Goal: Task Accomplishment & Management: Manage account settings

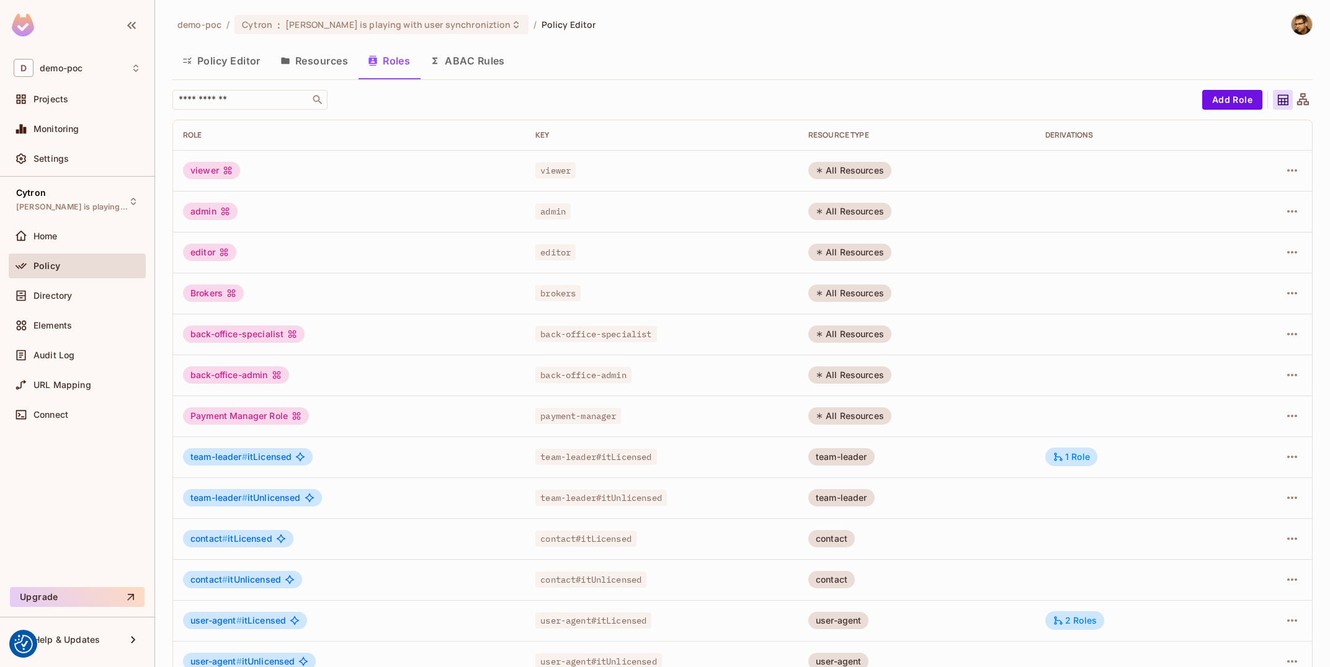
scroll to position [66, 0]
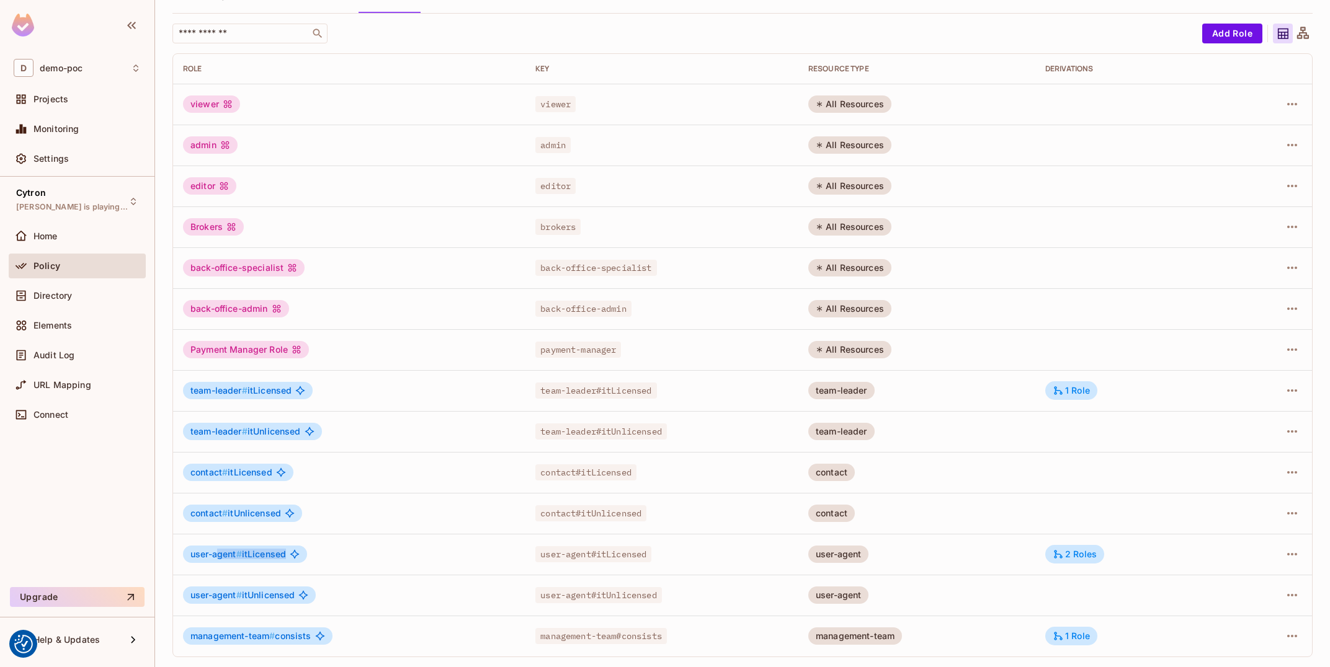
drag, startPoint x: 221, startPoint y: 554, endPoint x: 515, endPoint y: 536, distance: 293.9
click at [456, 540] on td "user-agent # itLicensed" at bounding box center [349, 554] width 352 height 41
click at [421, 510] on div "contact # itUnlicensed" at bounding box center [349, 513] width 332 height 17
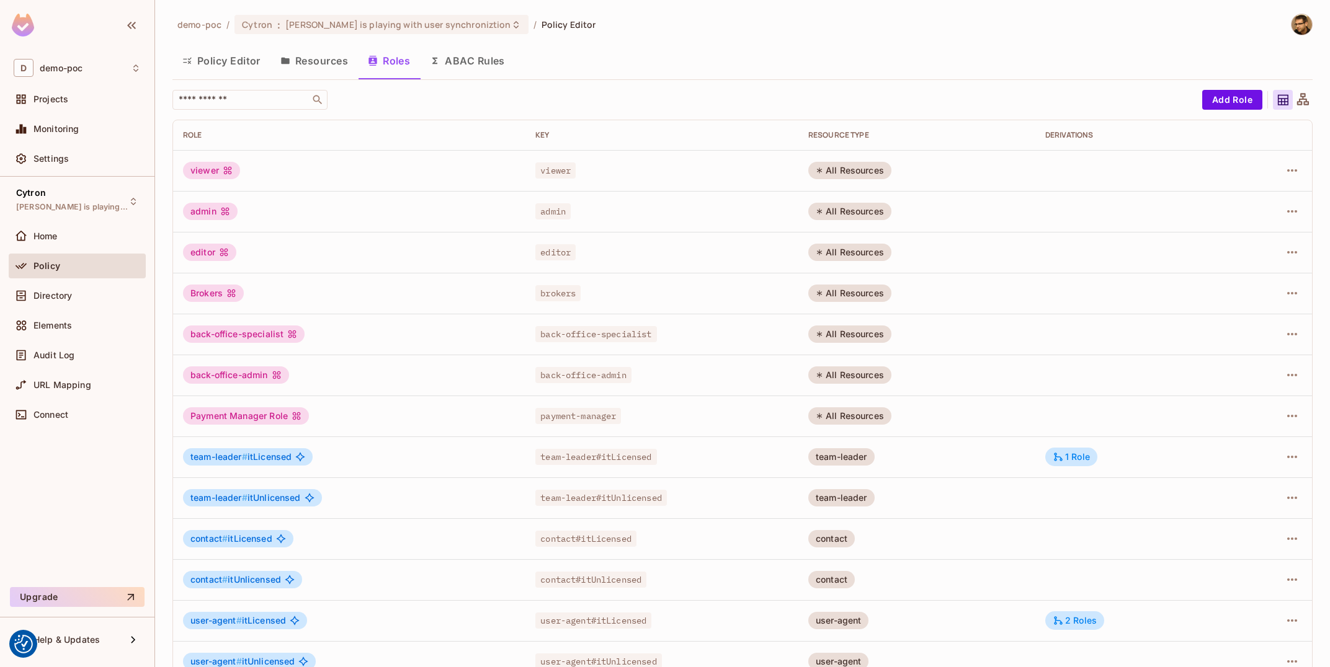
click at [334, 73] on button "Resources" at bounding box center [313, 60] width 87 height 31
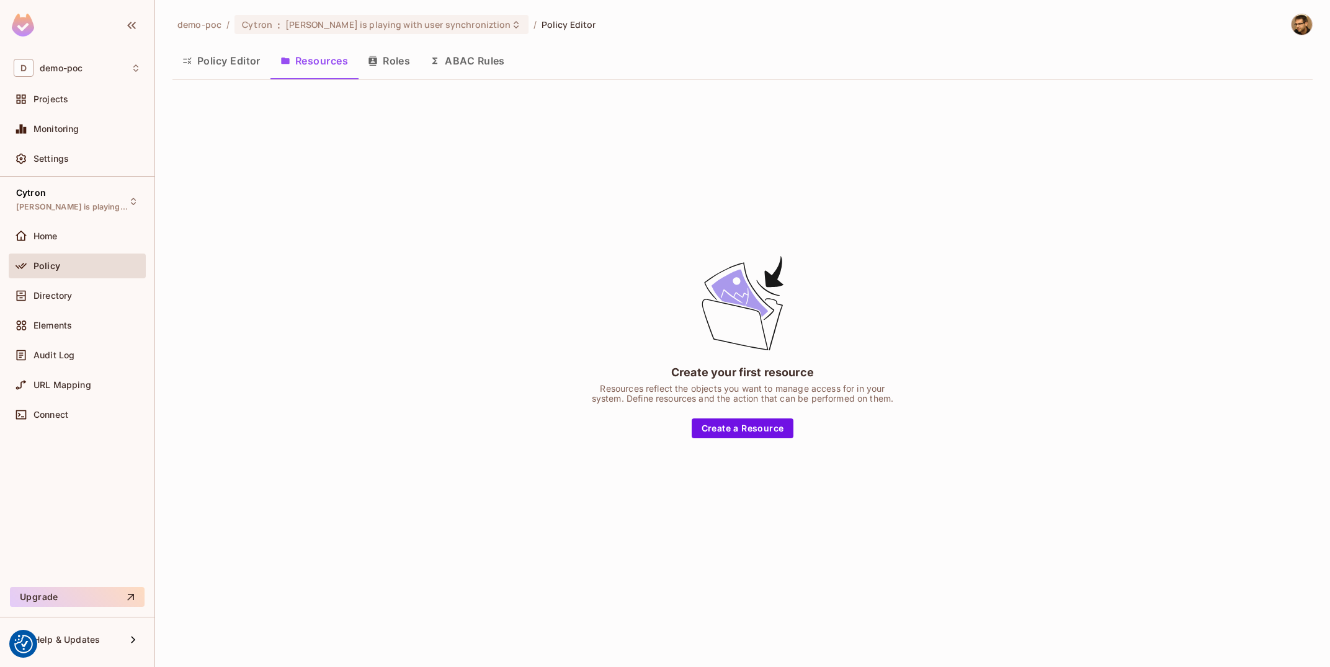
click at [238, 78] on div "Policy Editor Resources Roles ABAC Rules" at bounding box center [742, 62] width 1140 height 34
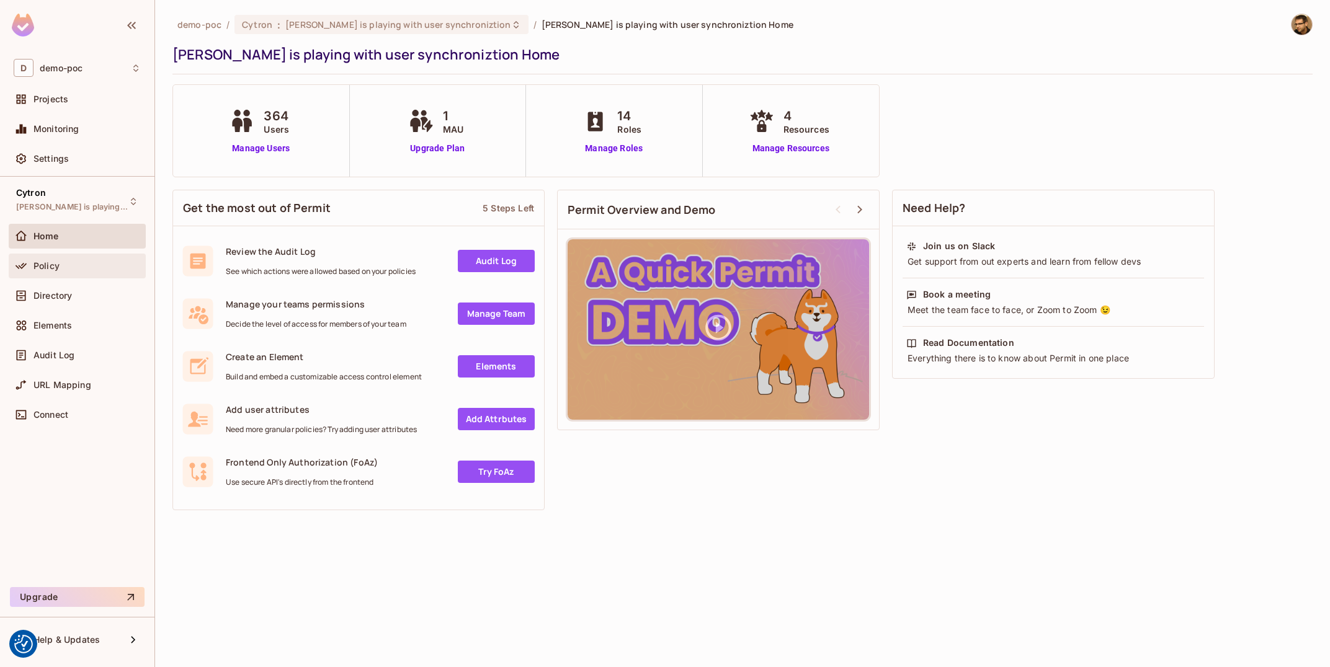
click at [97, 264] on div "Policy" at bounding box center [86, 266] width 107 height 10
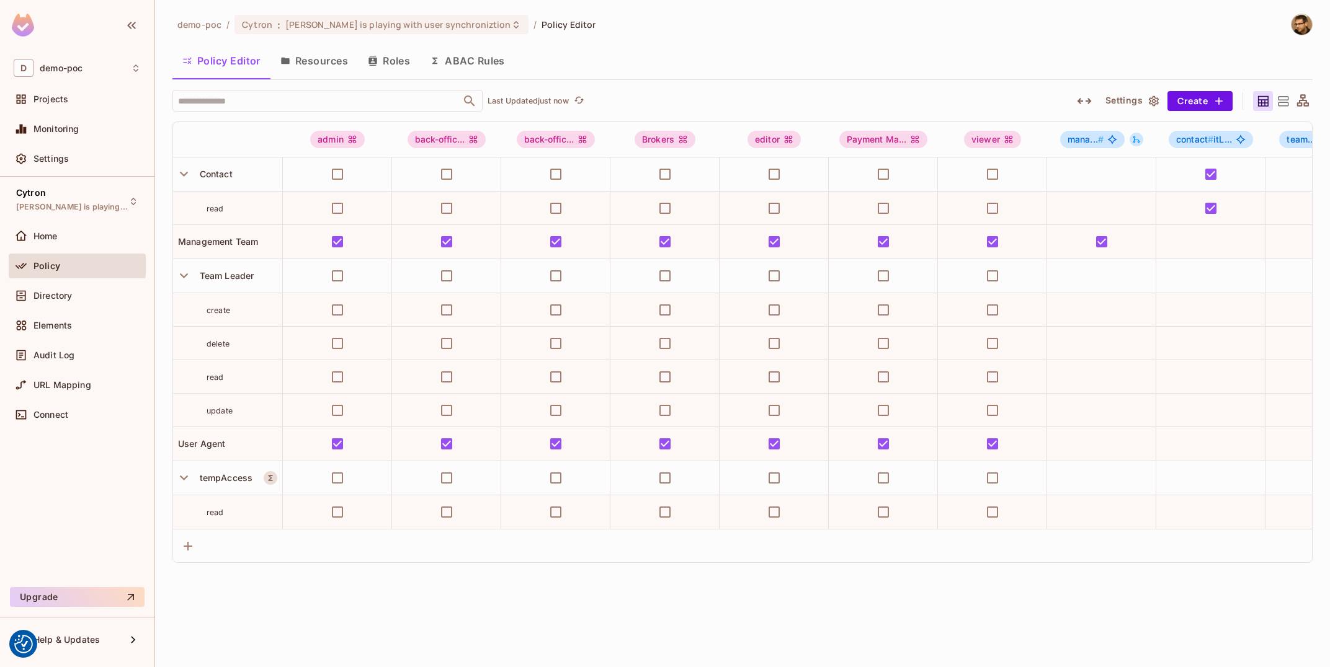
click at [330, 70] on button "Resources" at bounding box center [313, 60] width 87 height 31
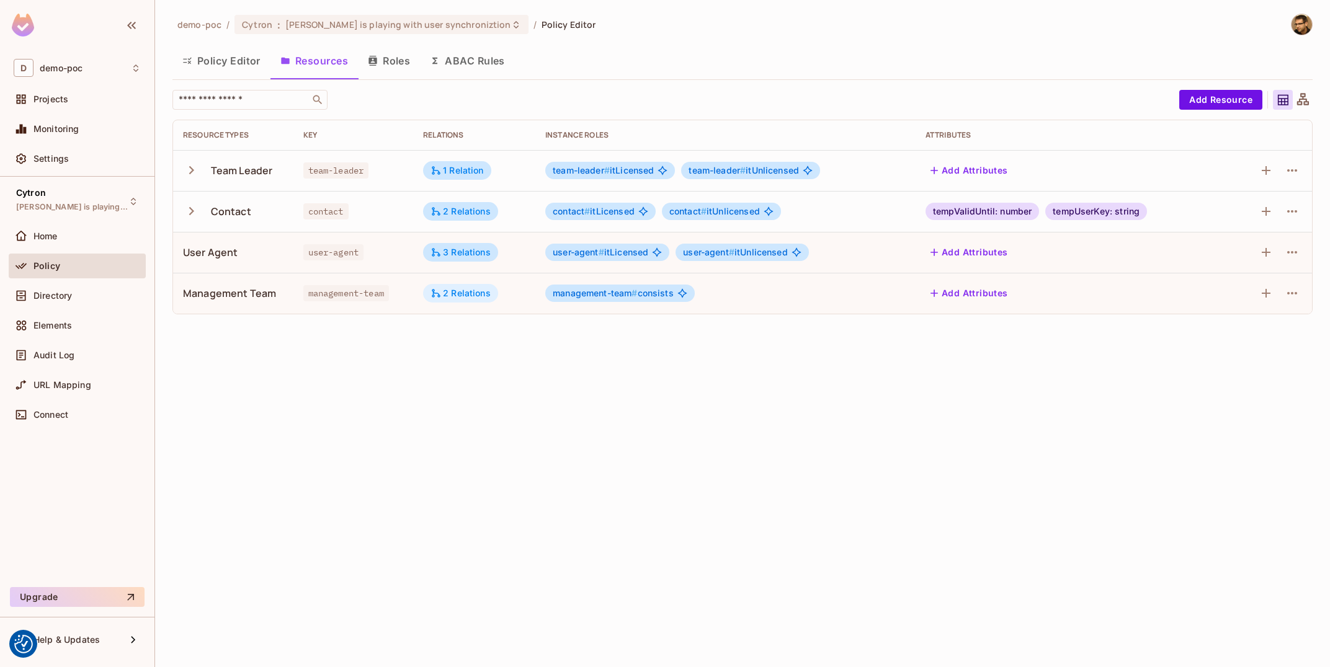
click at [446, 301] on div "2 Relations" at bounding box center [460, 293] width 75 height 19
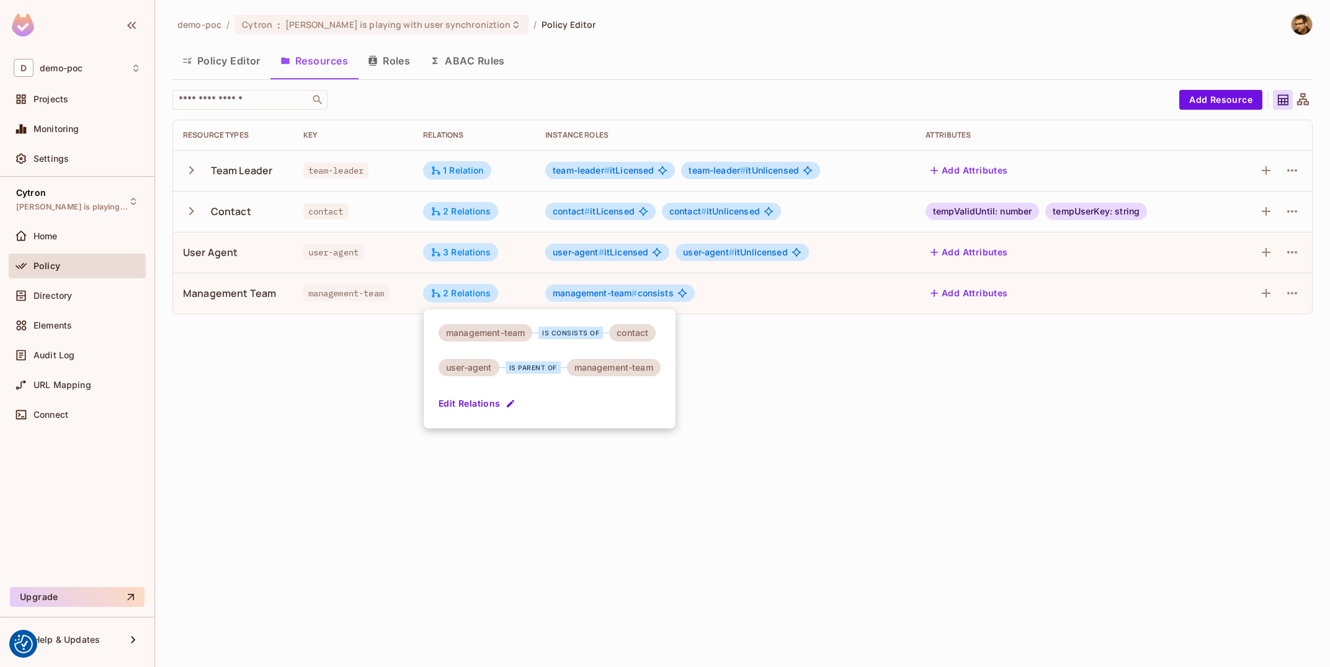
drag, startPoint x: 504, startPoint y: 368, endPoint x: 558, endPoint y: 371, distance: 54.1
click at [558, 371] on div "is parent of" at bounding box center [533, 368] width 68 height 12
click at [533, 367] on div "is parent of" at bounding box center [532, 368] width 55 height 12
click at [474, 401] on button "Edit Relations" at bounding box center [477, 404] width 79 height 20
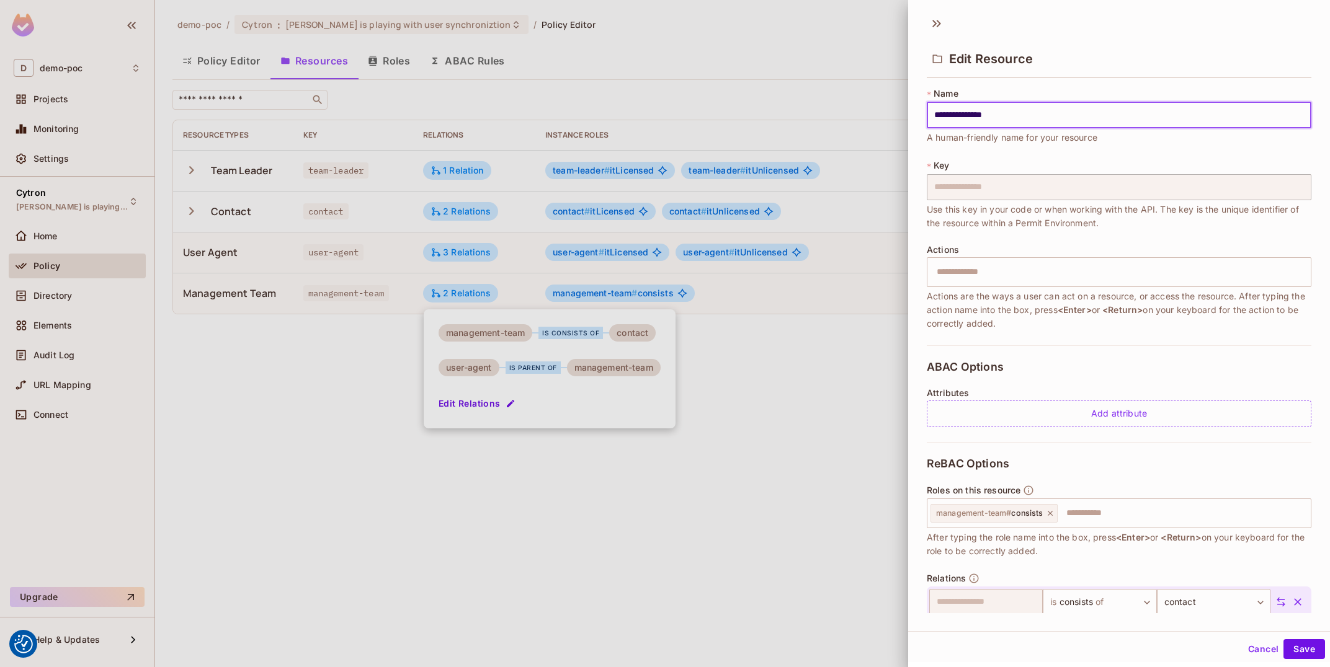
scroll to position [87, 0]
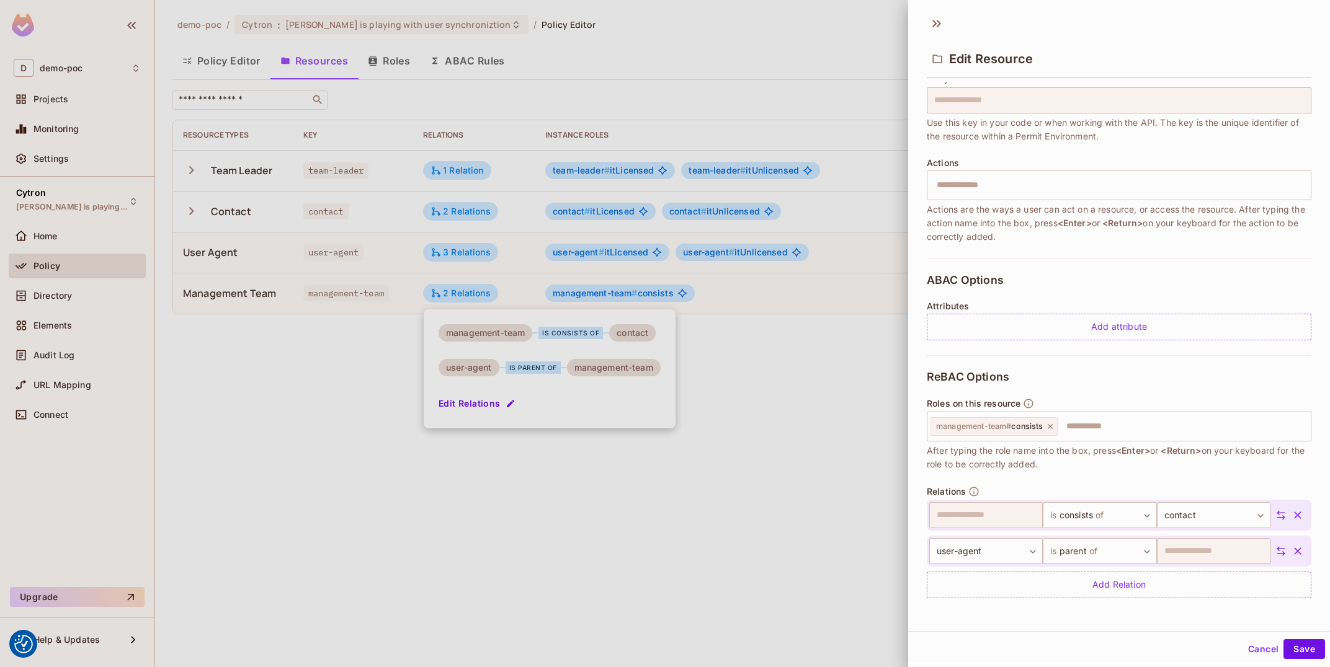
click at [1251, 649] on button "Cancel" at bounding box center [1263, 649] width 40 height 20
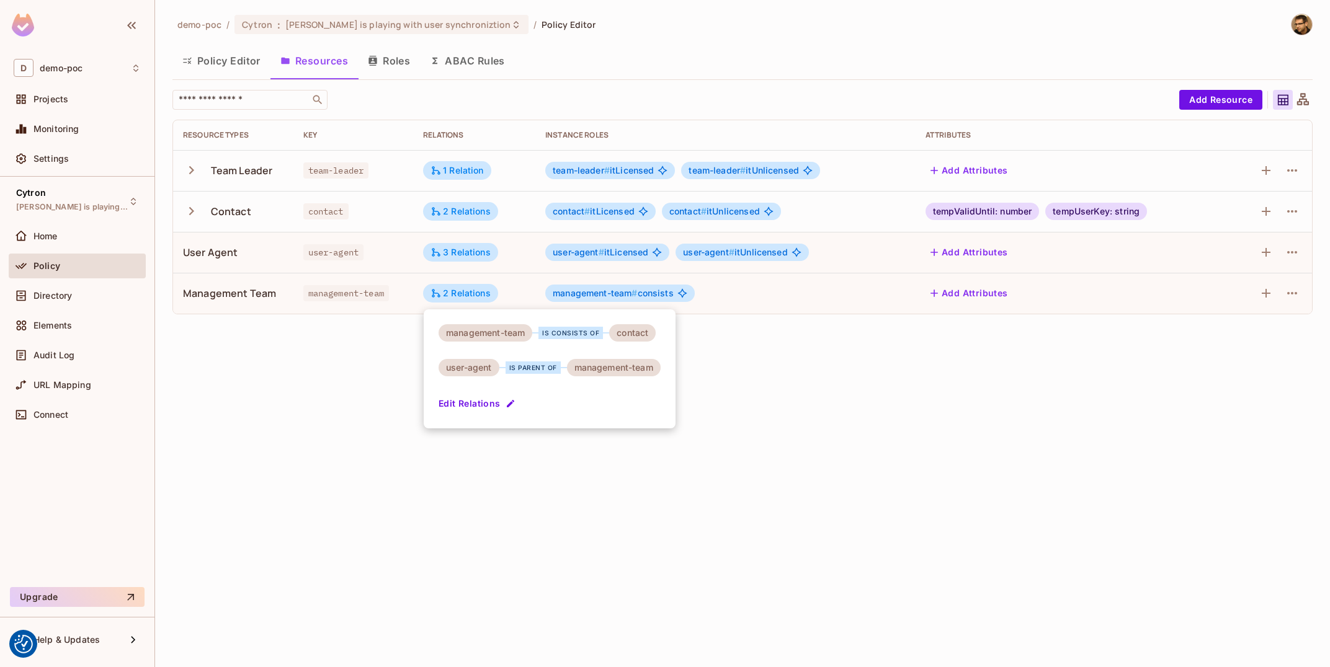
click at [914, 476] on div at bounding box center [665, 333] width 1330 height 667
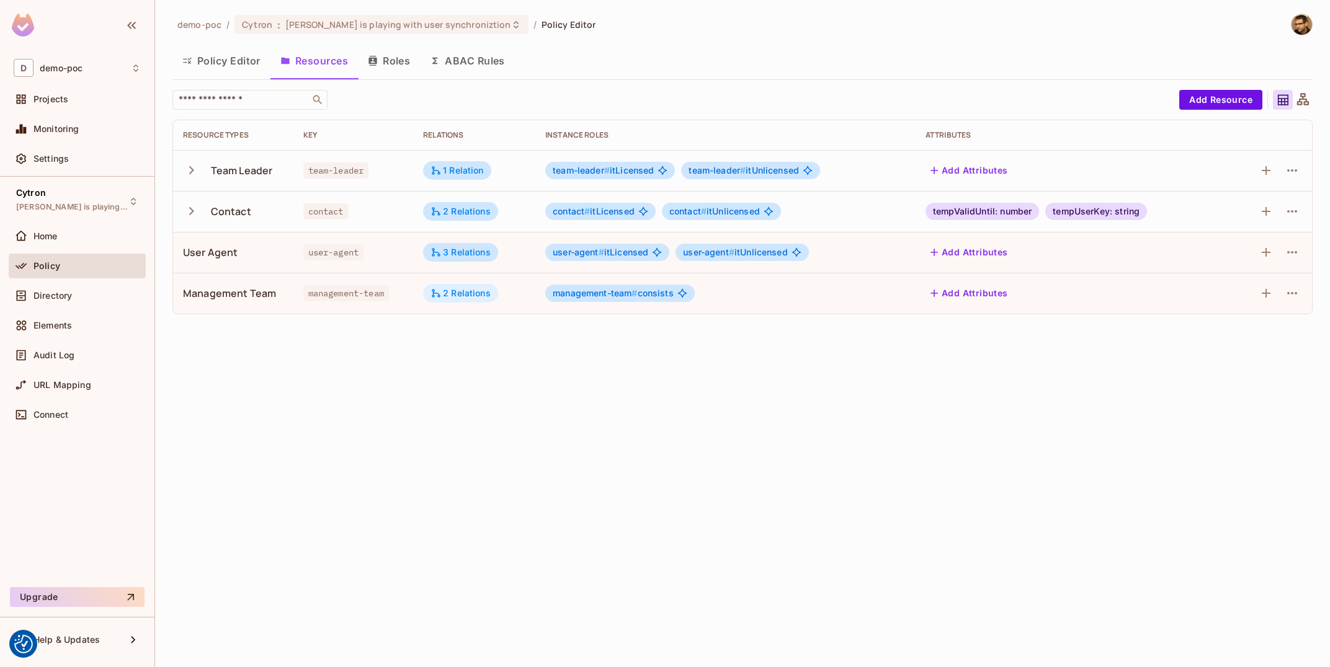
click at [438, 293] on icon at bounding box center [435, 293] width 11 height 11
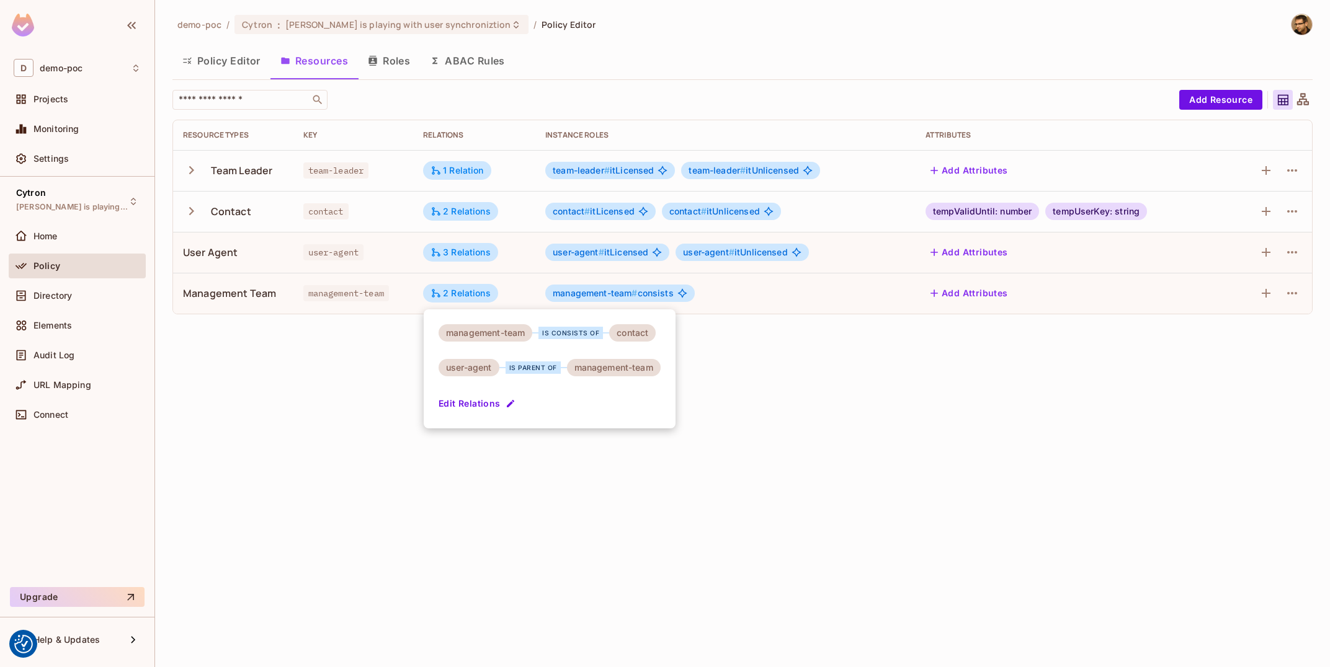
click at [1014, 432] on div at bounding box center [665, 333] width 1330 height 667
click at [372, 10] on div "demo-poc / Cytron : Tomas is playing with user synchroniztion / Policy Editor P…" at bounding box center [742, 333] width 1175 height 667
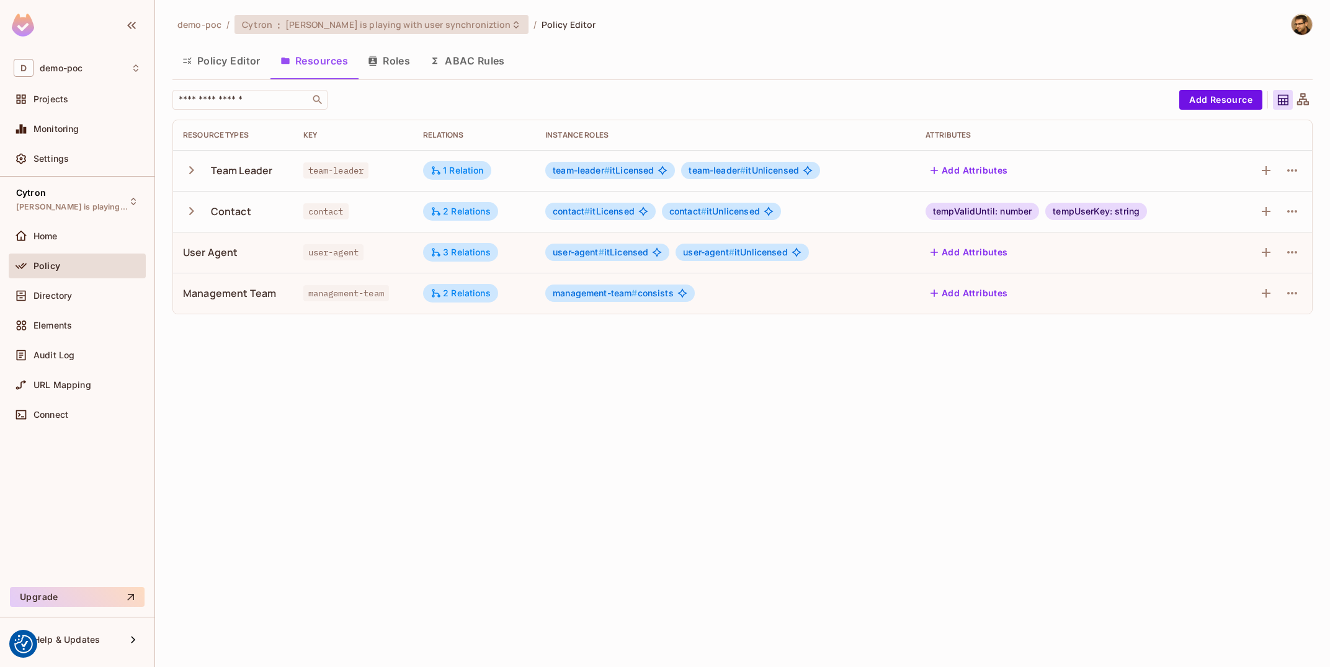
click at [368, 20] on span "[PERSON_NAME] is playing with user synchroniztion" at bounding box center [397, 25] width 225 height 12
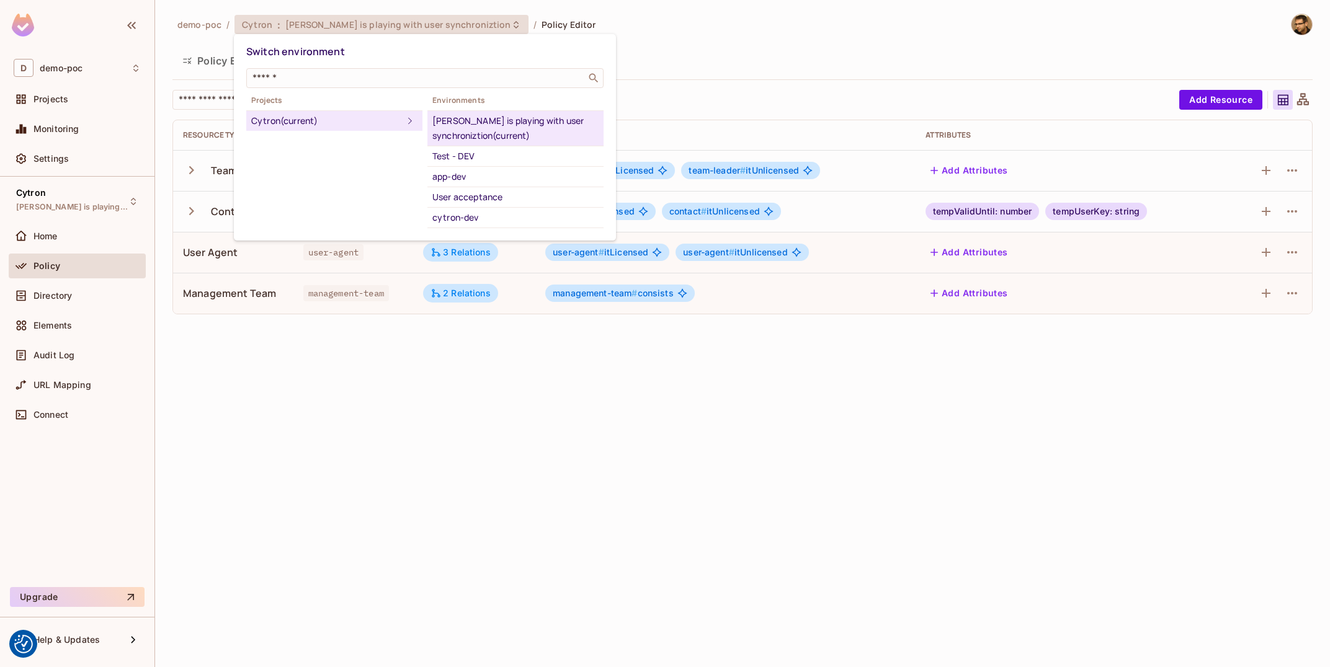
click at [337, 224] on div "Projects Cytron (current) Environments Tomas is playing with user synchroniztio…" at bounding box center [424, 163] width 357 height 141
click at [72, 64] on div at bounding box center [665, 333] width 1330 height 667
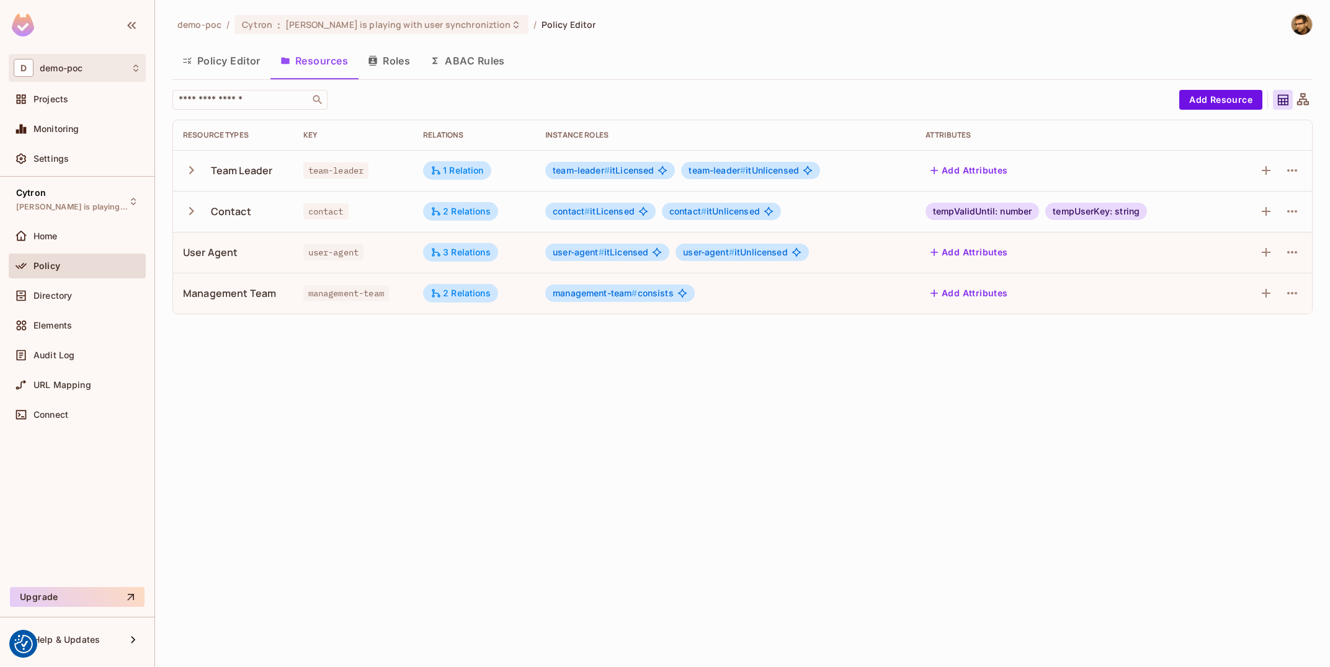
click at [97, 71] on div "D demo-poc" at bounding box center [77, 68] width 127 height 18
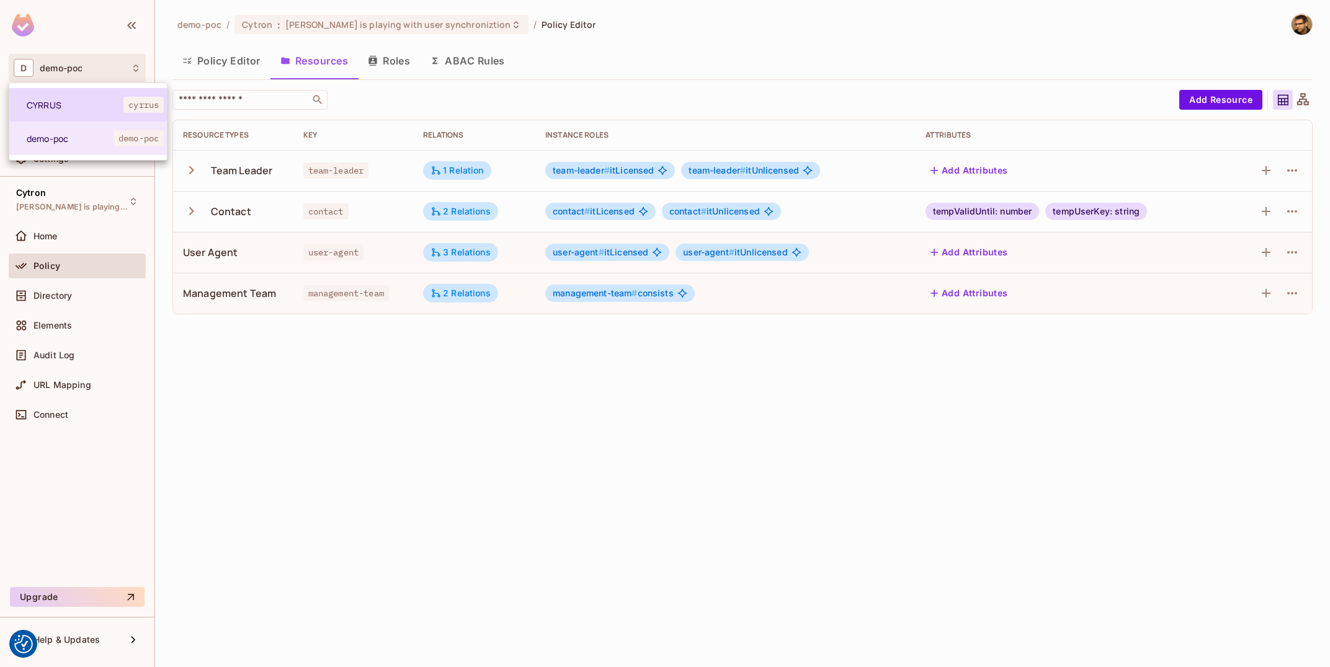
click at [81, 103] on span "CYRRUS" at bounding box center [75, 105] width 97 height 12
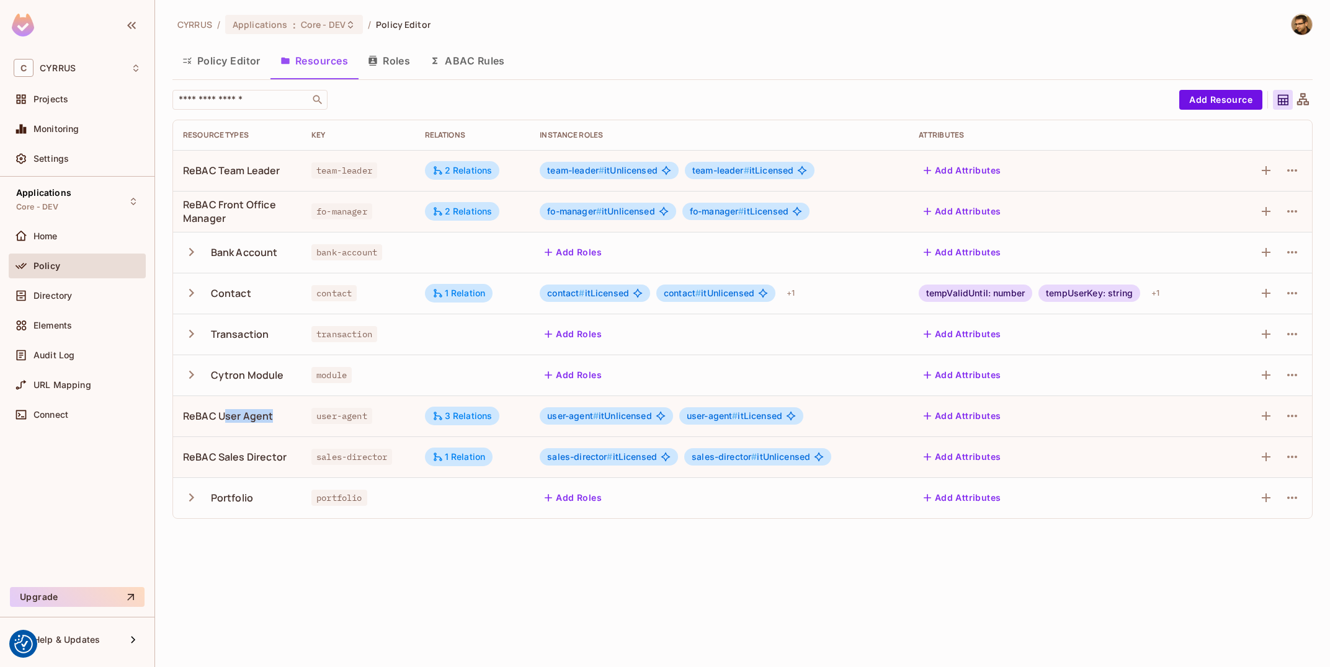
drag, startPoint x: 222, startPoint y: 418, endPoint x: 288, endPoint y: 420, distance: 66.4
click at [288, 420] on div "ReBAC User Agent" at bounding box center [237, 416] width 109 height 14
click at [462, 420] on div "3 Relations" at bounding box center [462, 416] width 60 height 11
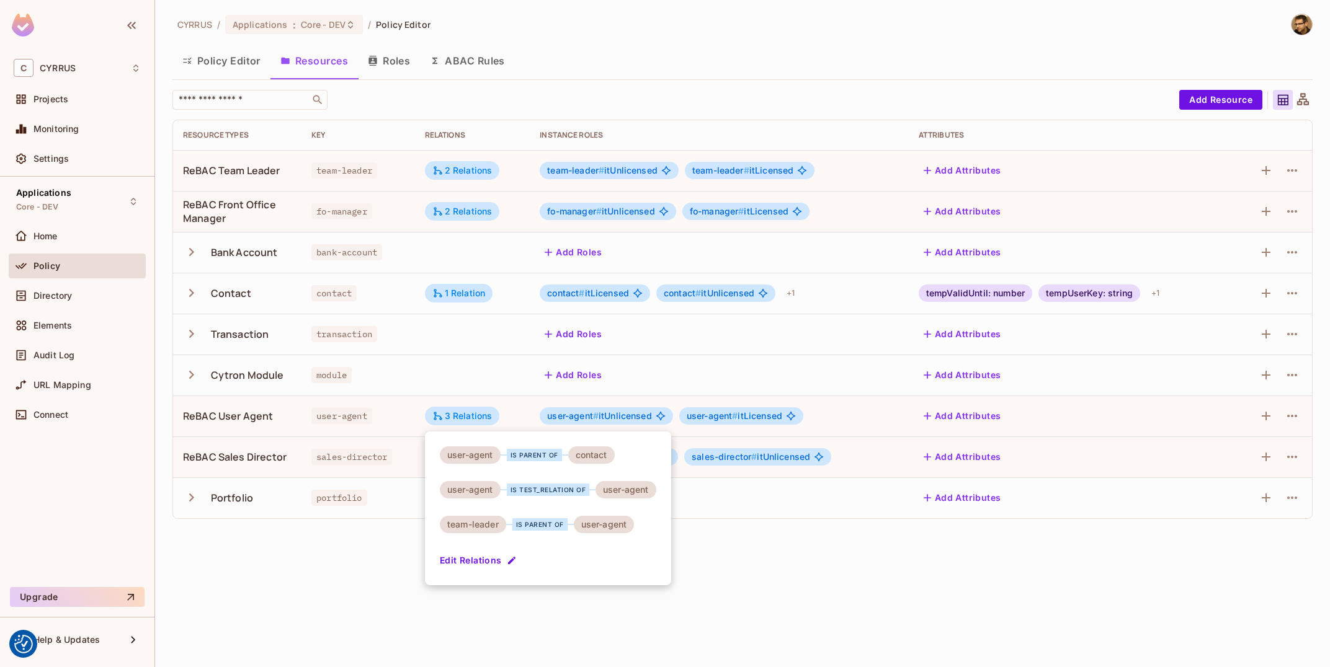
click at [768, 582] on div at bounding box center [665, 333] width 1330 height 667
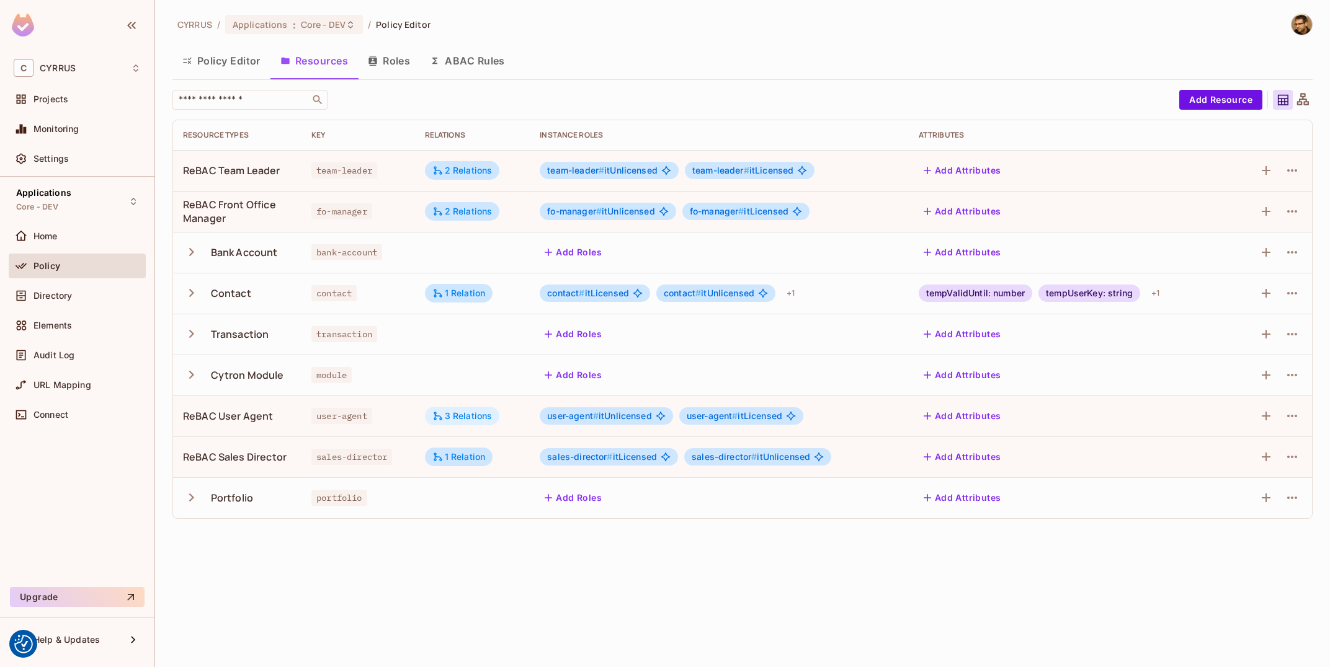
click at [458, 425] on div "3 Relations" at bounding box center [462, 416] width 75 height 19
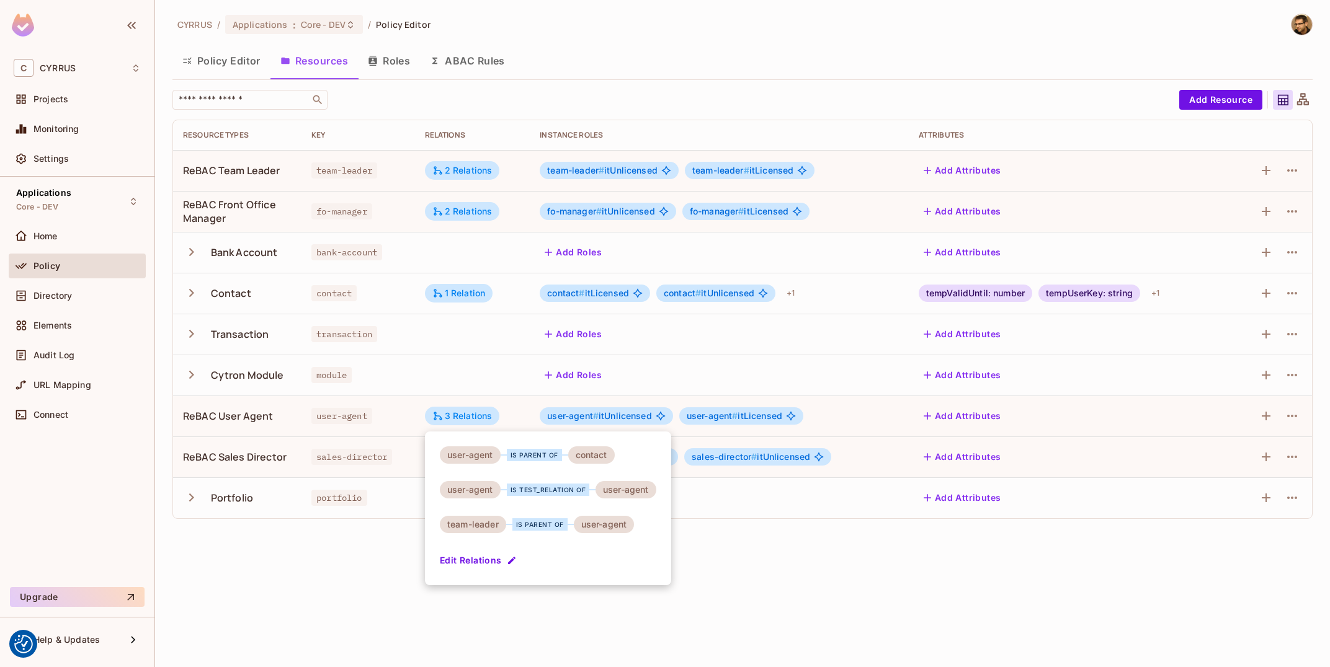
click at [827, 621] on div at bounding box center [665, 333] width 1330 height 667
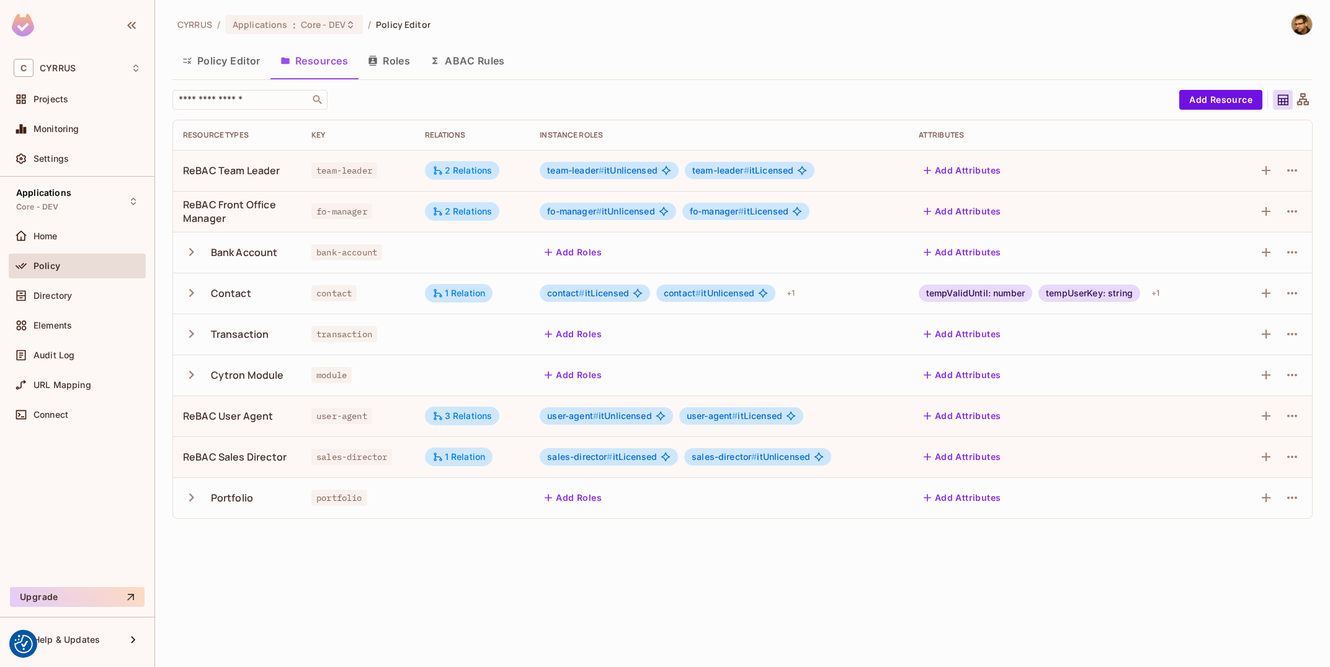
click at [430, 55] on button "ABAC Rules" at bounding box center [467, 60] width 95 height 31
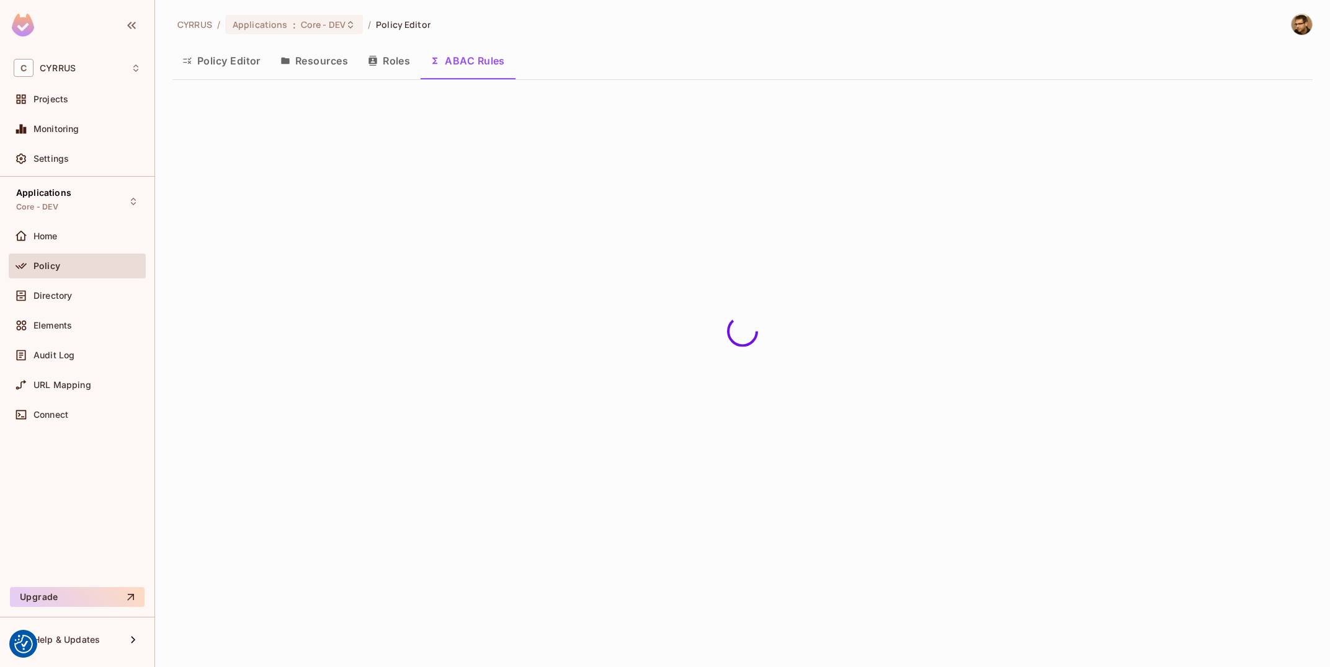
click at [396, 60] on button "Roles" at bounding box center [389, 60] width 62 height 31
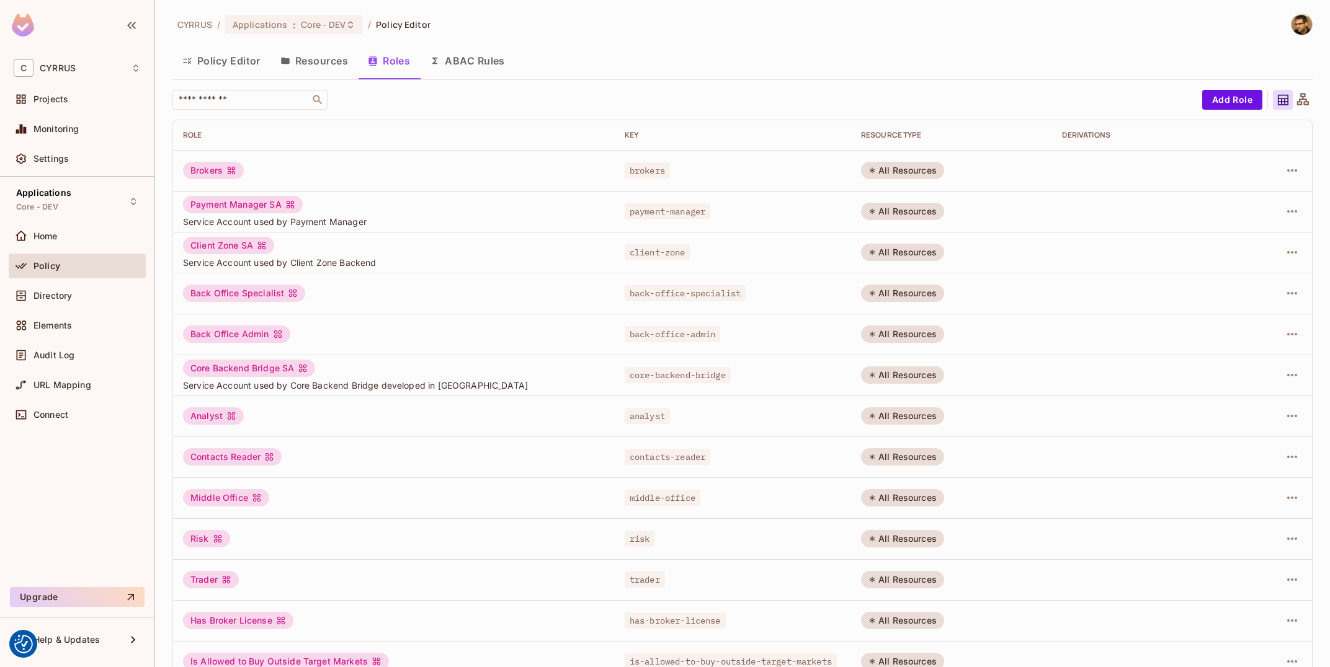
scroll to position [148, 0]
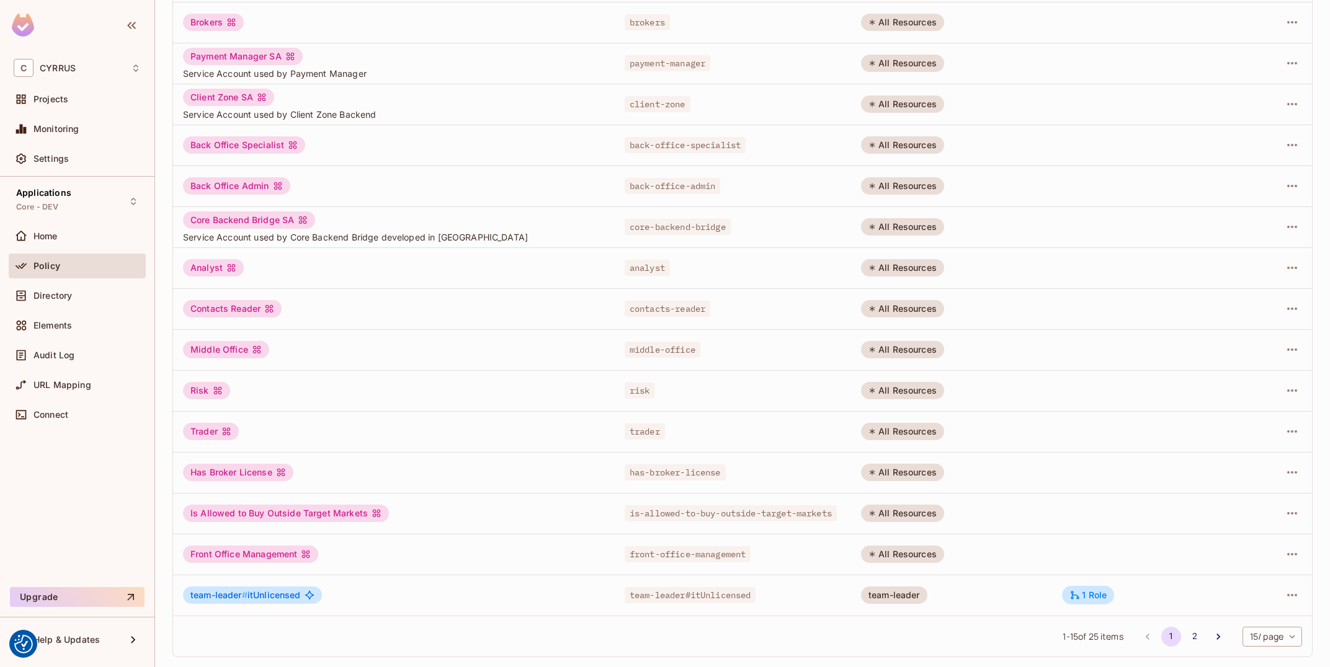
click at [1265, 636] on body "We use cookies to enhance your browsing experience, serve personalized ads or c…" at bounding box center [665, 333] width 1330 height 667
click at [1266, 651] on li "100 / page" at bounding box center [1271, 639] width 62 height 26
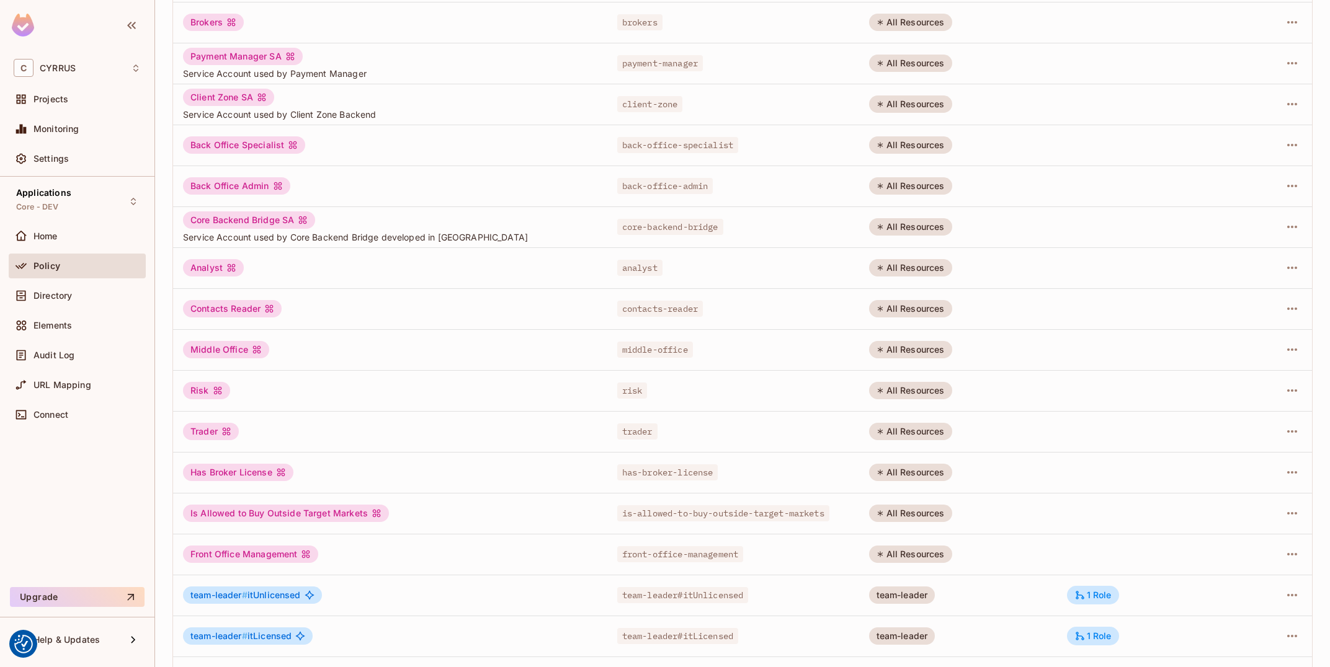
type input "***"
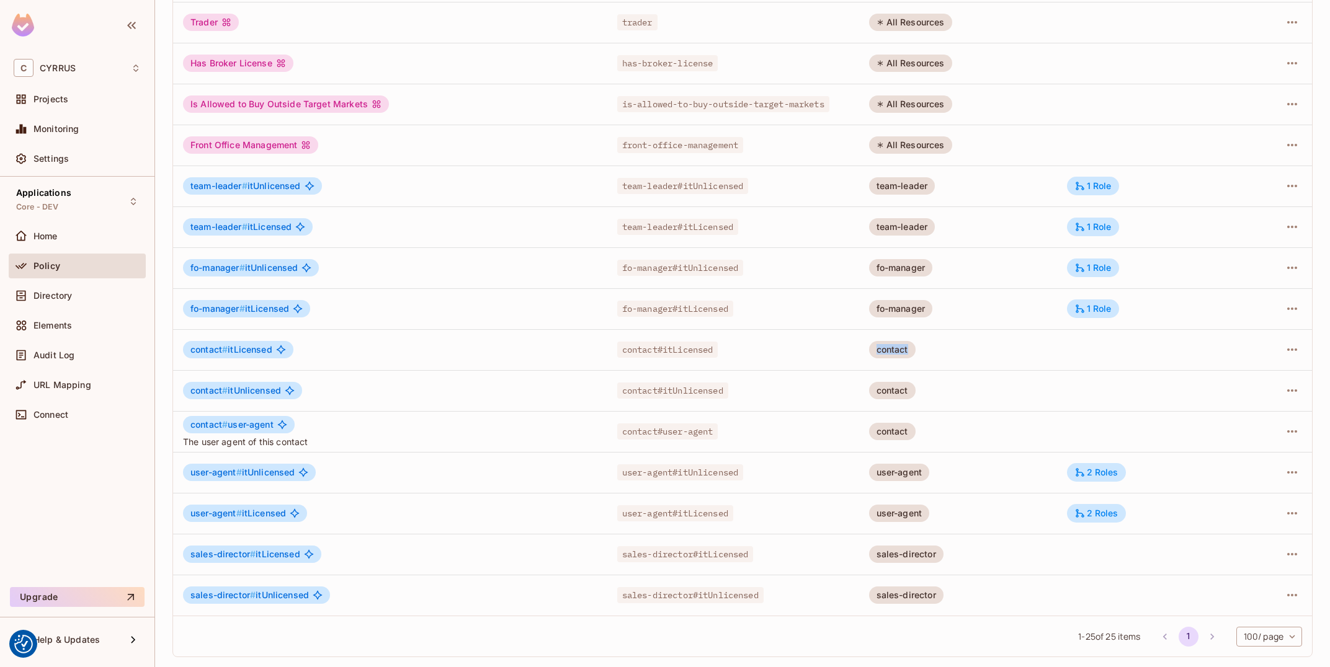
drag, startPoint x: 871, startPoint y: 352, endPoint x: 969, endPoint y: 353, distance: 98.0
click at [969, 353] on tr "contact # itLicensed contact#itLicensed contact" at bounding box center [742, 349] width 1139 height 41
drag, startPoint x: 240, startPoint y: 347, endPoint x: 272, endPoint y: 350, distance: 31.8
click at [273, 351] on div "contact # itLicensed" at bounding box center [238, 349] width 110 height 17
click at [1088, 505] on div "2 Roles" at bounding box center [1096, 513] width 59 height 19
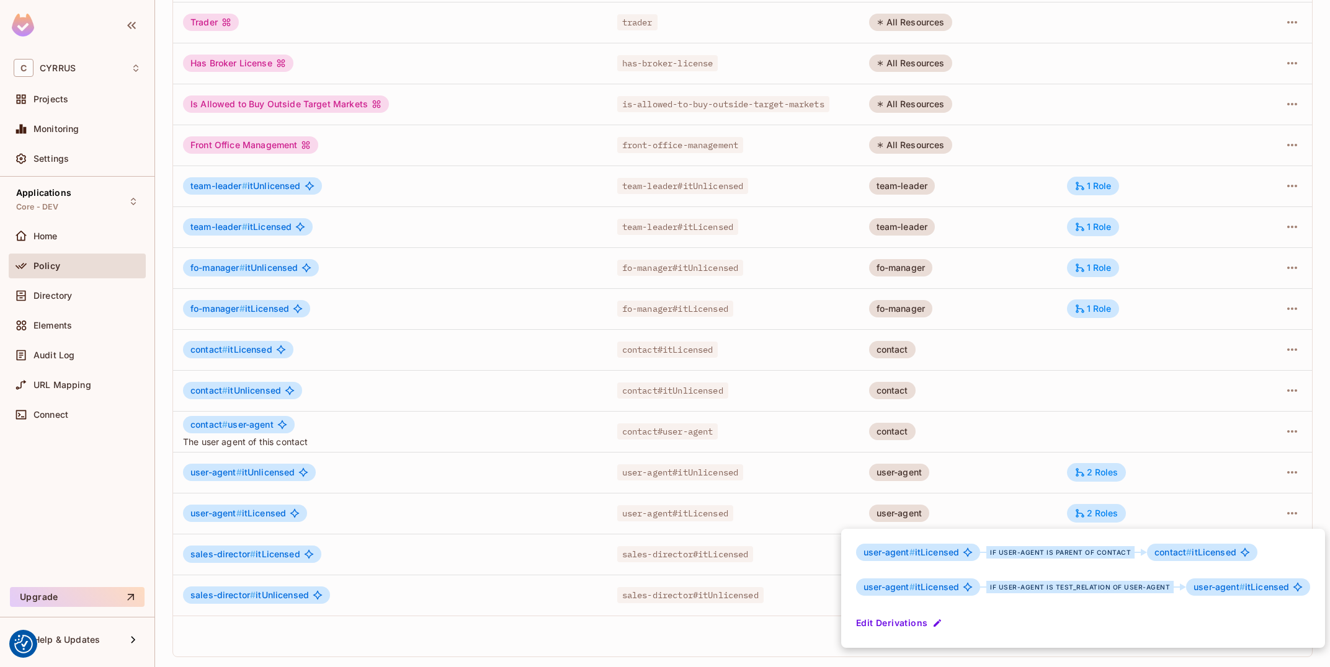
click at [902, 635] on div "user-agent # itLicensed if user-agent is parent of contact contact # itLicensed…" at bounding box center [1083, 588] width 484 height 119
click at [902, 618] on button "Edit Derivations" at bounding box center [900, 623] width 89 height 20
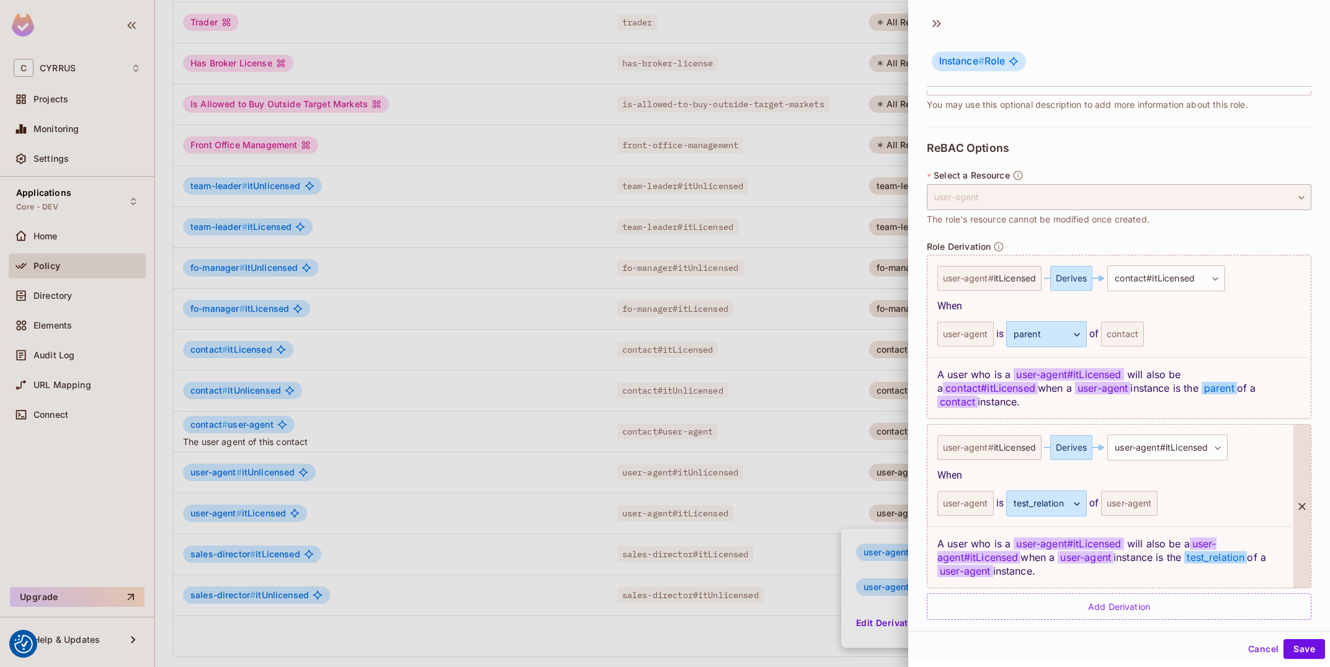
scroll to position [2, 0]
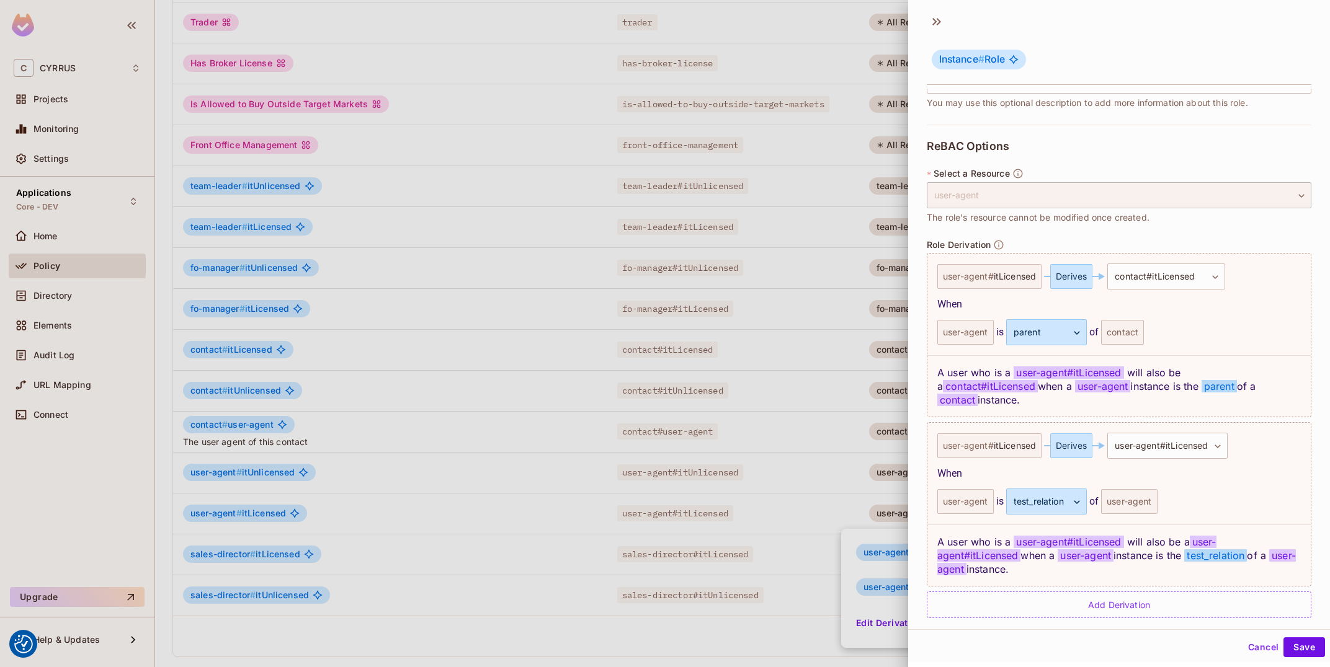
click at [1248, 648] on button "Cancel" at bounding box center [1263, 648] width 40 height 20
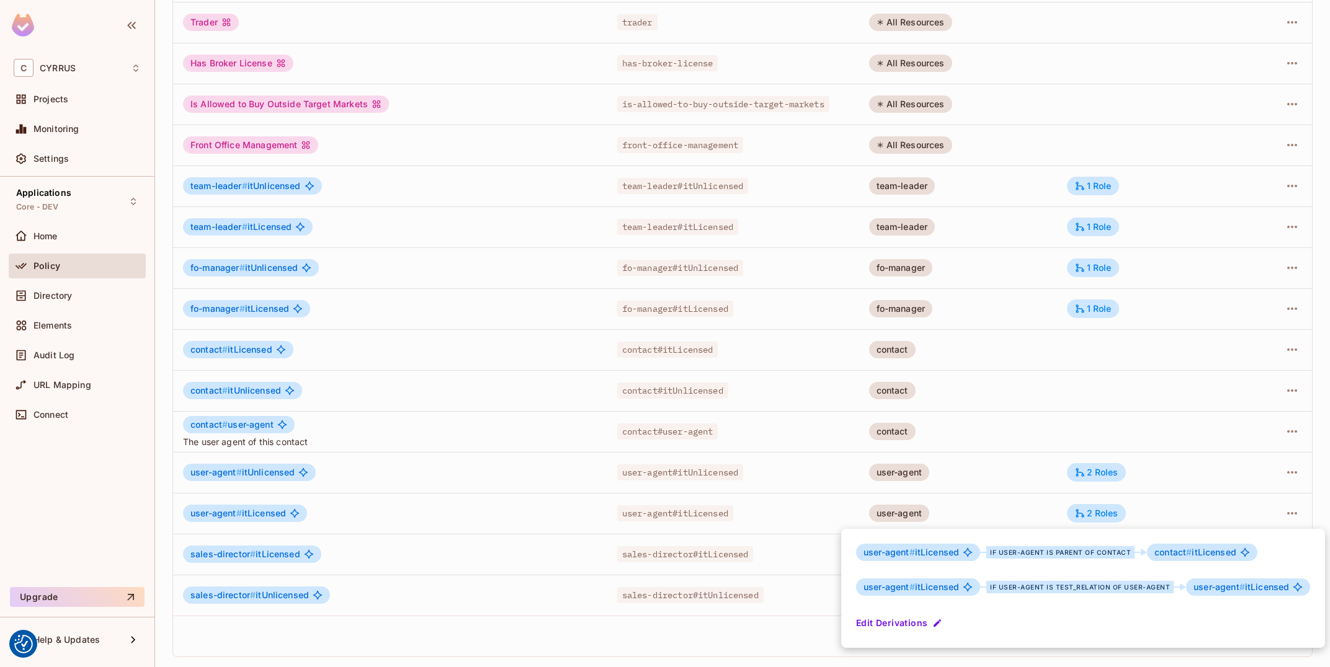
click at [473, 529] on div at bounding box center [665, 333] width 1330 height 667
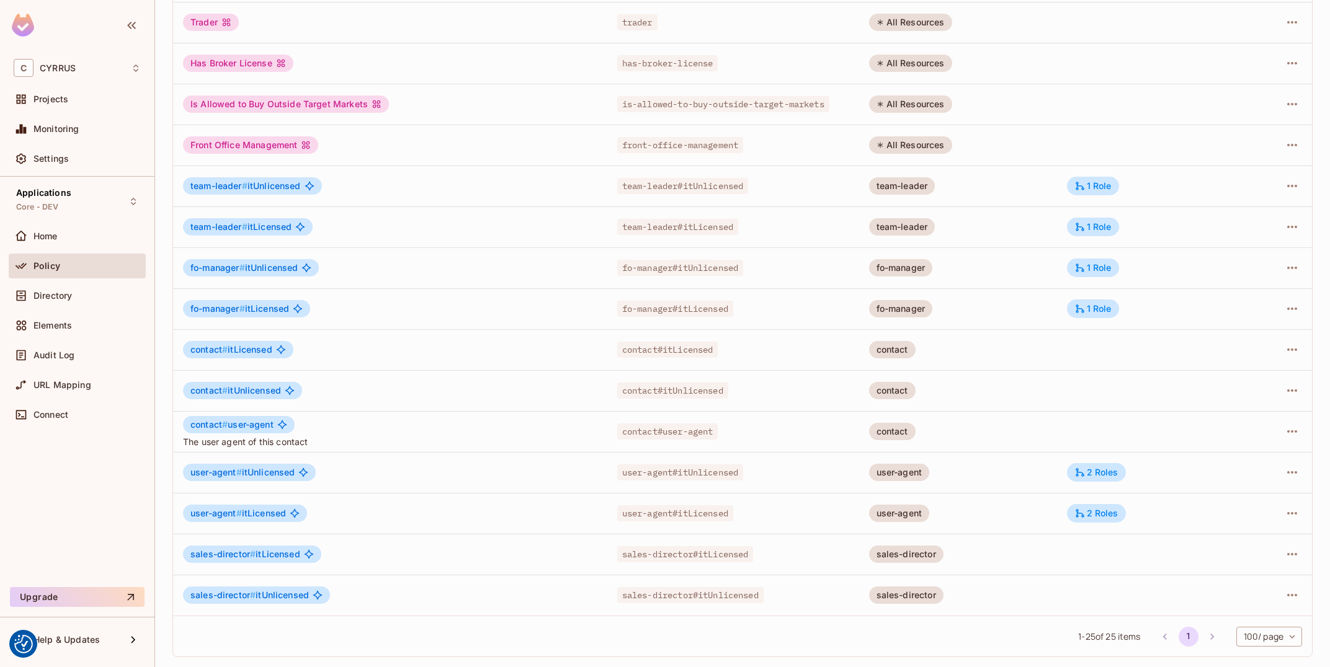
scroll to position [0, 0]
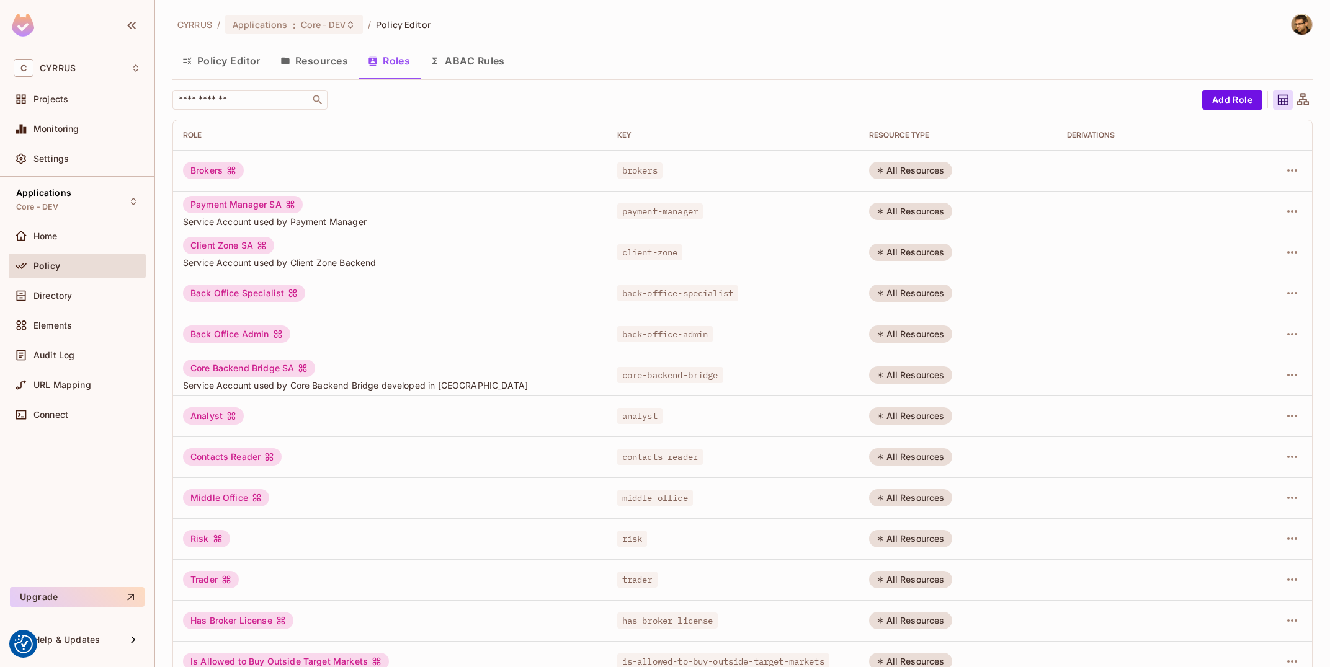
click at [260, 58] on button "Policy Editor" at bounding box center [221, 60] width 98 height 31
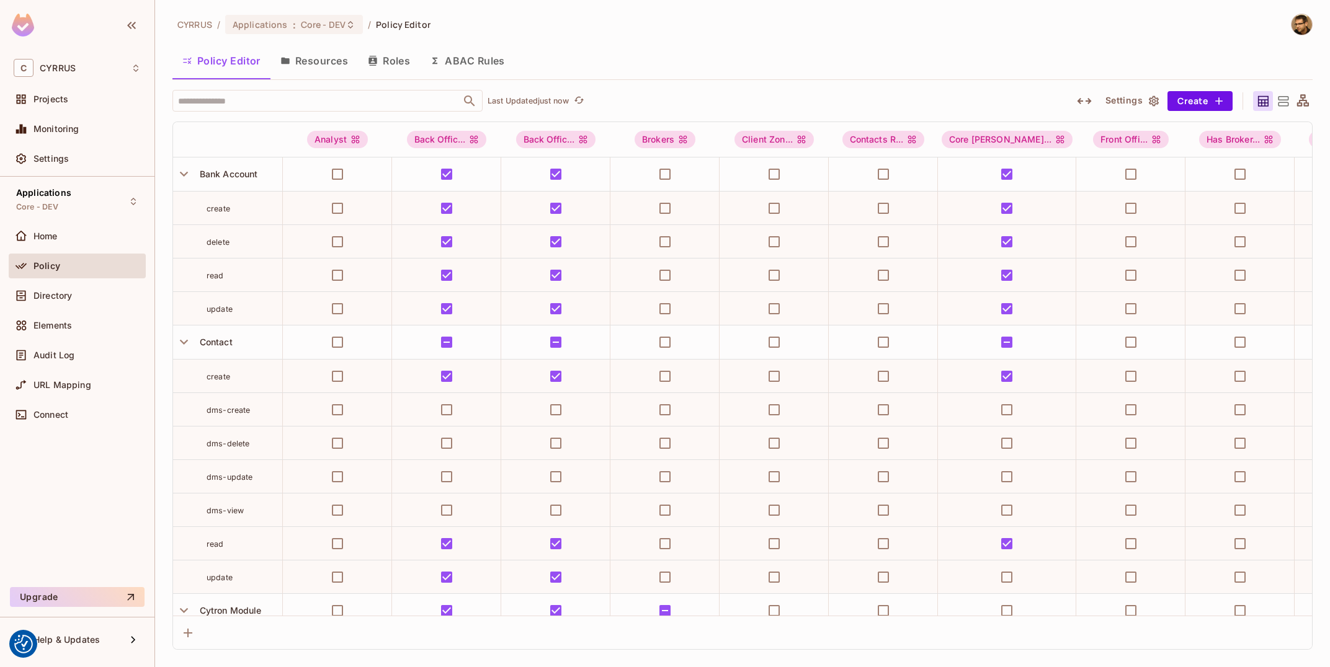
click at [333, 71] on button "Resources" at bounding box center [313, 60] width 87 height 31
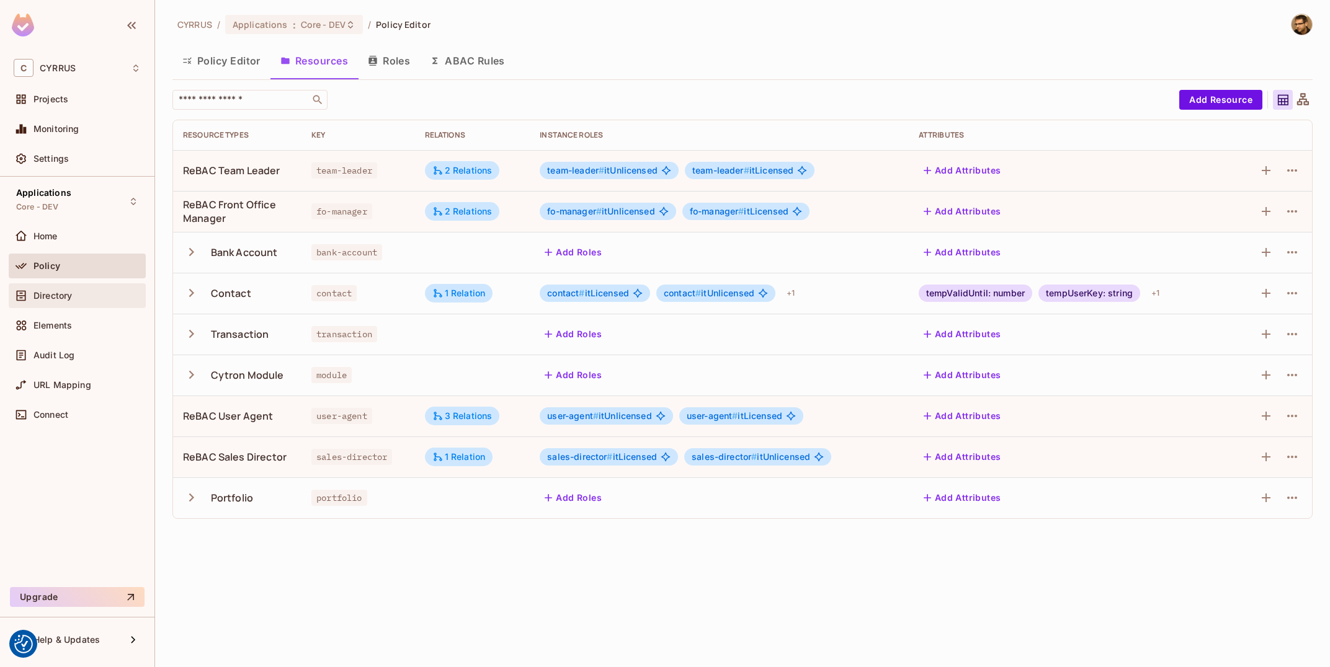
click at [76, 296] on div "Directory" at bounding box center [86, 296] width 107 height 10
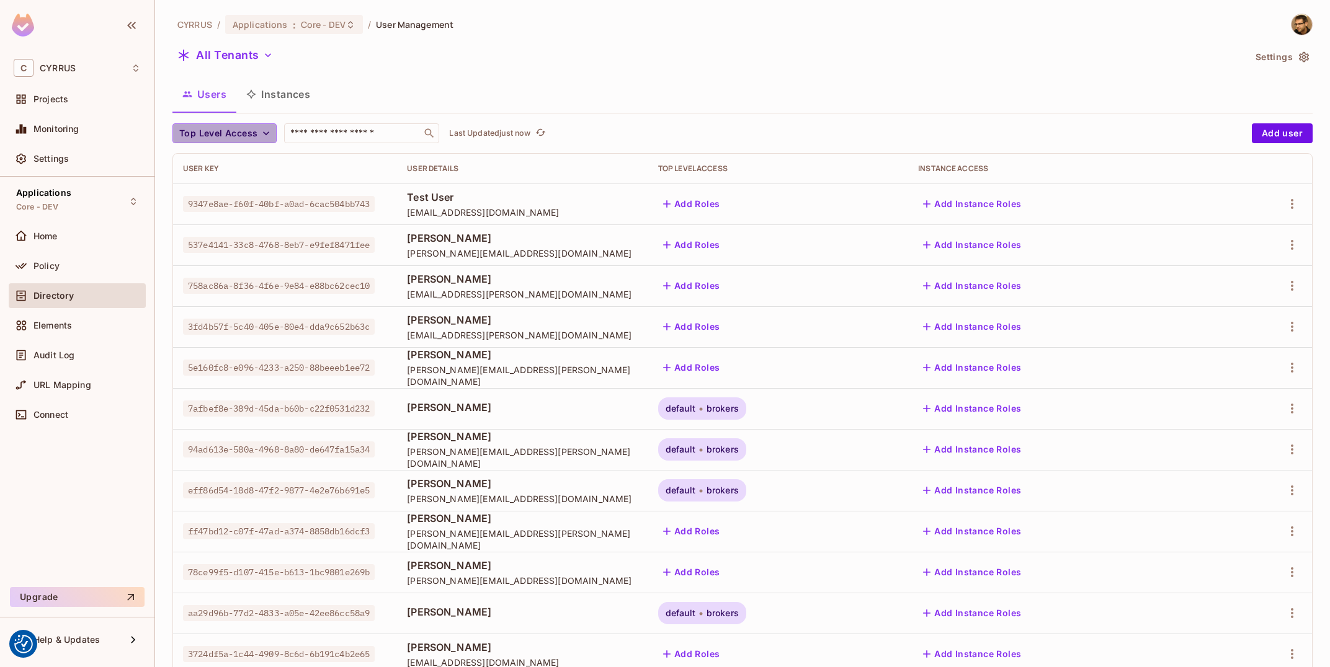
click at [267, 130] on icon "button" at bounding box center [266, 133] width 12 height 12
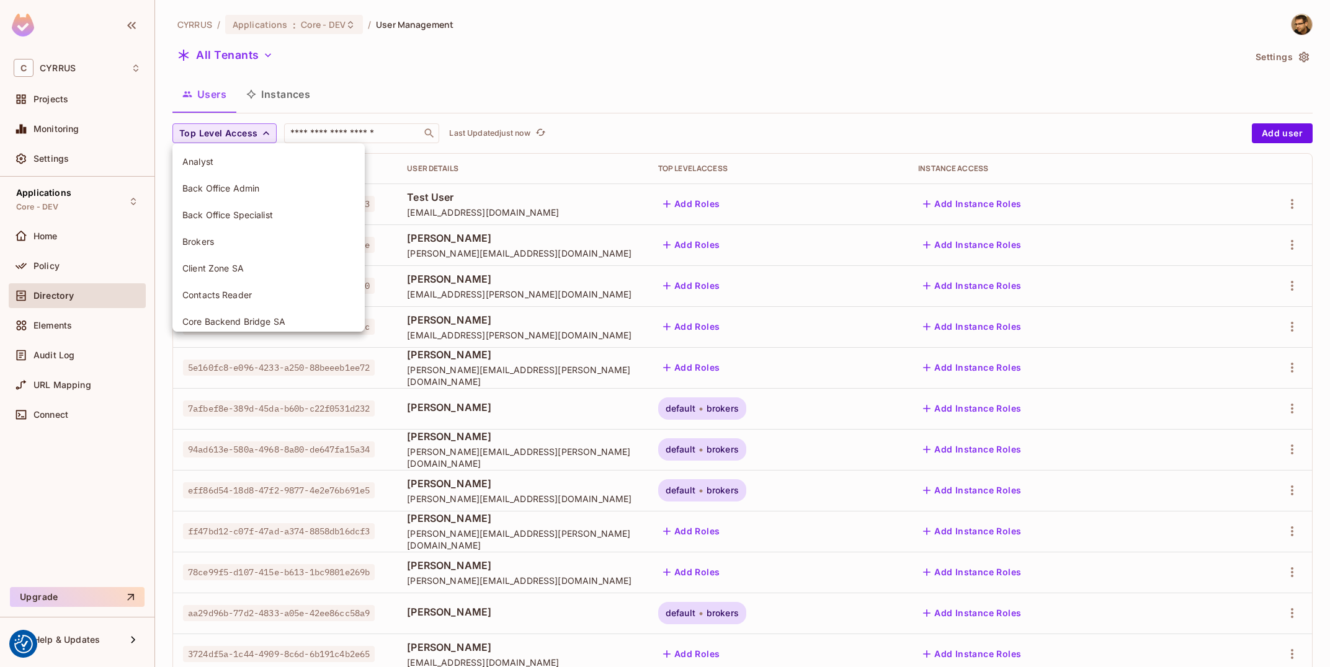
click at [280, 239] on span "Brokers" at bounding box center [268, 242] width 172 height 12
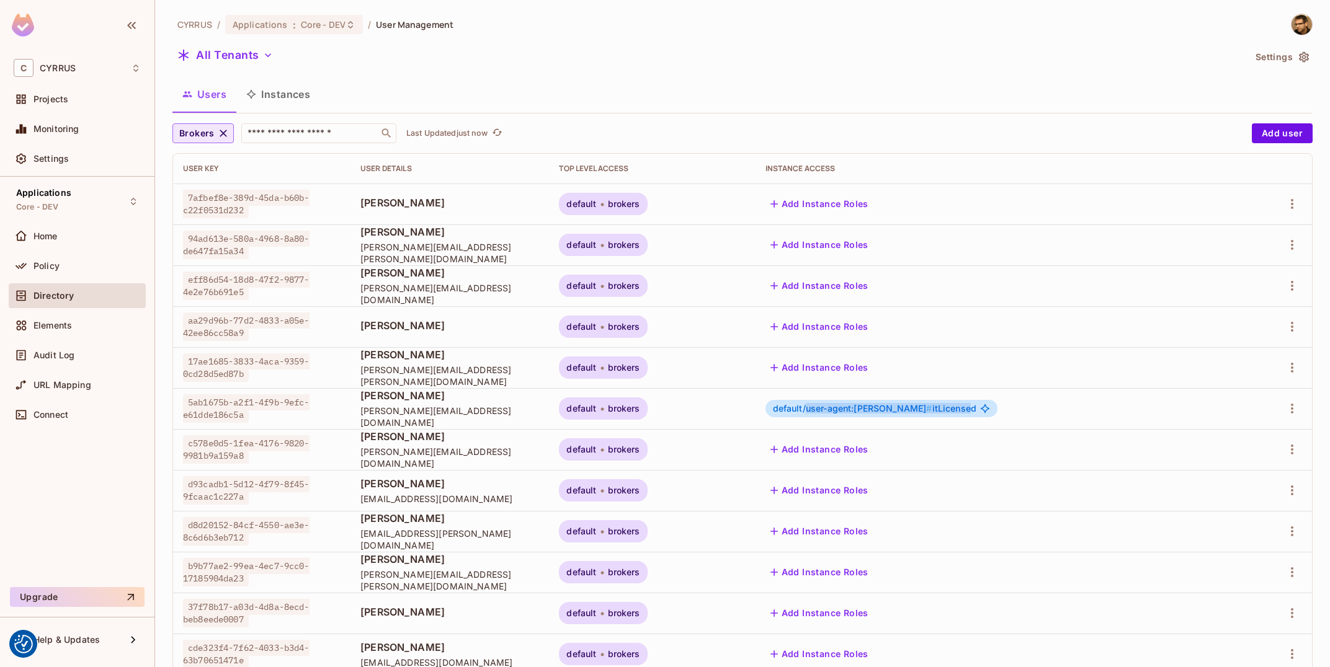
drag, startPoint x: 961, startPoint y: 406, endPoint x: 1103, endPoint y: 409, distance: 142.7
click at [976, 409] on span "default/user-agent:andrej-culen # itLicensed" at bounding box center [874, 409] width 203 height 10
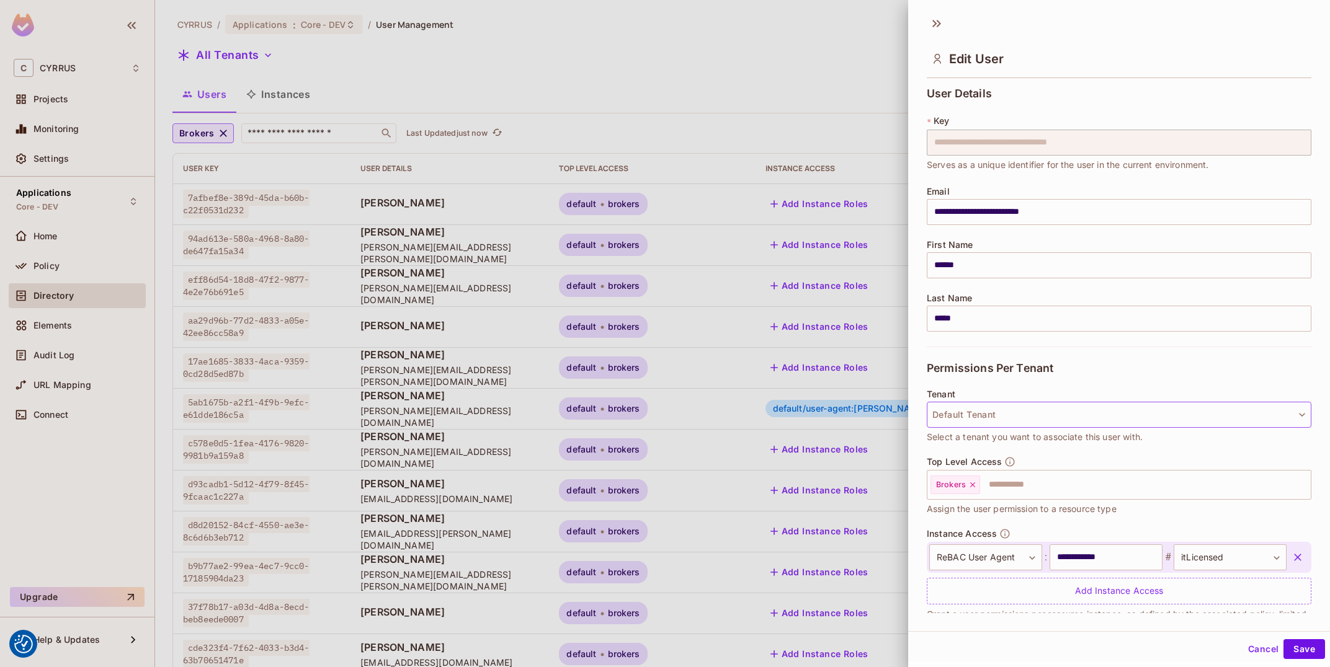
click at [944, 406] on button "Default Tenant" at bounding box center [1119, 415] width 385 height 26
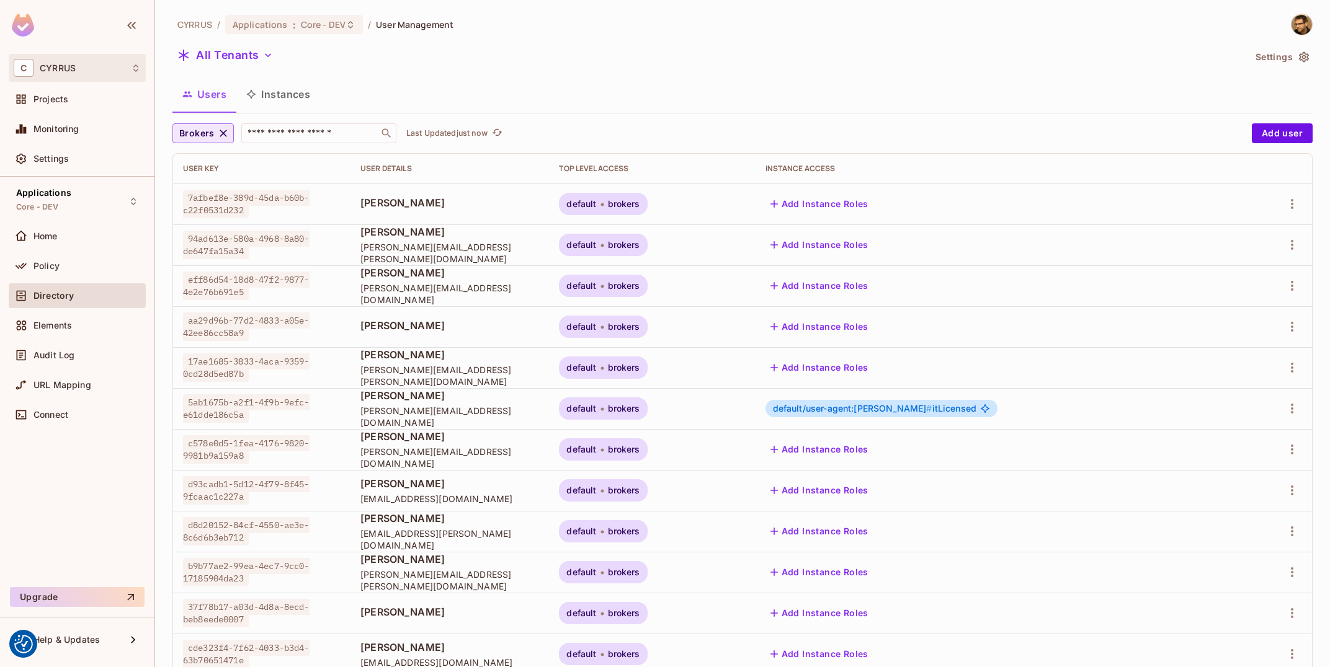
click at [73, 59] on div "C CYRRUS" at bounding box center [77, 68] width 137 height 28
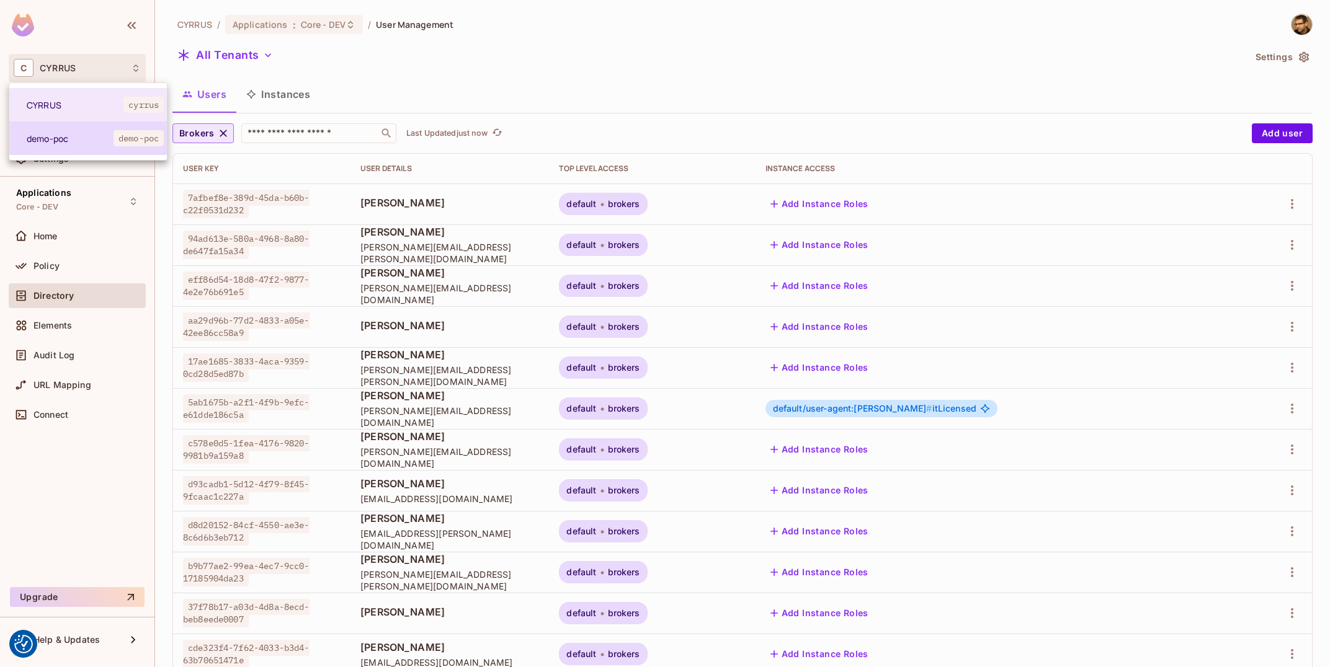
click at [69, 144] on li "demo-poc demo-poc" at bounding box center [88, 138] width 158 height 33
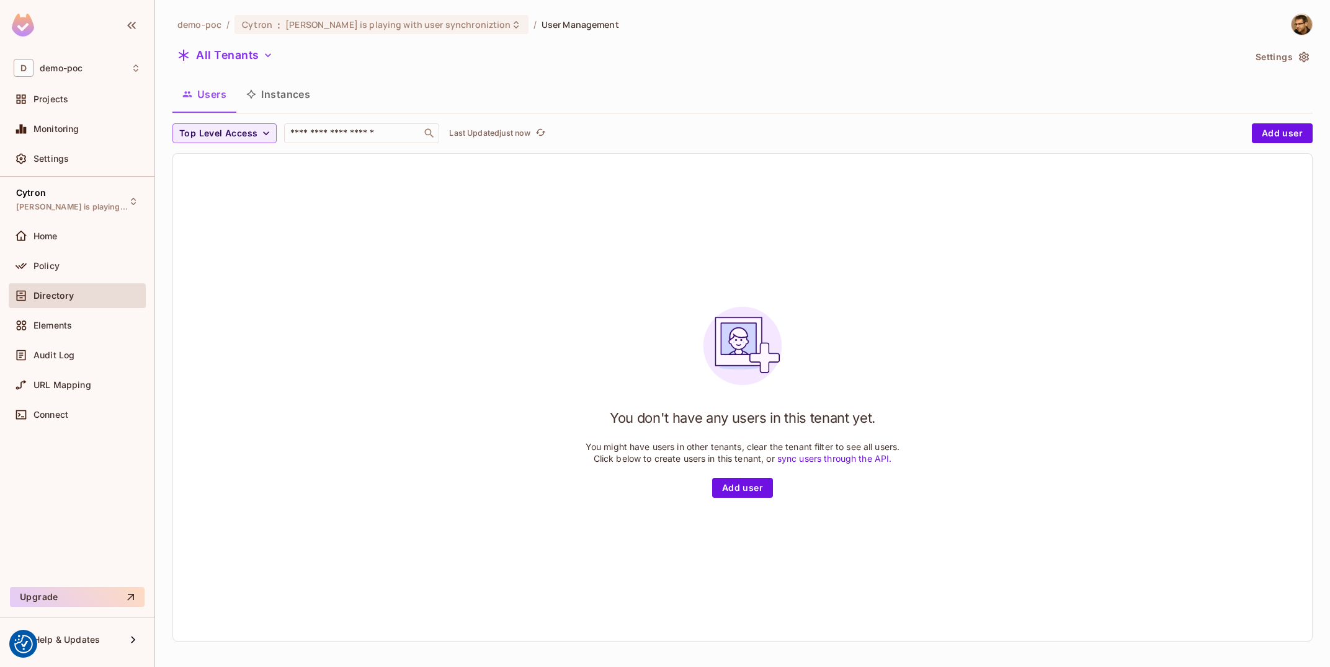
click at [265, 102] on button "Instances" at bounding box center [278, 94] width 84 height 31
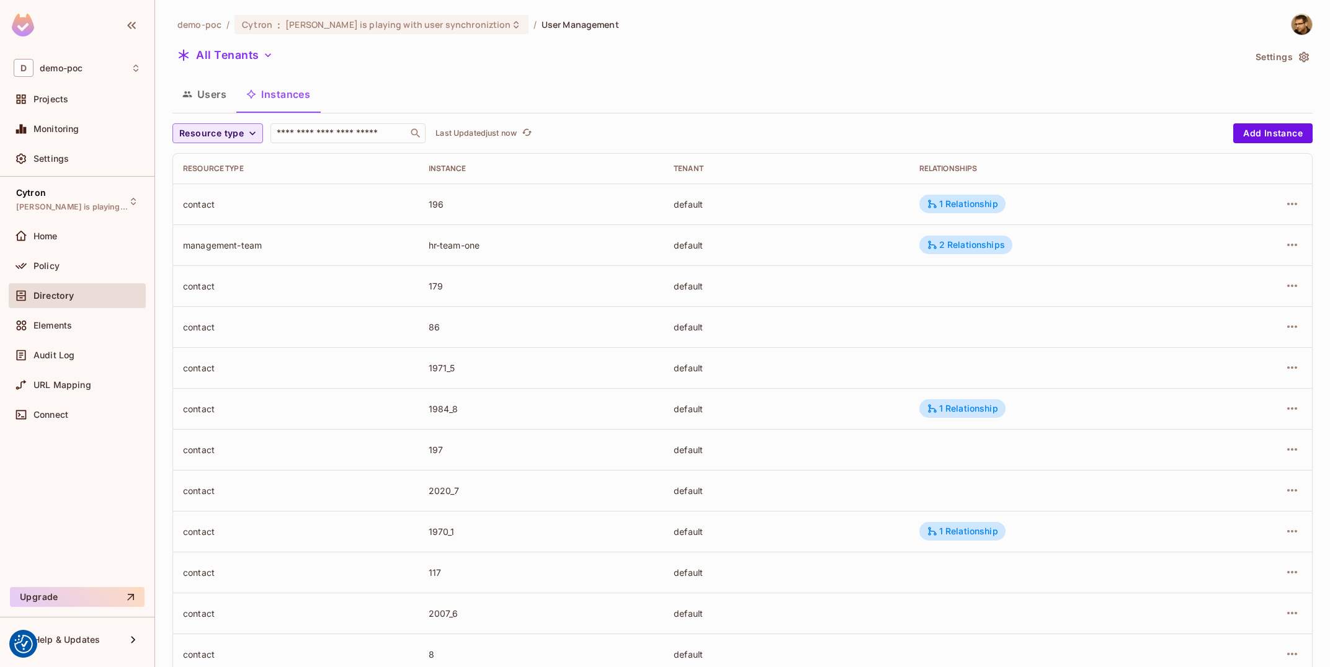
click at [221, 130] on span "Resource type" at bounding box center [211, 134] width 64 height 16
click at [229, 247] on span "Management Team" at bounding box center [222, 242] width 80 height 12
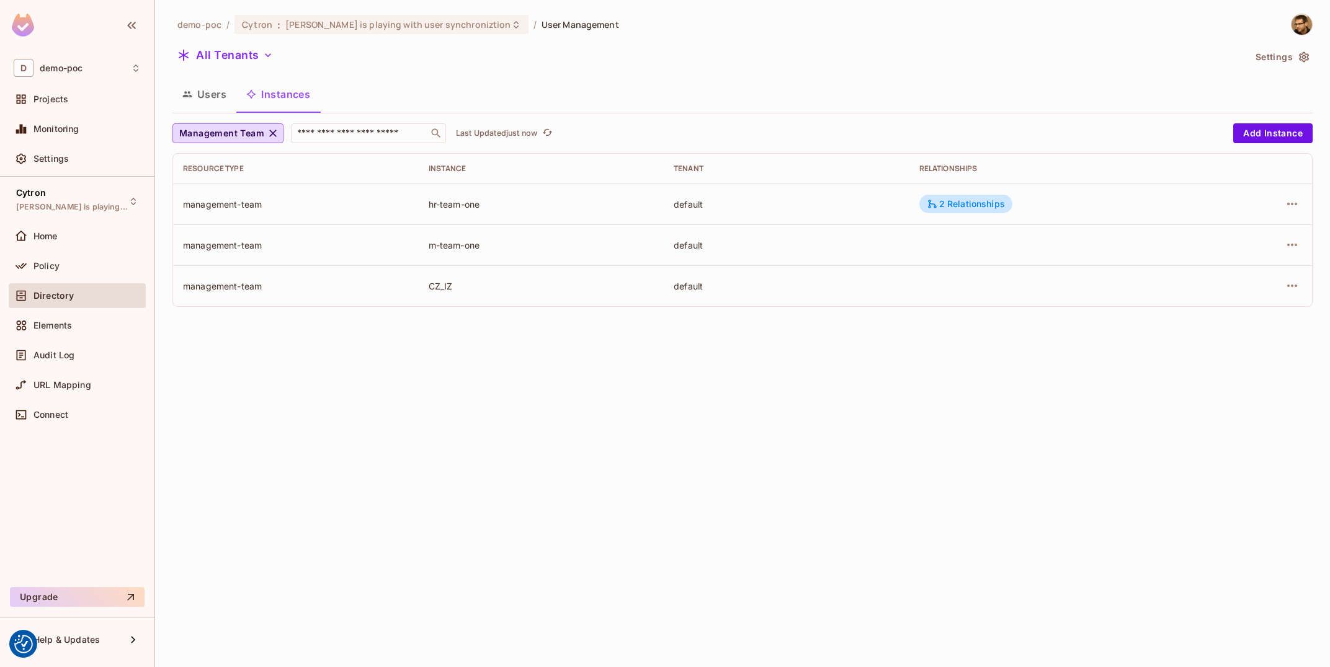
click at [981, 187] on td "2 Relationships" at bounding box center [1058, 204] width 298 height 41
click at [995, 201] on div "2 Relationships" at bounding box center [966, 203] width 78 height 11
click at [1180, 398] on div at bounding box center [665, 333] width 1330 height 667
click at [208, 105] on button "Users" at bounding box center [204, 94] width 64 height 31
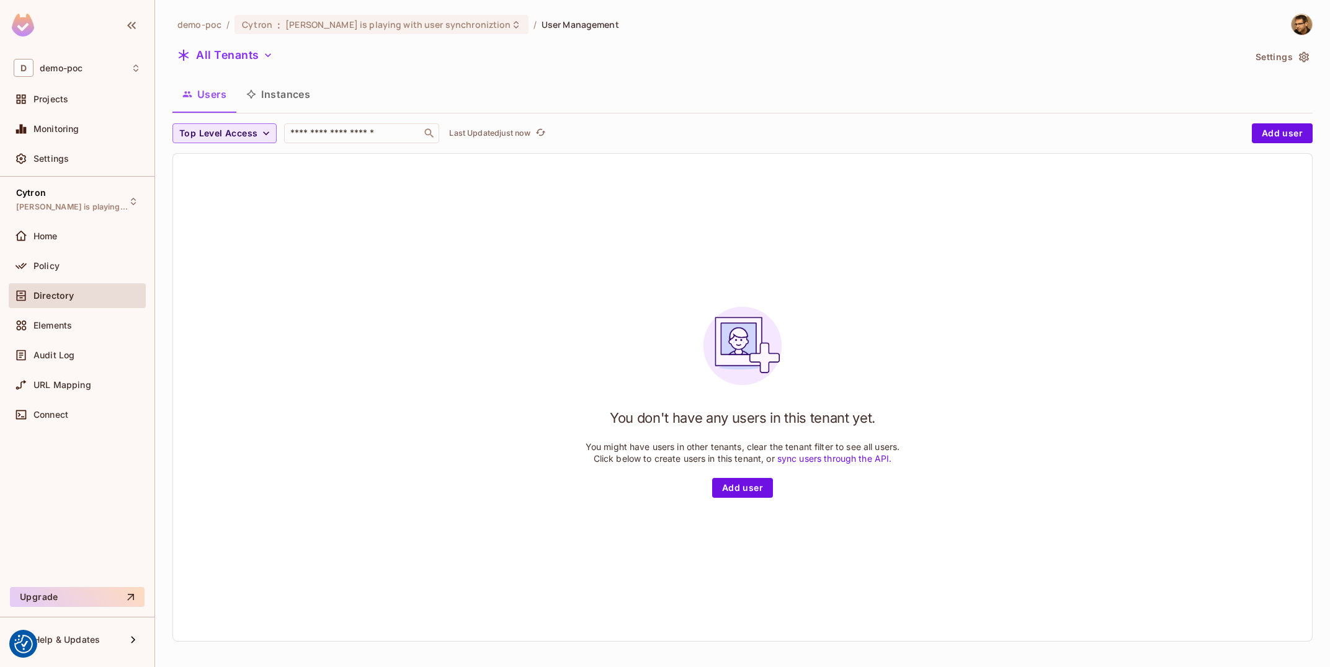
click at [251, 130] on span "Top Level Access" at bounding box center [218, 134] width 78 height 16
click at [240, 172] on li "Brokers" at bounding box center [230, 161] width 117 height 27
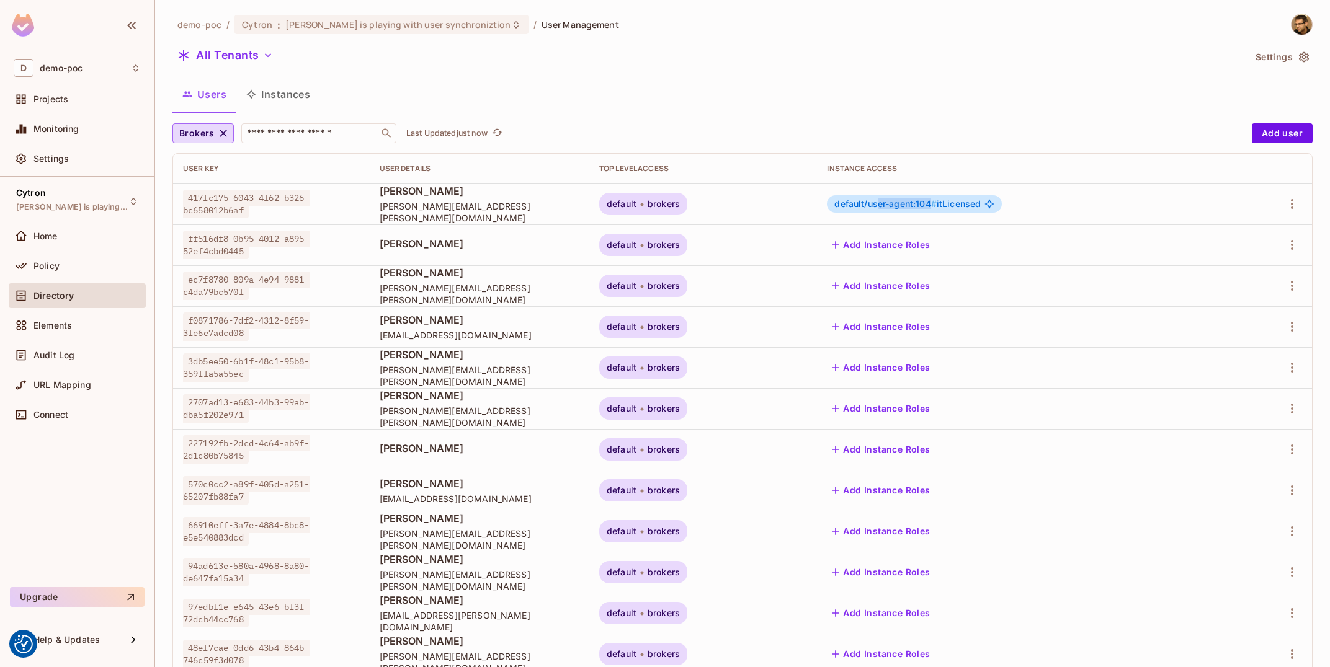
drag, startPoint x: 1029, startPoint y: 206, endPoint x: 1056, endPoint y: 203, distance: 26.2
click at [936, 203] on span "default/user-agent:104 #" at bounding box center [885, 203] width 102 height 11
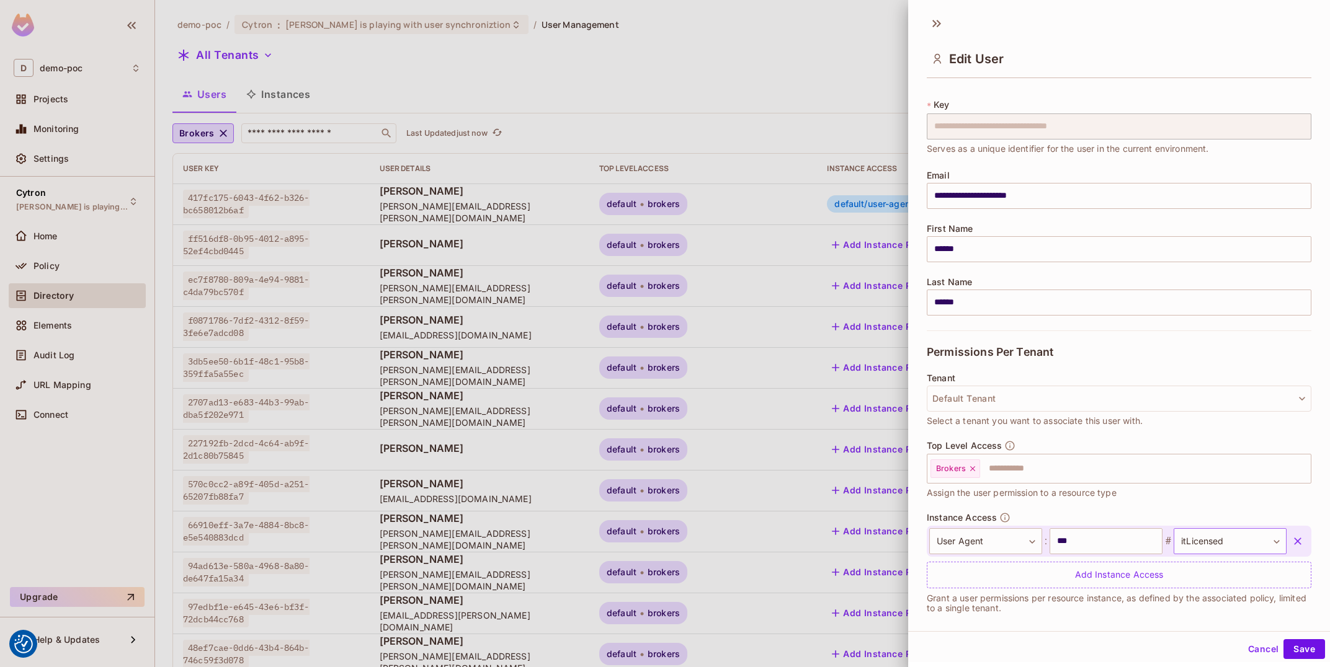
scroll to position [29, 0]
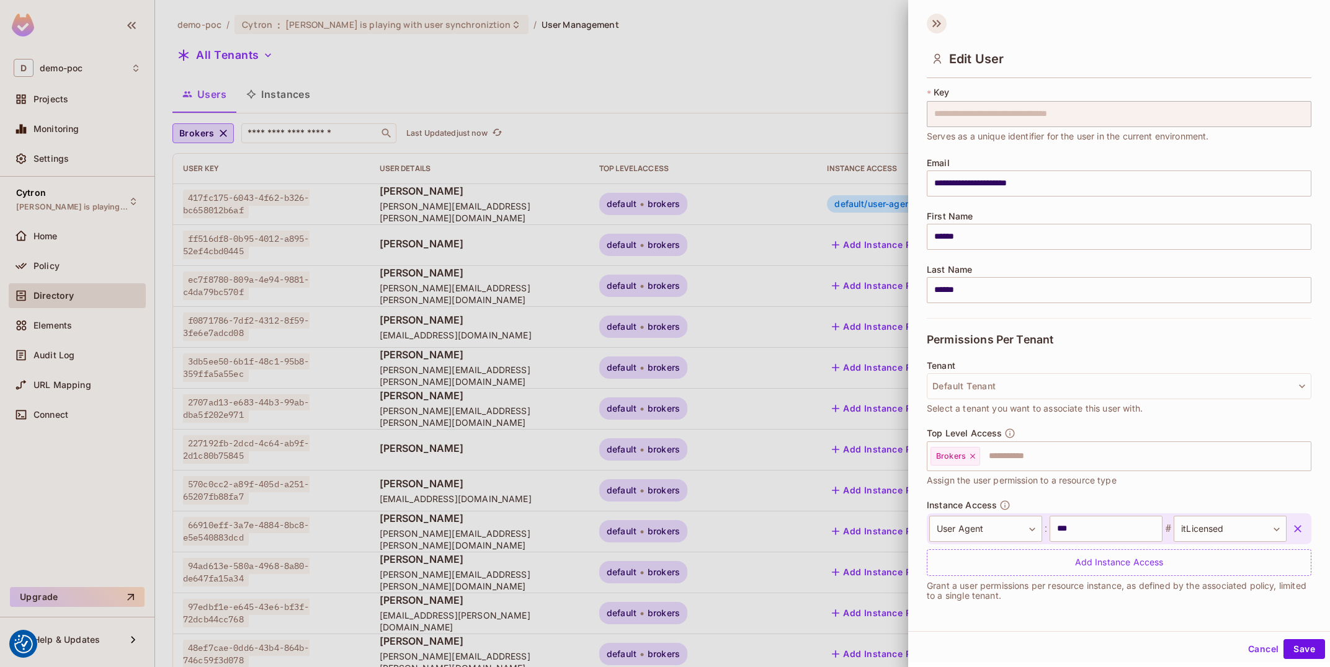
click at [940, 22] on icon at bounding box center [937, 24] width 20 height 20
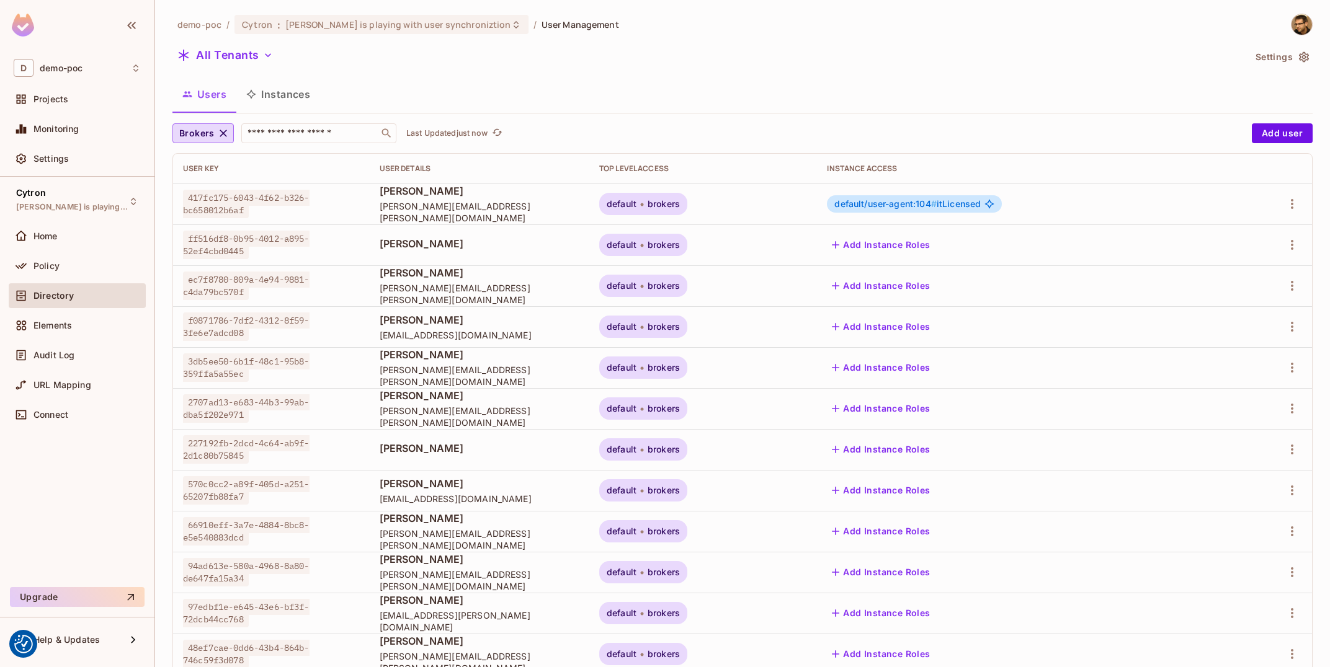
click at [290, 101] on button "Instances" at bounding box center [278, 94] width 84 height 31
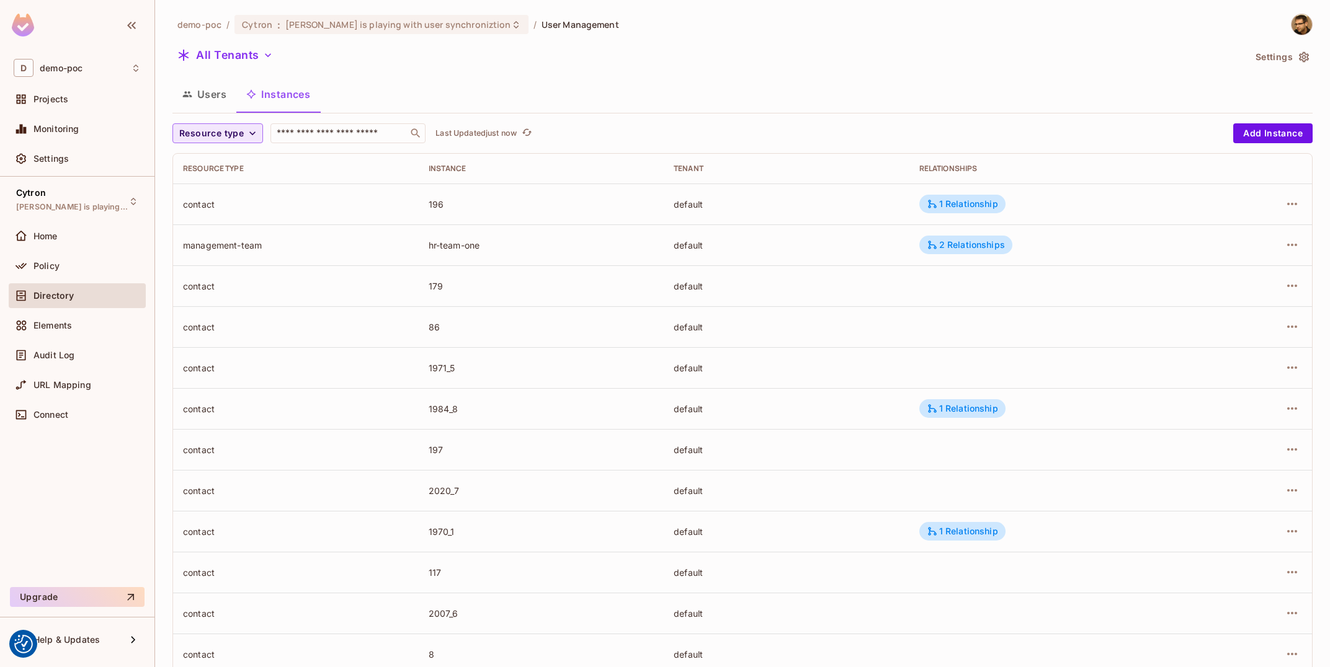
click at [244, 124] on button "Resource type" at bounding box center [217, 133] width 91 height 20
click at [223, 218] on span "User Agent" at bounding box center [222, 215] width 80 height 12
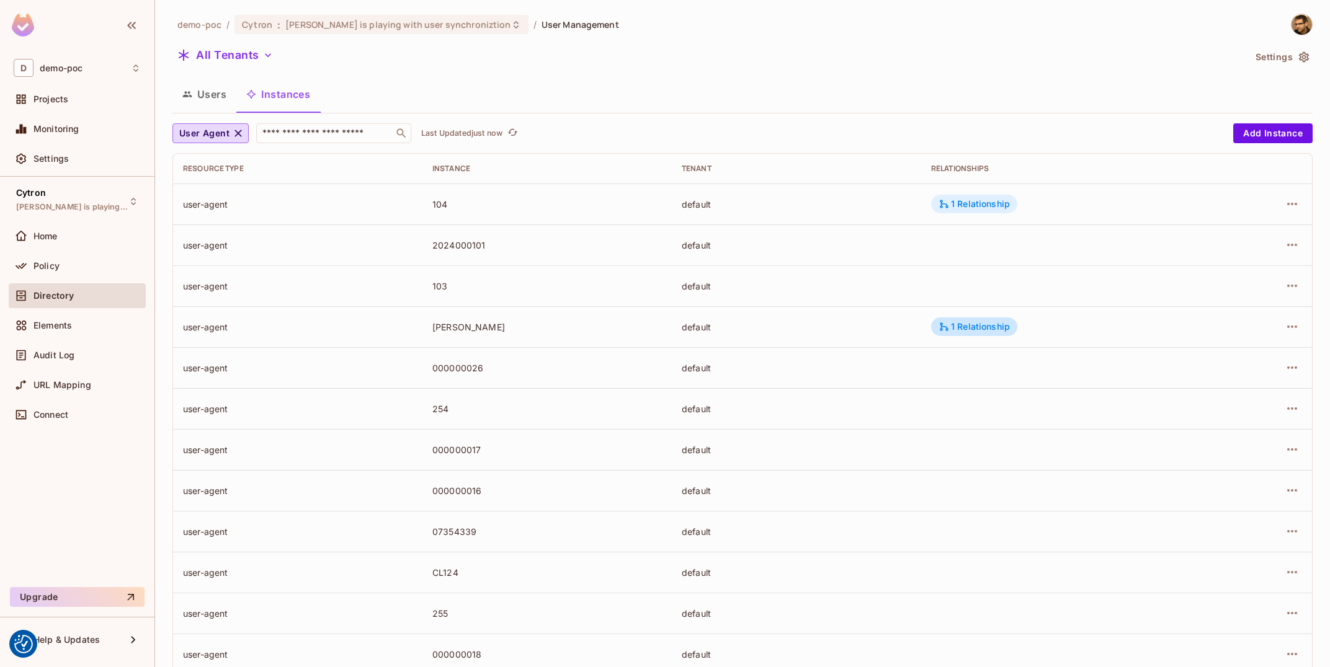
click at [970, 207] on div "1 Relationship" at bounding box center [973, 203] width 71 height 11
click at [1102, 193] on div at bounding box center [665, 333] width 1330 height 667
click at [1283, 202] on button "button" at bounding box center [1292, 204] width 20 height 20
click at [1241, 245] on li "Edit Resource Instance" at bounding box center [1214, 232] width 156 height 27
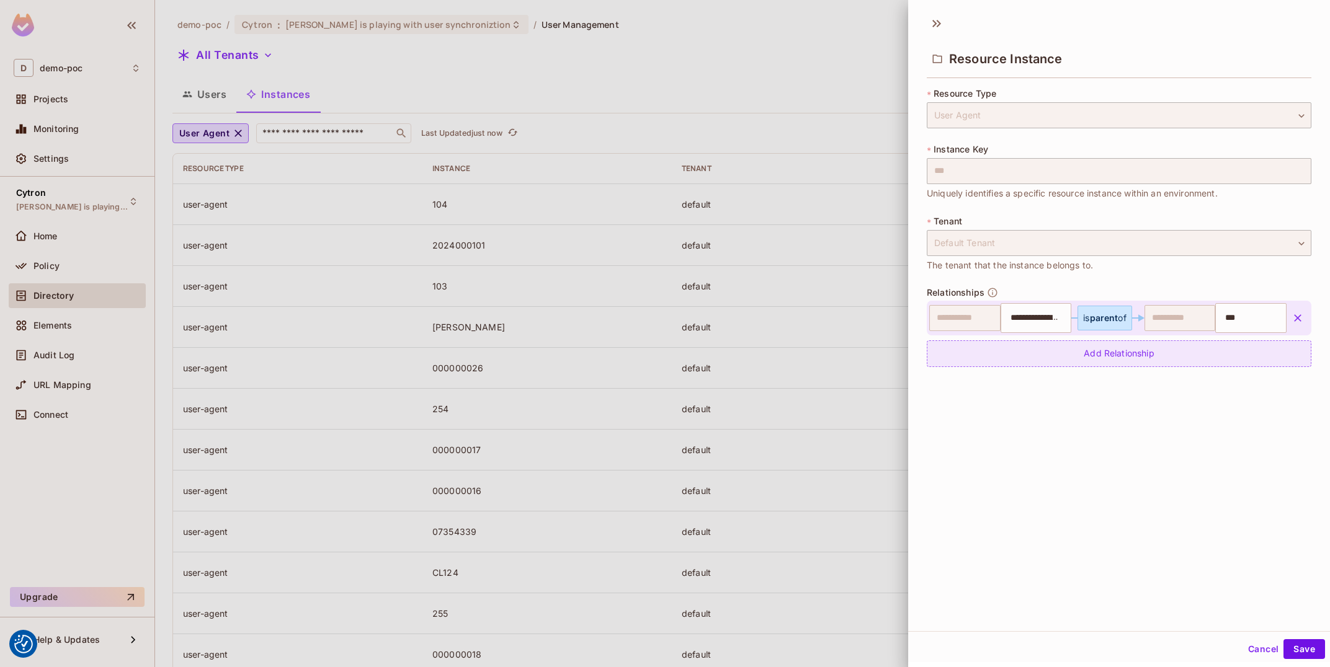
click at [1108, 365] on div "Add Relationship" at bounding box center [1119, 353] width 385 height 27
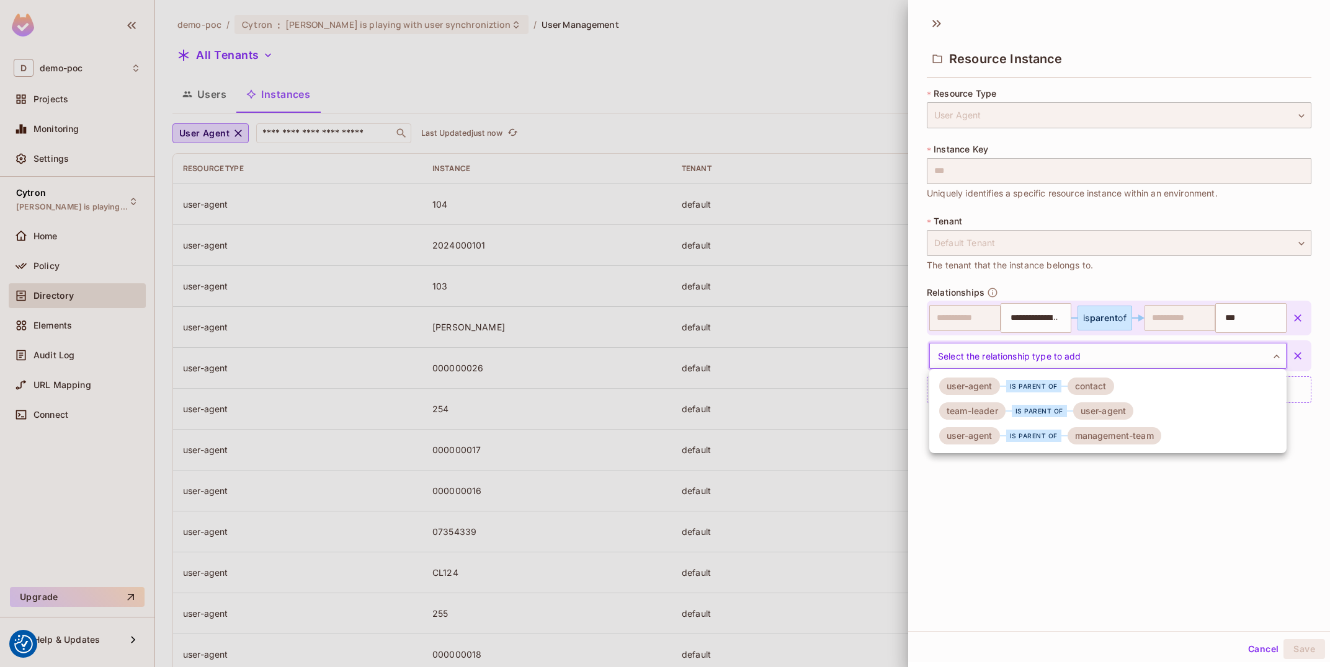
click at [1038, 366] on body "We use cookies to enhance your browsing experience, serve personalized ads or c…" at bounding box center [665, 333] width 1330 height 667
click at [1022, 437] on div "is parent of" at bounding box center [1033, 436] width 55 height 12
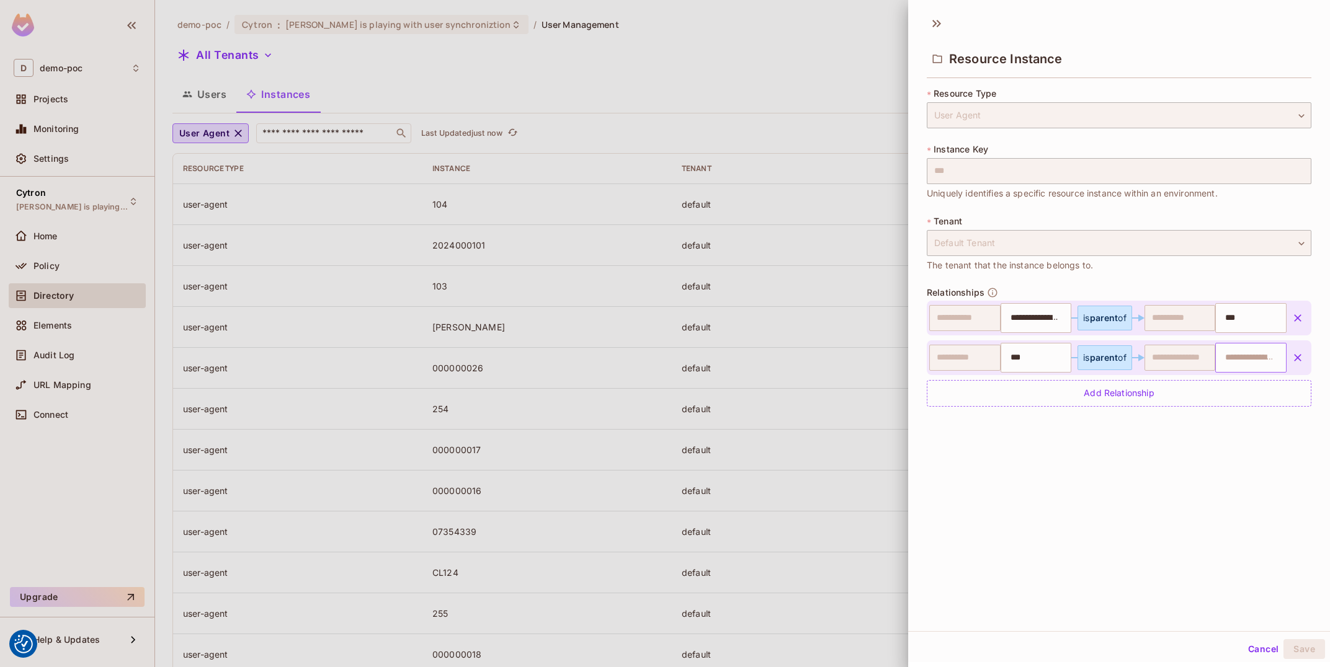
click at [1245, 358] on input "text" at bounding box center [1248, 357] width 63 height 25
type input "**"
click at [933, 25] on icon at bounding box center [937, 24] width 20 height 20
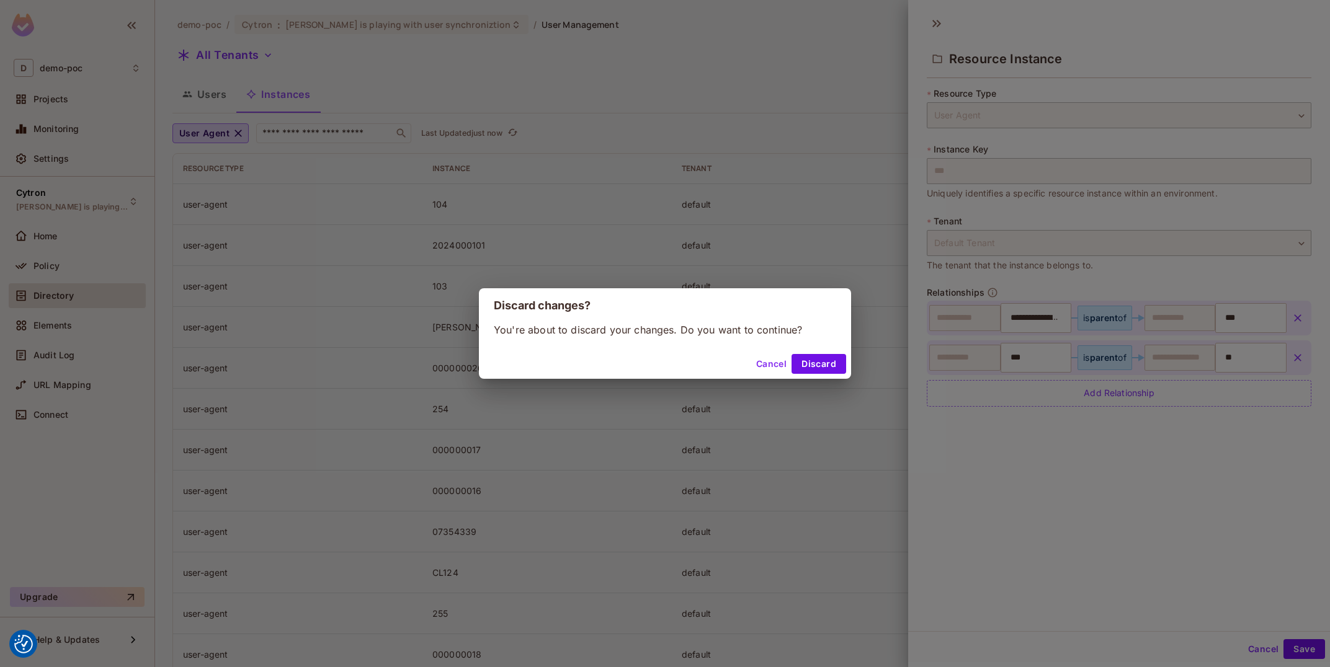
click at [801, 354] on div "Cancel Discard" at bounding box center [665, 364] width 372 height 30
click at [820, 362] on button "Discard" at bounding box center [818, 364] width 55 height 20
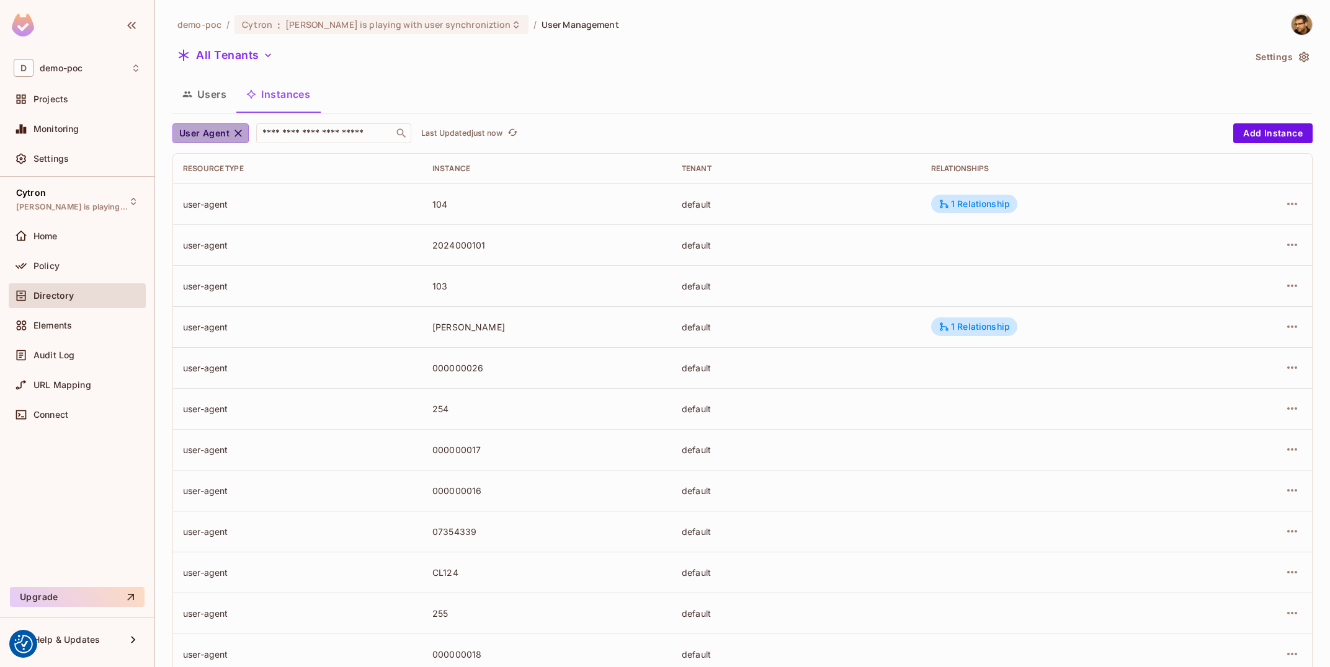
click at [234, 125] on button "User Agent" at bounding box center [210, 133] width 76 height 20
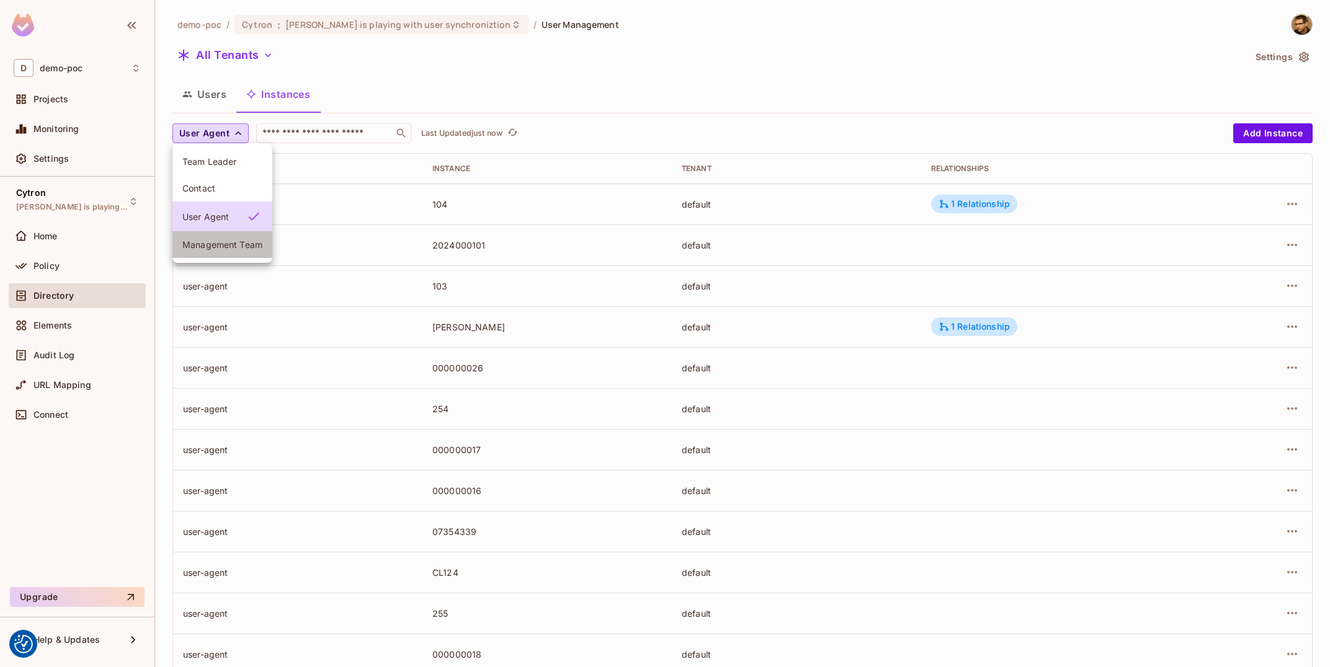
click at [233, 243] on span "Management Team" at bounding box center [222, 245] width 80 height 12
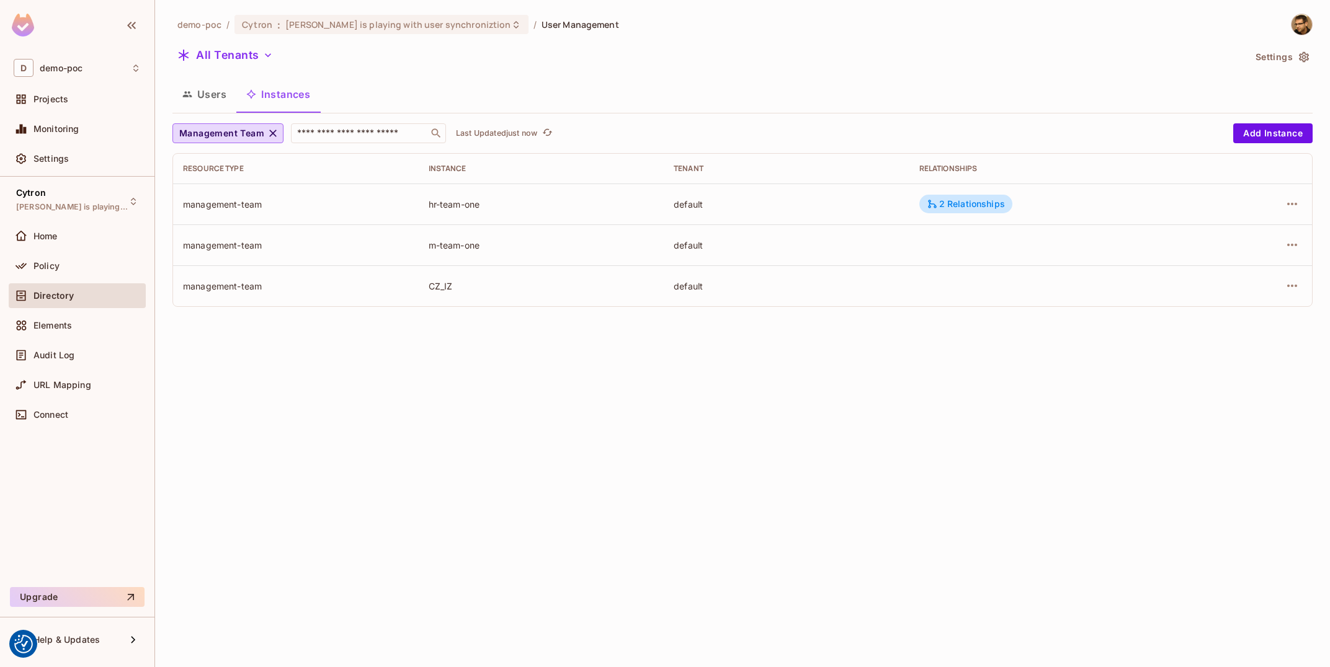
click at [453, 198] on div "hr-team-one" at bounding box center [542, 204] width 226 height 12
click at [269, 131] on icon "button" at bounding box center [272, 133] width 7 height 7
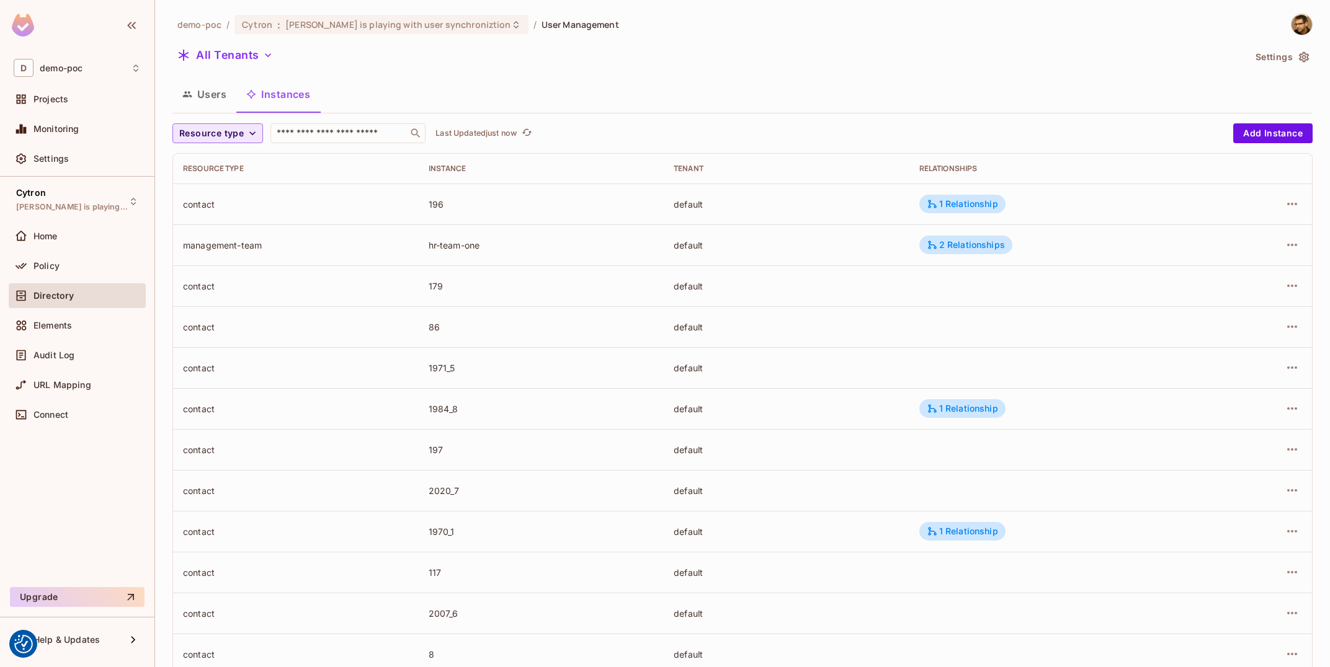
click at [228, 127] on span "Resource type" at bounding box center [211, 134] width 64 height 16
click at [248, 206] on li "User Agent" at bounding box center [222, 215] width 100 height 27
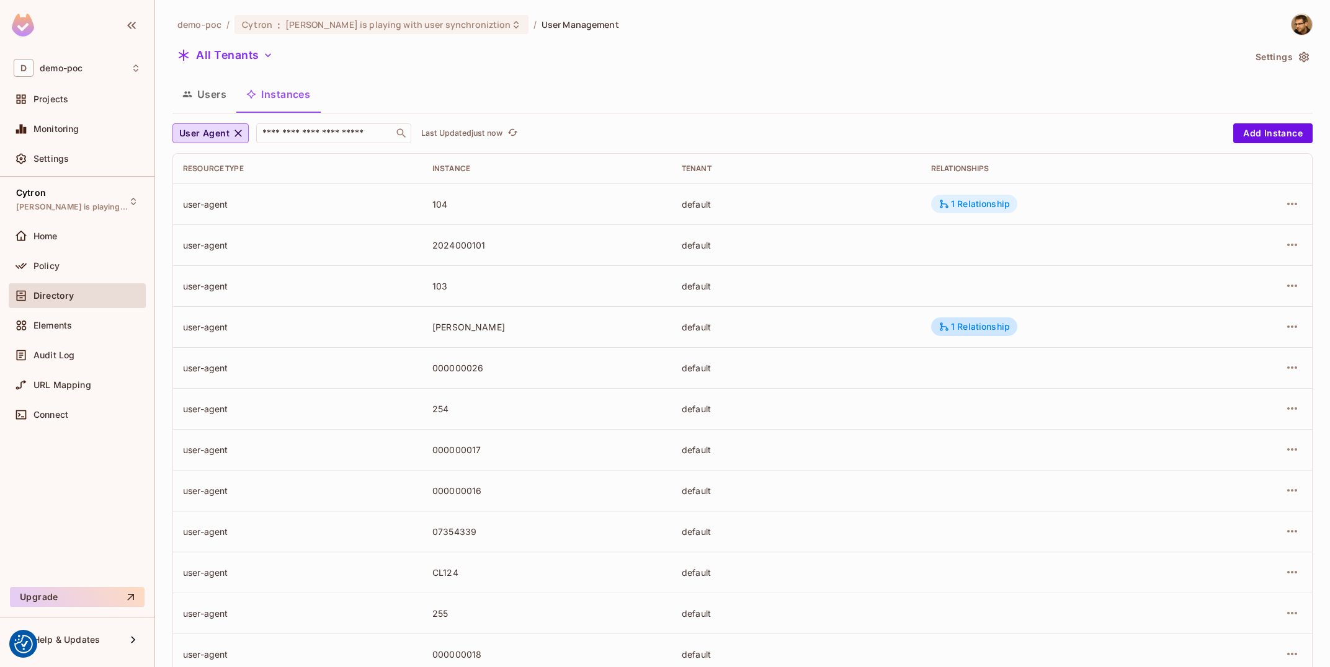
click at [1007, 200] on div "1 Relationship" at bounding box center [973, 203] width 71 height 11
click at [1294, 198] on icon "button" at bounding box center [1291, 204] width 15 height 15
click at [1253, 240] on span "Edit Resource Instance" at bounding box center [1219, 233] width 104 height 20
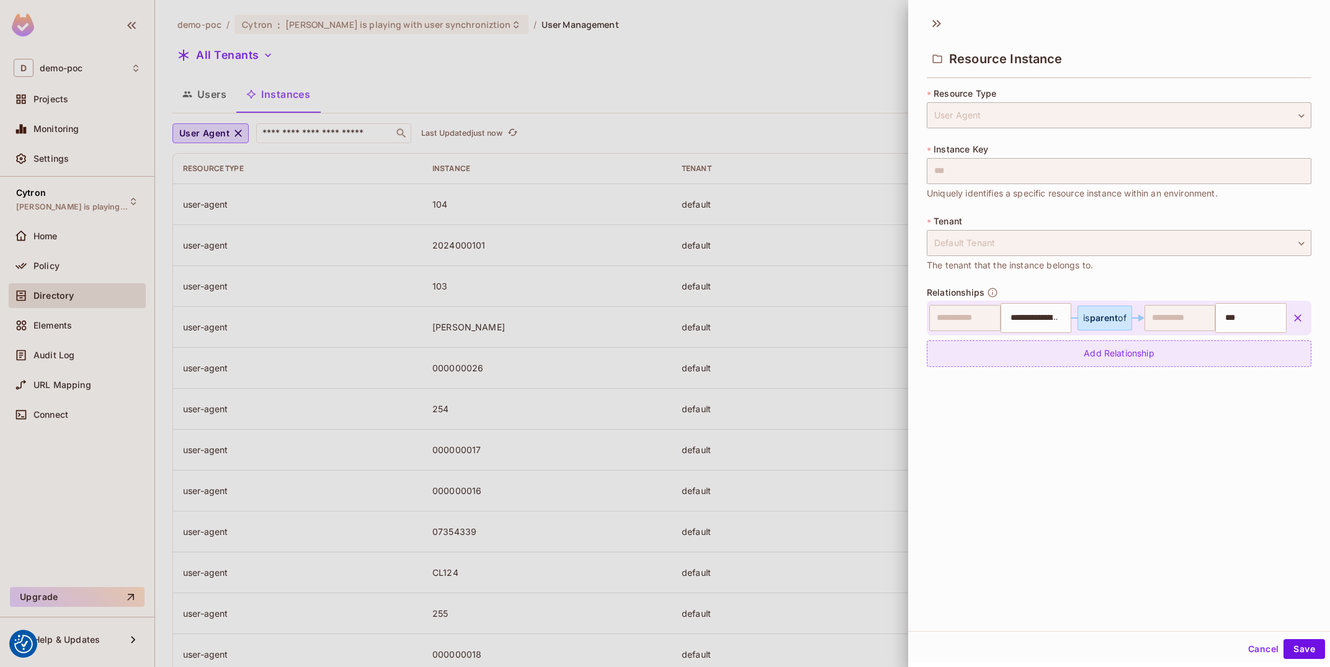
click at [1121, 345] on div "Add Relationship" at bounding box center [1119, 353] width 385 height 27
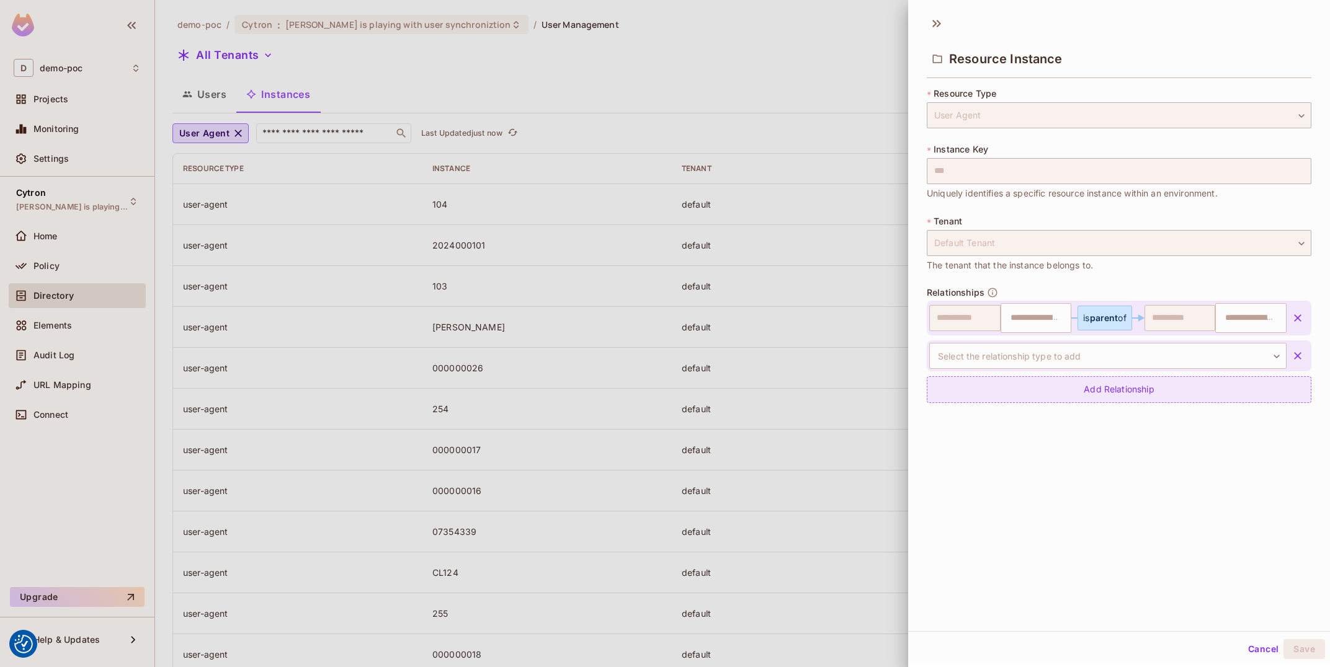
type input "**********"
type input "***"
click at [1090, 351] on body "We use cookies to enhance your browsing experience, serve personalized ads or c…" at bounding box center [665, 333] width 1330 height 667
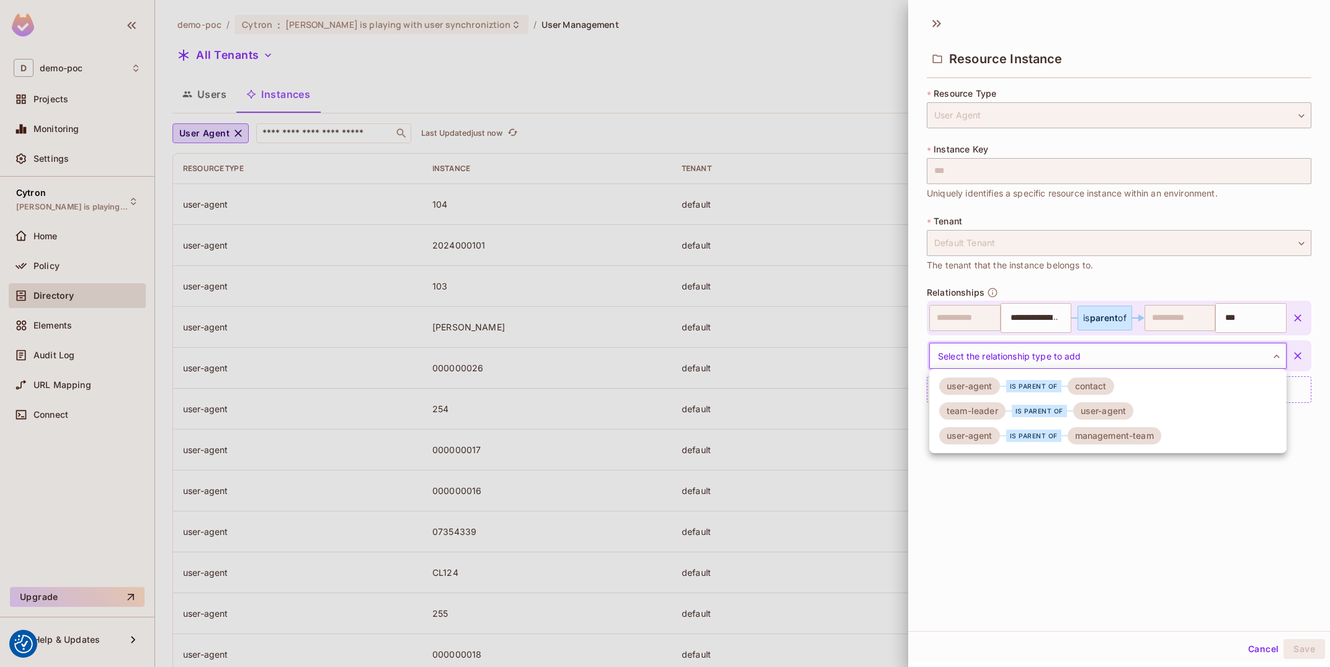
click at [1076, 428] on div "management-team" at bounding box center [1114, 435] width 94 height 17
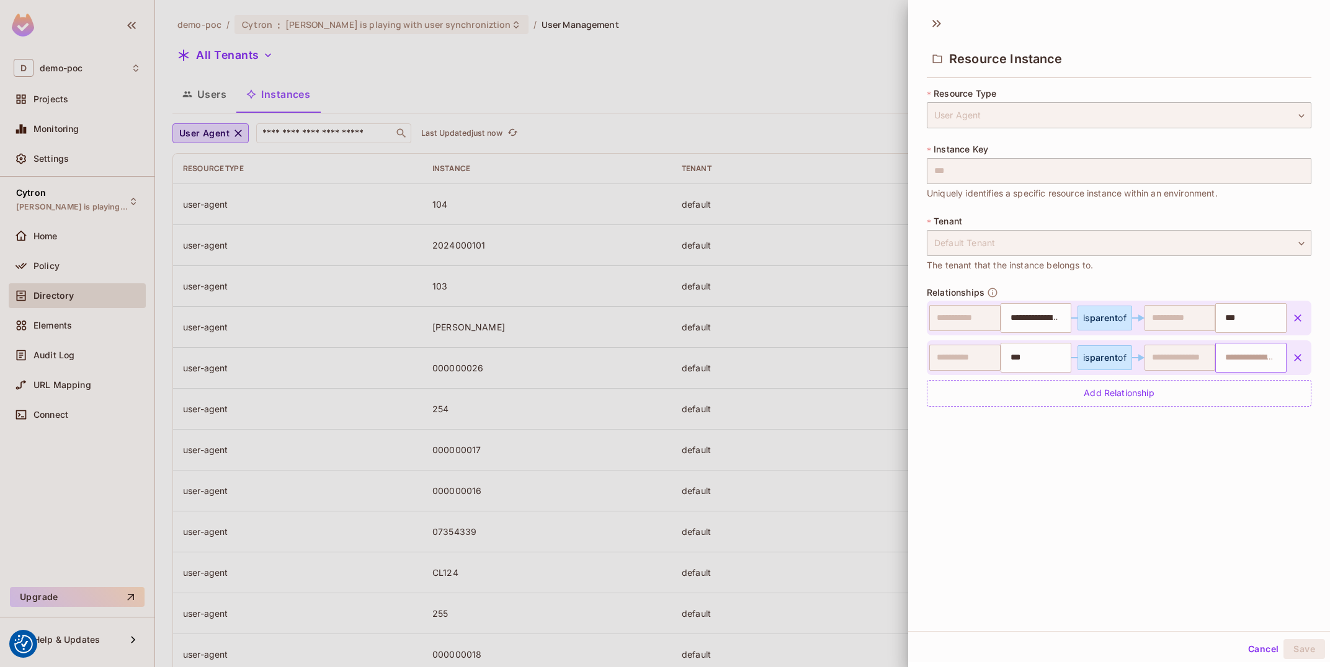
click at [1265, 361] on input "text" at bounding box center [1248, 357] width 63 height 25
paste input "**********"
type input "**********"
click at [1307, 649] on button "Save" at bounding box center [1304, 649] width 42 height 20
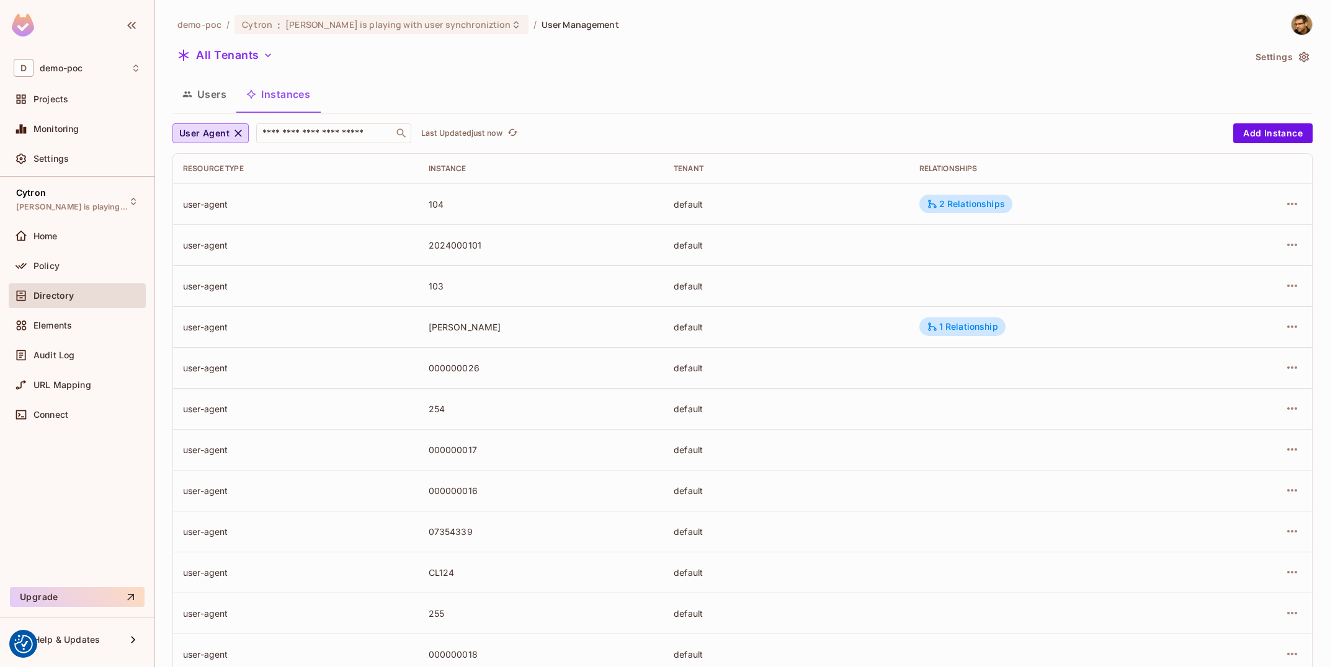
click at [981, 190] on td "2 Relationships" at bounding box center [1058, 204] width 298 height 41
click at [989, 208] on div "2 Relationships" at bounding box center [966, 203] width 78 height 11
click at [969, 331] on div "1 Relationship" at bounding box center [962, 326] width 71 height 11
click at [1118, 340] on div at bounding box center [665, 333] width 1330 height 667
click at [1002, 215] on td "2 Relationships" at bounding box center [1058, 204] width 298 height 41
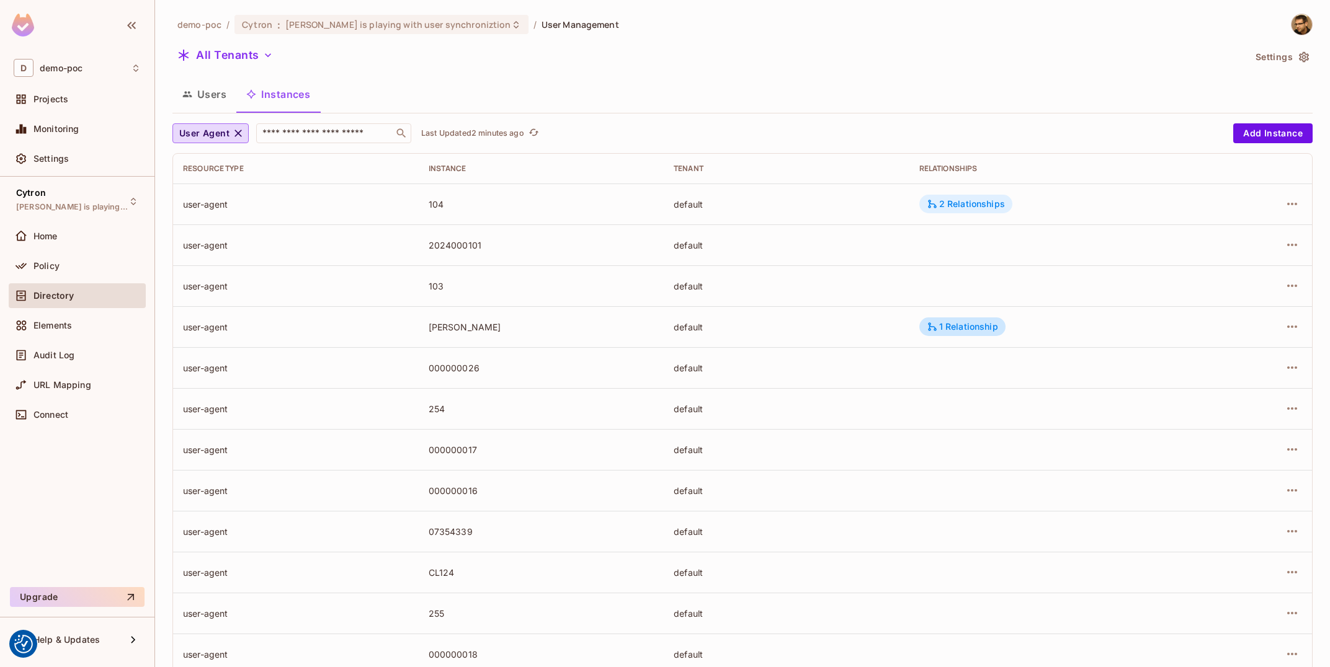
click at [989, 202] on div "2 Relationships" at bounding box center [966, 203] width 78 height 11
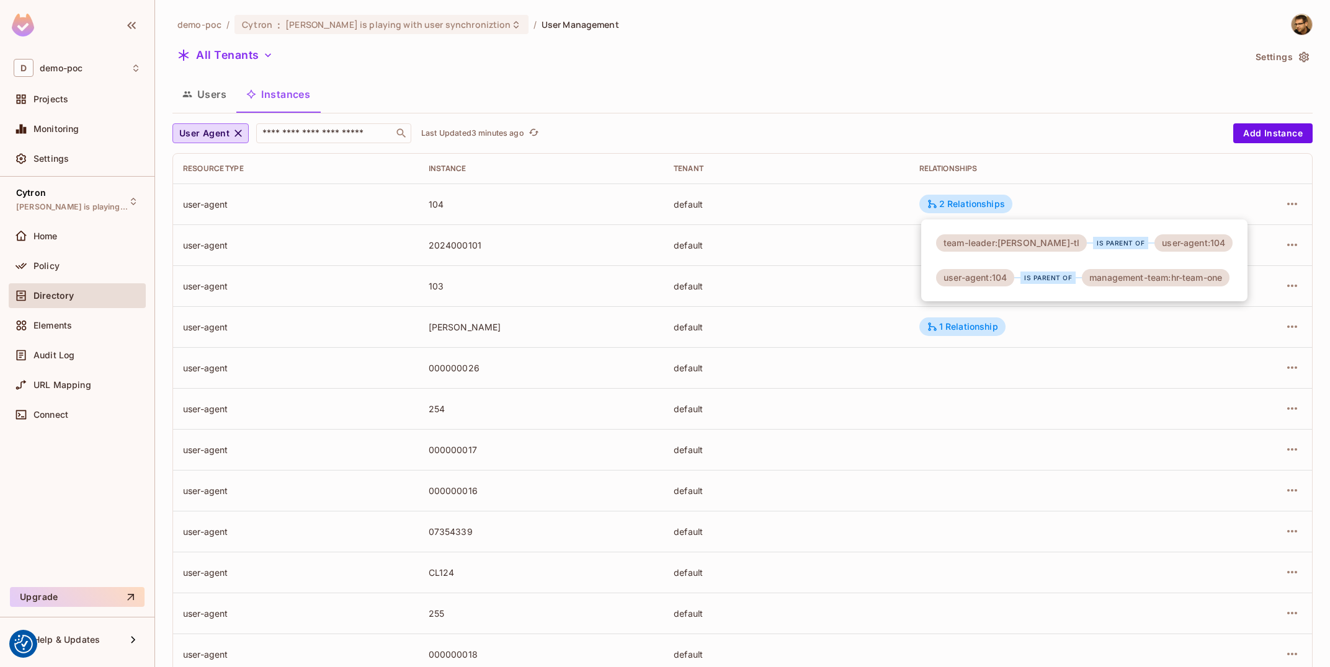
click at [1296, 207] on div at bounding box center [665, 333] width 1330 height 667
click at [1296, 207] on icon "button" at bounding box center [1291, 204] width 15 height 15
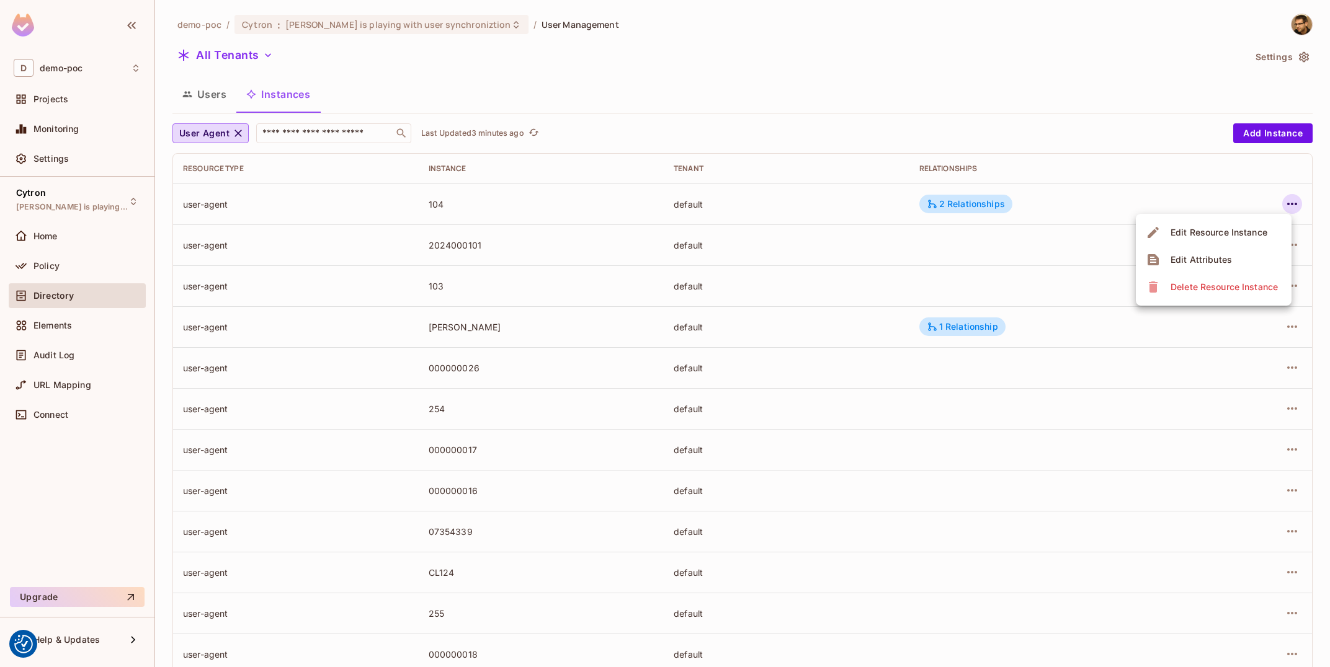
click at [1261, 236] on div "Edit Resource Instance" at bounding box center [1218, 232] width 97 height 12
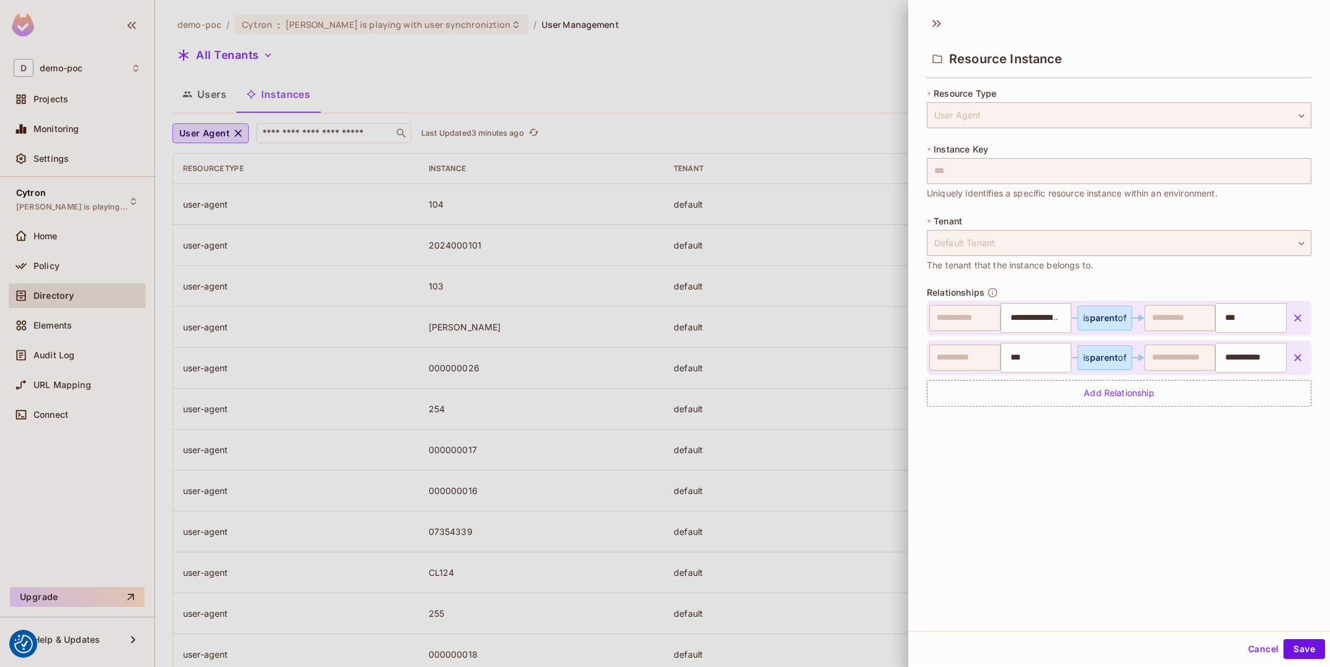
click at [1296, 357] on icon "button" at bounding box center [1297, 357] width 7 height 7
click at [1260, 647] on button "Cancel" at bounding box center [1263, 649] width 40 height 20
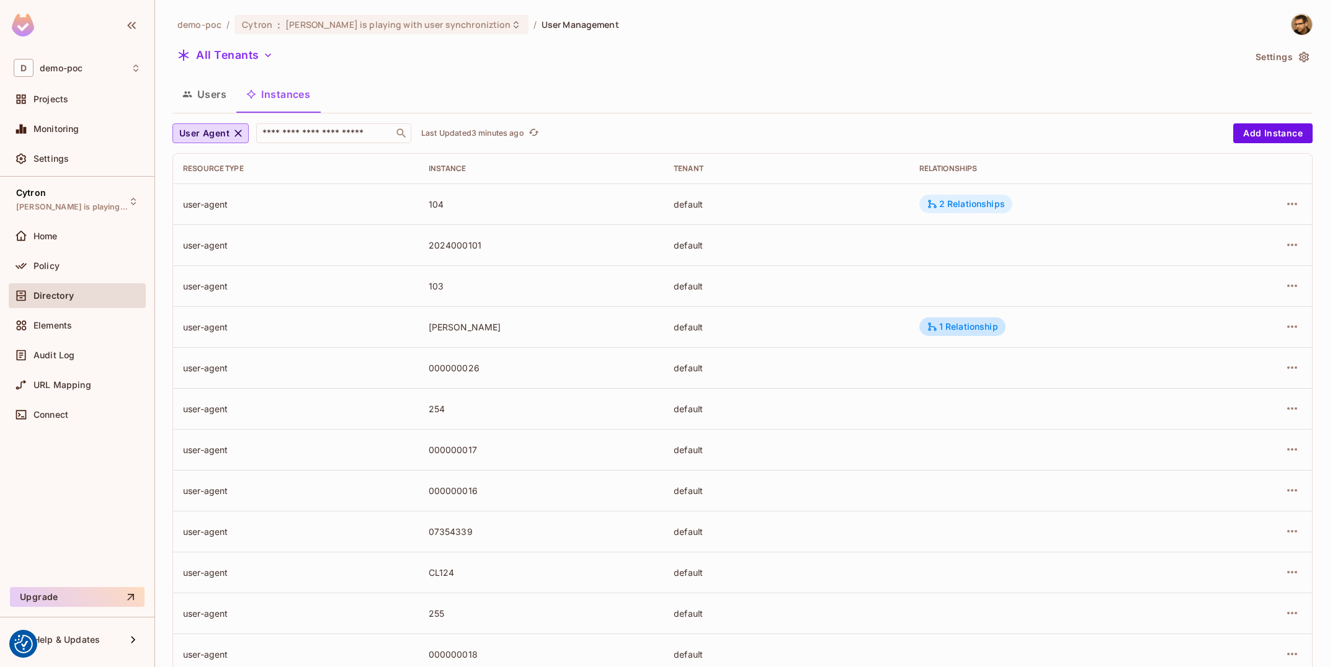
click at [1001, 207] on div "2 Relationships" at bounding box center [966, 203] width 78 height 11
click at [1287, 194] on td at bounding box center [1259, 204] width 105 height 41
click at [1296, 200] on icon "button" at bounding box center [1291, 204] width 15 height 15
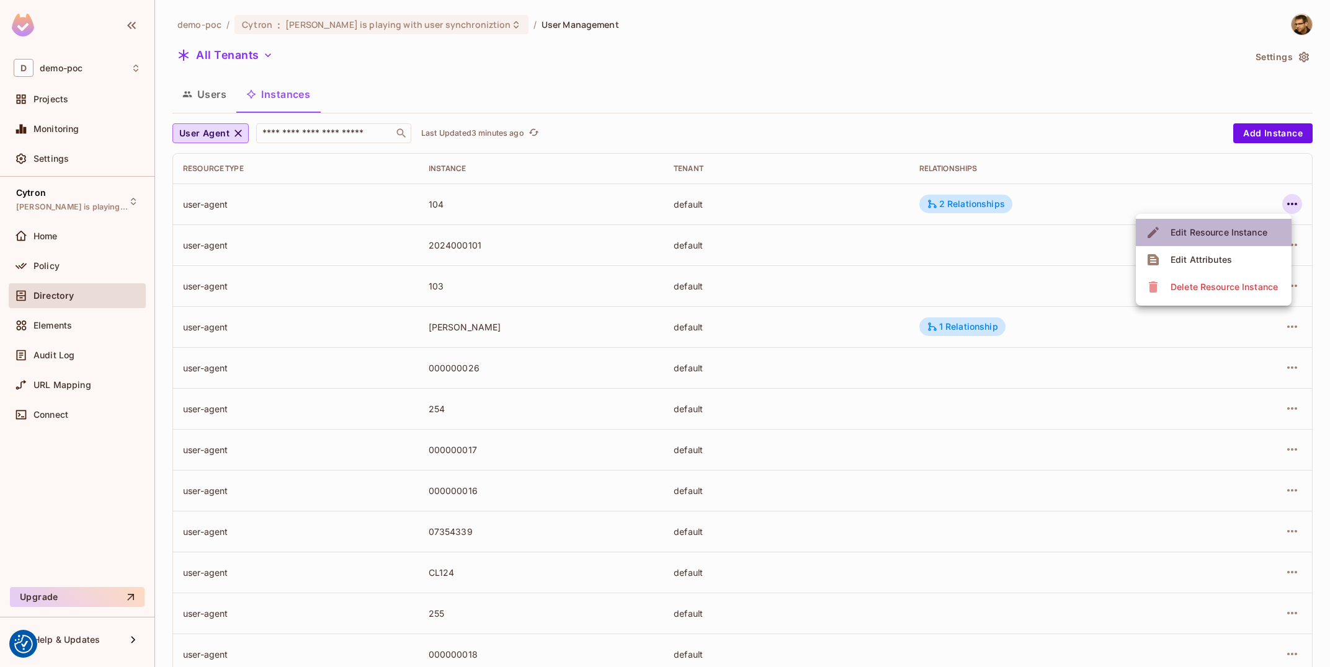
click at [1233, 236] on div "Edit Resource Instance" at bounding box center [1218, 232] width 97 height 12
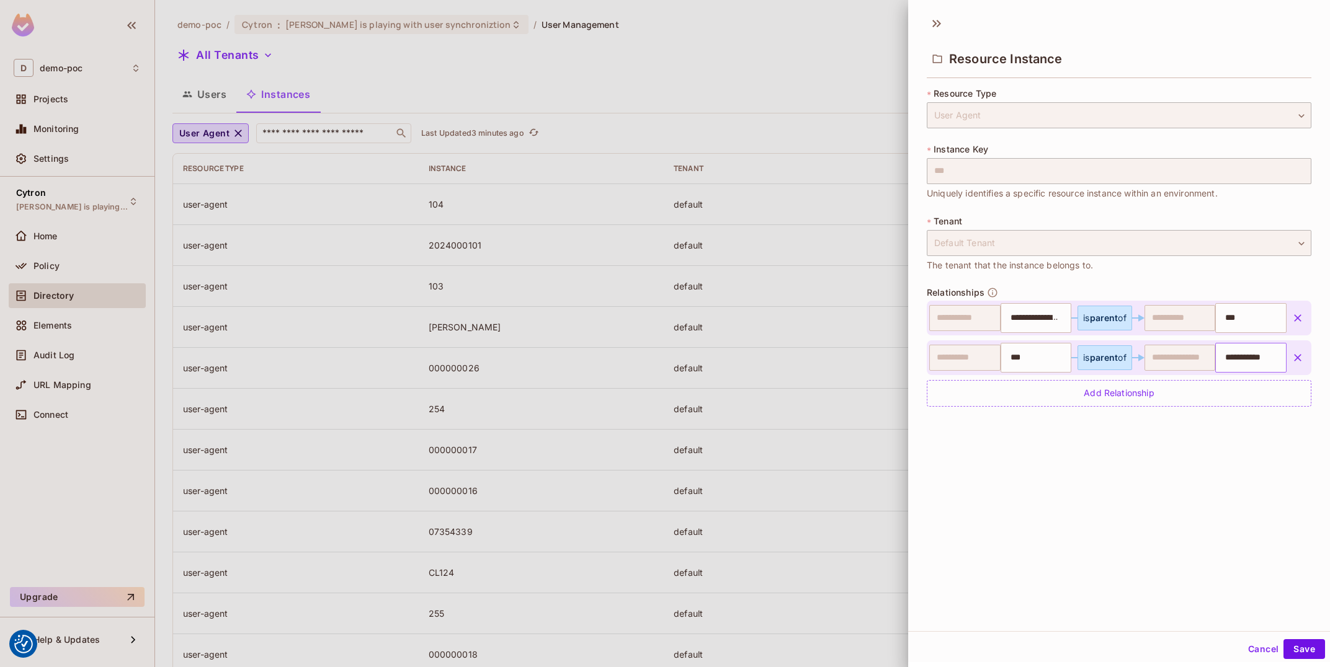
click at [1233, 355] on input "**********" at bounding box center [1248, 357] width 63 height 25
click at [1258, 647] on button "Cancel" at bounding box center [1263, 649] width 40 height 20
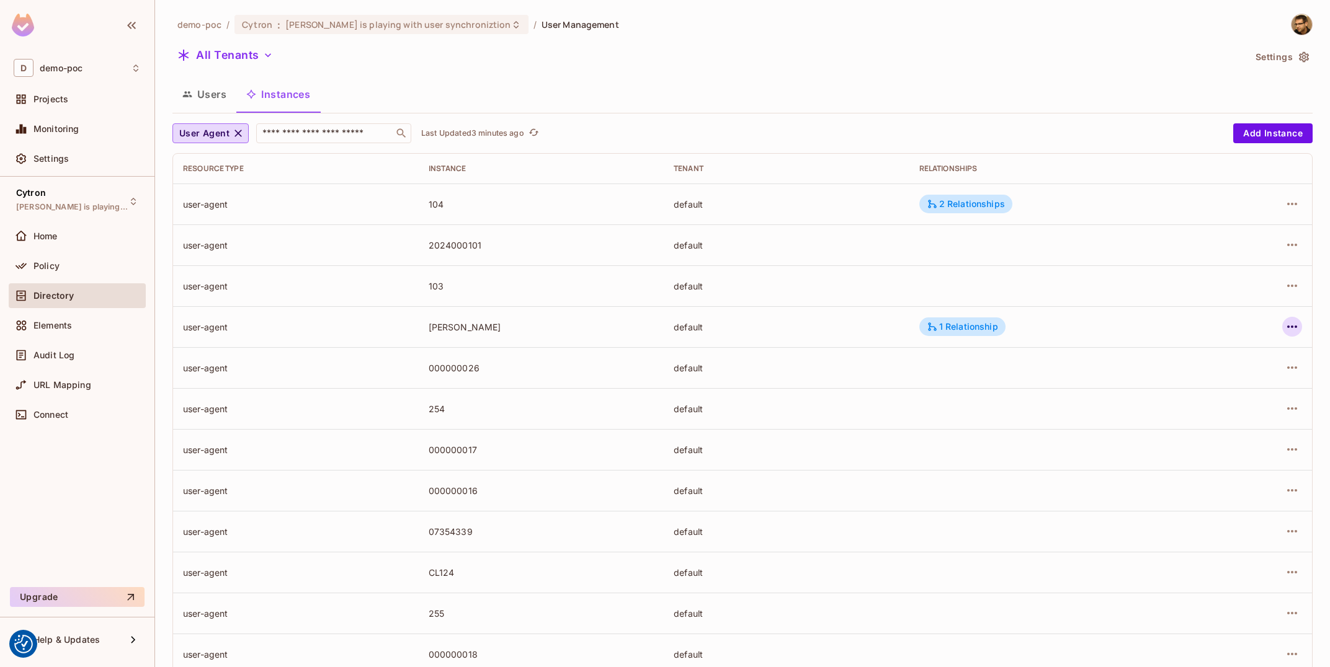
click at [1299, 331] on icon "button" at bounding box center [1291, 326] width 15 height 15
click at [1270, 353] on span "Edit Resource Instance" at bounding box center [1219, 355] width 104 height 20
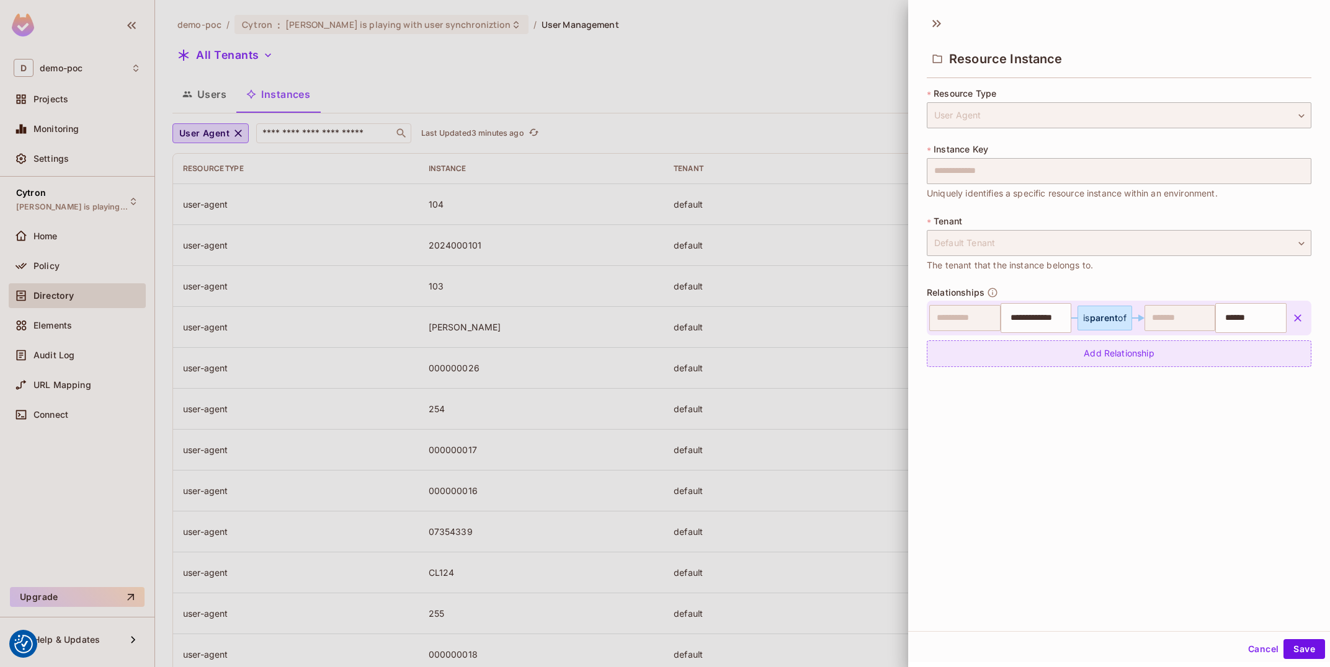
click at [1109, 350] on div "Add Relationship" at bounding box center [1119, 353] width 385 height 27
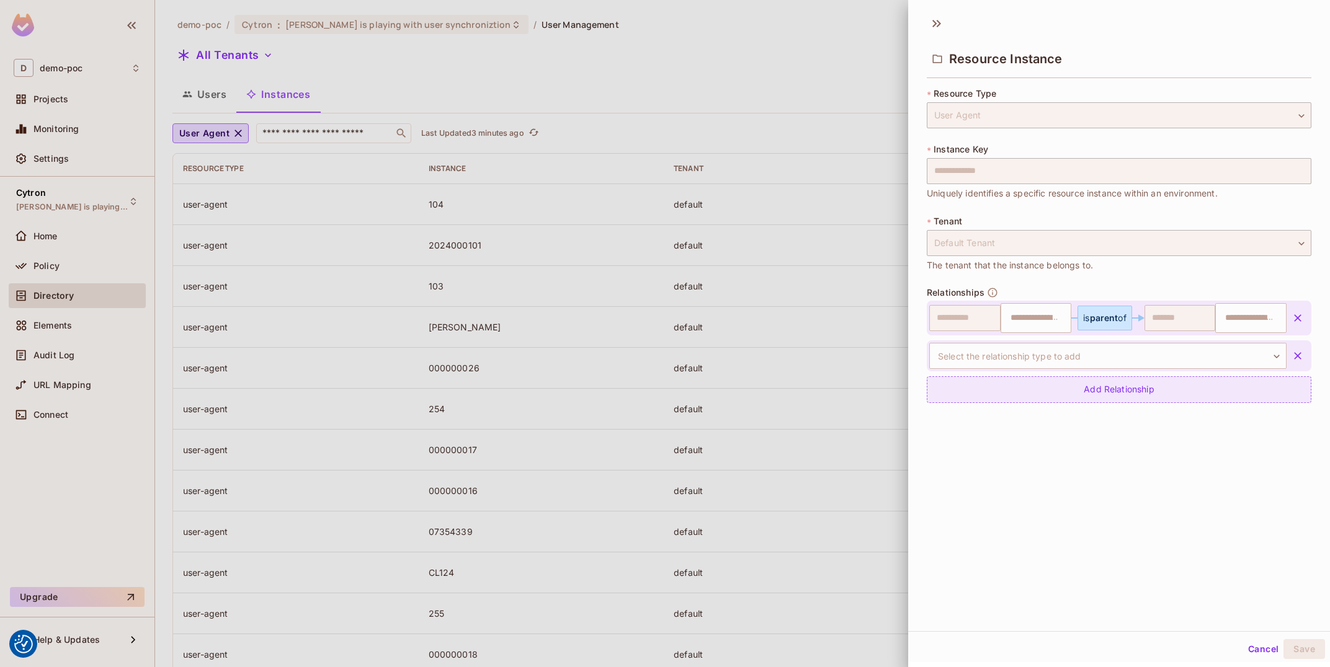
type input "**********"
type input "******"
click at [1075, 354] on body "We use cookies to enhance your browsing experience, serve personalized ads or c…" at bounding box center [665, 333] width 1330 height 667
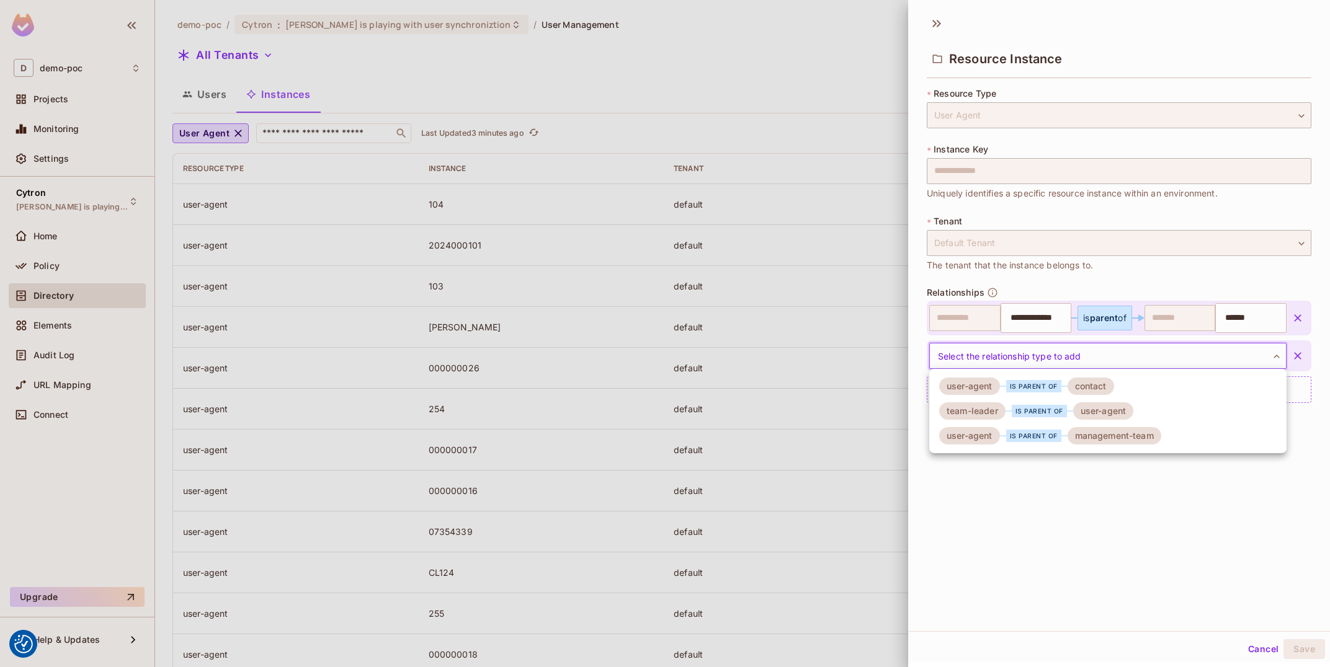
click at [1033, 433] on div "is parent of" at bounding box center [1033, 436] width 55 height 12
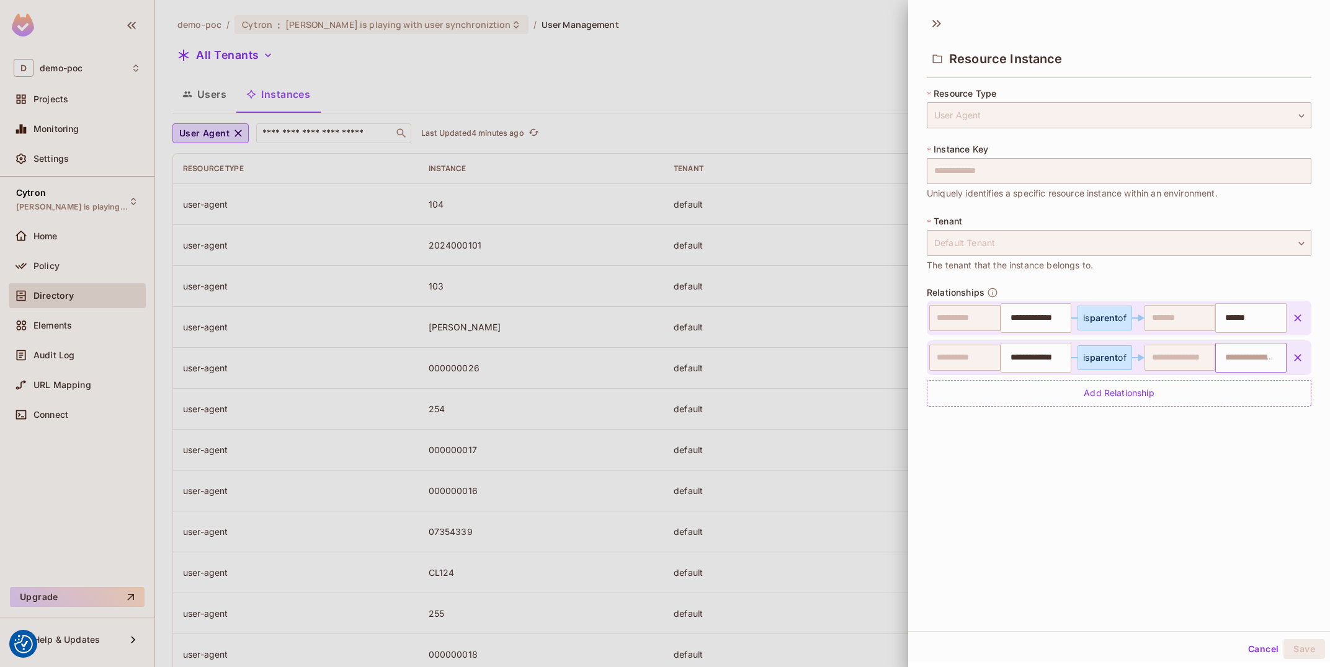
click at [1242, 355] on input "text" at bounding box center [1248, 357] width 63 height 25
paste input "**********"
type input "**********"
click at [1304, 643] on button "Save" at bounding box center [1304, 649] width 42 height 20
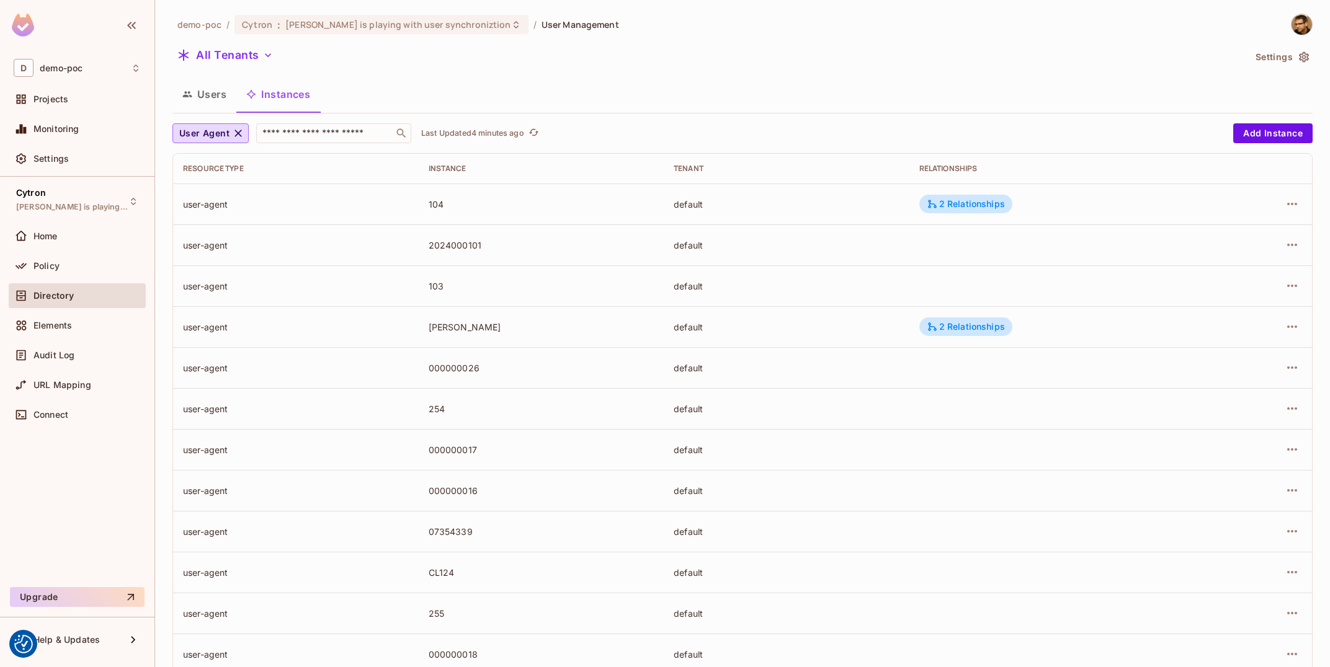
click at [933, 315] on td "2 Relationships" at bounding box center [1058, 326] width 298 height 41
click at [948, 338] on td "2 Relationships" at bounding box center [1058, 326] width 298 height 41
click at [959, 336] on div "2 Relationships" at bounding box center [965, 327] width 93 height 19
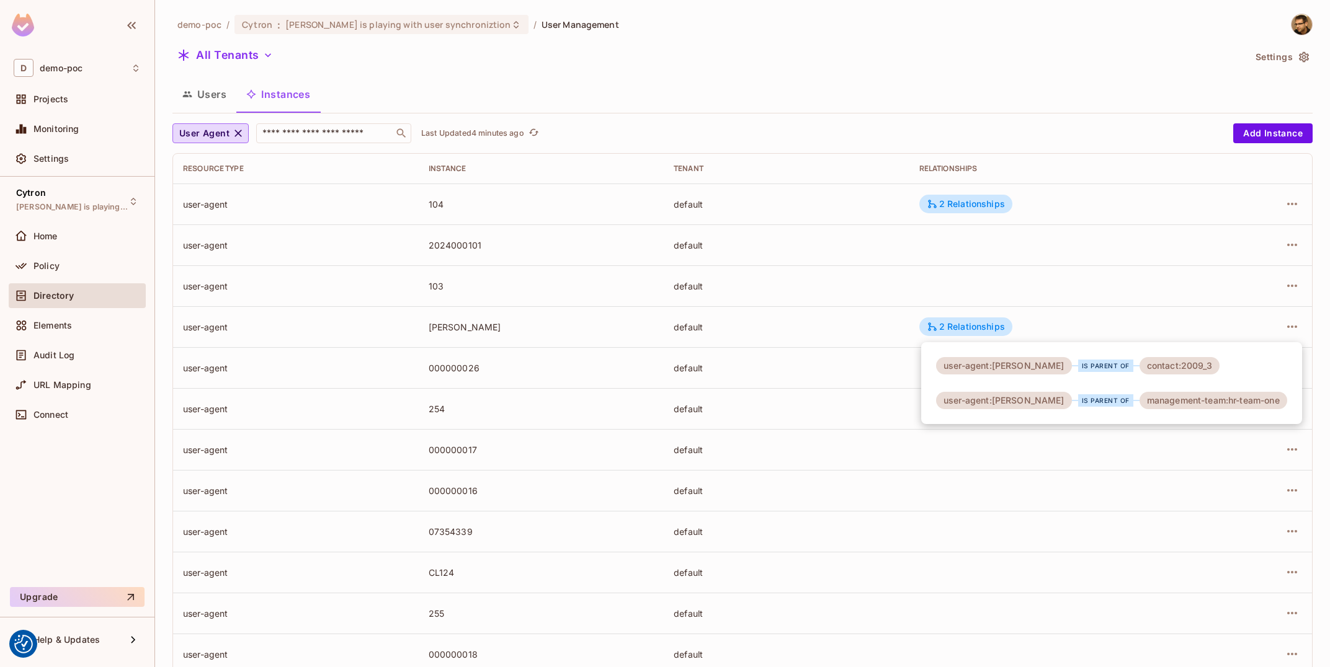
drag, startPoint x: 1188, startPoint y: 368, endPoint x: 1205, endPoint y: 368, distance: 17.4
click at [1205, 368] on div "user-agent:tomas-jelinek is parent of contact:2009_3 user-agent:tomas-jelinek i…" at bounding box center [1111, 383] width 381 height 82
click at [1203, 369] on div "contact:2009_3" at bounding box center [1179, 365] width 80 height 17
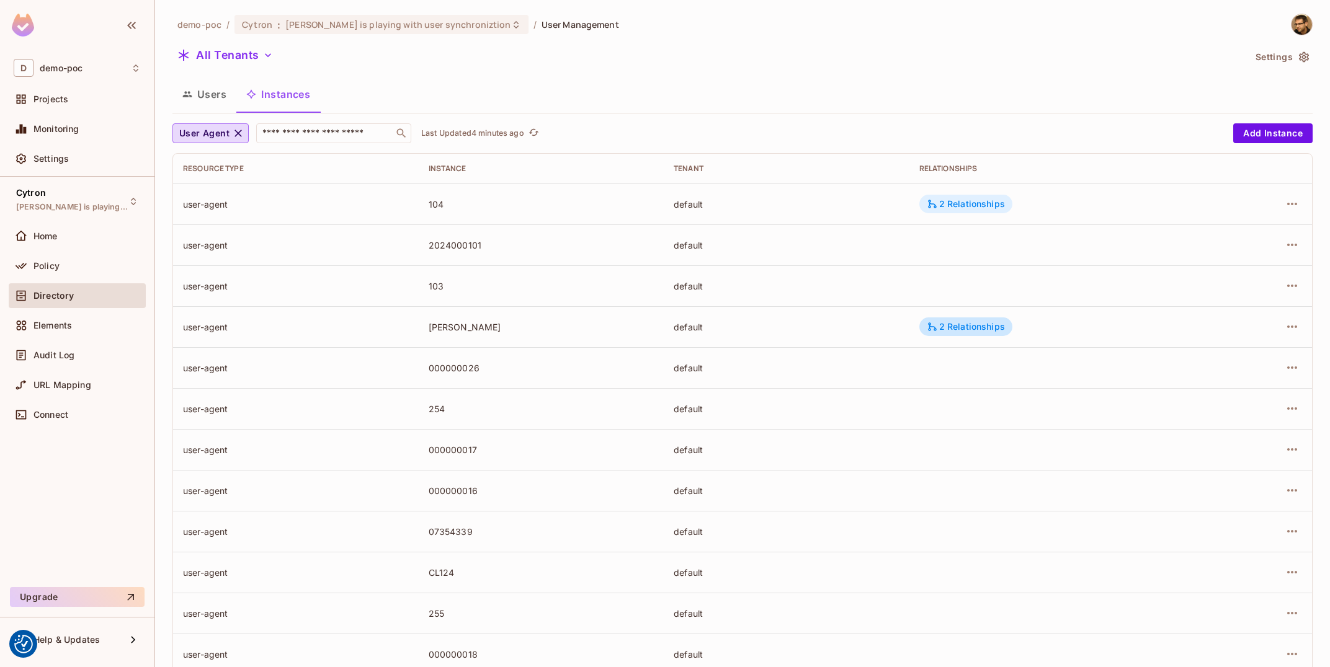
click at [993, 205] on div "2 Relationships" at bounding box center [966, 203] width 78 height 11
click at [959, 327] on div "2 Relationships" at bounding box center [966, 326] width 78 height 11
click at [980, 202] on div "2 Relationships" at bounding box center [966, 203] width 78 height 11
click at [987, 208] on div "2 Relationships" at bounding box center [966, 203] width 78 height 11
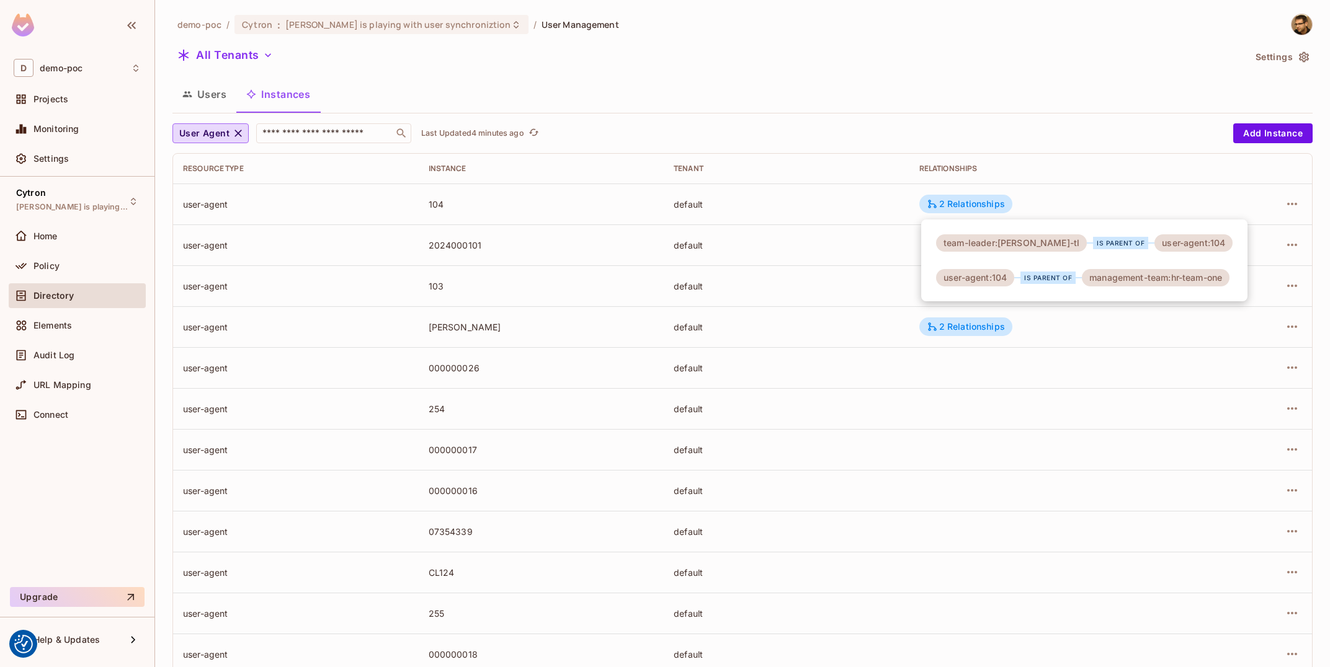
click at [1067, 316] on div at bounding box center [665, 333] width 1330 height 667
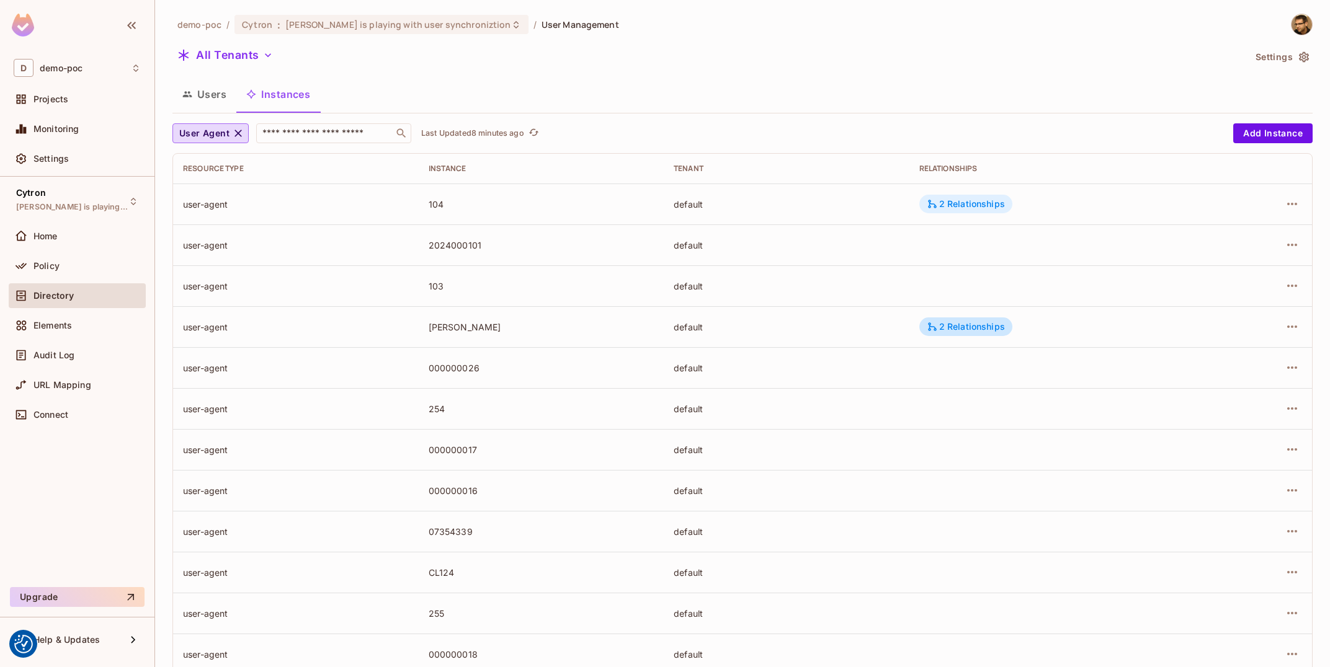
click at [962, 208] on div "2 Relationships" at bounding box center [966, 203] width 78 height 11
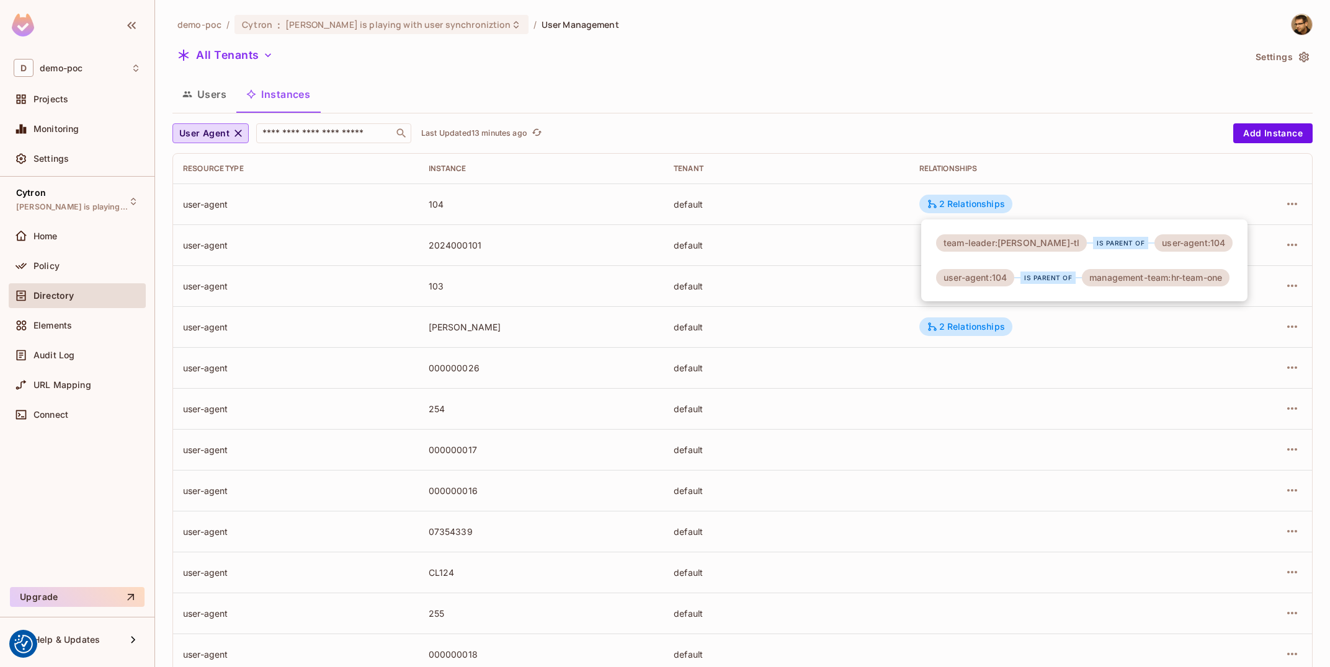
click at [813, 203] on div at bounding box center [665, 333] width 1330 height 667
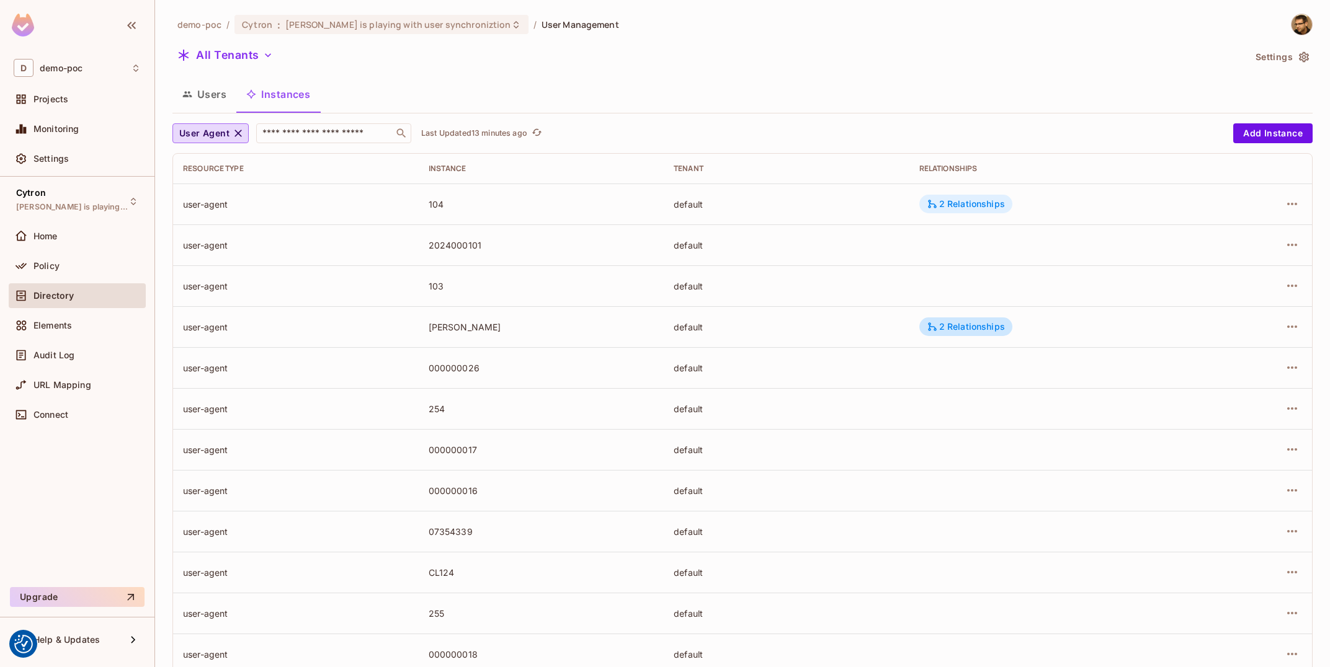
click at [972, 203] on div "2 Relationships" at bounding box center [966, 203] width 78 height 11
click at [995, 198] on div "2 Relationships" at bounding box center [965, 204] width 93 height 19
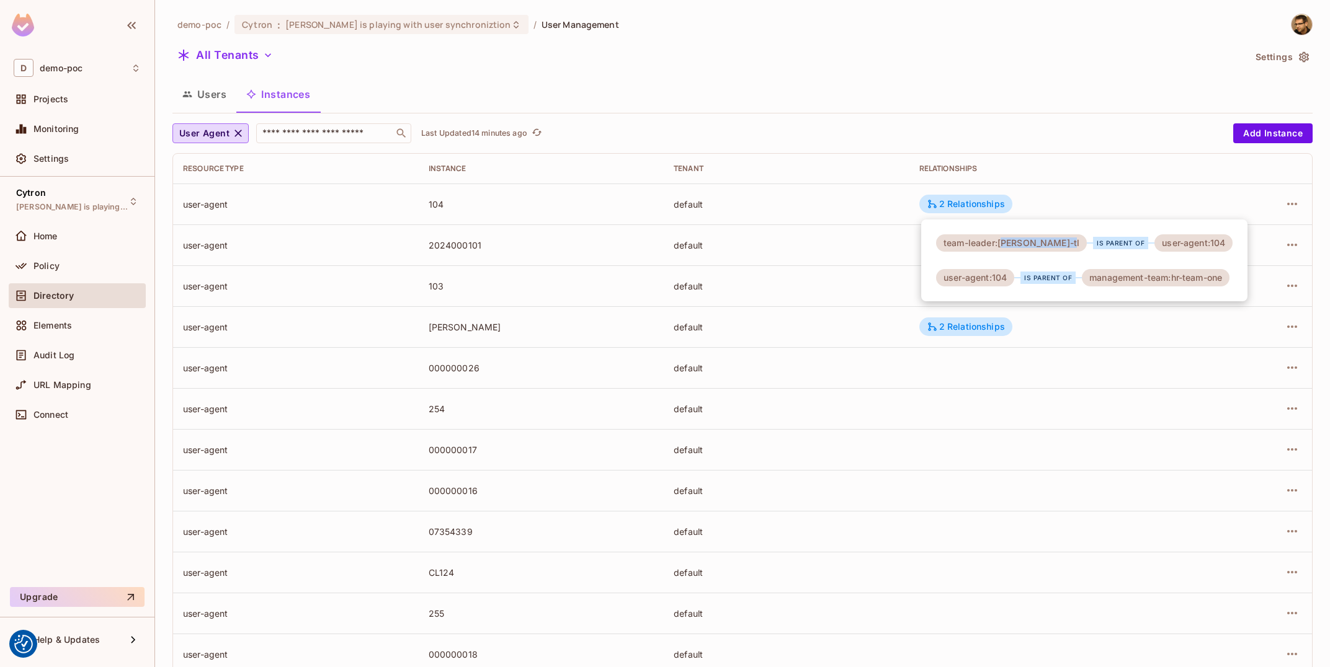
drag, startPoint x: 1062, startPoint y: 241, endPoint x: 1003, endPoint y: 244, distance: 59.6
click at [1003, 244] on div "team-leader:tomas-jelinek-tl" at bounding box center [1011, 242] width 151 height 17
click at [990, 241] on div "team-leader:tomas-jelinek-tl" at bounding box center [1011, 242] width 151 height 17
drag, startPoint x: 1217, startPoint y: 247, endPoint x: 1209, endPoint y: 246, distance: 7.5
click at [1209, 246] on div "user-agent:104" at bounding box center [1193, 242] width 78 height 17
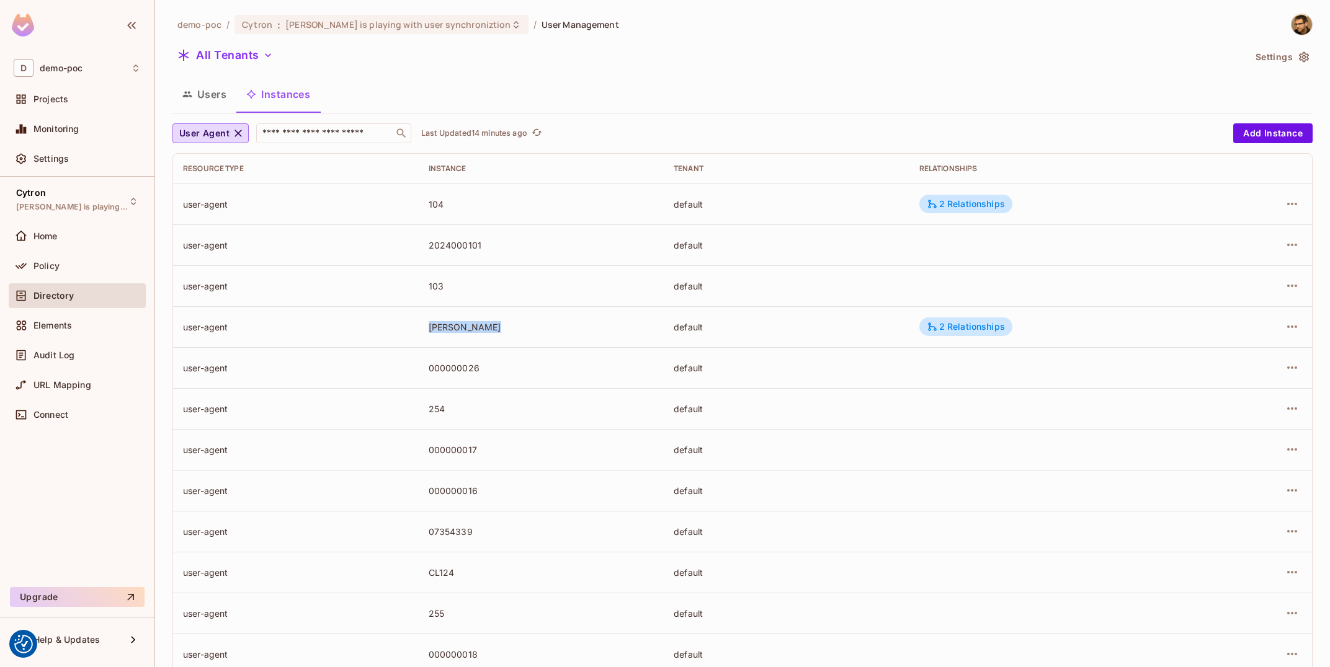
drag, startPoint x: 439, startPoint y: 331, endPoint x: 505, endPoint y: 339, distance: 66.3
click at [505, 339] on tr "user-agent tomas-jelinek default 2 Relationships" at bounding box center [742, 326] width 1139 height 41
click at [971, 203] on div "2 Relationships" at bounding box center [966, 203] width 78 height 11
click at [825, 278] on div at bounding box center [665, 333] width 1330 height 667
click at [942, 322] on div "2 Relationships" at bounding box center [966, 326] width 78 height 11
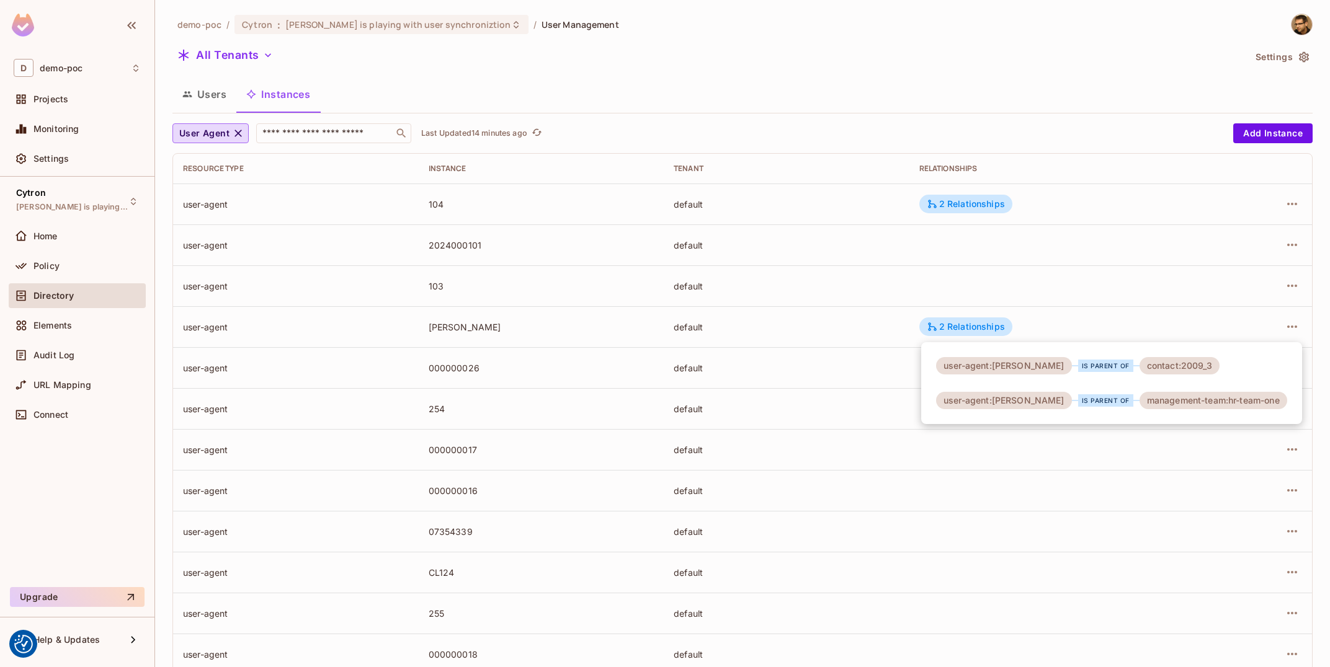
drag, startPoint x: 1205, startPoint y: 396, endPoint x: 1271, endPoint y: 396, distance: 65.7
click at [1271, 396] on div "management-team:hr-team-one" at bounding box center [1213, 400] width 148 height 17
drag, startPoint x: 431, startPoint y: 328, endPoint x: 465, endPoint y: 328, distance: 34.1
click at [540, 334] on div at bounding box center [665, 333] width 1330 height 667
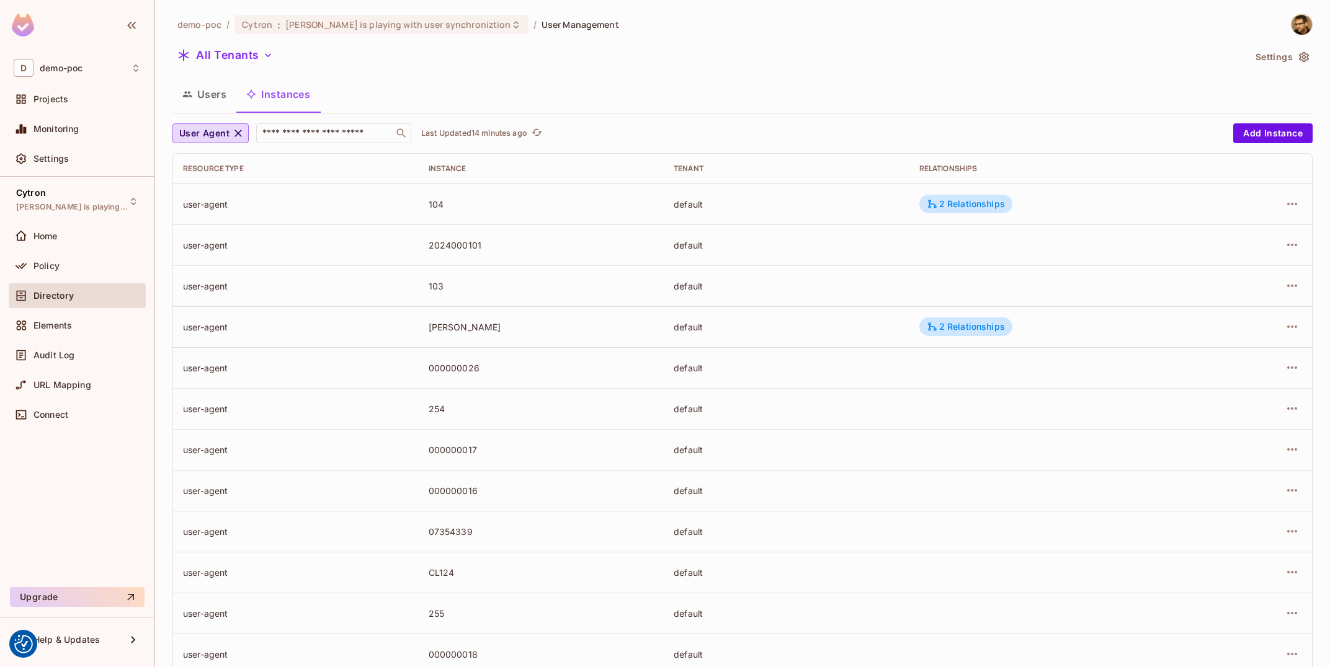
click at [455, 325] on div "user-agent:tomas-jelinek is parent of contact:2009_3 user-agent:tomas-jelinek i…" at bounding box center [665, 333] width 1330 height 667
click at [455, 325] on div "tomas-jelinek" at bounding box center [542, 327] width 226 height 12
click at [927, 330] on div "2 Relationships" at bounding box center [965, 327] width 93 height 19
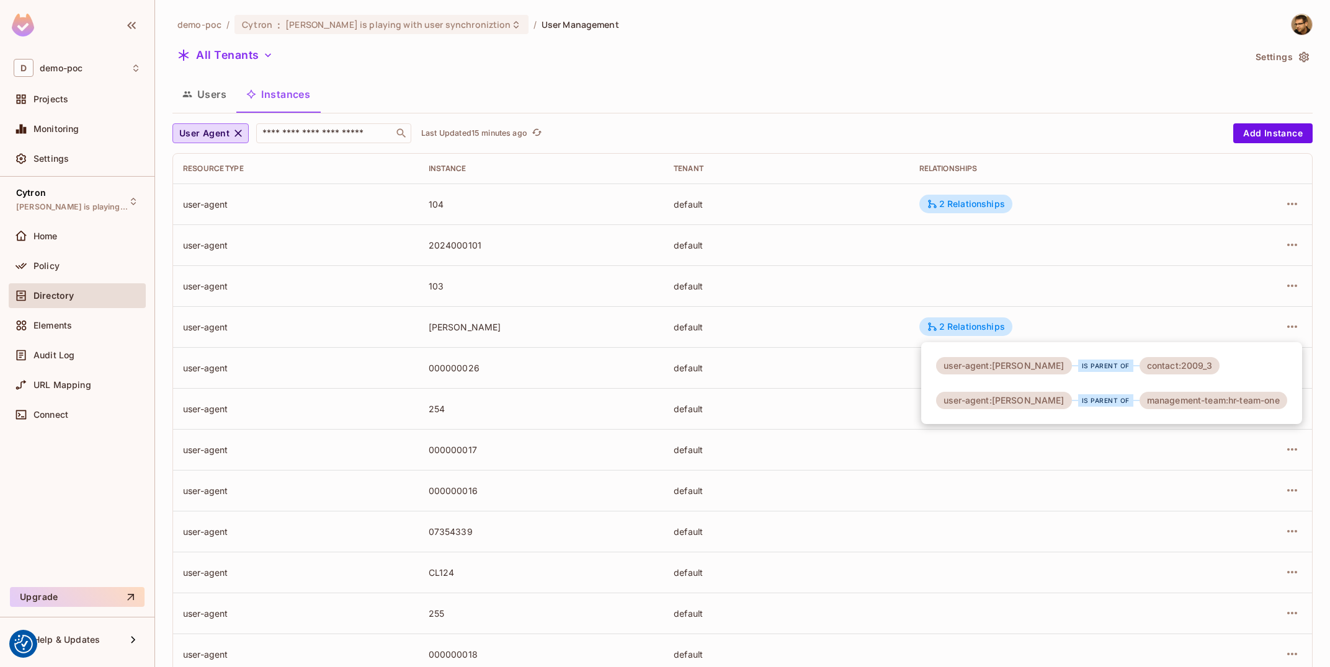
click at [865, 380] on div at bounding box center [665, 333] width 1330 height 667
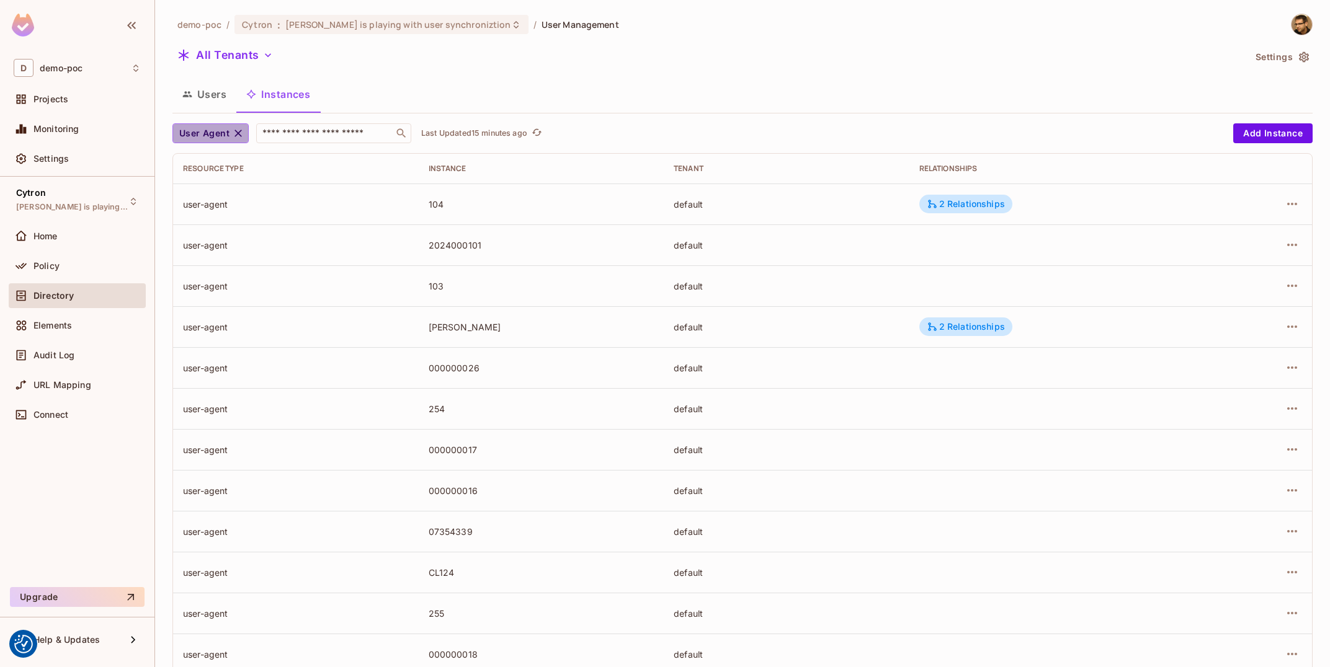
click at [231, 138] on button "User Agent" at bounding box center [210, 133] width 76 height 20
click at [215, 249] on span "Management Team" at bounding box center [222, 245] width 80 height 12
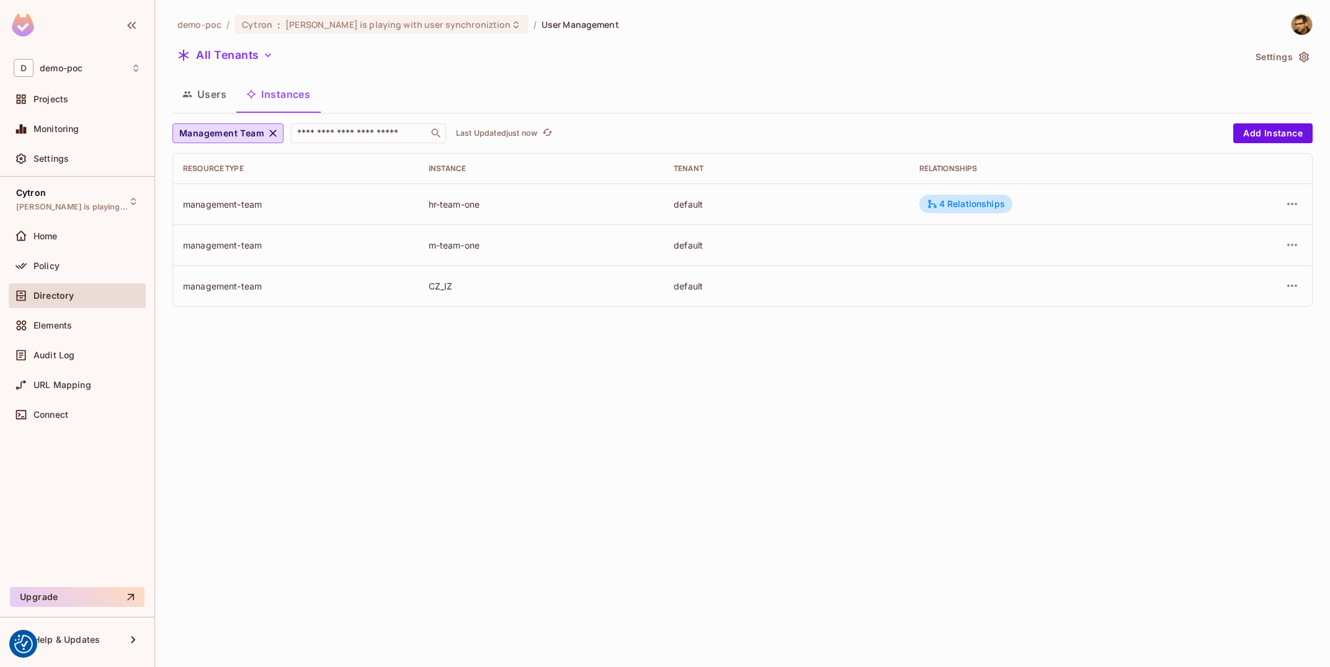
click at [971, 193] on td "4 Relationships" at bounding box center [1058, 204] width 298 height 41
click at [970, 202] on div "4 Relationships" at bounding box center [966, 203] width 78 height 11
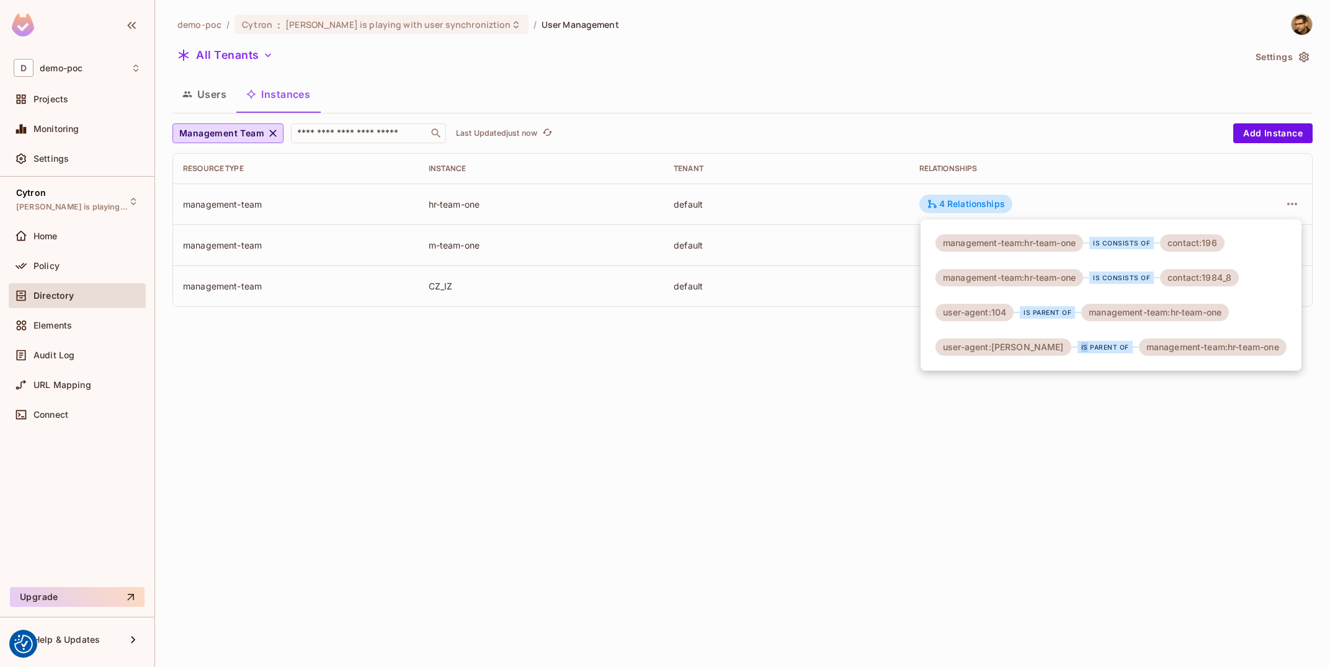
drag, startPoint x: 1008, startPoint y: 347, endPoint x: 1065, endPoint y: 356, distance: 57.8
click at [1071, 350] on div "user-agent:tomas-jelinek is parent of management-team:hr-team-one" at bounding box center [1110, 347] width 351 height 17
click at [1281, 467] on div at bounding box center [665, 333] width 1330 height 667
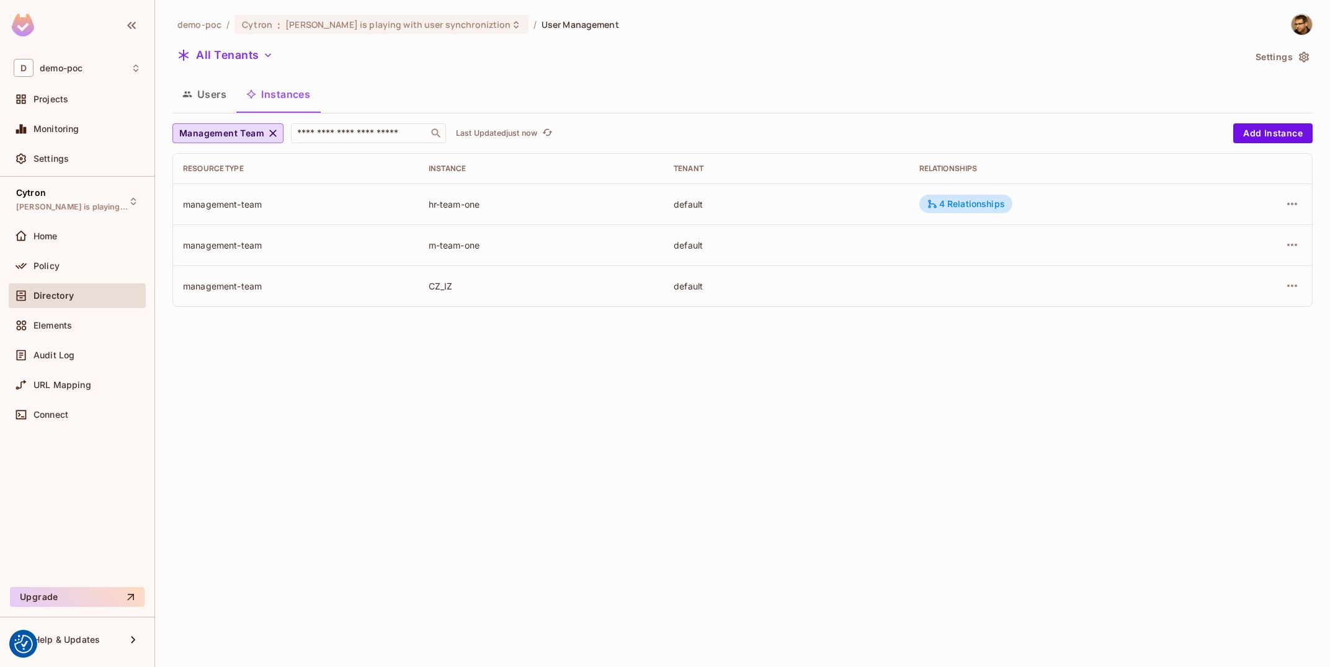
click at [192, 85] on button "Users" at bounding box center [204, 94] width 64 height 31
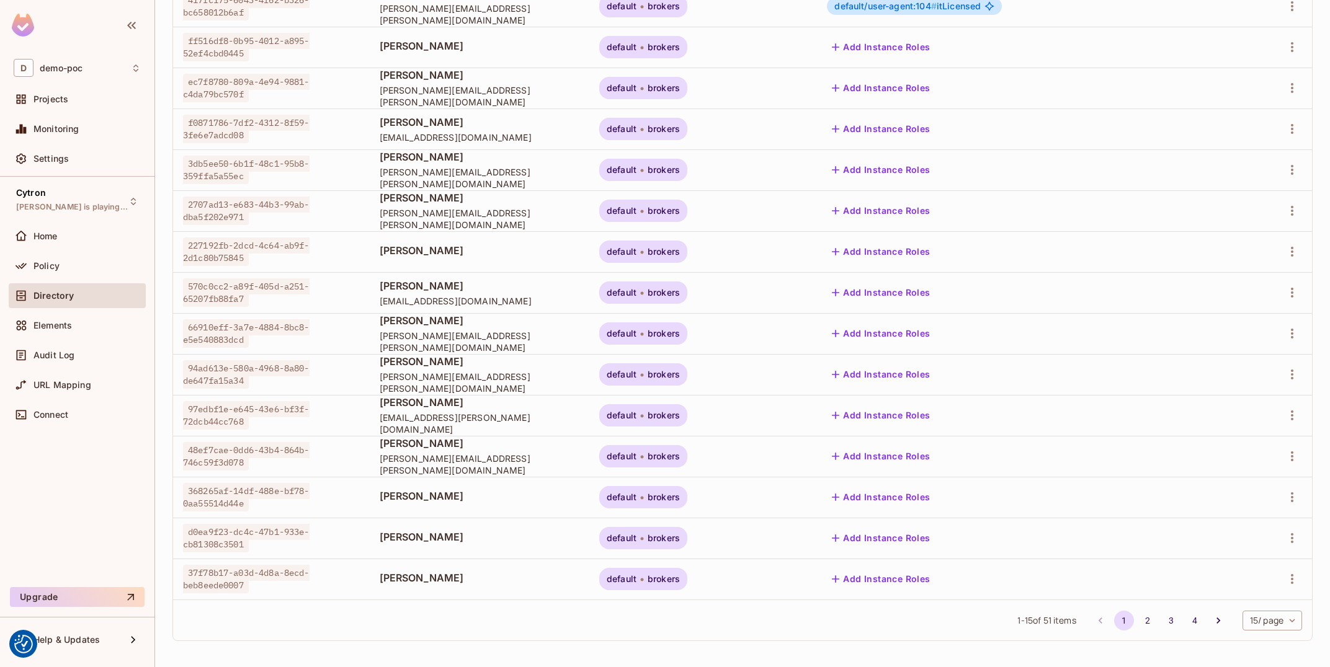
scroll to position [200, 0]
click at [1254, 621] on body "We use cookies to enhance your browsing experience, serve personalized ads or c…" at bounding box center [665, 333] width 1330 height 667
click at [1245, 638] on li "100 / page" at bounding box center [1271, 639] width 62 height 26
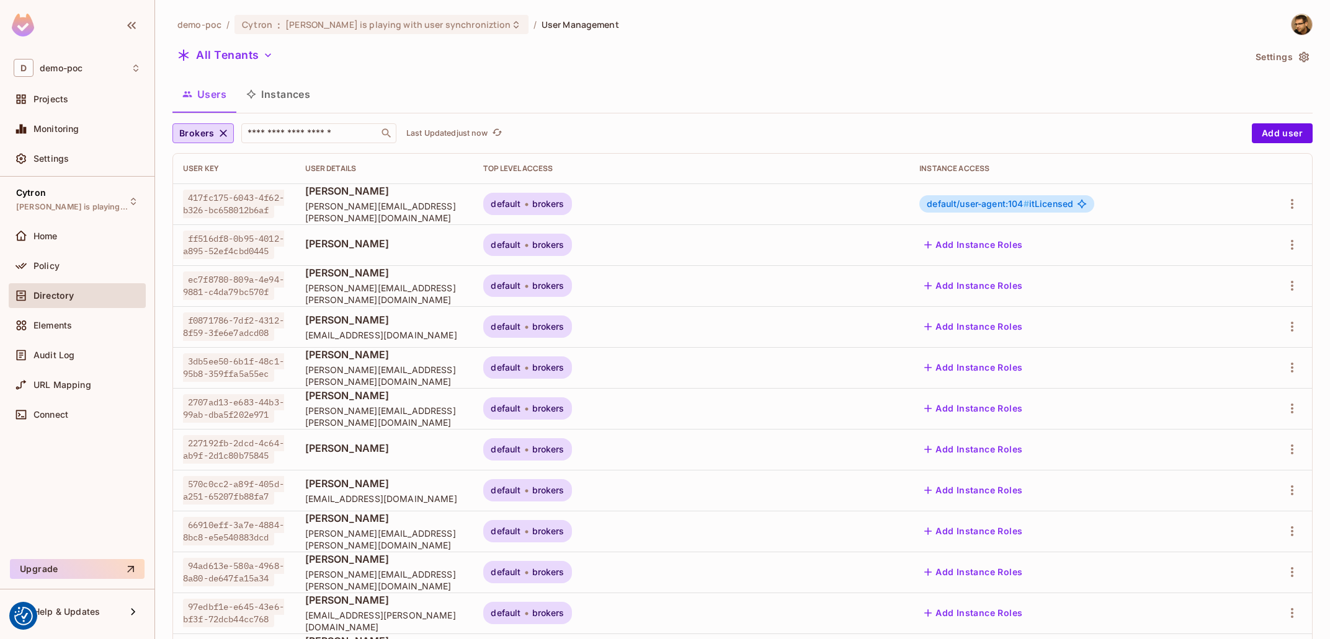
scroll to position [737, 0]
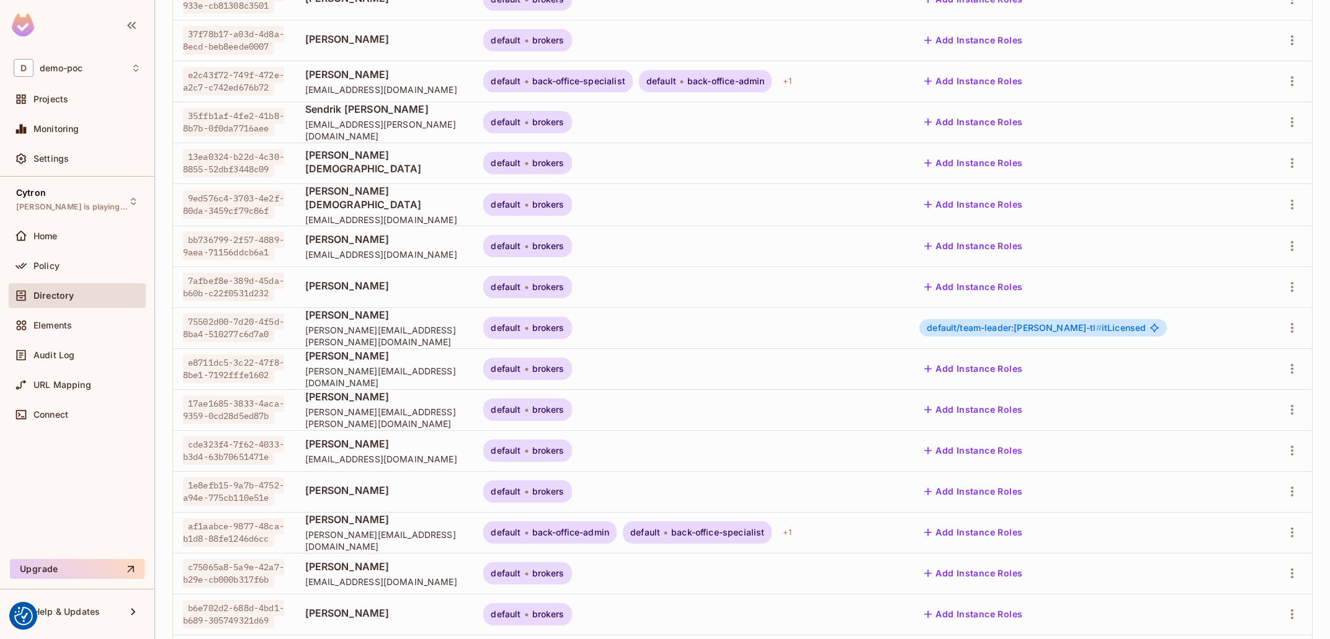
click at [1281, 331] on div at bounding box center [1285, 328] width 32 height 20
click at [1289, 327] on icon "button" at bounding box center [1291, 328] width 15 height 15
click at [1269, 356] on li "Edit" at bounding box center [1234, 355] width 115 height 27
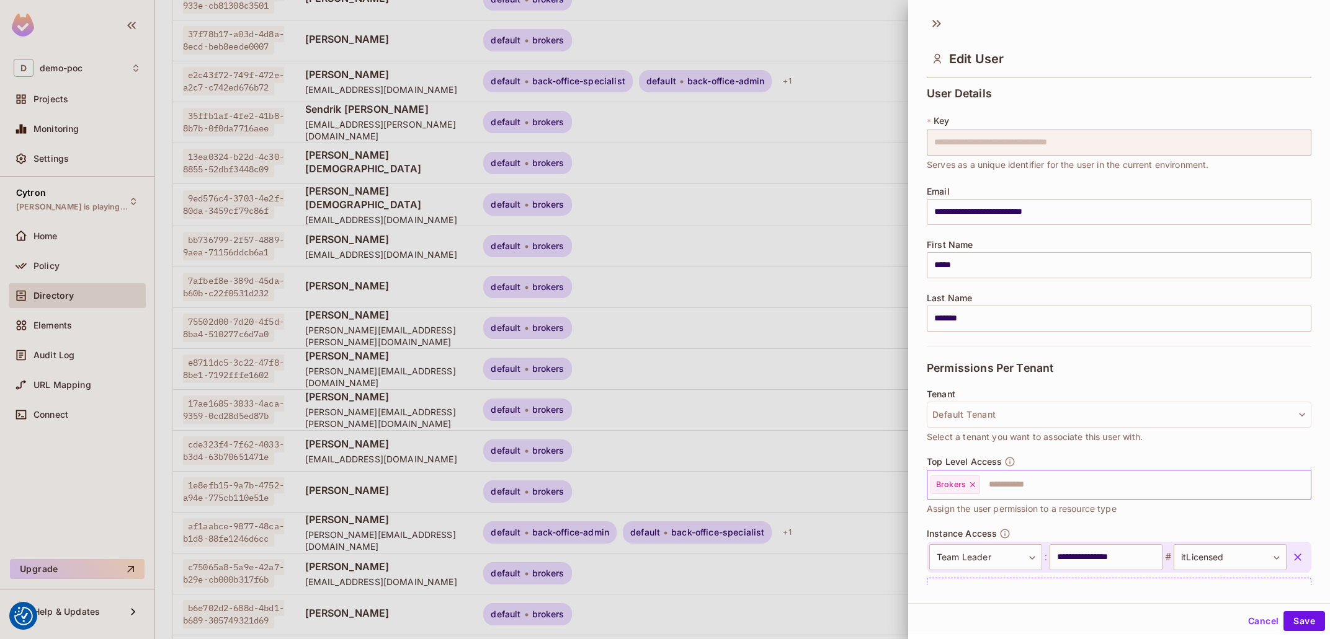
scroll to position [57, 0]
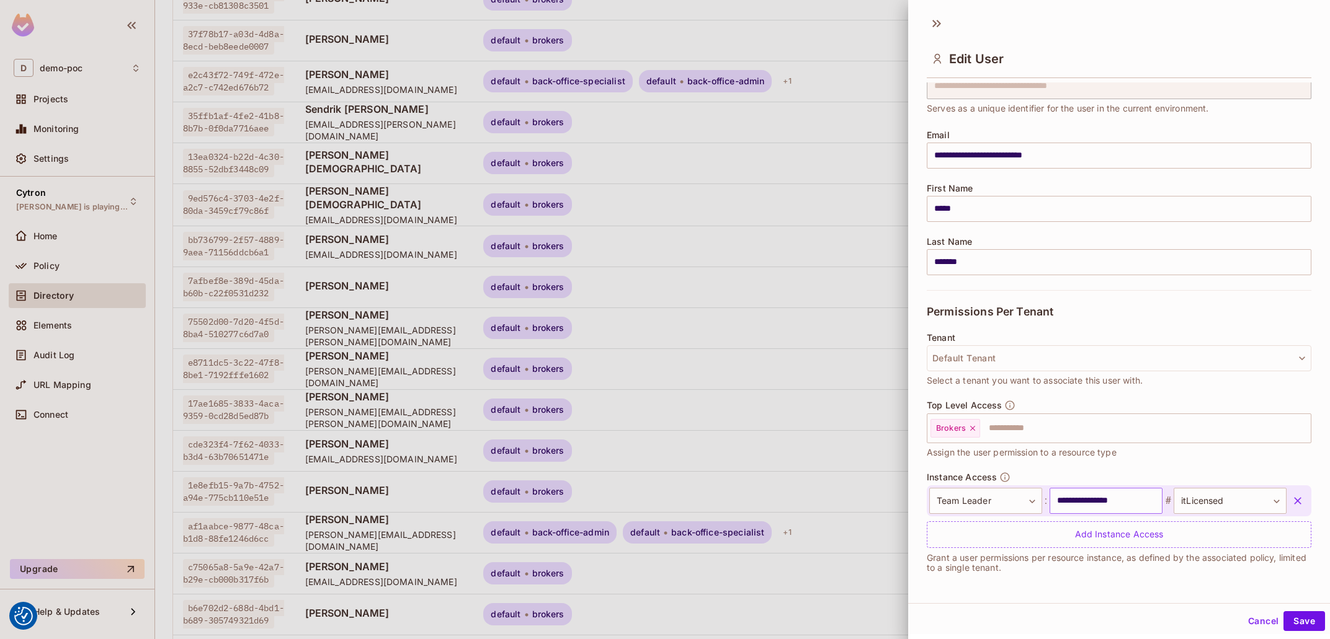
click at [1103, 501] on input "**********" at bounding box center [1105, 501] width 113 height 26
click at [1011, 495] on body "We use cookies to enhance your browsing experience, serve personalized ads or c…" at bounding box center [665, 319] width 1330 height 639
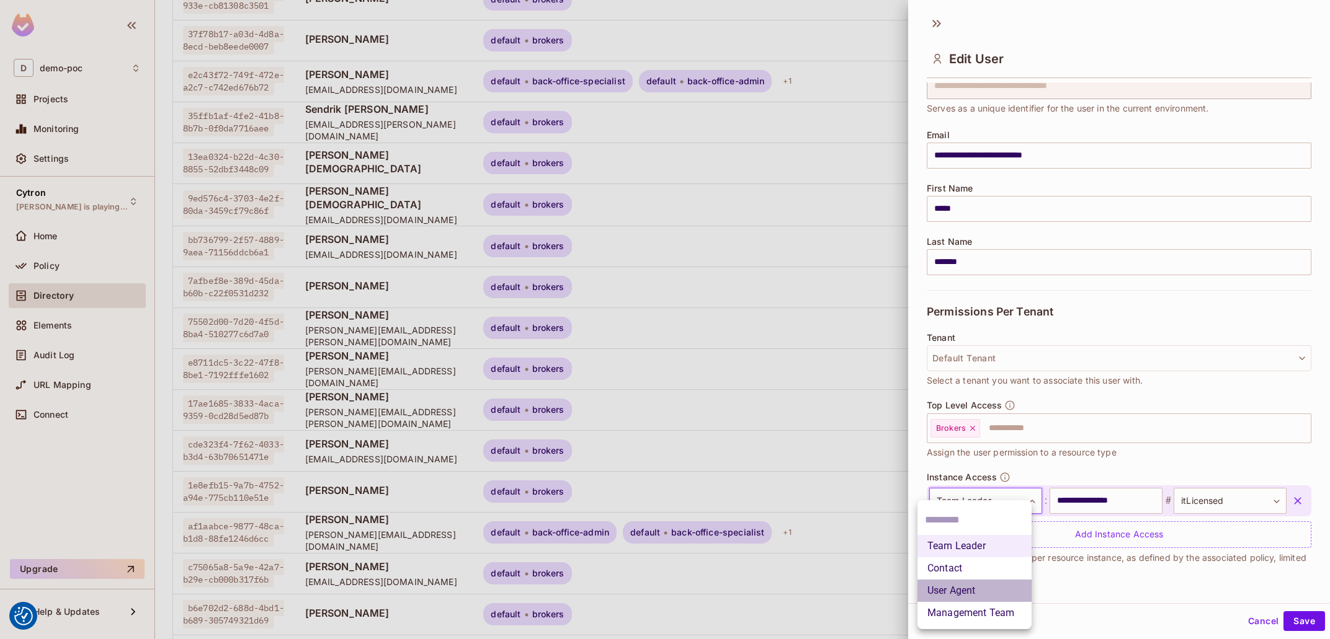
click at [987, 590] on li "User Agent" at bounding box center [974, 591] width 114 height 22
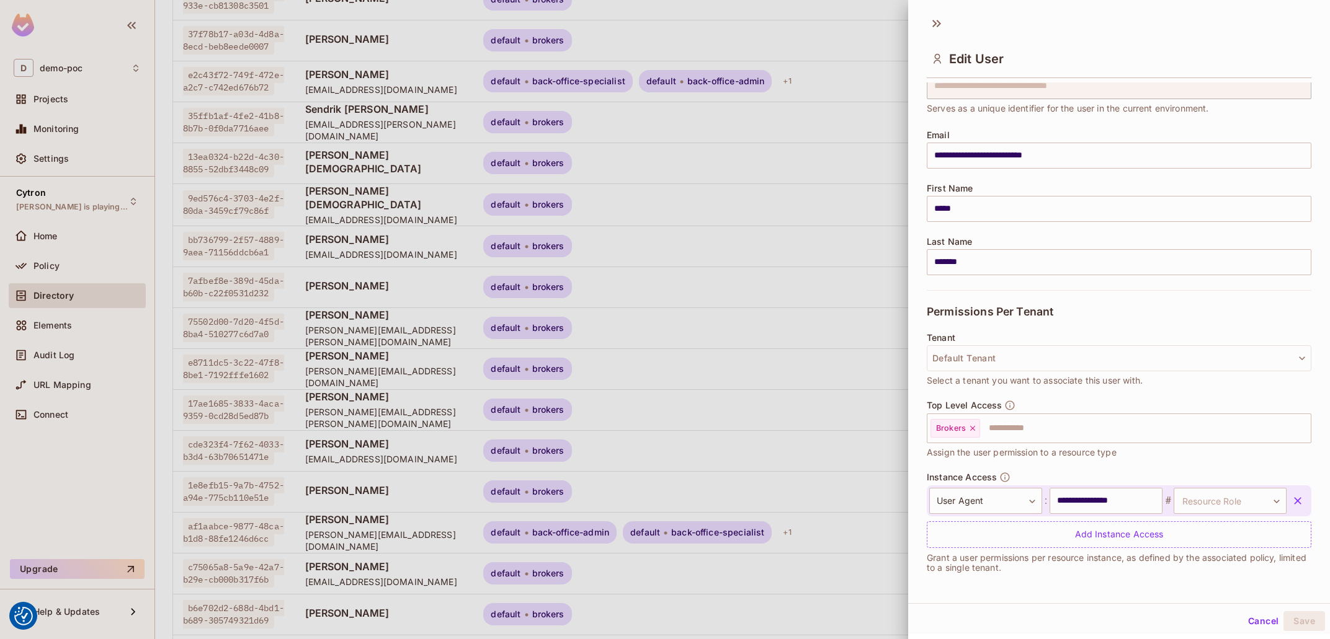
click at [1111, 520] on div "**********" at bounding box center [1119, 517] width 385 height 63
click at [1165, 499] on div "**********" at bounding box center [1107, 501] width 357 height 26
click at [1165, 499] on span "#" at bounding box center [1167, 501] width 11 height 15
click at [1128, 499] on input "**********" at bounding box center [1105, 501] width 113 height 26
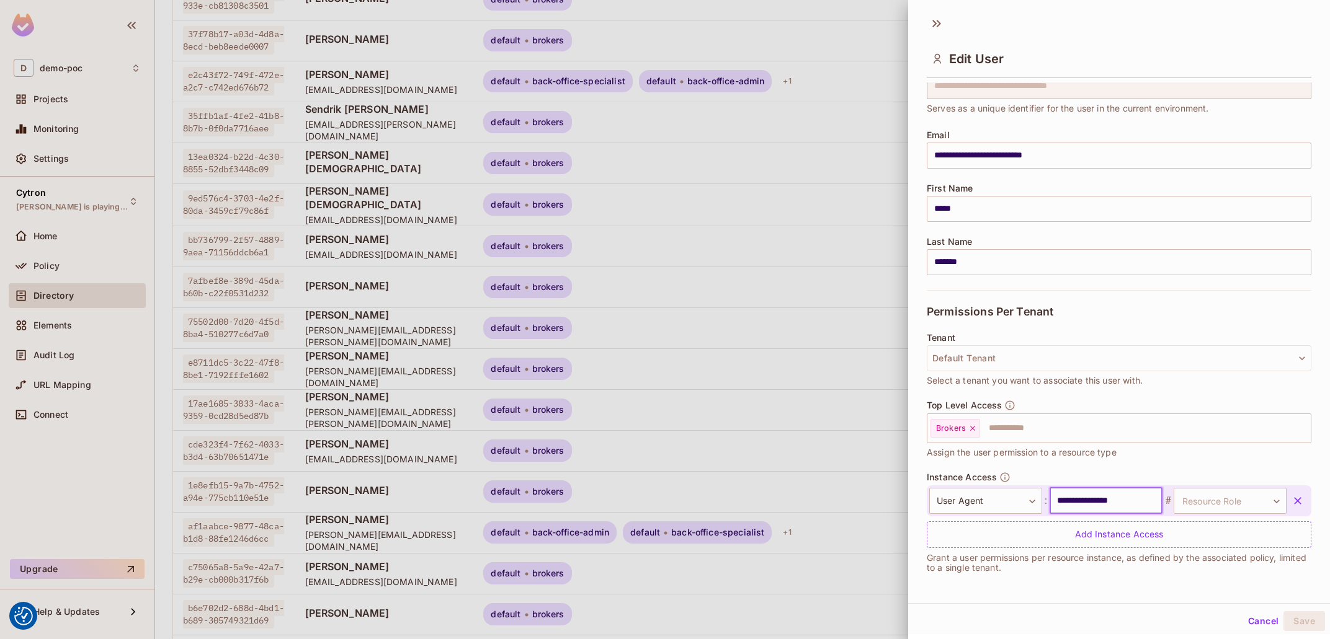
click at [1128, 499] on input "**********" at bounding box center [1105, 501] width 113 height 26
click at [1120, 486] on div "**********" at bounding box center [1119, 501] width 385 height 31
click at [1129, 496] on input "text" at bounding box center [1105, 501] width 113 height 26
paste input "**********"
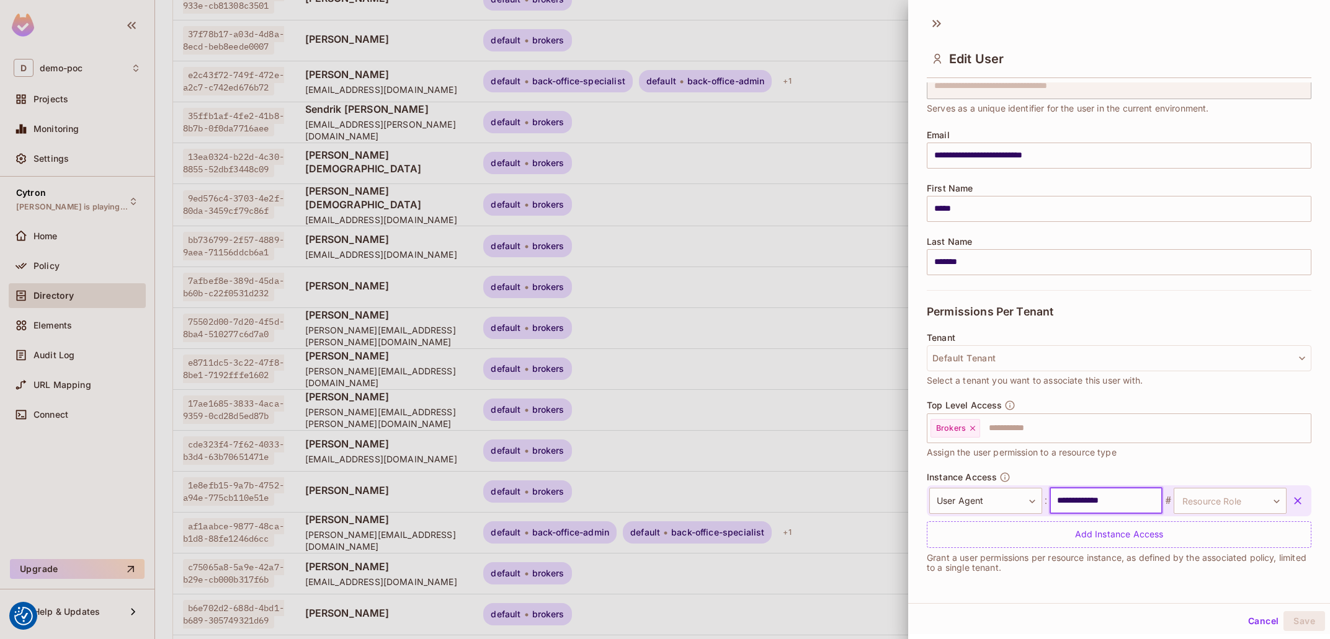
type input "**********"
click at [1220, 518] on div "**********" at bounding box center [1119, 517] width 385 height 63
click at [1232, 499] on body "We use cookies to enhance your browsing experience, serve personalized ads or c…" at bounding box center [665, 319] width 1330 height 639
click at [1222, 551] on li "itLicensed" at bounding box center [1219, 559] width 114 height 22
click at [1316, 619] on button "Save" at bounding box center [1304, 621] width 42 height 20
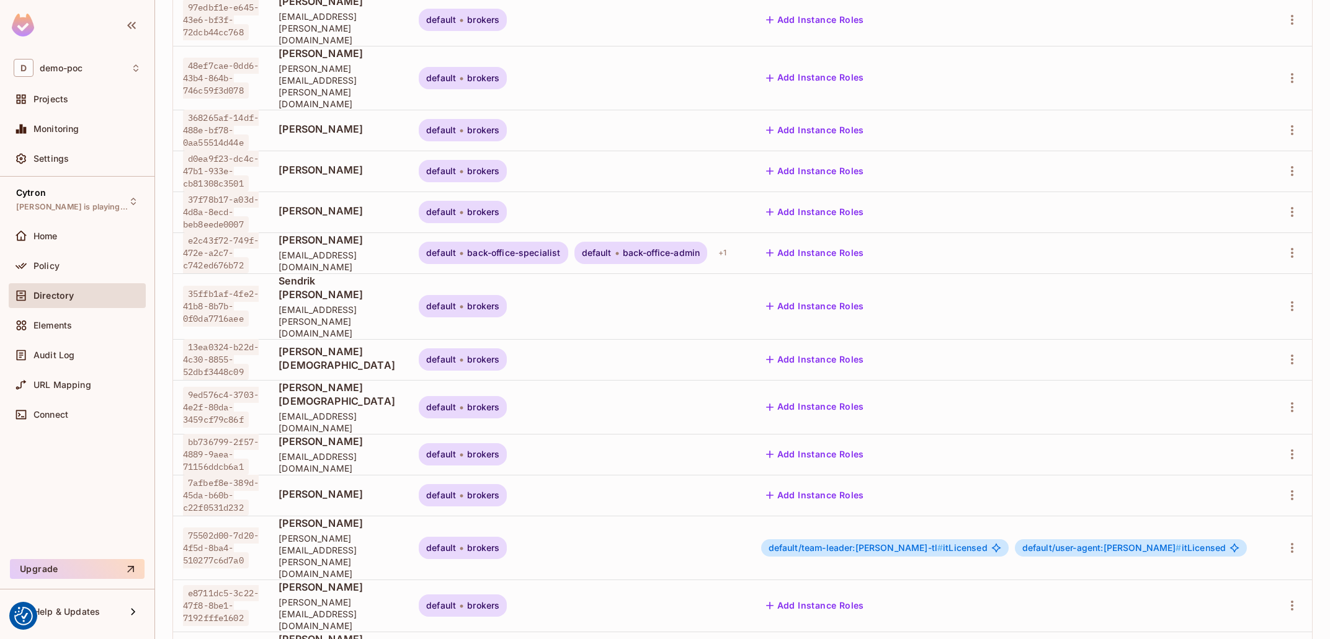
scroll to position [0, 115]
click at [1300, 538] on div at bounding box center [1291, 548] width 21 height 20
click at [1296, 541] on icon "button" at bounding box center [1291, 548] width 15 height 15
click at [1280, 358] on li "Edit" at bounding box center [1234, 355] width 115 height 27
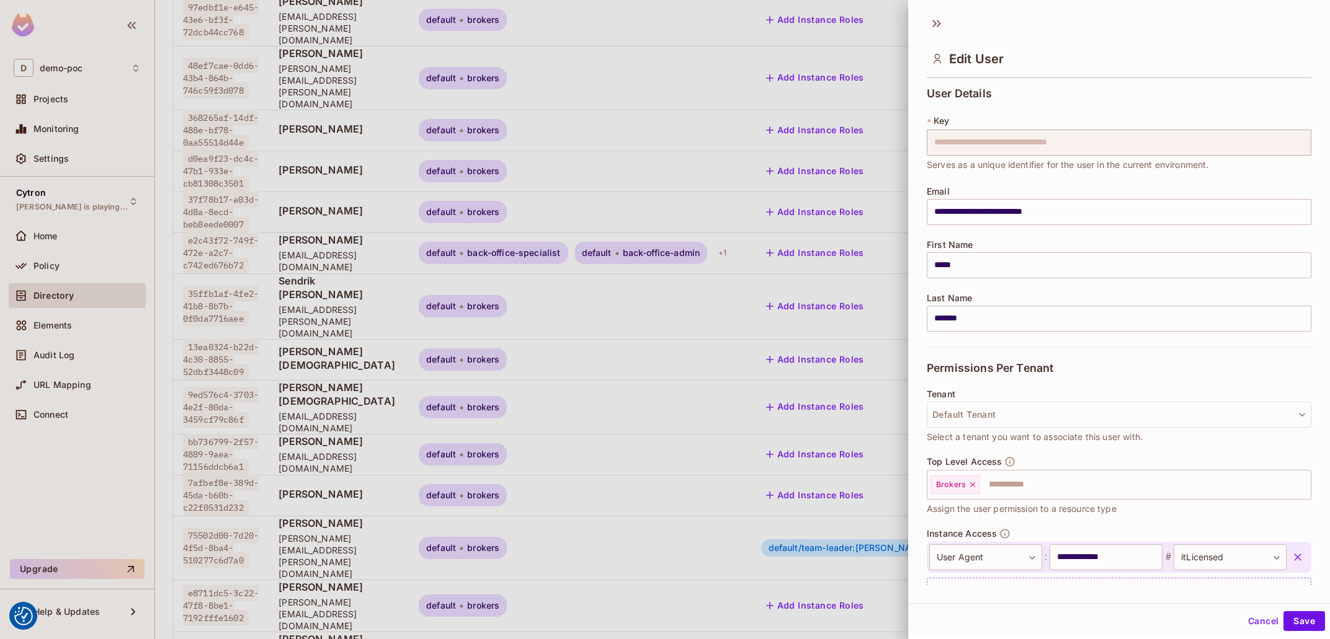
scroll to position [57, 0]
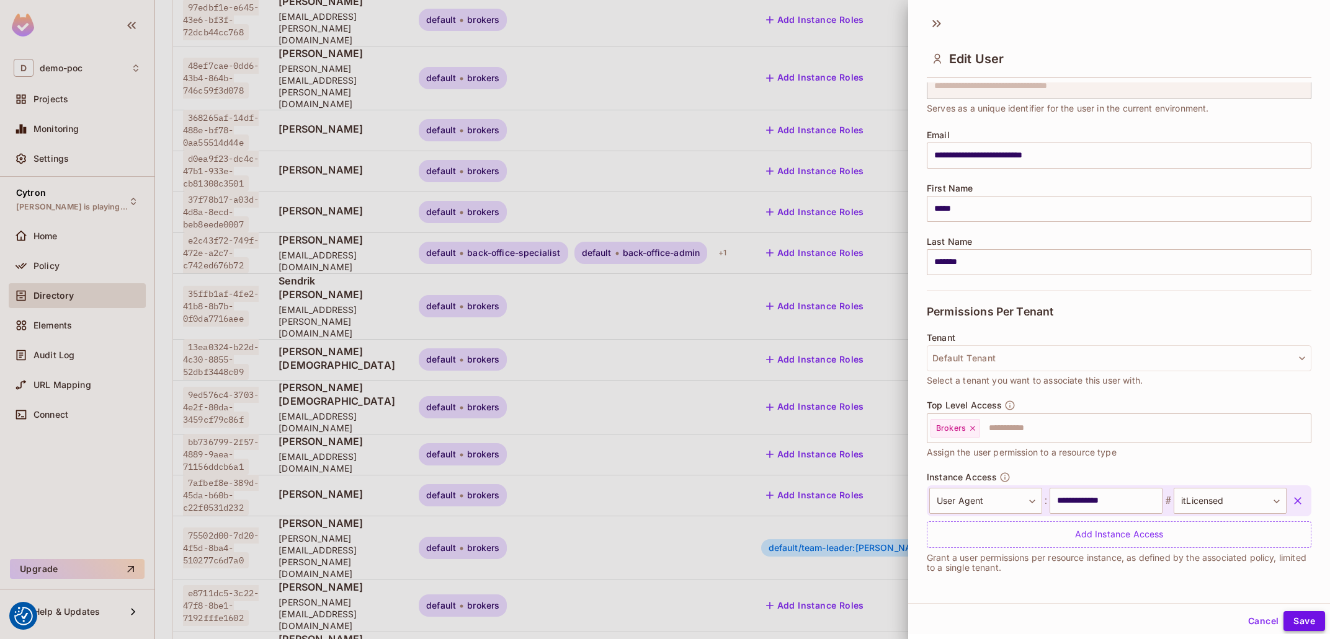
click at [1305, 619] on button "Save" at bounding box center [1304, 621] width 42 height 20
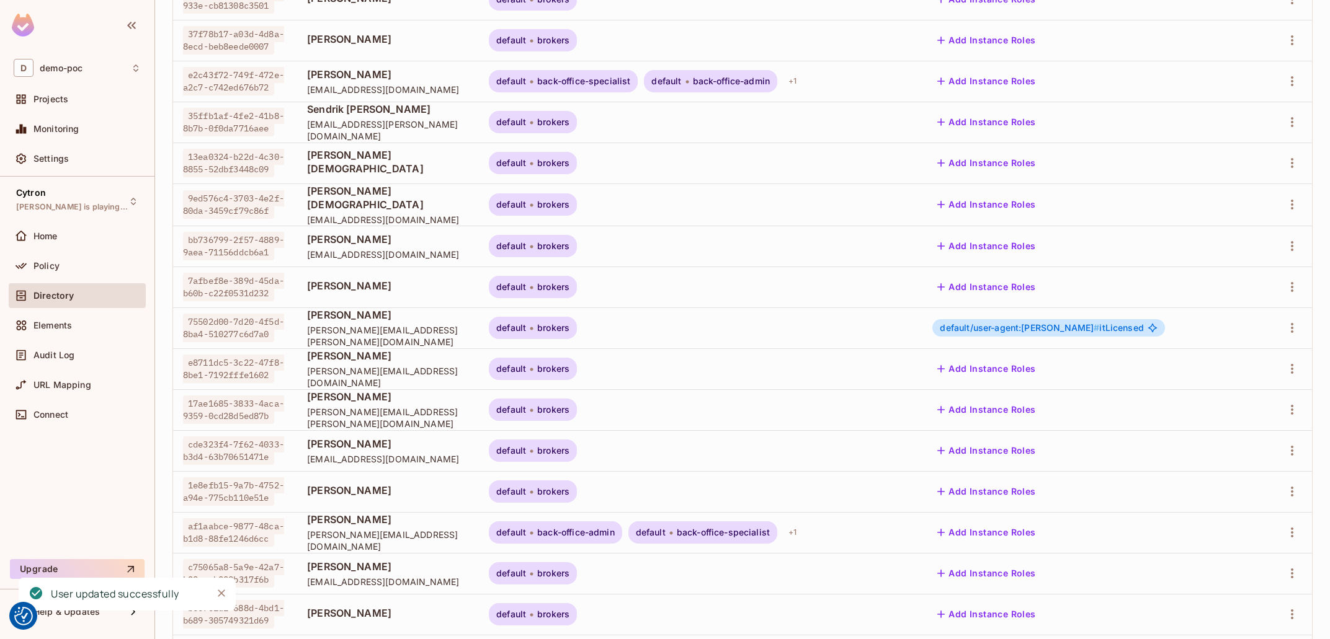
scroll to position [0, 0]
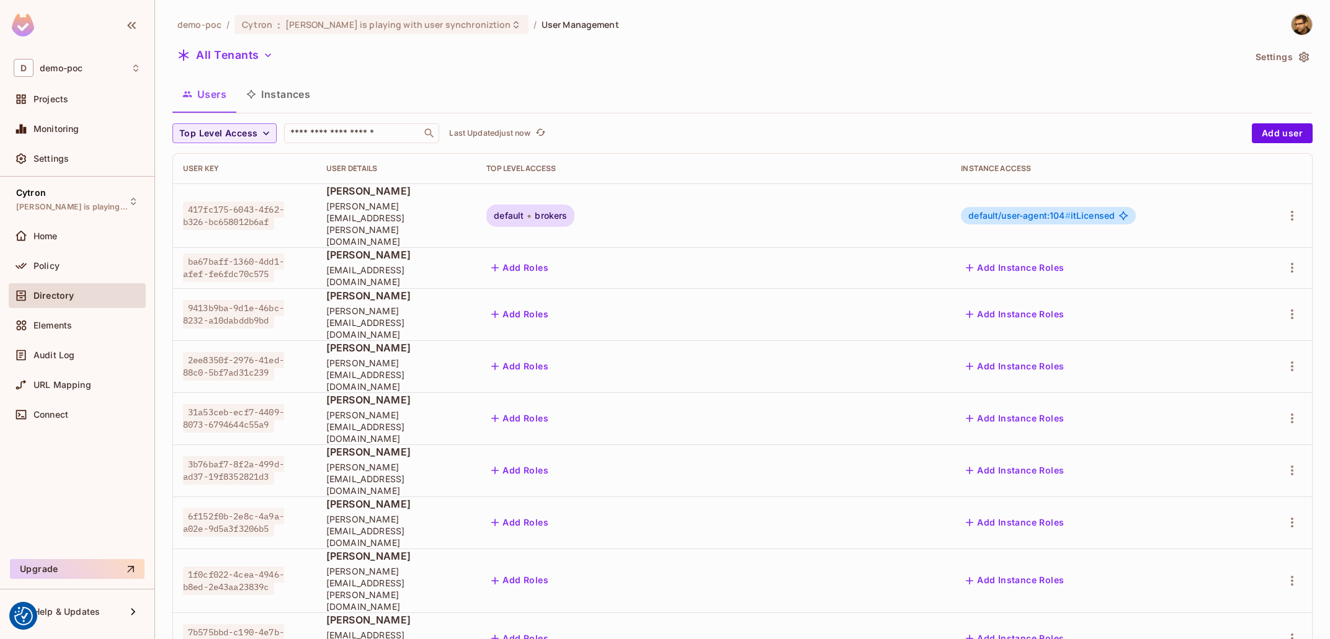
scroll to position [228, 0]
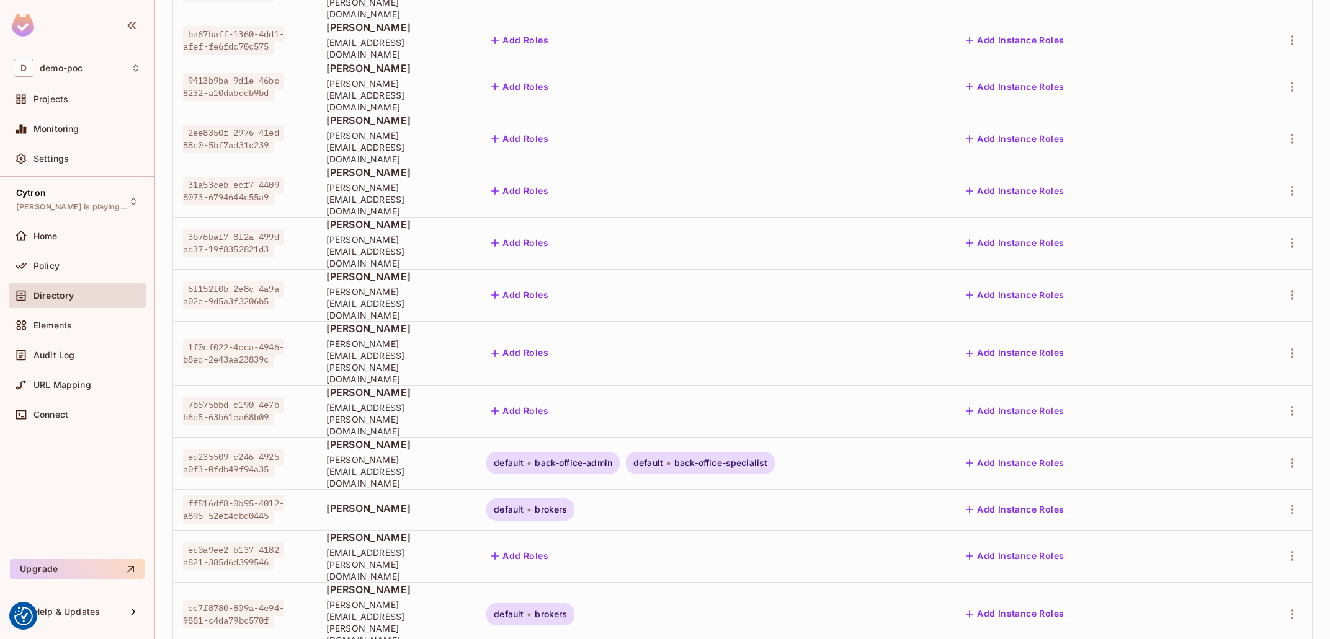
click at [1266, 596] on body "We use cookies to enhance your browsing experience, serve personalized ads or c…" at bounding box center [665, 319] width 1330 height 639
click at [1269, 611] on li "100 / page" at bounding box center [1271, 611] width 62 height 26
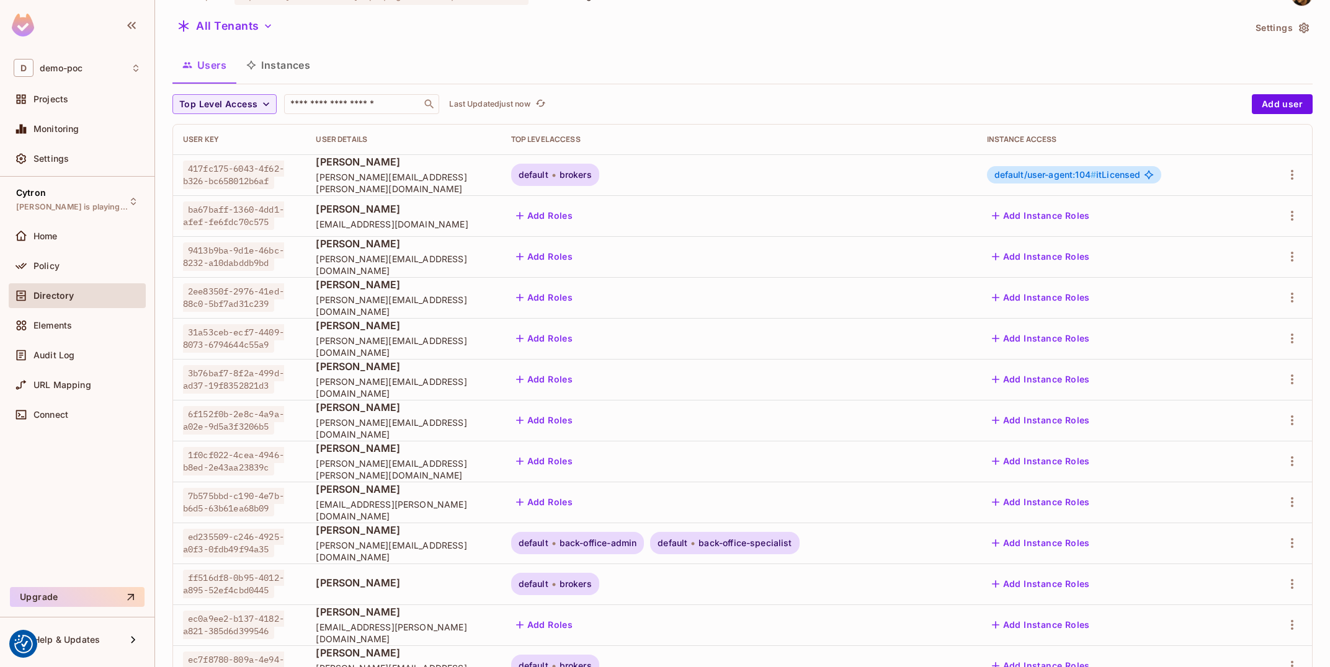
scroll to position [0, 0]
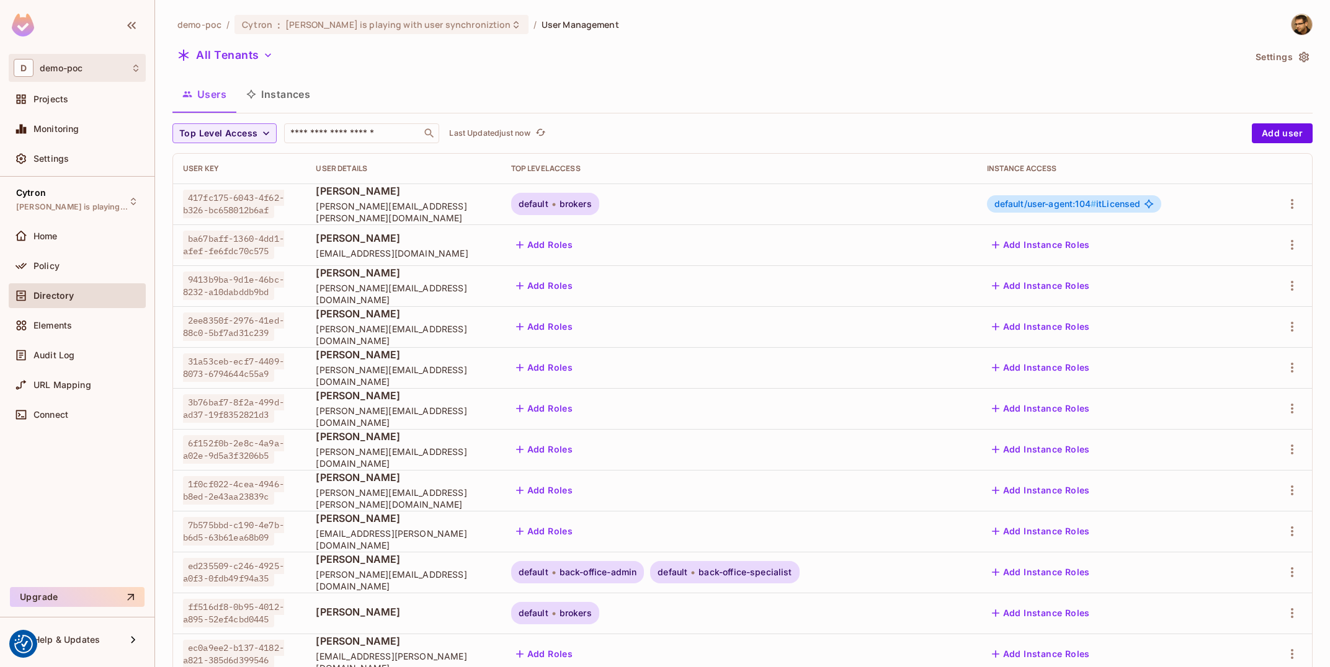
click at [71, 75] on div "D demo-poc" at bounding box center [77, 68] width 127 height 18
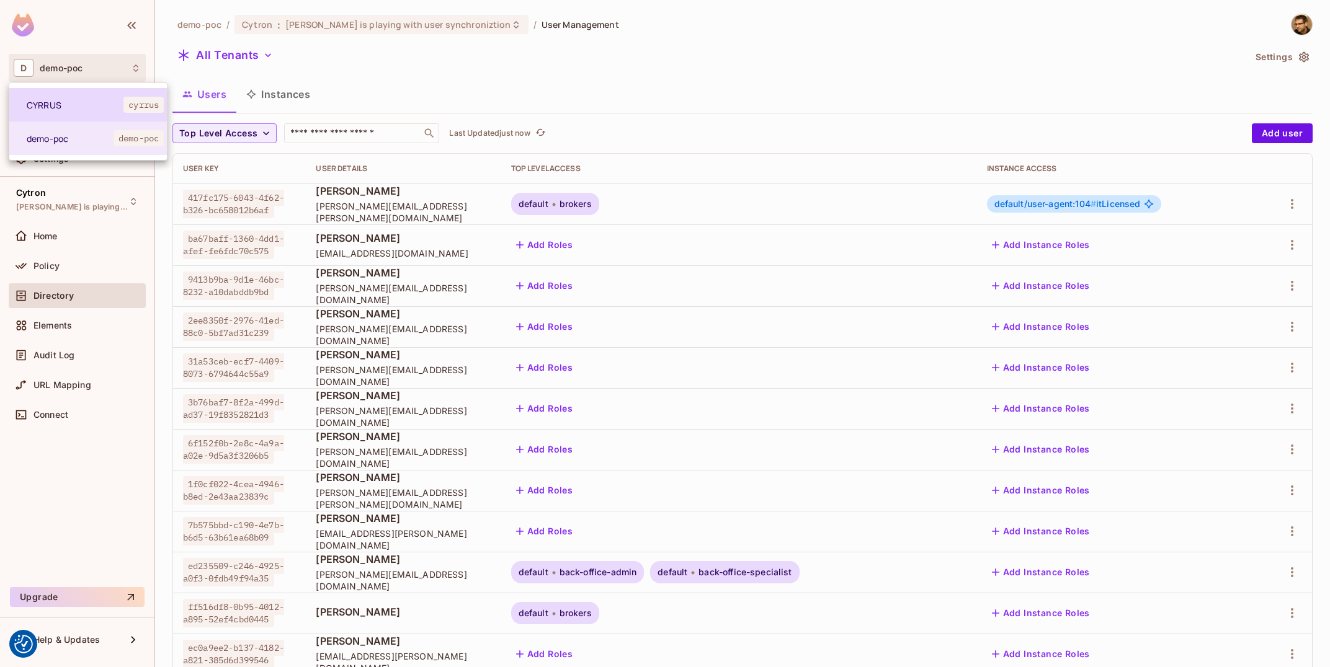
click at [64, 108] on span "CYRRUS" at bounding box center [75, 105] width 97 height 12
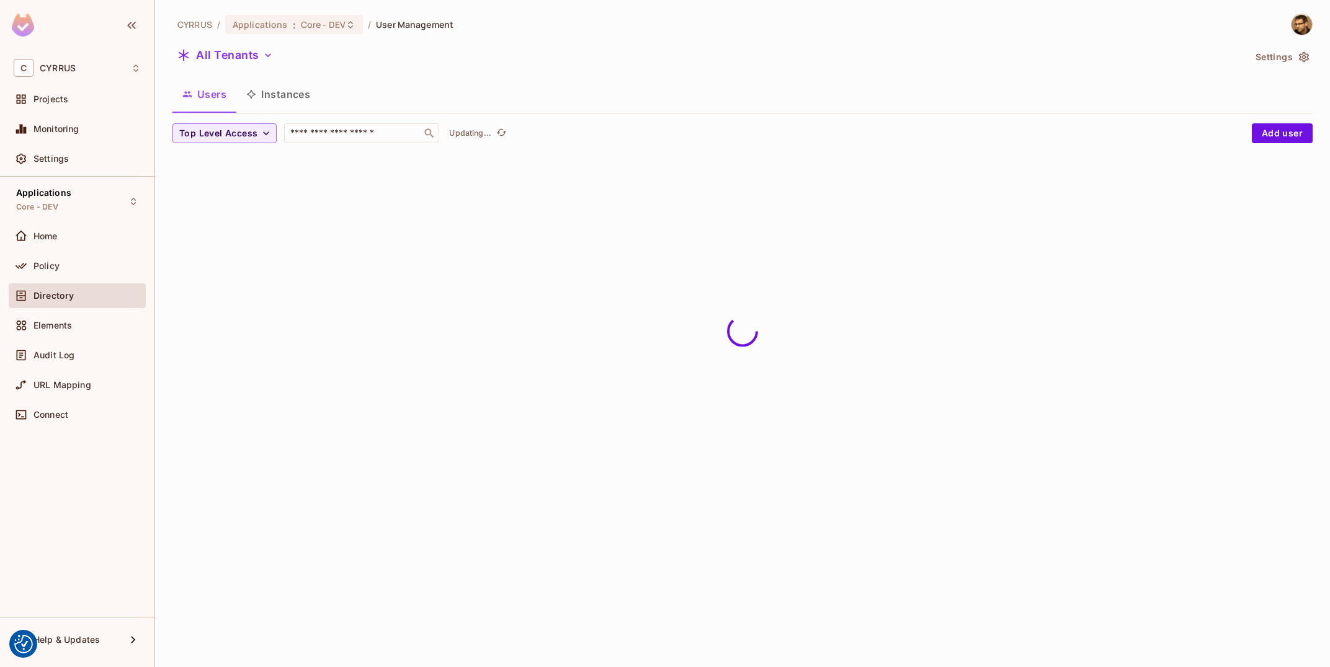
click at [88, 67] on div "C CYRRUS" at bounding box center [77, 68] width 127 height 18
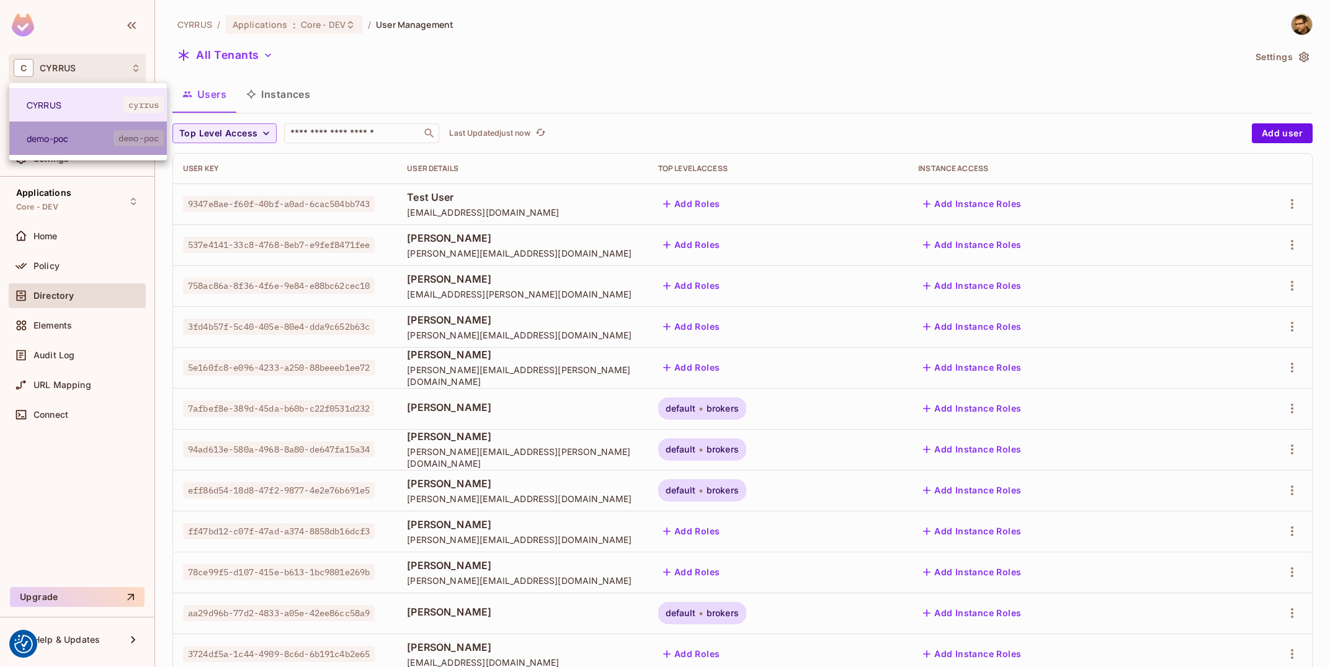
click at [61, 144] on span "demo-poc" at bounding box center [70, 139] width 87 height 12
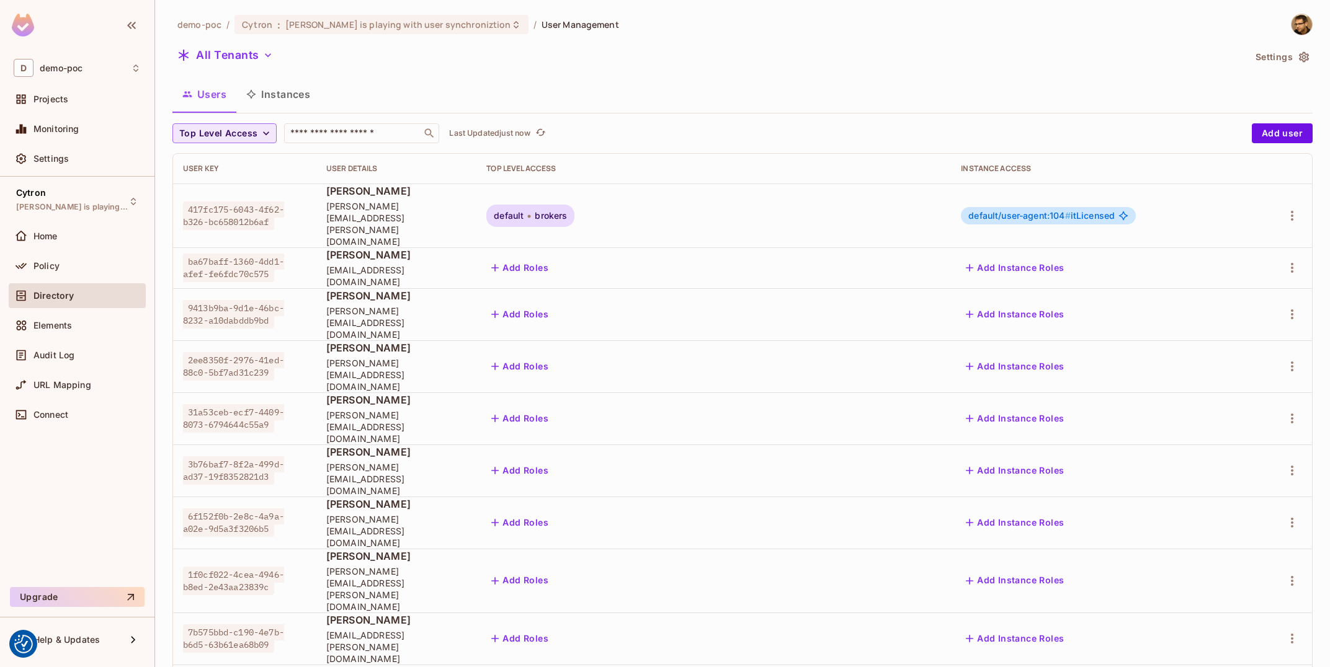
click at [229, 135] on span "Top Level Access" at bounding box center [218, 134] width 78 height 16
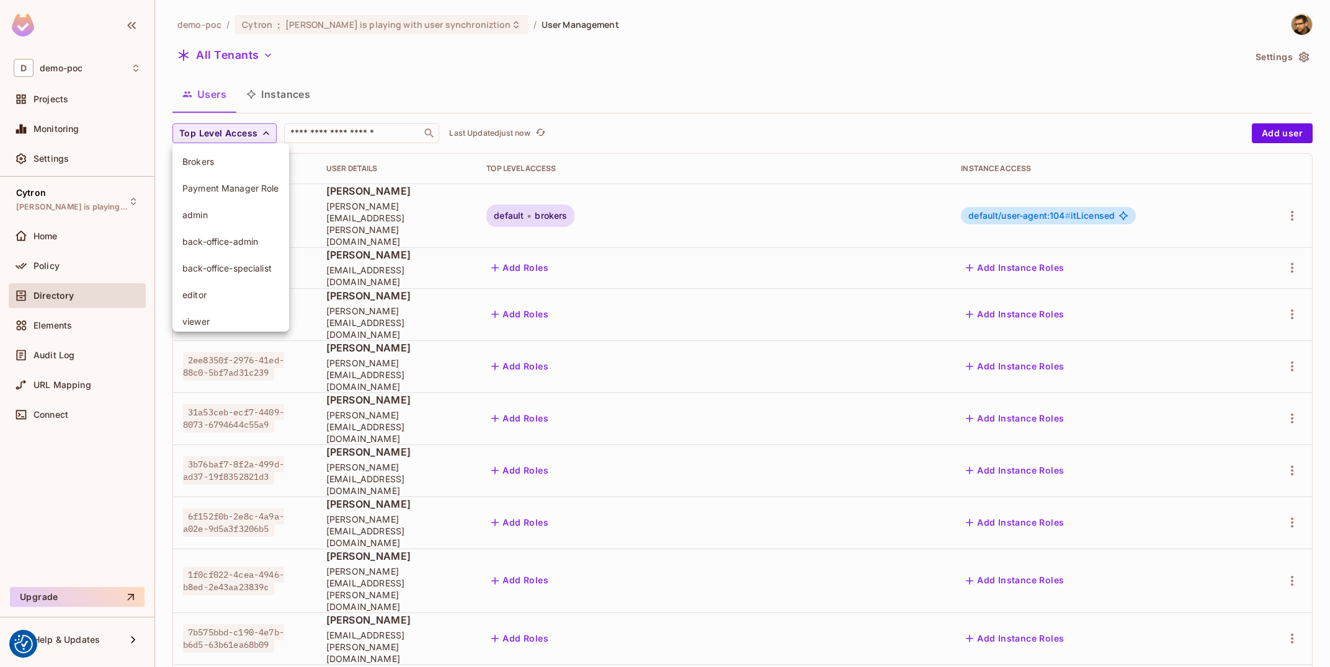
click at [240, 161] on span "Brokers" at bounding box center [230, 162] width 97 height 12
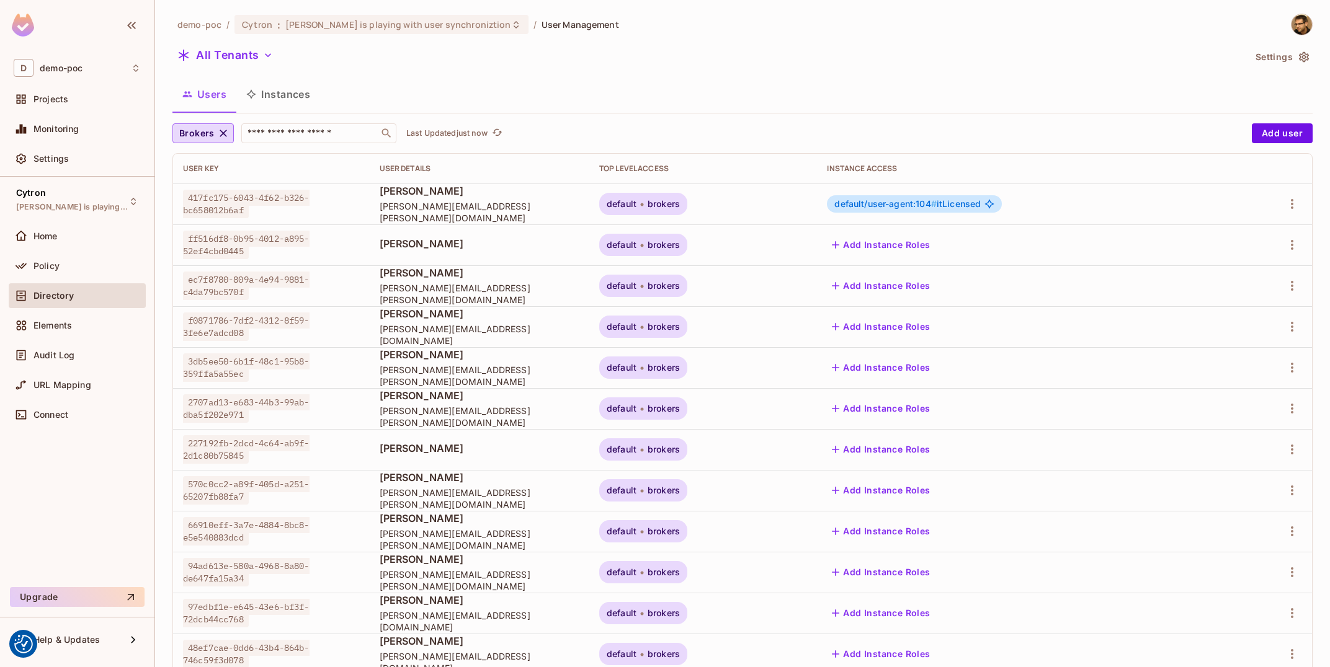
scroll to position [200, 0]
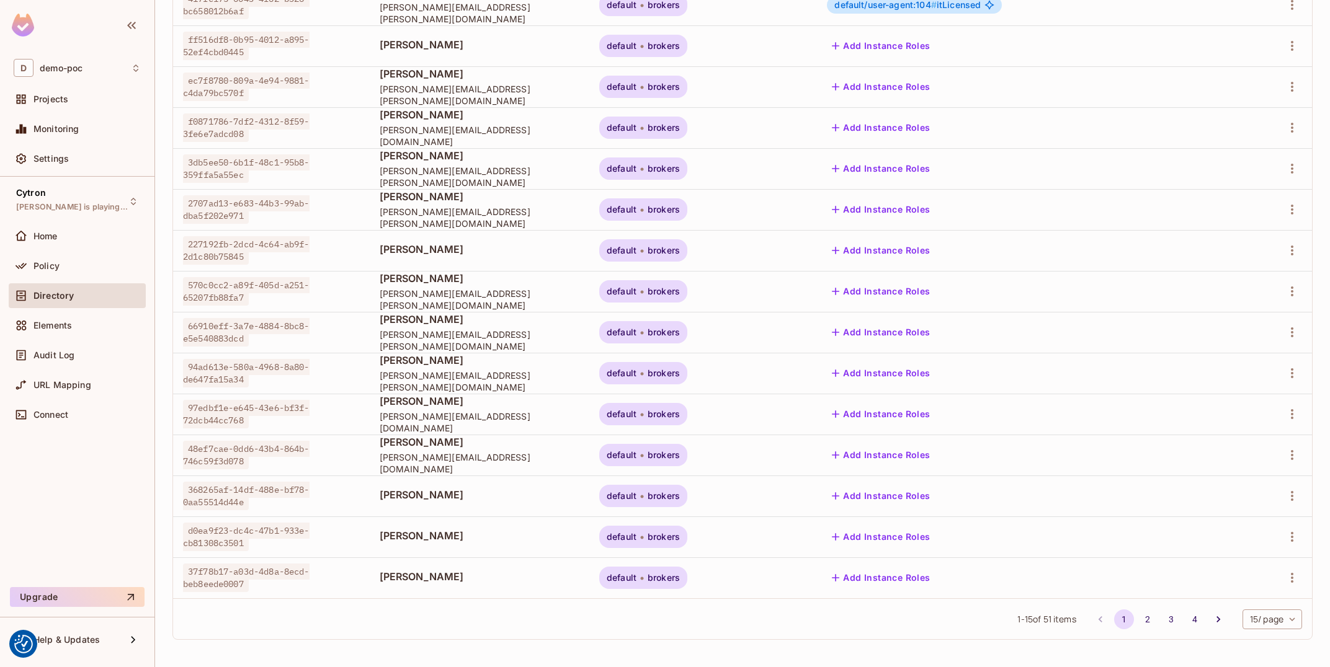
click at [1277, 611] on body "We use cookies to enhance your browsing experience, serve personalized ads or c…" at bounding box center [665, 333] width 1330 height 667
click at [1275, 639] on li "100 / page" at bounding box center [1271, 639] width 62 height 26
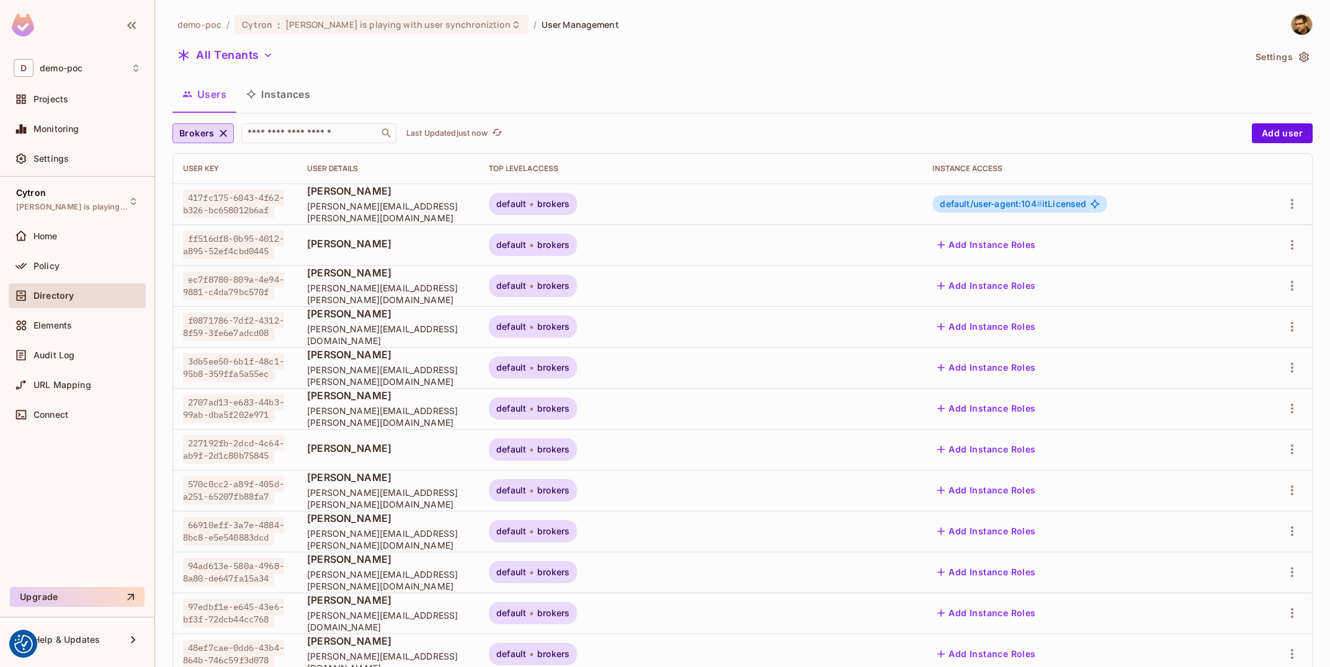
scroll to position [748, 0]
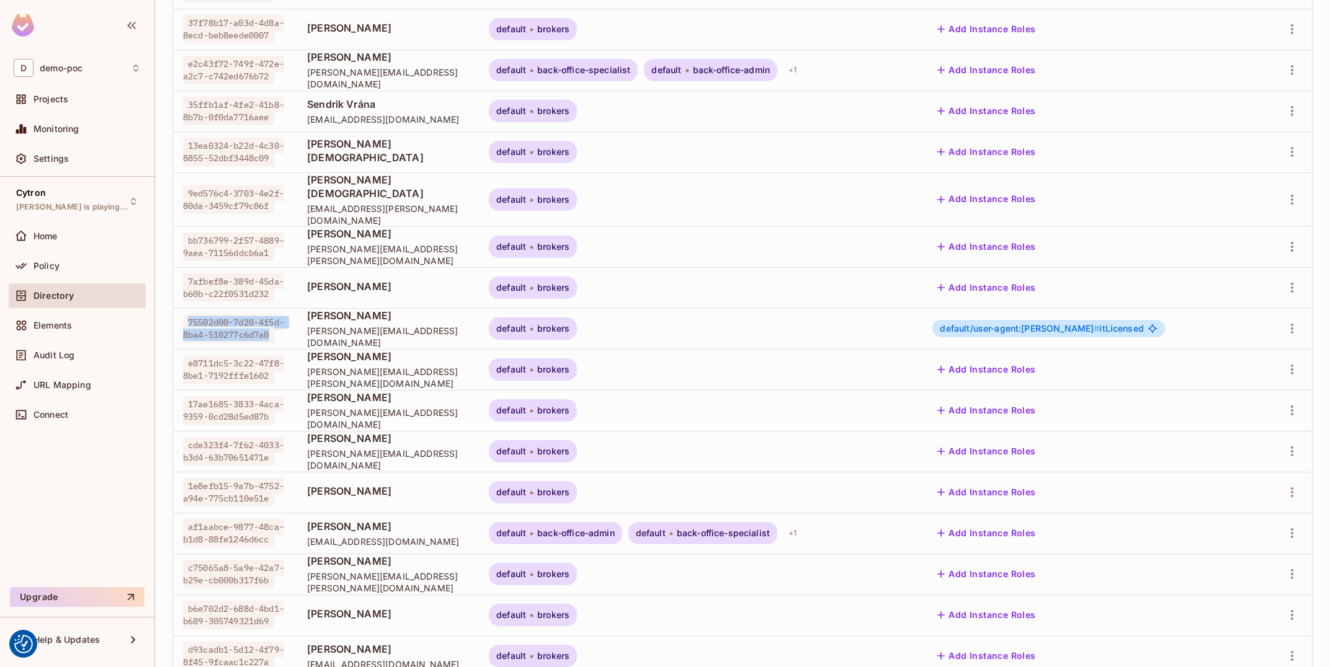
drag, startPoint x: 326, startPoint y: 321, endPoint x: 173, endPoint y: 314, distance: 152.7
click at [173, 314] on td "75502d00-7d20-4f5d-8ba4-510277c6d7a0" at bounding box center [235, 328] width 124 height 41
copy span "75502d00-7d20-4f5d-8ba4-510277c6d7a0"
click at [878, 328] on td "default brokers" at bounding box center [700, 328] width 443 height 41
drag, startPoint x: 1051, startPoint y: 316, endPoint x: 1068, endPoint y: 316, distance: 16.7
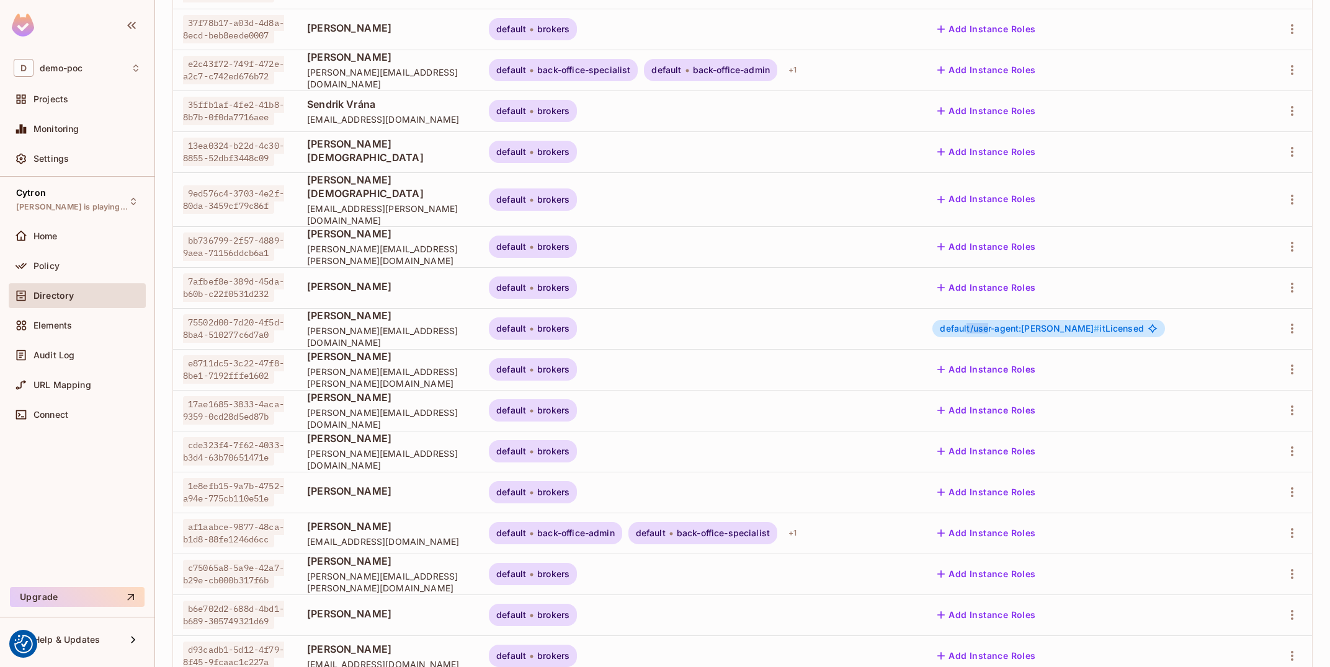
click at [1068, 323] on span "default/user-agent:[PERSON_NAME] #" at bounding box center [1019, 328] width 159 height 11
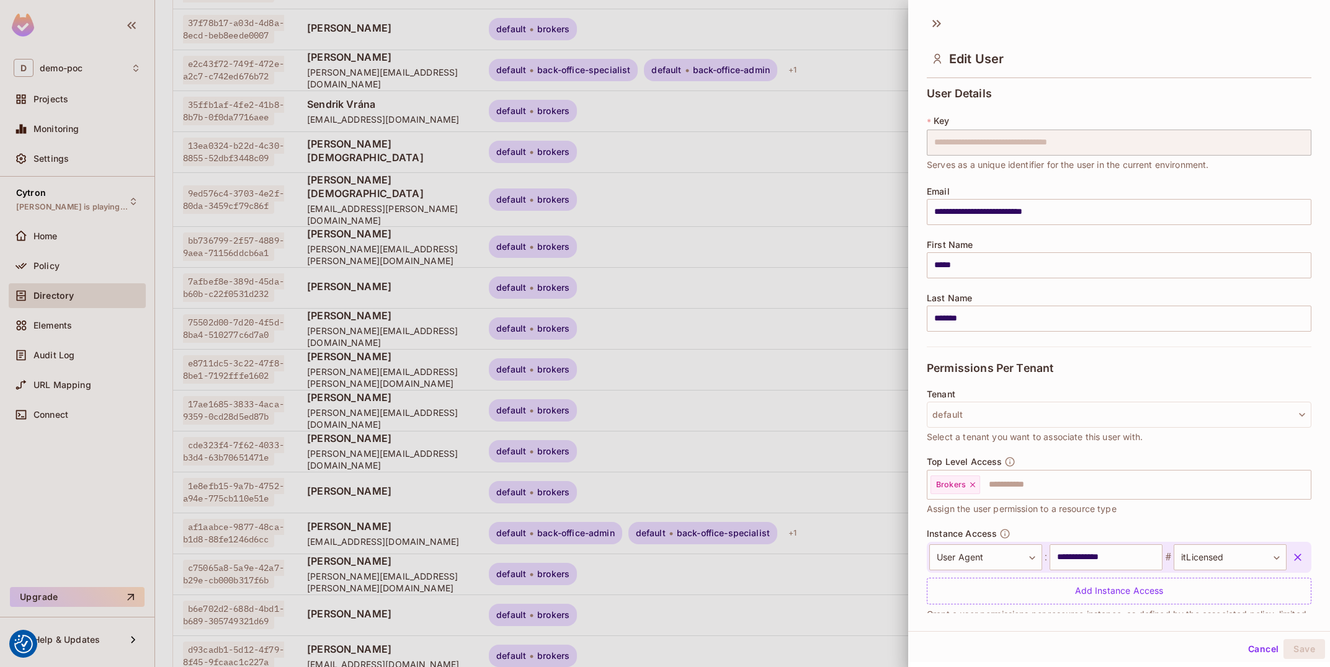
click at [1143, 324] on span "default/user-agent:[PERSON_NAME] # itLicensed" at bounding box center [1041, 329] width 203 height 10
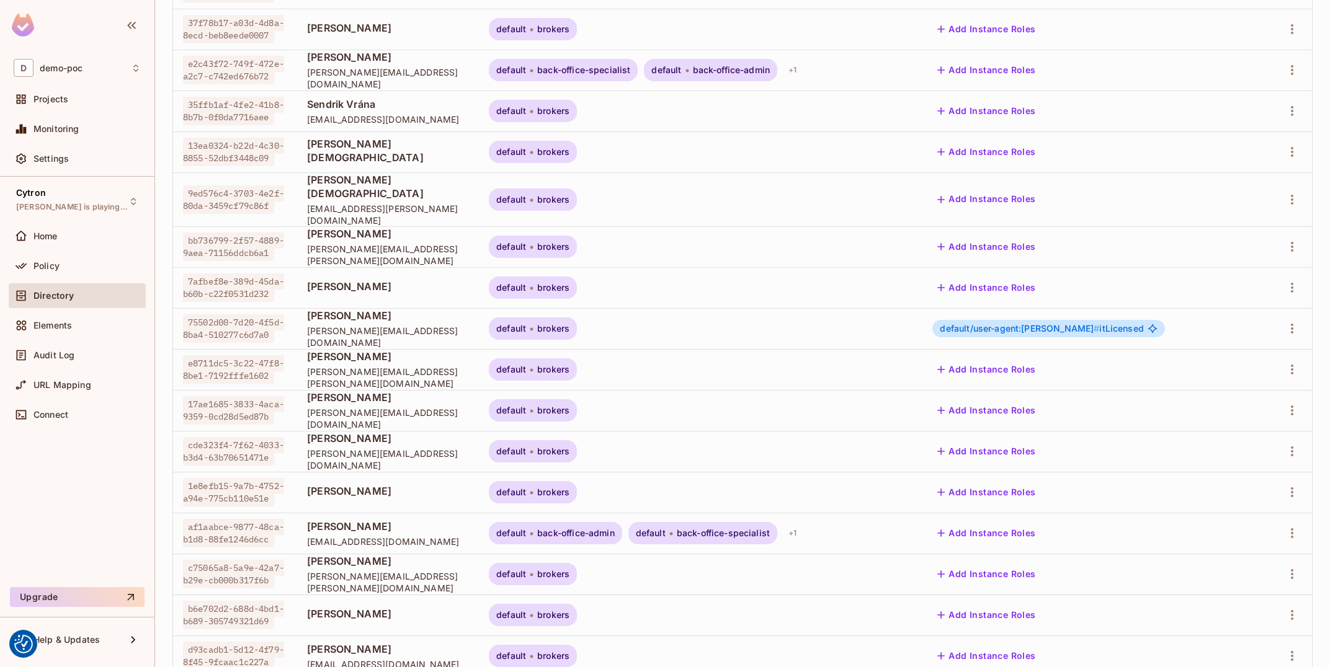
click at [1242, 320] on div "default/user-agent:[PERSON_NAME] # itLicensed" at bounding box center [1090, 328] width 316 height 17
click at [1295, 321] on icon "button" at bounding box center [1291, 328] width 15 height 15
click at [1253, 352] on li "Edit" at bounding box center [1234, 344] width 115 height 27
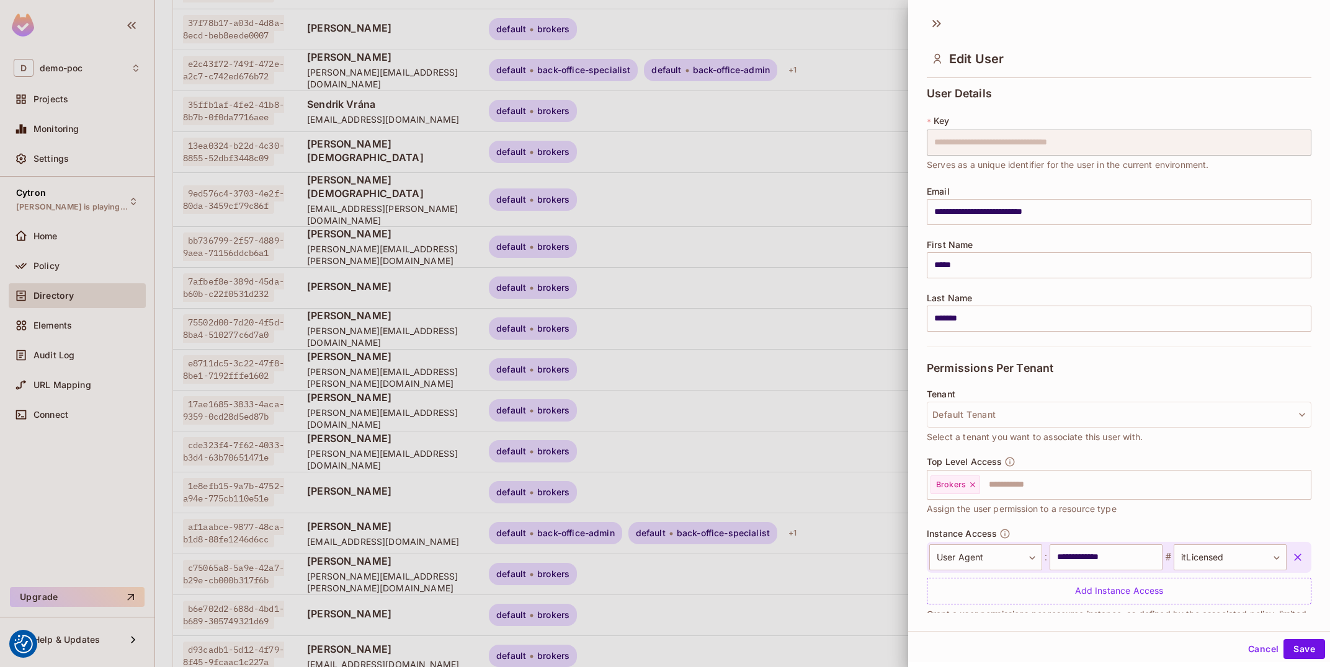
scroll to position [29, 0]
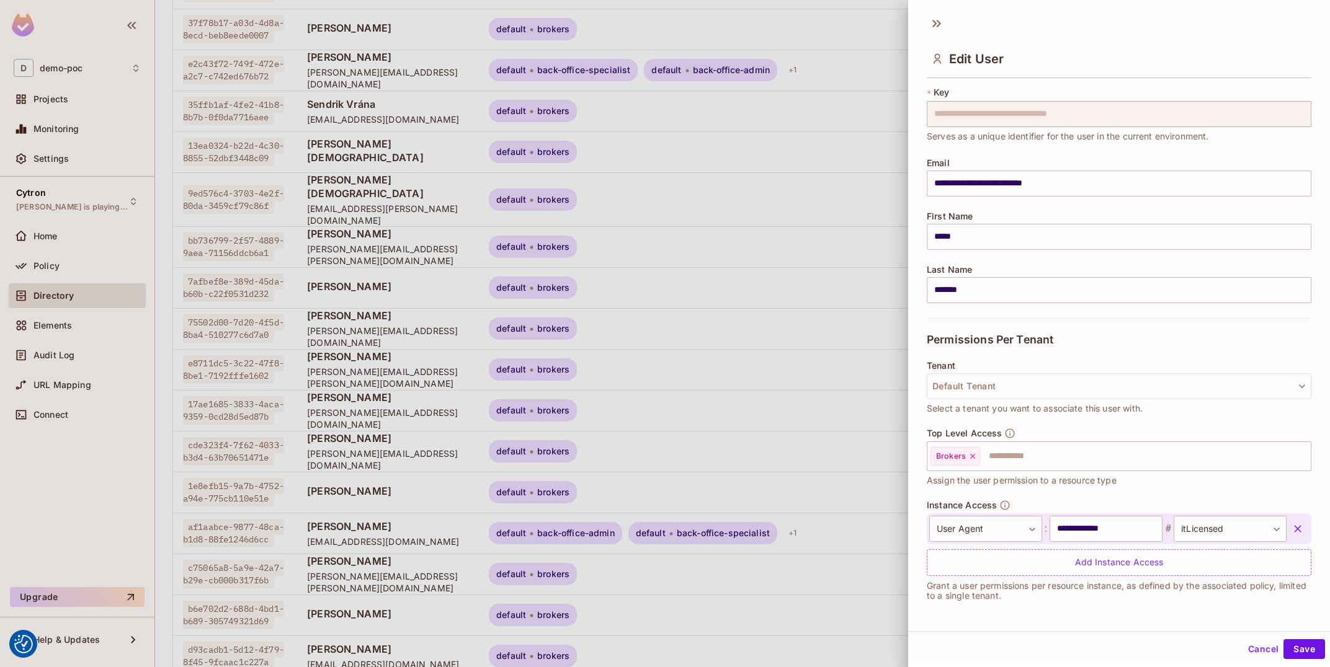
click at [992, 577] on div "**********" at bounding box center [1119, 550] width 385 height 101
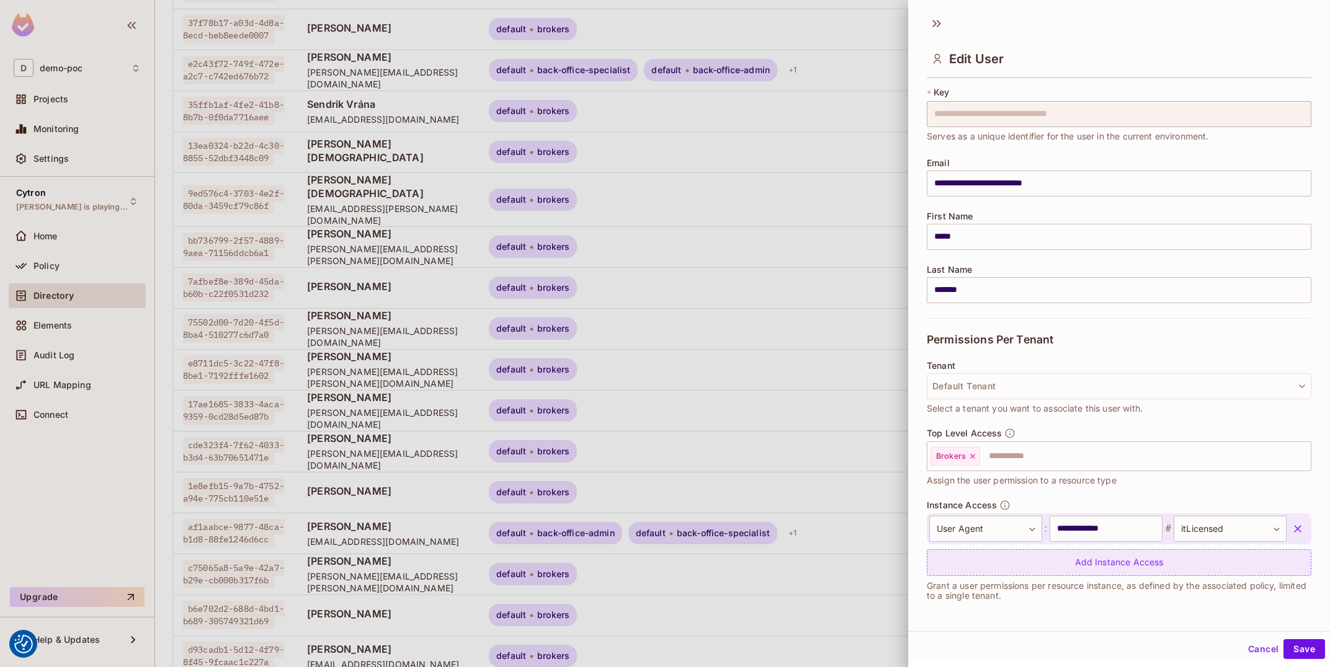
click at [998, 569] on div "Add Instance Access" at bounding box center [1119, 562] width 385 height 27
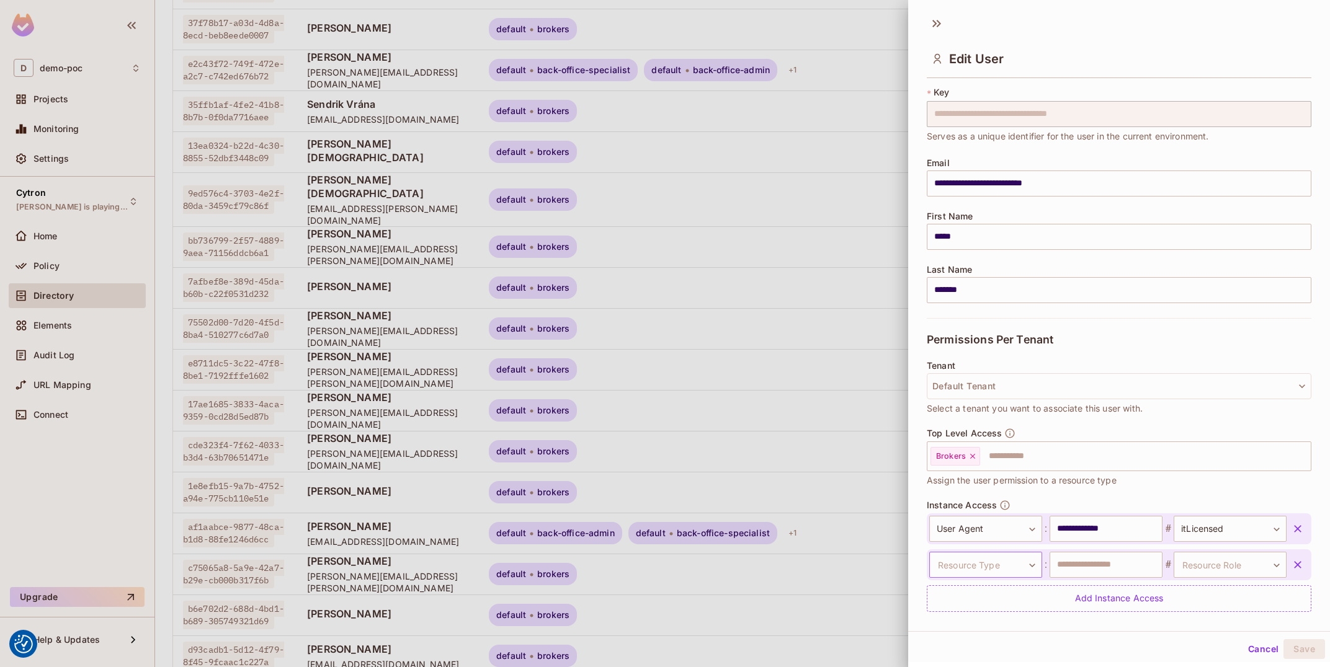
click at [995, 568] on body "We use cookies to enhance your browsing experience, serve personalized ads or c…" at bounding box center [665, 333] width 1330 height 667
click at [1000, 639] on li "Management Team" at bounding box center [974, 641] width 114 height 22
click at [1090, 571] on input "text" at bounding box center [1105, 565] width 113 height 26
click at [1088, 559] on input "text" at bounding box center [1105, 565] width 113 height 26
paste input "**********"
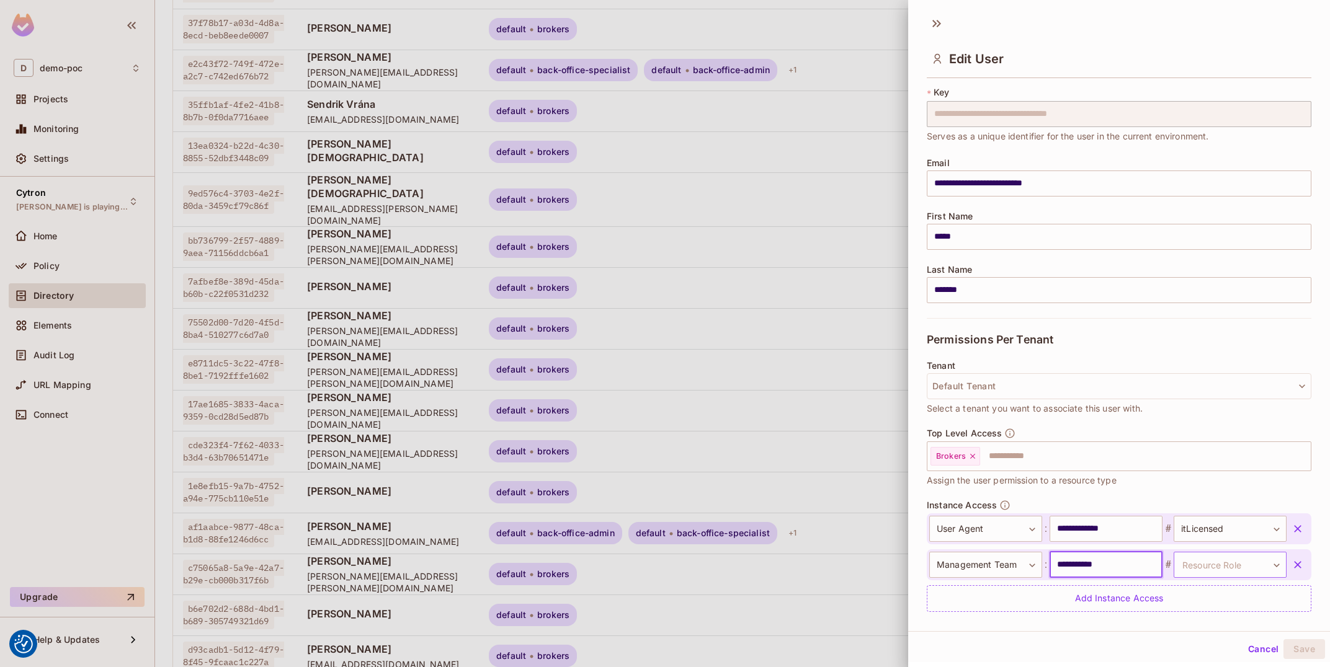
type input "**********"
click at [1226, 564] on body "We use cookies to enhance your browsing experience, serve personalized ads or c…" at bounding box center [665, 333] width 1330 height 667
click at [1212, 627] on li "consists" at bounding box center [1219, 624] width 114 height 22
click at [1265, 639] on button "Cancel" at bounding box center [1263, 649] width 40 height 20
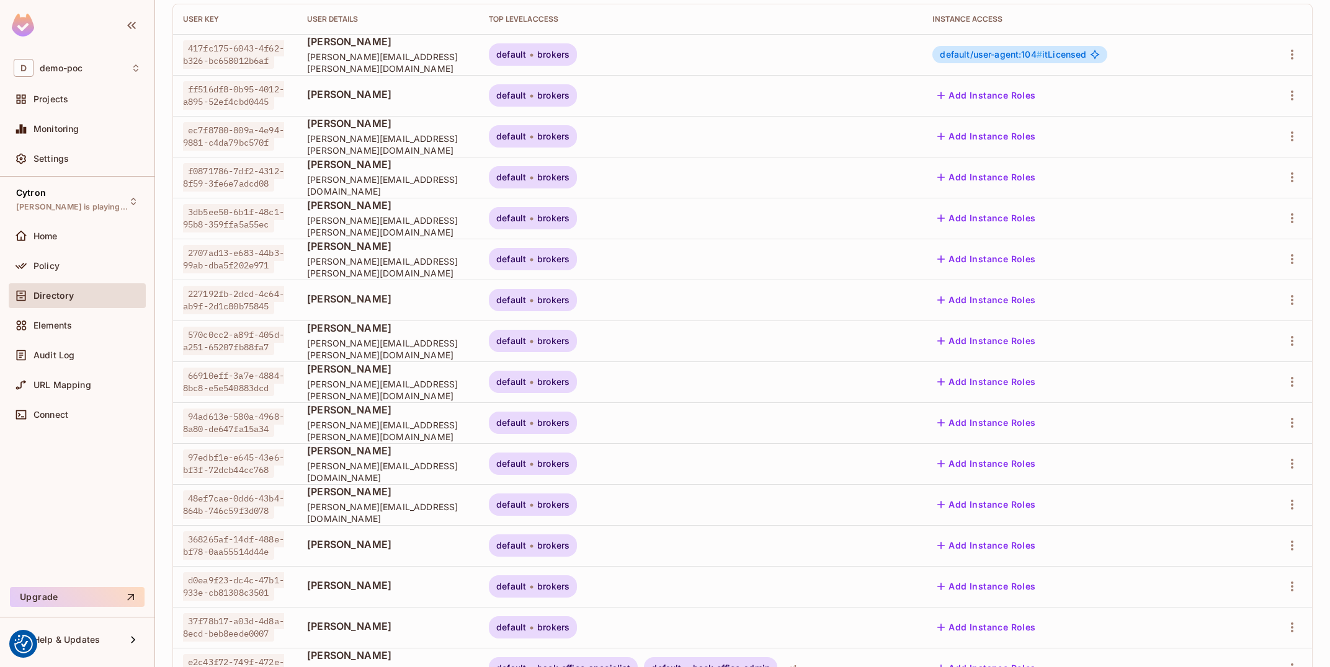
scroll to position [0, 0]
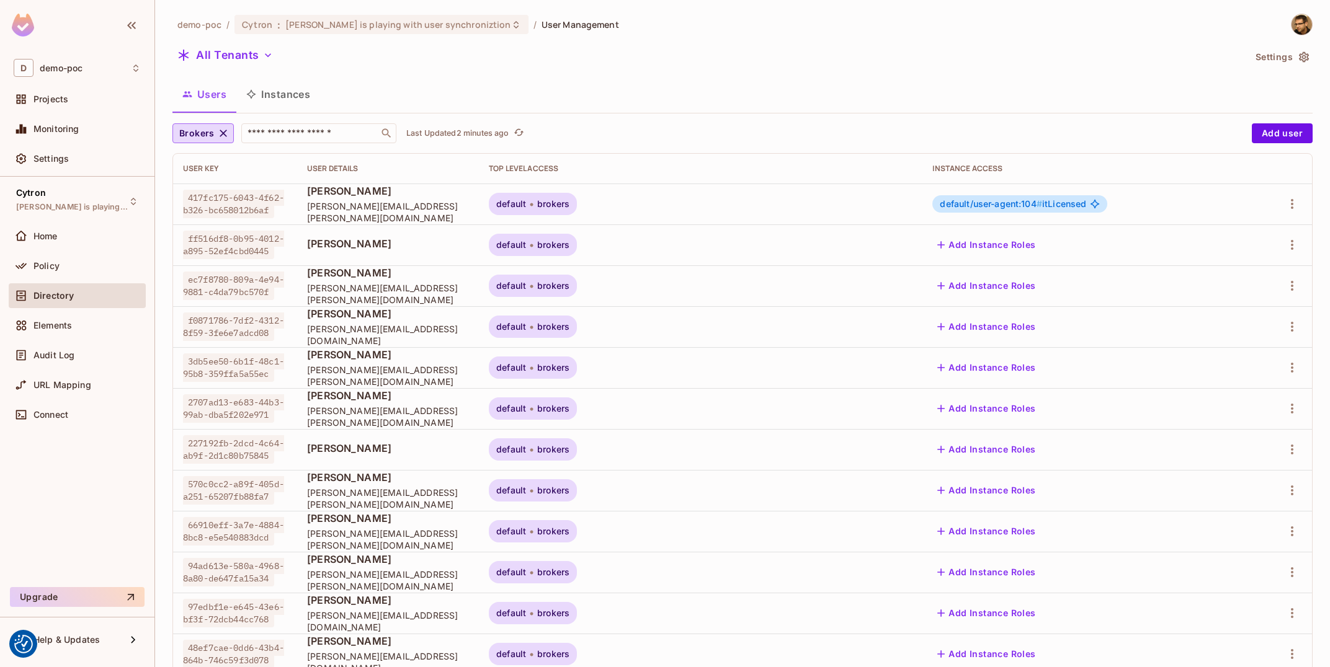
click at [280, 95] on button "Instances" at bounding box center [278, 94] width 84 height 31
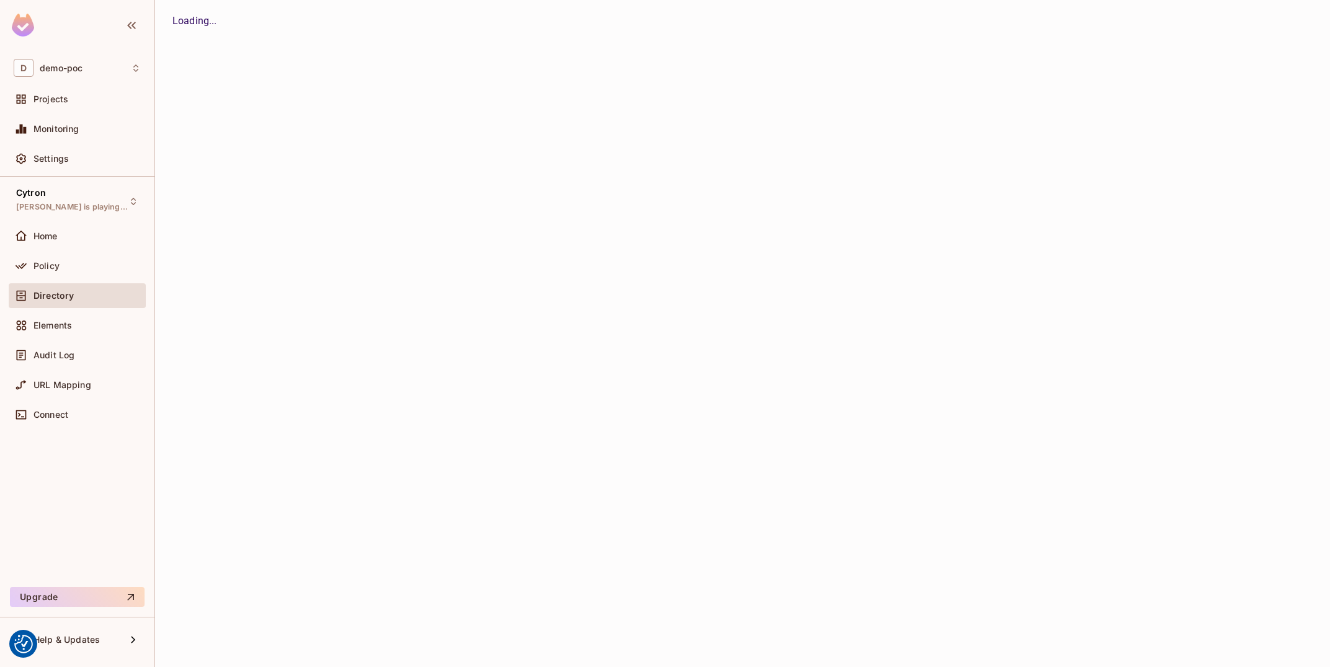
click at [280, 95] on div "demo-poc / Cytron : [PERSON_NAME] is playing with user synchroniztion / User Ma…" at bounding box center [742, 333] width 1175 height 667
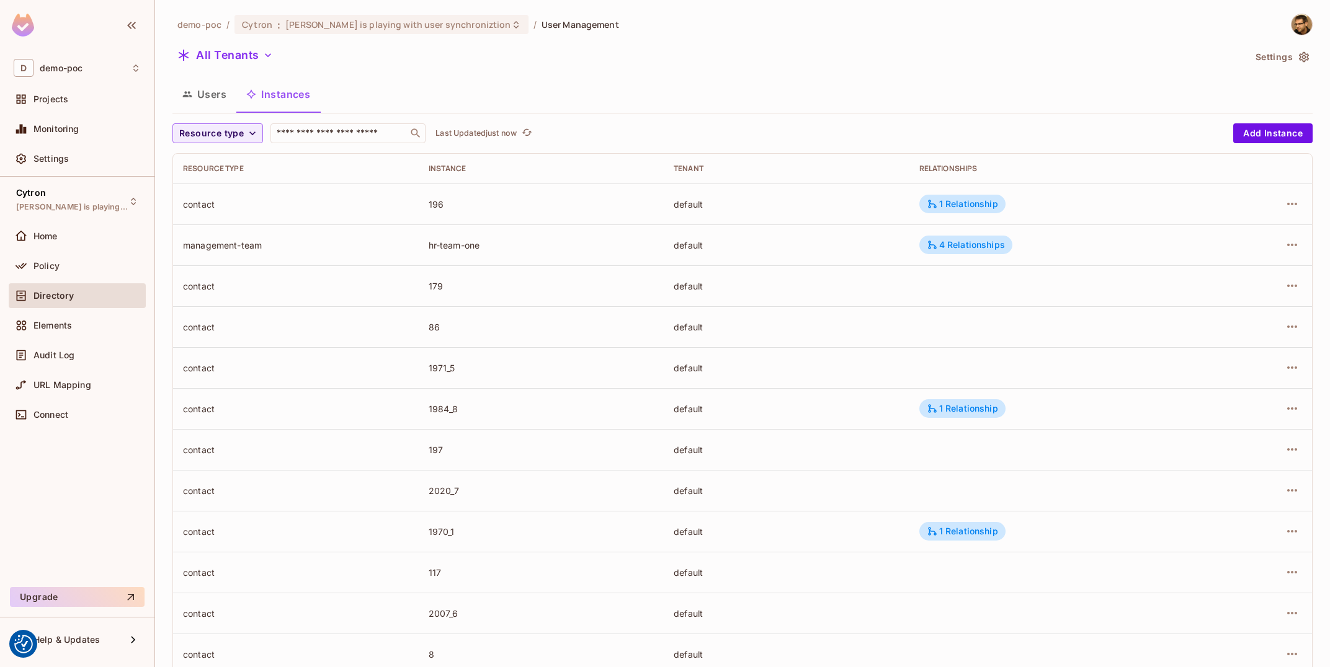
click at [190, 107] on button "Users" at bounding box center [204, 94] width 64 height 31
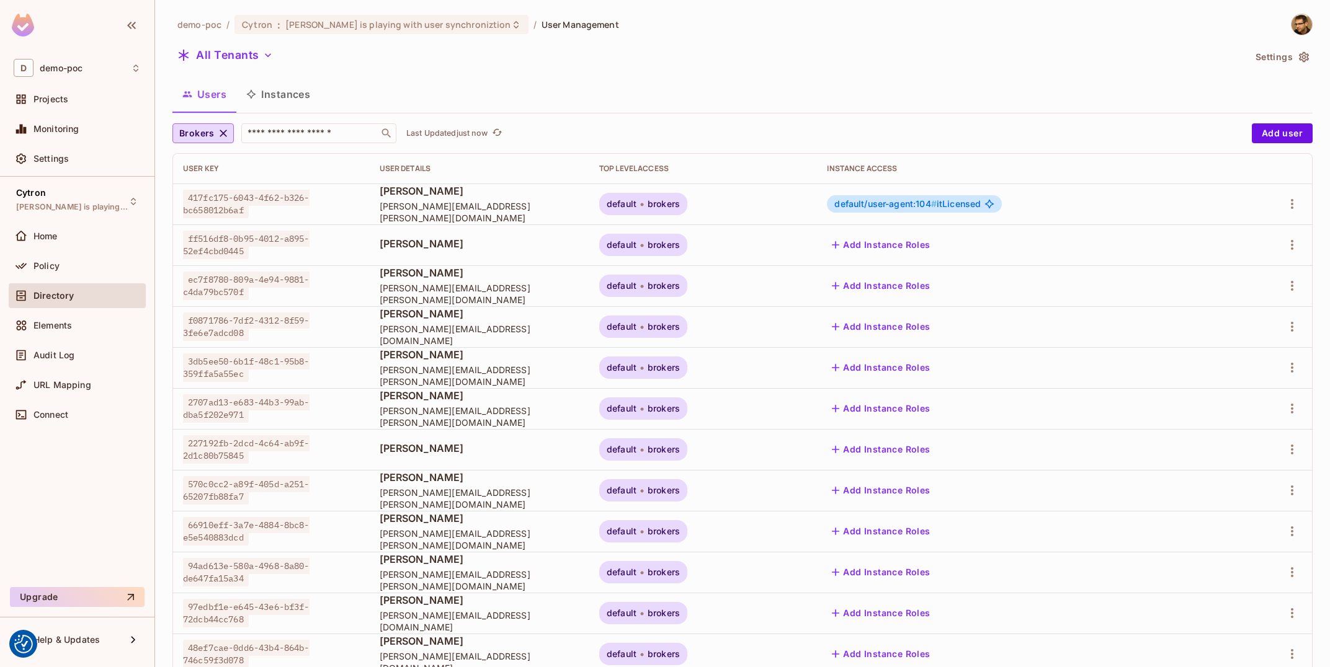
click at [99, 282] on div "Policy" at bounding box center [77, 269] width 137 height 30
click at [99, 266] on div "Policy" at bounding box center [86, 266] width 107 height 10
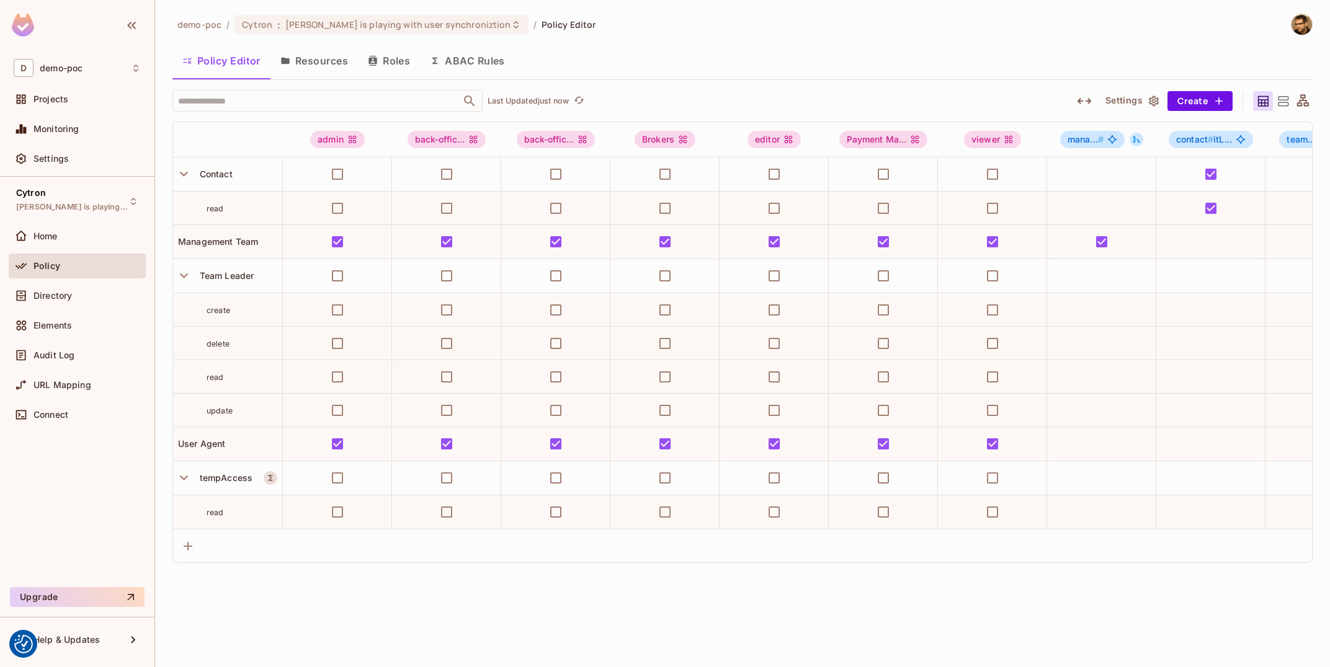
click at [321, 73] on button "Resources" at bounding box center [313, 60] width 87 height 31
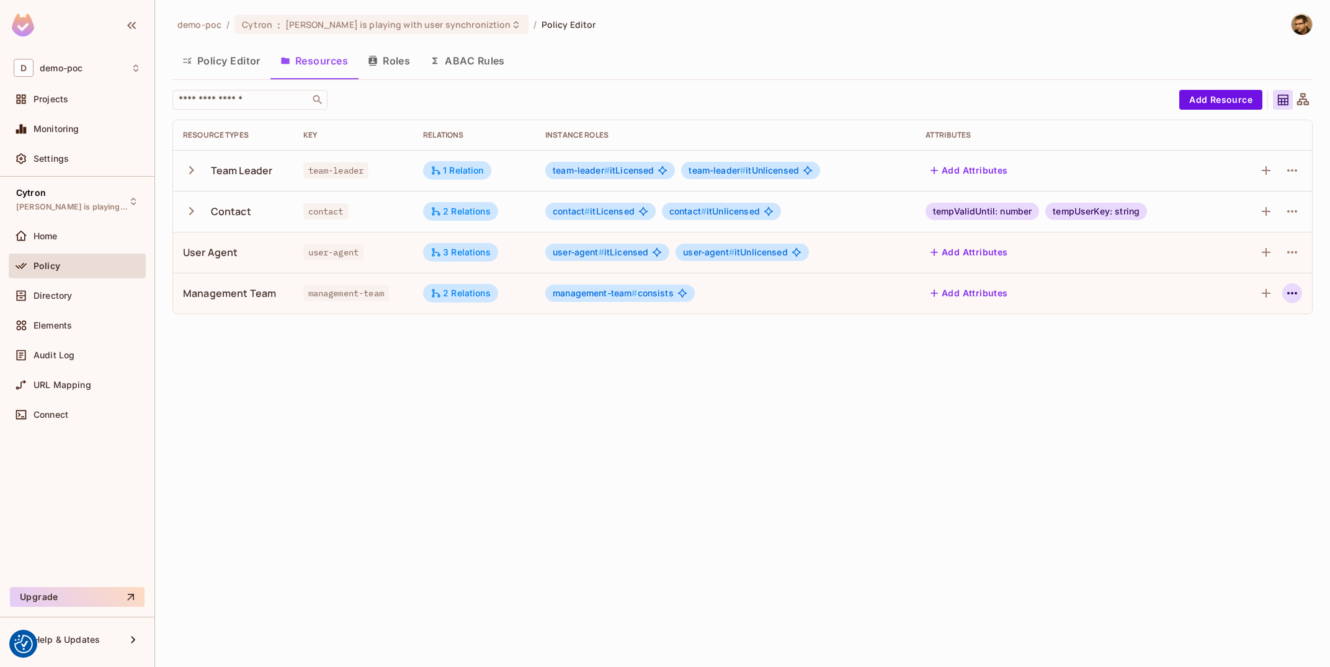
click at [1294, 290] on icon "button" at bounding box center [1291, 293] width 15 height 15
click at [1256, 335] on span "Edit Resource" at bounding box center [1238, 343] width 66 height 20
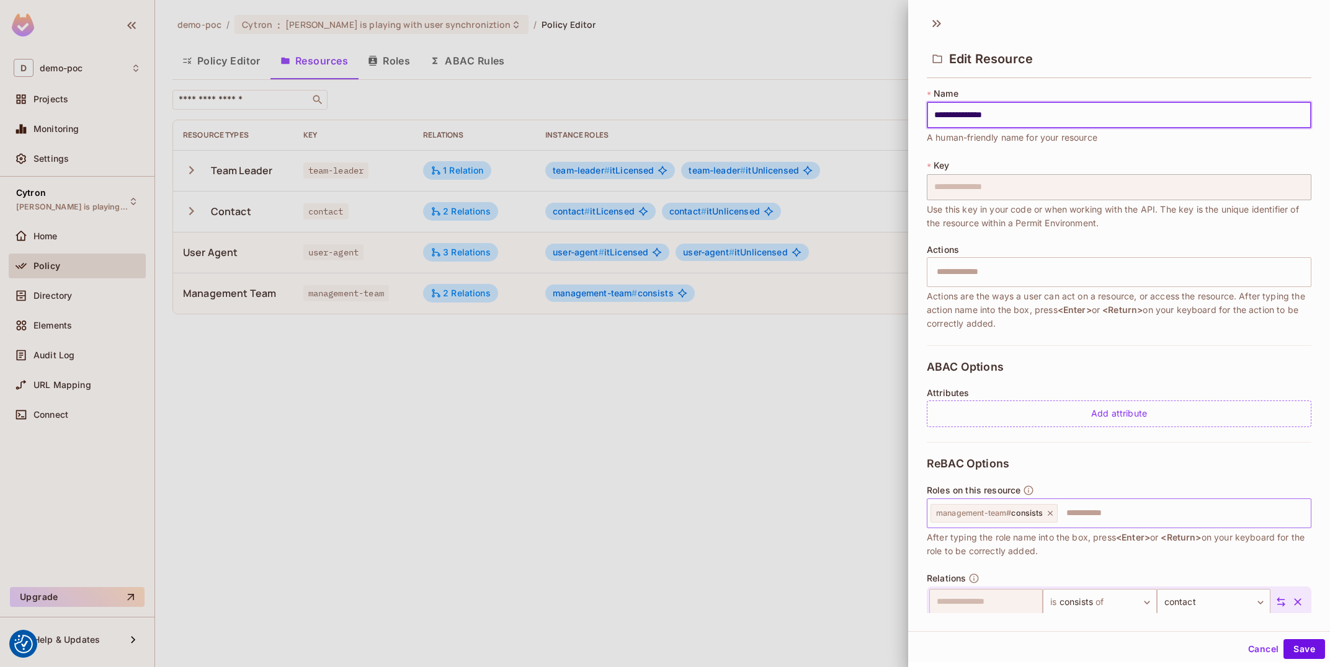
scroll to position [87, 0]
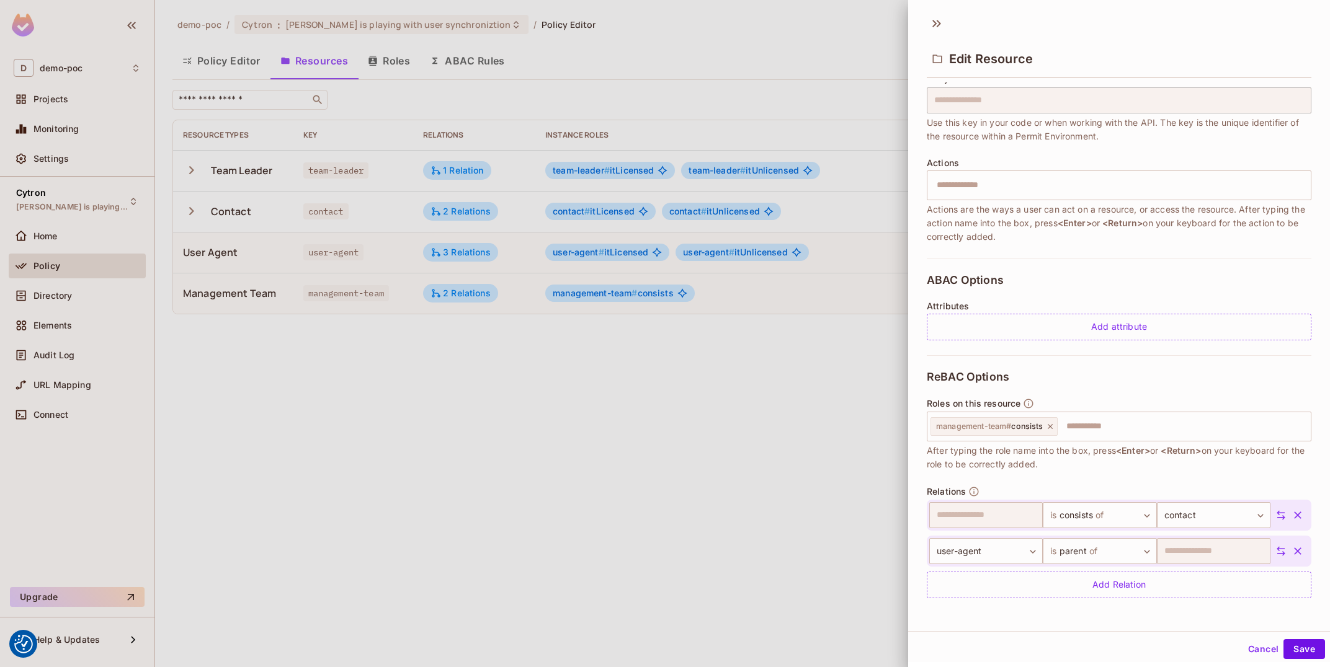
click at [1293, 553] on icon "button" at bounding box center [1297, 551] width 12 height 12
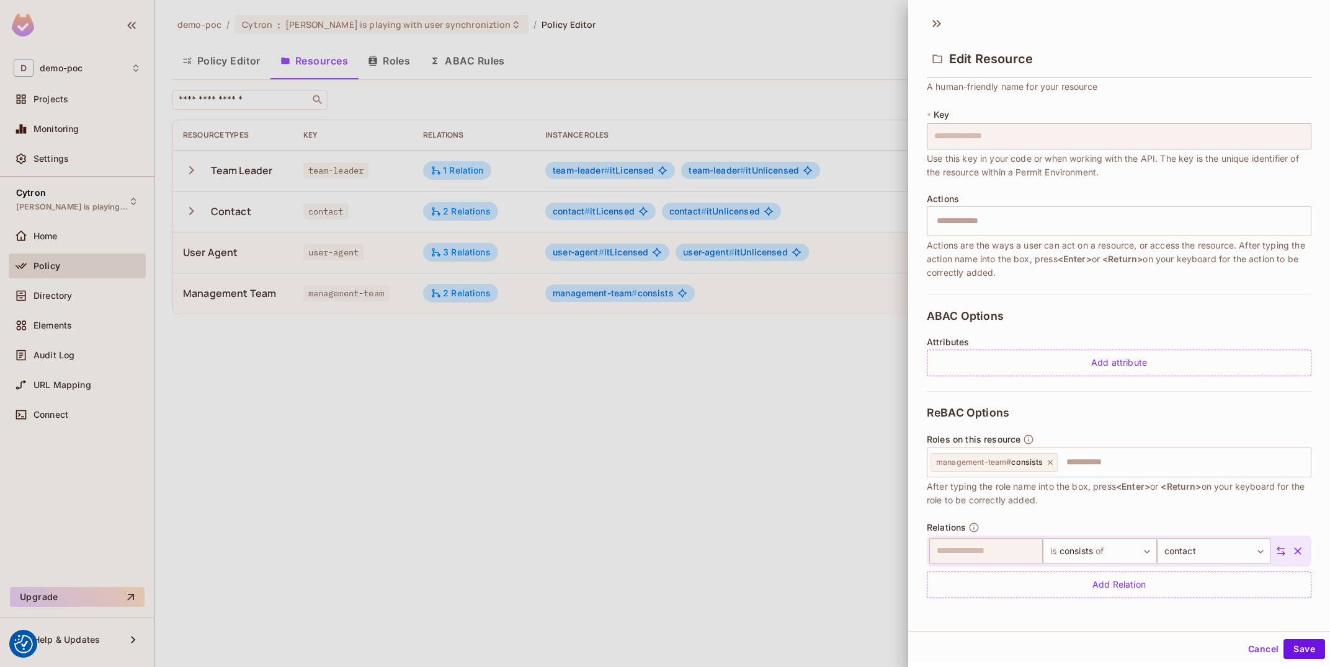
scroll to position [51, 0]
click at [1139, 594] on div "Add Relation" at bounding box center [1119, 585] width 385 height 27
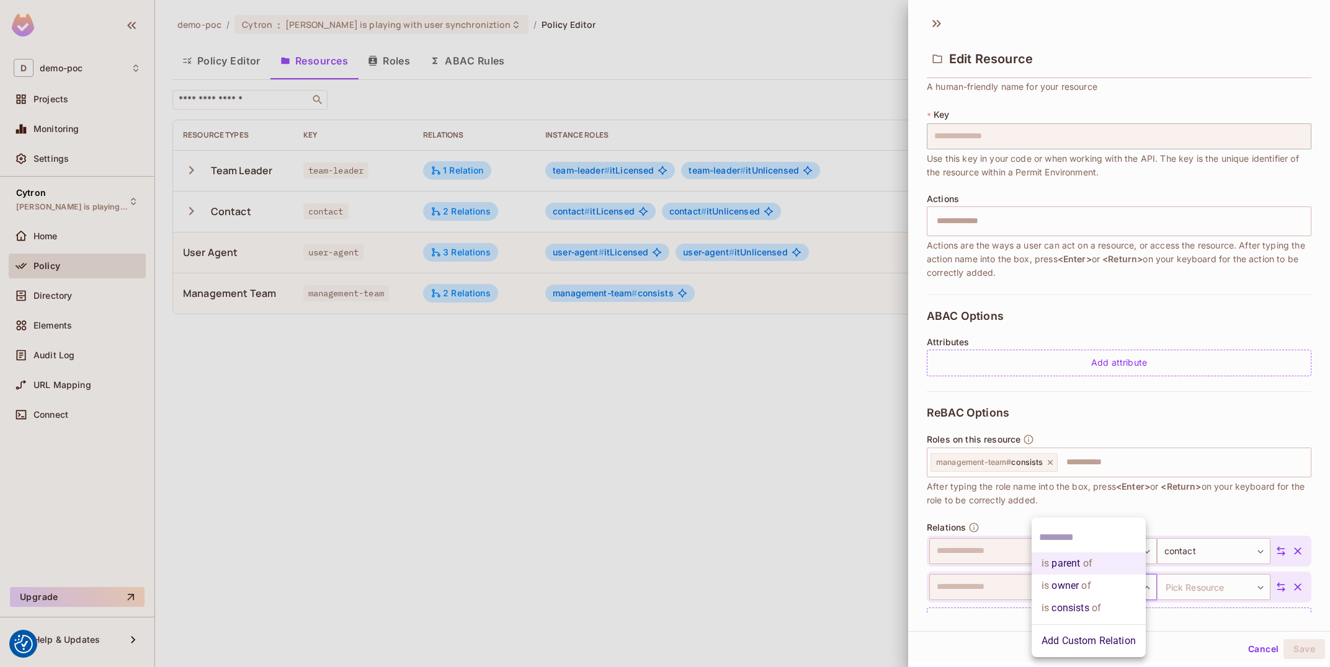
click at [1104, 593] on body "We use cookies to enhance your browsing experience, serve personalized ads or c…" at bounding box center [665, 333] width 1330 height 667
click at [1129, 639] on li "Add Custom Relation" at bounding box center [1088, 641] width 114 height 22
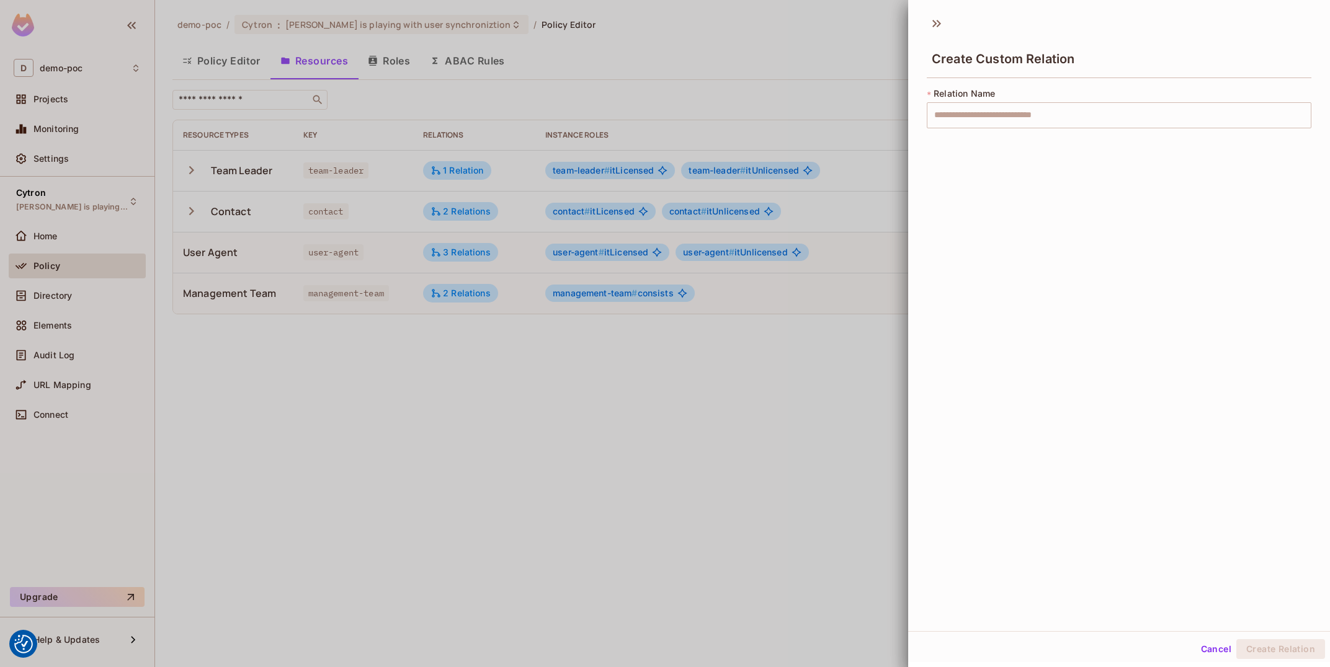
click at [1108, 100] on div "* Relation Name ​" at bounding box center [1119, 107] width 385 height 41
click at [1153, 125] on input "text" at bounding box center [1119, 115] width 385 height 26
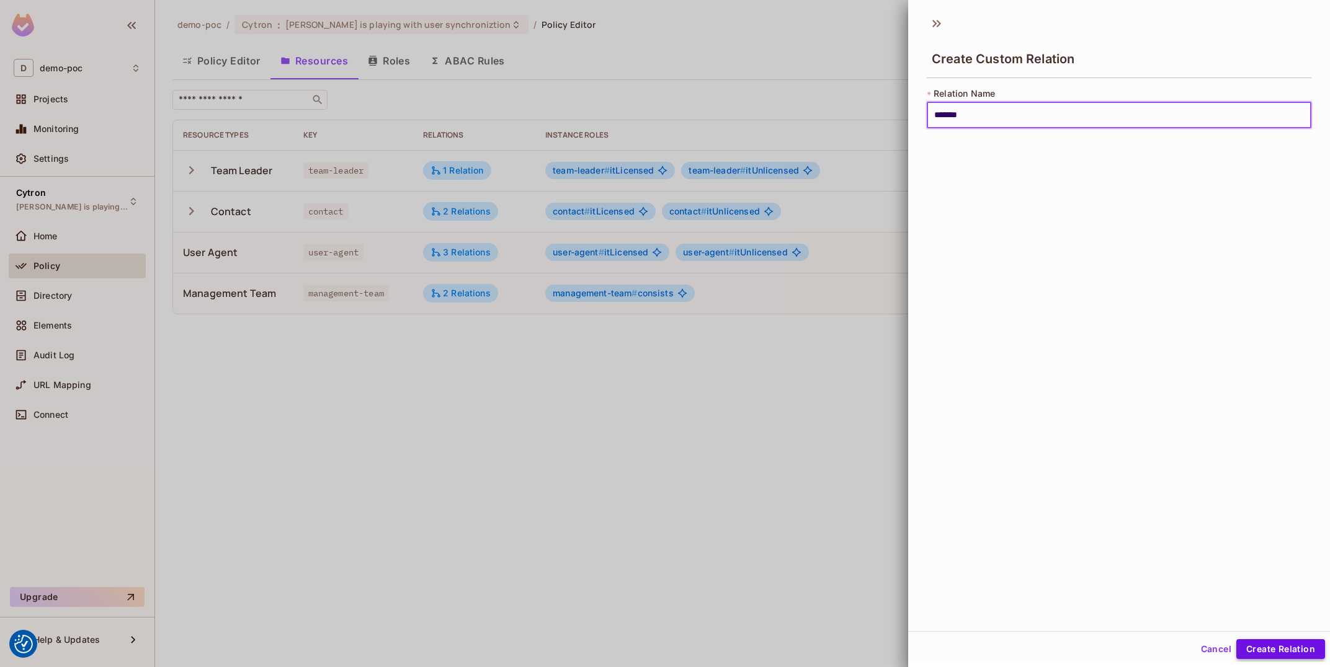
type input "*******"
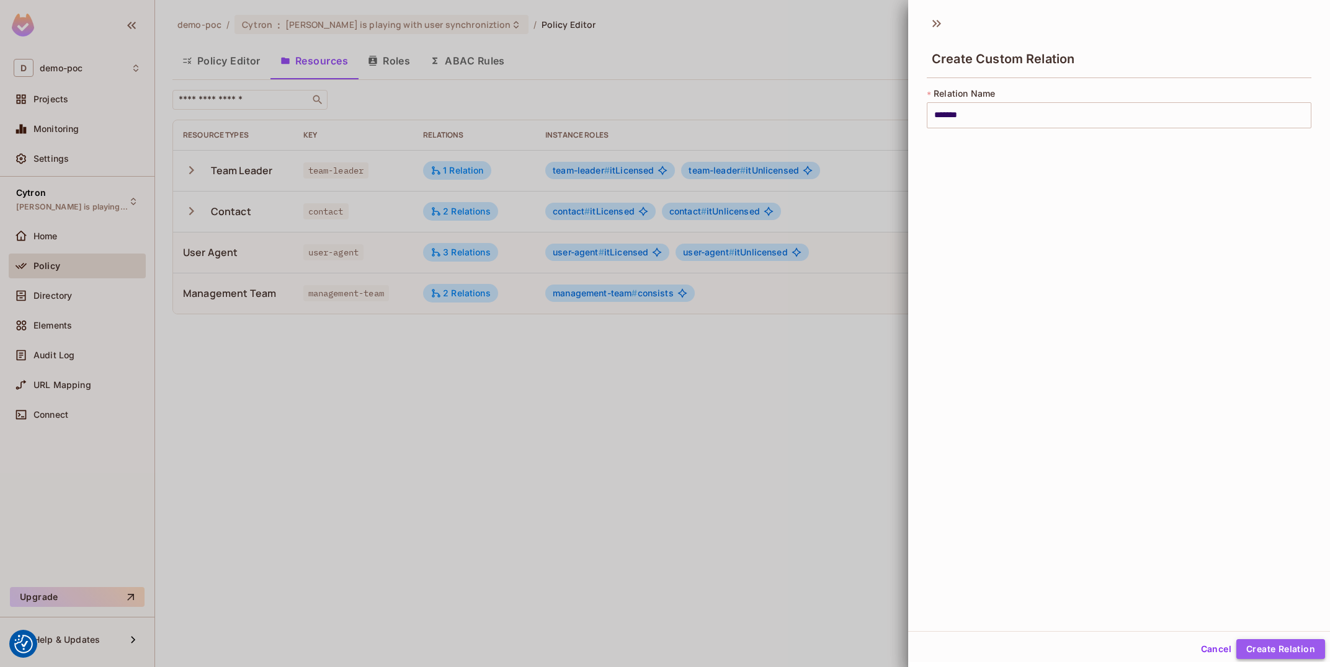
click at [1295, 639] on button "Create Relation" at bounding box center [1280, 649] width 89 height 20
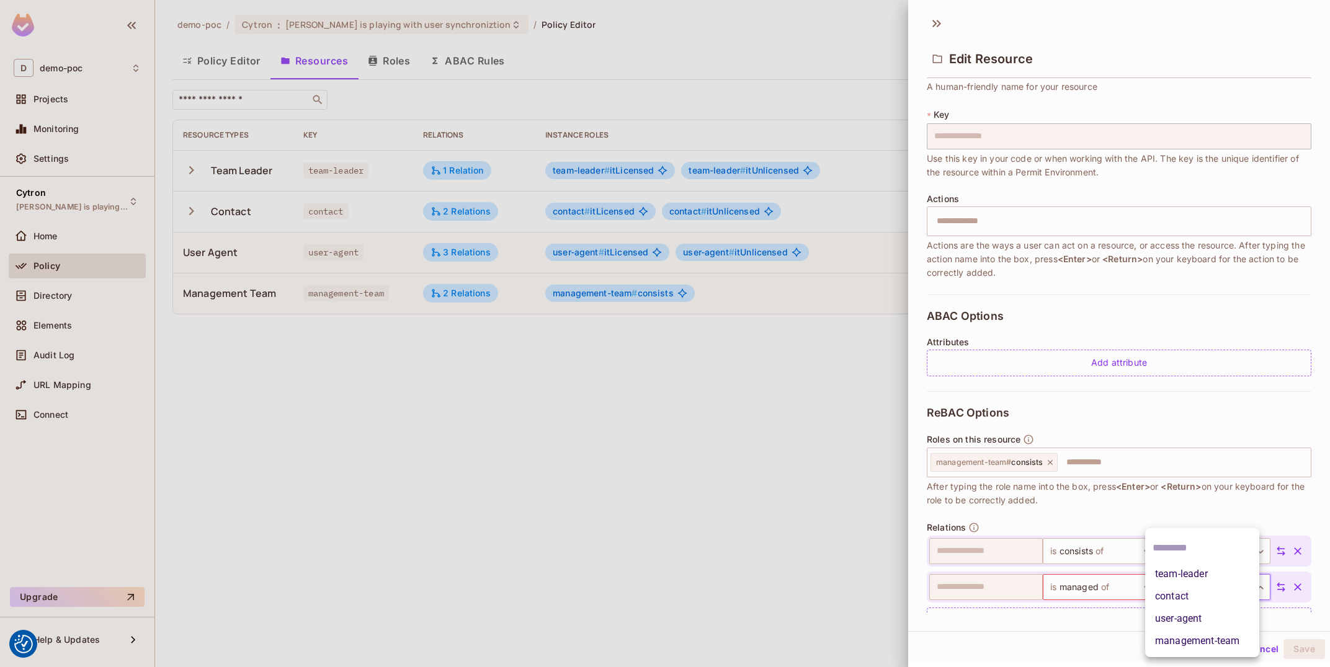
click at [1245, 578] on body "We use cookies to enhance your browsing experience, serve personalized ads or c…" at bounding box center [665, 333] width 1330 height 667
click at [1222, 618] on li "user-agent" at bounding box center [1202, 619] width 114 height 22
click at [1305, 639] on button "Save" at bounding box center [1304, 649] width 42 height 20
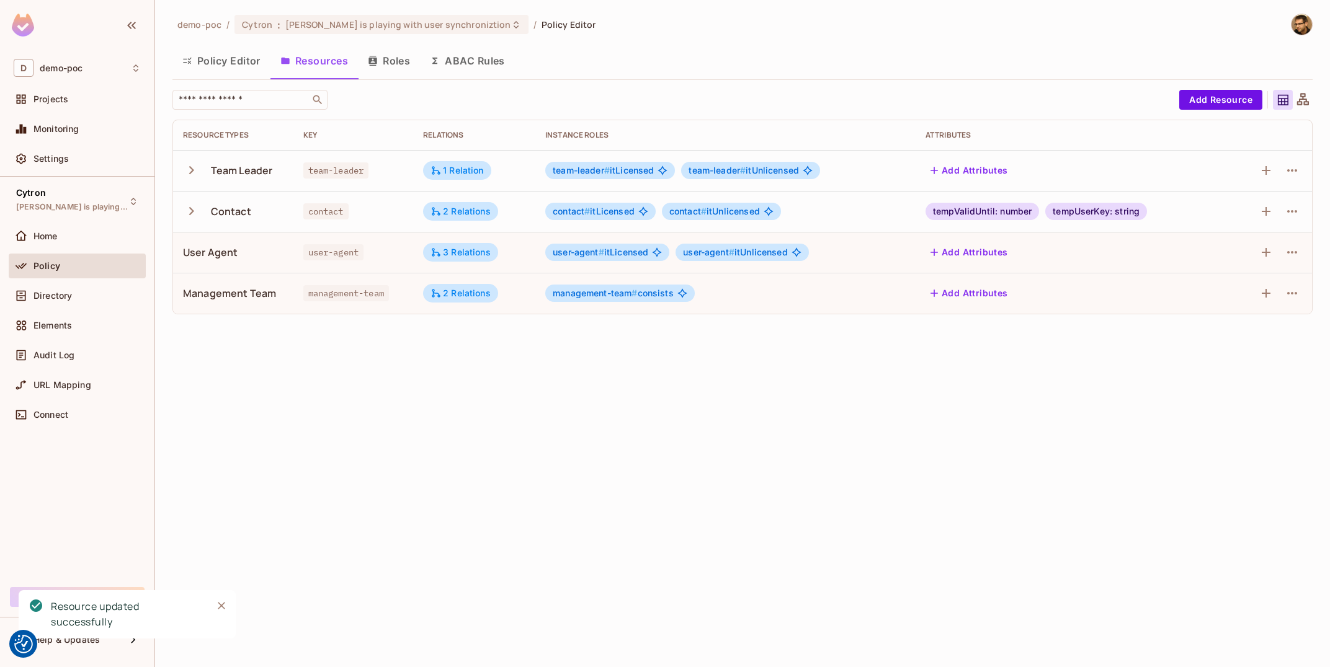
click at [386, 51] on button "Roles" at bounding box center [389, 60] width 62 height 31
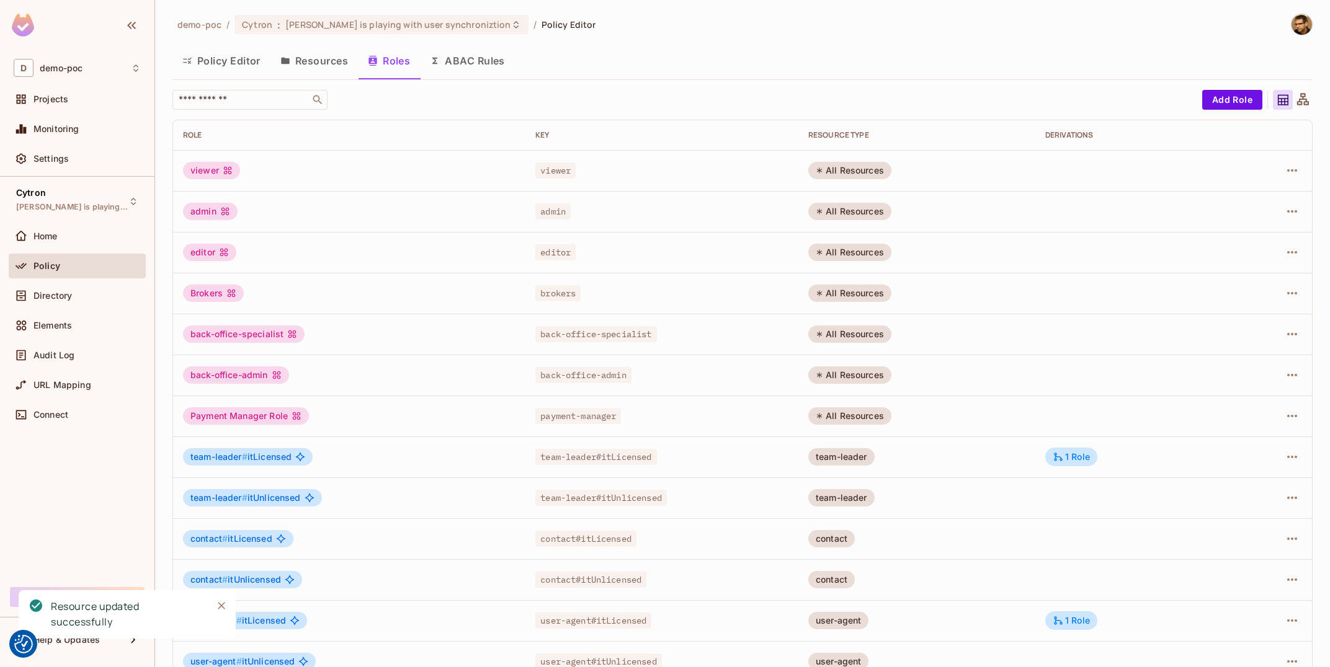
scroll to position [66, 0]
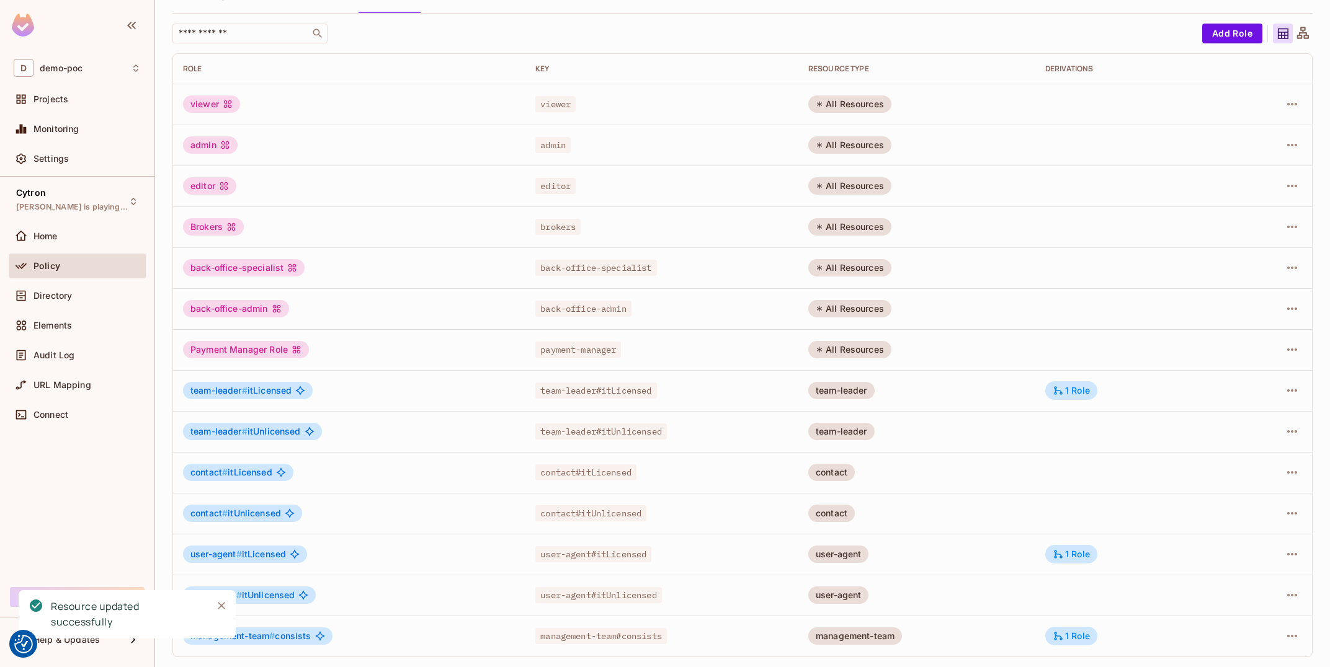
click at [217, 604] on icon "Close" at bounding box center [221, 606] width 12 height 12
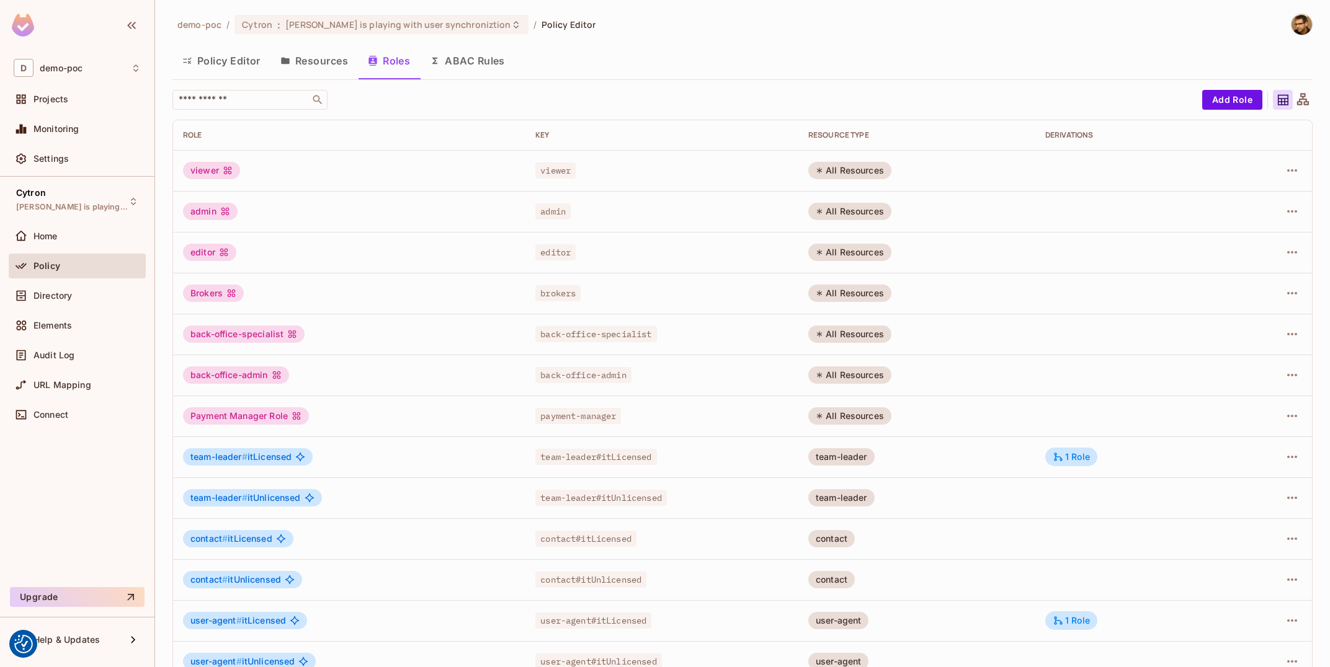
click at [292, 58] on button "Resources" at bounding box center [313, 60] width 87 height 31
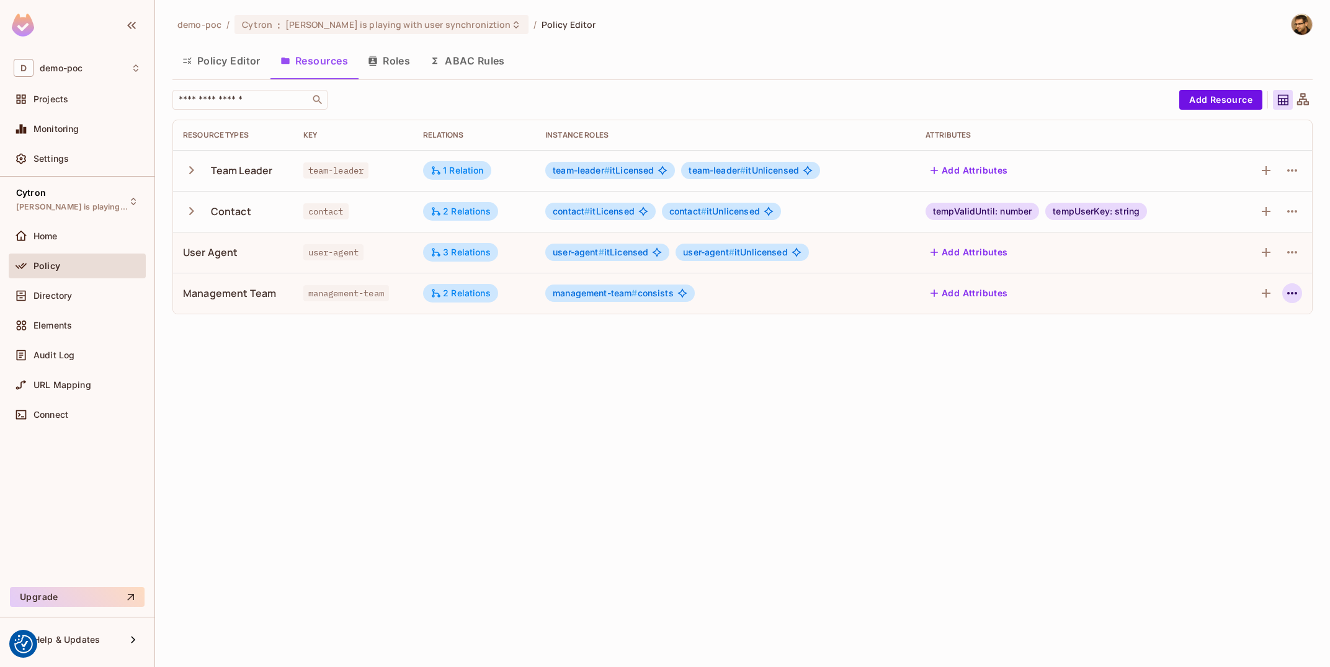
click at [1286, 295] on icon "button" at bounding box center [1291, 293] width 15 height 15
click at [1269, 321] on span "management-team" at bounding box center [1227, 316] width 86 height 16
click at [1265, 339] on div "Edit Resource" at bounding box center [1238, 343] width 58 height 12
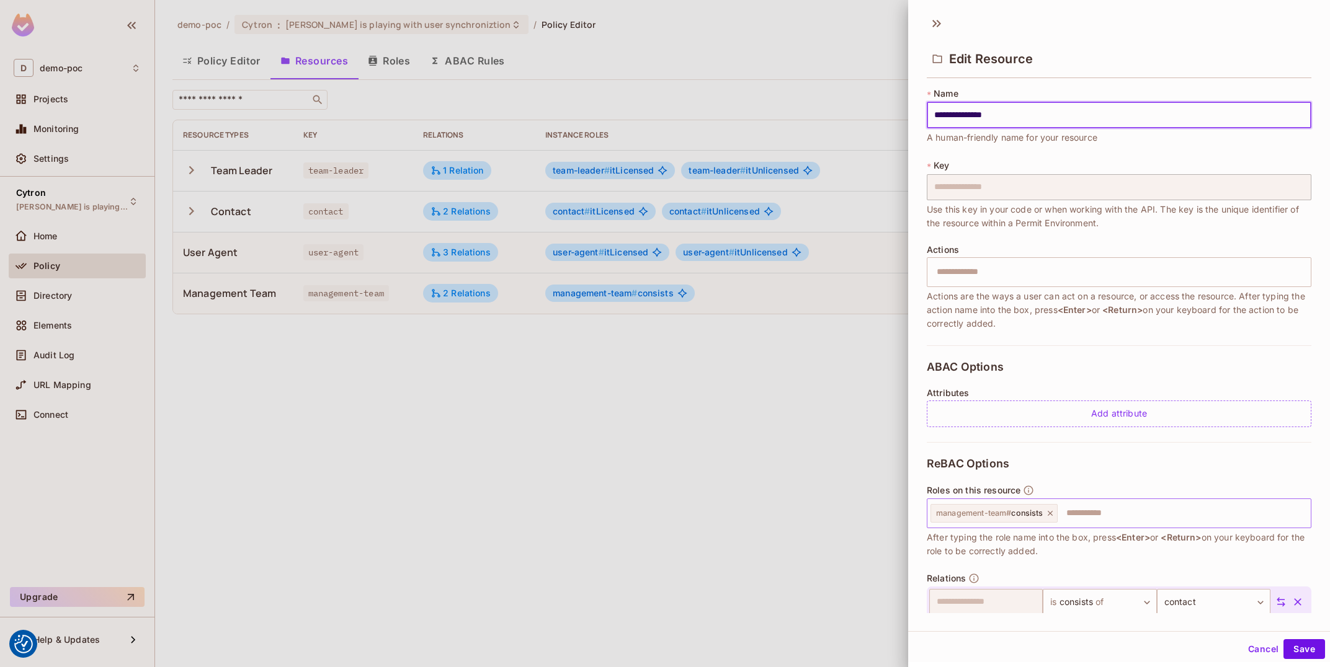
scroll to position [87, 0]
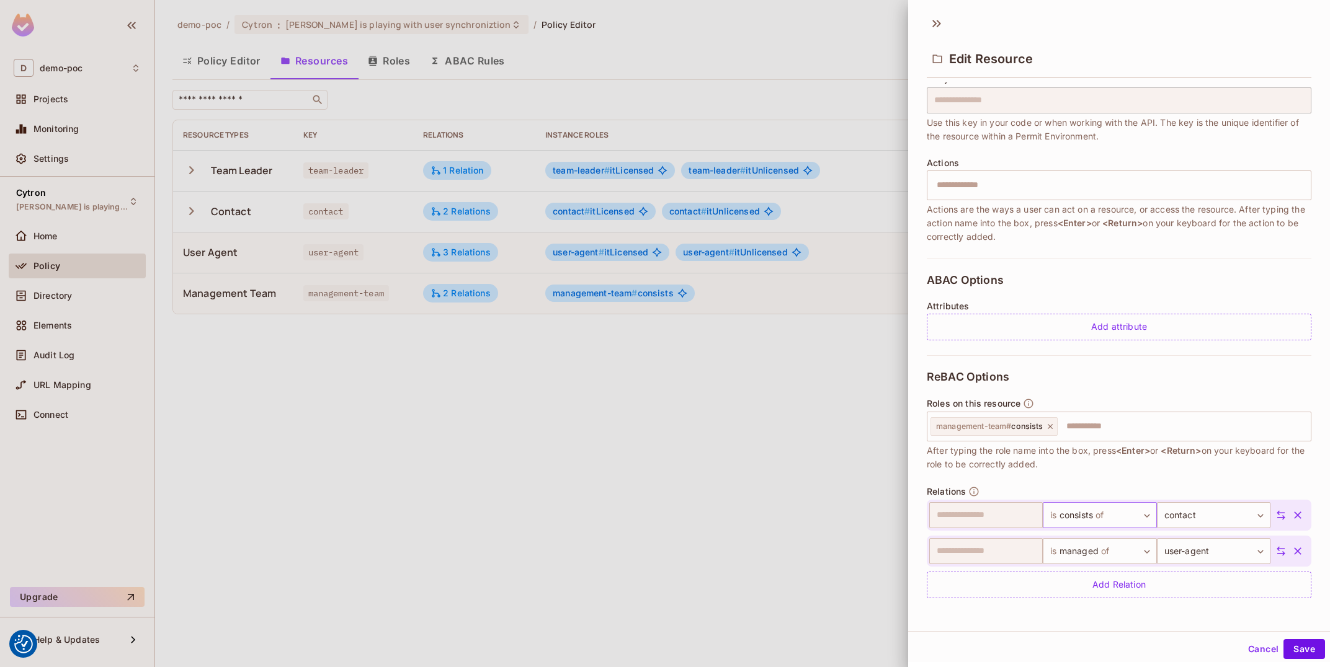
click at [1115, 523] on body "We use cookies to enhance your browsing experience, serve personalized ads or c…" at bounding box center [665, 333] width 1330 height 667
click at [1248, 526] on div at bounding box center [665, 333] width 1330 height 667
click at [1293, 514] on icon "button" at bounding box center [1297, 515] width 12 height 12
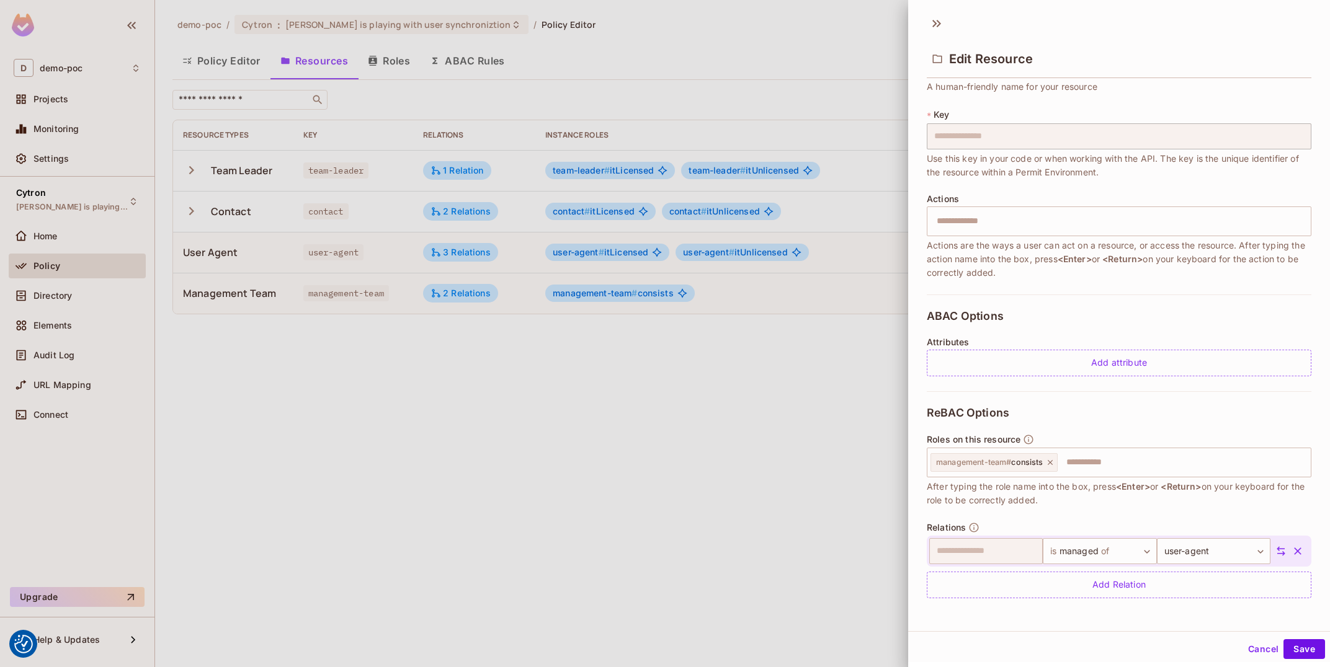
click at [1293, 553] on icon "button" at bounding box center [1297, 551] width 12 height 12
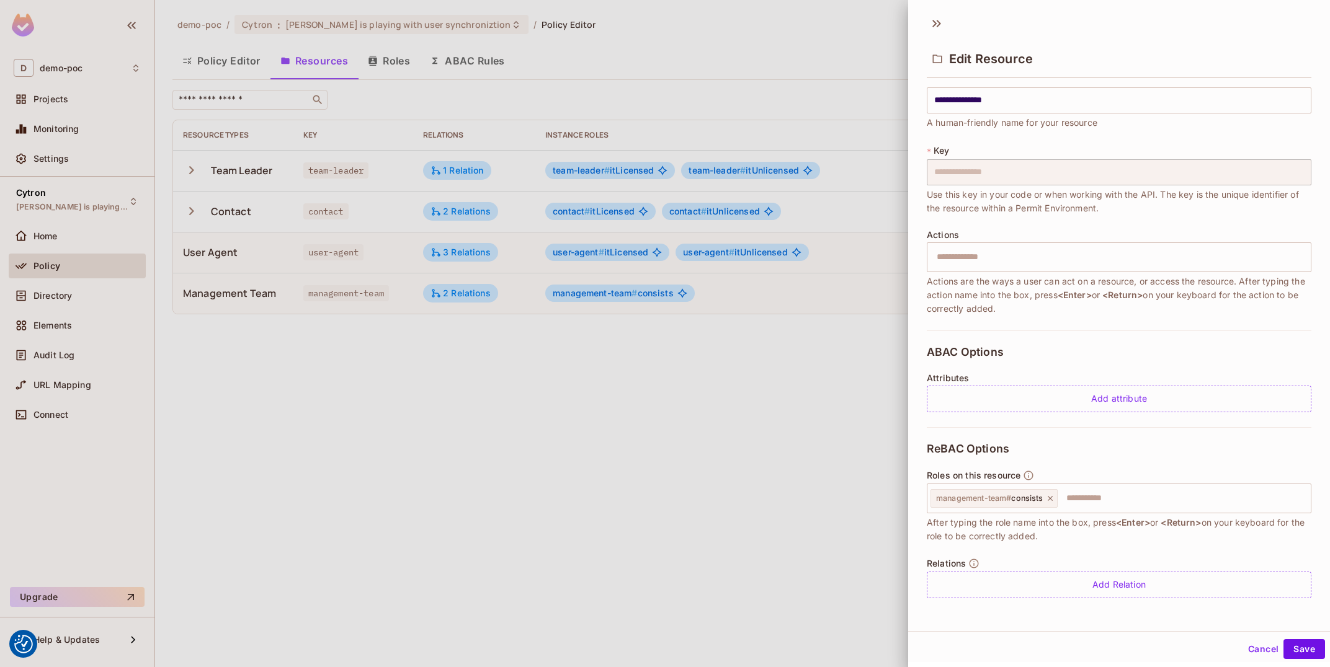
scroll to position [14, 0]
click at [1145, 578] on div "Add Relation" at bounding box center [1119, 585] width 385 height 27
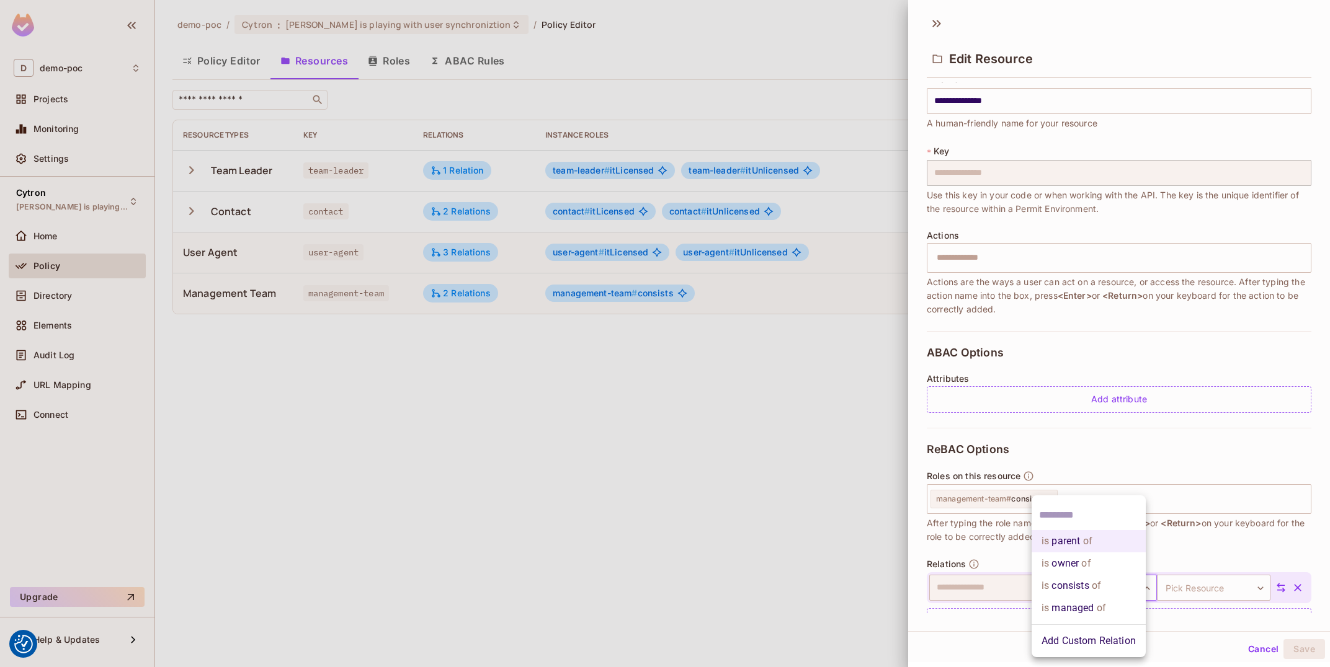
click at [1075, 591] on body "We use cookies to enhance your browsing experience, serve personalized ads or c…" at bounding box center [665, 333] width 1330 height 667
click at [1102, 639] on li "Add Custom Relation" at bounding box center [1088, 641] width 114 height 22
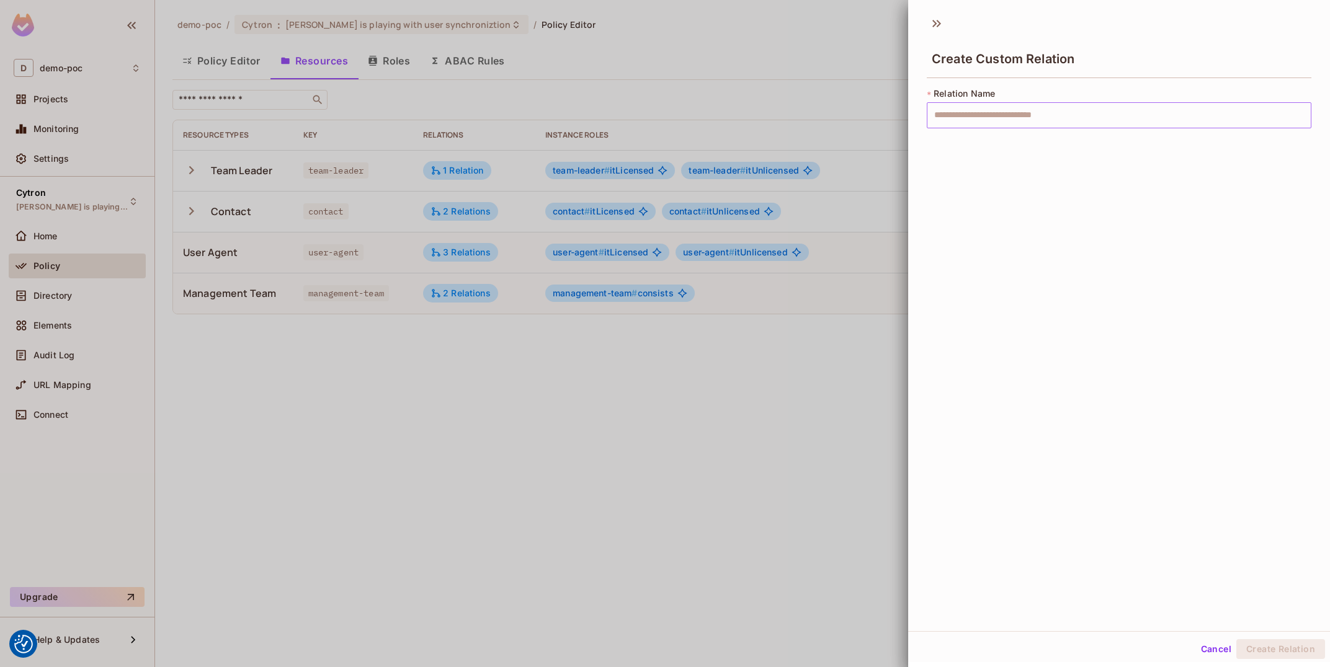
click at [1091, 117] on input "text" at bounding box center [1119, 115] width 385 height 26
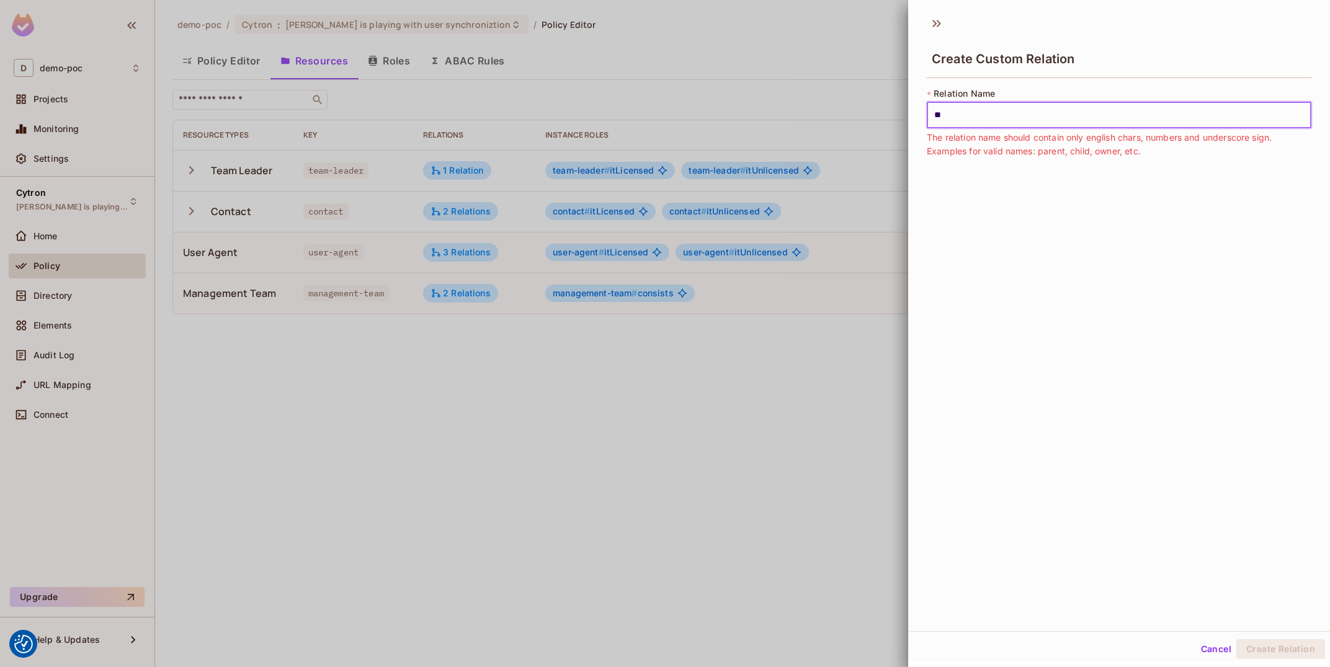
type input "*"
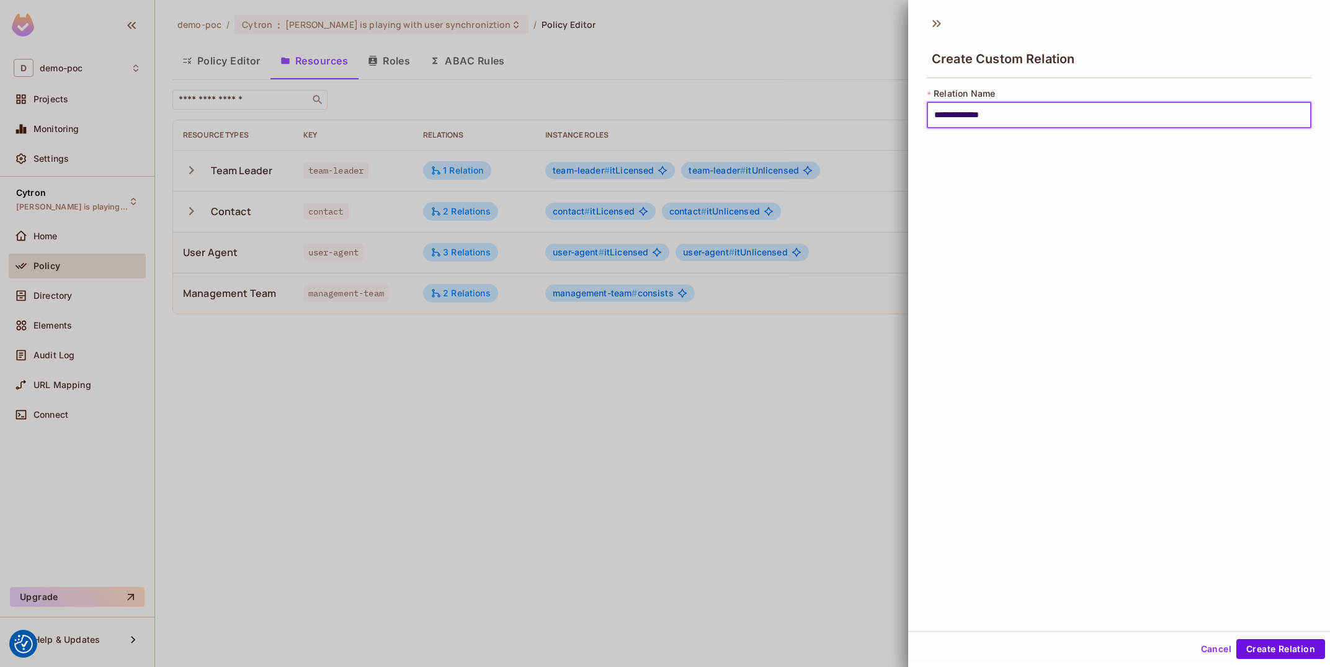
type input "**********"
click at [1265, 636] on div "Cancel Create Relation" at bounding box center [1119, 649] width 422 height 30
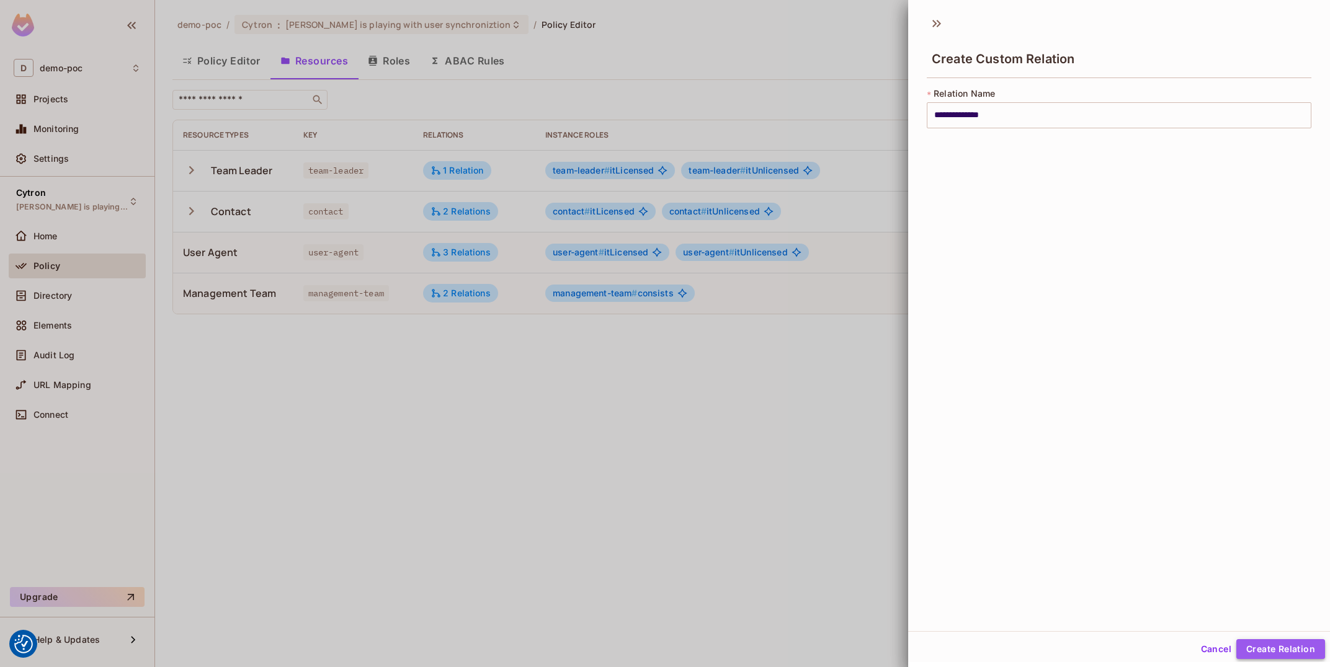
click at [1256, 639] on button "Create Relation" at bounding box center [1280, 649] width 89 height 20
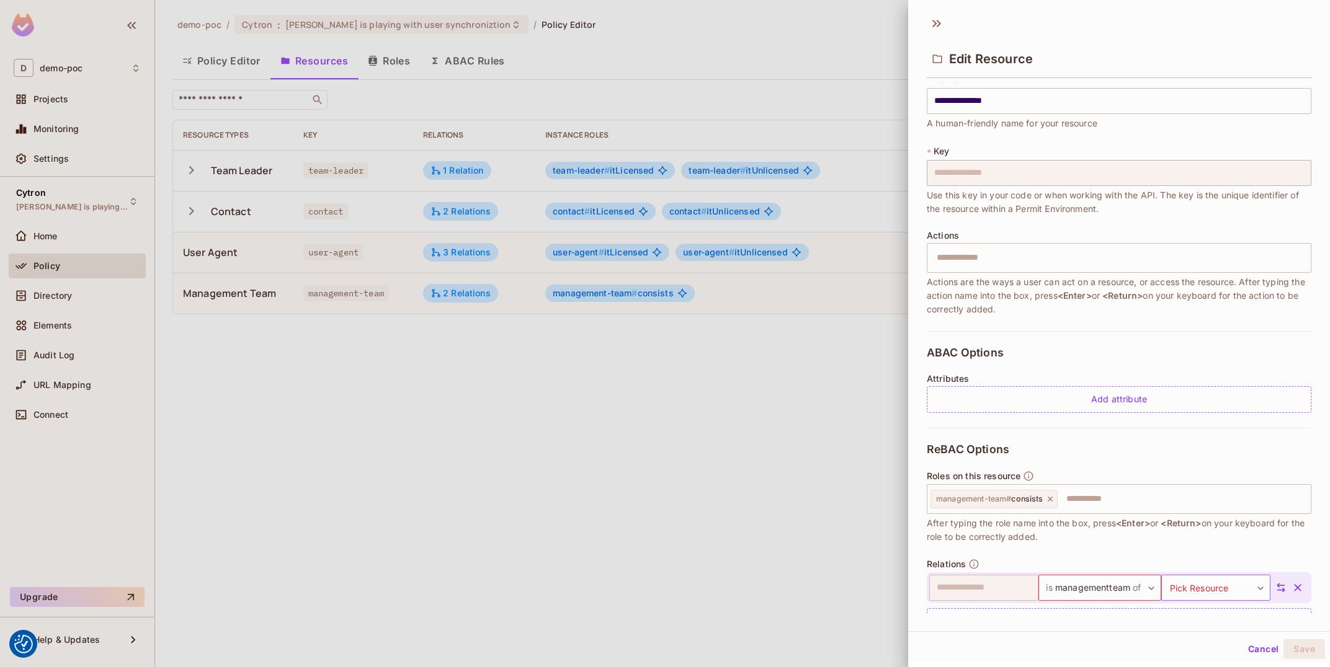
click at [1211, 587] on body "We use cookies to enhance your browsing experience, serve personalized ads or c…" at bounding box center [665, 333] width 1330 height 667
click at [1215, 623] on li "user-agent" at bounding box center [1204, 619] width 114 height 22
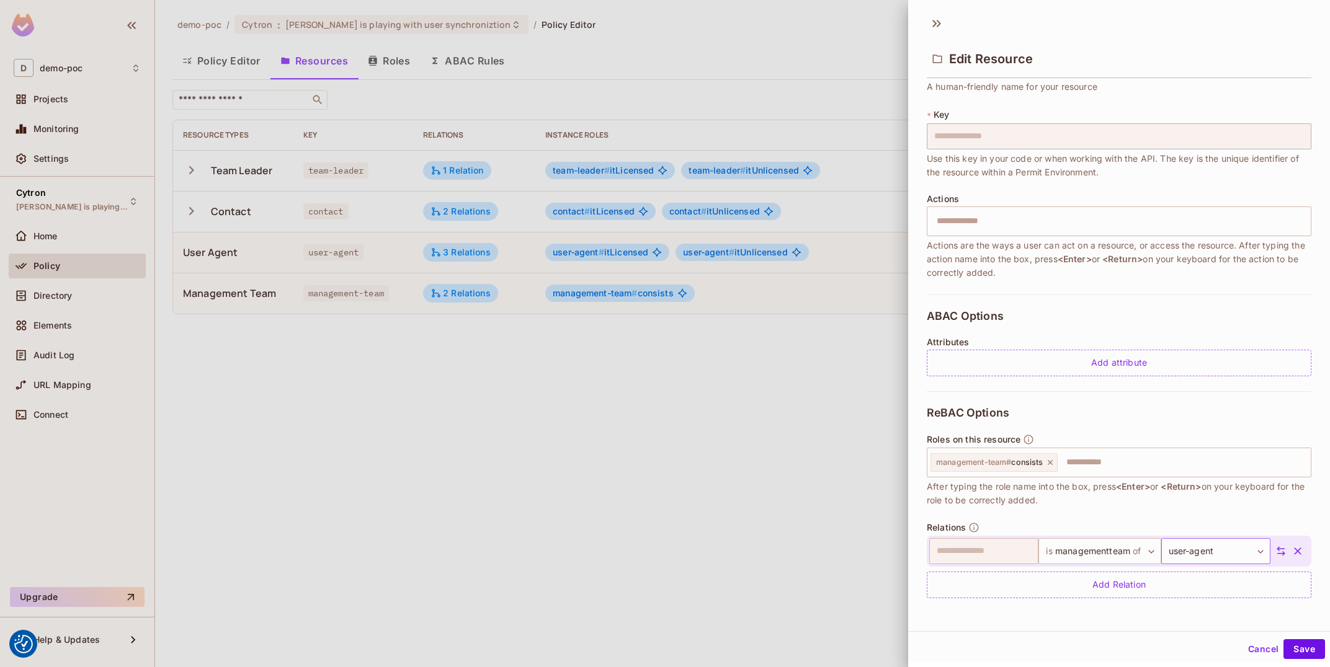
click at [1181, 558] on body "We use cookies to enhance your browsing experience, serve personalized ads or c…" at bounding box center [665, 333] width 1330 height 667
click at [1067, 592] on div at bounding box center [665, 333] width 1330 height 667
click at [1067, 592] on div "Add Relation" at bounding box center [1119, 585] width 385 height 27
click at [1120, 587] on body "We use cookies to enhance your browsing experience, serve personalized ads or c…" at bounding box center [665, 333] width 1330 height 667
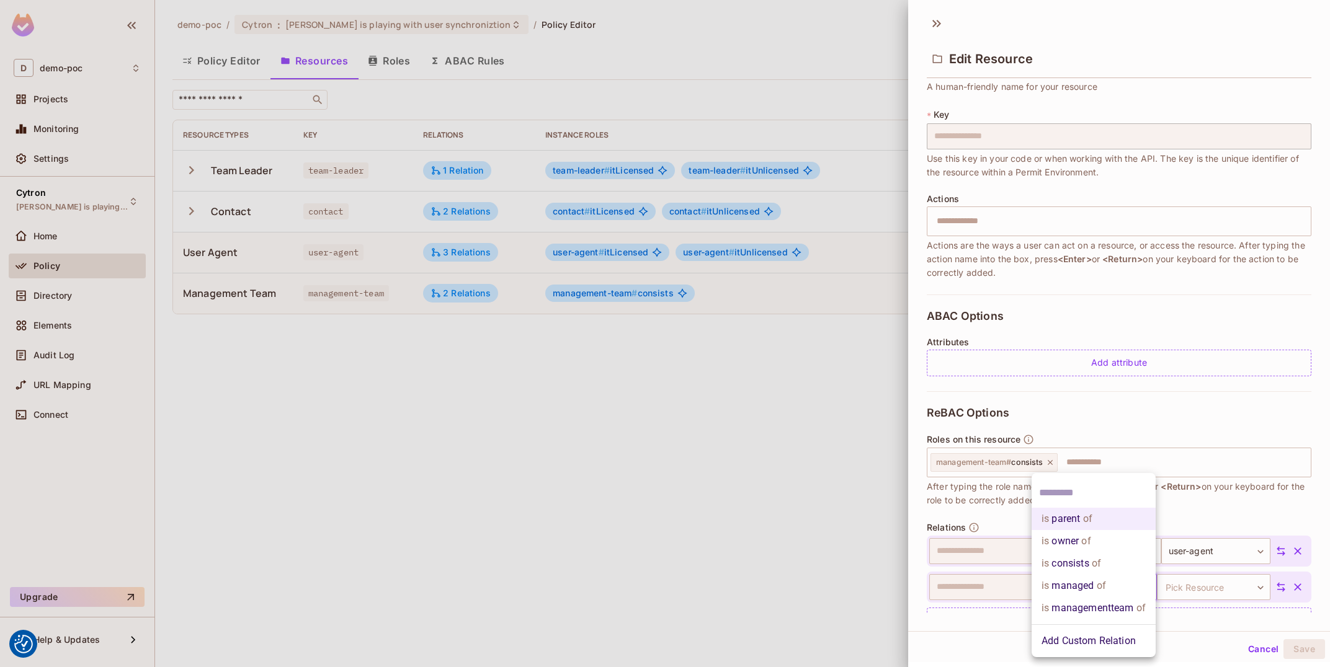
click at [1124, 612] on li "is managementteam of" at bounding box center [1093, 608] width 124 height 22
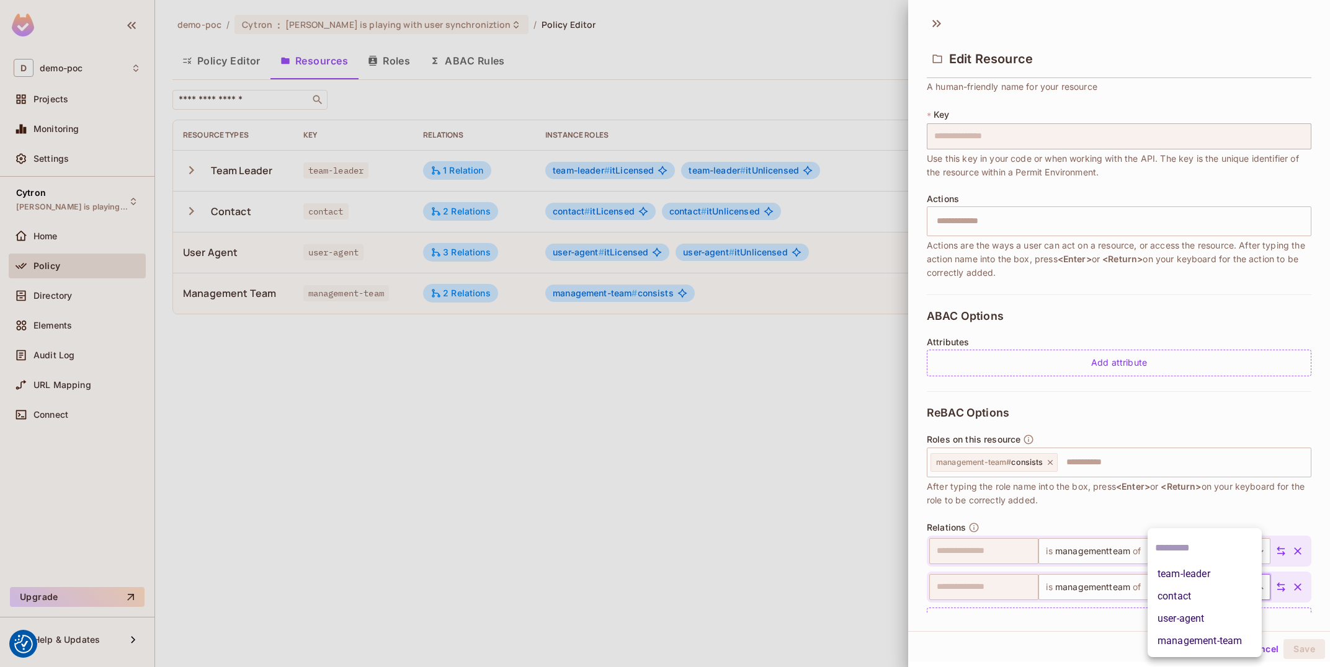
click at [1212, 598] on body "We use cookies to enhance your browsing experience, serve personalized ads or c…" at bounding box center [665, 333] width 1330 height 667
click at [1212, 625] on li "user-agent" at bounding box center [1204, 619] width 114 height 22
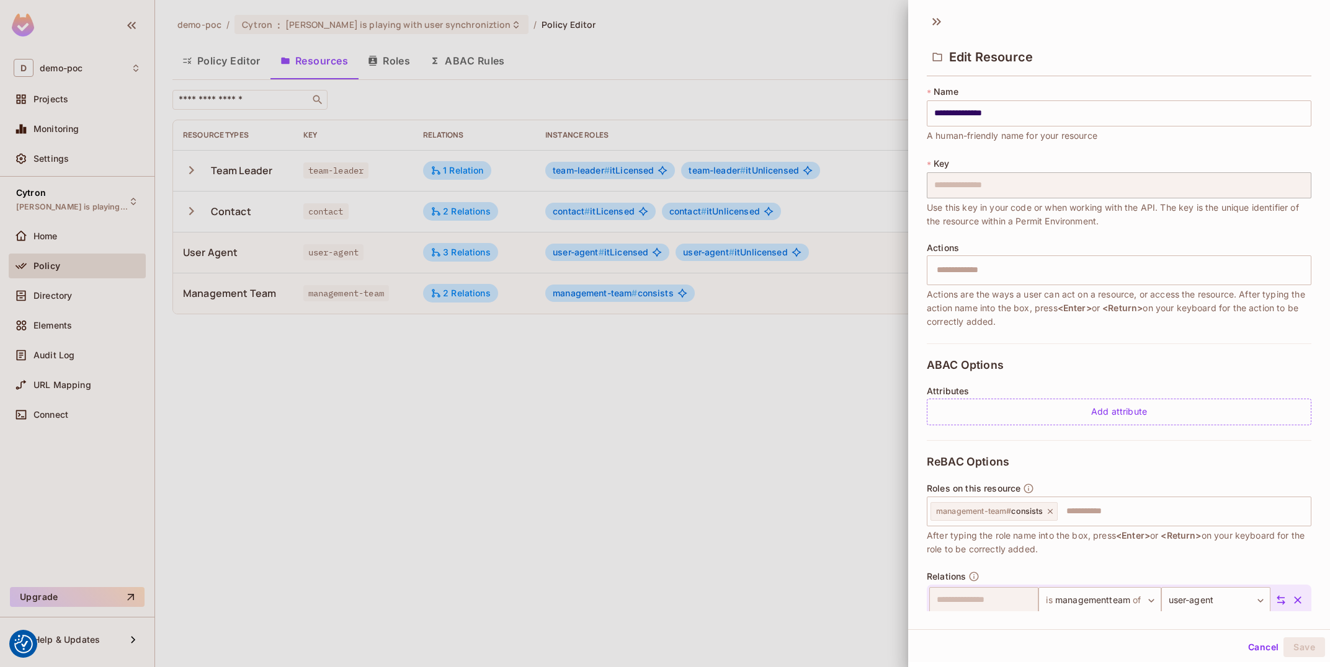
scroll to position [102, 0]
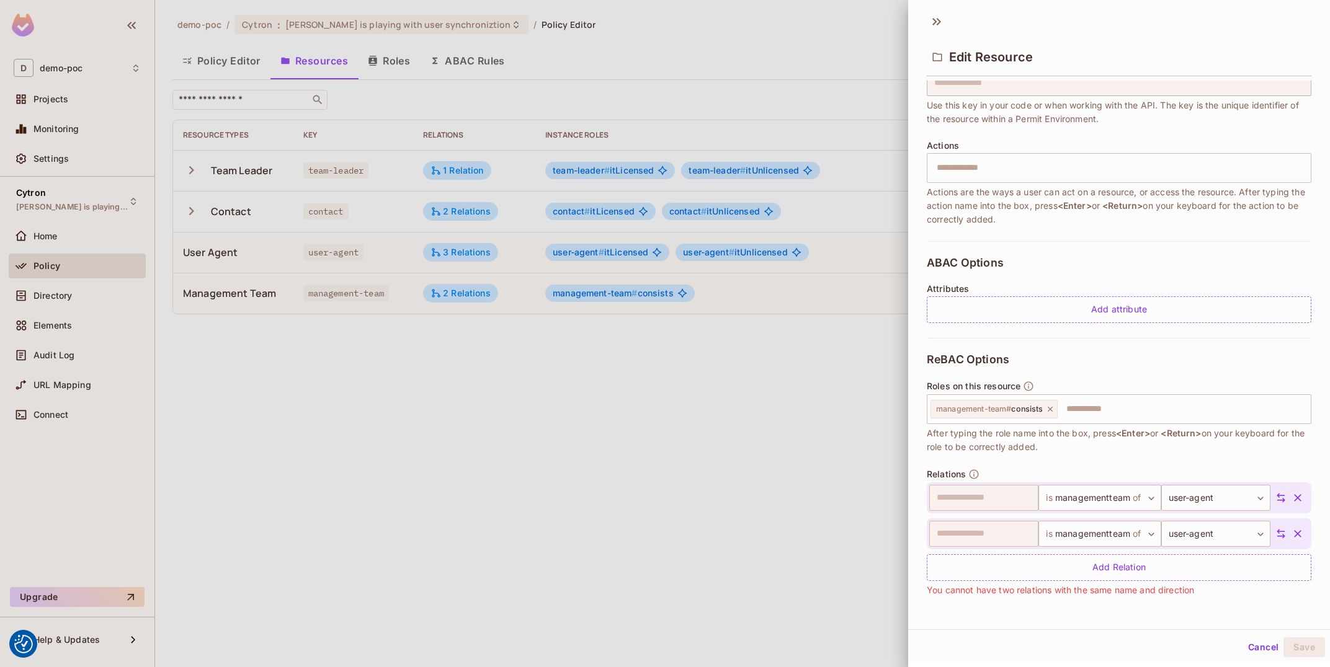
click at [1302, 494] on icon "button" at bounding box center [1297, 498] width 12 height 12
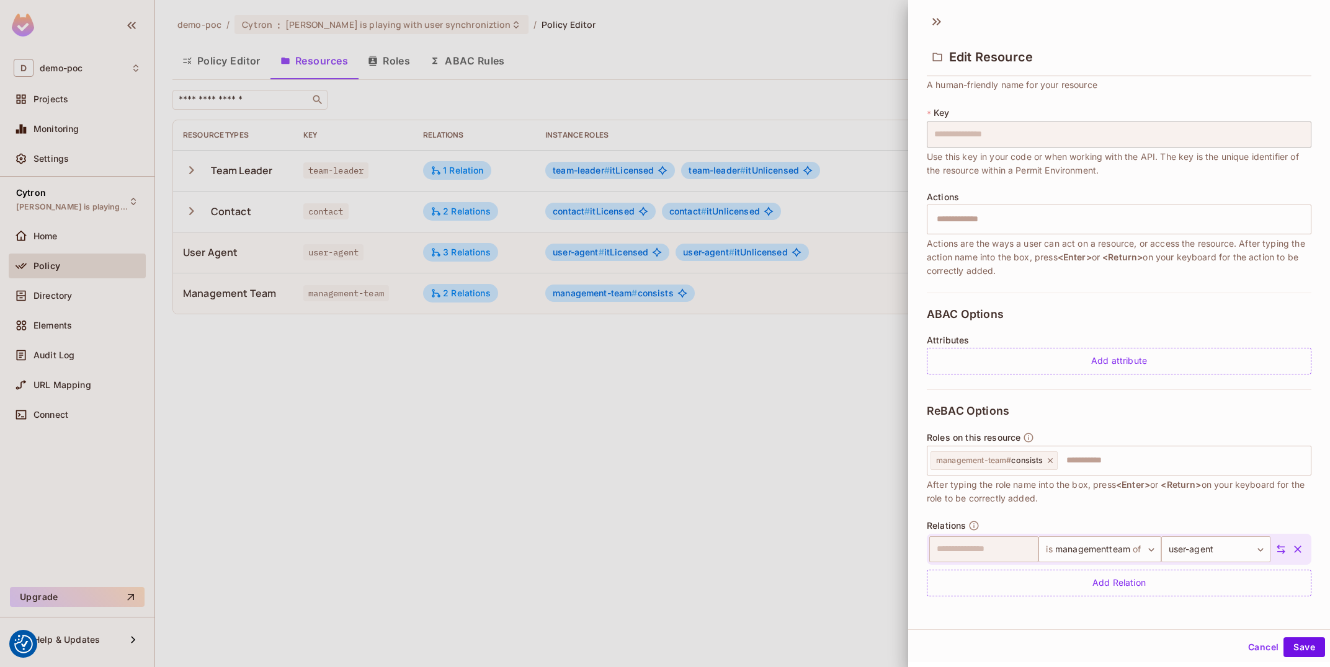
click at [1289, 546] on button "button" at bounding box center [1297, 549] width 22 height 22
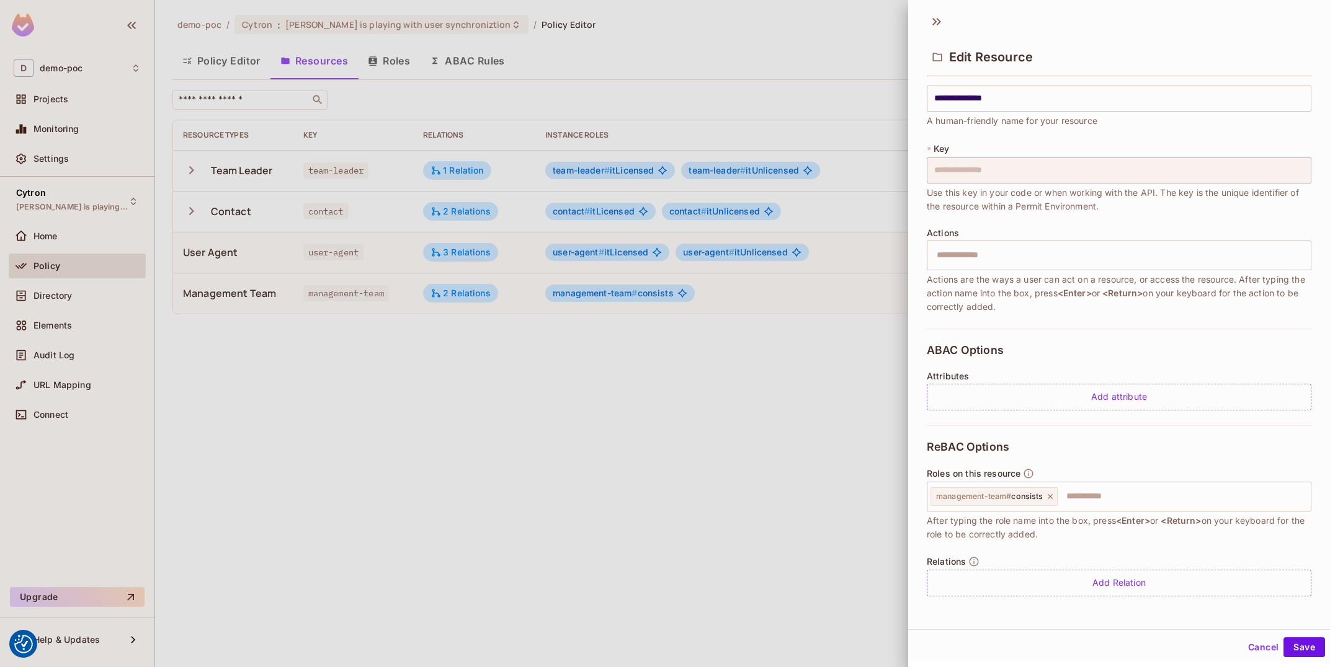
scroll to position [14, 0]
click at [1130, 586] on div "Add Relation" at bounding box center [1119, 584] width 385 height 27
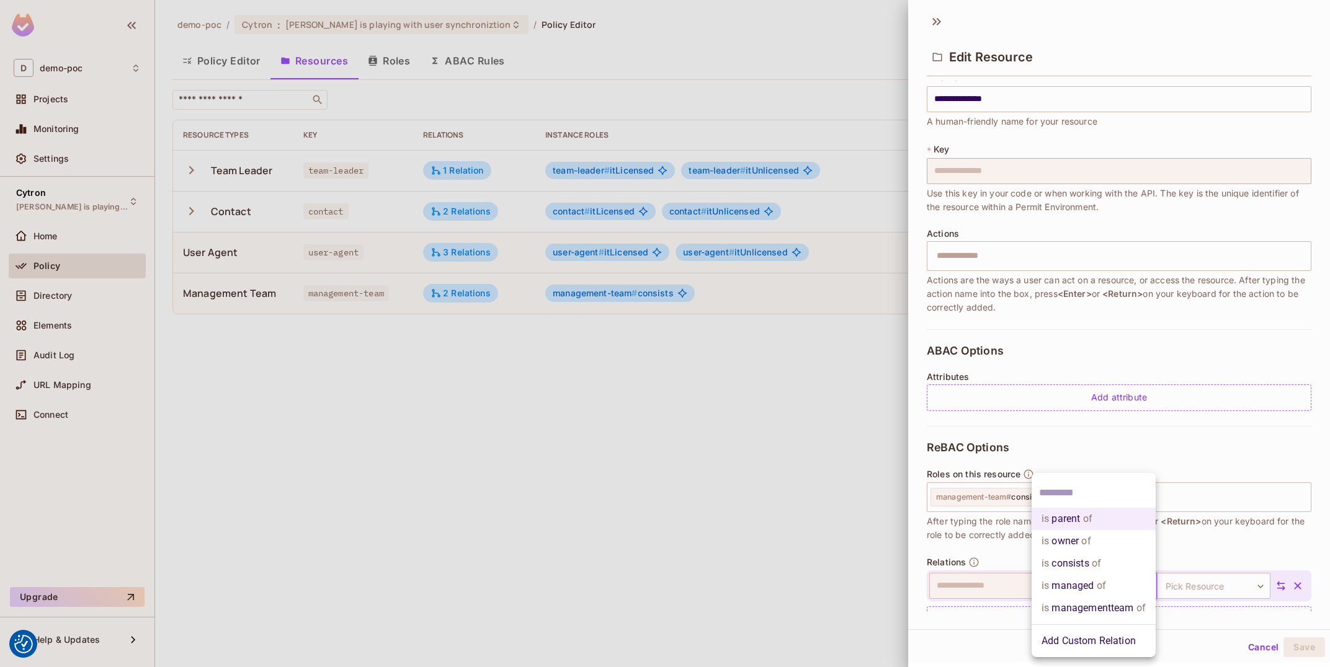
click at [1109, 595] on body "We use cookies to enhance your browsing experience, serve personalized ads or c…" at bounding box center [665, 333] width 1330 height 667
click at [1122, 563] on li "is consists of" at bounding box center [1093, 564] width 124 height 22
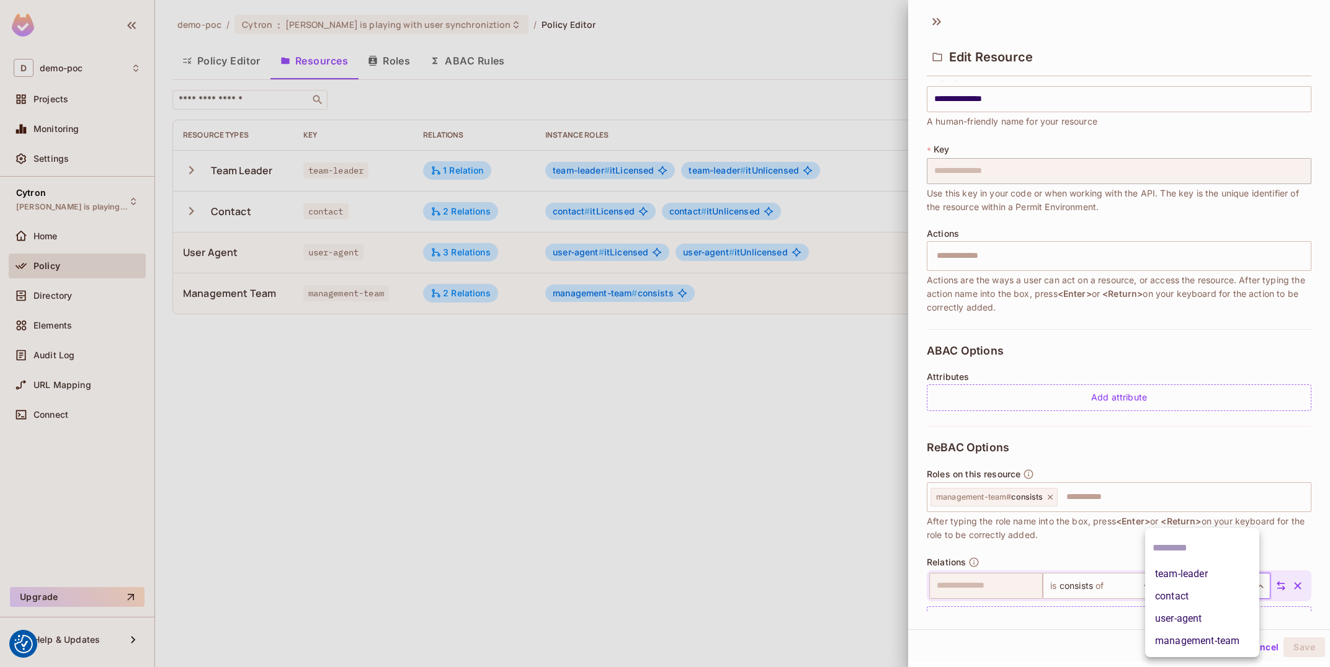
click at [1219, 582] on body "We use cookies to enhance your browsing experience, serve personalized ads or c…" at bounding box center [665, 333] width 1330 height 667
click at [1216, 617] on li "user-agent" at bounding box center [1202, 619] width 114 height 22
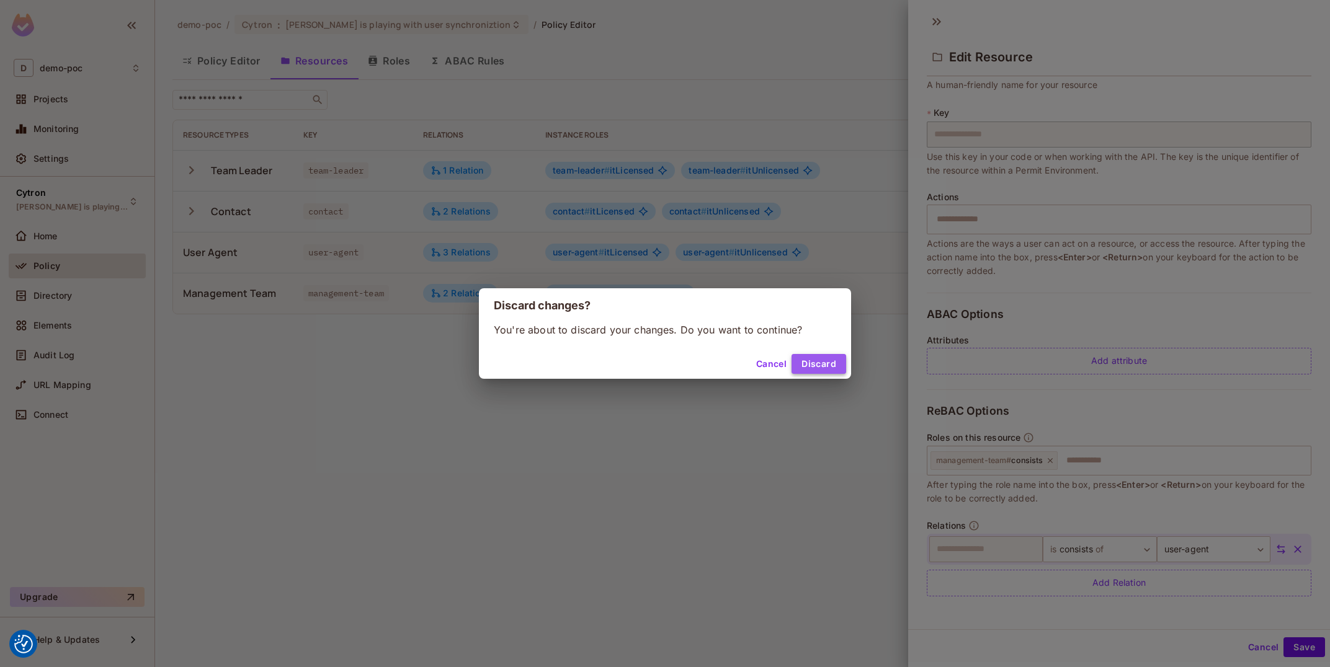
click at [837, 373] on button "Discard" at bounding box center [818, 364] width 55 height 20
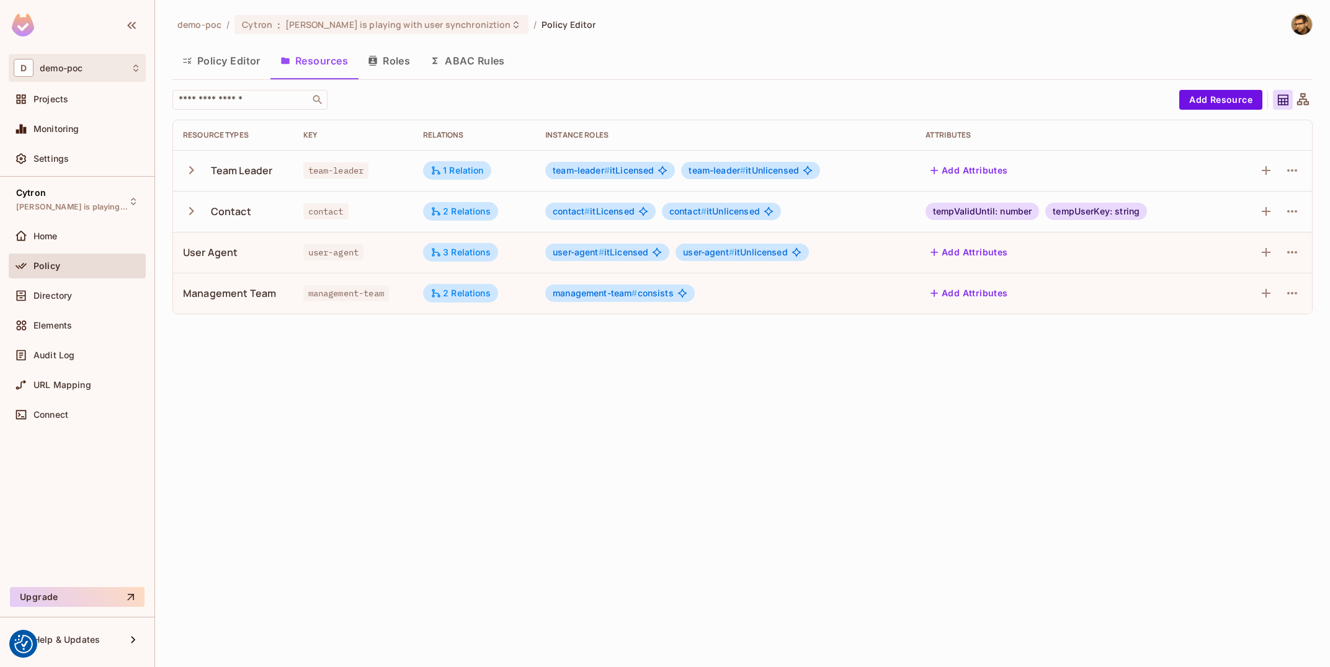
click at [99, 65] on div "D demo-poc" at bounding box center [77, 68] width 127 height 18
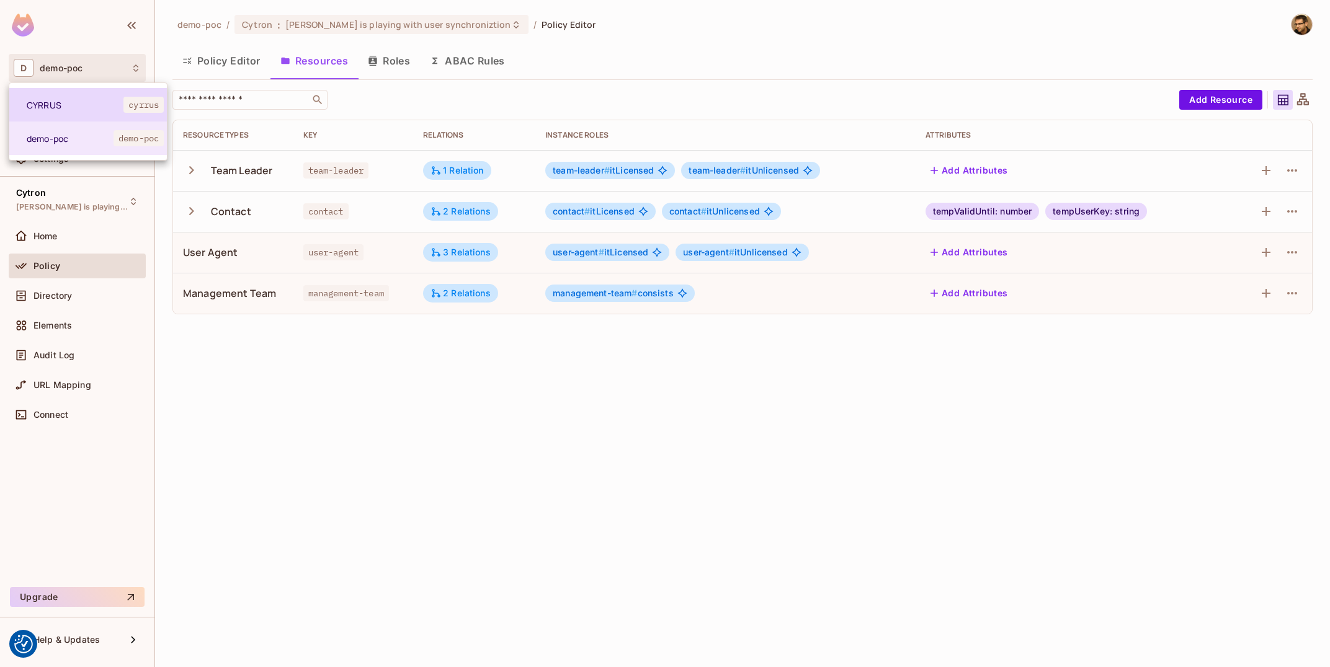
click at [97, 114] on li "CYRRUS cyrrus" at bounding box center [88, 104] width 158 height 33
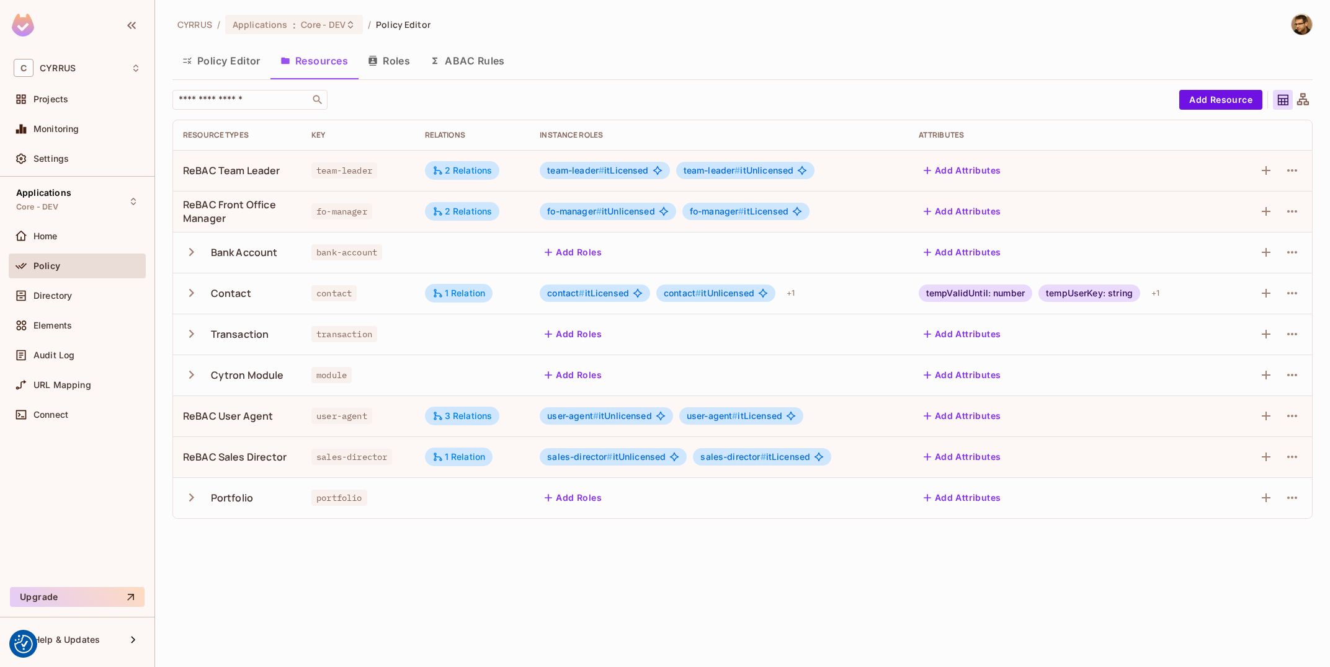
click at [1304, 419] on td at bounding box center [1272, 416] width 80 height 41
click at [1301, 418] on button "button" at bounding box center [1292, 416] width 20 height 20
click at [1274, 456] on li "Edit Resource" at bounding box center [1232, 464] width 117 height 27
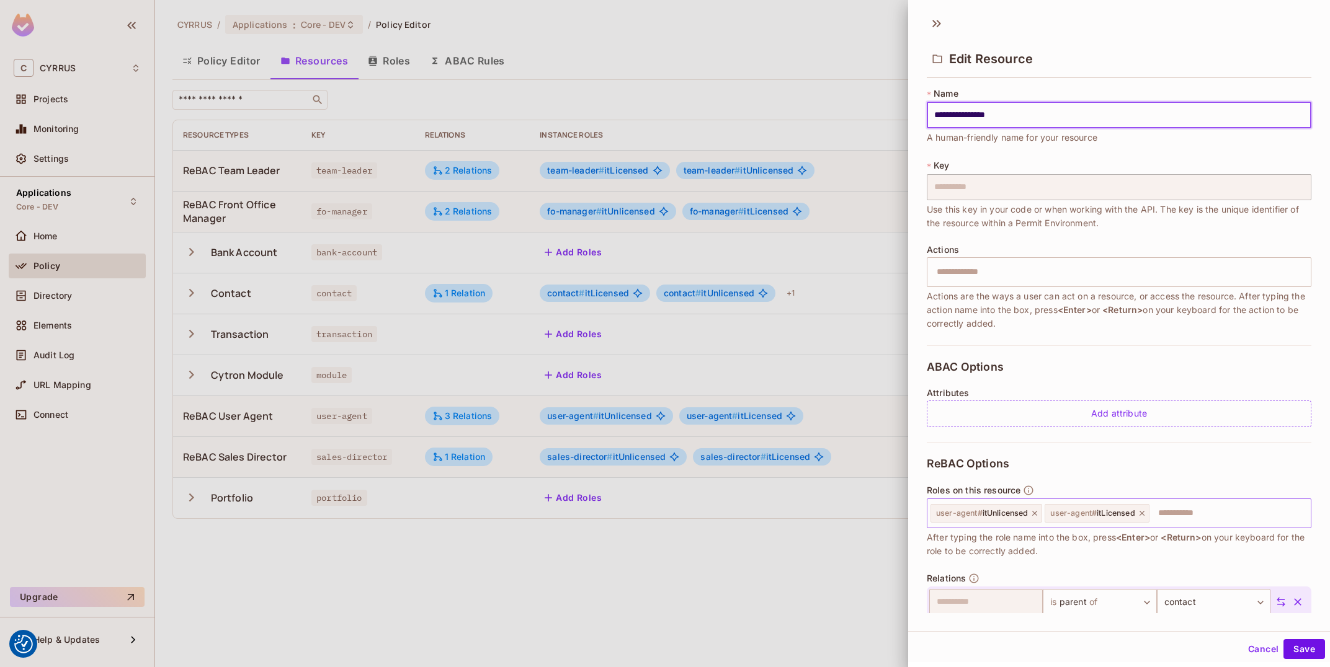
scroll to position [123, 0]
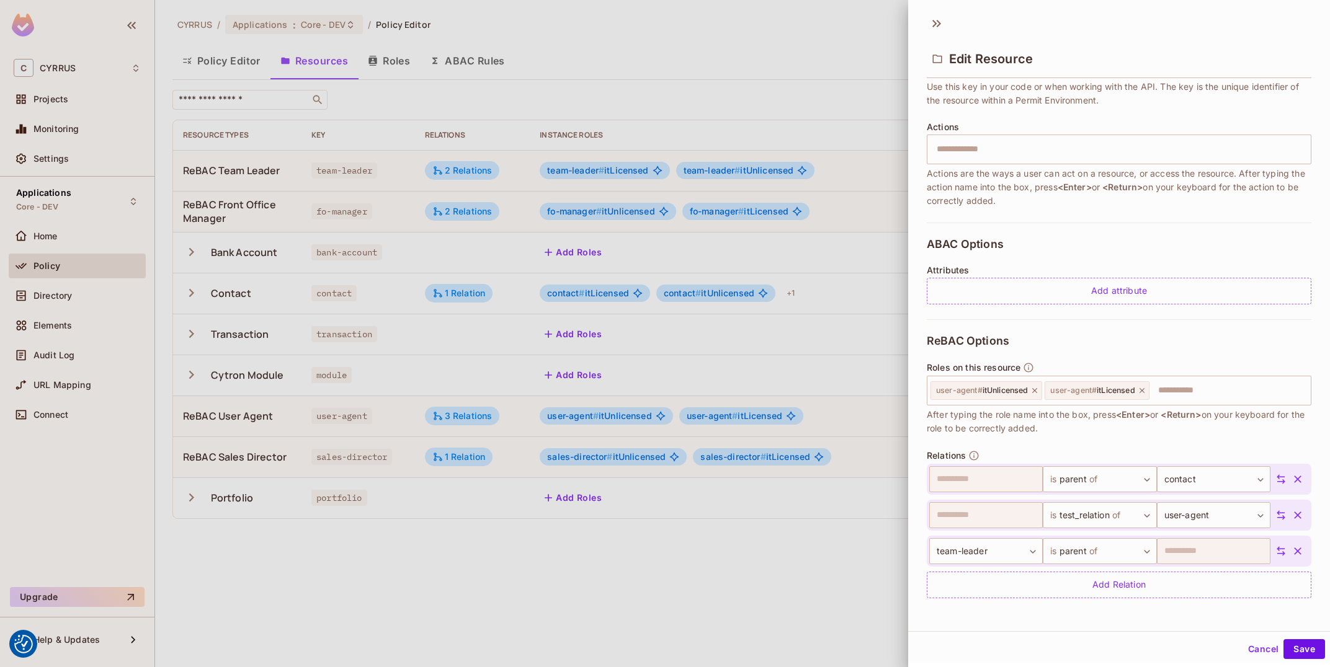
click at [1261, 639] on button "Cancel" at bounding box center [1263, 649] width 40 height 20
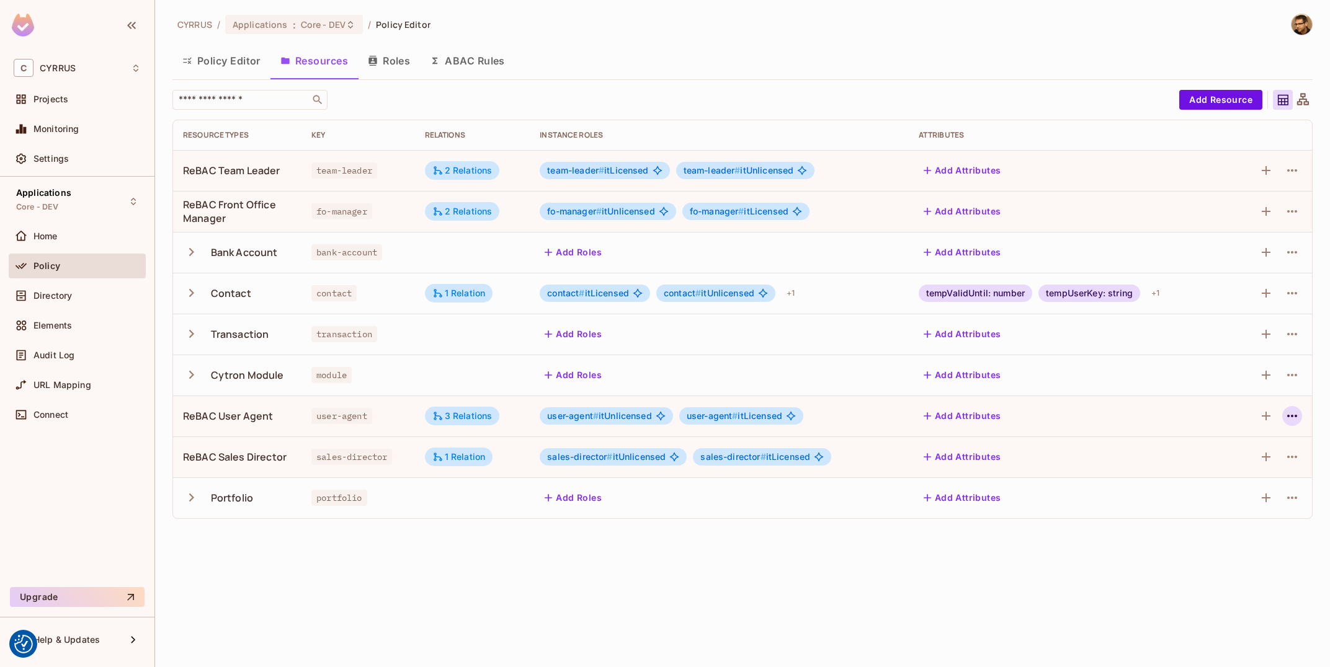
click at [1286, 415] on icon "button" at bounding box center [1291, 416] width 15 height 15
click at [1262, 463] on div "Edit Resource" at bounding box center [1238, 465] width 58 height 12
click at [51, 58] on div "C CYRRUS" at bounding box center [77, 68] width 137 height 28
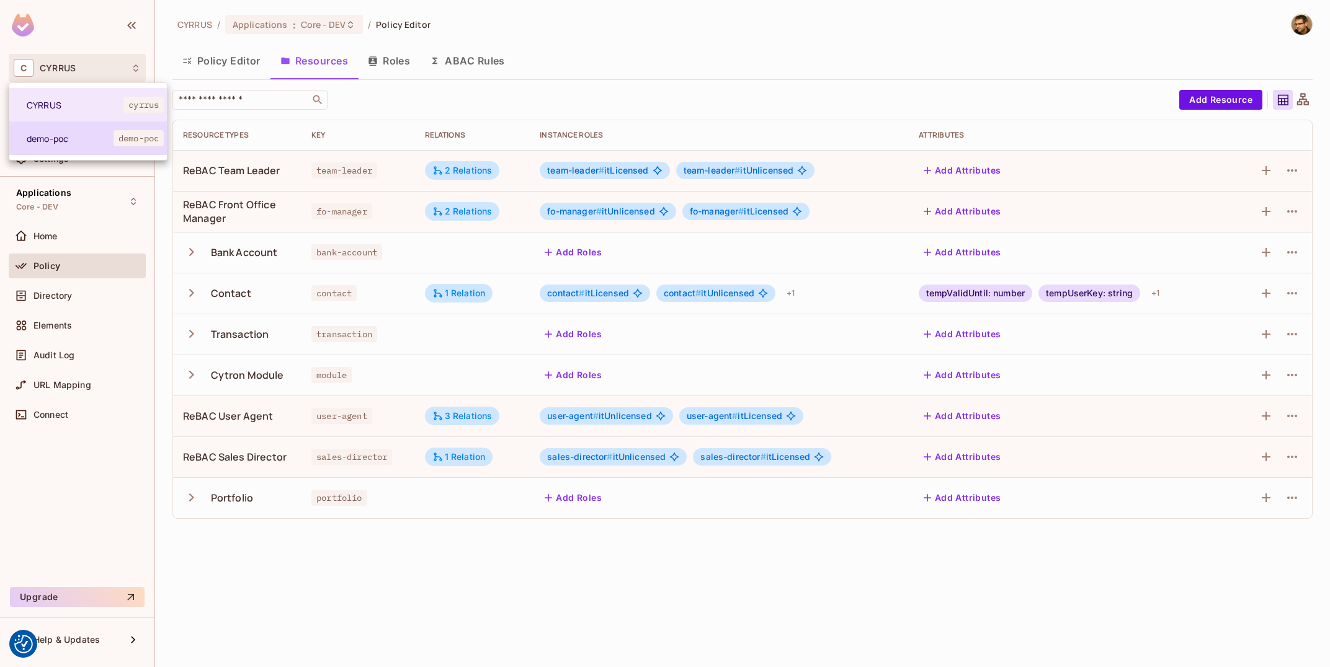
click at [73, 143] on span "demo-poc" at bounding box center [70, 139] width 87 height 12
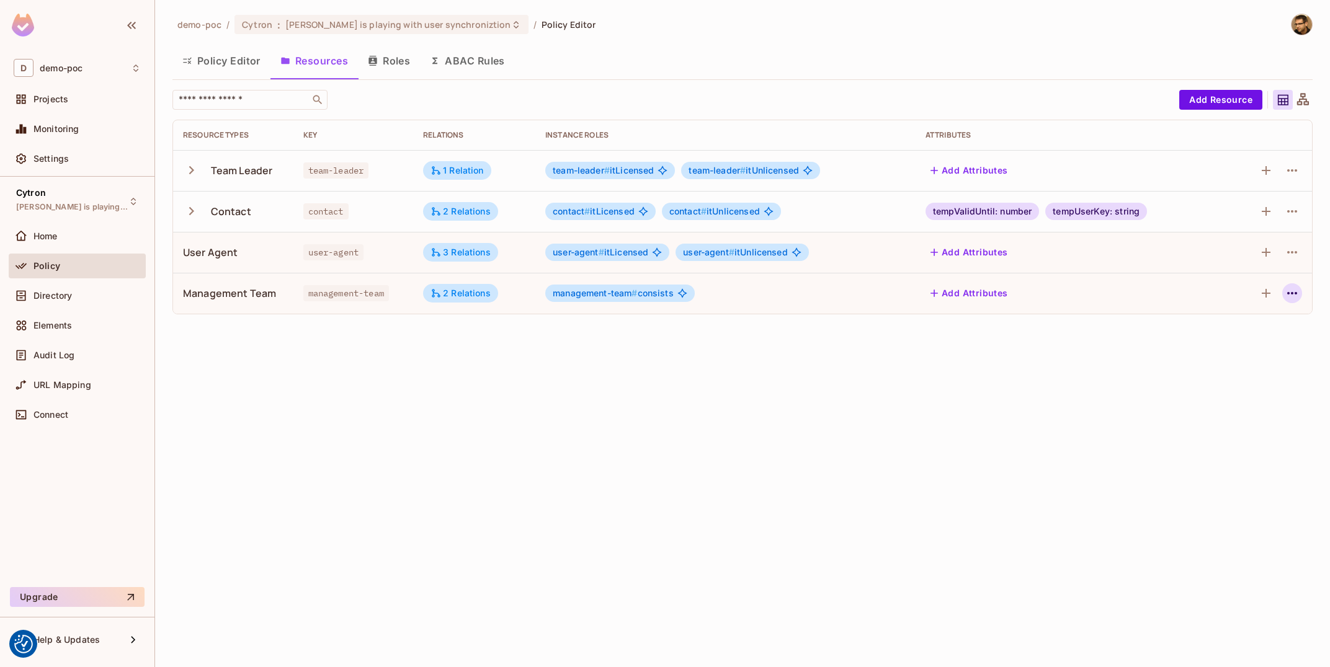
click at [1291, 296] on icon "button" at bounding box center [1291, 293] width 15 height 15
click at [1232, 335] on span "Edit Resource" at bounding box center [1238, 343] width 66 height 20
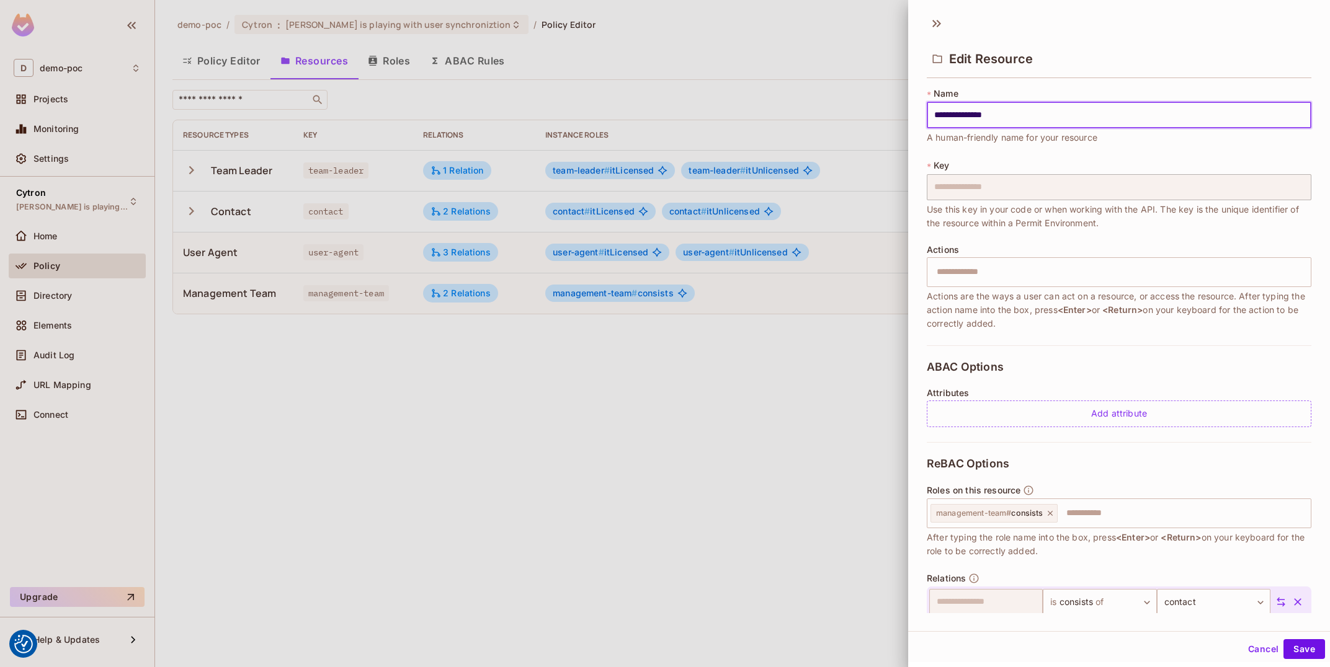
scroll to position [87, 0]
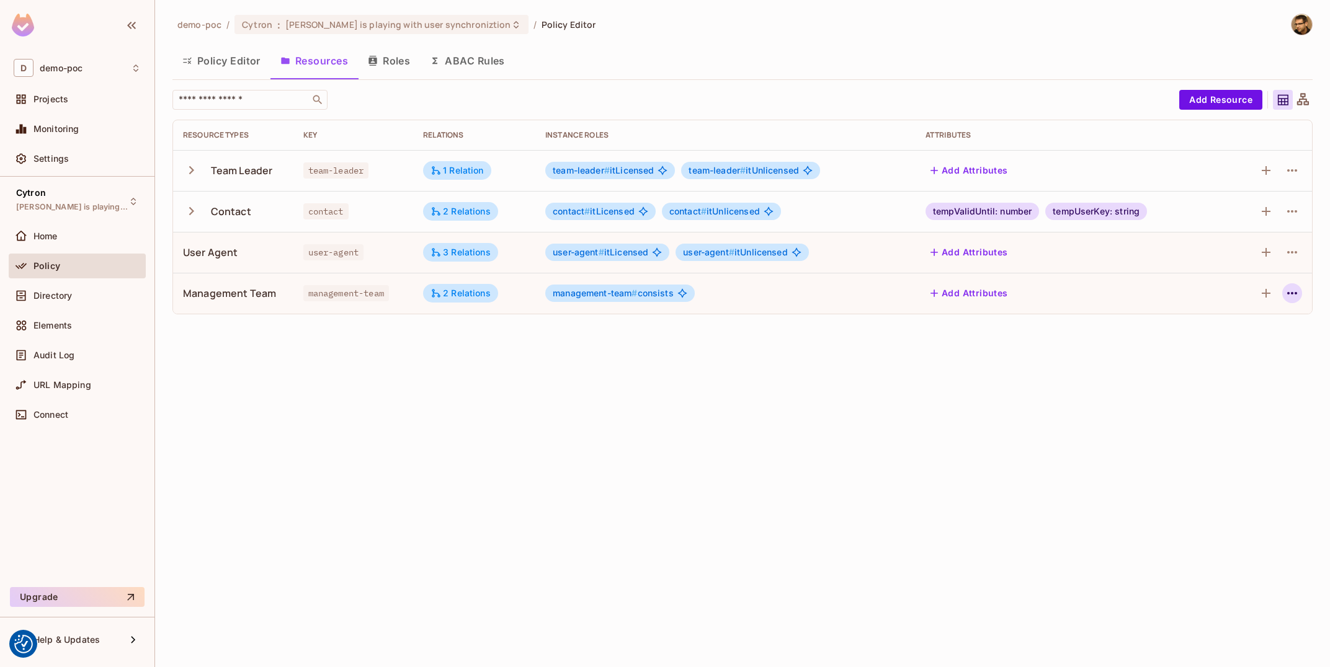
click at [1293, 289] on icon "button" at bounding box center [1291, 293] width 15 height 15
click at [1249, 339] on div "Edit Resource" at bounding box center [1238, 343] width 58 height 12
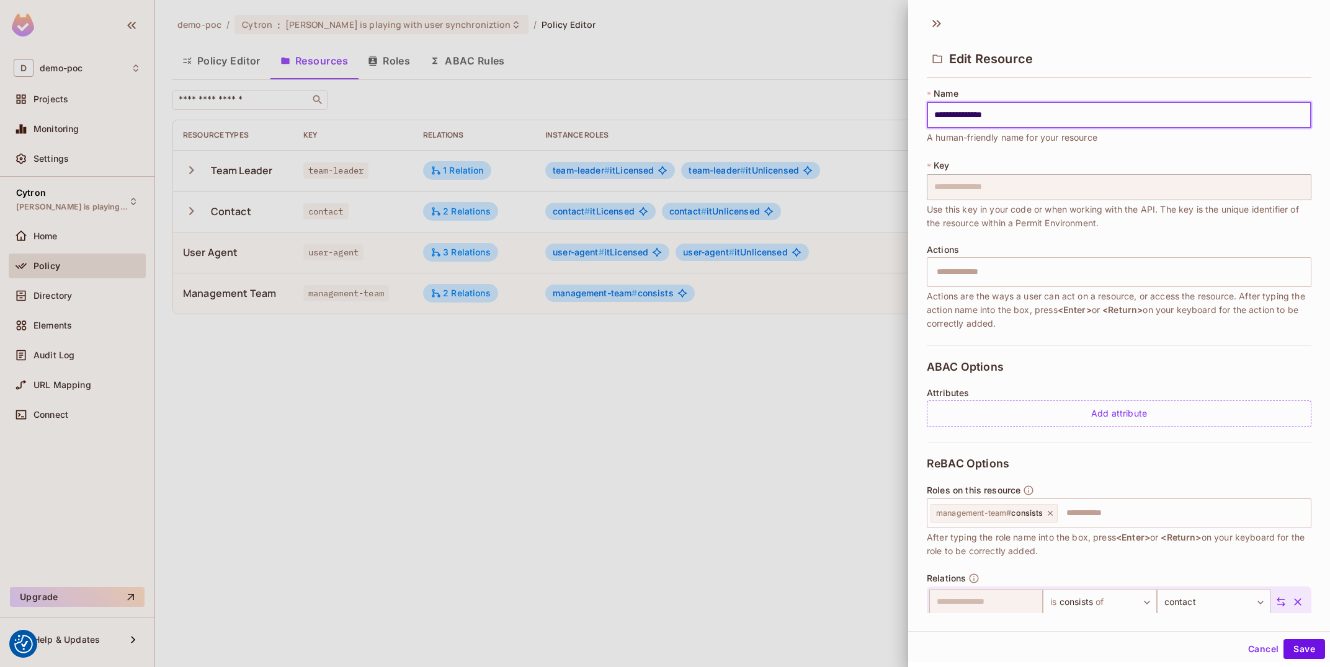
scroll to position [87, 0]
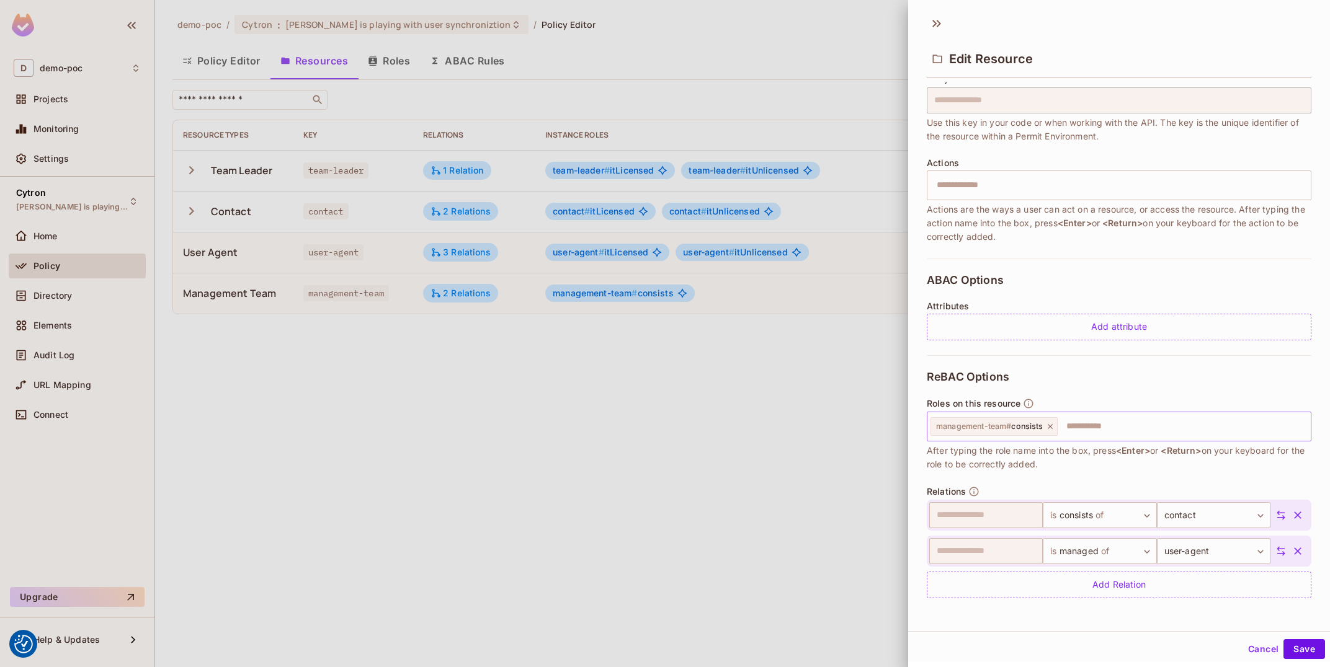
click at [1050, 429] on icon at bounding box center [1050, 426] width 9 height 9
click at [1050, 429] on input "text" at bounding box center [1117, 426] width 376 height 25
click at [1249, 649] on button "Cancel" at bounding box center [1263, 649] width 40 height 20
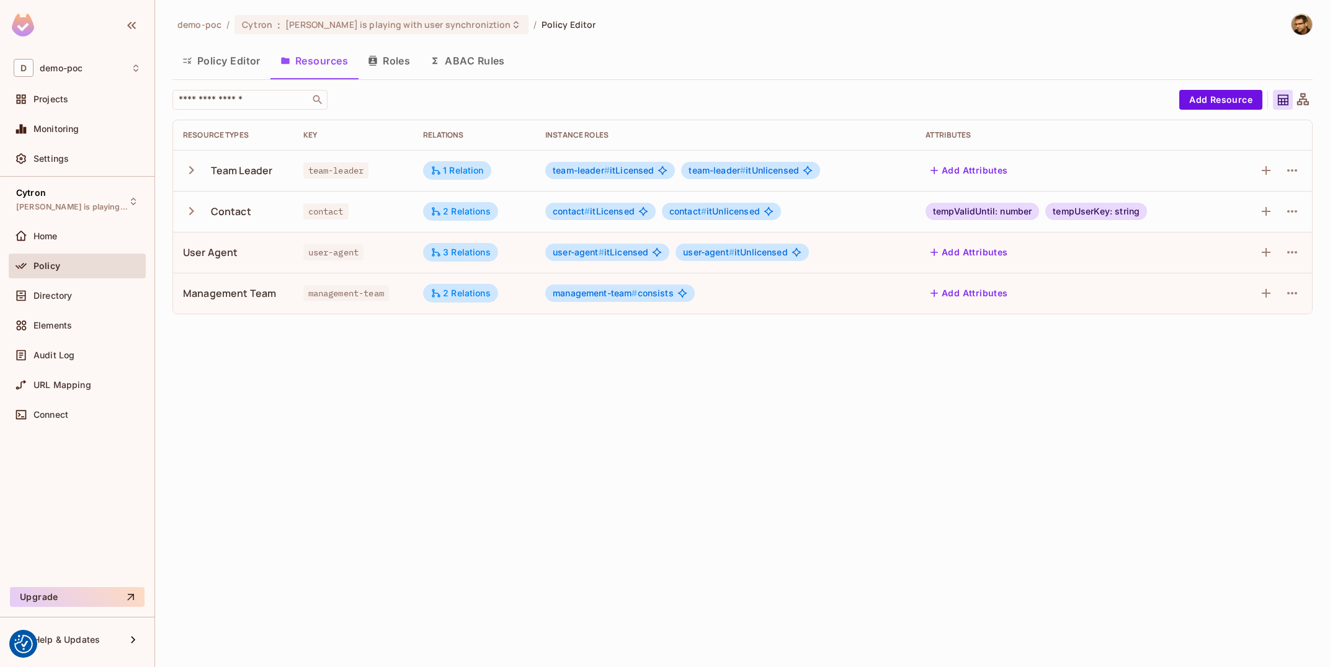
click at [406, 77] on div "Policy Editor Resources Roles ABAC Rules" at bounding box center [742, 62] width 1140 height 34
click at [404, 73] on button "Roles" at bounding box center [389, 60] width 62 height 31
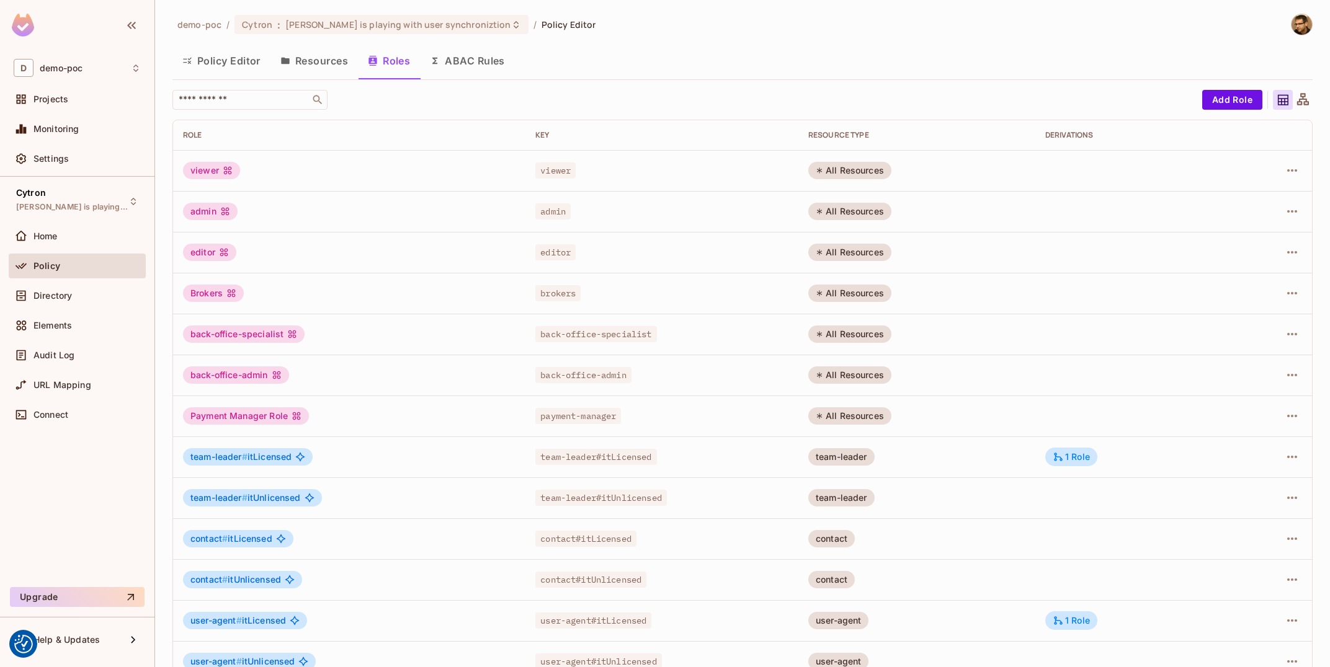
scroll to position [66, 0]
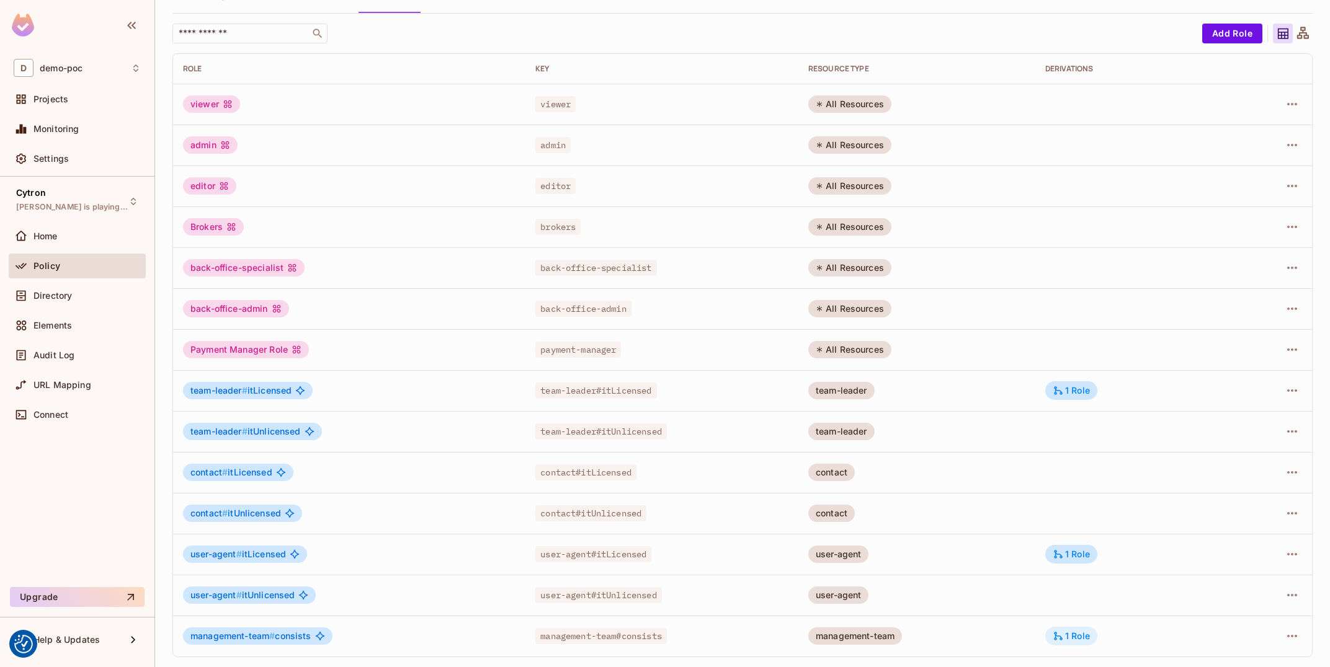
click at [1074, 633] on div "1 Role" at bounding box center [1070, 636] width 37 height 11
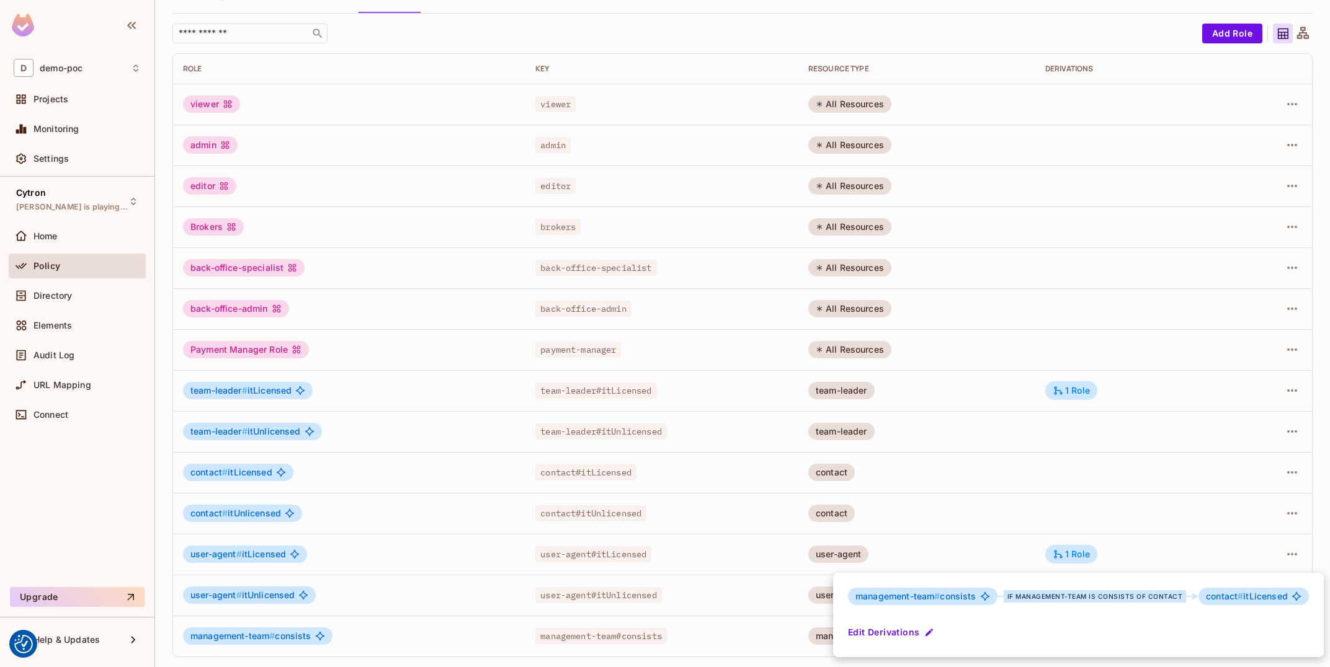
click at [891, 634] on button "Edit Derivations" at bounding box center [892, 633] width 89 height 20
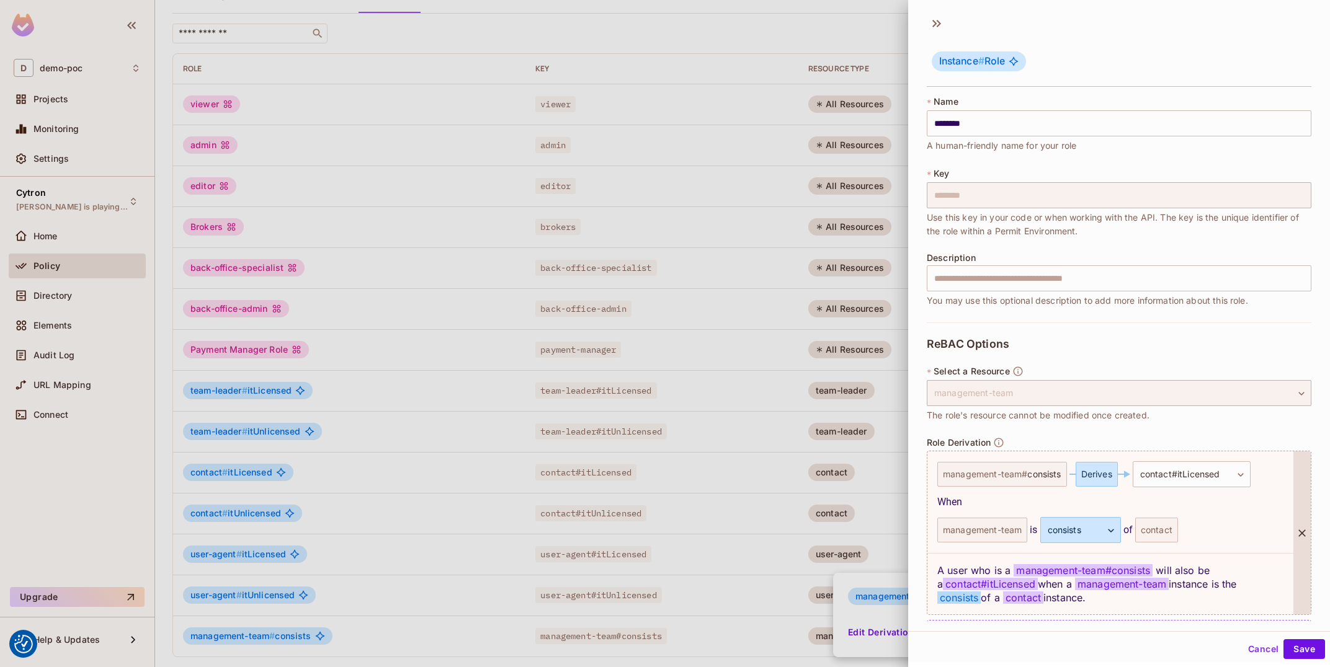
click at [1158, 535] on div "contact" at bounding box center [1156, 530] width 43 height 25
click at [1244, 521] on div "management-team is consists ******** ​ of contact" at bounding box center [1110, 530] width 346 height 26
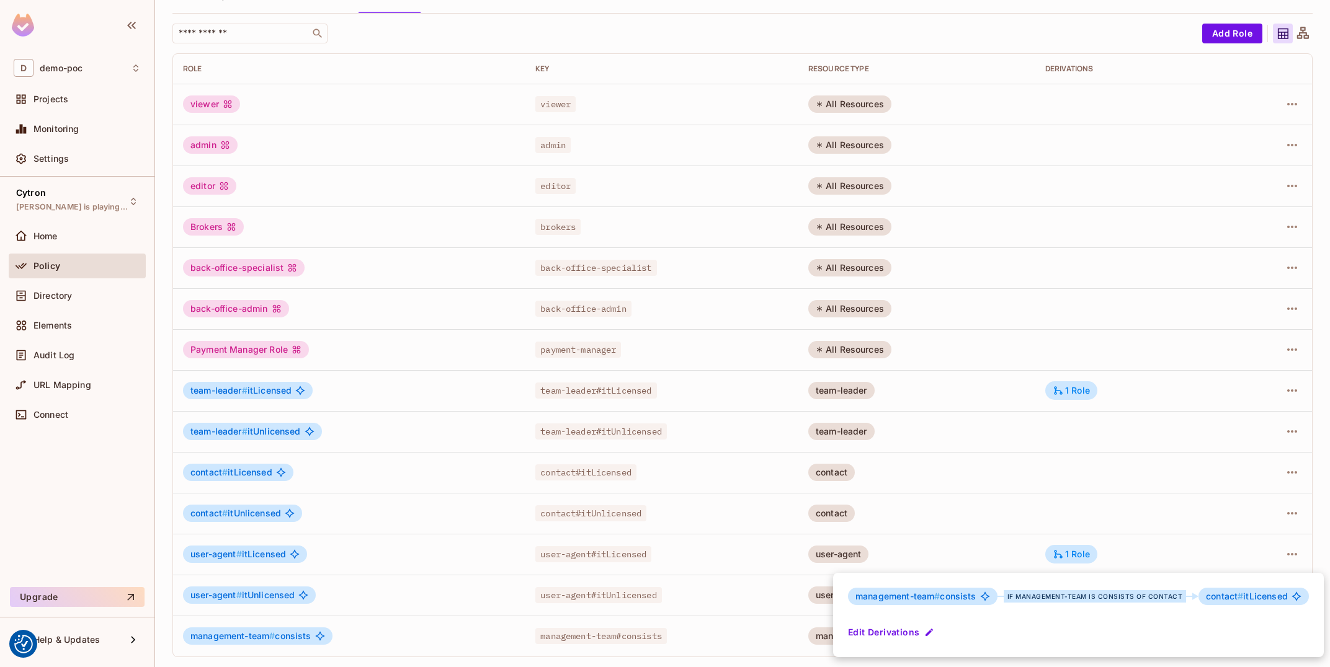
click at [610, 309] on div at bounding box center [665, 333] width 1330 height 667
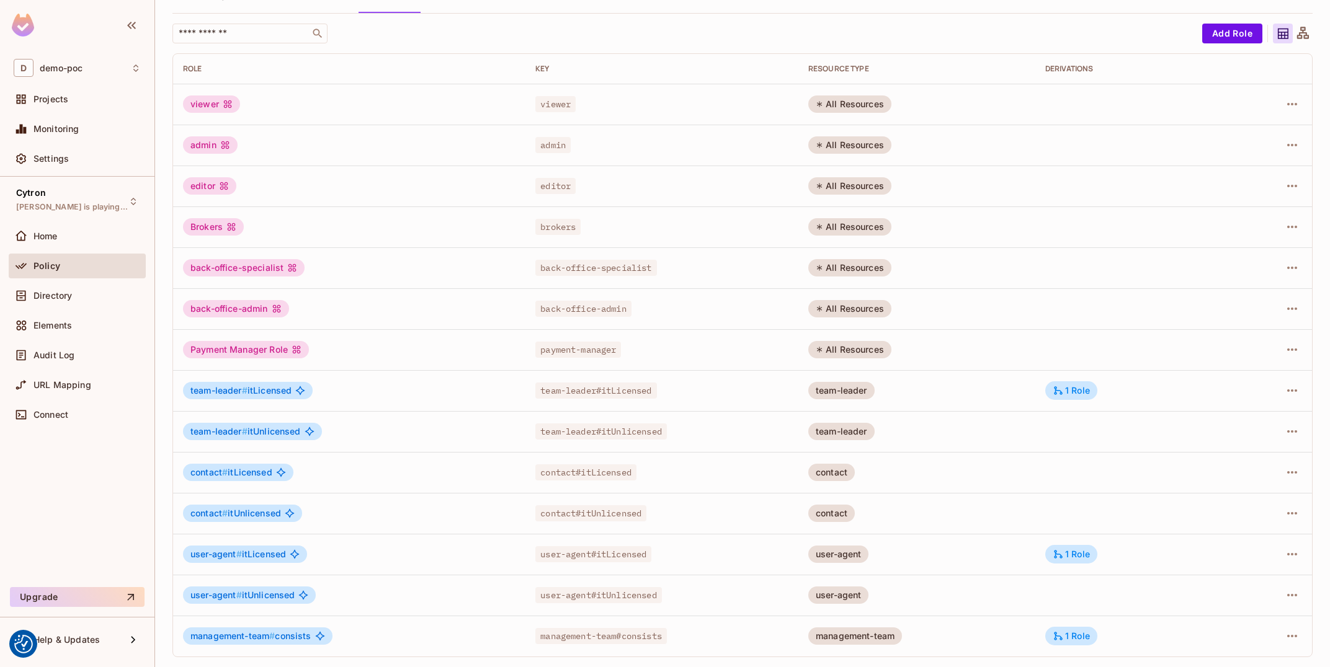
scroll to position [0, 0]
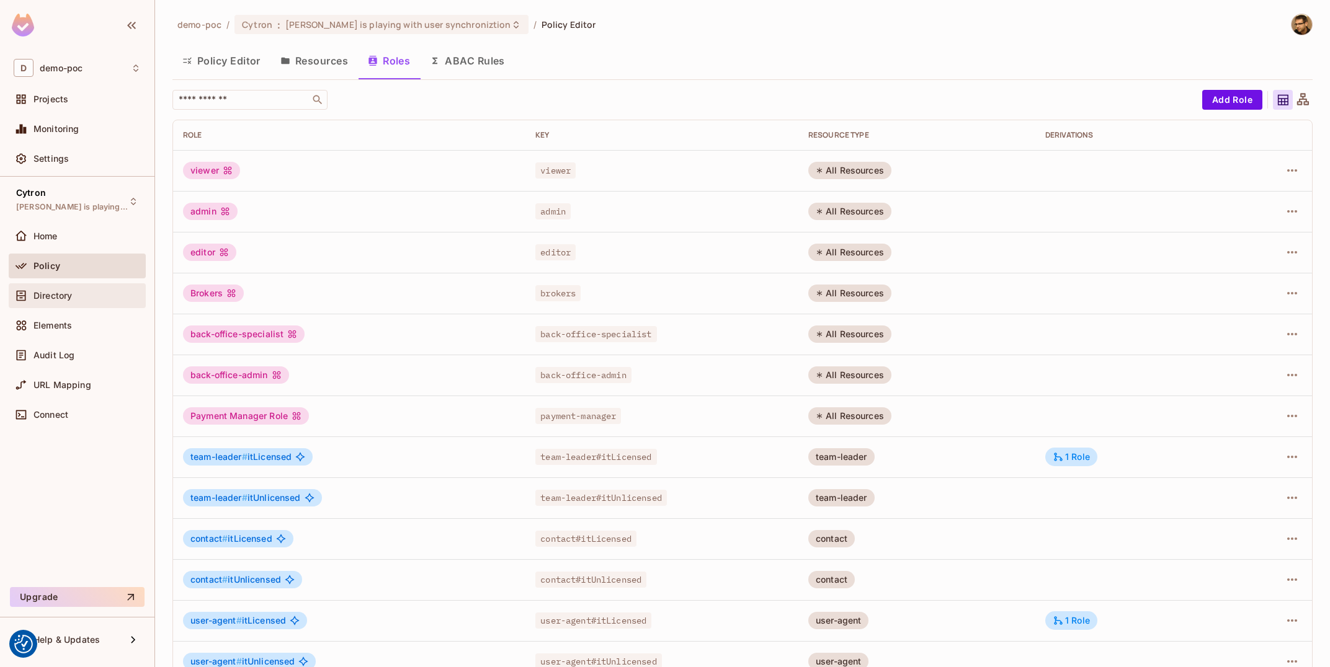
click at [76, 290] on div "Directory" at bounding box center [77, 295] width 127 height 15
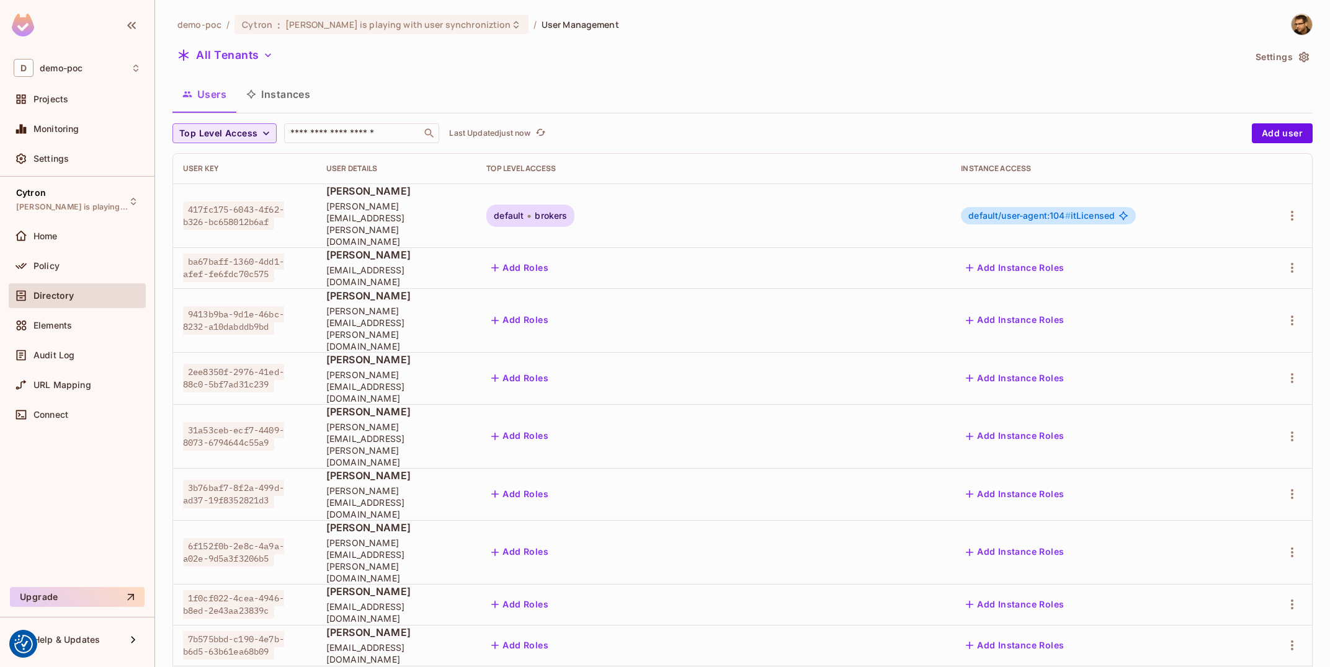
click at [231, 133] on span "Top Level Access" at bounding box center [218, 134] width 78 height 16
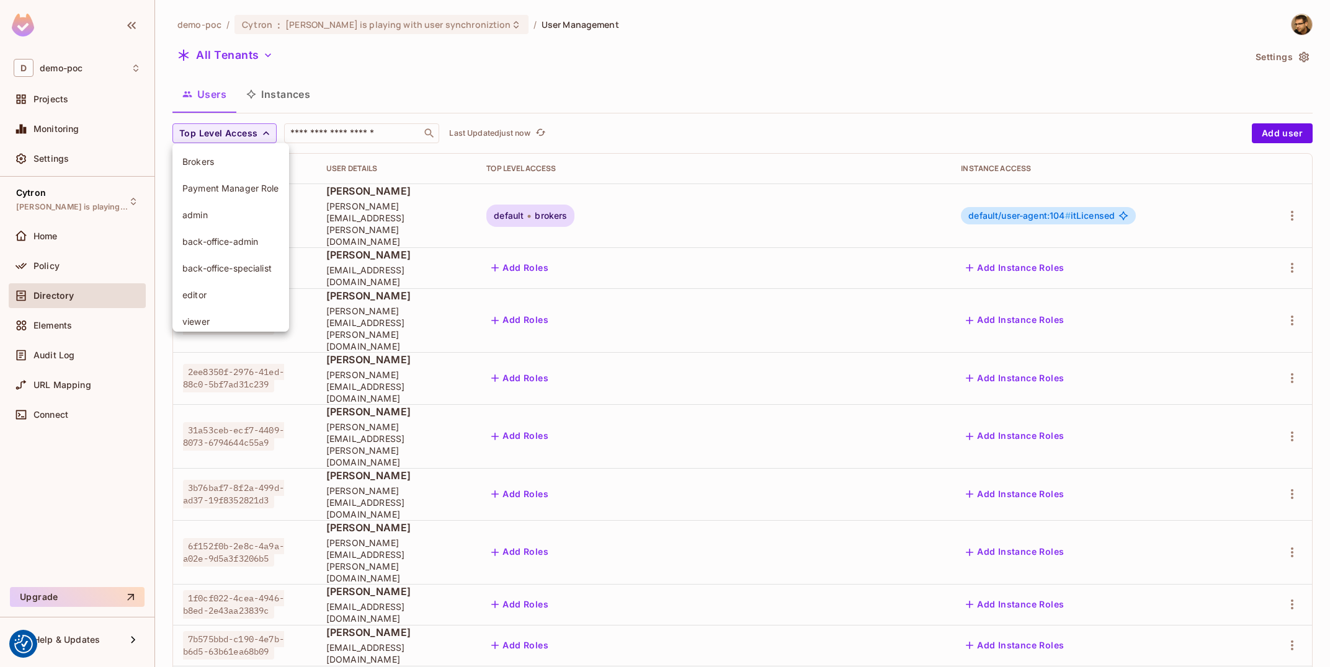
click at [231, 172] on li "Brokers" at bounding box center [230, 161] width 117 height 27
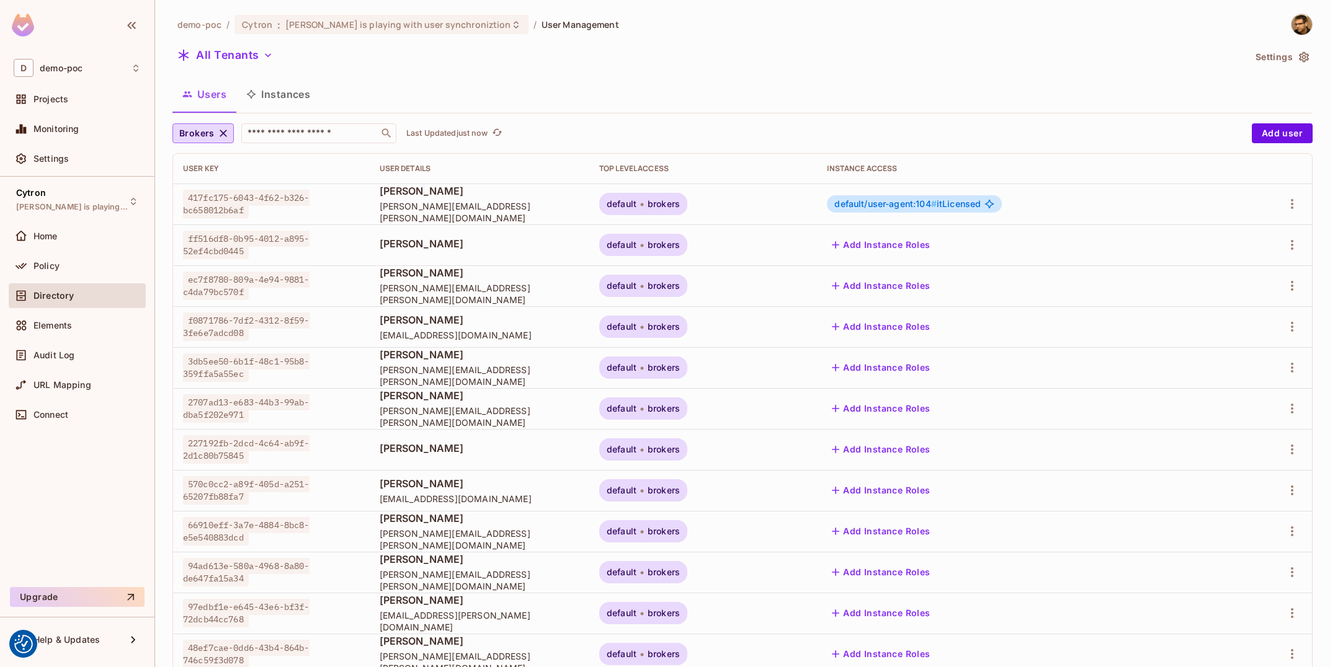
scroll to position [200, 0]
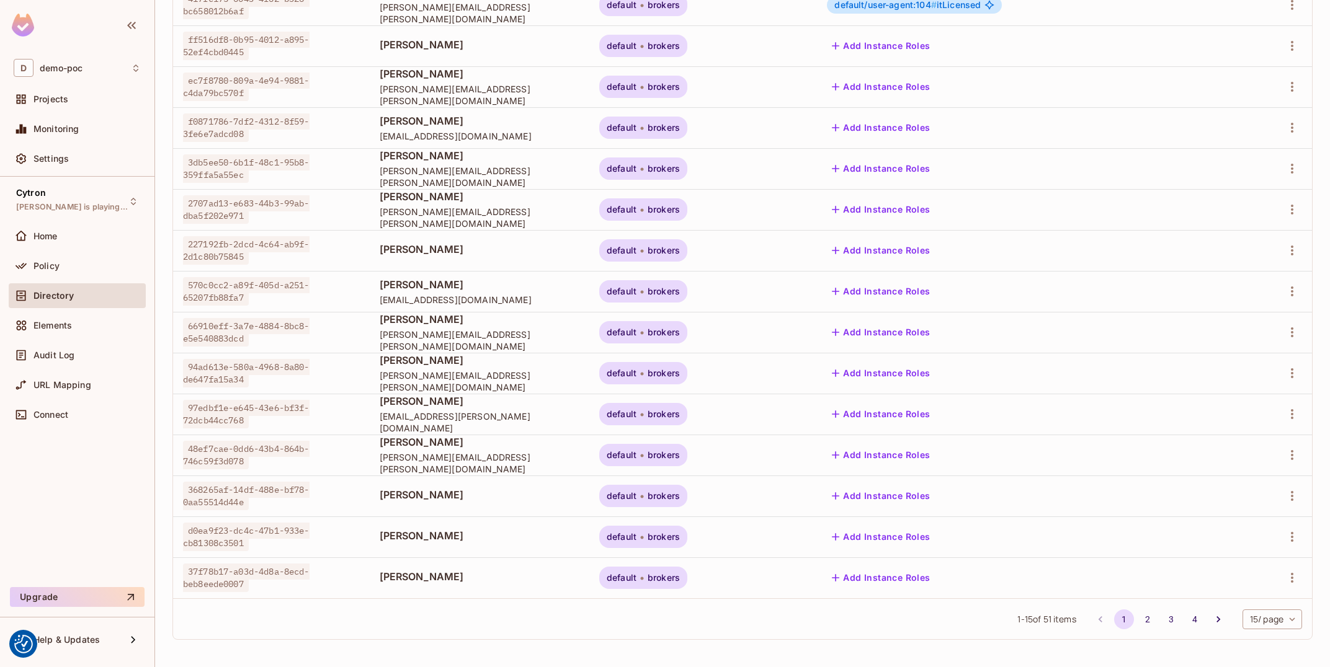
click at [1258, 629] on body "We use cookies to enhance your browsing experience, serve personalized ads or c…" at bounding box center [665, 333] width 1330 height 667
click at [1276, 643] on li "100 / page" at bounding box center [1271, 639] width 62 height 26
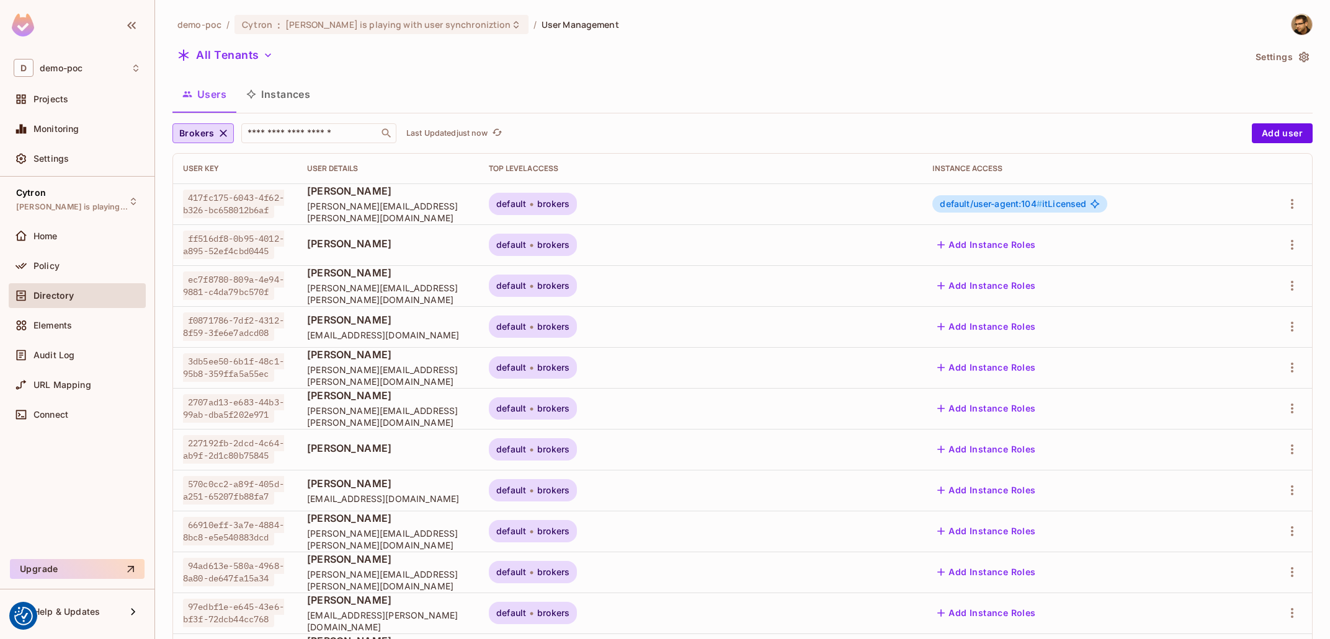
scroll to position [737, 0]
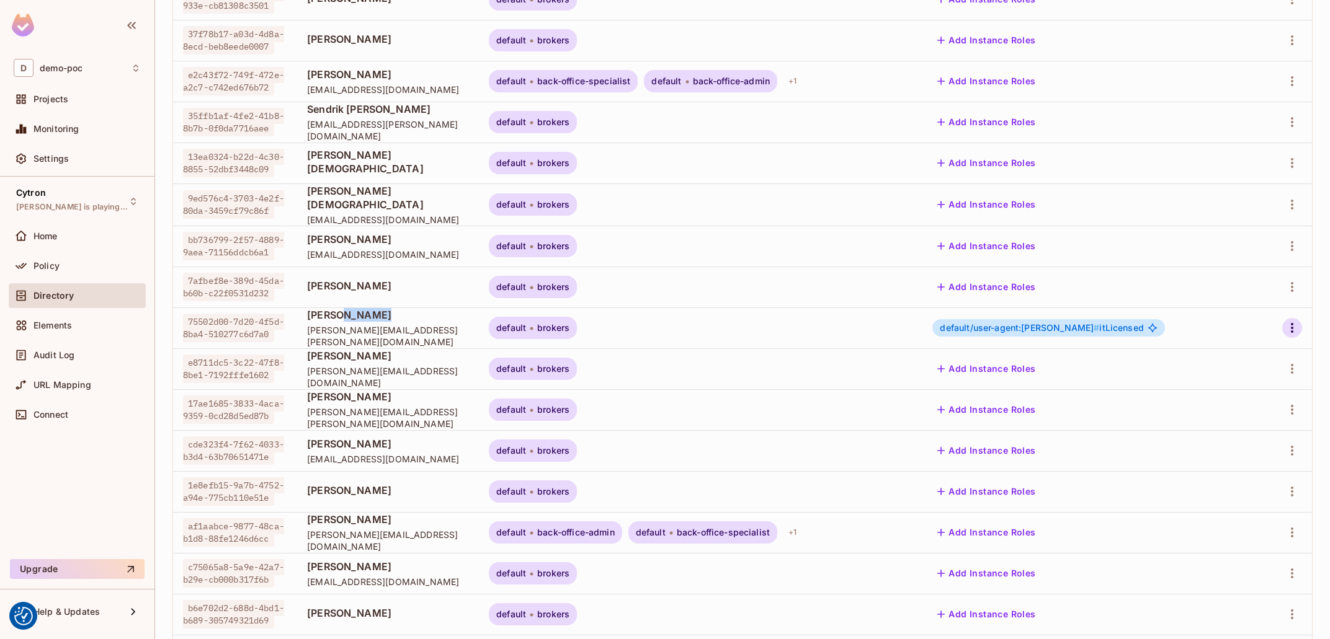
click at [1294, 327] on icon "button" at bounding box center [1291, 328] width 15 height 15
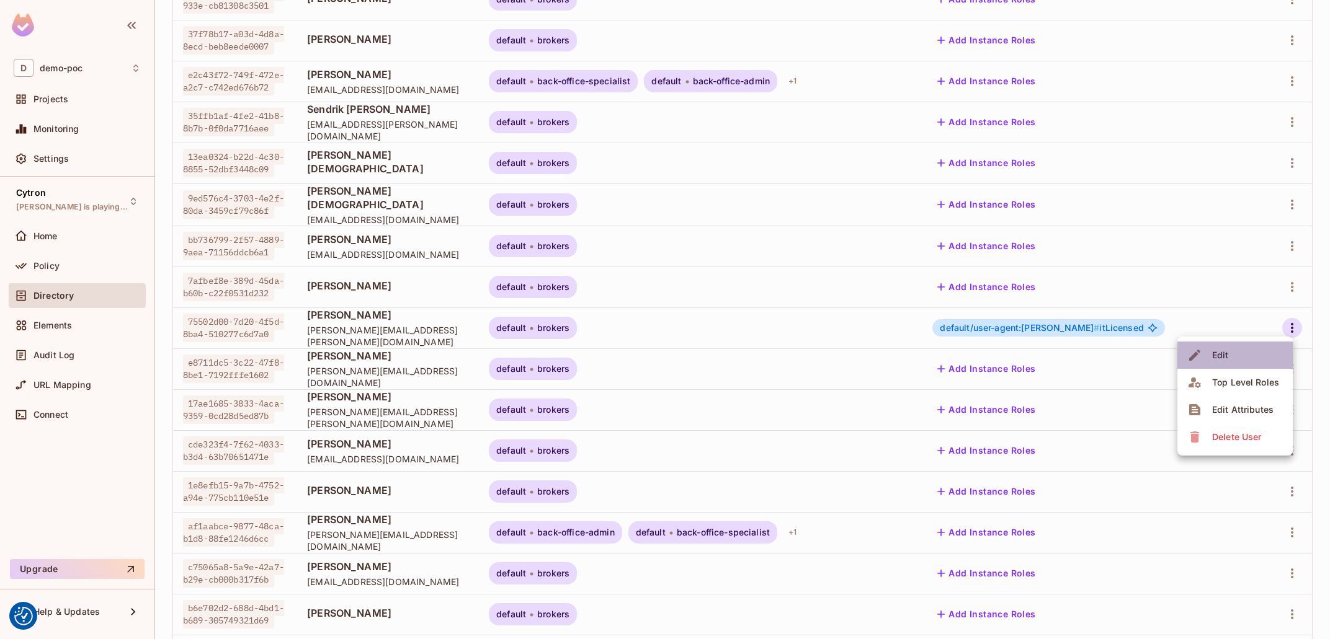
click at [1229, 358] on span "Edit" at bounding box center [1220, 355] width 24 height 20
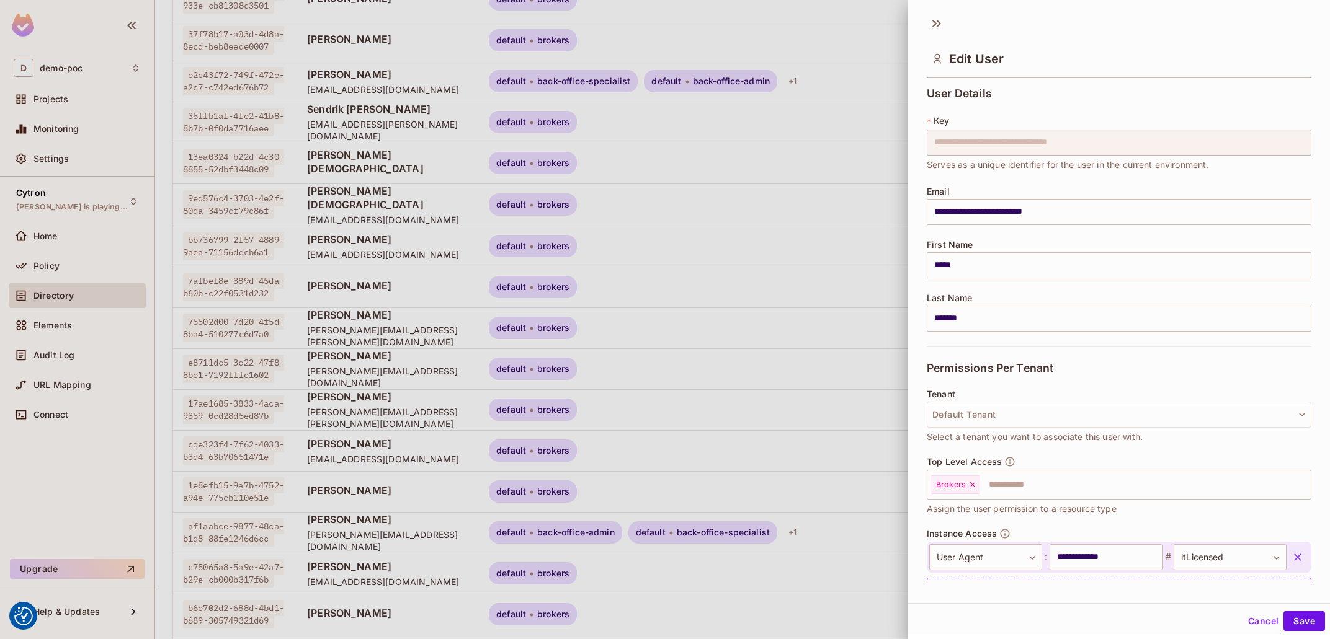
scroll to position [57, 0]
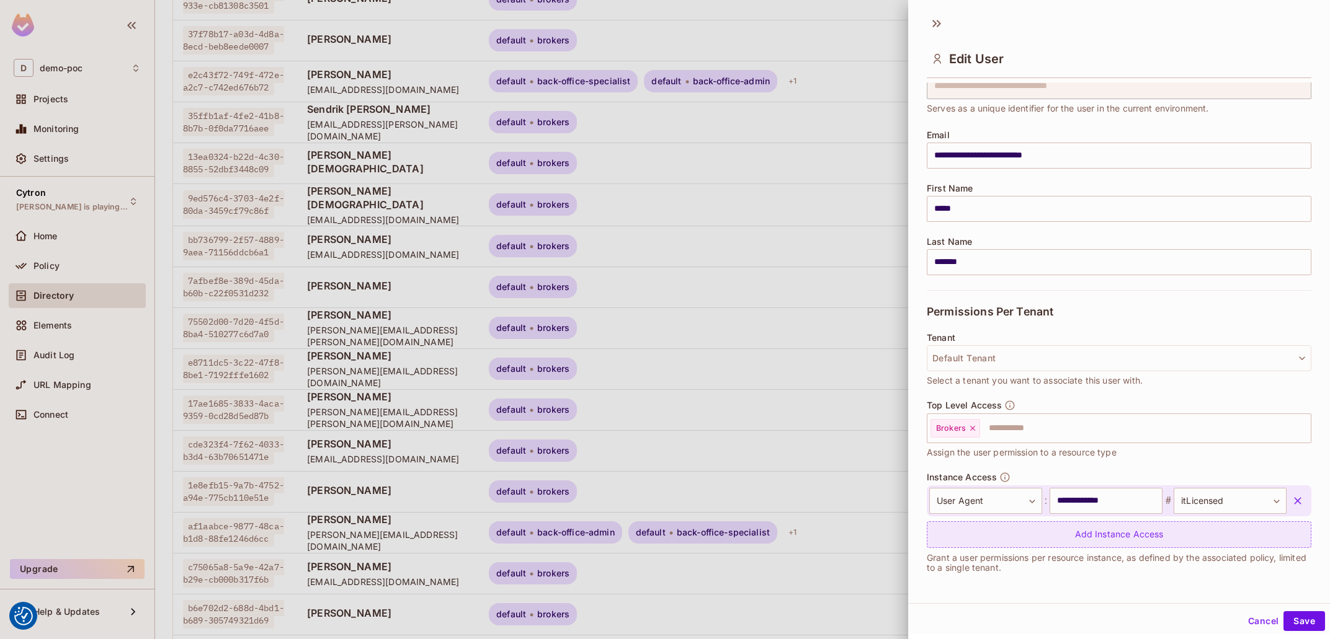
click at [1101, 528] on div "Add Instance Access" at bounding box center [1119, 535] width 385 height 27
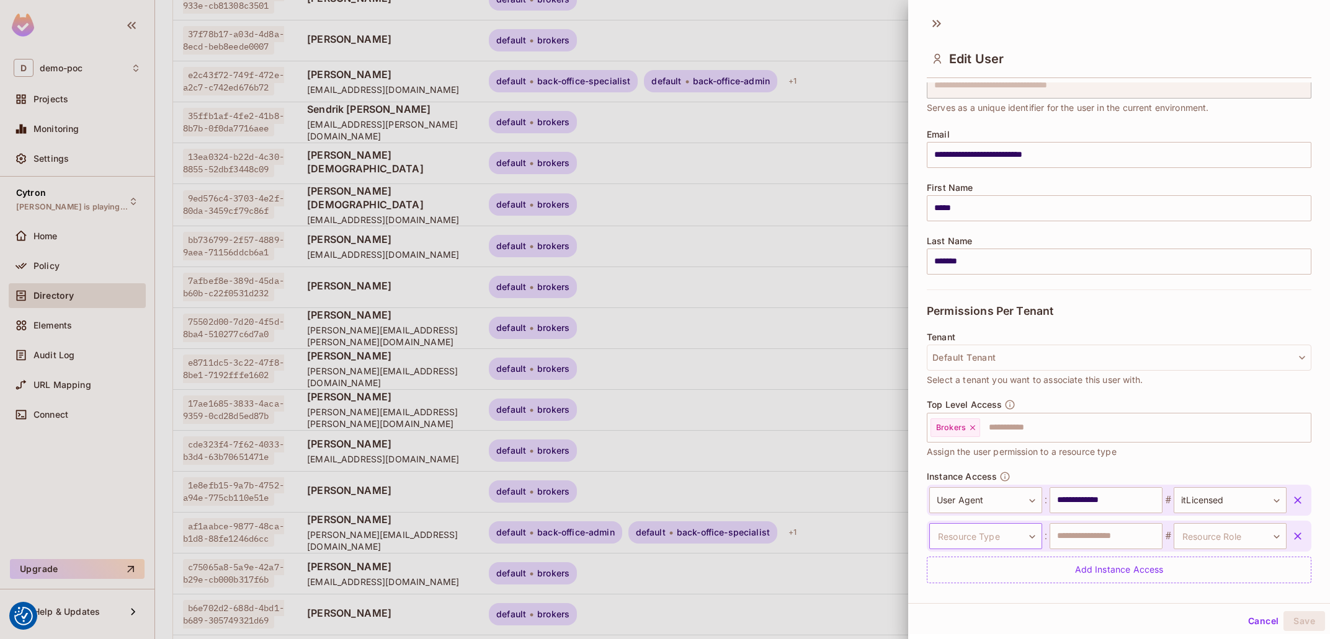
click at [990, 536] on body "We use cookies to enhance your browsing experience, serve personalized ads or c…" at bounding box center [665, 319] width 1330 height 639
click at [997, 610] on li "Management Team" at bounding box center [974, 613] width 114 height 22
click at [1087, 531] on input "text" at bounding box center [1105, 536] width 113 height 26
click at [1122, 542] on input "text" at bounding box center [1105, 536] width 113 height 26
paste input "**********"
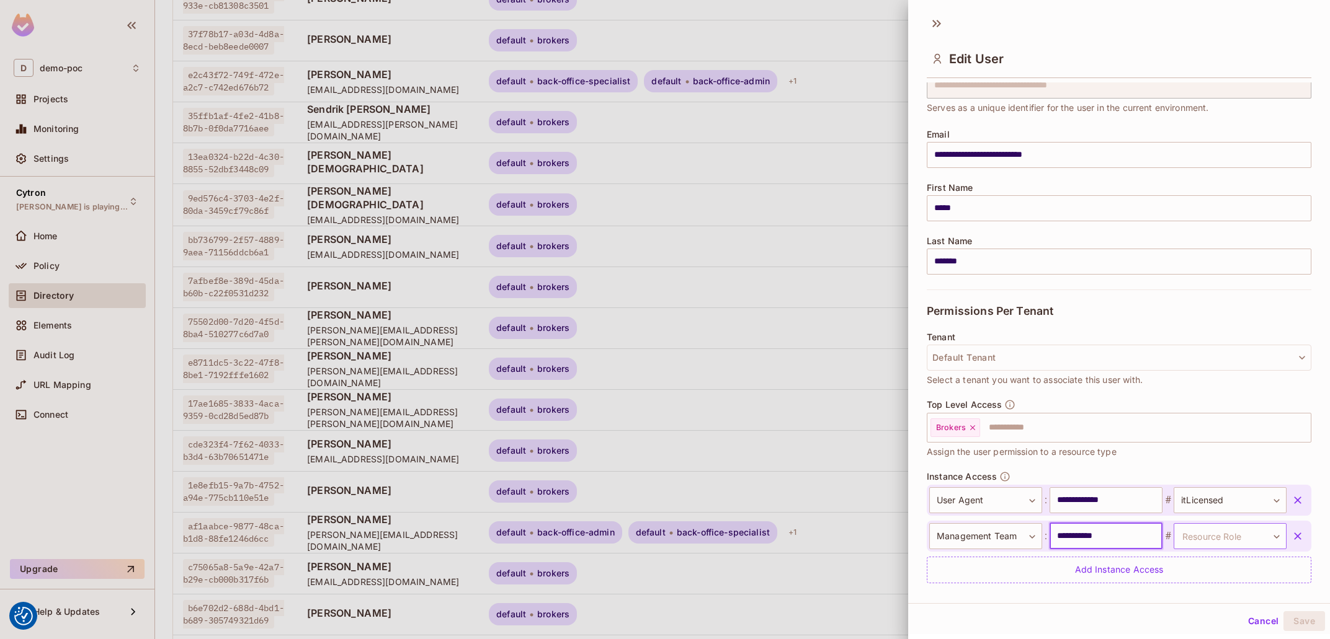
type input "**********"
click at [1209, 535] on body "We use cookies to enhance your browsing experience, serve personalized ads or c…" at bounding box center [665, 319] width 1330 height 639
click at [1211, 598] on li "consists" at bounding box center [1219, 595] width 114 height 22
click at [1309, 618] on button "Save" at bounding box center [1304, 621] width 42 height 20
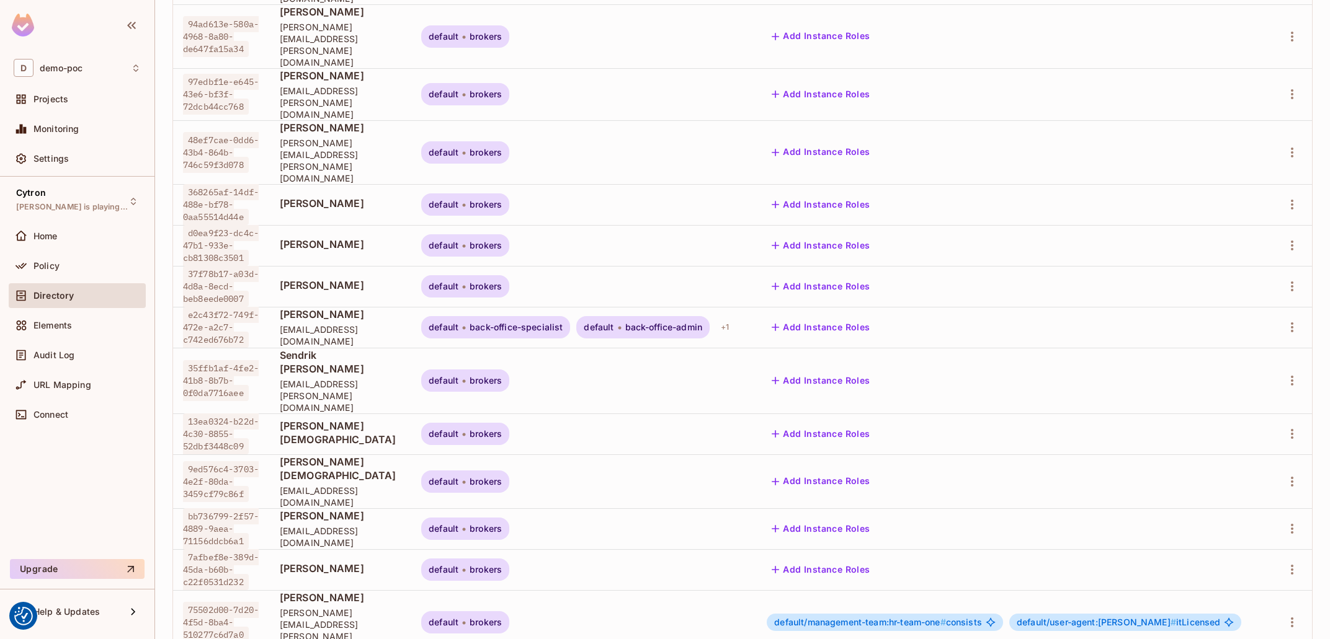
scroll to position [0, 100]
drag, startPoint x: 992, startPoint y: 407, endPoint x: 946, endPoint y: 402, distance: 46.8
click at [946, 614] on div "default/management-team:hr-team-one # consists" at bounding box center [885, 622] width 236 height 17
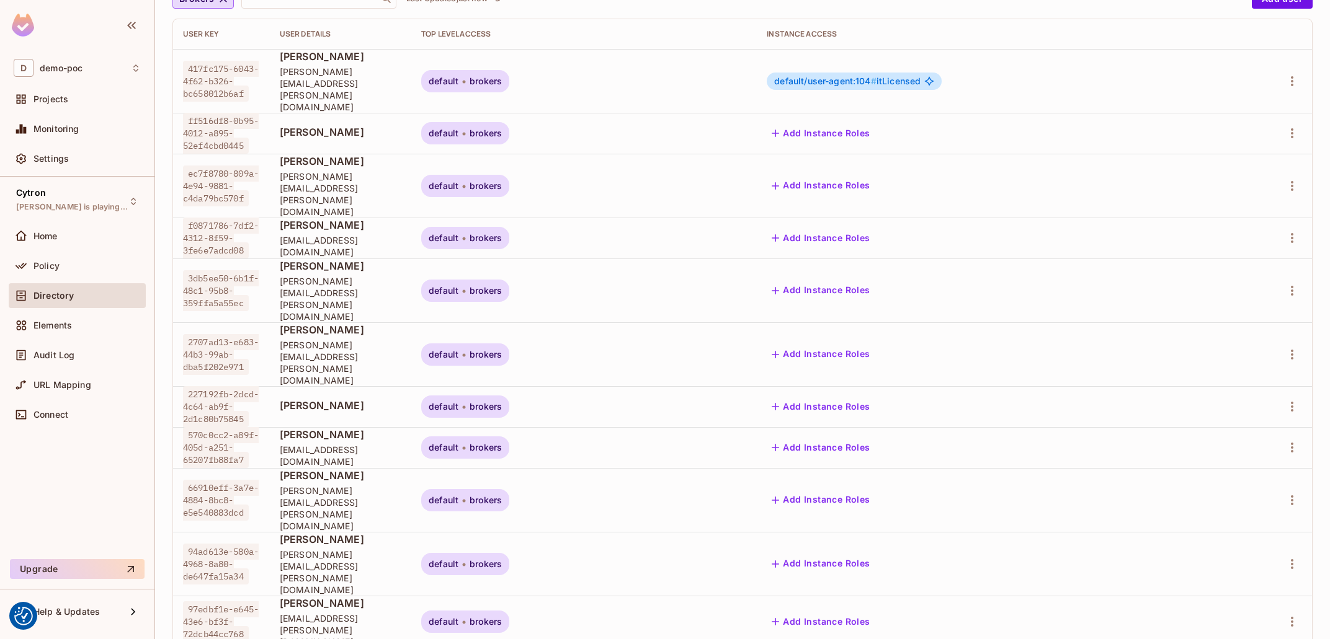
scroll to position [0, 0]
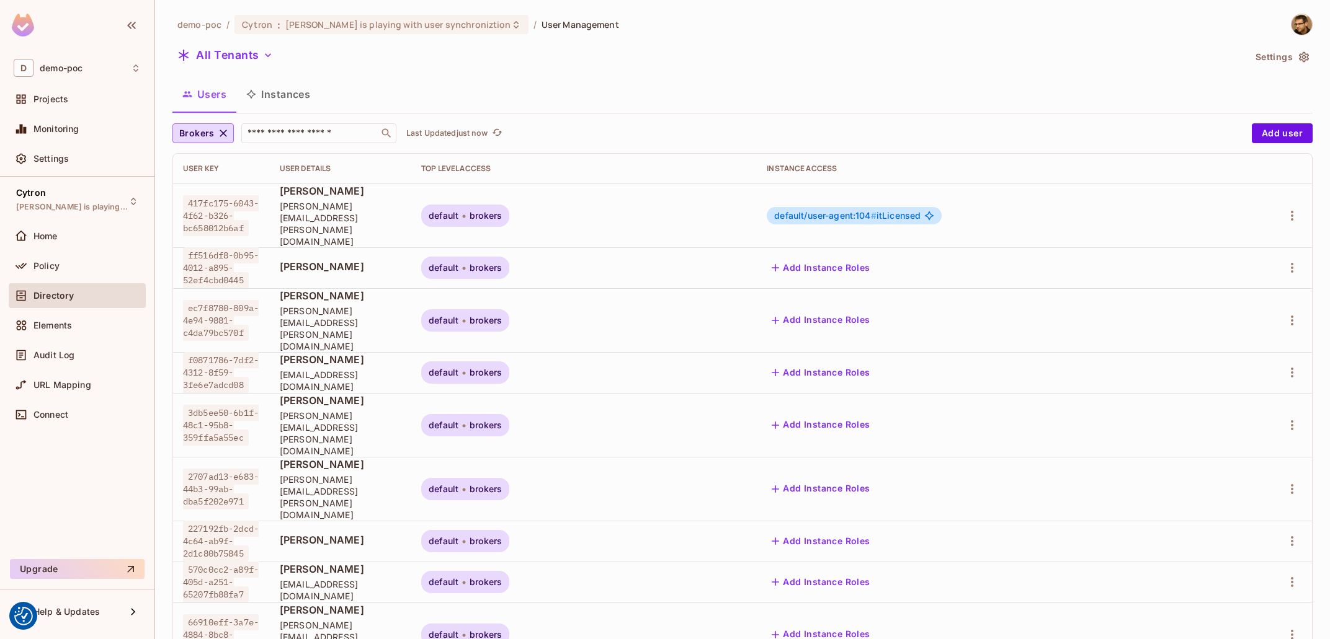
click at [263, 94] on button "Instances" at bounding box center [278, 94] width 84 height 31
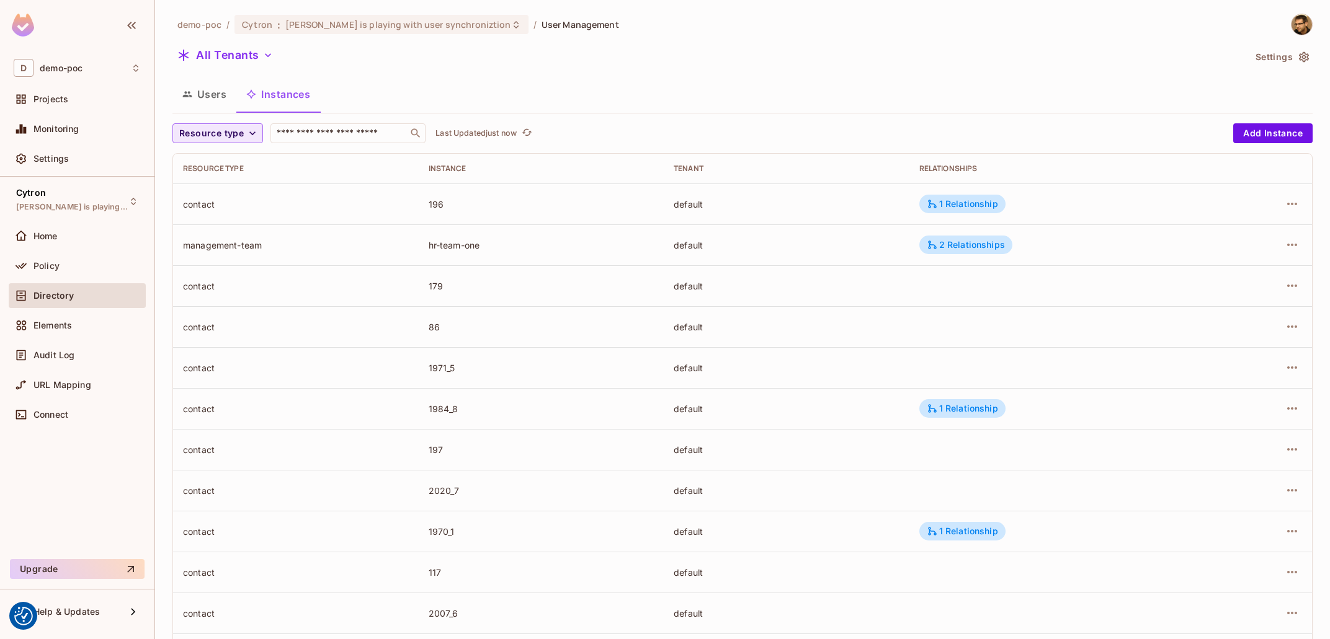
click at [246, 130] on icon "button" at bounding box center [252, 133] width 12 height 12
click at [230, 247] on span "Management Team" at bounding box center [222, 242] width 80 height 12
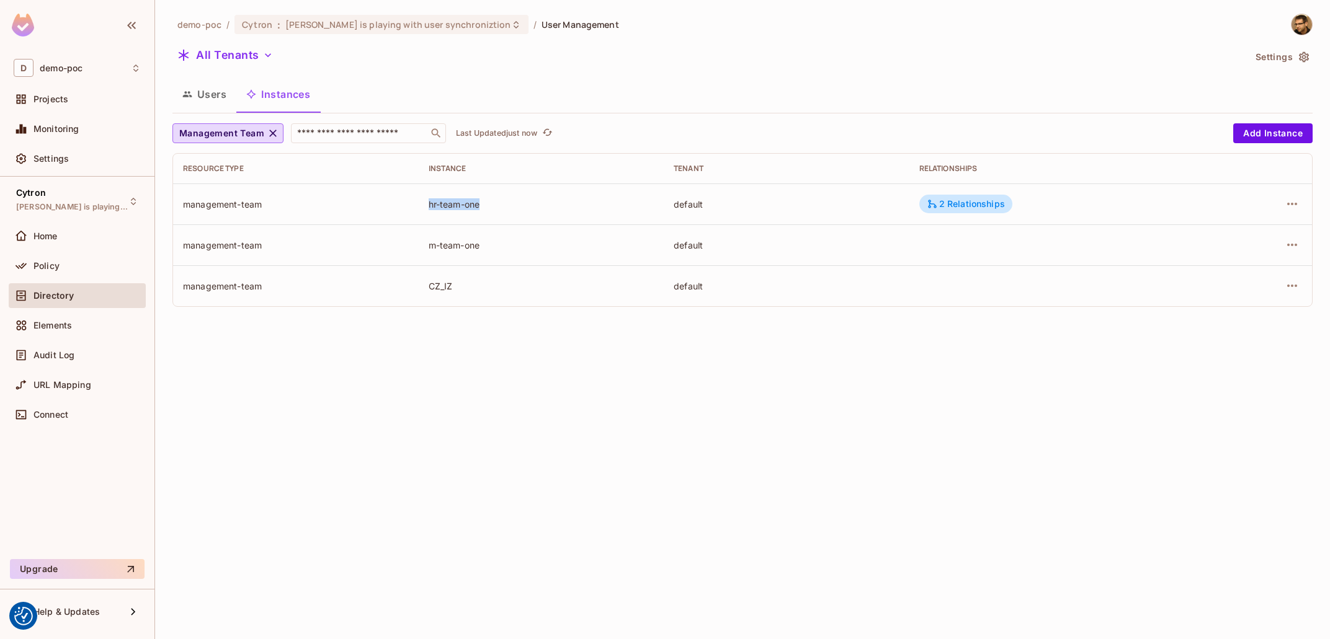
drag, startPoint x: 425, startPoint y: 204, endPoint x: 753, endPoint y: 213, distance: 327.6
click at [662, 210] on td "hr-team-one" at bounding box center [542, 204] width 246 height 41
click at [1005, 202] on div "2 Relationships" at bounding box center [966, 203] width 78 height 11
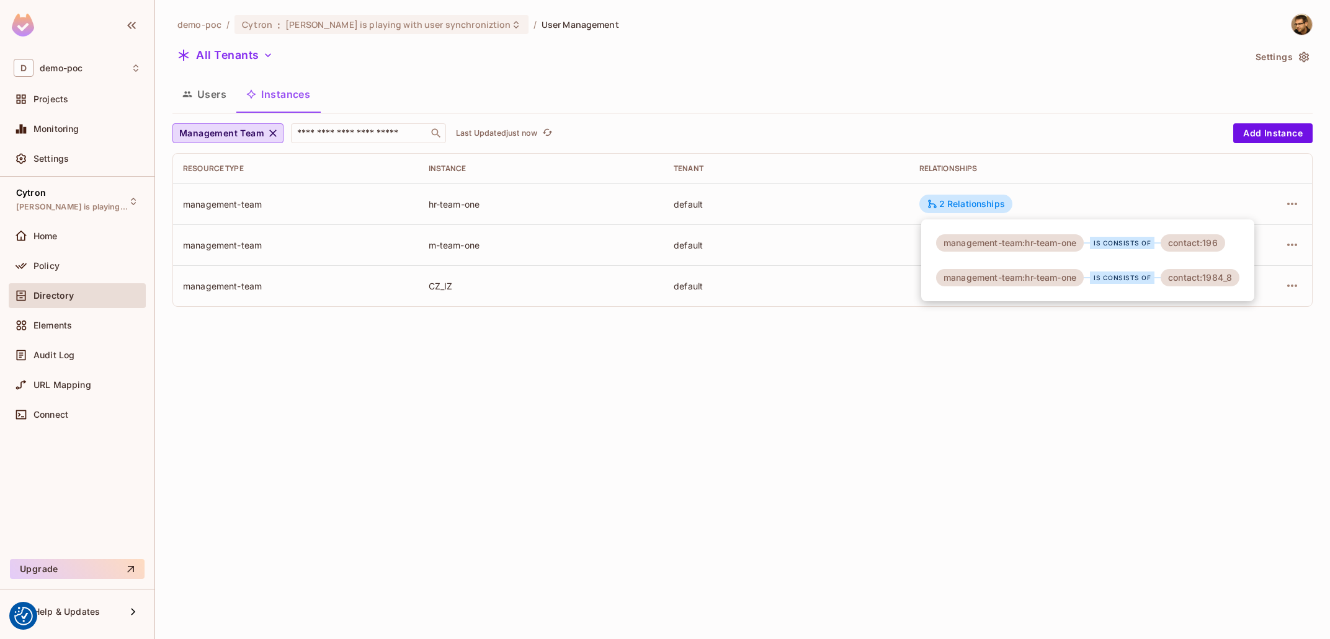
drag, startPoint x: 1203, startPoint y: 242, endPoint x: 1234, endPoint y: 245, distance: 31.1
click at [1235, 244] on div "management-team:hr-team-one is consists of contact:196 management-team:hr-team-…" at bounding box center [1087, 261] width 333 height 82
click at [1201, 277] on div "contact:1984_8" at bounding box center [1199, 277] width 79 height 17
drag, startPoint x: 1213, startPoint y: 282, endPoint x: 1243, endPoint y: 299, distance: 34.5
click at [1247, 286] on div "management-team:hr-team-one is consists of contact:196 management-team:hr-team-…" at bounding box center [1087, 261] width 333 height 82
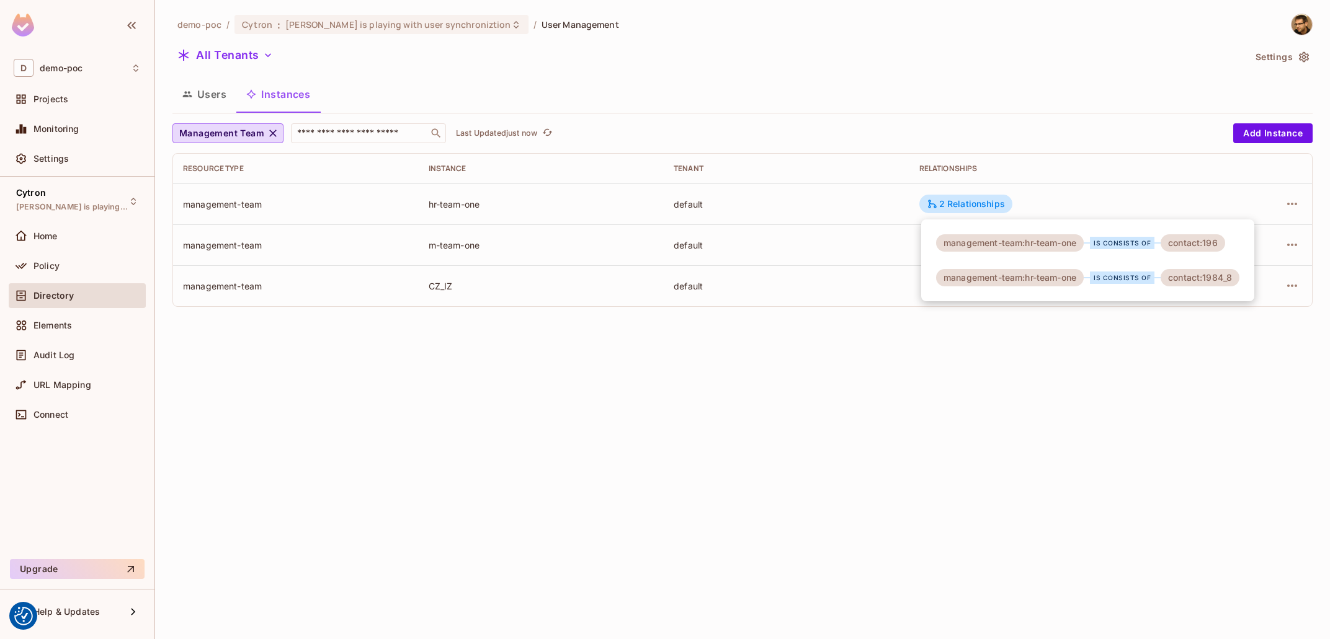
click at [1239, 445] on div at bounding box center [665, 319] width 1330 height 639
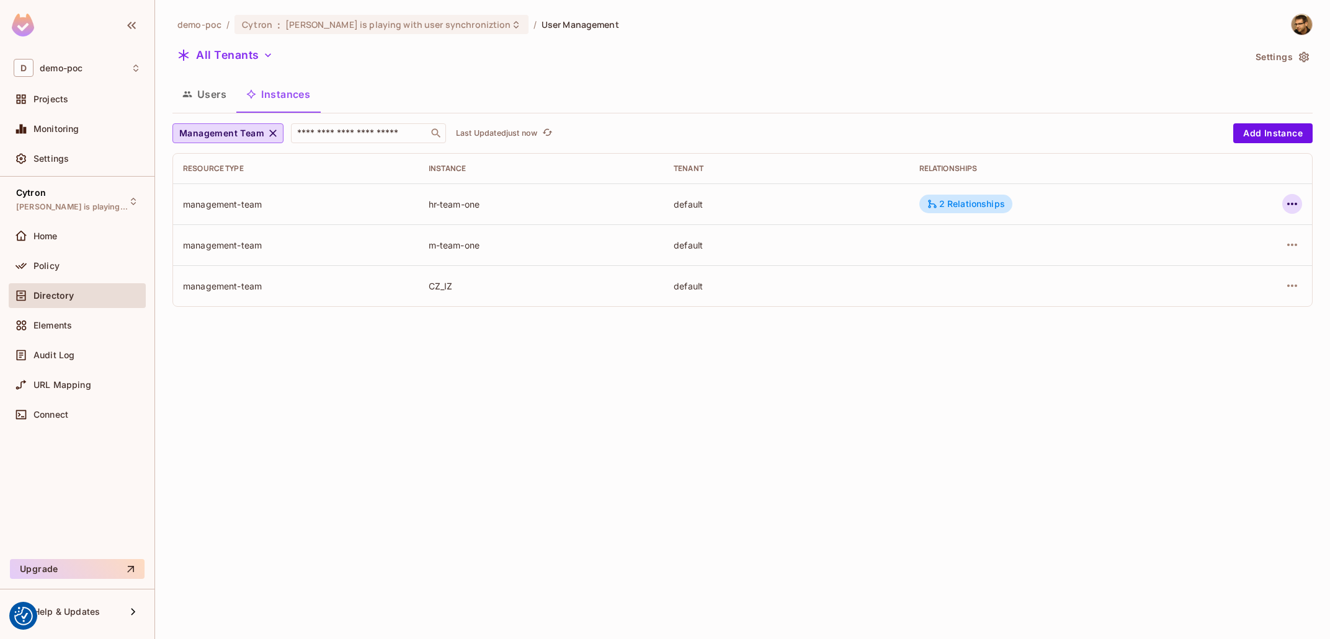
click at [1283, 205] on button "button" at bounding box center [1292, 204] width 20 height 20
click at [1253, 232] on div "Edit Resource Instance" at bounding box center [1218, 232] width 97 height 12
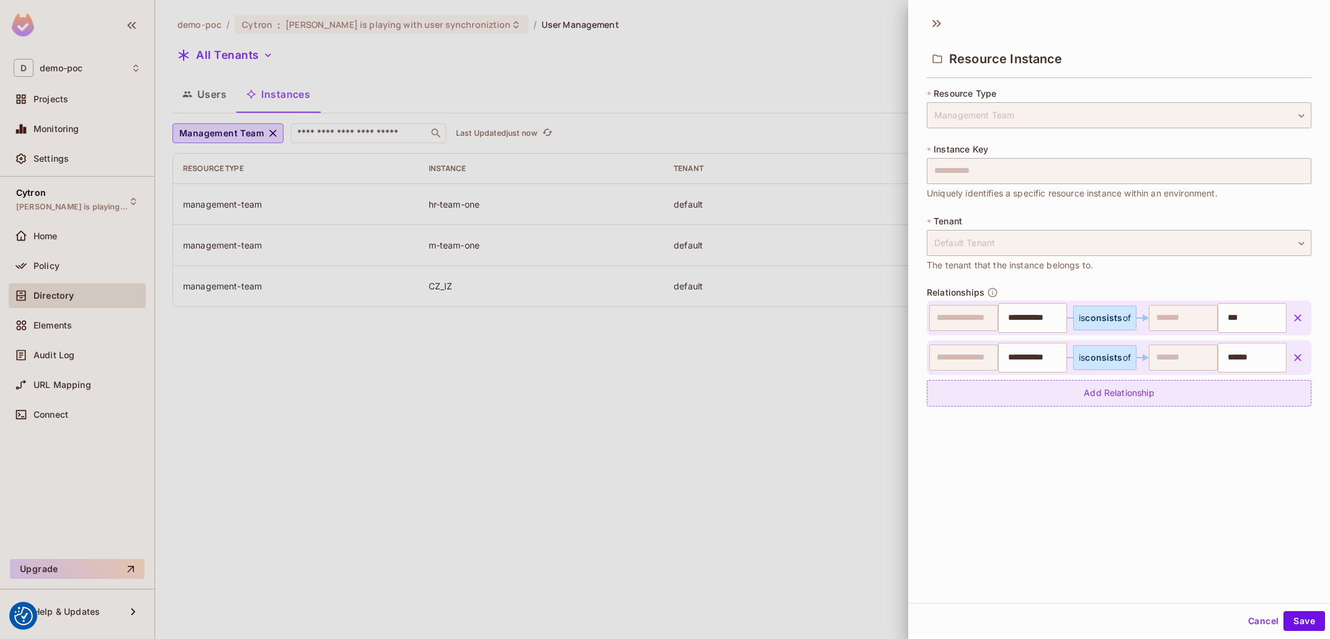
click at [1082, 403] on div "Add Relationship" at bounding box center [1119, 393] width 385 height 27
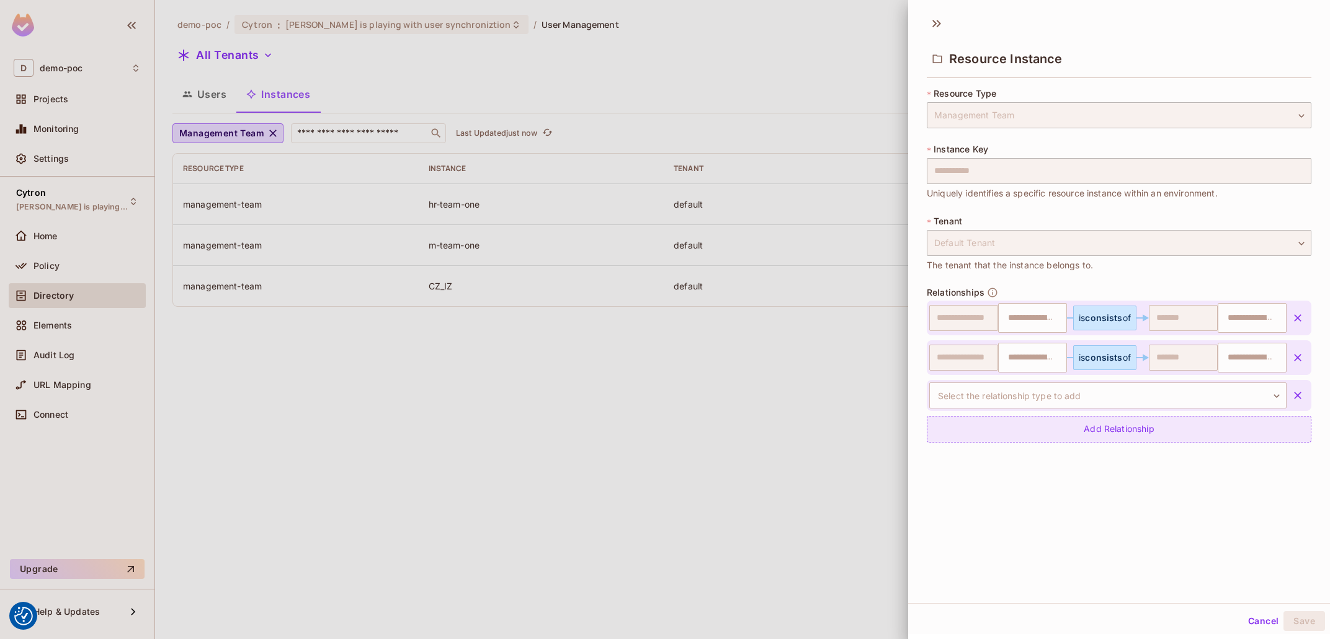
type input "**********"
type input "***"
type input "**********"
type input "******"
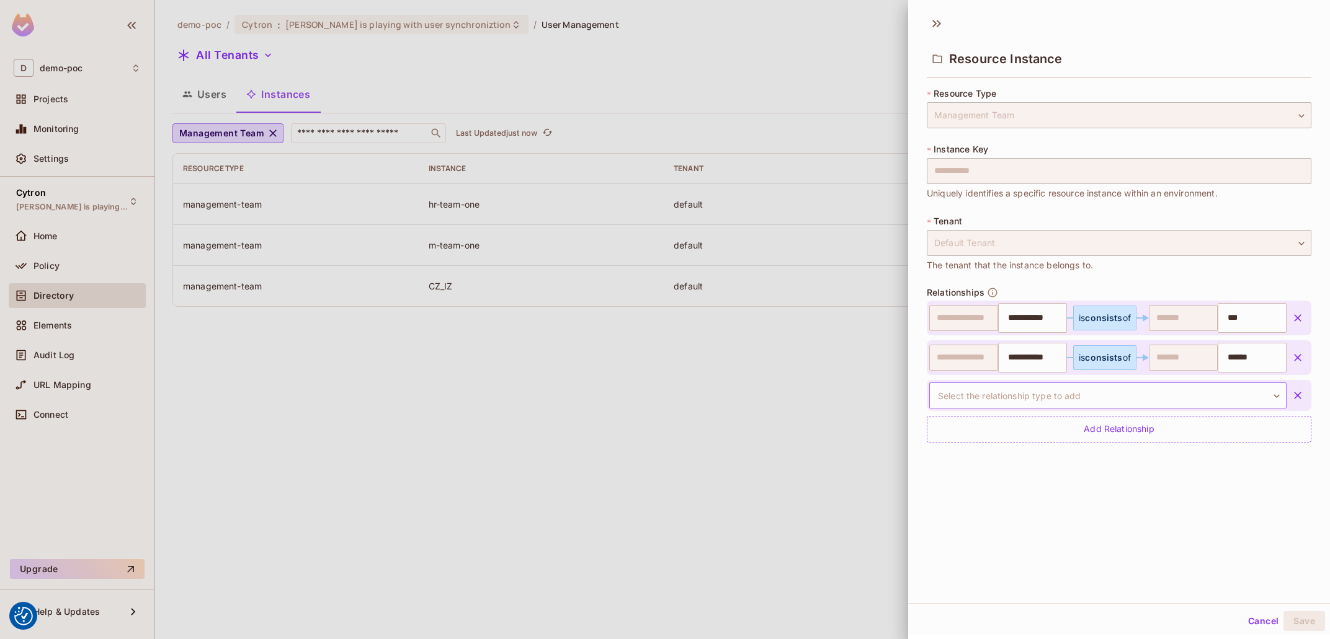
click at [1049, 404] on body "We use cookies to enhance your browsing experience, serve personalized ads or c…" at bounding box center [665, 319] width 1330 height 639
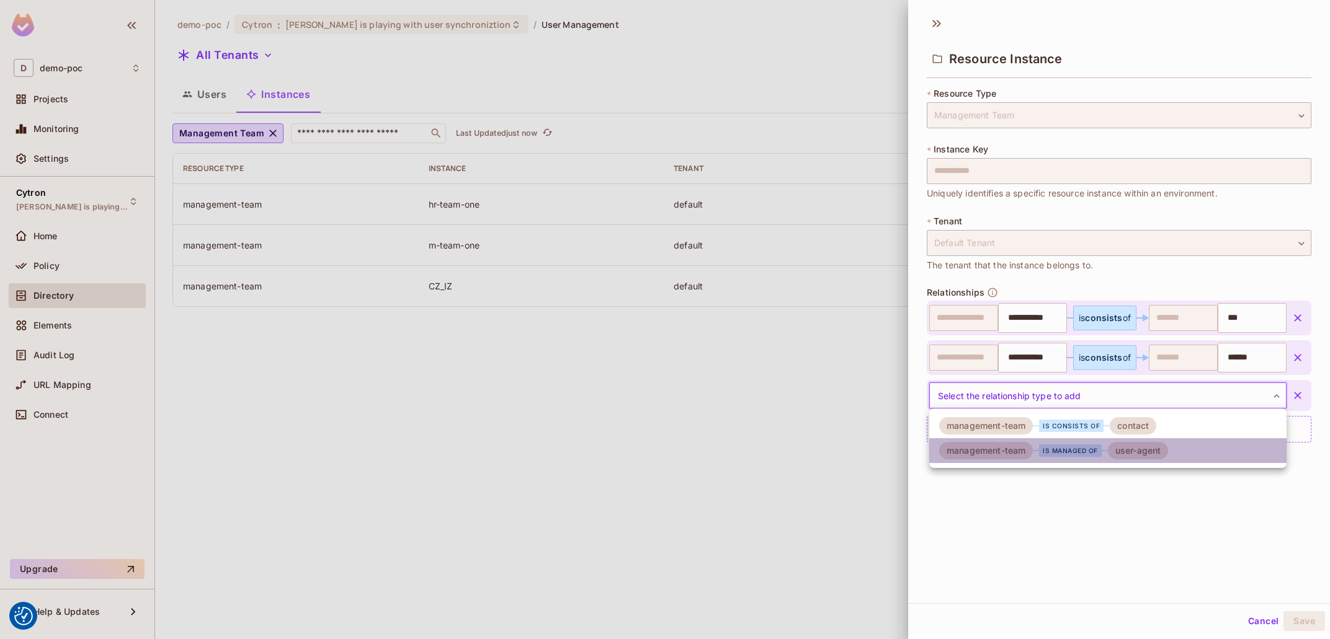
click at [1067, 455] on div "is managed of" at bounding box center [1070, 451] width 63 height 12
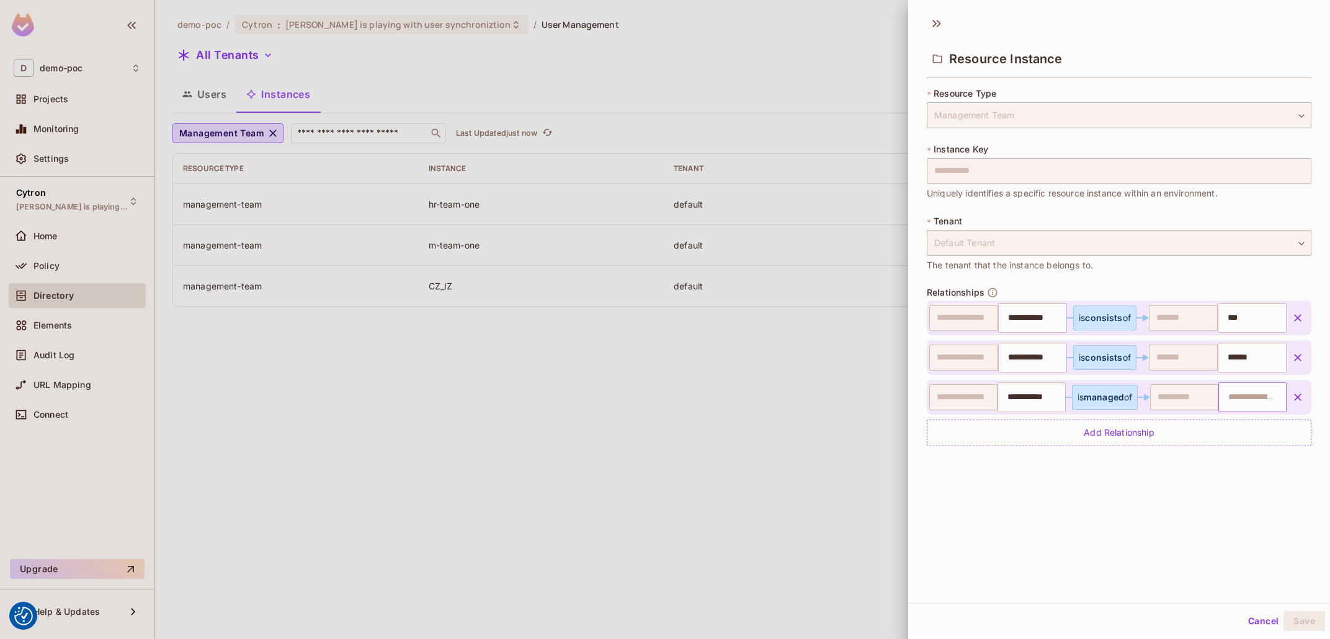
click at [1257, 389] on input "text" at bounding box center [1250, 397] width 60 height 25
paste input "**********"
type input "**********"
click at [1259, 439] on li "tomas-jelinek" at bounding box center [1252, 428] width 67 height 22
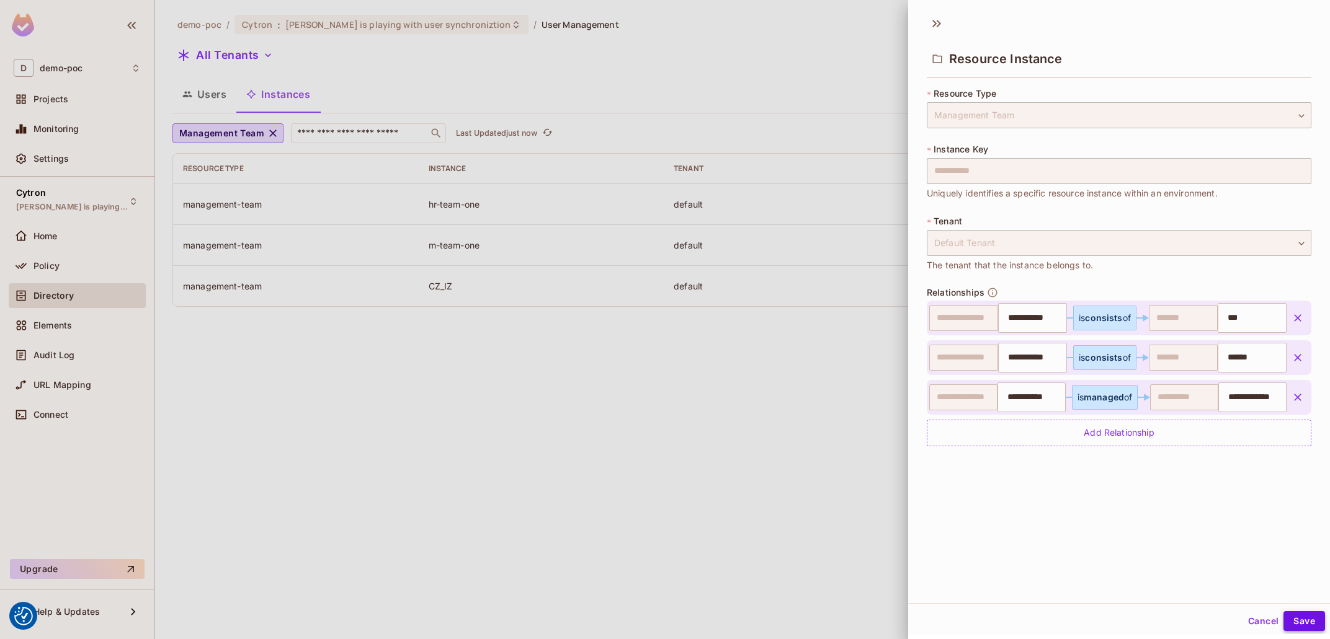
click at [1316, 619] on button "Save" at bounding box center [1304, 621] width 42 height 20
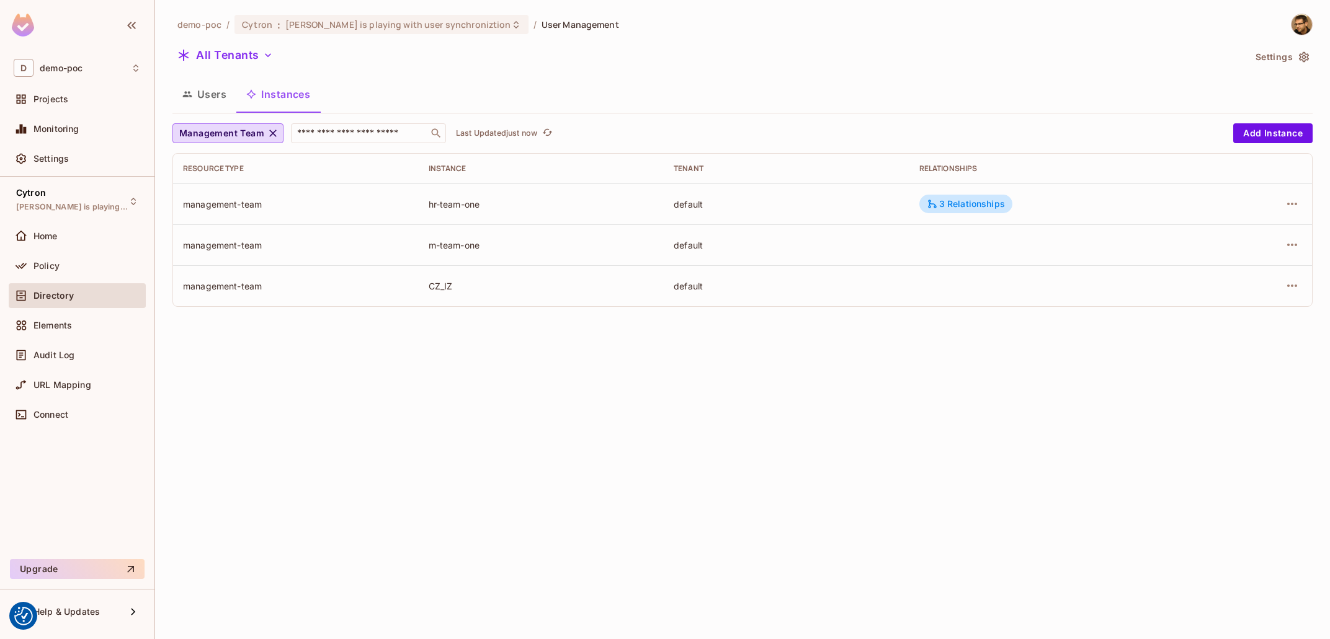
click at [1301, 564] on div "demo-poc / Cytron : Tomas is playing with user synchroniztion / User Management…" at bounding box center [742, 319] width 1175 height 639
click at [977, 202] on div "3 Relationships" at bounding box center [966, 203] width 78 height 11
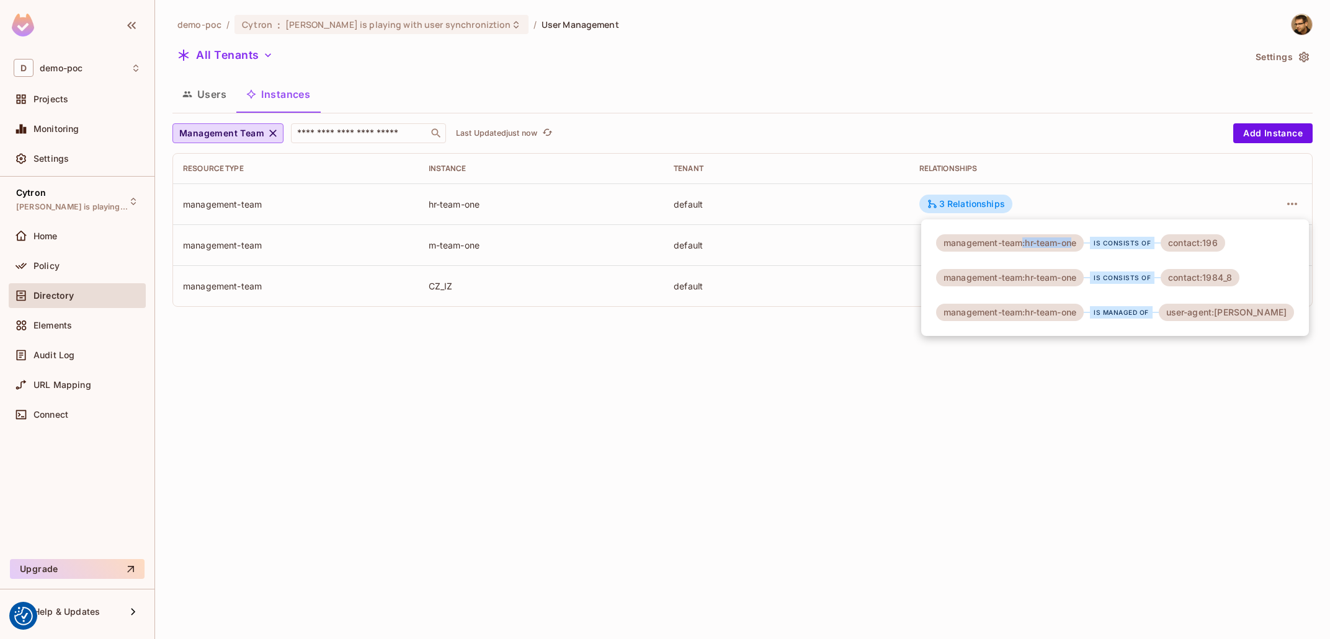
drag, startPoint x: 1022, startPoint y: 244, endPoint x: 1074, endPoint y: 246, distance: 52.1
click at [1079, 242] on div "management-team:hr-team-one" at bounding box center [1010, 242] width 148 height 17
drag, startPoint x: 1026, startPoint y: 280, endPoint x: 1091, endPoint y: 279, distance: 64.5
click at [1091, 279] on div "management-team:hr-team-one is consists of contact:1984_8" at bounding box center [1087, 277] width 303 height 17
drag, startPoint x: 1203, startPoint y: 248, endPoint x: 1206, endPoint y: 266, distance: 18.3
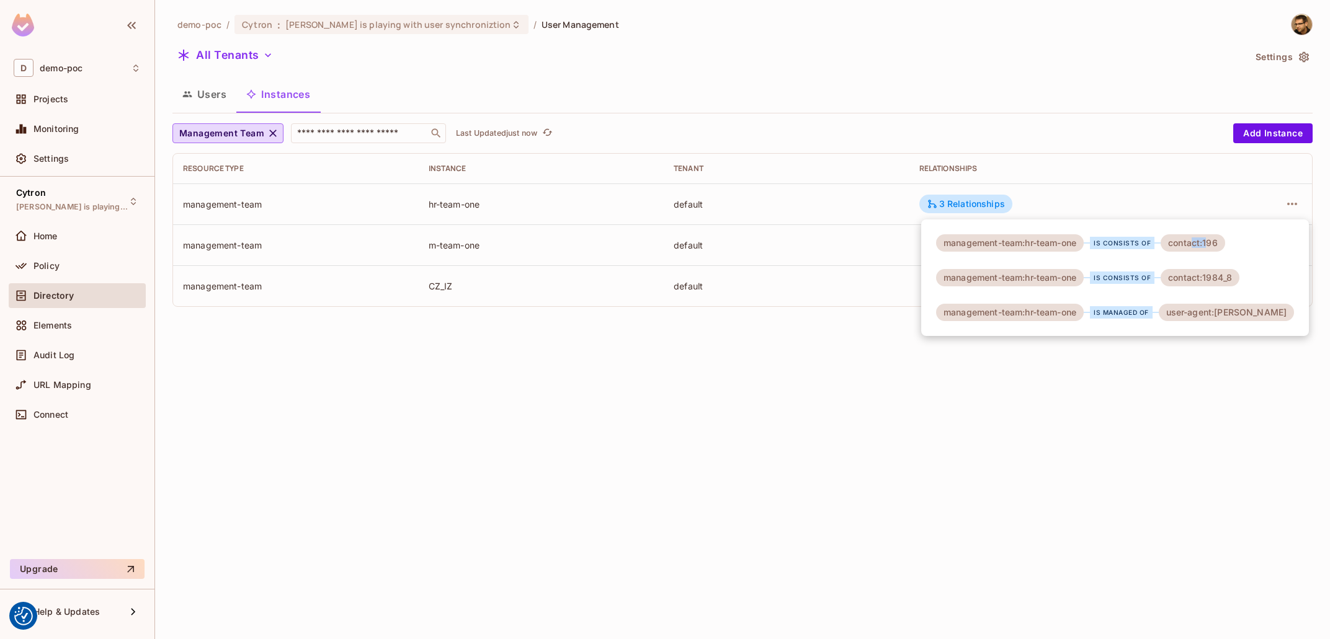
click at [1211, 249] on div "contact:196" at bounding box center [1192, 242] width 64 height 17
drag, startPoint x: 1217, startPoint y: 283, endPoint x: 1229, endPoint y: 302, distance: 22.0
click at [1246, 289] on div "management-team:hr-team-one is consists of contact:196 management-team:hr-team-…" at bounding box center [1115, 278] width 388 height 117
click at [1081, 406] on div at bounding box center [665, 319] width 1330 height 639
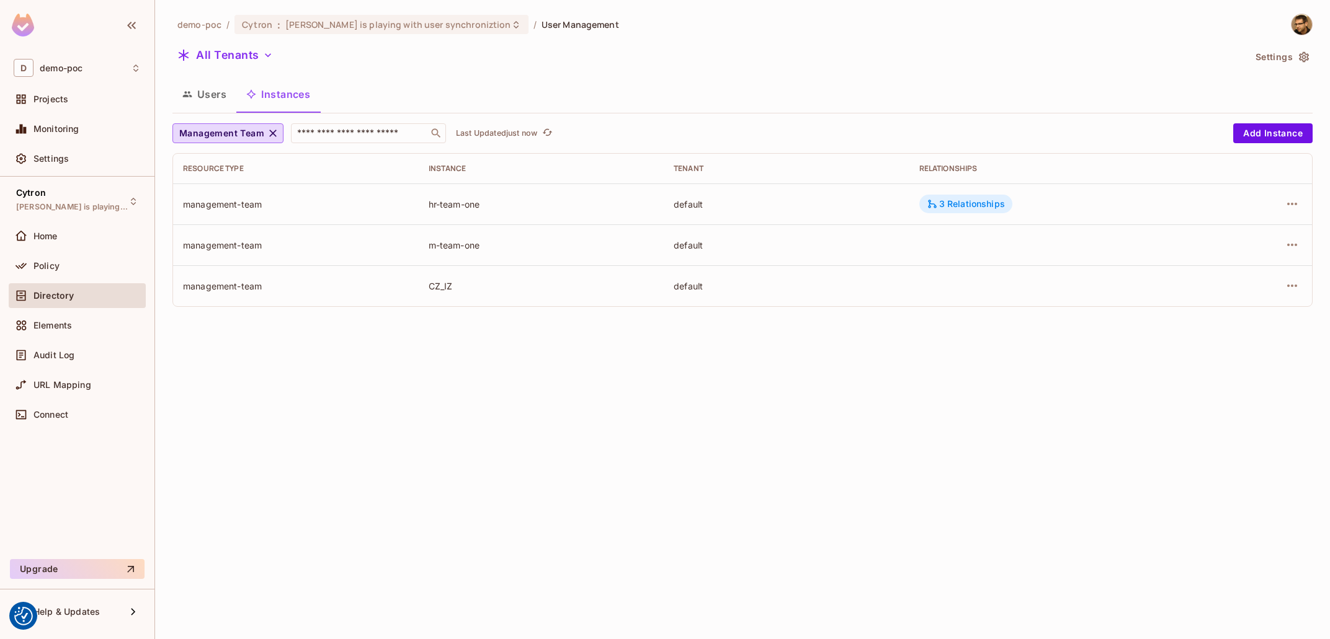
click at [984, 207] on div "3 Relationships" at bounding box center [966, 203] width 78 height 11
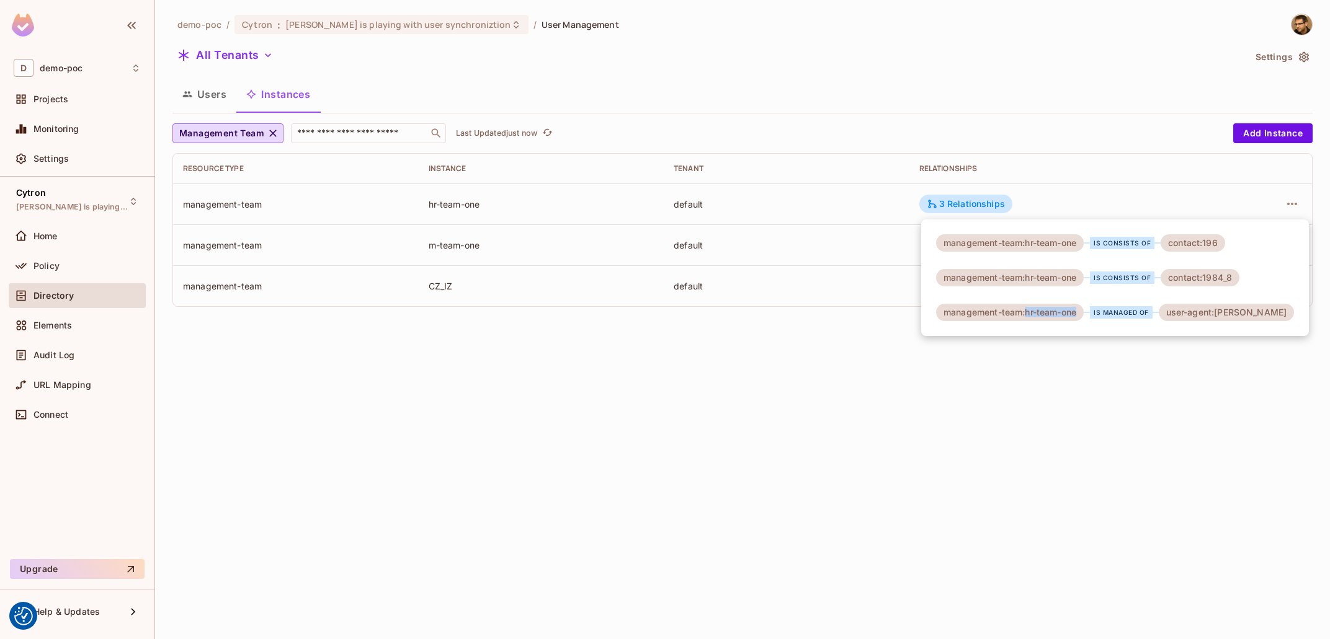
drag, startPoint x: 1039, startPoint y: 317, endPoint x: 1068, endPoint y: 319, distance: 29.3
click at [1062, 318] on div "management-team:hr-team-one" at bounding box center [1010, 312] width 148 height 17
drag, startPoint x: 1225, startPoint y: 316, endPoint x: 1281, endPoint y: 318, distance: 55.8
click at [1283, 318] on div "management-team:hr-team-one is managed of user-agent:tomas-jelinek" at bounding box center [1115, 312] width 358 height 17
click at [1240, 344] on div at bounding box center [665, 319] width 1330 height 639
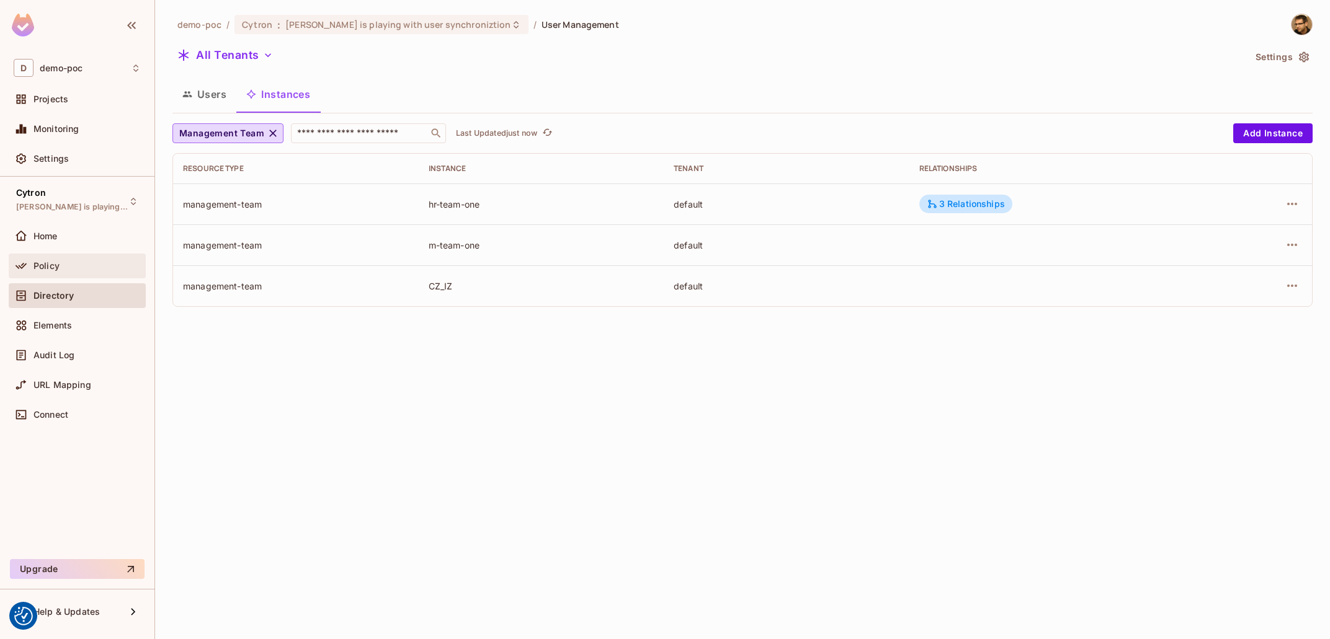
click at [48, 257] on div "Policy" at bounding box center [77, 266] width 137 height 25
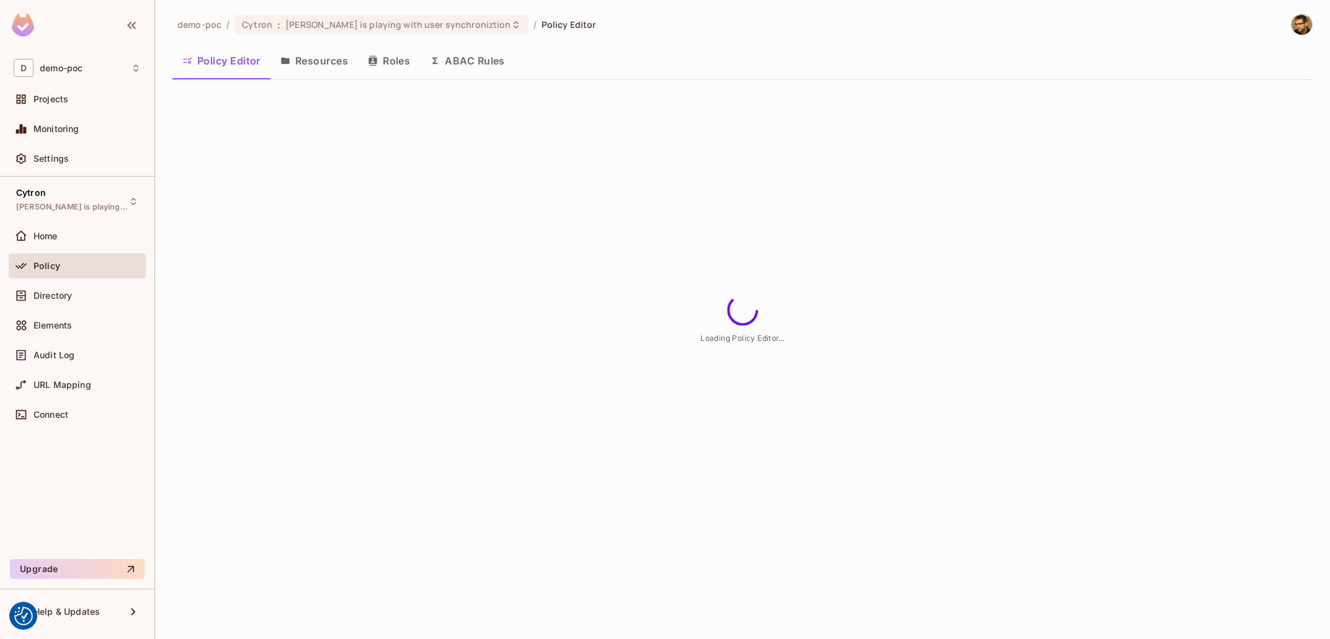
click at [381, 74] on button "Roles" at bounding box center [389, 60] width 62 height 31
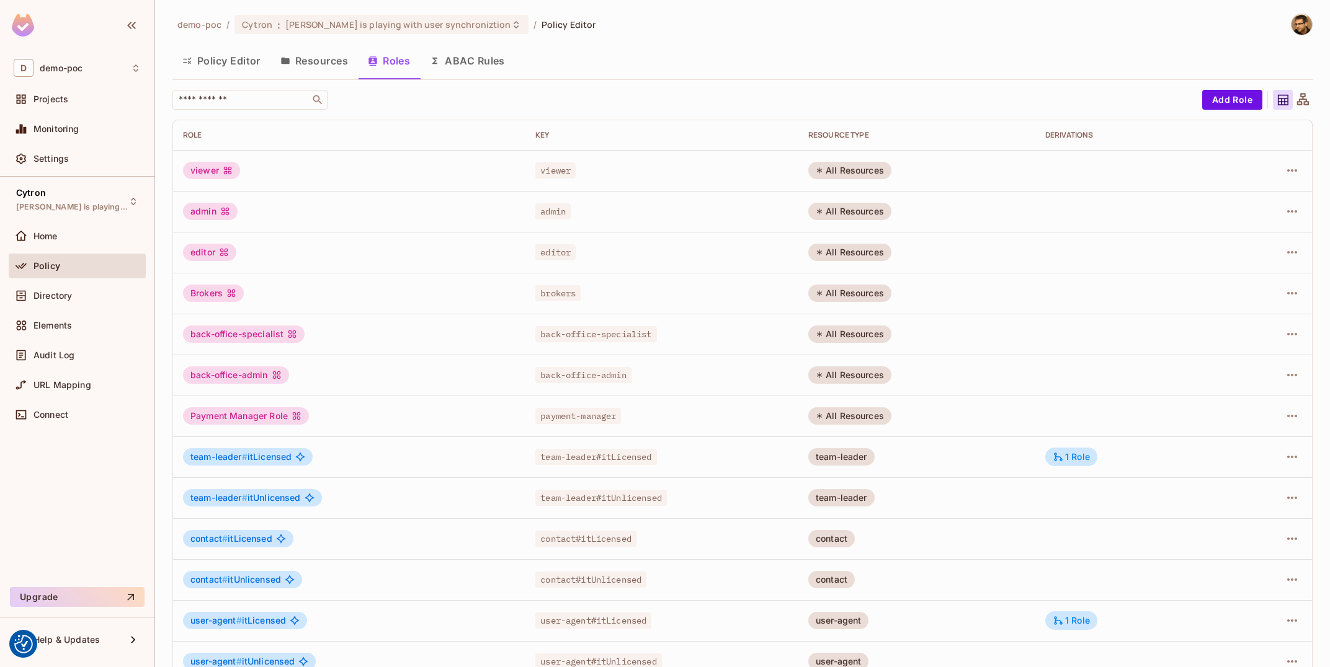
scroll to position [66, 0]
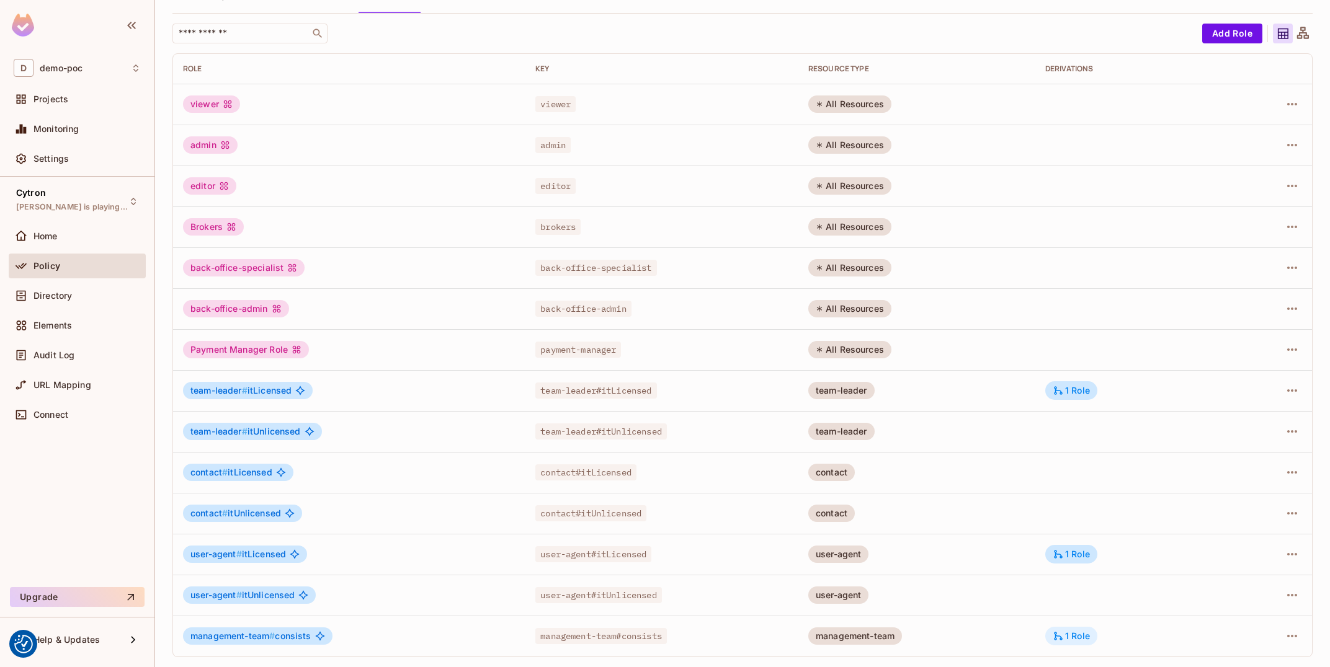
click at [1060, 638] on icon at bounding box center [1057, 636] width 11 height 11
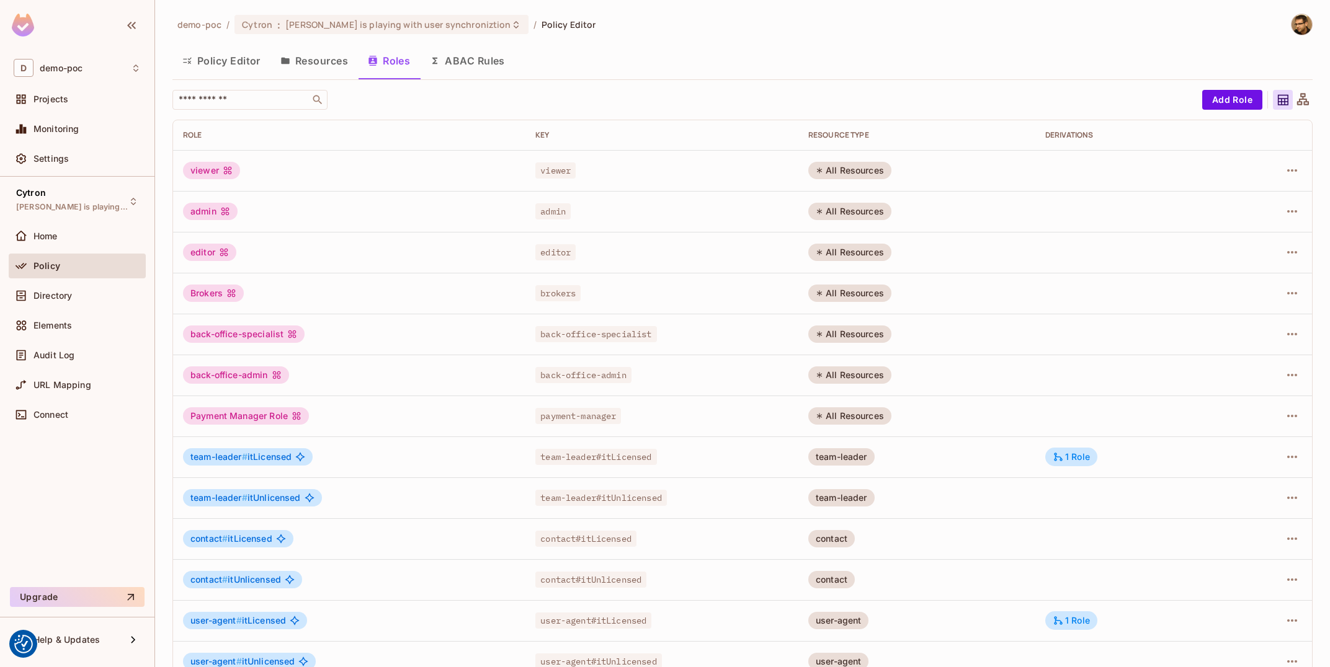
click at [312, 61] on button "Resources" at bounding box center [313, 60] width 87 height 31
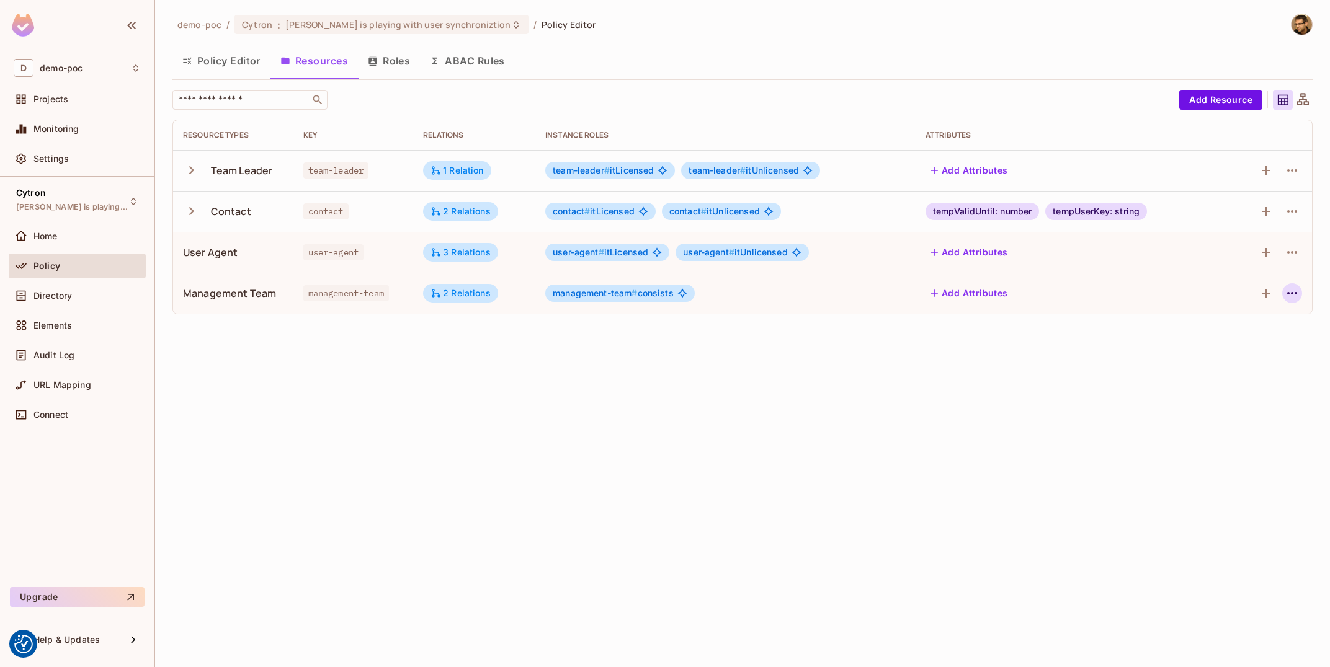
click at [1289, 296] on icon "button" at bounding box center [1291, 293] width 15 height 15
click at [1264, 339] on div "Edit Resource" at bounding box center [1238, 343] width 58 height 12
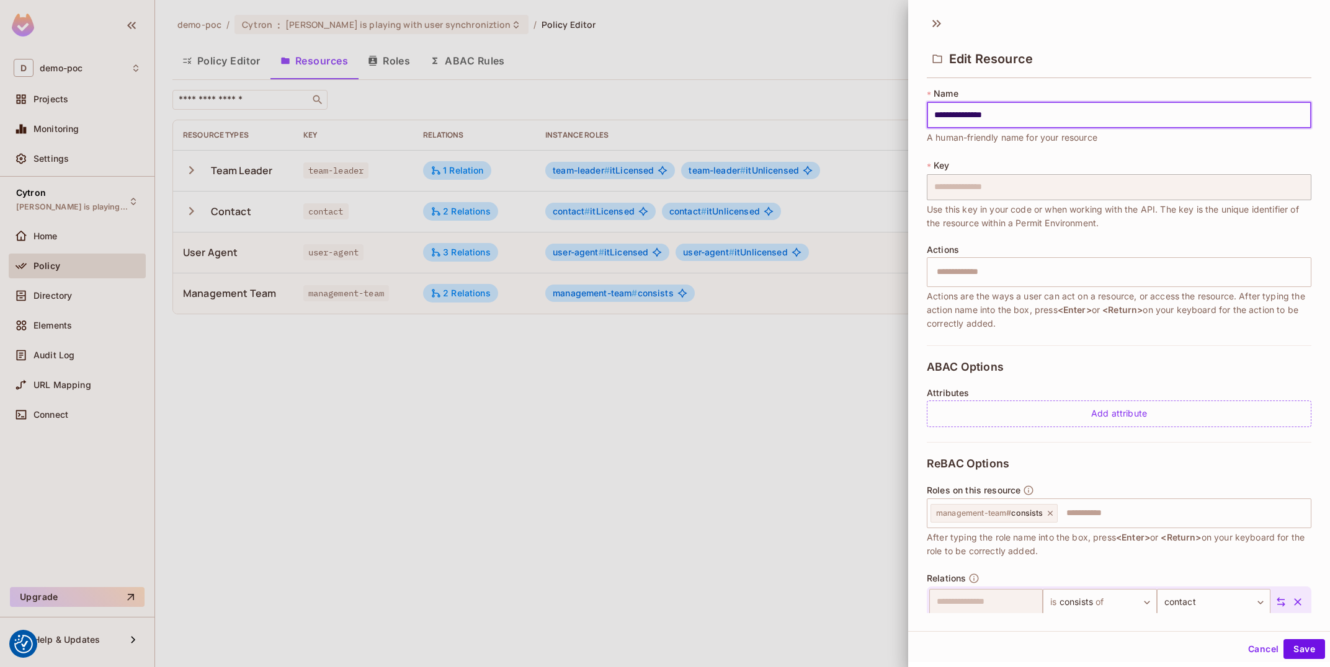
scroll to position [87, 0]
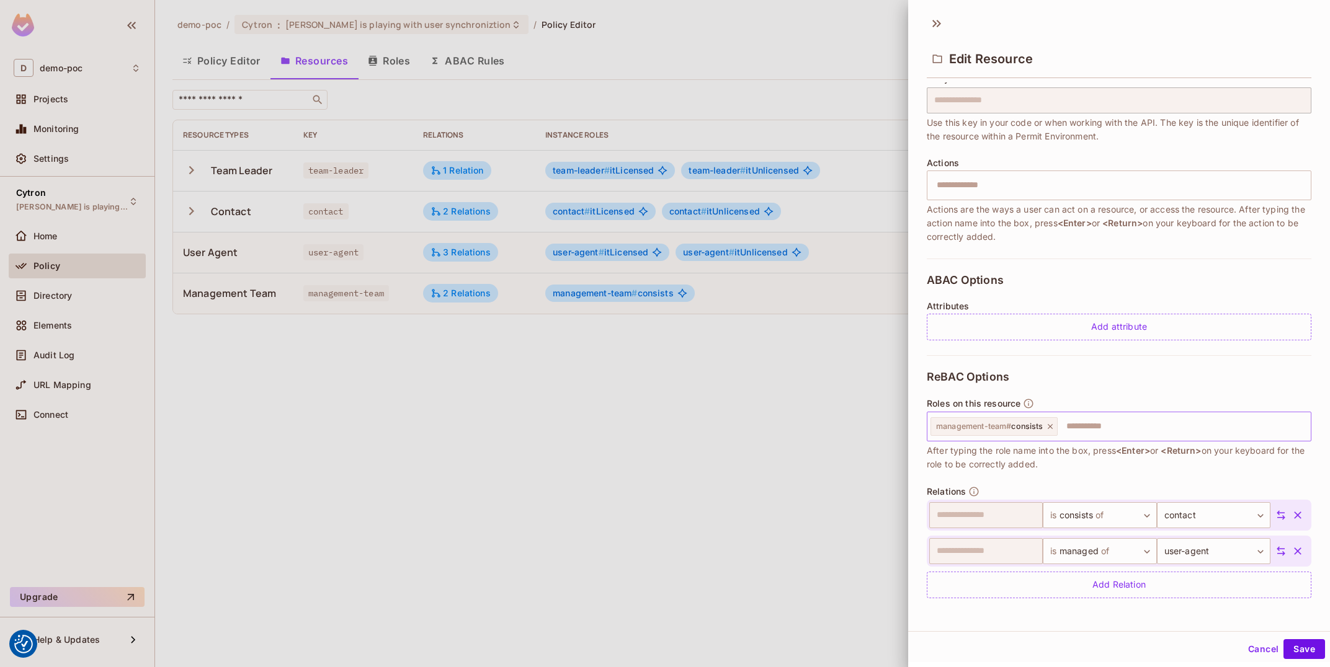
click at [1052, 432] on div "management-team # consists" at bounding box center [993, 426] width 127 height 19
click at [1046, 429] on icon at bounding box center [1050, 426] width 9 height 9
click at [1046, 429] on input "text" at bounding box center [1117, 426] width 376 height 25
click at [1253, 646] on button "Cancel" at bounding box center [1263, 649] width 40 height 20
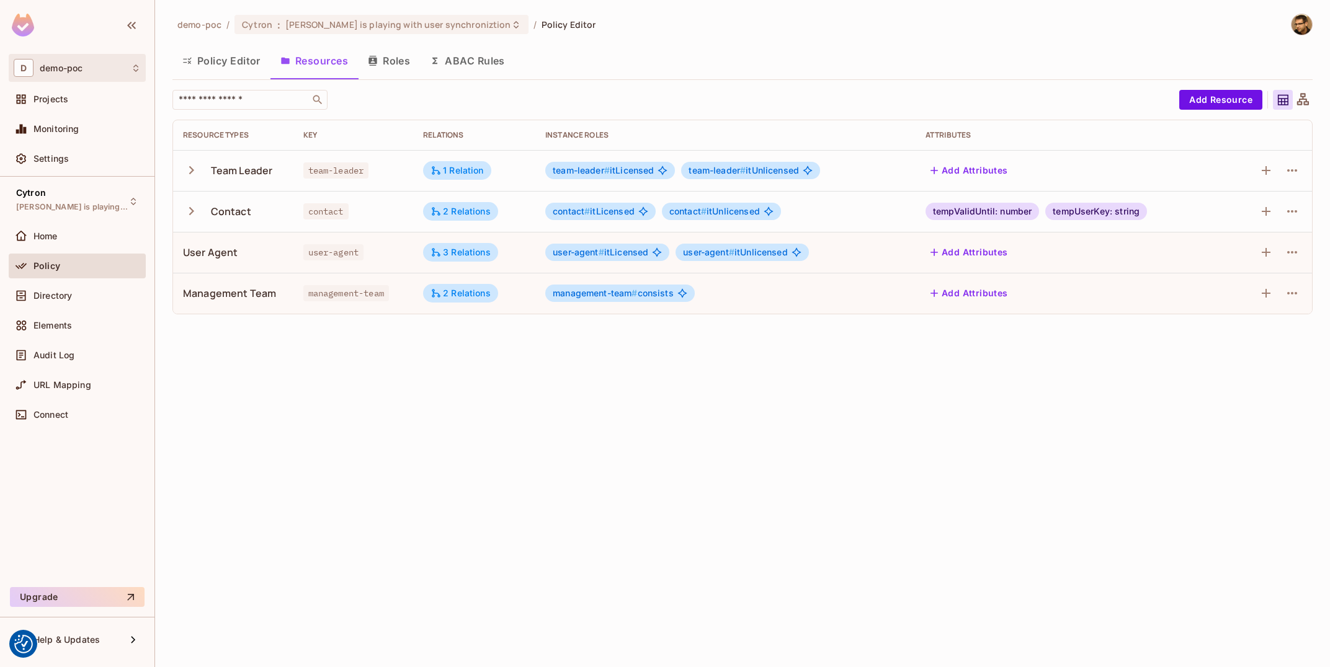
click at [94, 66] on div "D demo-poc" at bounding box center [77, 68] width 127 height 18
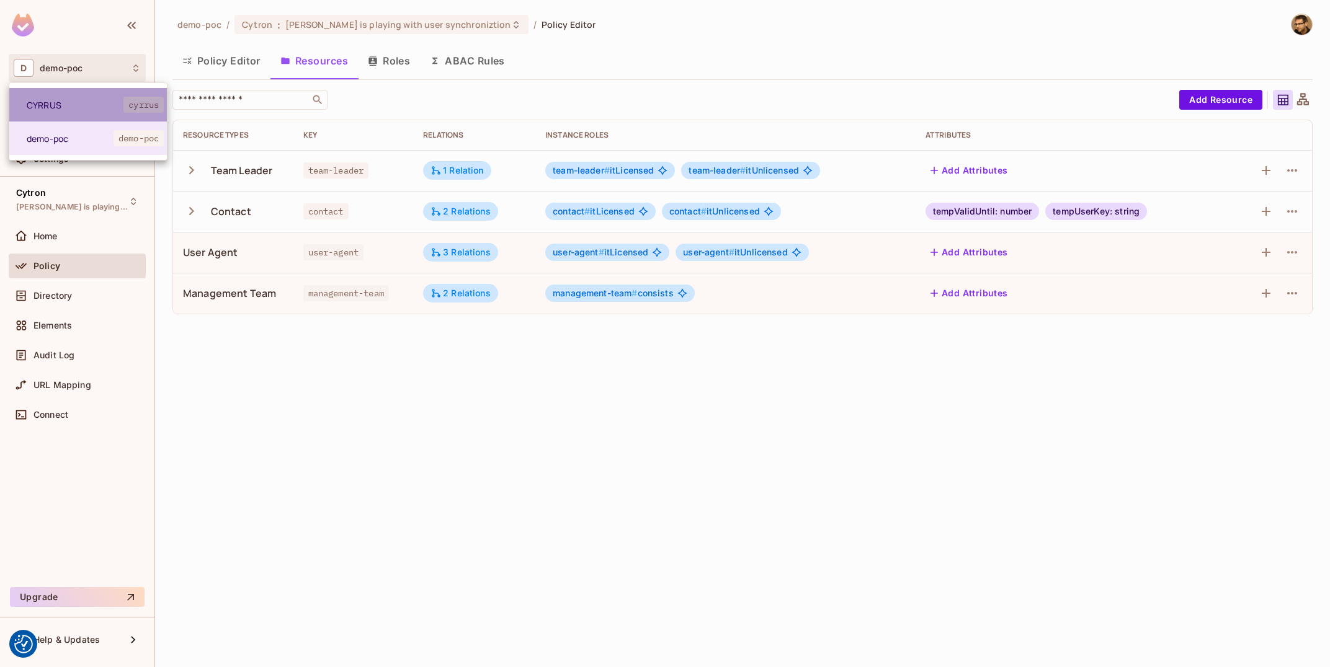
click at [110, 113] on li "CYRRUS cyrrus" at bounding box center [88, 104] width 158 height 33
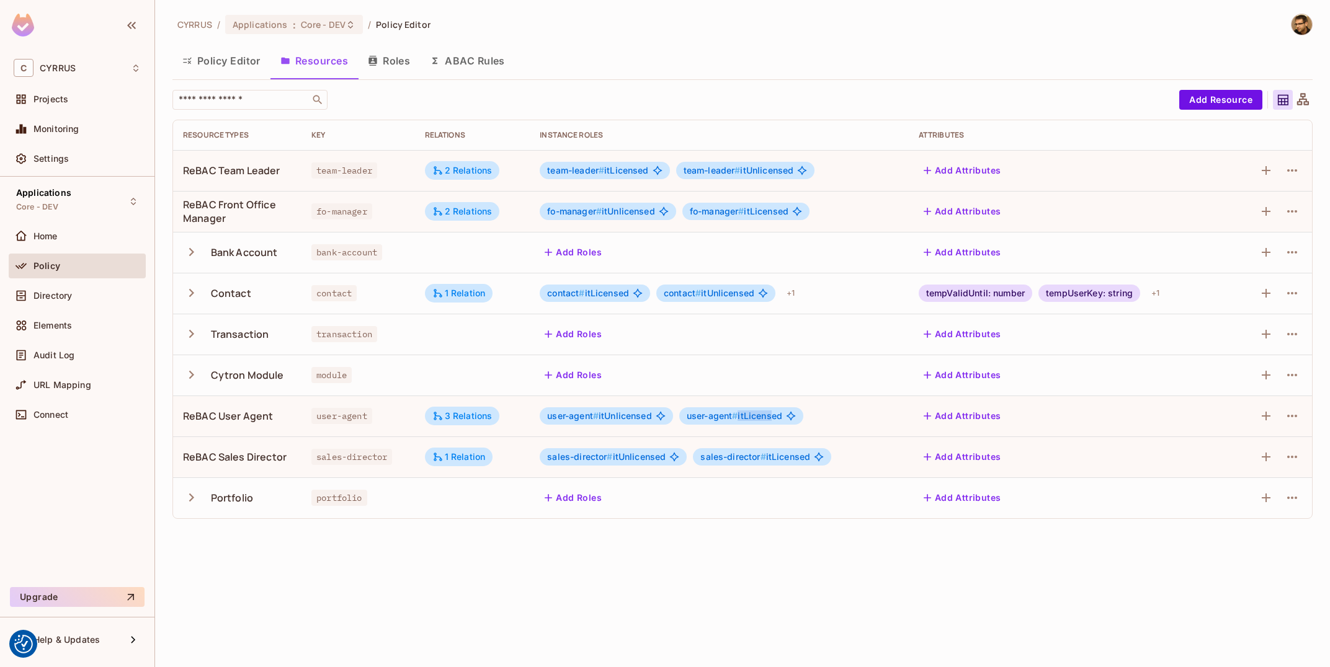
drag, startPoint x: 740, startPoint y: 418, endPoint x: 771, endPoint y: 418, distance: 31.6
click at [771, 418] on span "user-agent # itLicensed" at bounding box center [735, 416] width 96 height 10
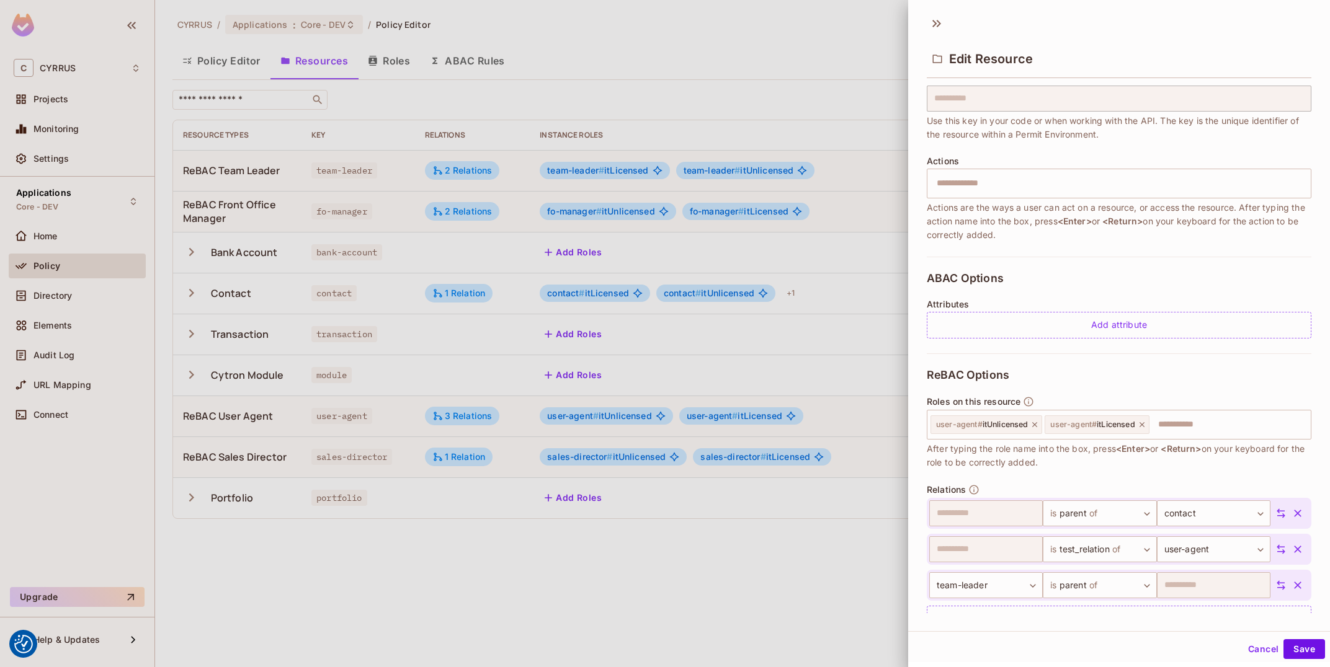
scroll to position [123, 0]
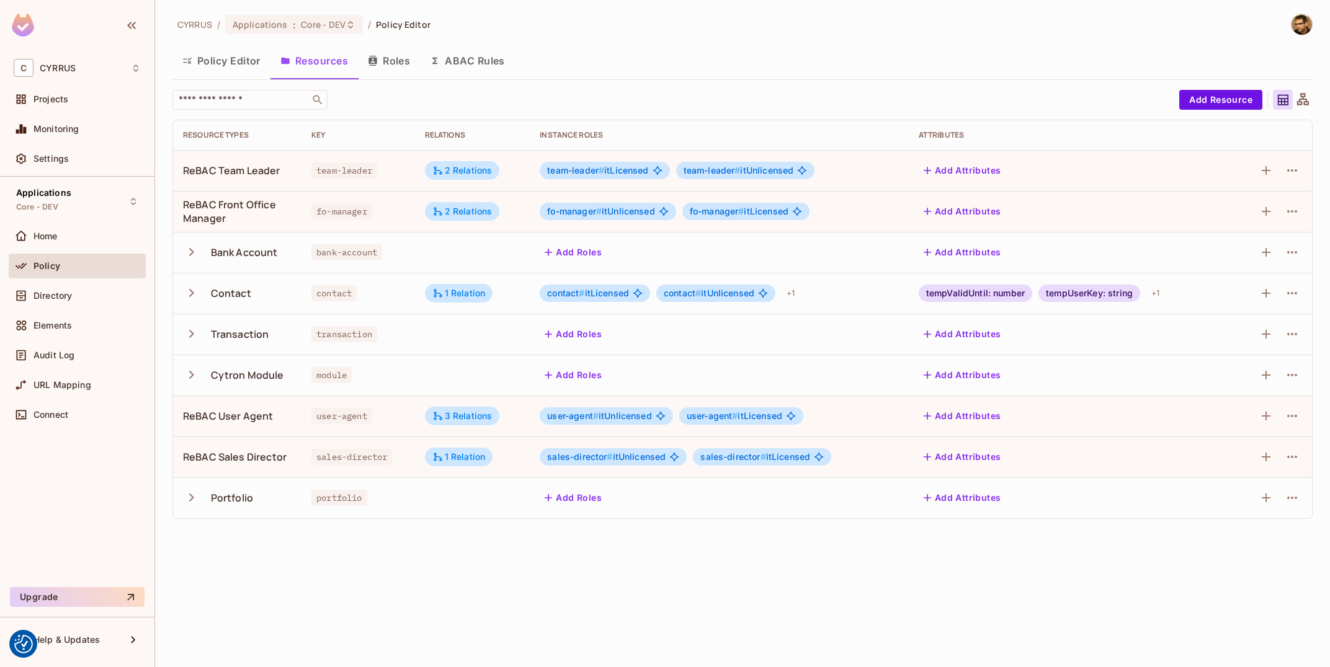
click at [414, 63] on button "Roles" at bounding box center [389, 60] width 62 height 31
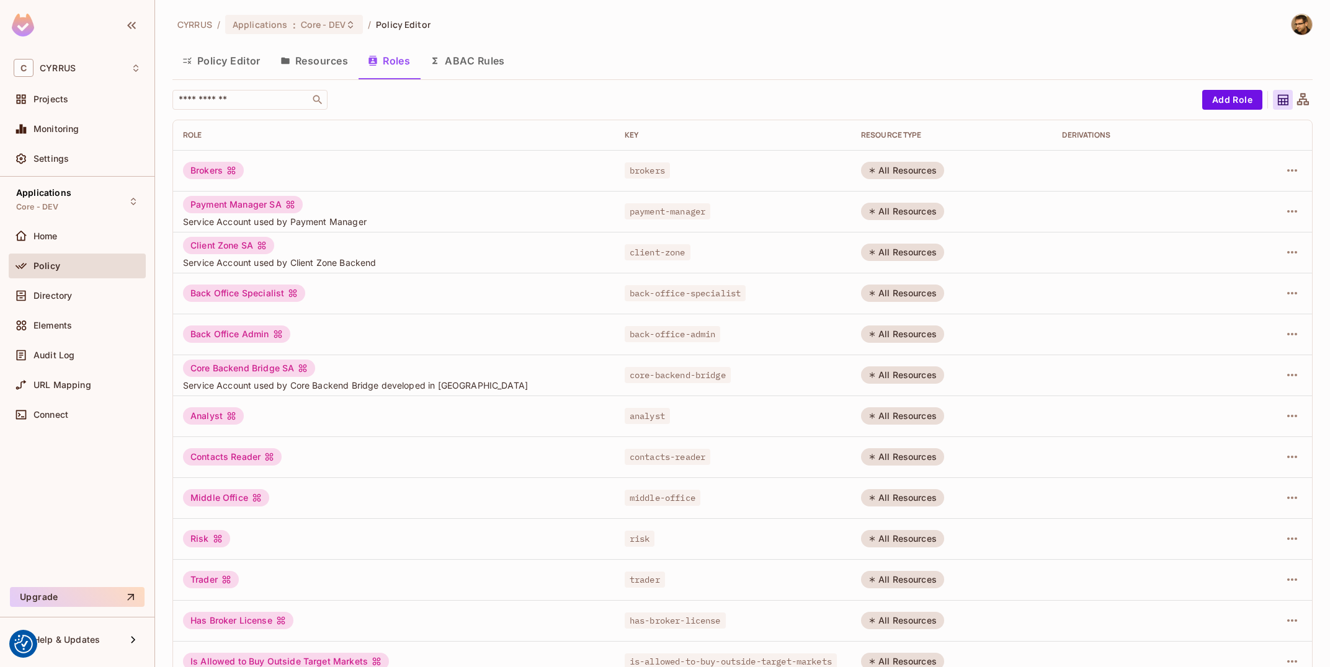
scroll to position [148, 0]
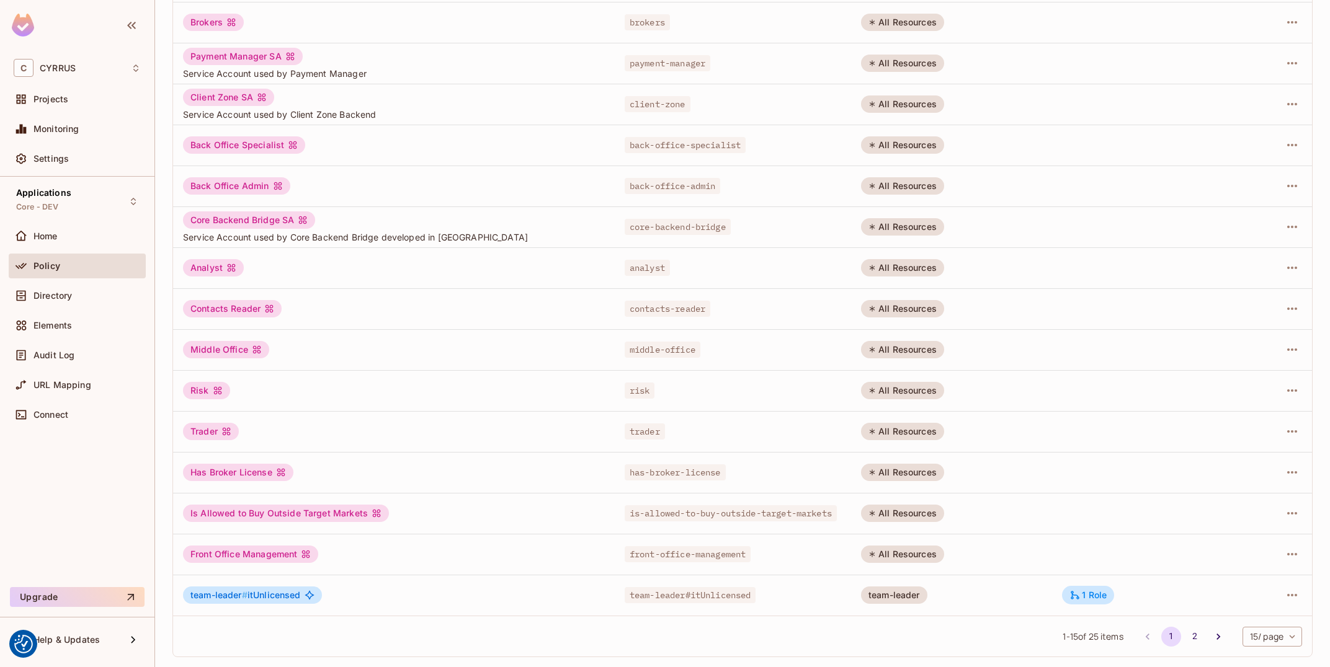
click at [1273, 644] on body "We use cookies to enhance your browsing experience, serve personalized ads or c…" at bounding box center [665, 333] width 1330 height 667
click at [1266, 642] on li "100 / page" at bounding box center [1271, 639] width 62 height 26
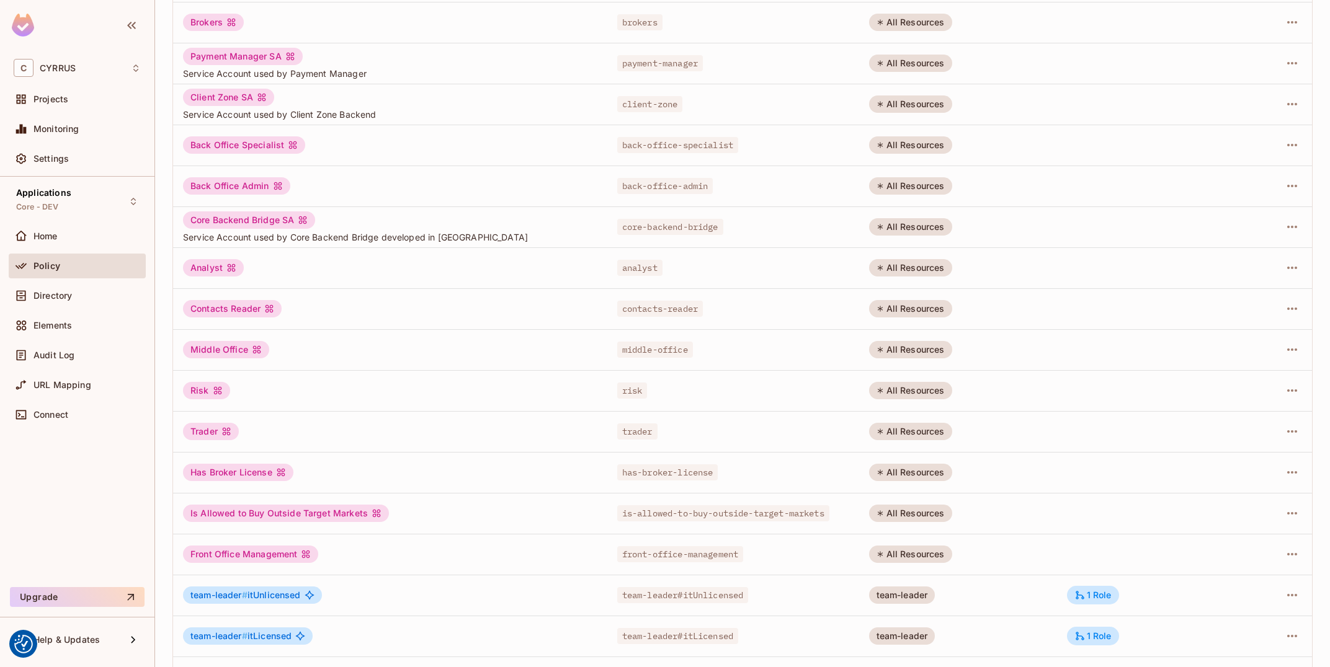
type input "***"
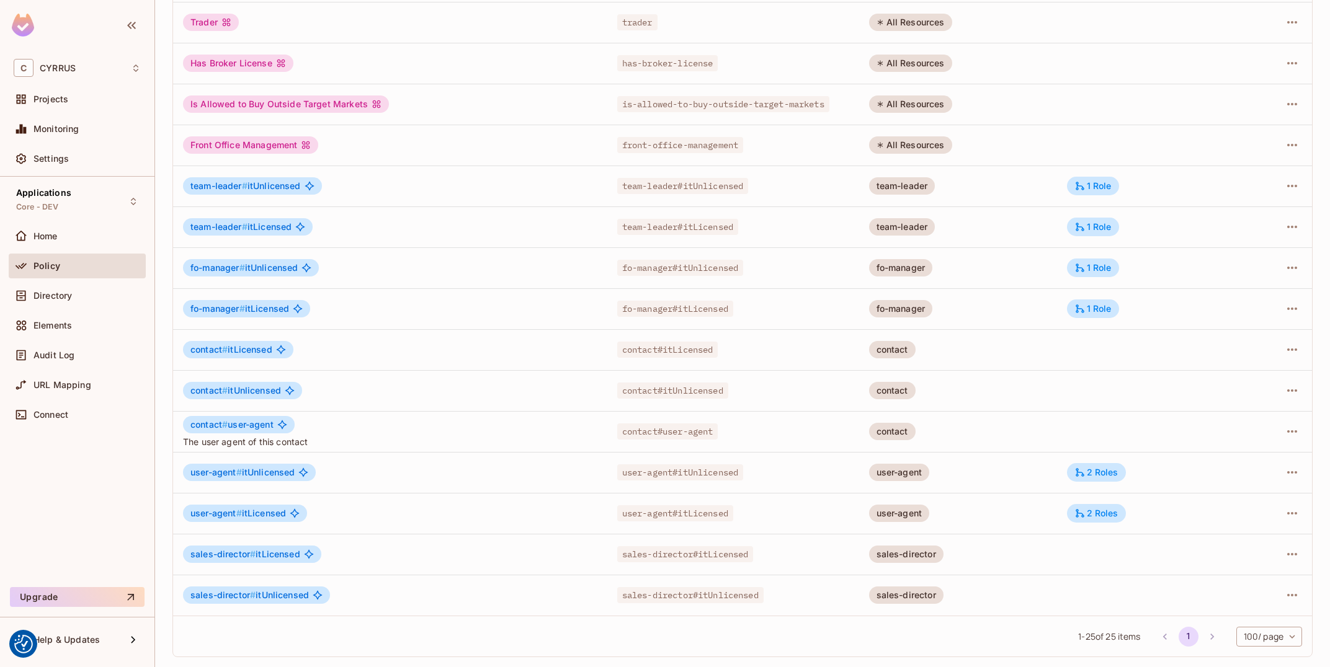
click at [1302, 470] on td at bounding box center [1273, 472] width 76 height 41
click at [1293, 476] on icon "button" at bounding box center [1291, 472] width 15 height 15
click at [1272, 502] on li "Edit Role" at bounding box center [1238, 500] width 110 height 27
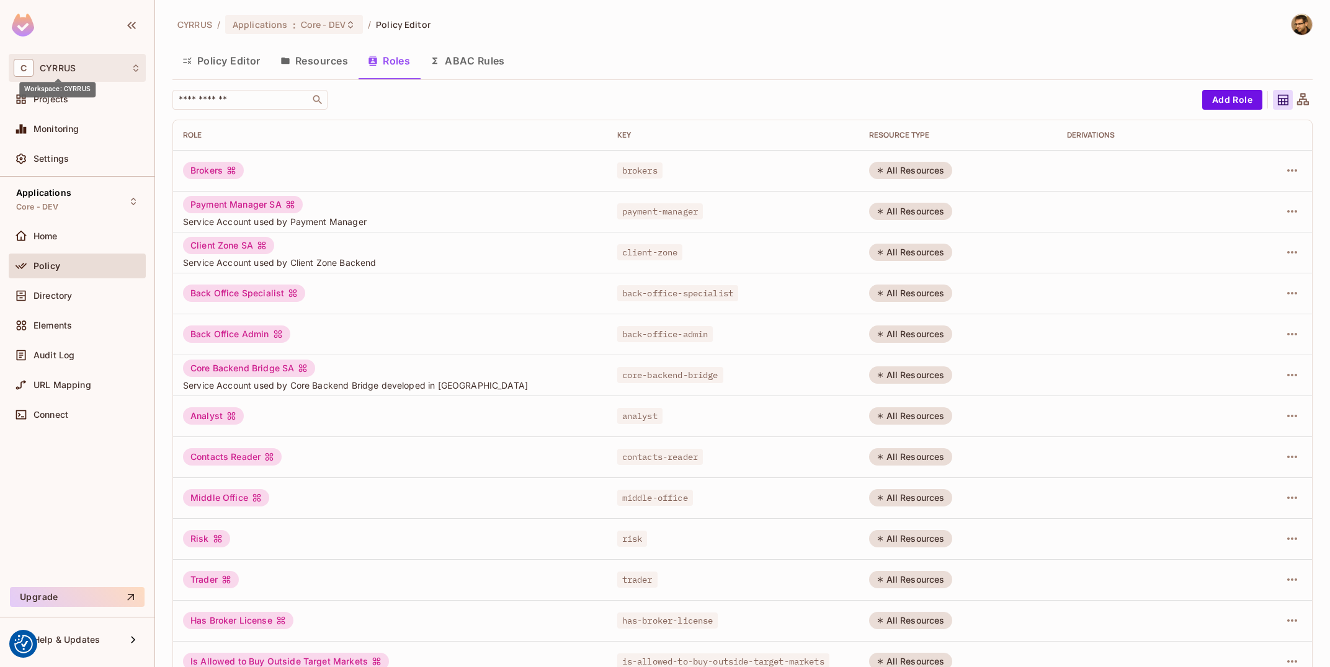
click at [61, 71] on span "CYRRUS" at bounding box center [58, 68] width 36 height 10
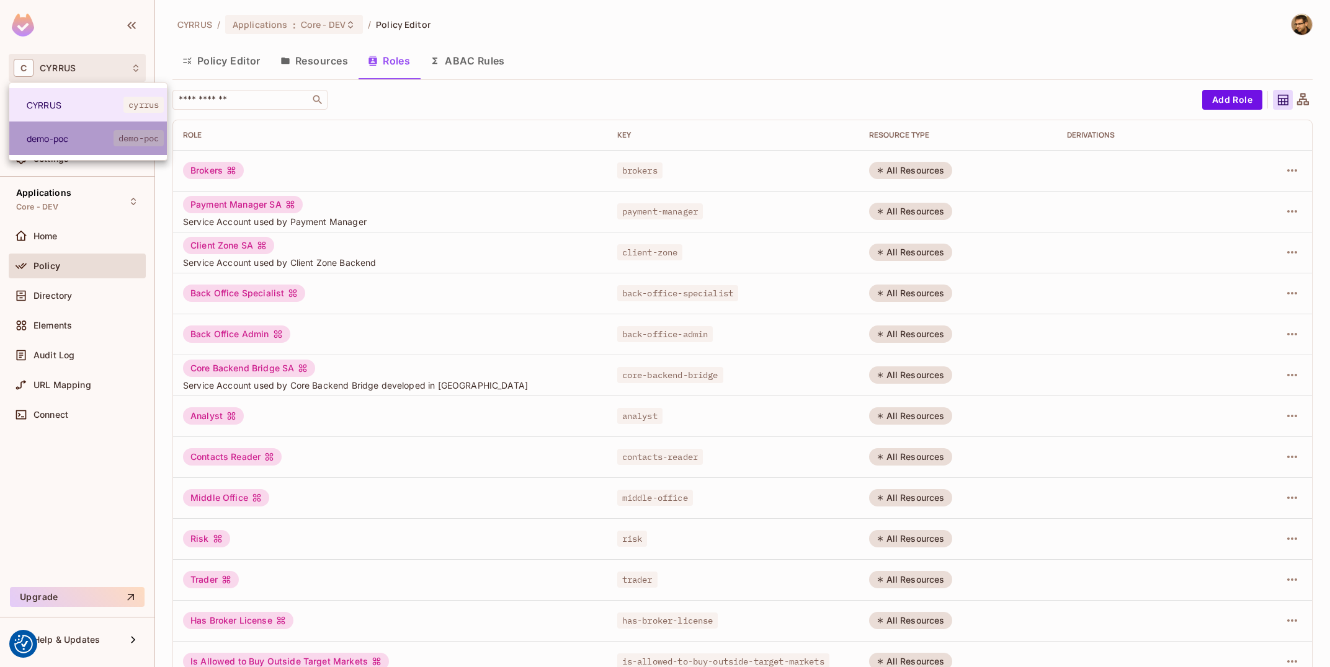
click at [89, 151] on li "demo-poc demo-poc" at bounding box center [88, 138] width 158 height 33
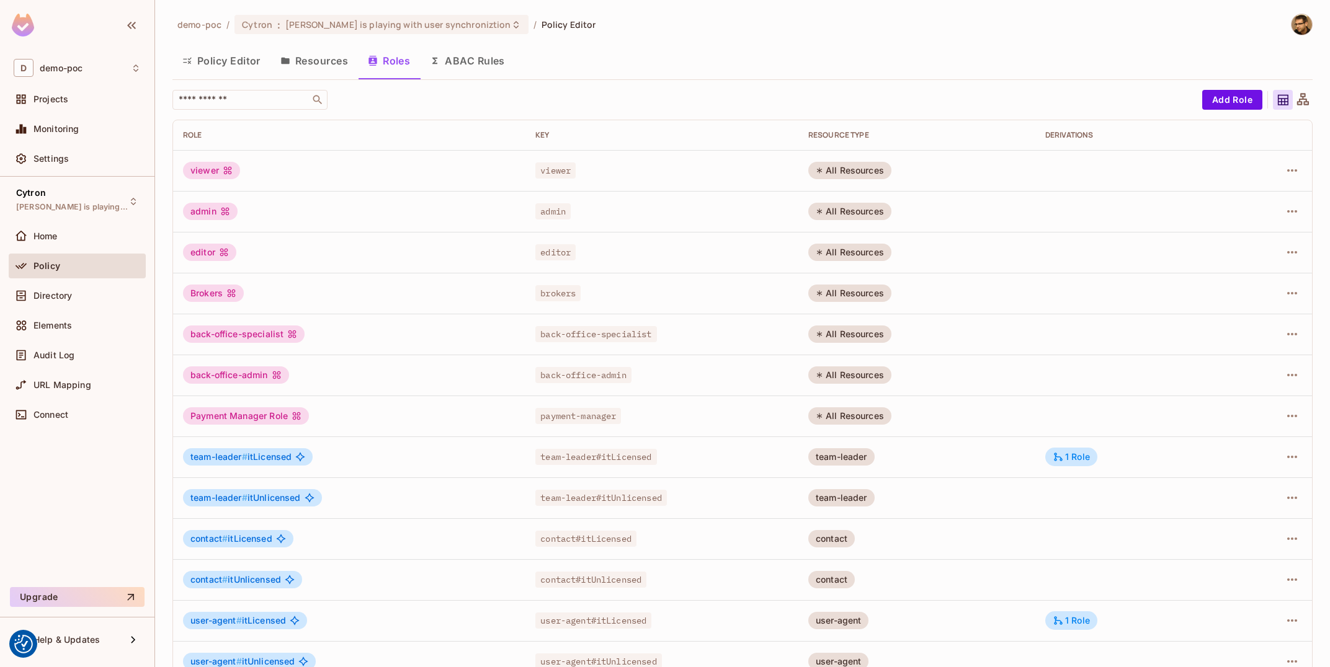
scroll to position [66, 0]
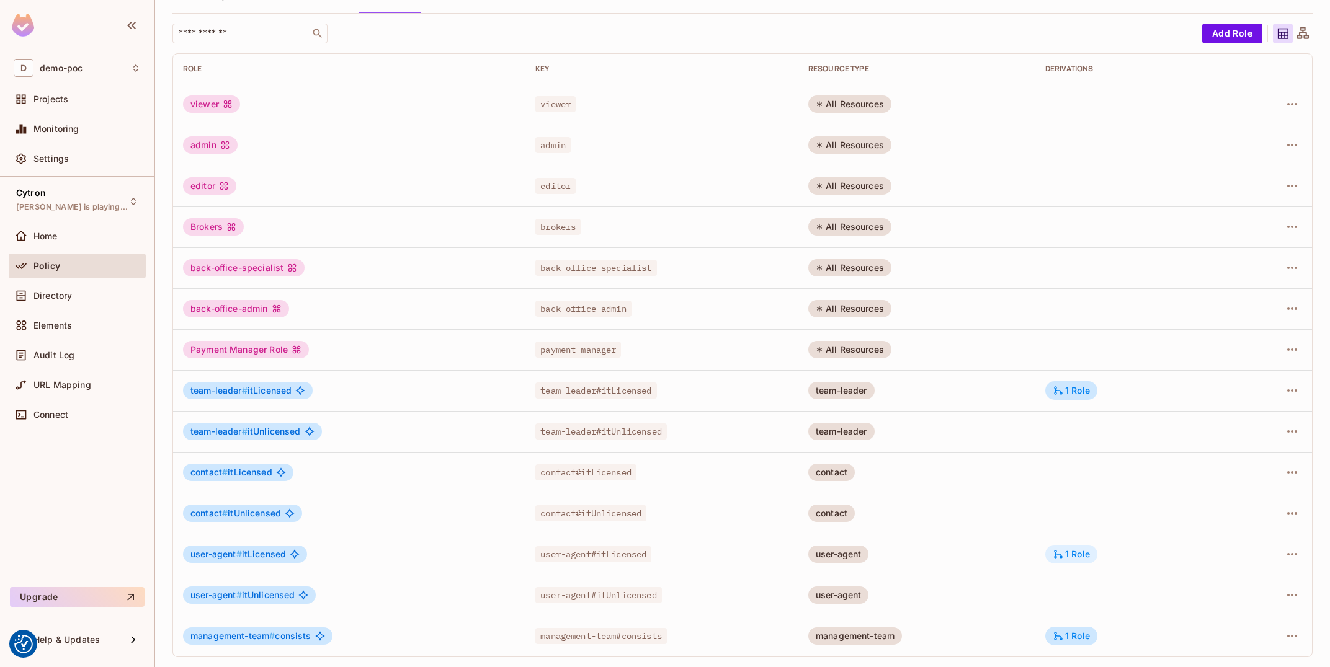
click at [1083, 562] on div "1 Role" at bounding box center [1071, 554] width 52 height 19
click at [1290, 553] on icon "button" at bounding box center [1291, 554] width 15 height 15
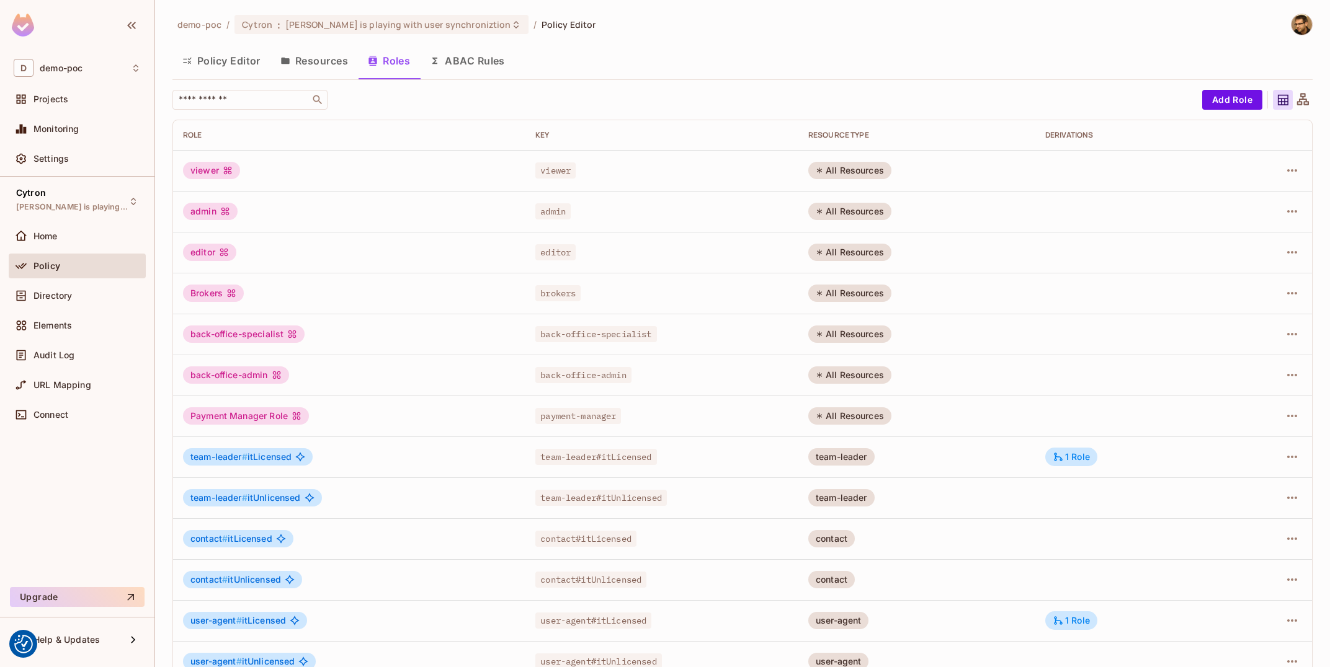
click at [342, 59] on button "Resources" at bounding box center [313, 60] width 87 height 31
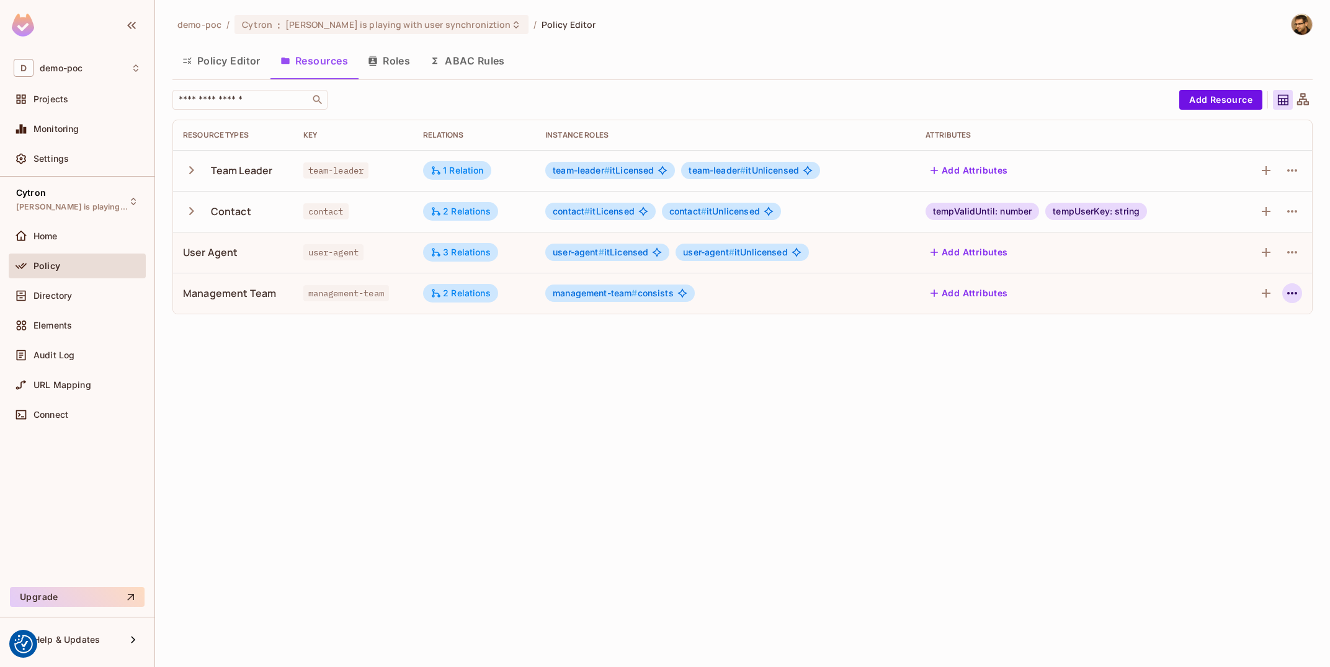
click at [1297, 291] on icon "button" at bounding box center [1291, 293] width 15 height 15
click at [1262, 334] on span "Edit Resource" at bounding box center [1238, 343] width 66 height 20
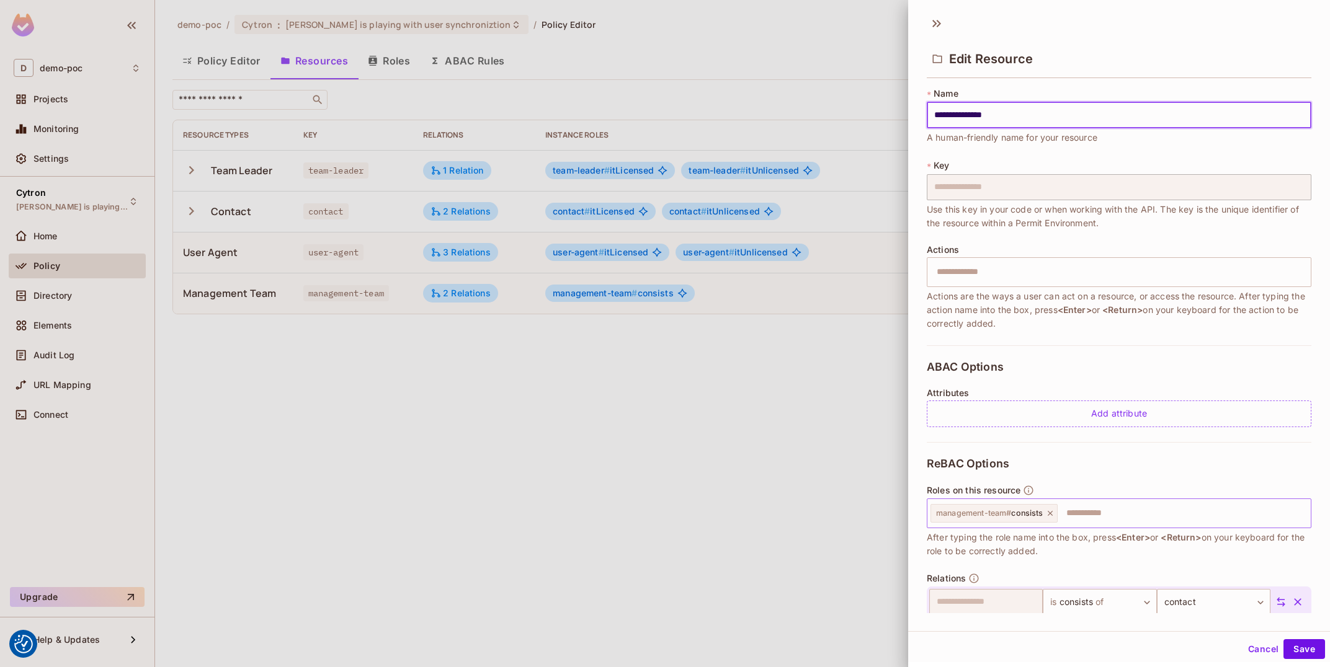
click at [1052, 511] on icon at bounding box center [1050, 513] width 9 height 9
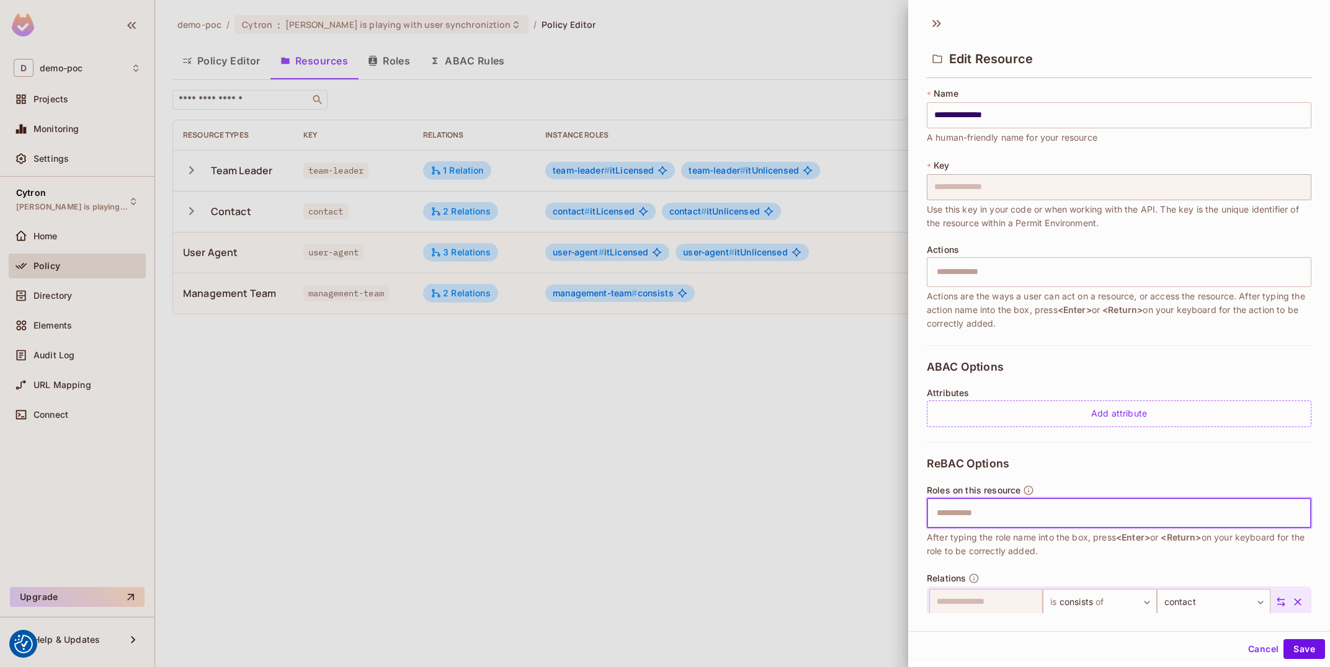
click at [1052, 511] on input "text" at bounding box center [1117, 513] width 376 height 25
type input "**********"
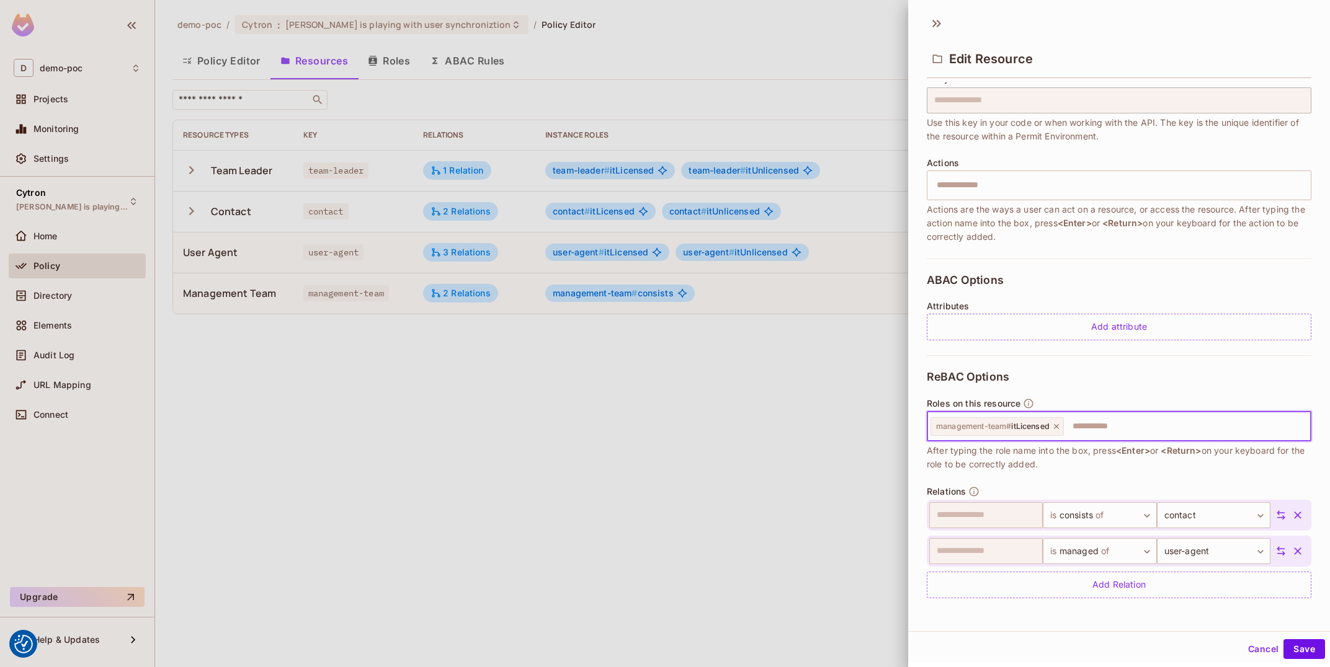
scroll to position [2, 0]
click at [1320, 648] on button "Save" at bounding box center [1304, 648] width 42 height 20
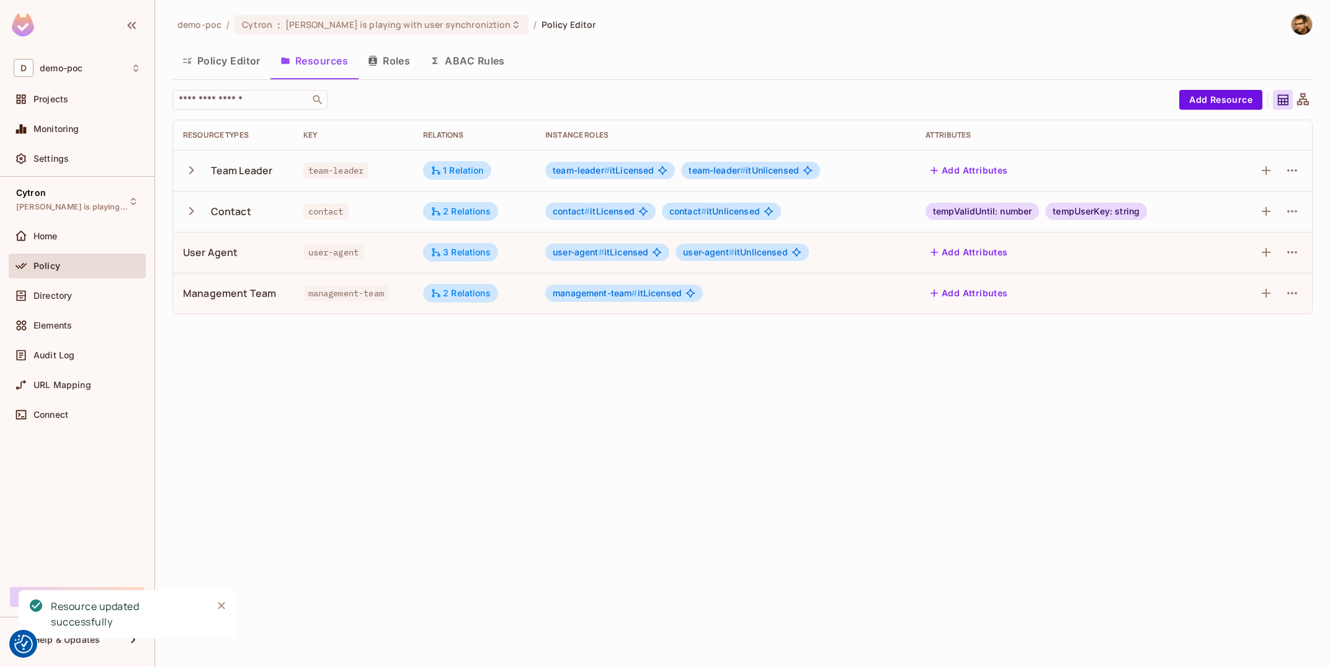
click at [399, 49] on button "Roles" at bounding box center [389, 60] width 62 height 31
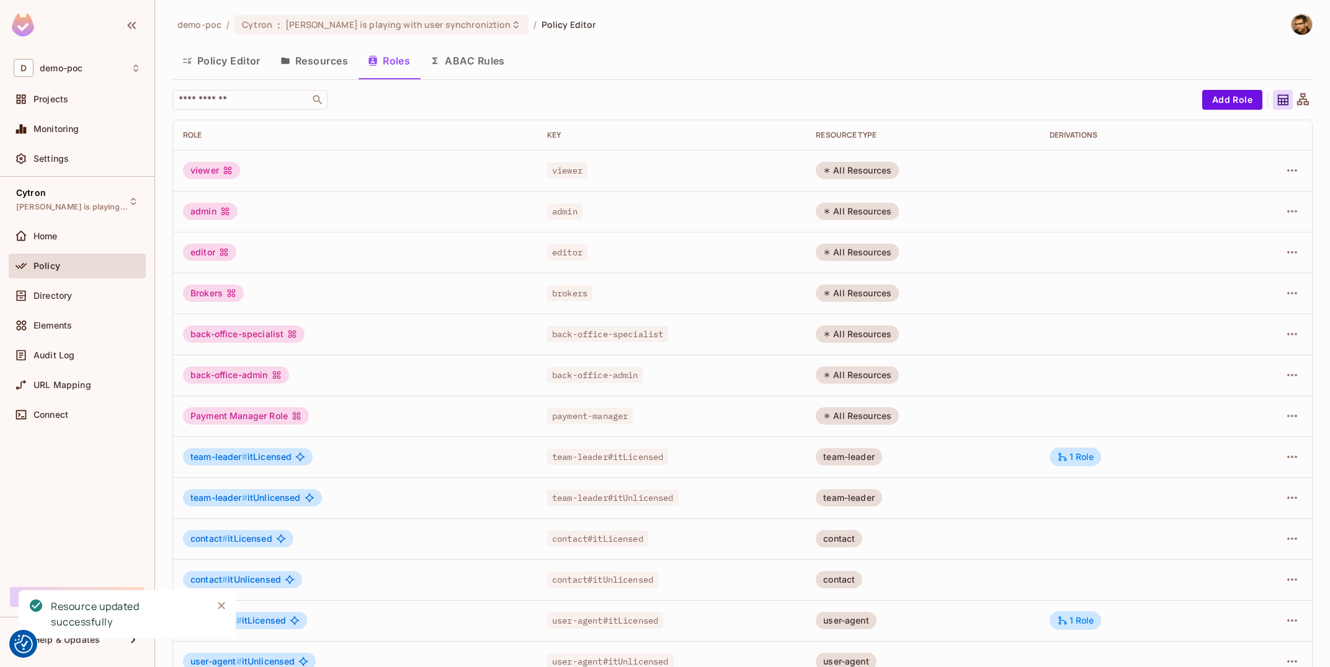
scroll to position [66, 0]
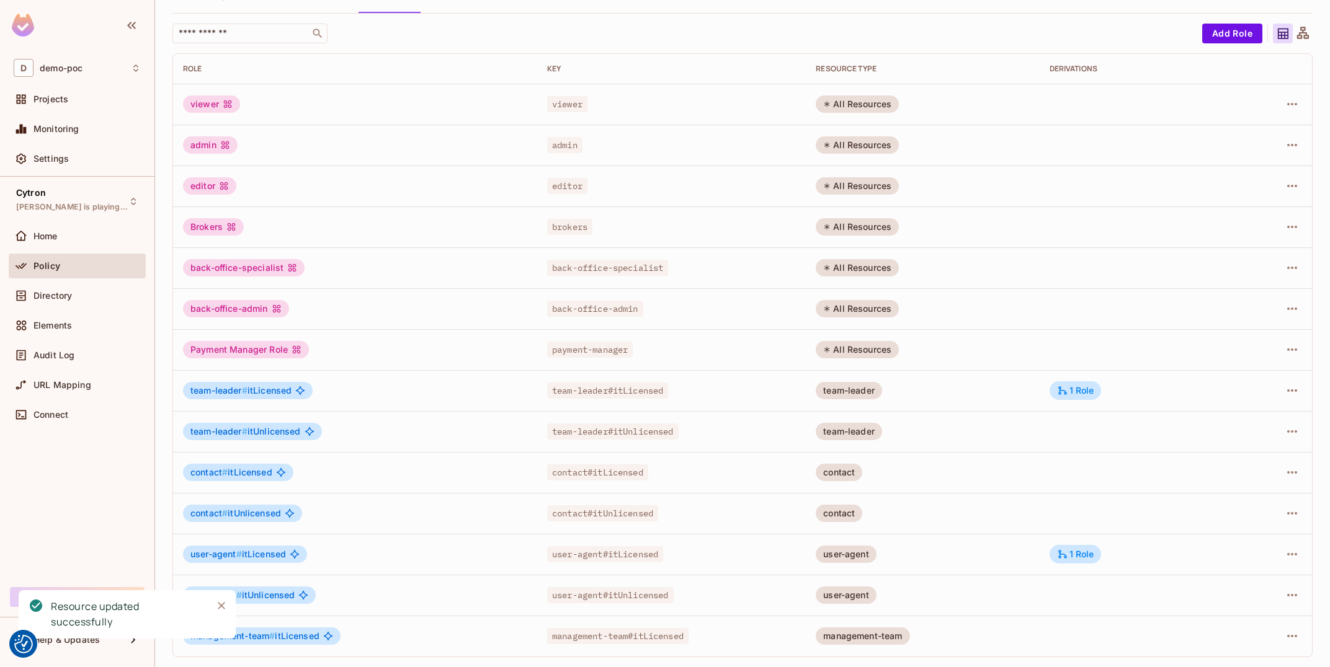
click at [220, 609] on icon "Close" at bounding box center [221, 606] width 12 height 12
click at [1293, 557] on icon "button" at bounding box center [1291, 554] width 15 height 15
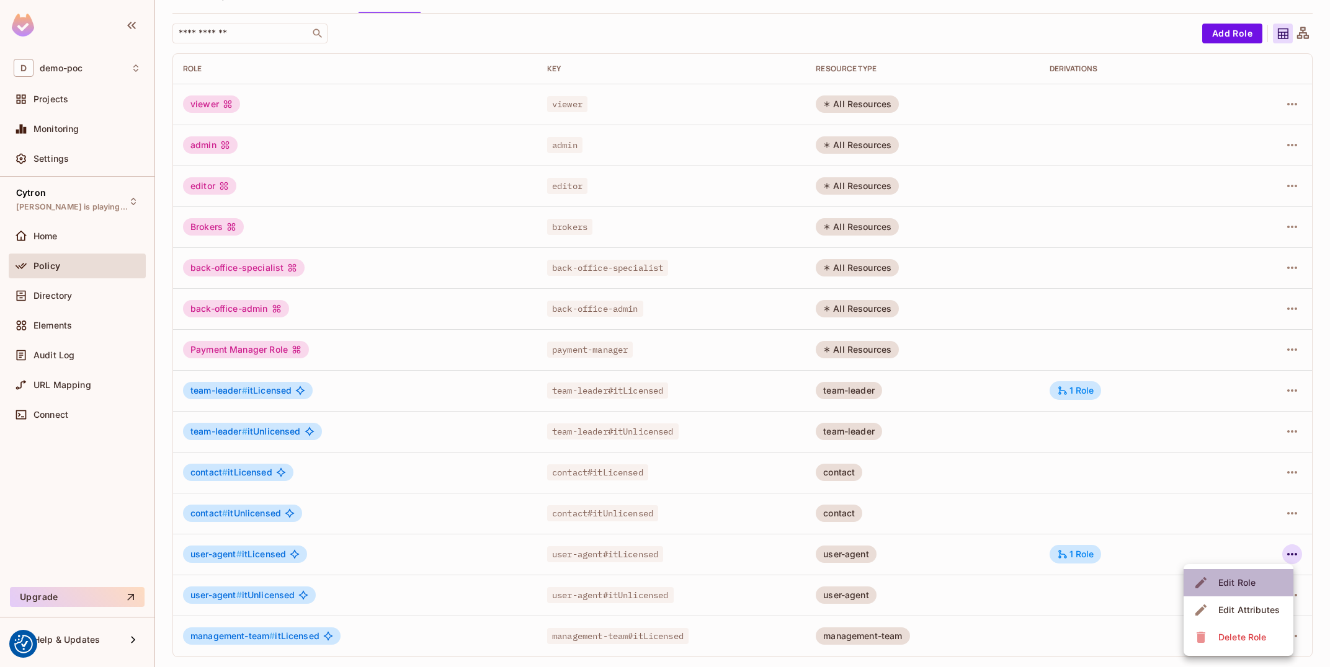
click at [1270, 587] on li "Edit Role" at bounding box center [1238, 582] width 110 height 27
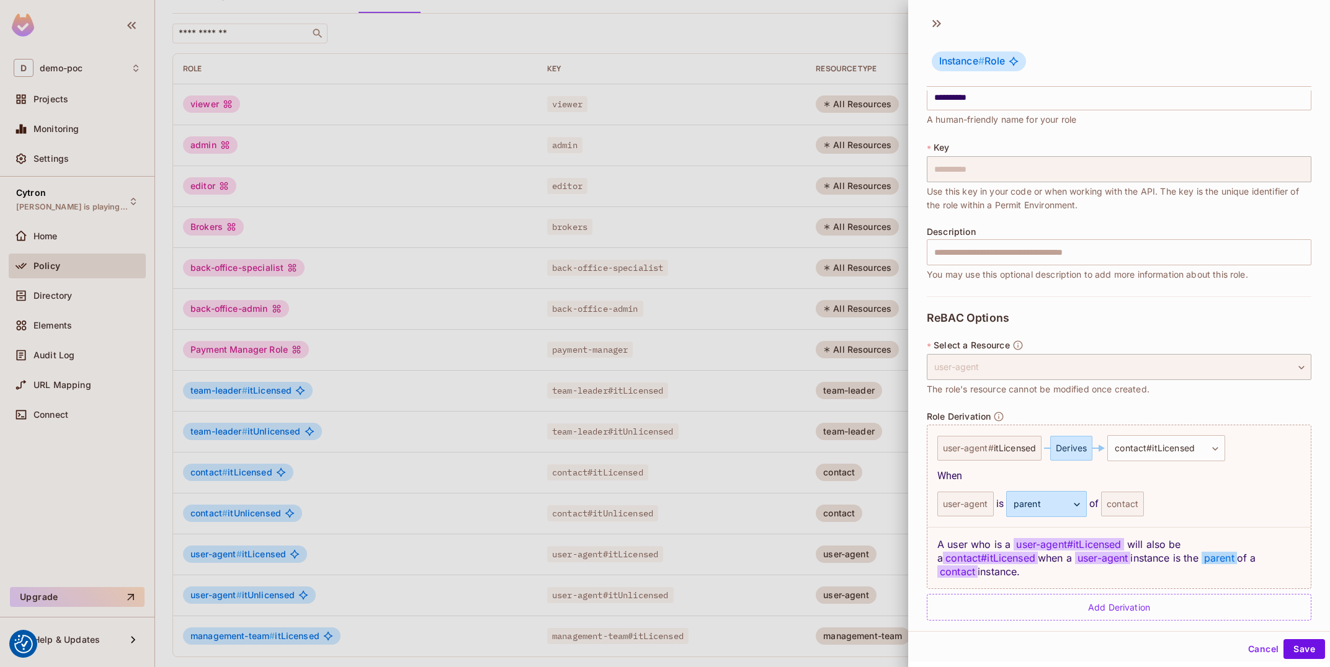
scroll to position [2, 0]
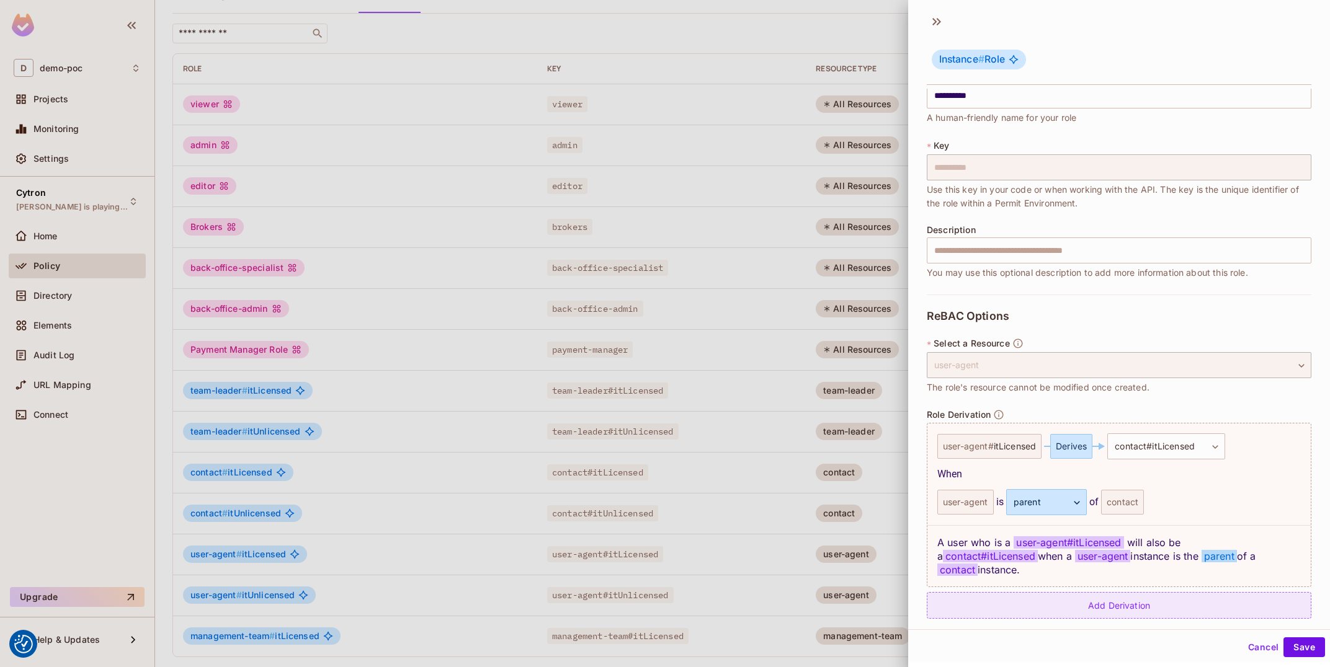
click at [1159, 592] on div "Add Derivation" at bounding box center [1119, 605] width 385 height 27
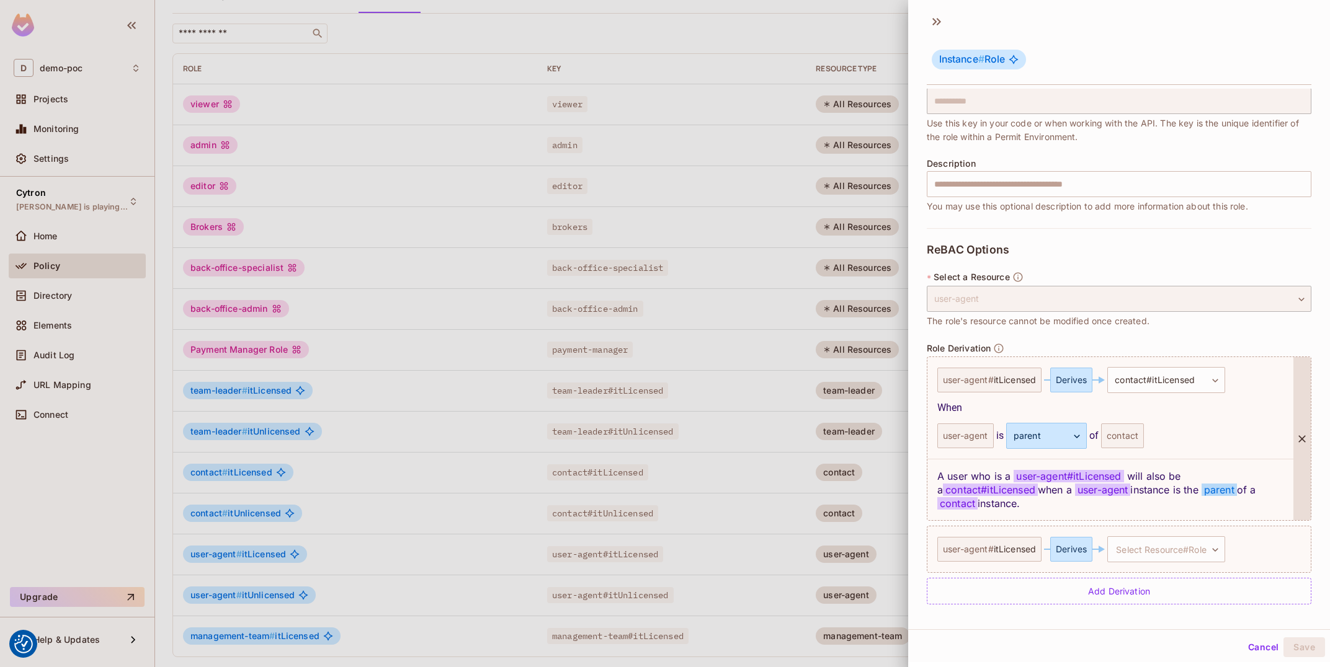
scroll to position [79, 0]
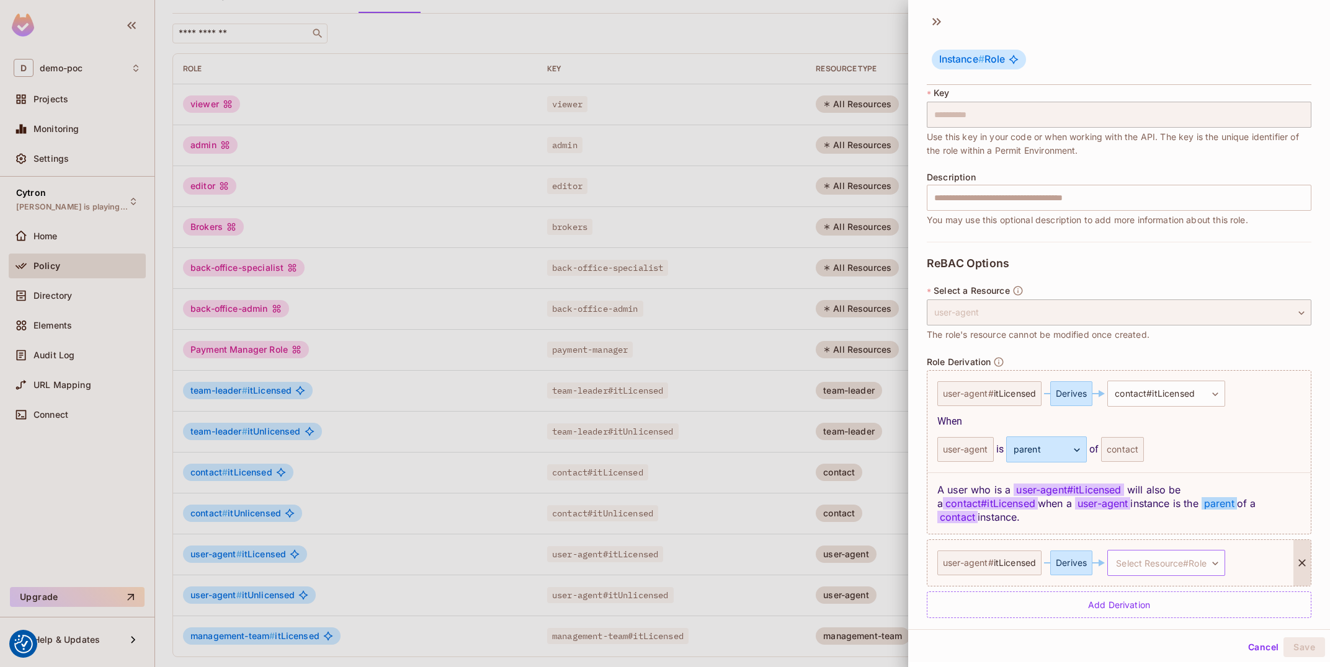
click at [1152, 548] on body "We use cookies to enhance your browsing experience, serve personalized ads or c…" at bounding box center [665, 333] width 1330 height 667
click at [1204, 611] on li "contact # itLicensed" at bounding box center [1159, 608] width 118 height 22
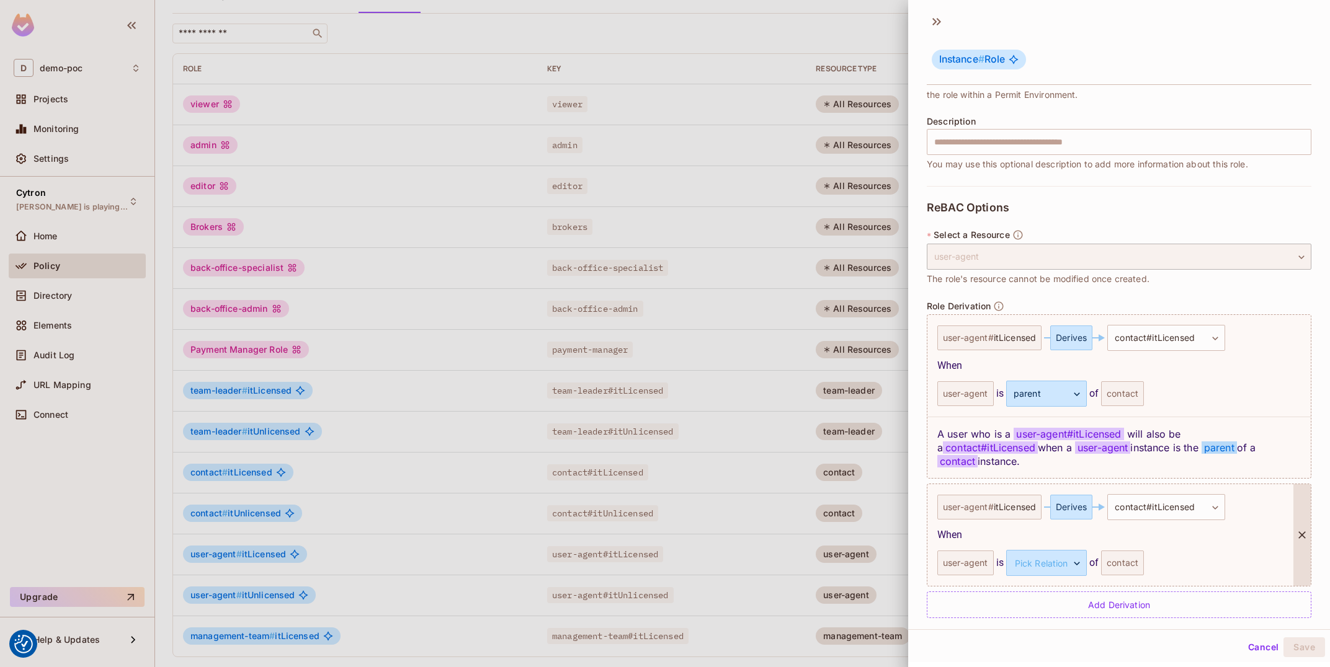
click at [965, 551] on div "user-agent" at bounding box center [965, 563] width 56 height 25
click at [1016, 553] on body "We use cookies to enhance your browsing experience, serve personalized ads or c…" at bounding box center [665, 333] width 1330 height 667
click at [1103, 546] on div at bounding box center [665, 333] width 1330 height 667
click at [1052, 557] on body "We use cookies to enhance your browsing experience, serve personalized ads or c…" at bounding box center [665, 333] width 1330 height 667
click at [1198, 530] on div at bounding box center [665, 333] width 1330 height 667
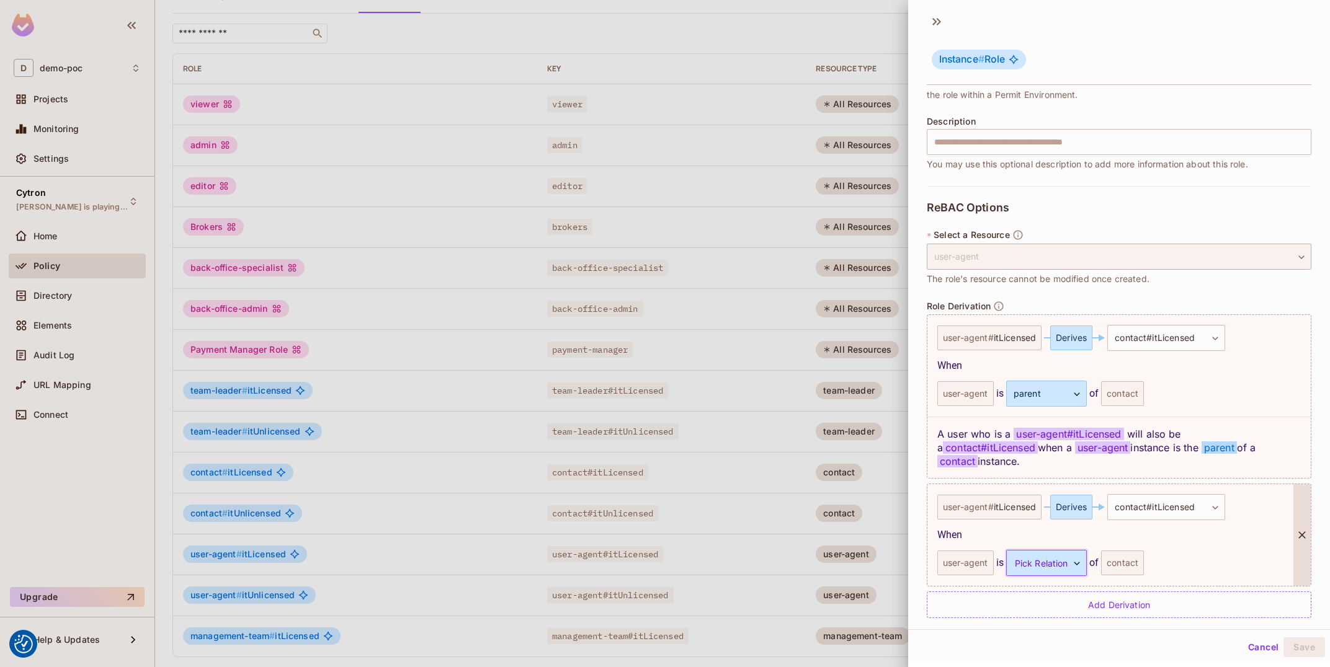
click at [1302, 529] on icon at bounding box center [1302, 535] width 12 height 12
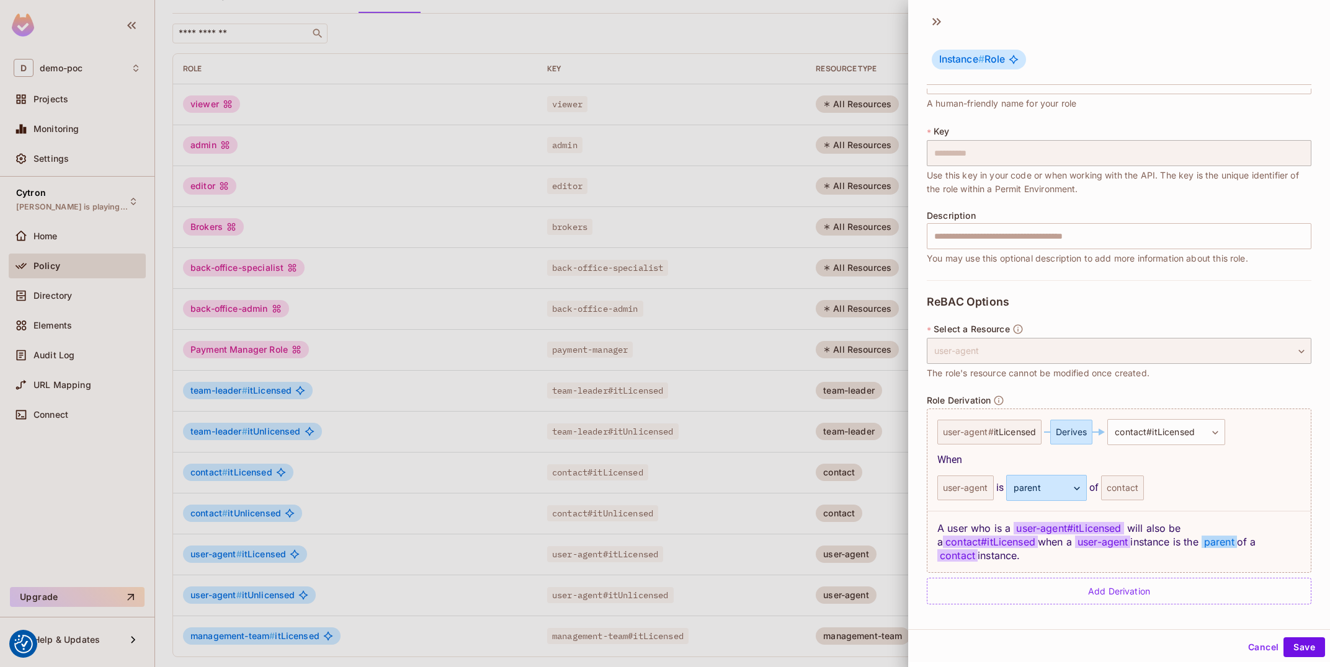
scroll to position [26, 0]
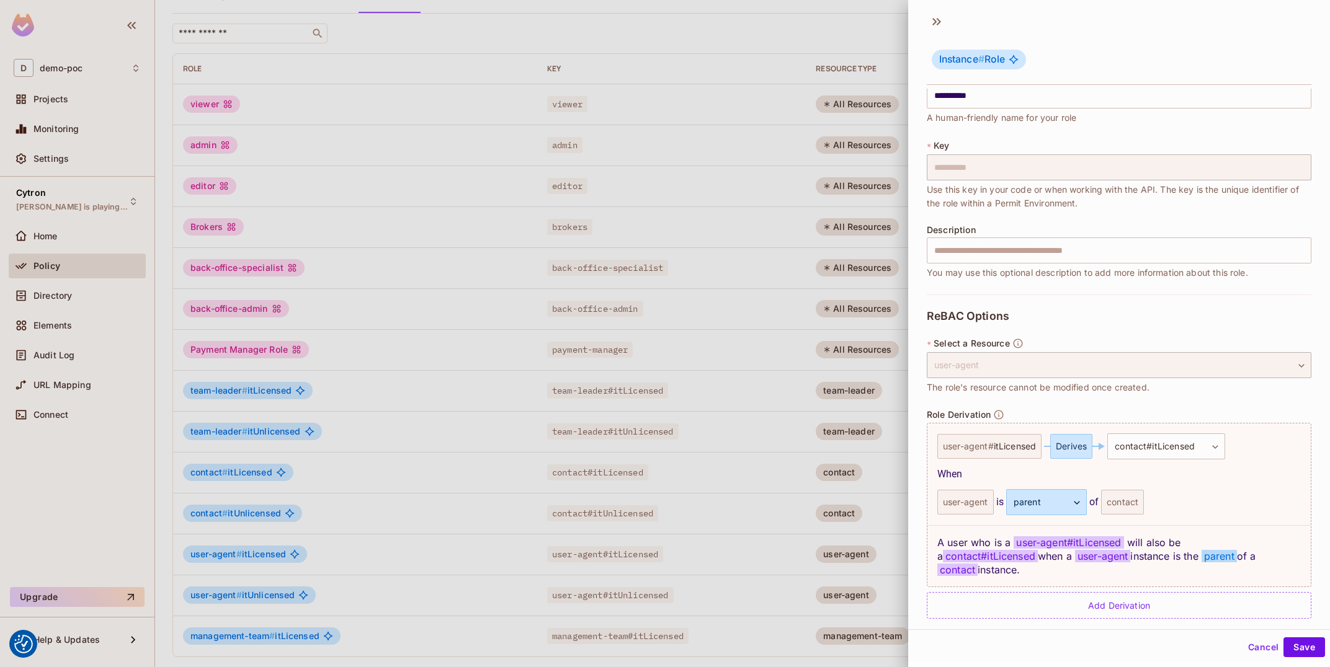
click at [1265, 636] on div "Cancel Save" at bounding box center [1119, 648] width 422 height 30
click at [1265, 647] on button "Cancel" at bounding box center [1263, 648] width 40 height 20
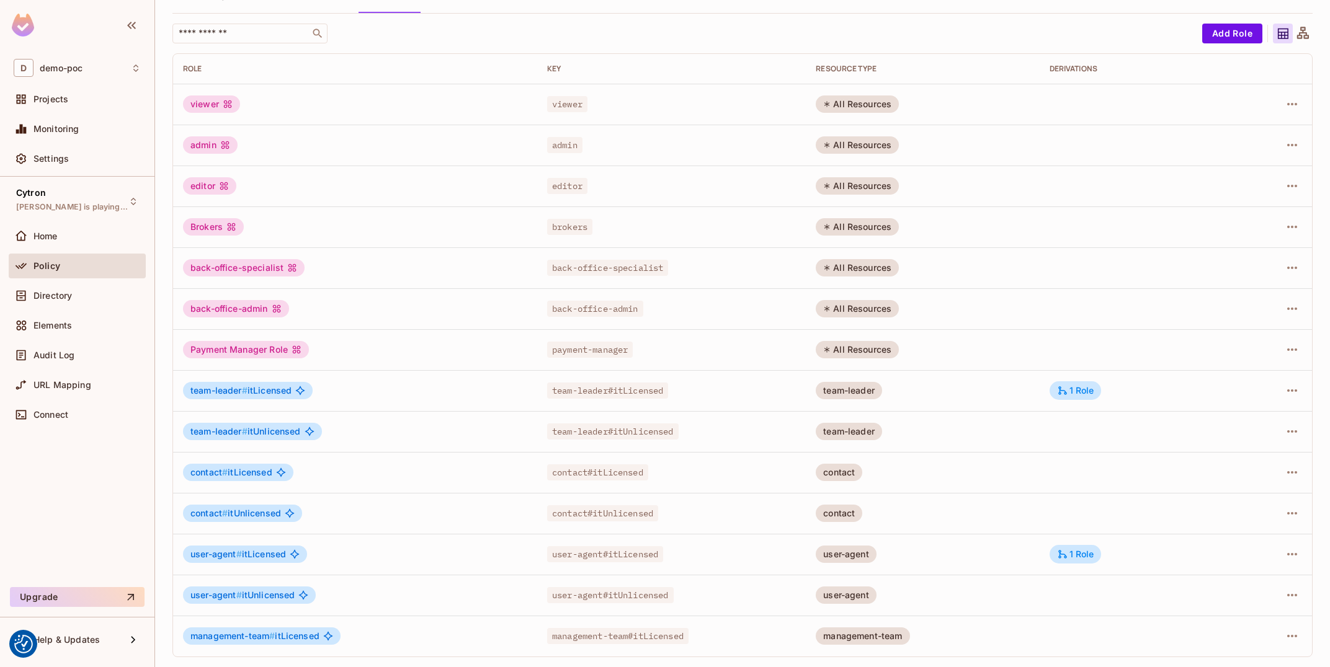
scroll to position [0, 0]
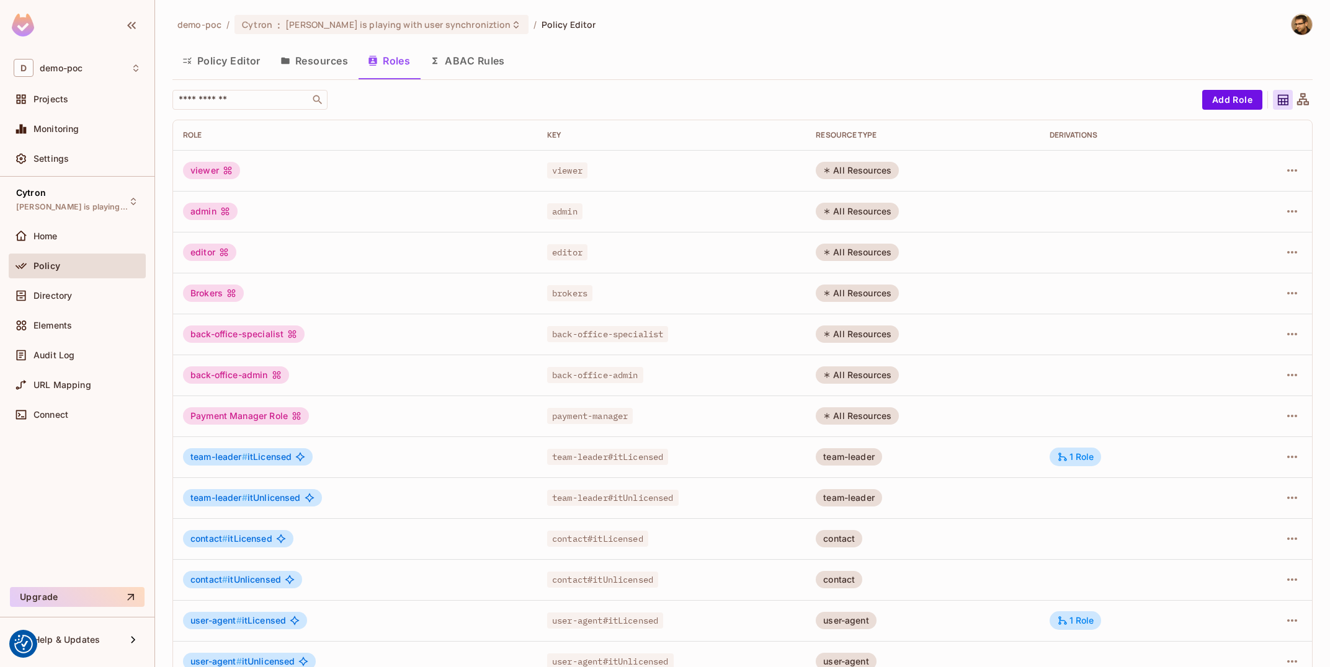
click at [322, 75] on button "Resources" at bounding box center [313, 60] width 87 height 31
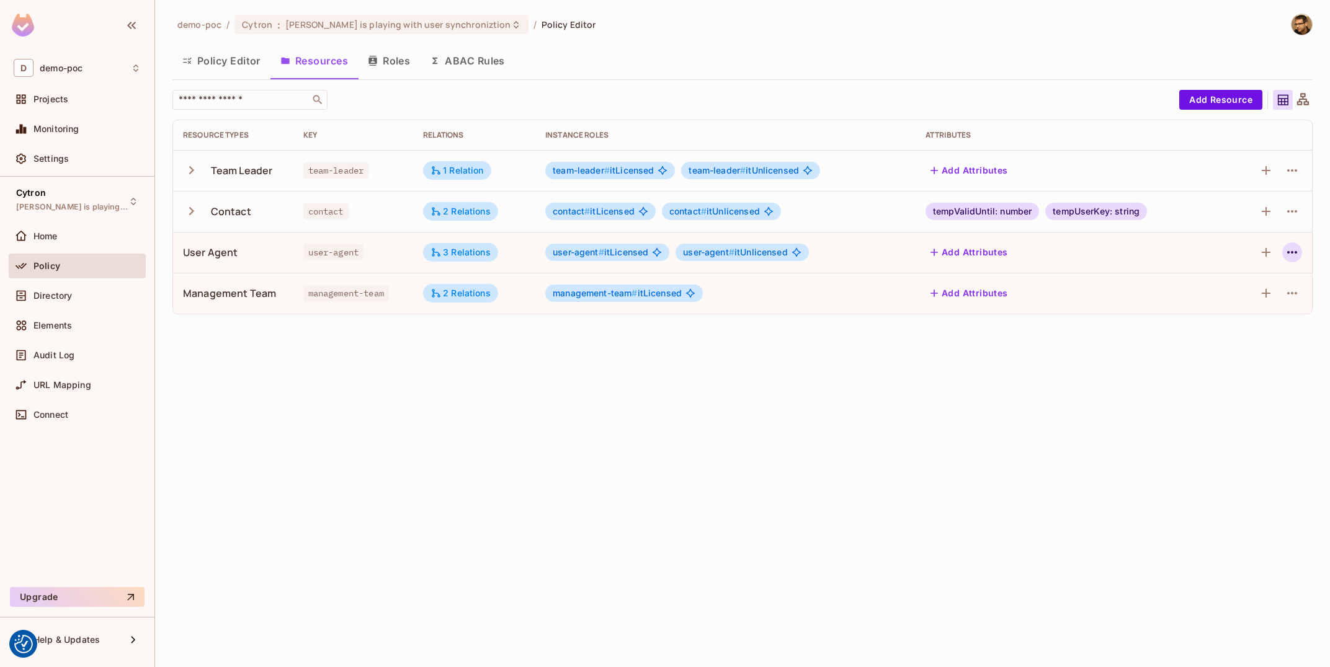
click at [1293, 260] on icon "button" at bounding box center [1291, 252] width 15 height 15
click at [1269, 299] on span "Edit Resource" at bounding box center [1238, 301] width 66 height 20
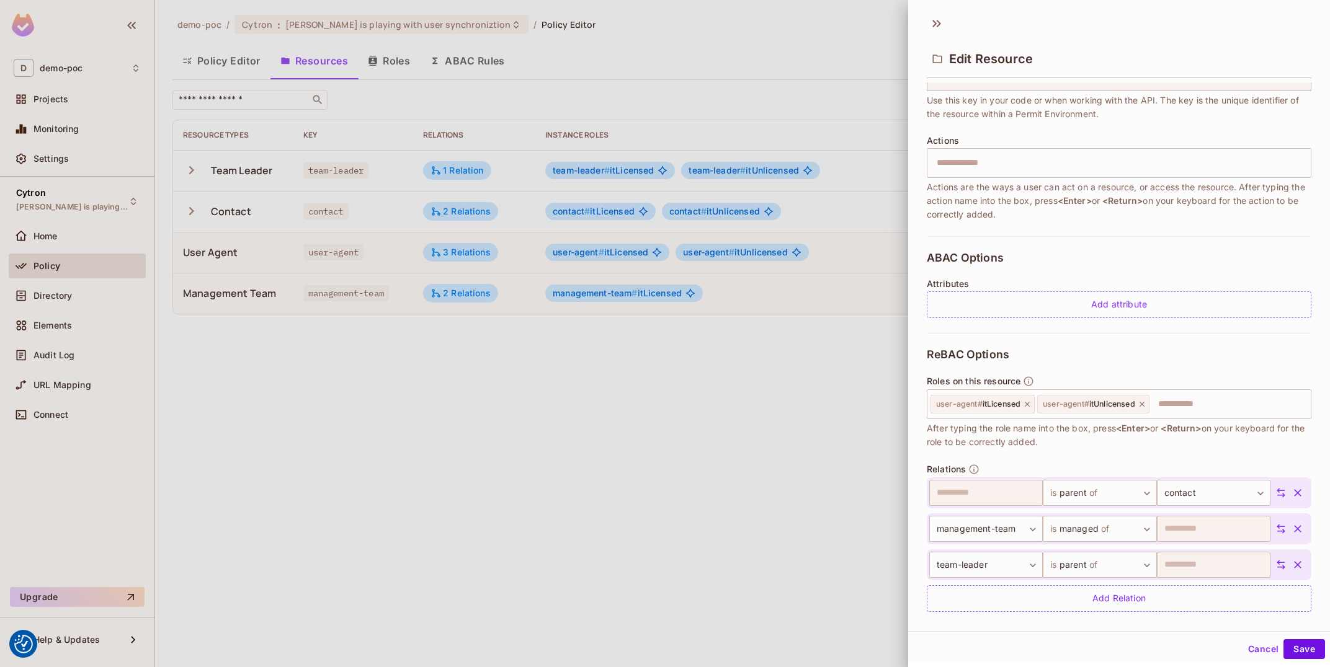
scroll to position [123, 0]
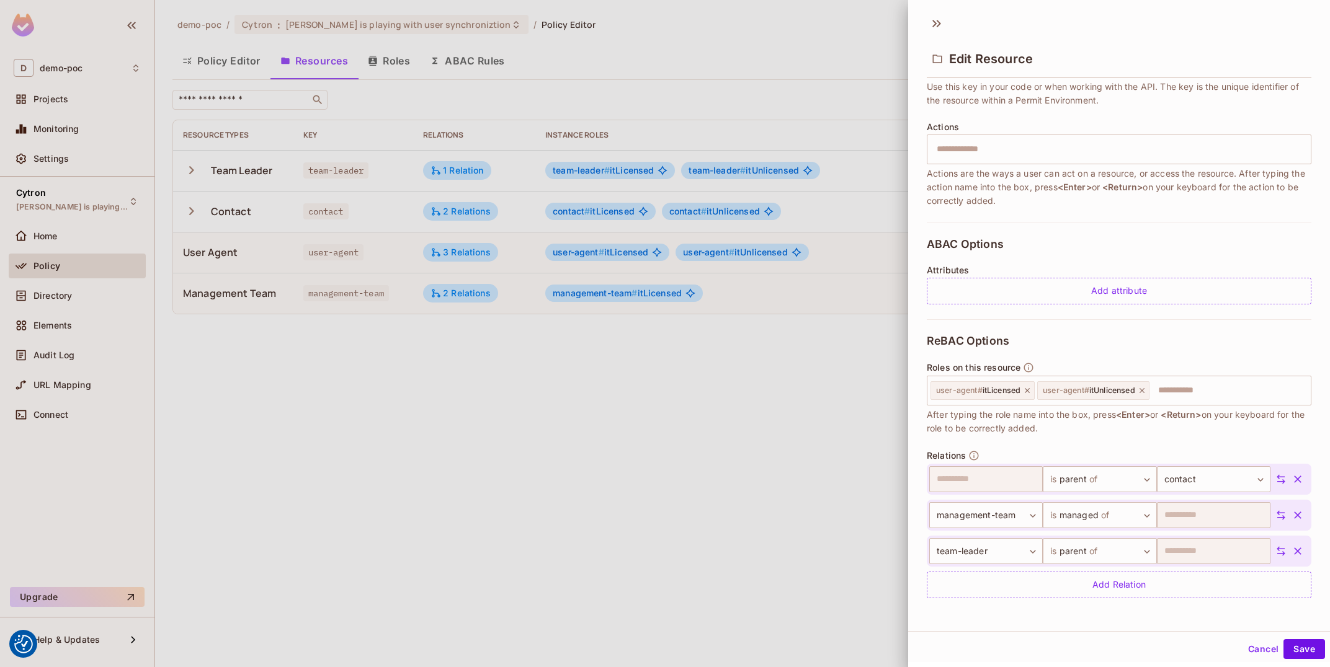
click at [1073, 119] on div "**********" at bounding box center [1119, 94] width 385 height 258
click at [1296, 515] on icon "button" at bounding box center [1297, 515] width 7 height 7
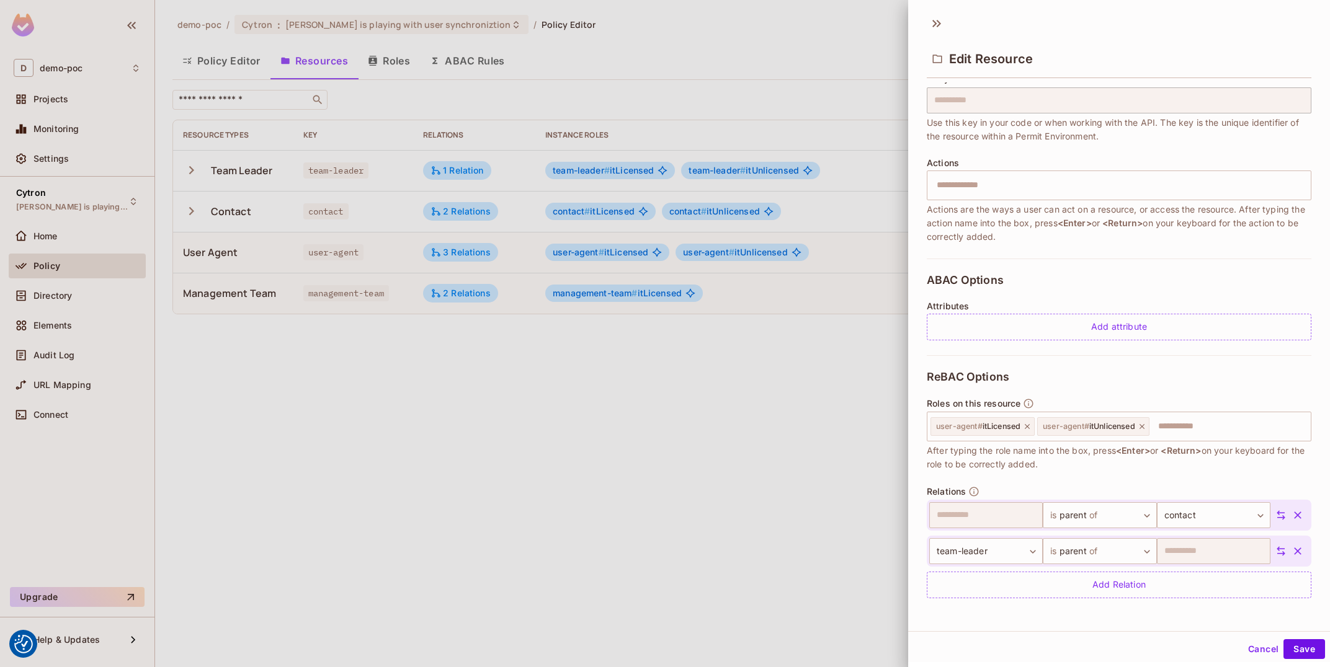
scroll to position [87, 0]
drag, startPoint x: 1296, startPoint y: 515, endPoint x: 1082, endPoint y: 550, distance: 216.8
click at [1251, 512] on div "​ is parent of ****** ​ contact ******* ​" at bounding box center [1119, 515] width 385 height 31
click at [1135, 581] on div "Add Relation" at bounding box center [1119, 585] width 385 height 27
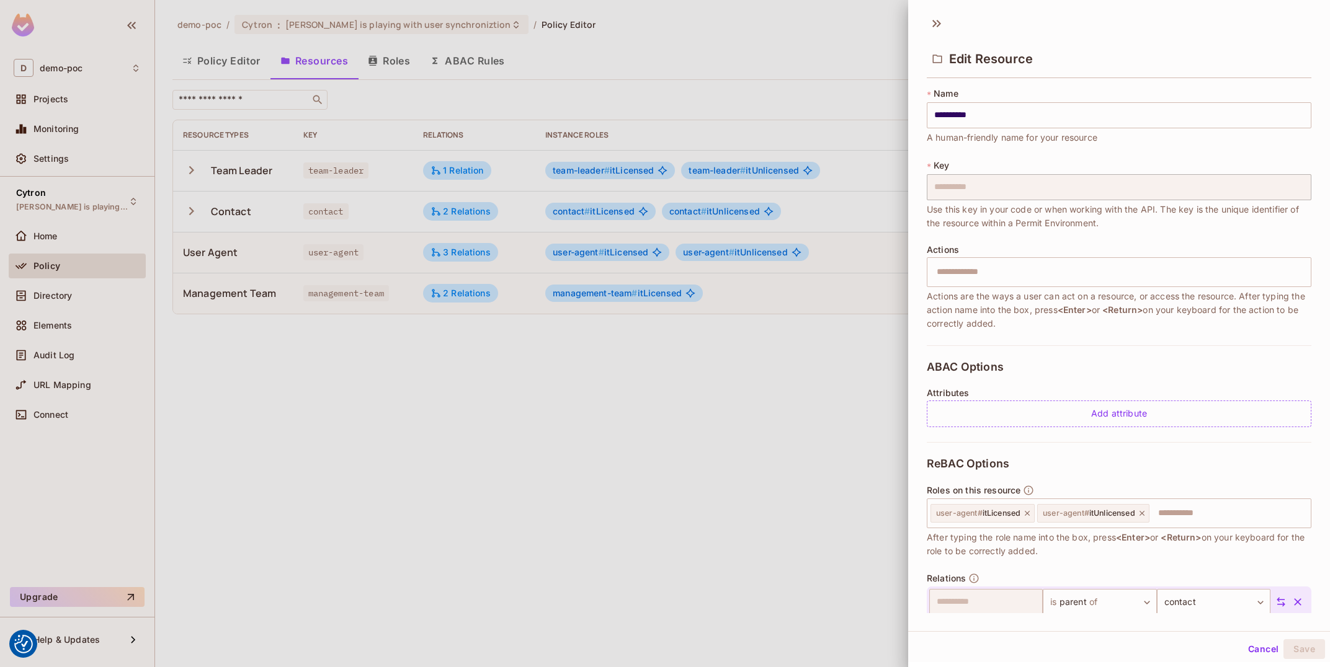
scroll to position [123, 0]
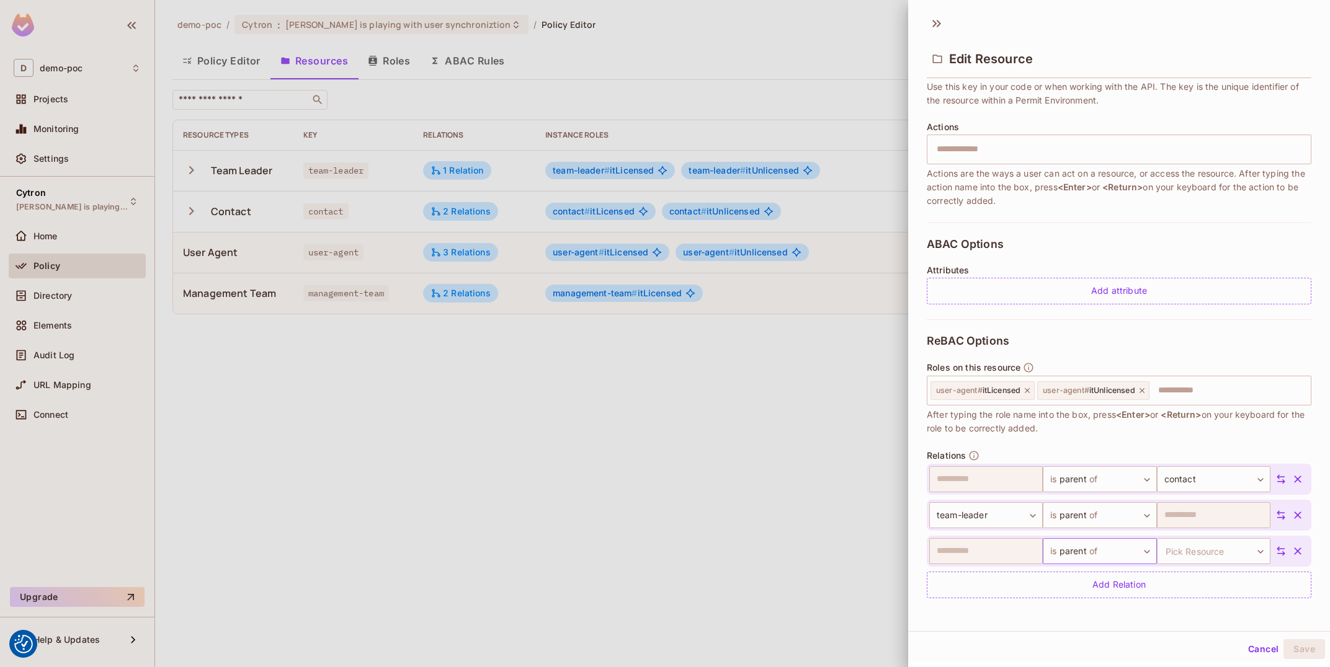
click at [1088, 553] on body "We use cookies to enhance your browsing experience, serve personalized ads or c…" at bounding box center [665, 333] width 1330 height 667
click at [1144, 429] on div at bounding box center [665, 333] width 1330 height 667
click at [1300, 559] on button "button" at bounding box center [1297, 551] width 22 height 22
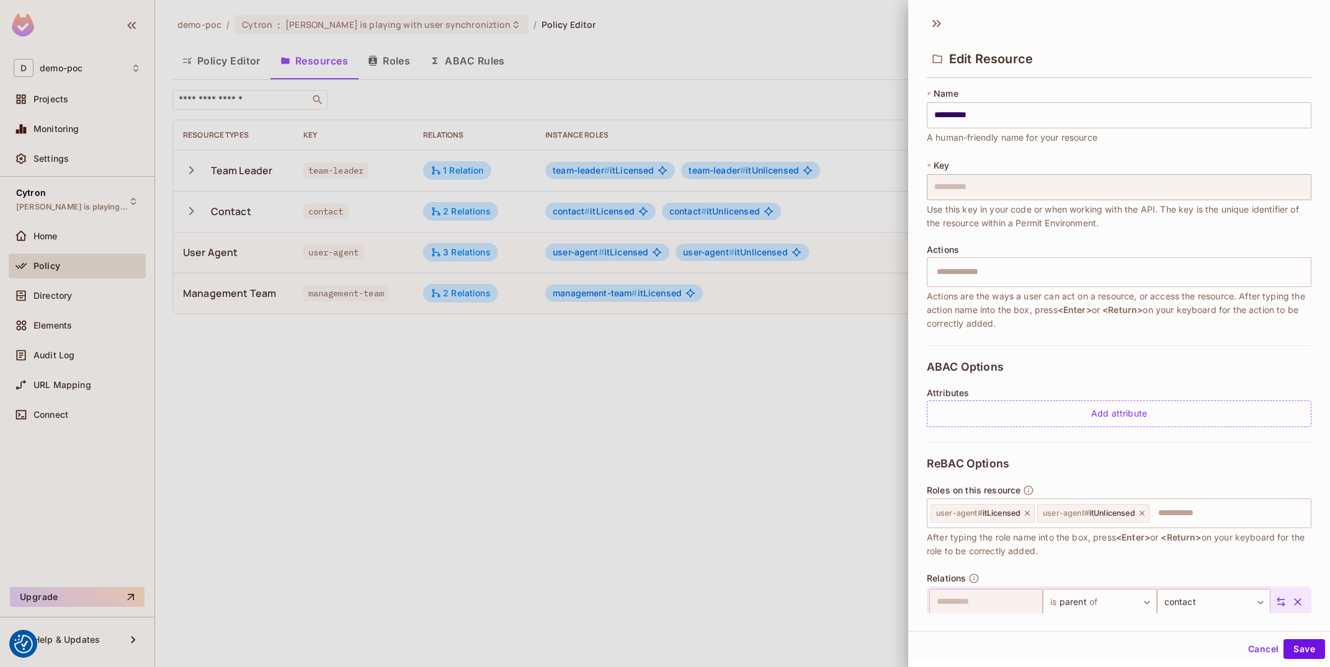
scroll to position [87, 0]
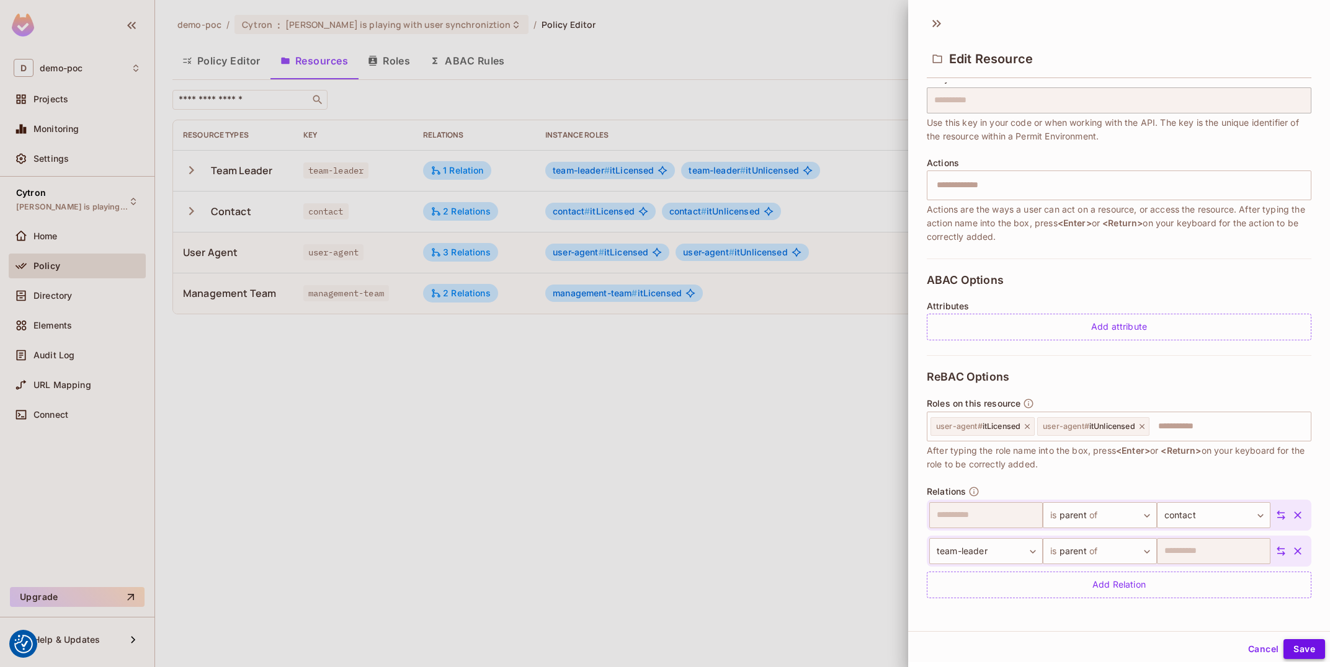
click at [1307, 652] on button "Save" at bounding box center [1304, 649] width 42 height 20
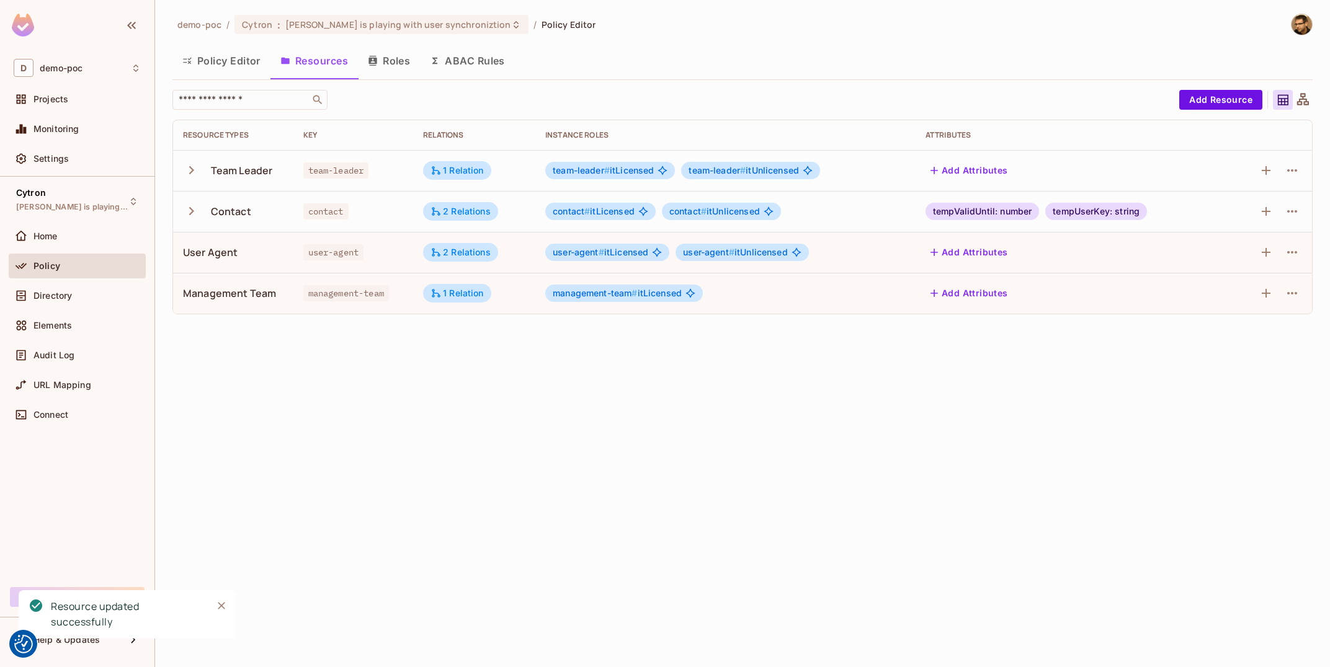
click at [1309, 295] on td at bounding box center [1269, 293] width 85 height 41
click at [1283, 296] on button "button" at bounding box center [1292, 293] width 20 height 20
click at [1252, 345] on div "Edit Resource" at bounding box center [1238, 343] width 58 height 12
click at [1289, 290] on icon "button" at bounding box center [1291, 293] width 15 height 15
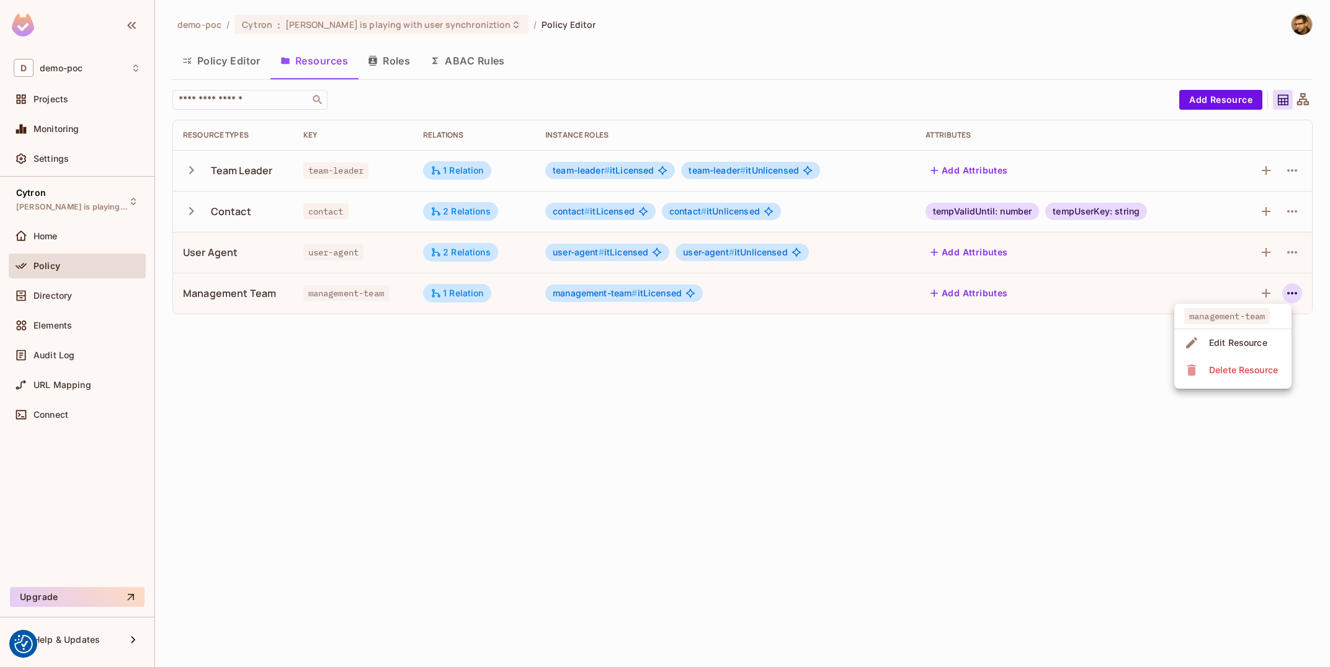
click at [1278, 344] on li "Edit Resource" at bounding box center [1232, 342] width 117 height 27
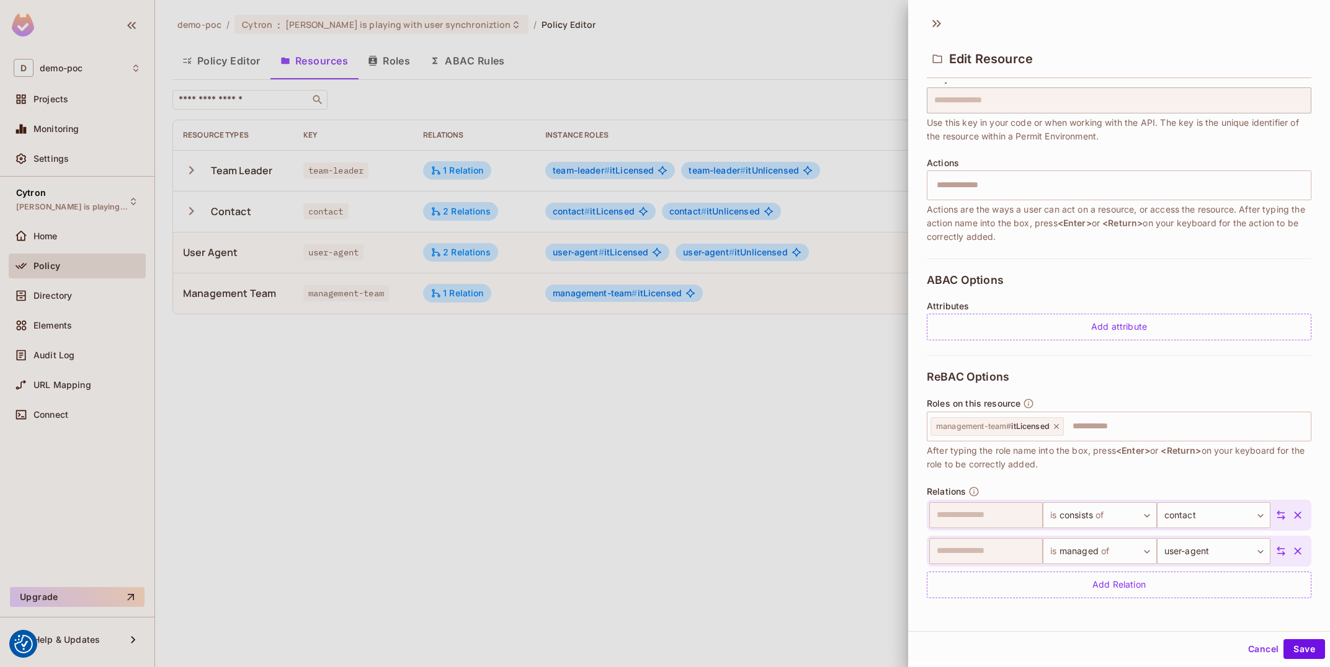
click at [1296, 553] on icon "button" at bounding box center [1297, 551] width 7 height 7
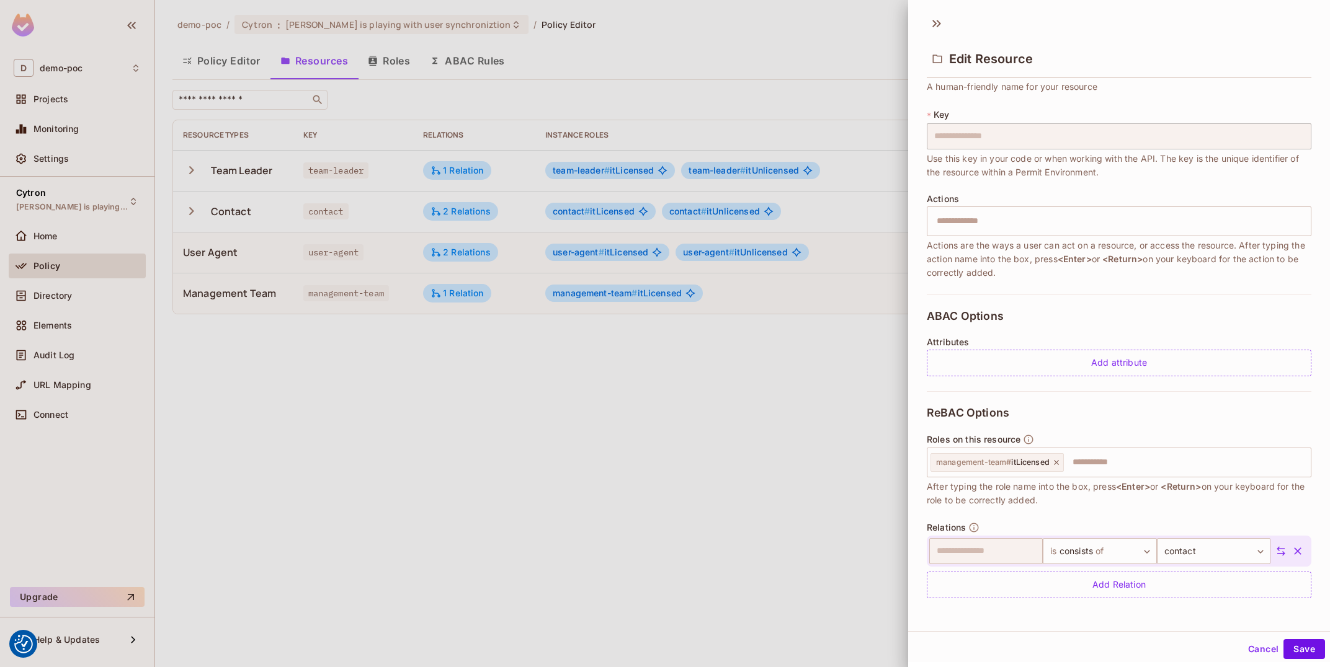
scroll to position [51, 0]
click at [1314, 654] on button "Save" at bounding box center [1304, 649] width 42 height 20
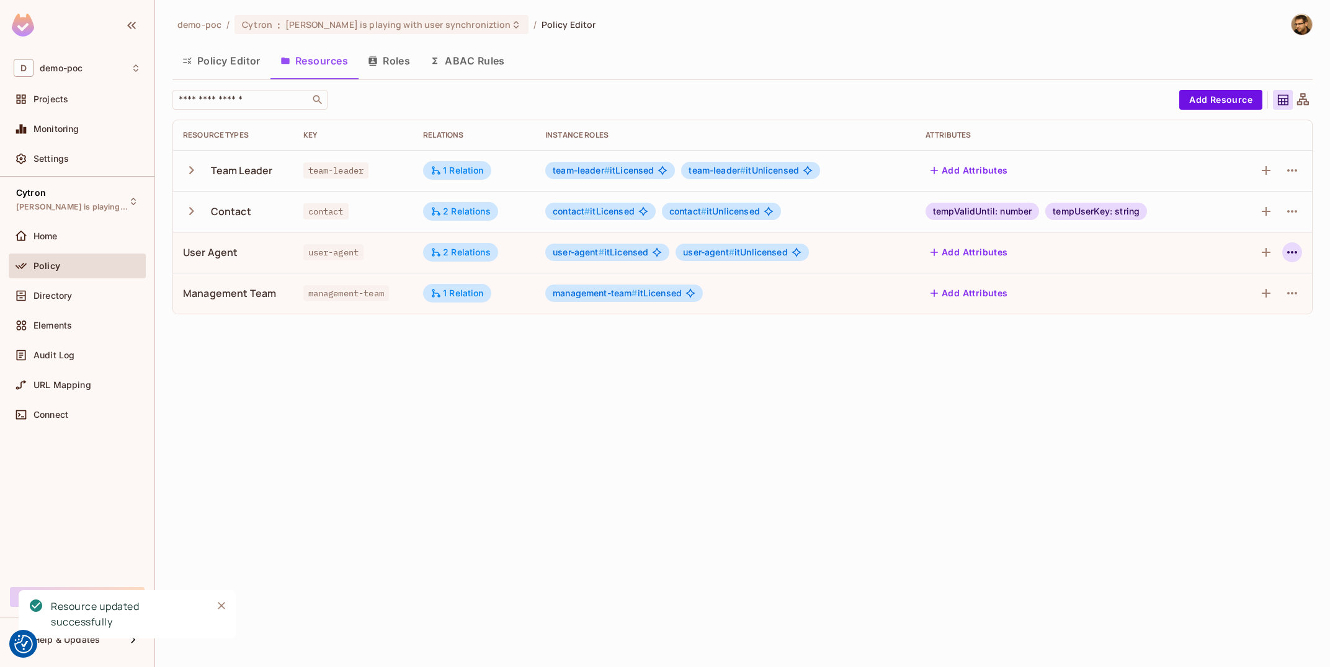
click at [1296, 245] on icon "button" at bounding box center [1291, 252] width 15 height 15
click at [1252, 296] on div "Edit Resource" at bounding box center [1238, 301] width 58 height 12
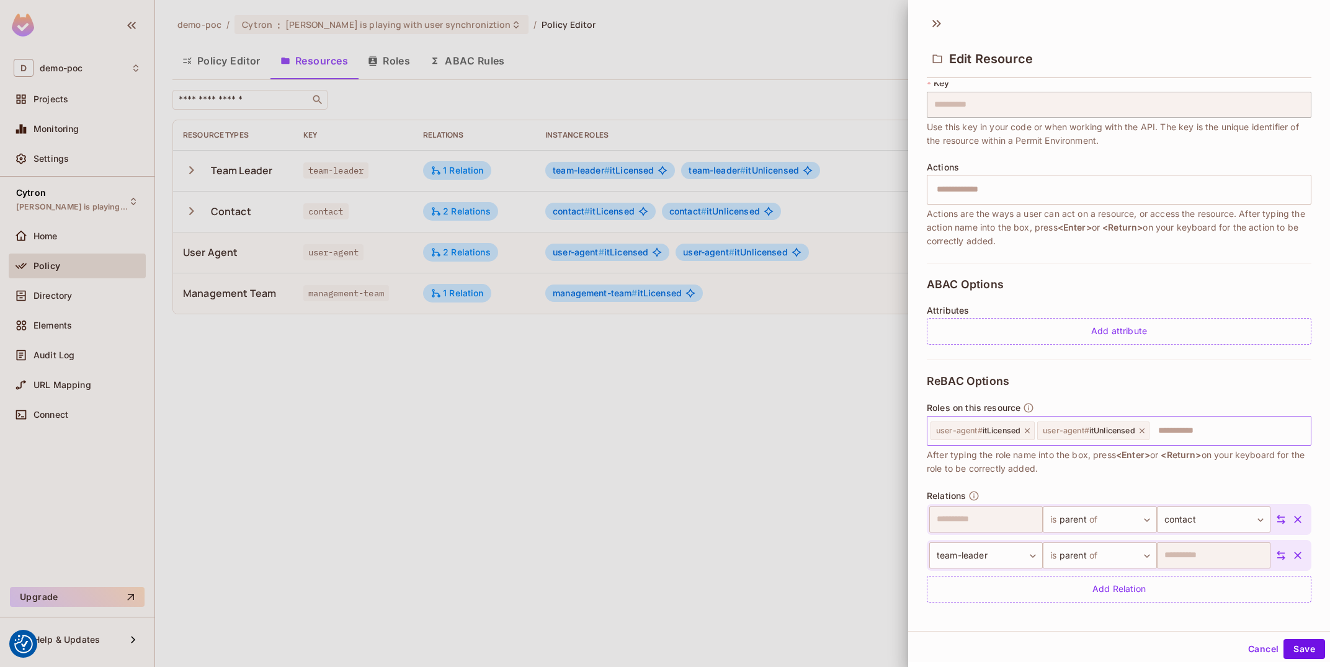
scroll to position [87, 0]
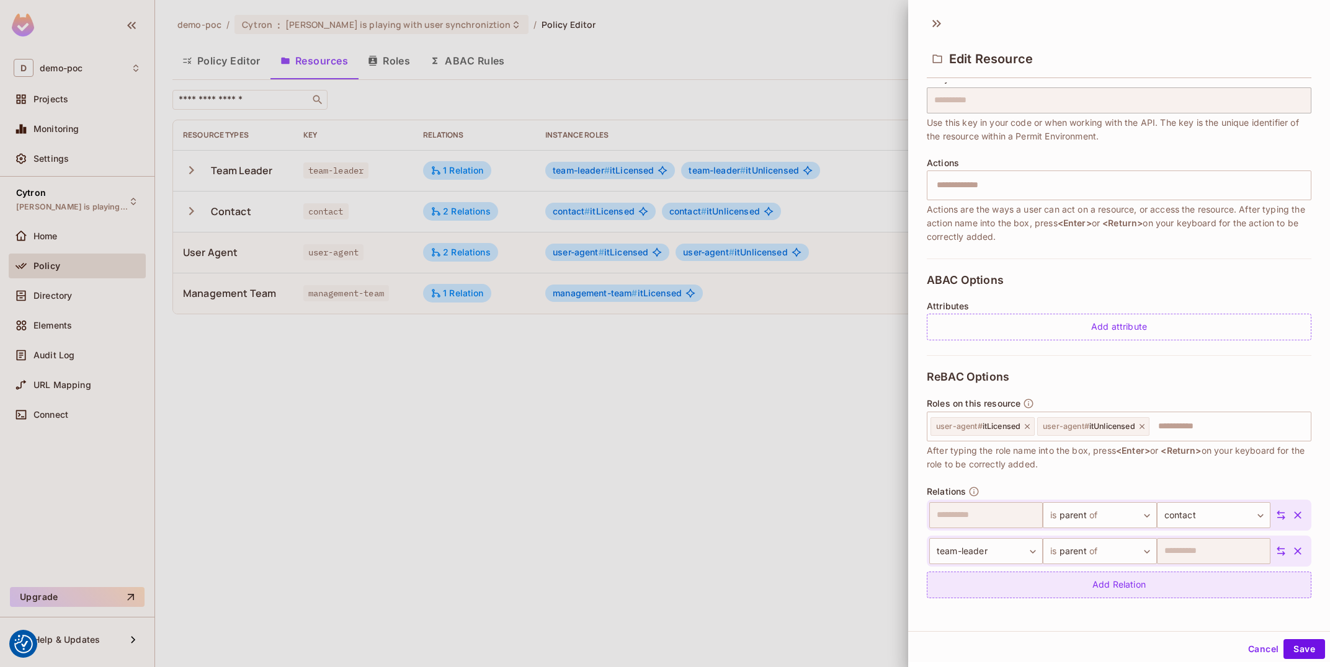
click at [1122, 588] on div "Add Relation" at bounding box center [1119, 585] width 385 height 27
click at [1109, 580] on body "We use cookies to enhance your browsing experience, serve personalized ads or c…" at bounding box center [665, 333] width 1330 height 667
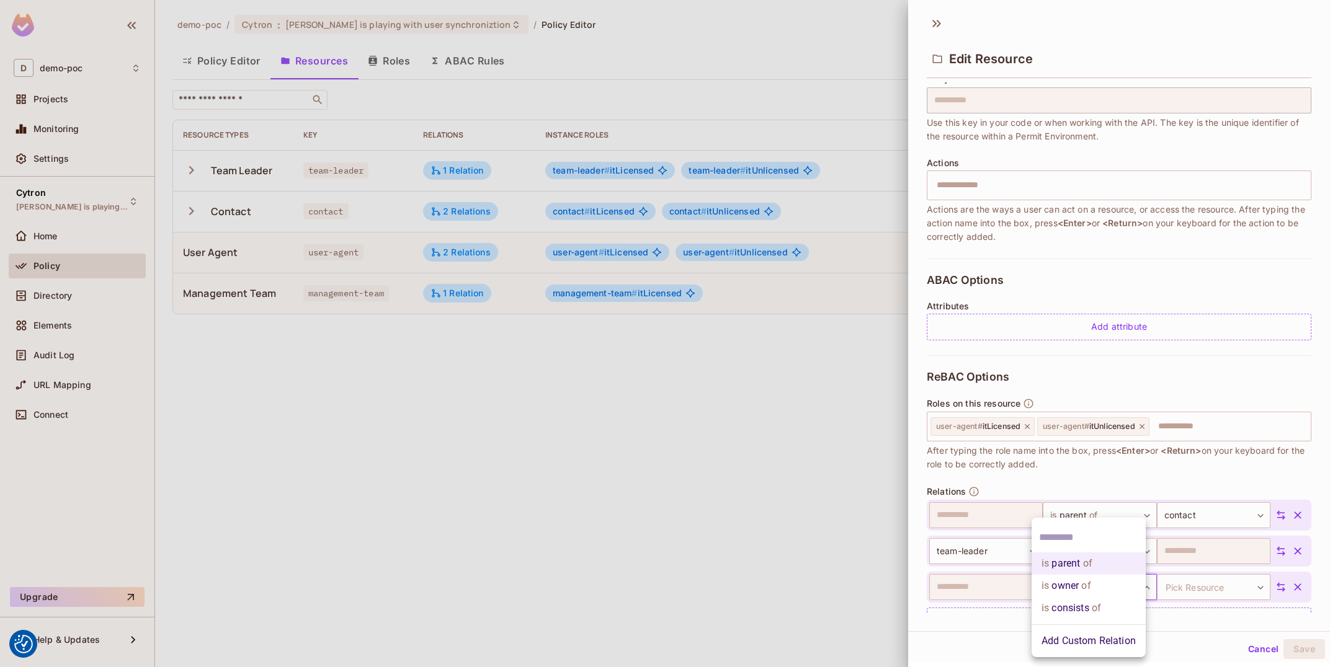
click at [1122, 649] on li "Add Custom Relation" at bounding box center [1088, 641] width 114 height 22
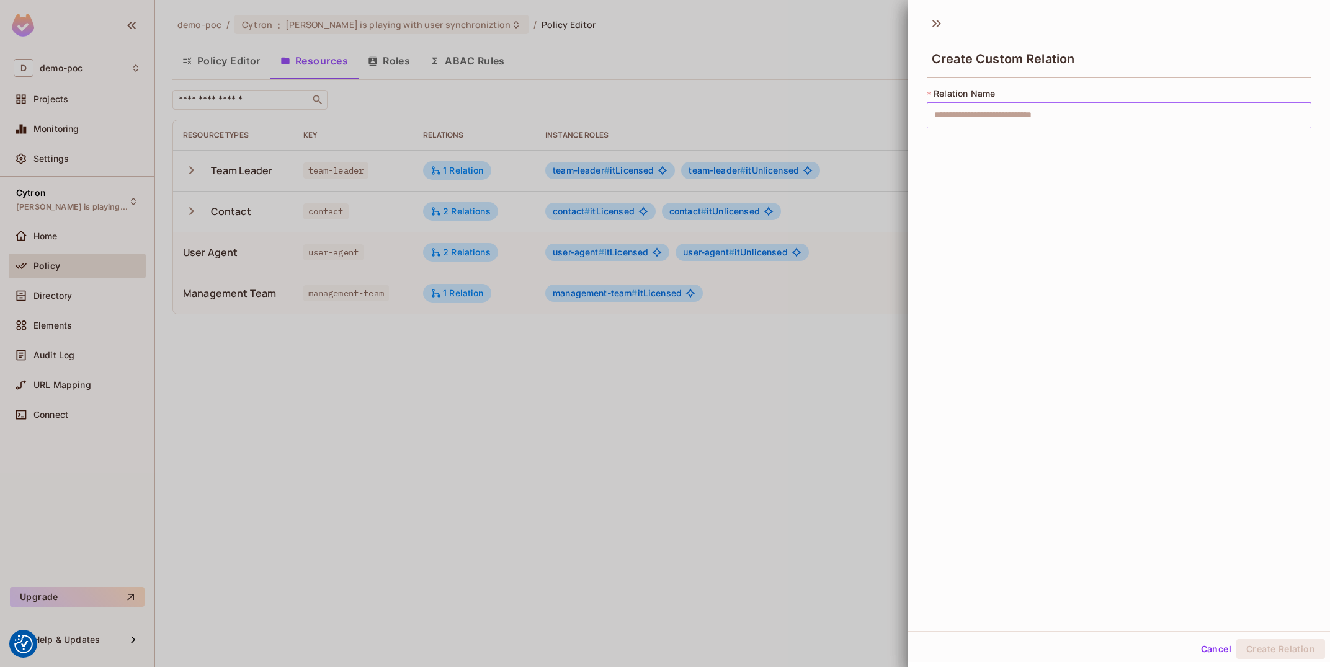
click at [983, 115] on input "text" at bounding box center [1119, 115] width 385 height 26
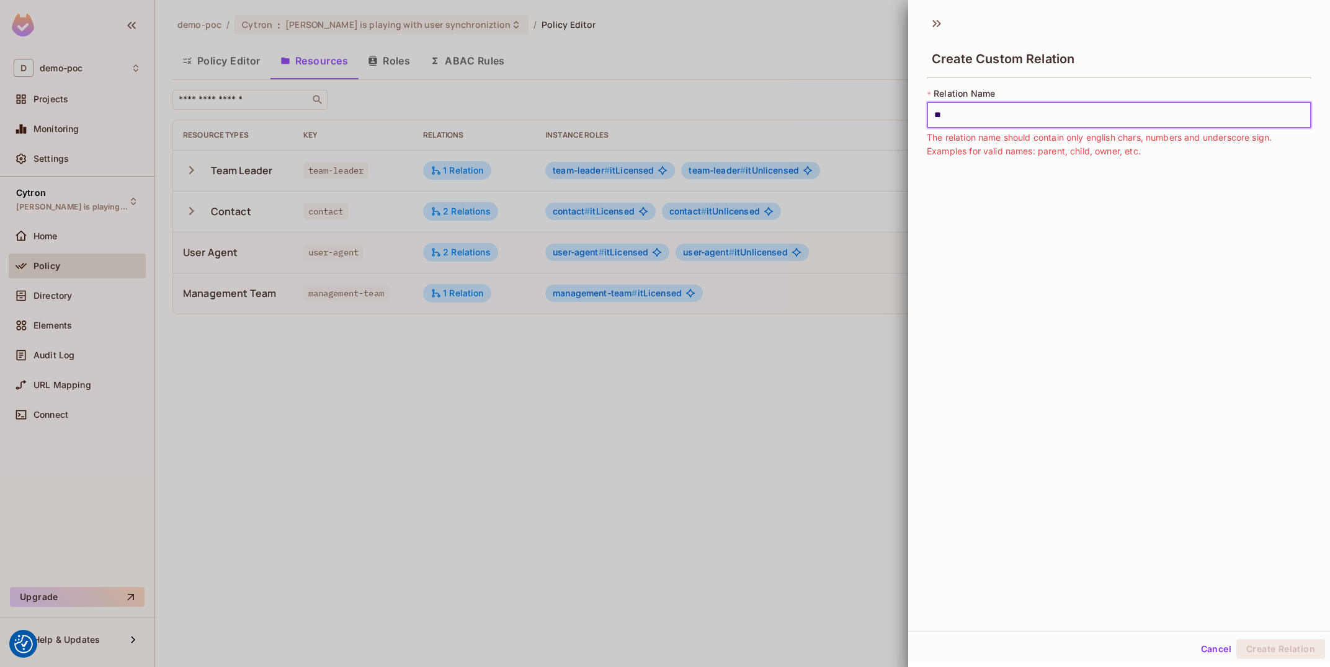
type input "*"
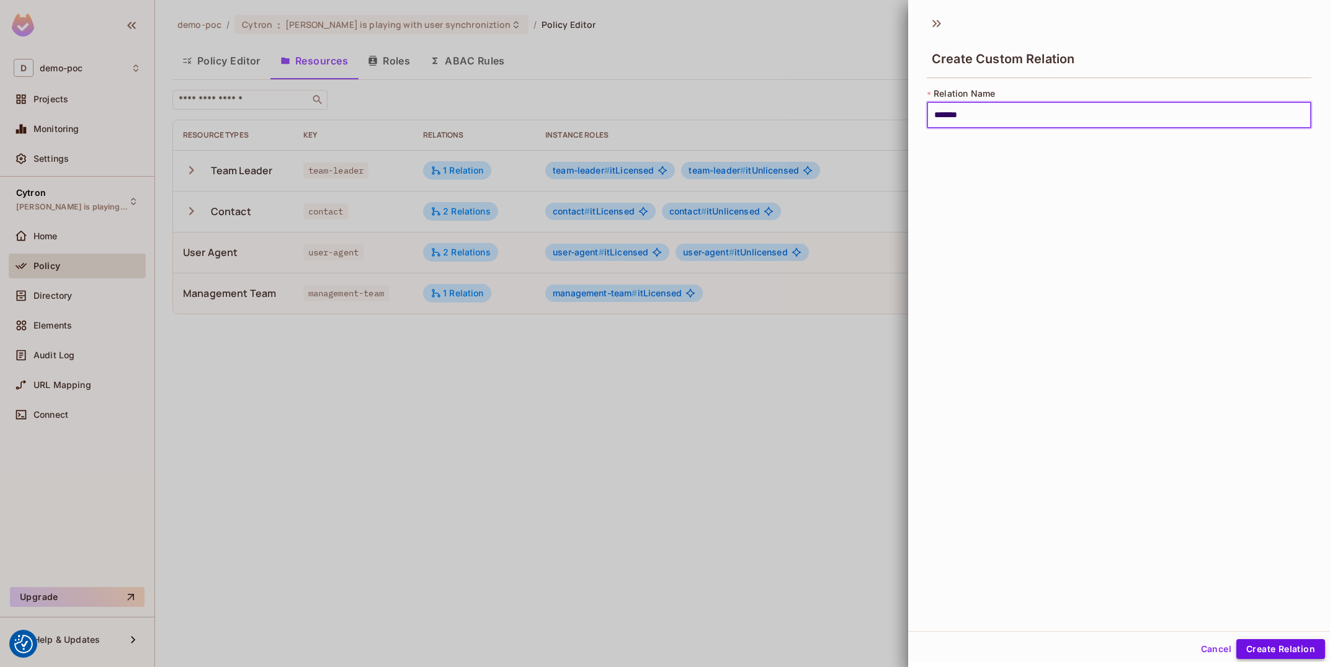
type input "*******"
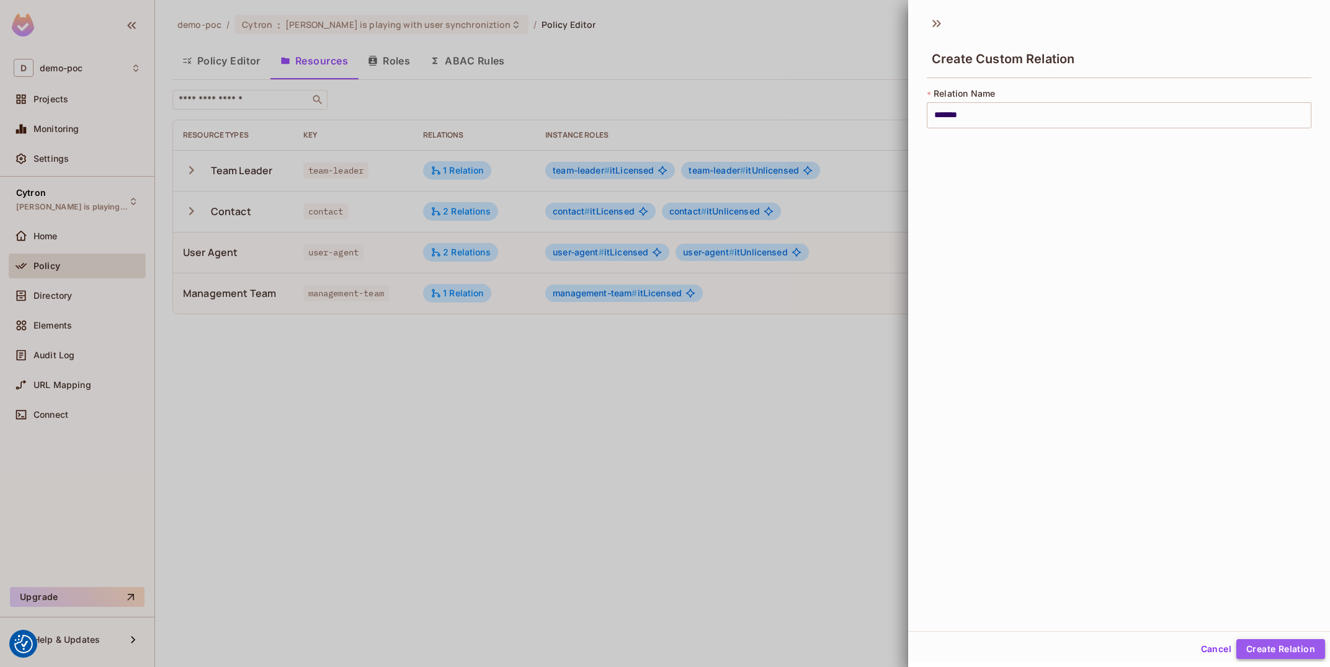
click at [1286, 649] on button "Create Relation" at bounding box center [1280, 649] width 89 height 20
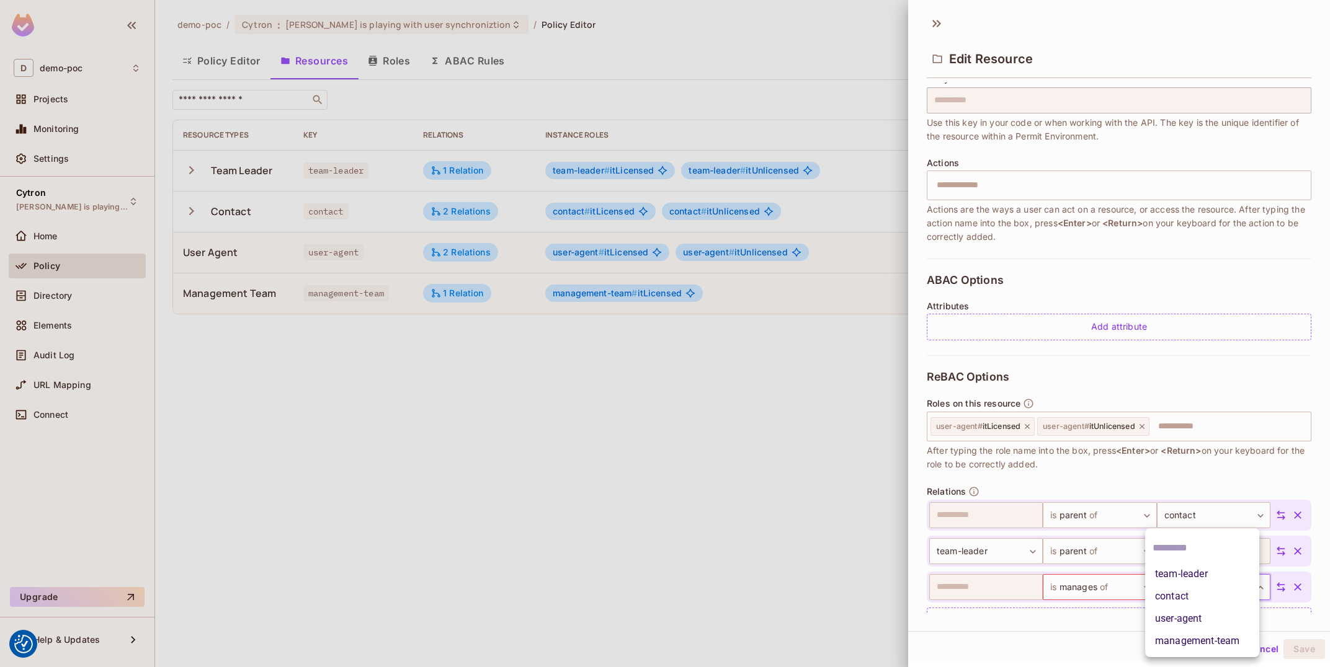
click at [1234, 588] on body "We use cookies to enhance your browsing experience, serve personalized ads or c…" at bounding box center [665, 333] width 1330 height 667
click at [1219, 592] on li "contact" at bounding box center [1202, 596] width 114 height 22
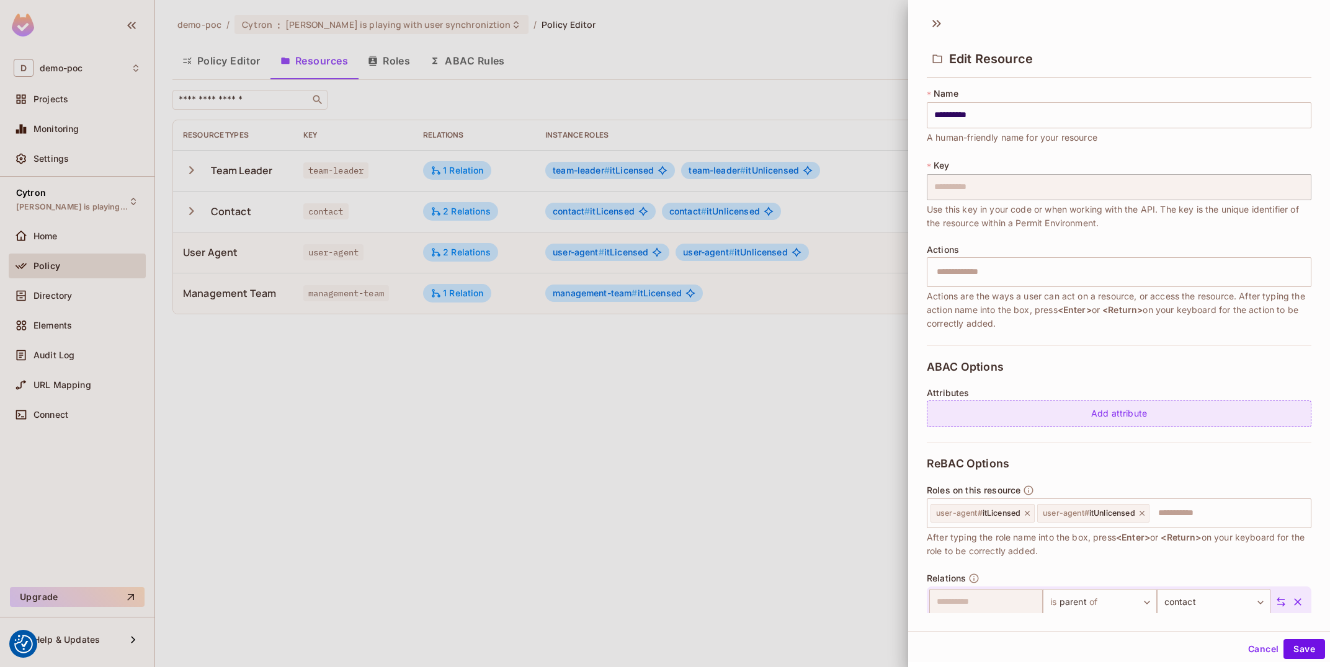
scroll to position [123, 0]
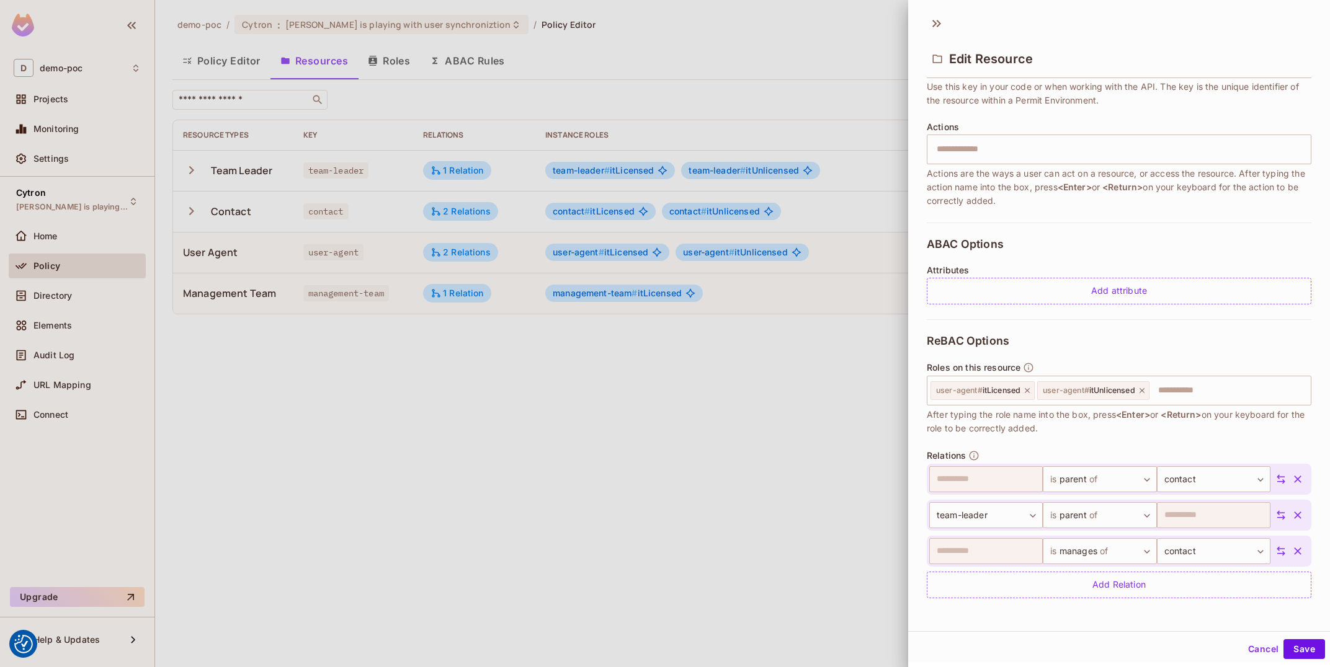
click at [1266, 652] on button "Cancel" at bounding box center [1263, 649] width 40 height 20
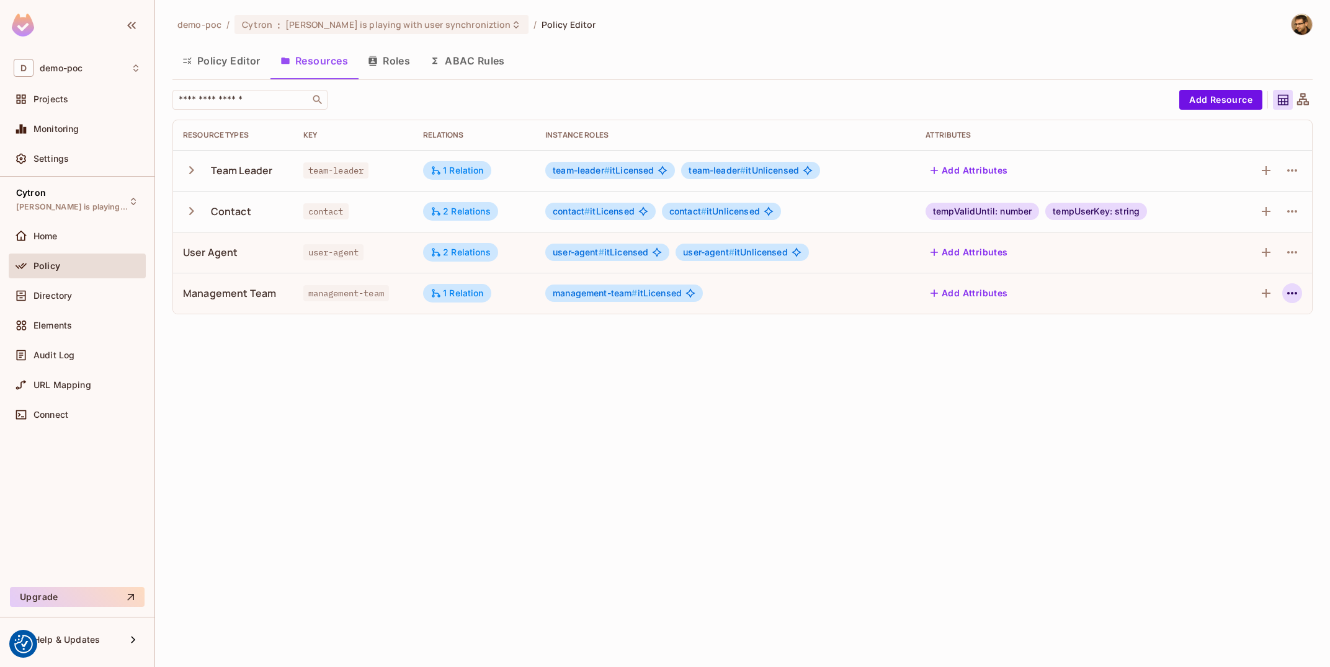
click at [1299, 293] on icon "button" at bounding box center [1291, 293] width 15 height 15
click at [1261, 340] on div "Edit Resource" at bounding box center [1238, 343] width 58 height 12
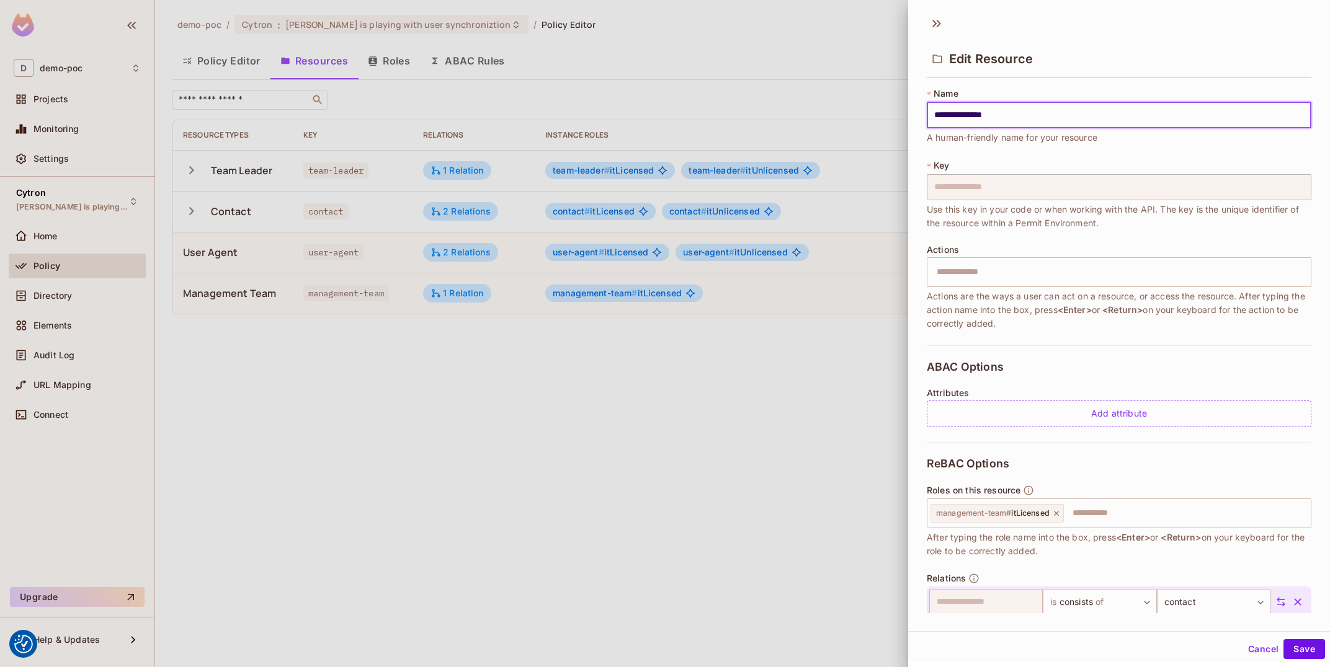
scroll to position [51, 0]
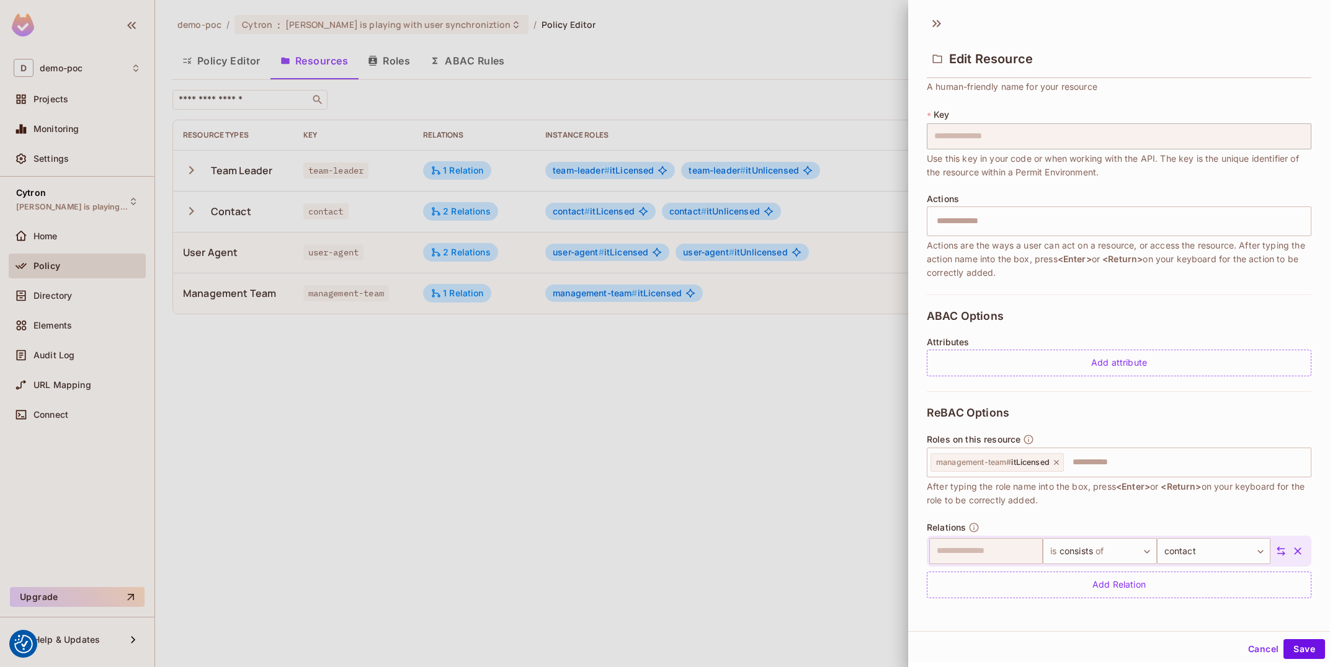
click at [1268, 647] on button "Cancel" at bounding box center [1263, 649] width 40 height 20
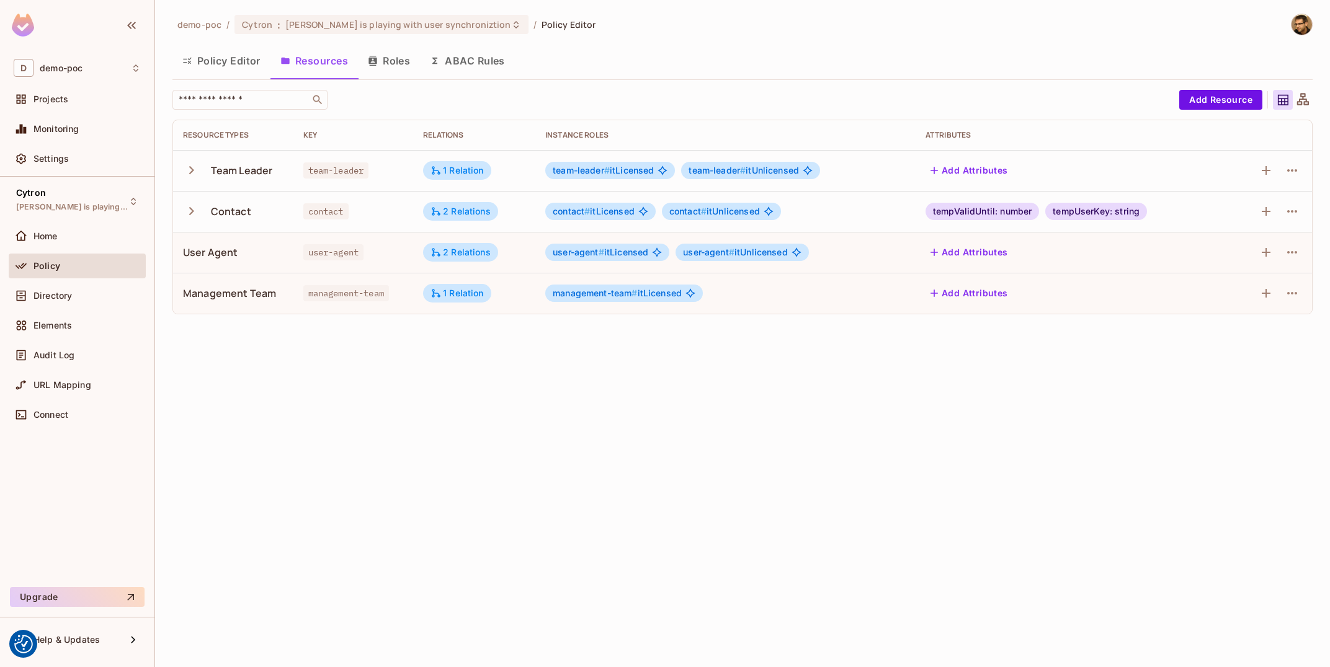
click at [1302, 254] on td at bounding box center [1269, 252] width 85 height 41
click at [1298, 255] on icon "button" at bounding box center [1291, 252] width 15 height 15
click at [1257, 305] on div "Edit Resource" at bounding box center [1238, 301] width 58 height 12
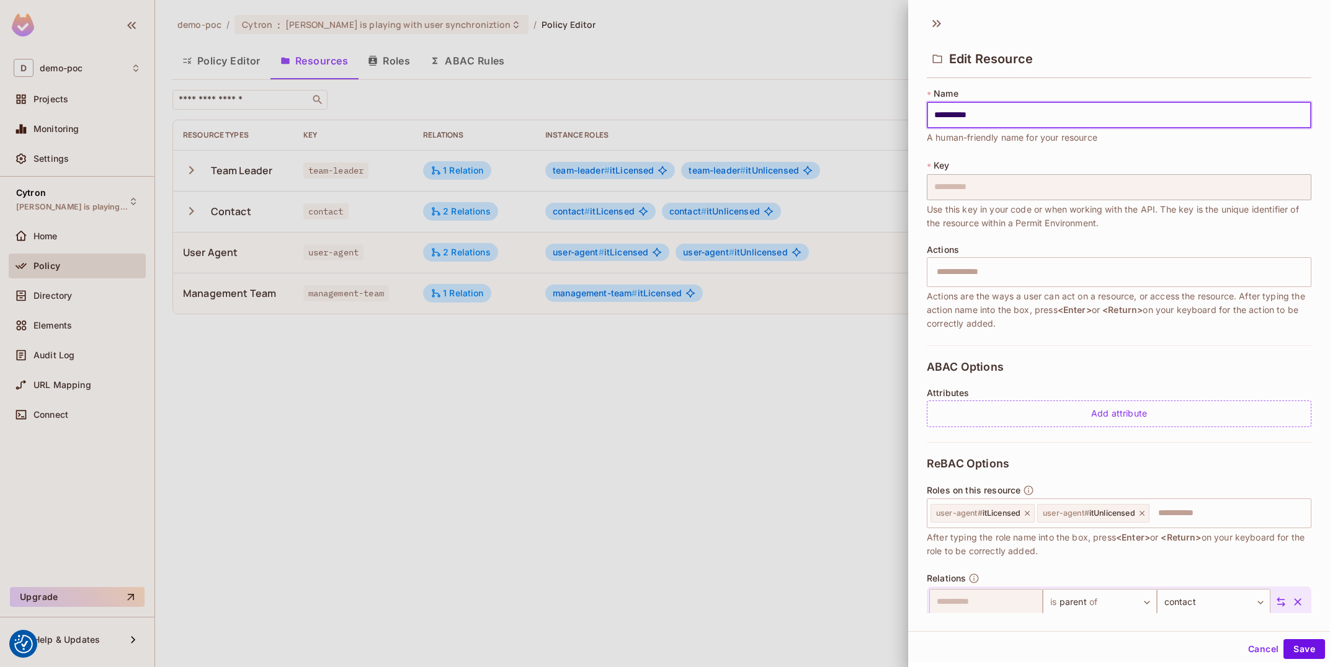
scroll to position [87, 0]
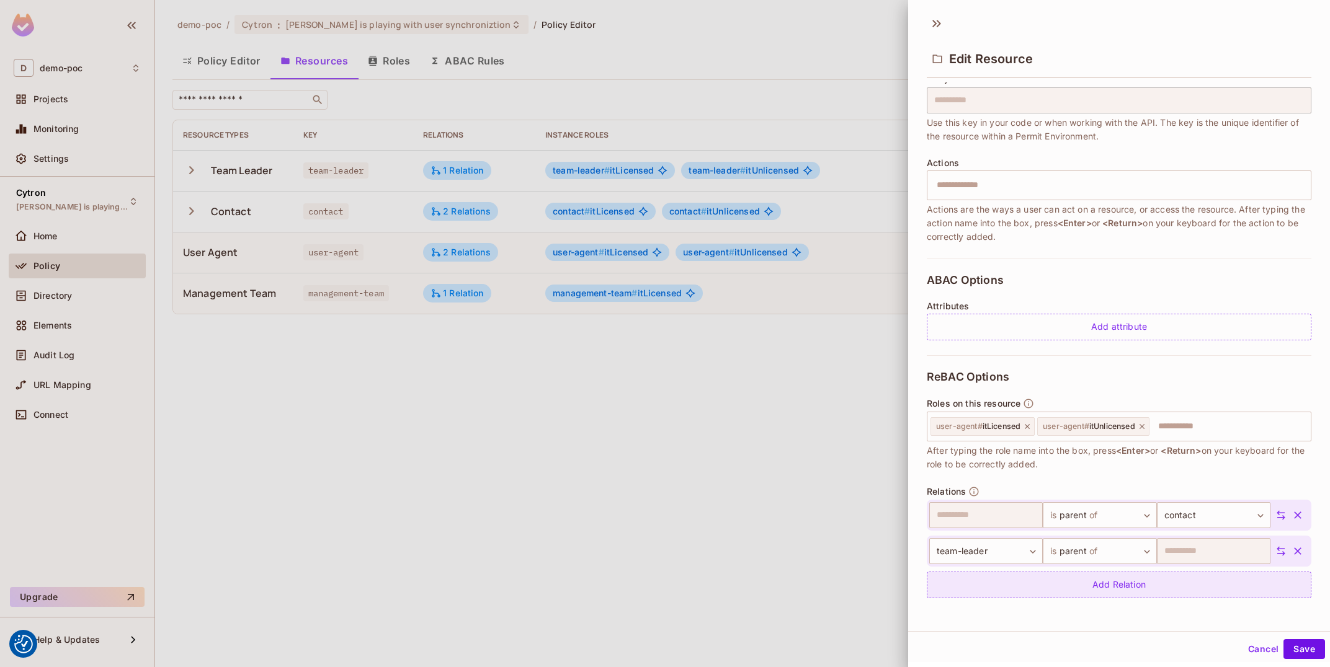
click at [1105, 586] on div "Add Relation" at bounding box center [1119, 585] width 385 height 27
click at [1101, 585] on body "We use cookies to enhance your browsing experience, serve personalized ads or c…" at bounding box center [665, 333] width 1330 height 667
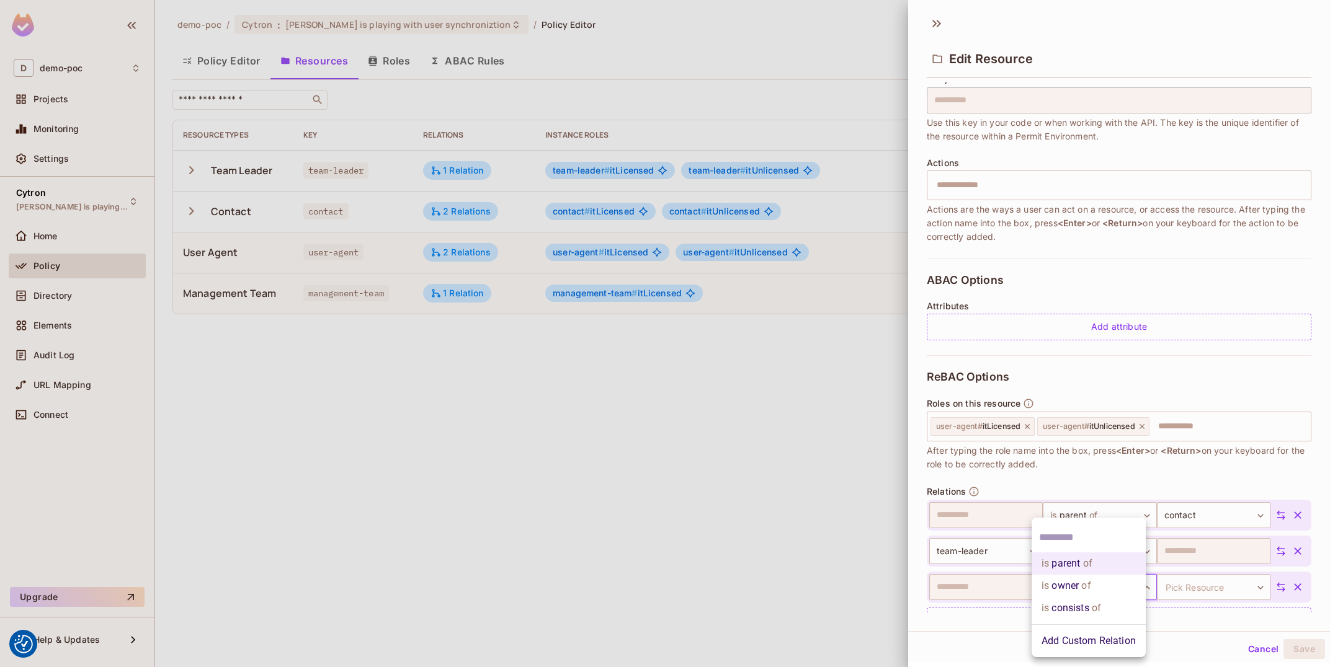
click at [1104, 637] on li "Add Custom Relation" at bounding box center [1088, 641] width 114 height 22
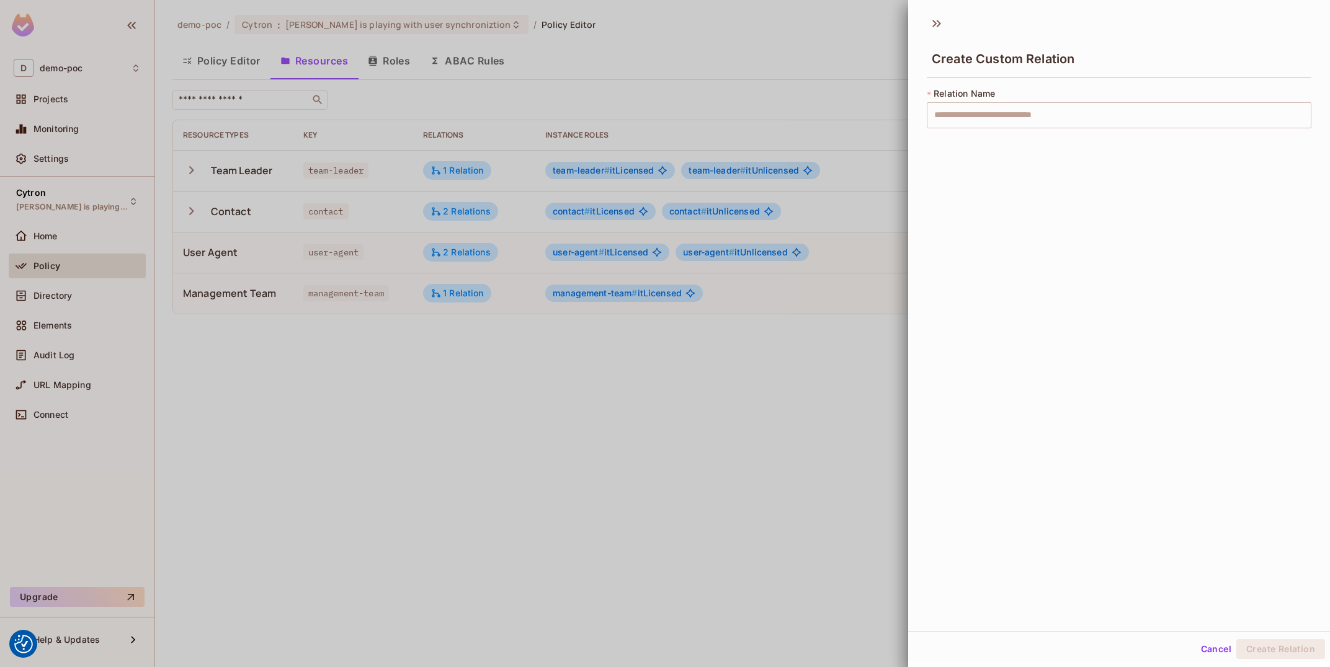
click at [1025, 131] on div "* Relation Name ​" at bounding box center [1119, 115] width 385 height 56
click at [1060, 102] on input "text" at bounding box center [1119, 115] width 385 height 26
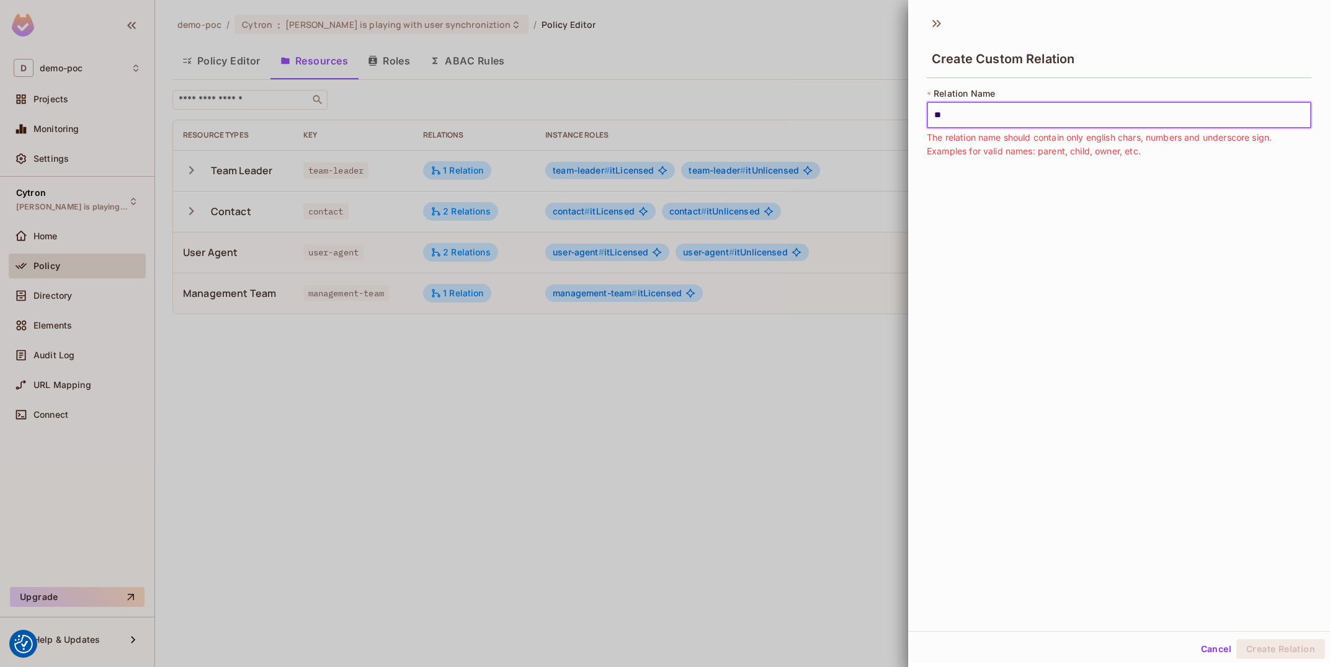
type input "*"
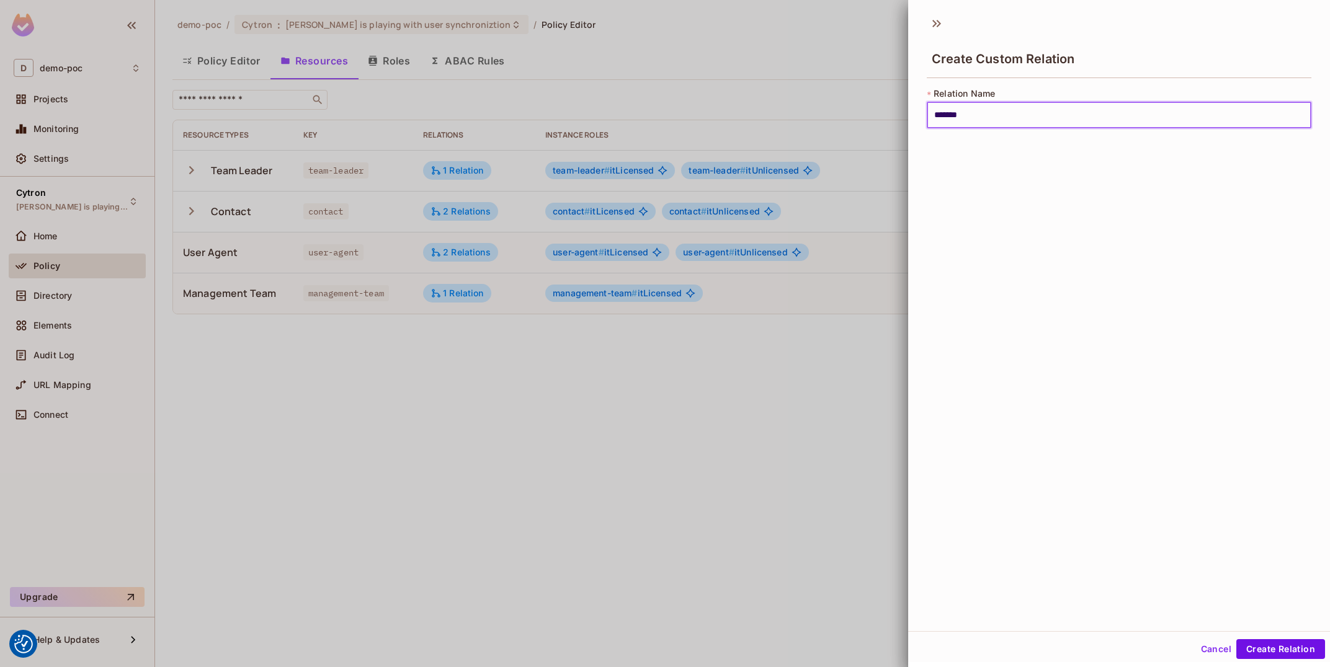
type input "**********"
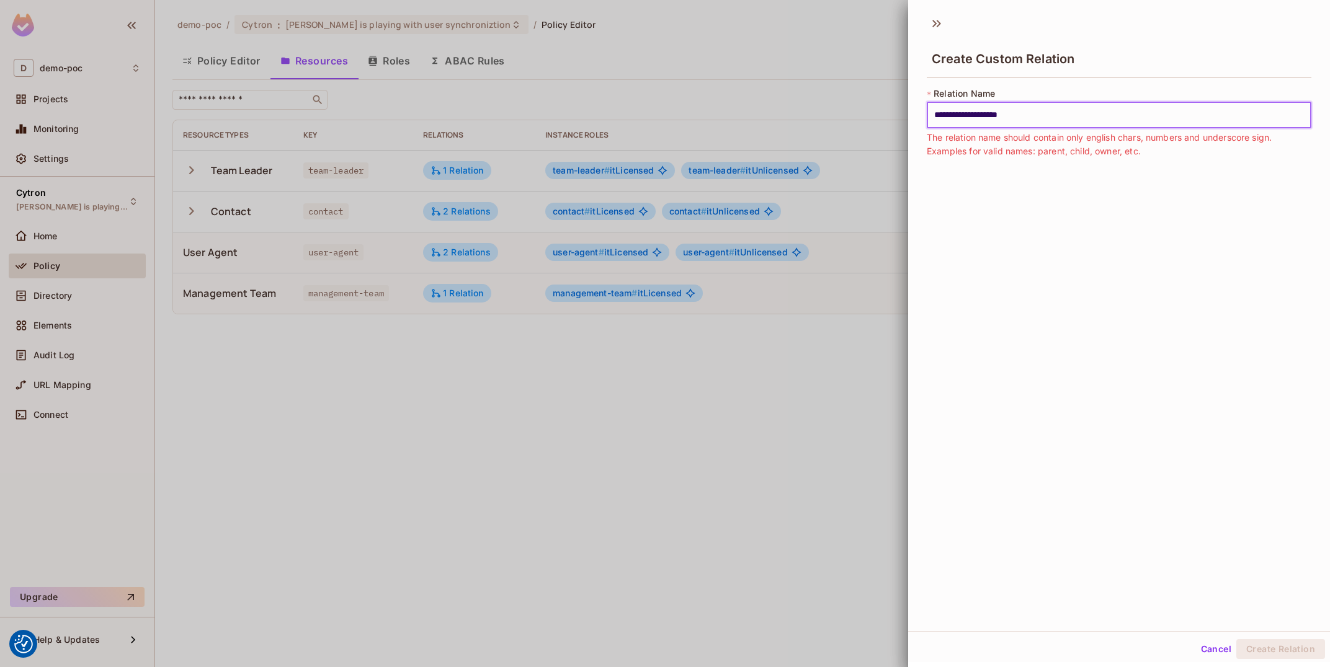
click at [1017, 114] on input "**********" at bounding box center [1119, 115] width 385 height 26
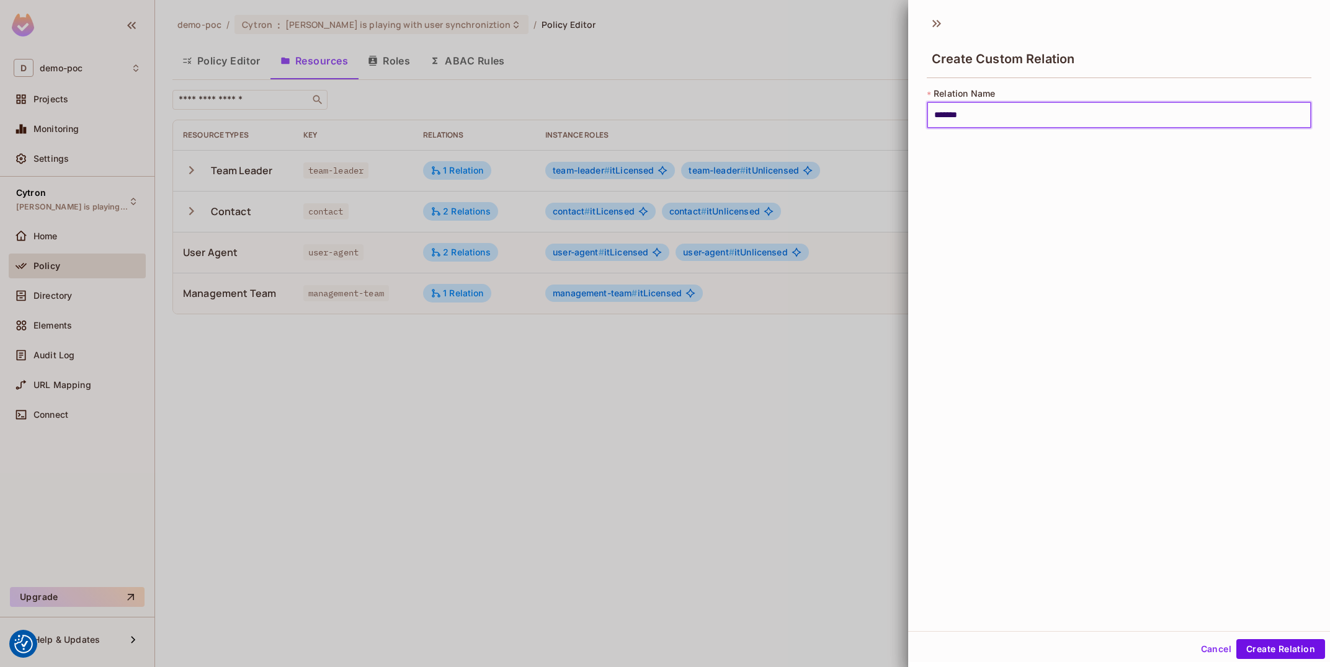
type input "*******"
click at [1236, 639] on button "Create Relation" at bounding box center [1280, 649] width 89 height 20
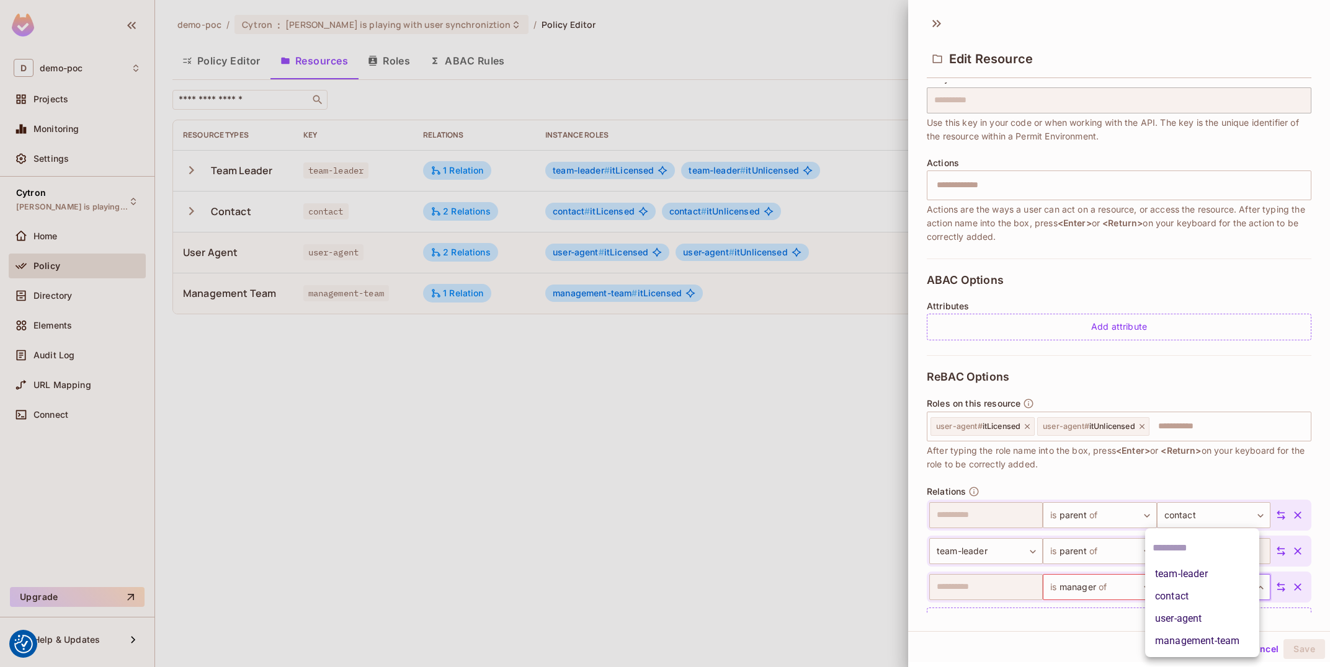
click at [1191, 588] on body "We use cookies to enhance your browsing experience, serve personalized ads or c…" at bounding box center [665, 333] width 1330 height 667
click at [1197, 633] on li "management-team" at bounding box center [1202, 641] width 114 height 22
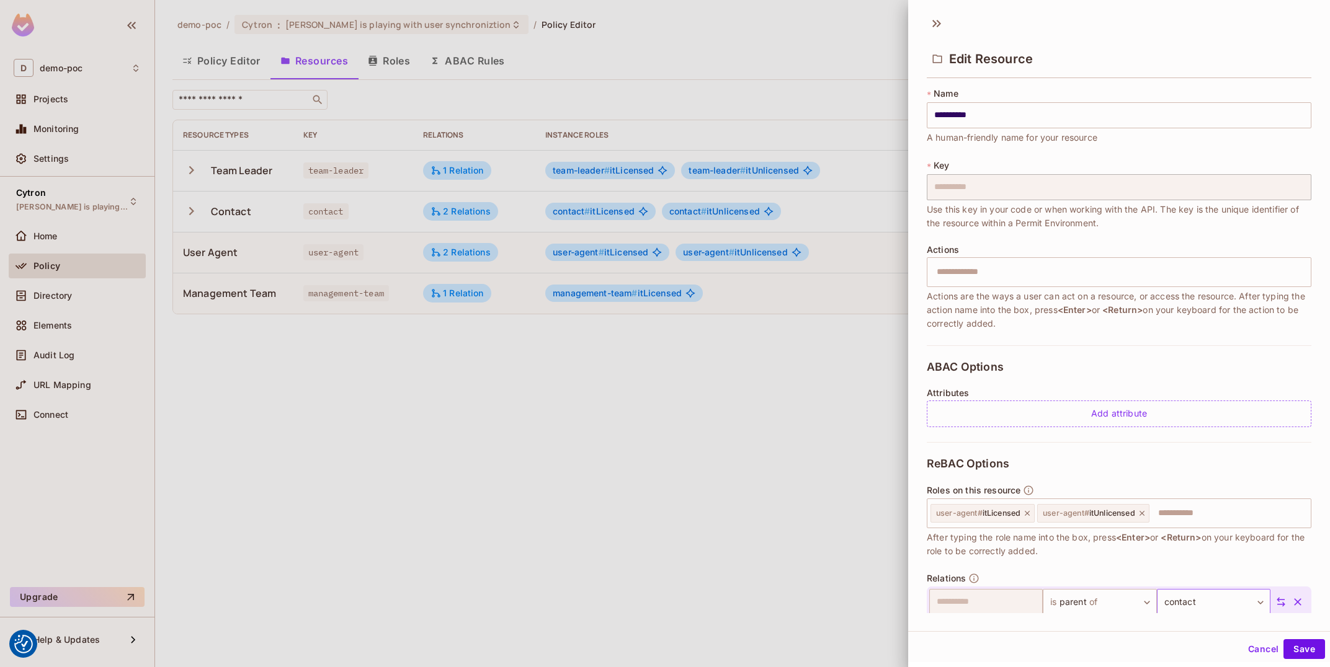
scroll to position [123, 0]
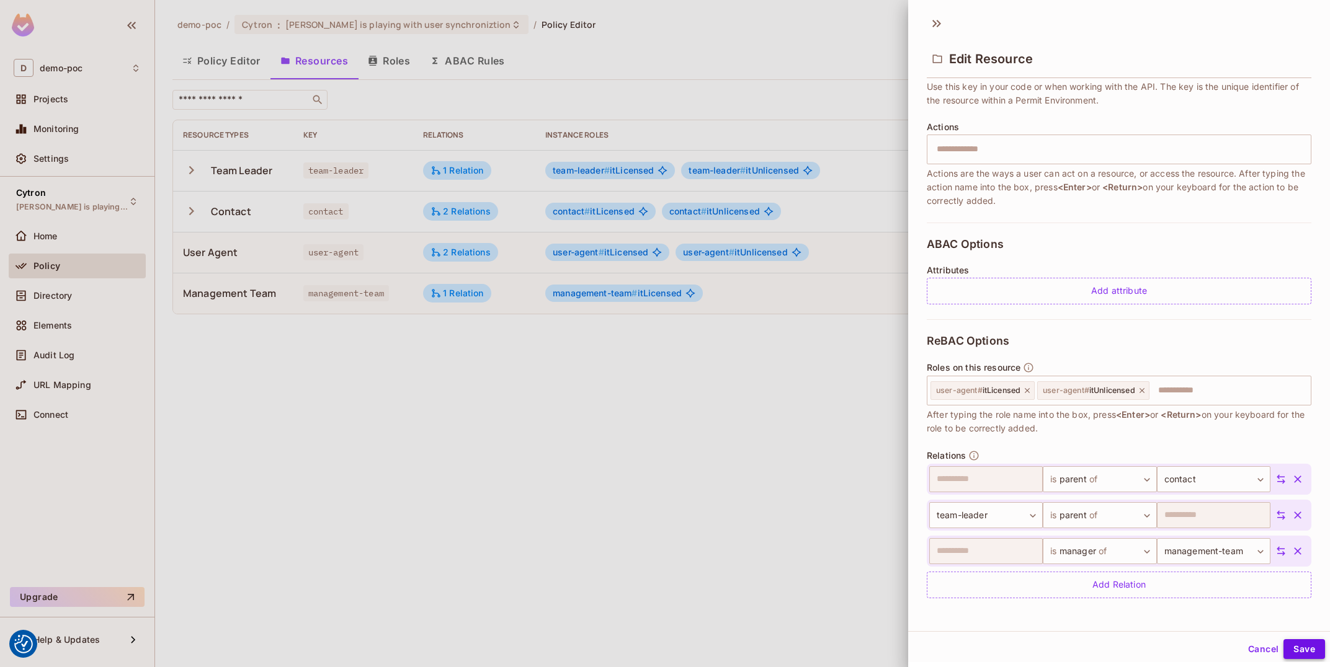
click at [1293, 646] on button "Save" at bounding box center [1304, 649] width 42 height 20
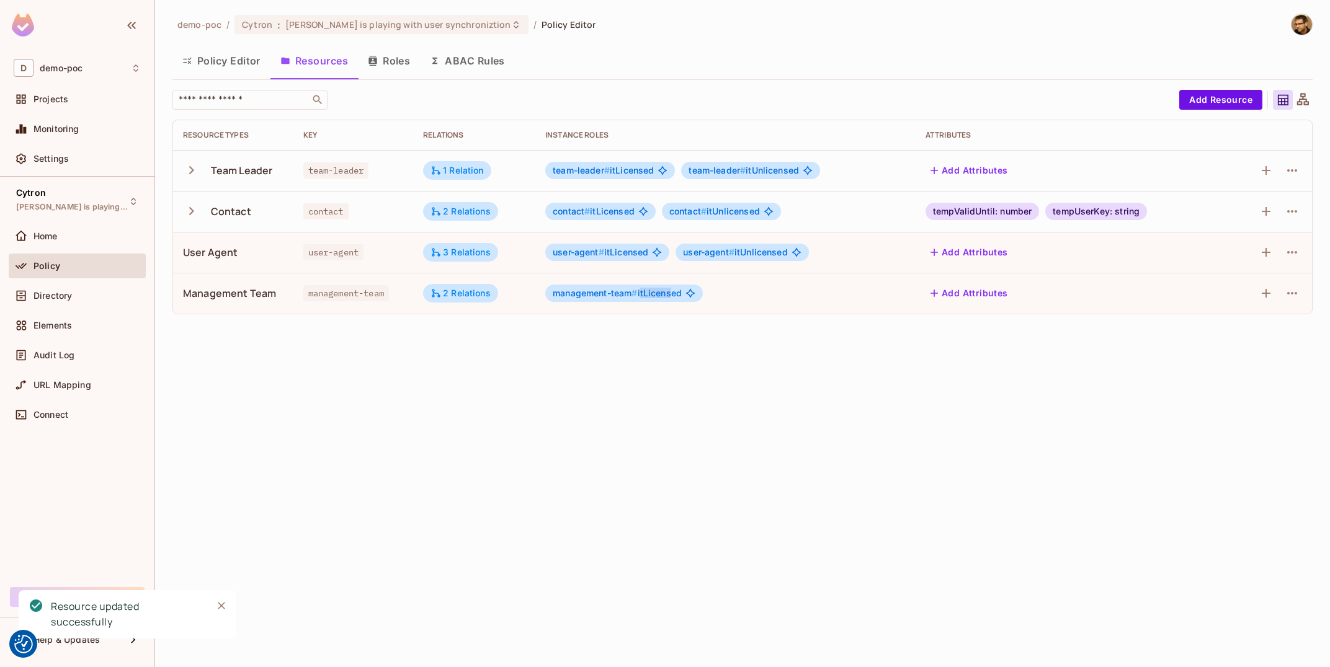
drag, startPoint x: 639, startPoint y: 293, endPoint x: 675, endPoint y: 295, distance: 36.0
click at [675, 295] on span "management-team # itLicensed" at bounding box center [617, 293] width 129 height 10
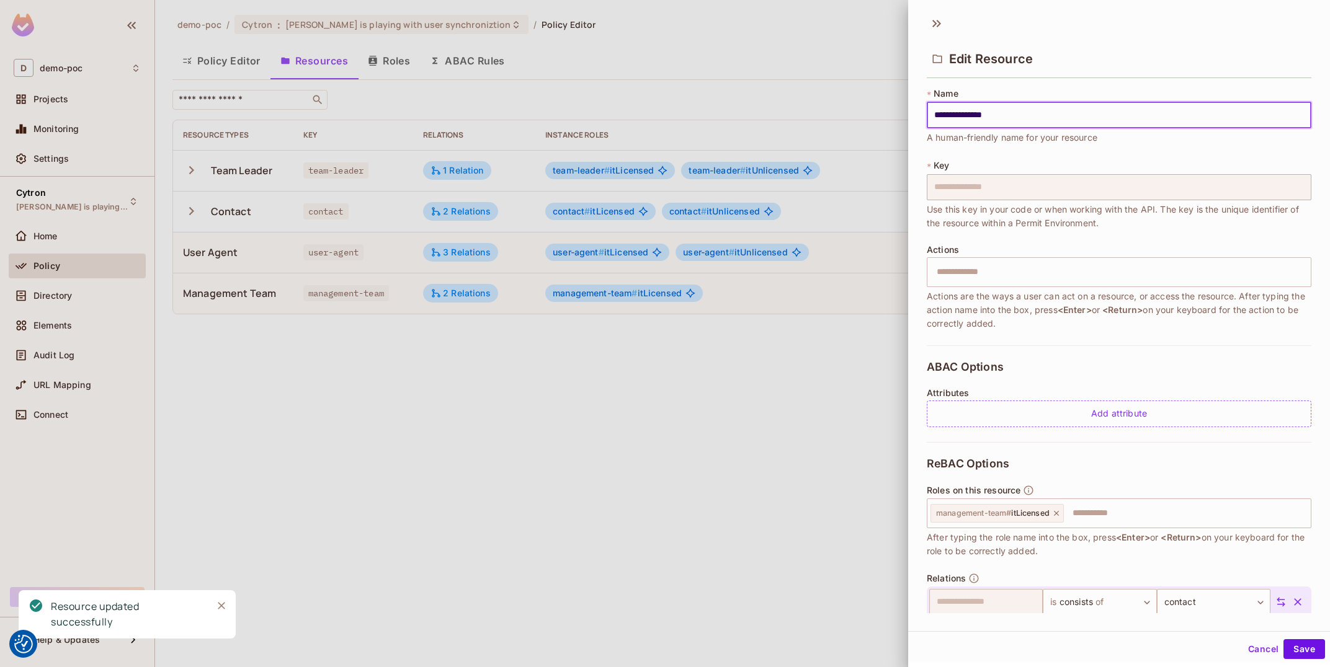
click at [732, 373] on div at bounding box center [665, 333] width 1330 height 667
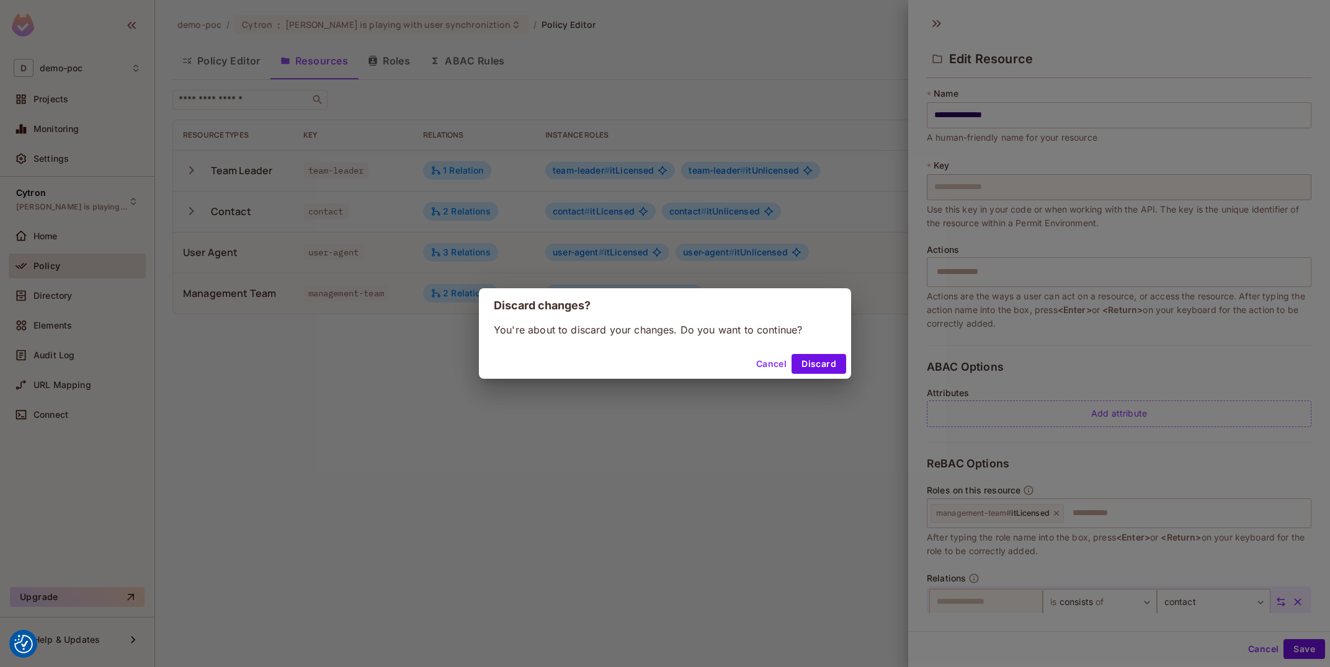
click at [760, 363] on button "Cancel" at bounding box center [771, 364] width 40 height 20
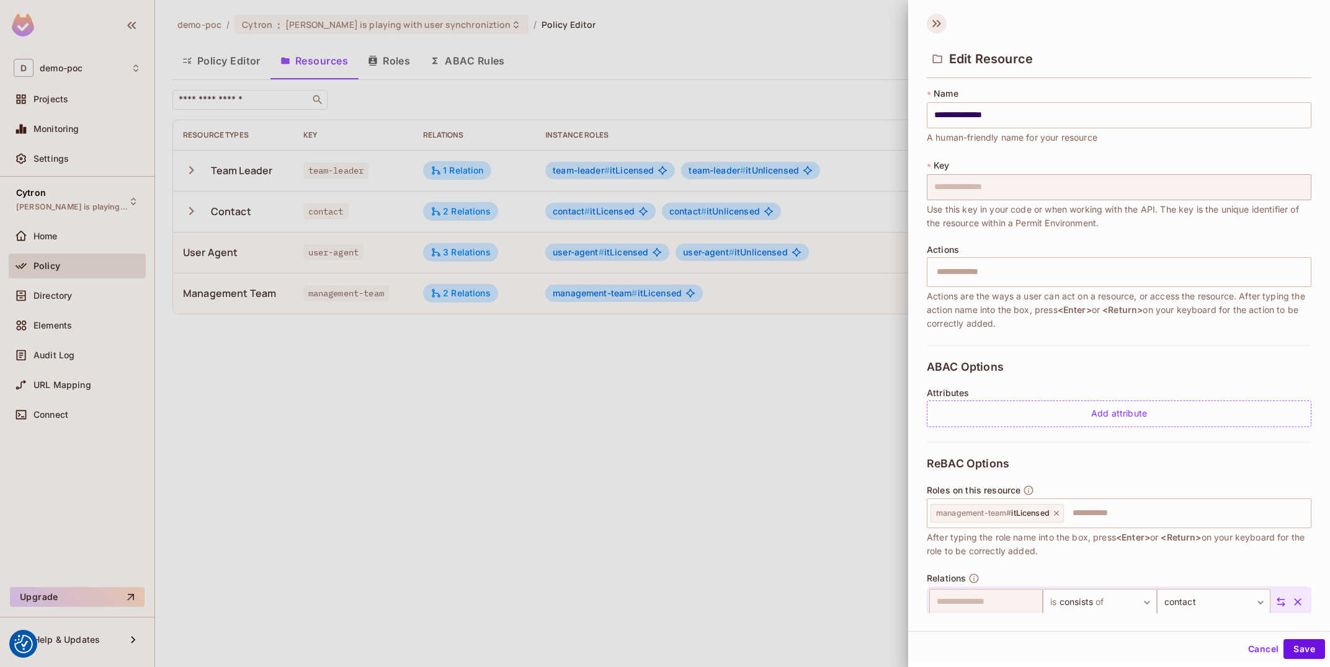
click at [943, 25] on icon at bounding box center [937, 24] width 20 height 20
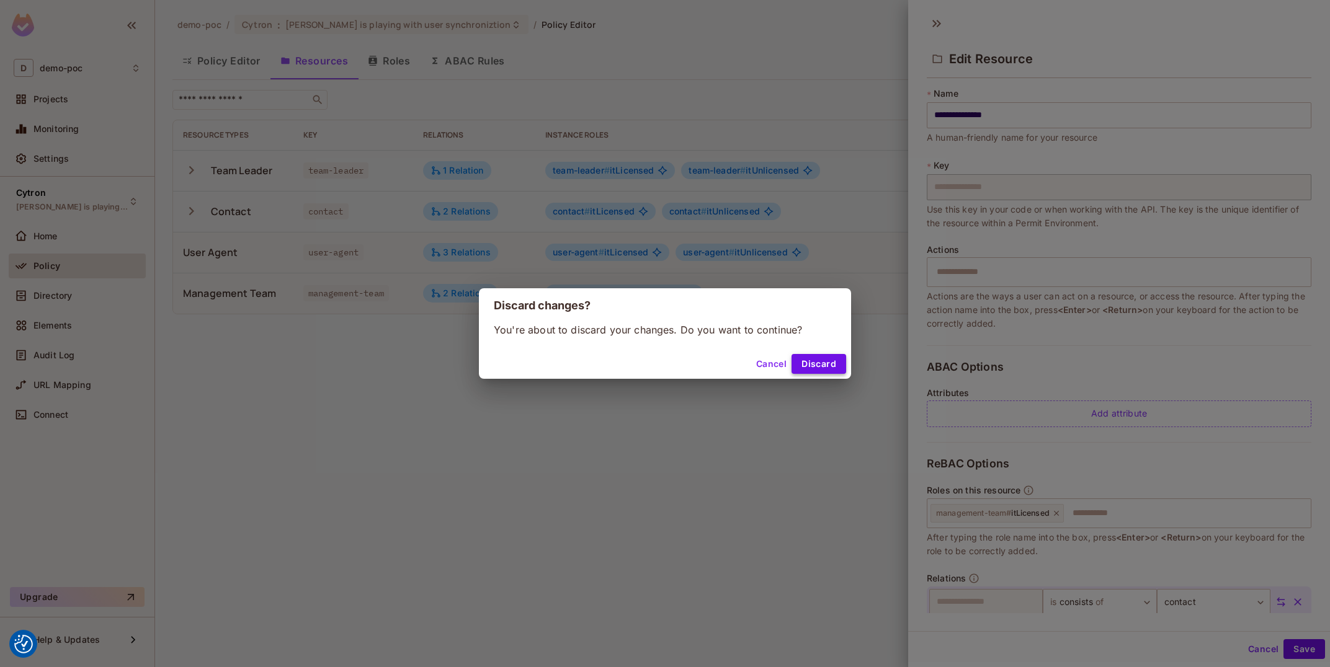
click at [827, 363] on button "Discard" at bounding box center [818, 364] width 55 height 20
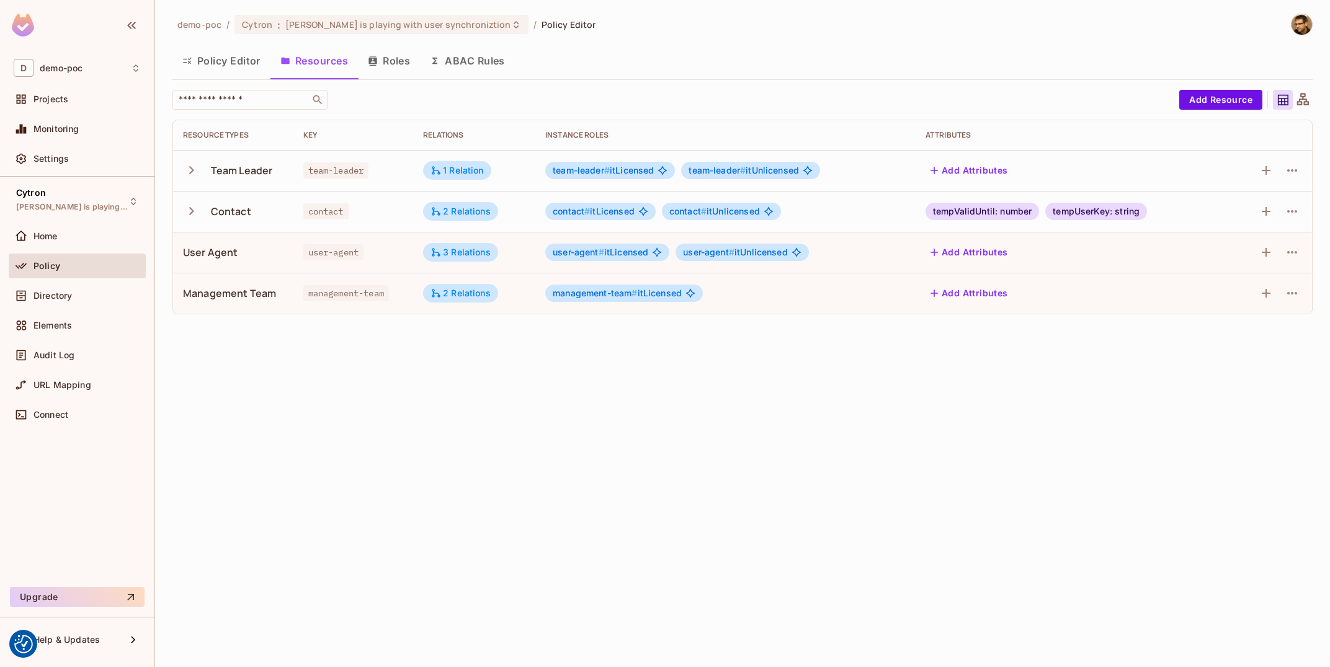
click at [386, 58] on button "Roles" at bounding box center [389, 60] width 62 height 31
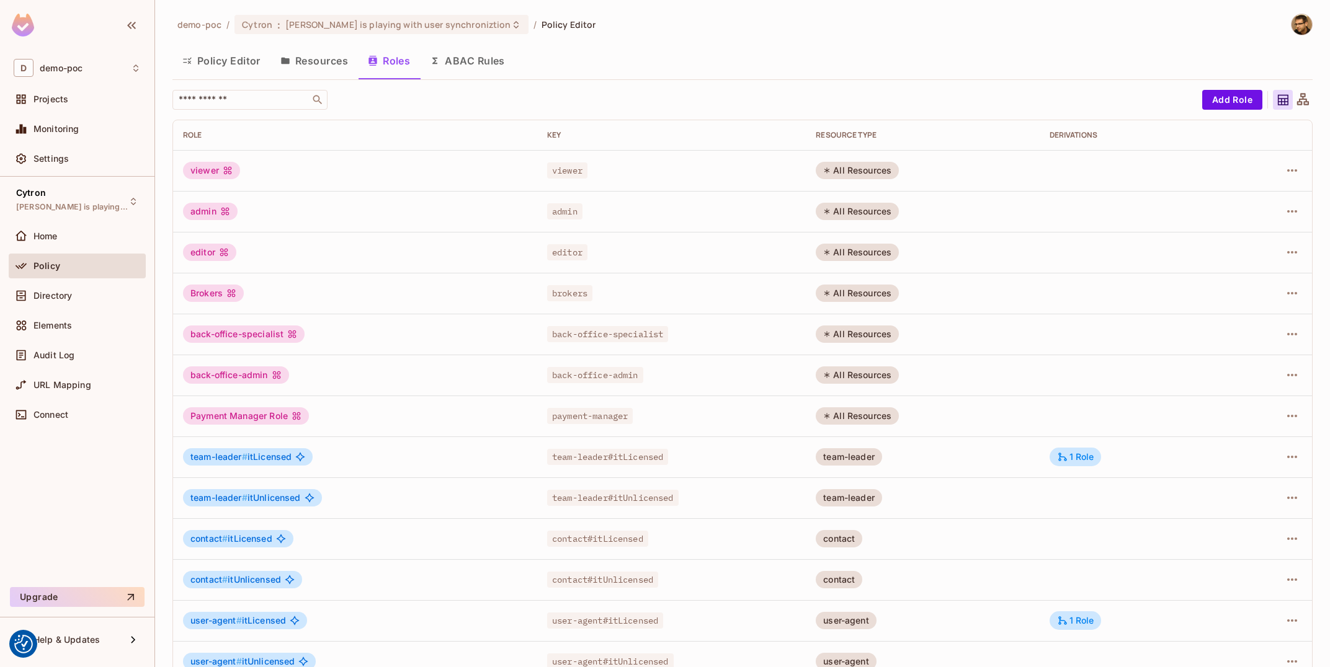
scroll to position [66, 0]
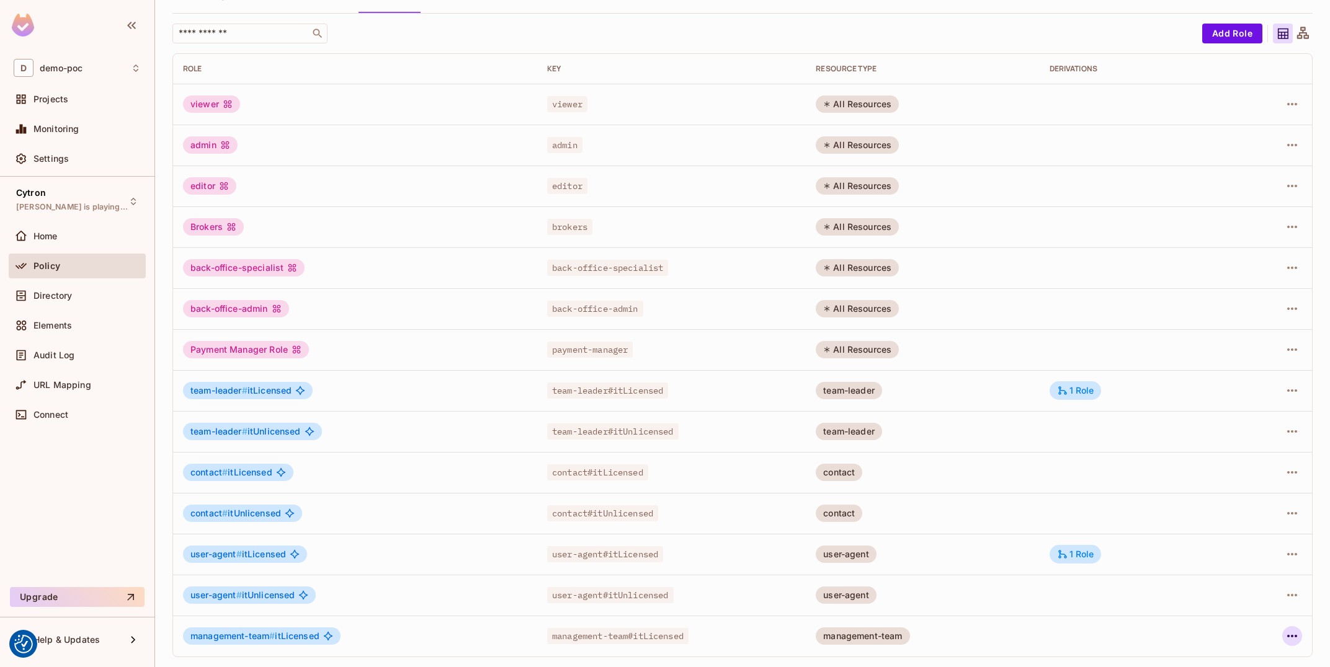
click at [1299, 634] on icon "button" at bounding box center [1291, 636] width 15 height 15
click at [1237, 580] on div "Edit Role" at bounding box center [1236, 584] width 37 height 12
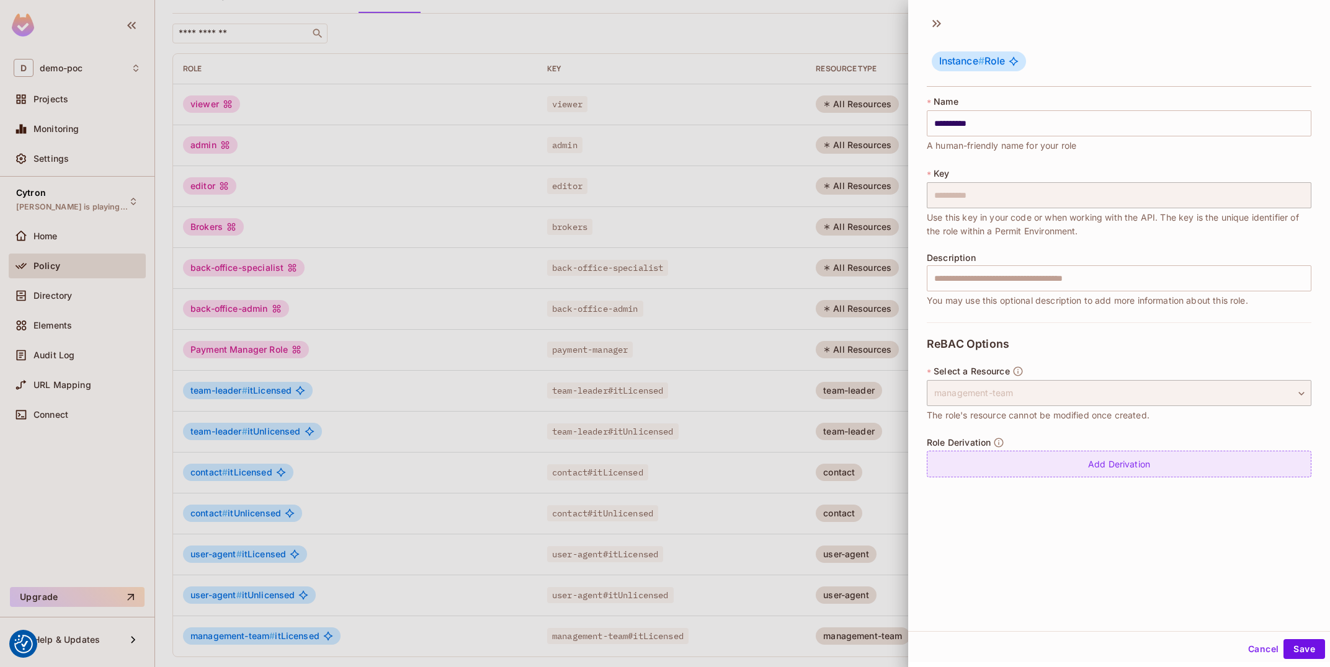
click at [1050, 469] on div "Add Derivation" at bounding box center [1119, 464] width 385 height 27
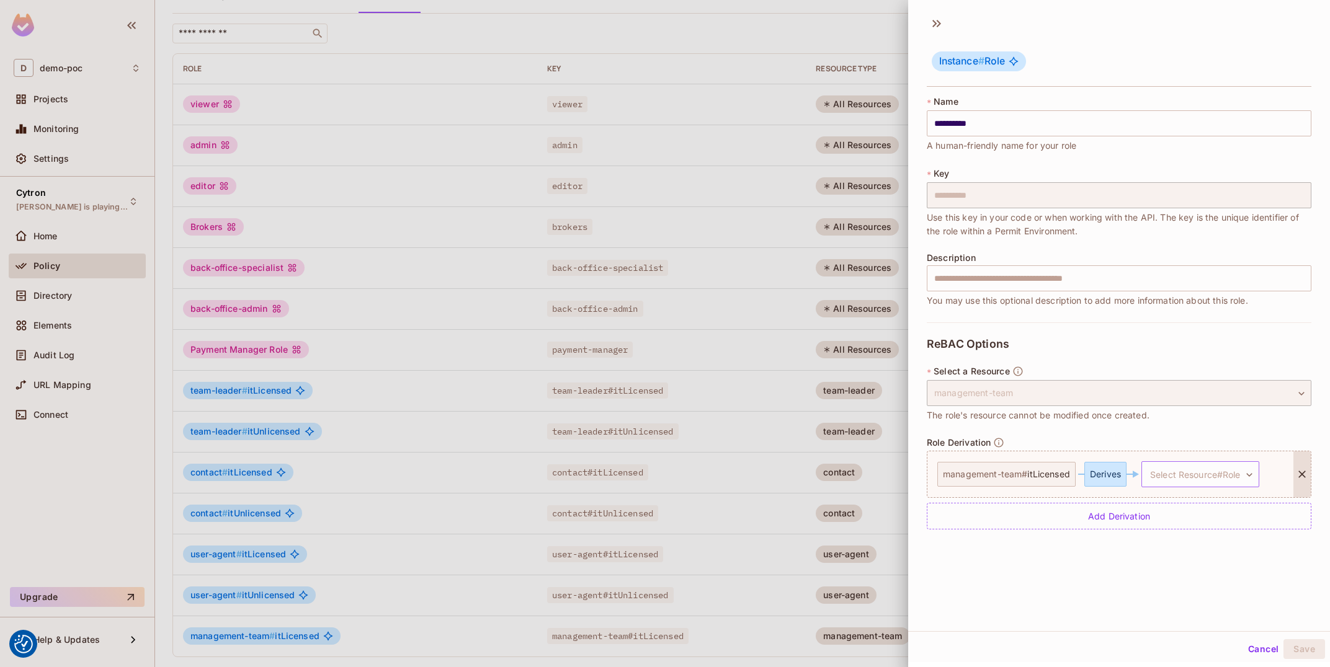
click at [1200, 482] on body "We use cookies to enhance your browsing experience, serve personalized ads or c…" at bounding box center [665, 333] width 1330 height 667
click at [1225, 533] on span "itLicensed" at bounding box center [1206, 533] width 46 height 12
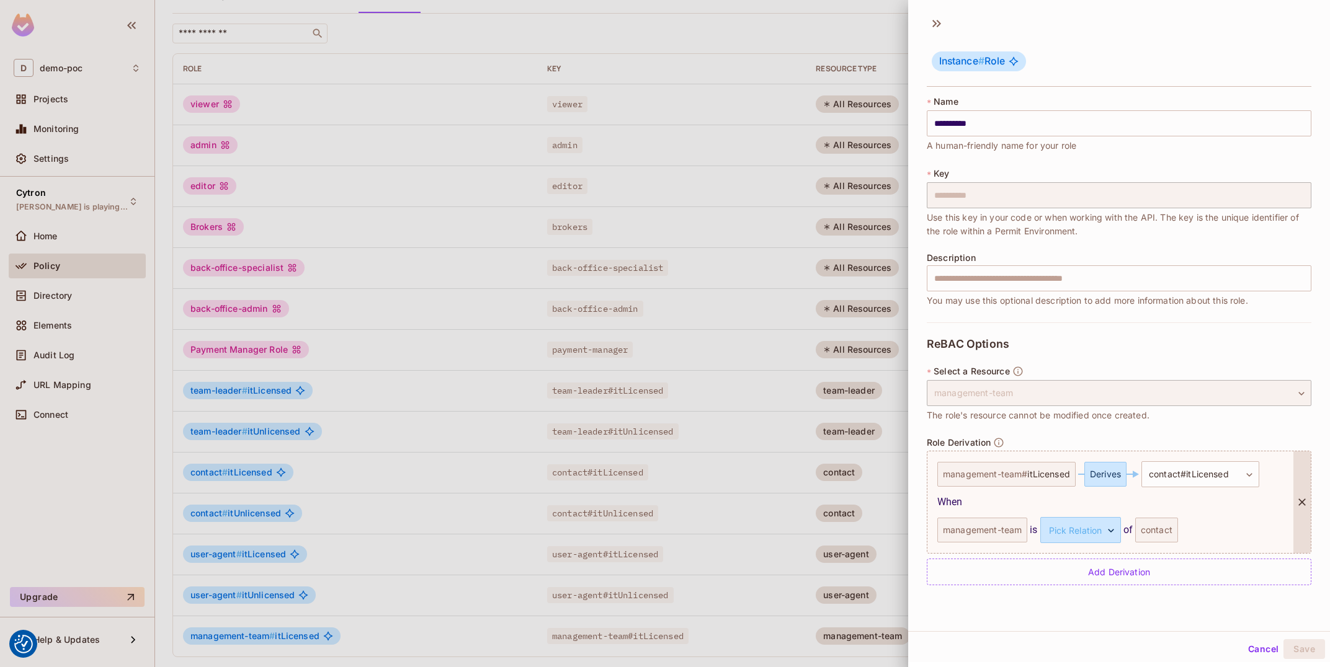
click at [992, 535] on div "management-team" at bounding box center [982, 530] width 90 height 25
click at [1079, 528] on body "We use cookies to enhance your browsing experience, serve personalized ads or c…" at bounding box center [665, 333] width 1330 height 667
click at [1079, 590] on li "consists" at bounding box center [1069, 589] width 114 height 22
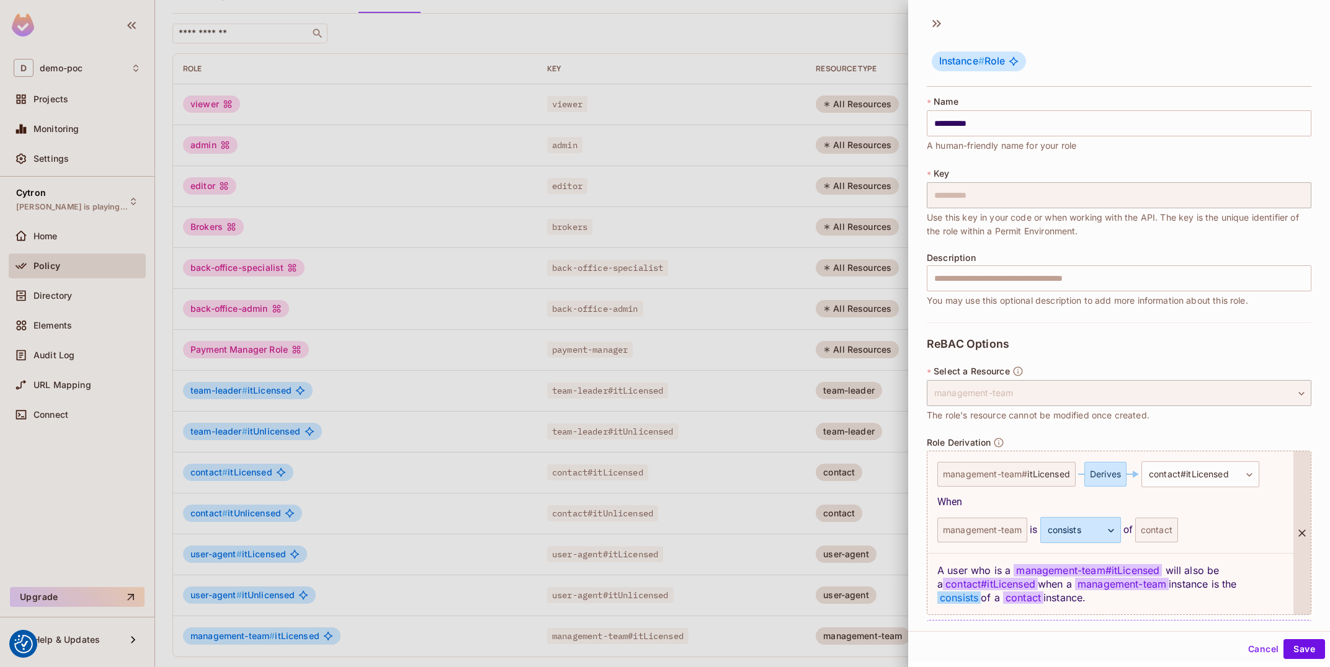
scroll to position [40, 0]
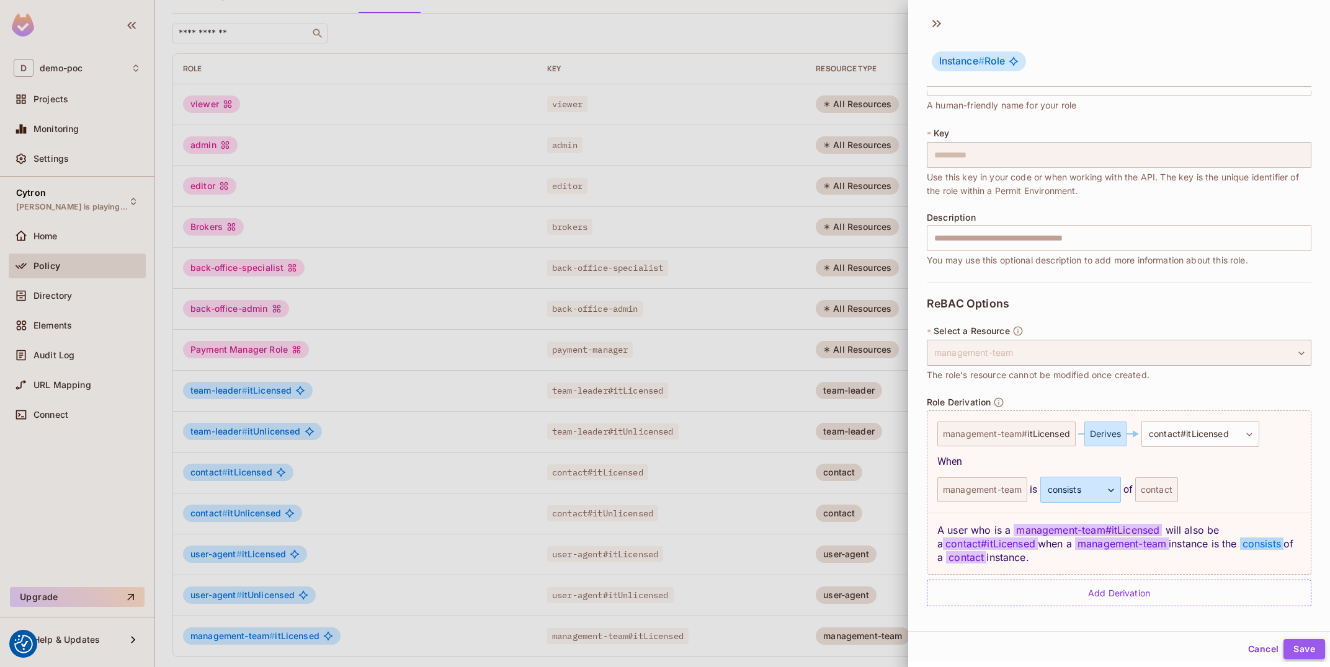
click at [1300, 644] on button "Save" at bounding box center [1304, 649] width 42 height 20
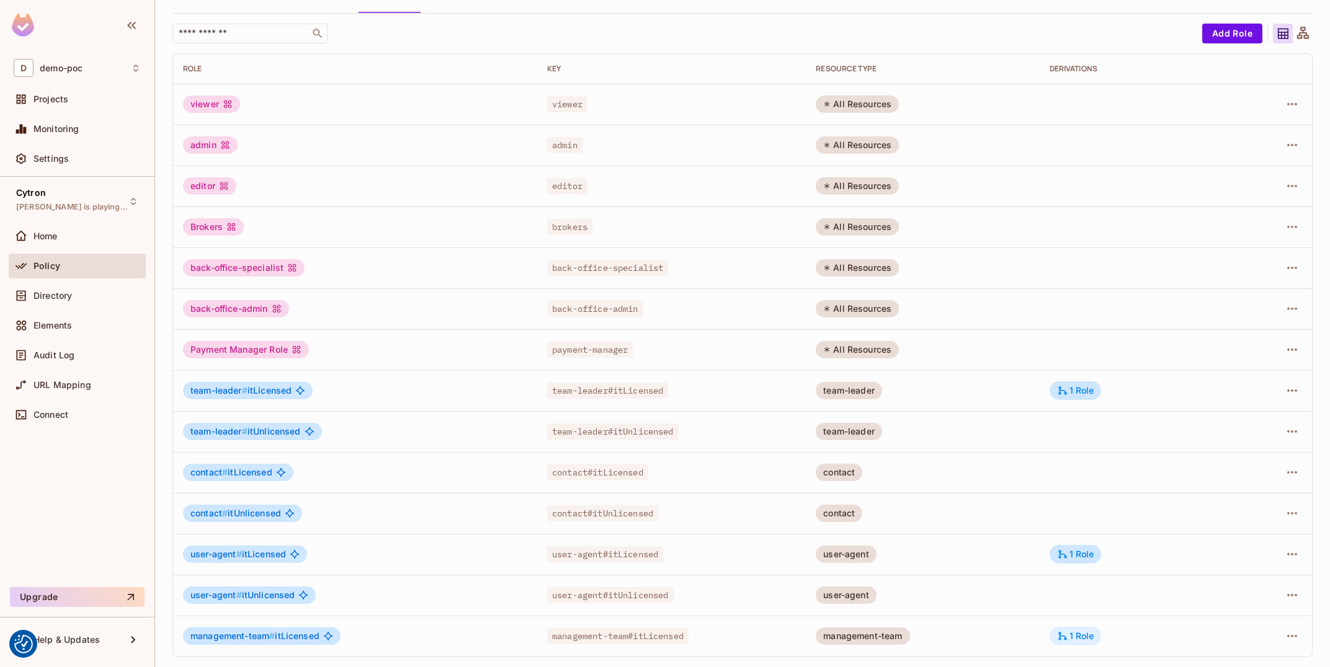
click at [1073, 640] on div "1 Role" at bounding box center [1075, 636] width 37 height 11
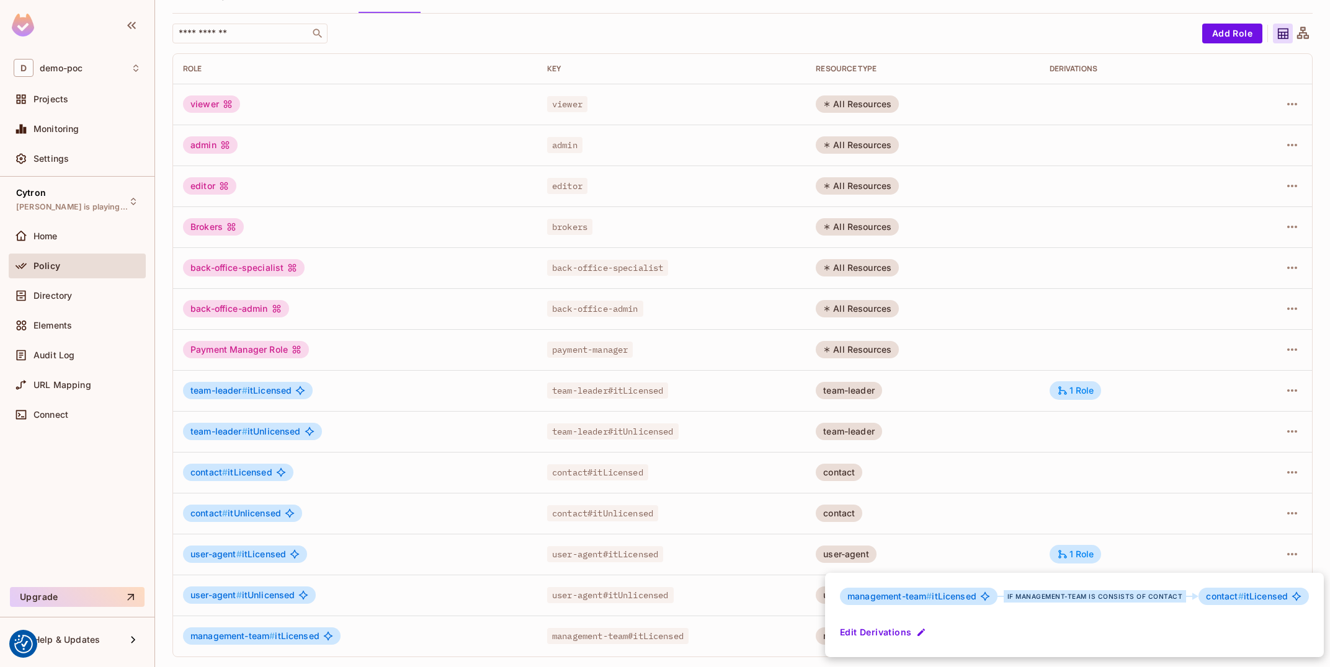
click at [1230, 527] on div at bounding box center [665, 333] width 1330 height 667
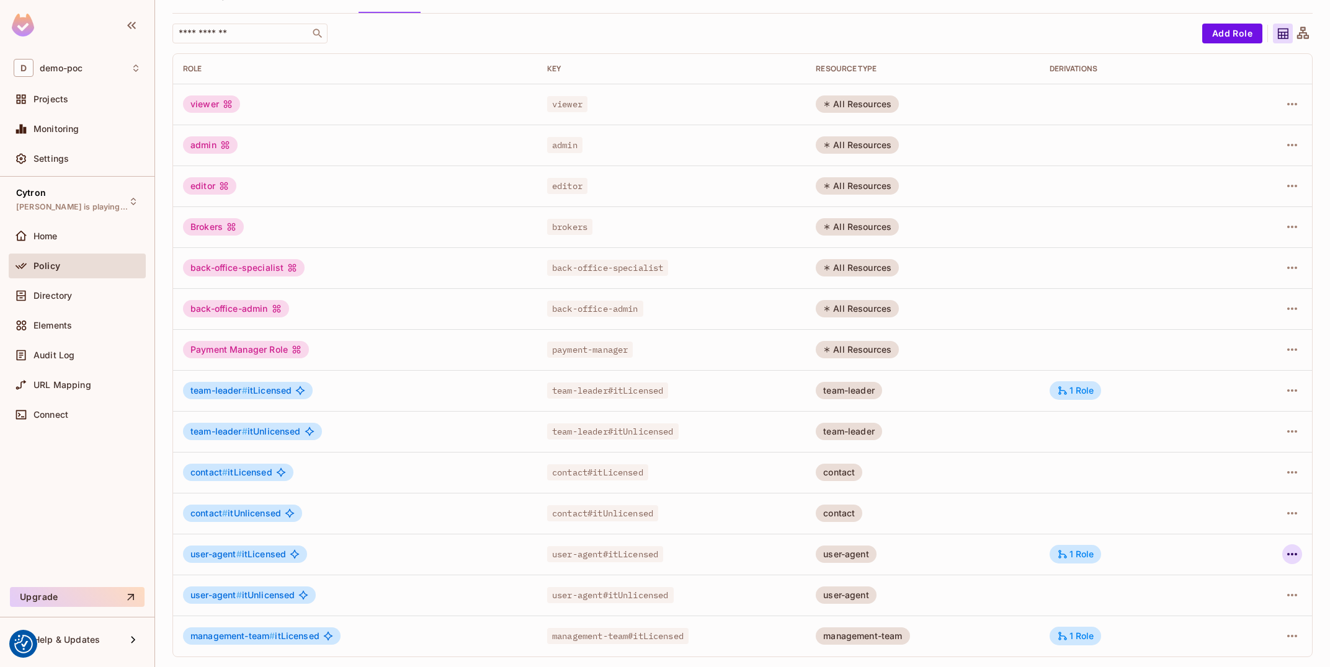
click at [1295, 554] on icon "button" at bounding box center [1292, 554] width 10 height 2
click at [1263, 579] on li "Edit Role" at bounding box center [1238, 582] width 110 height 27
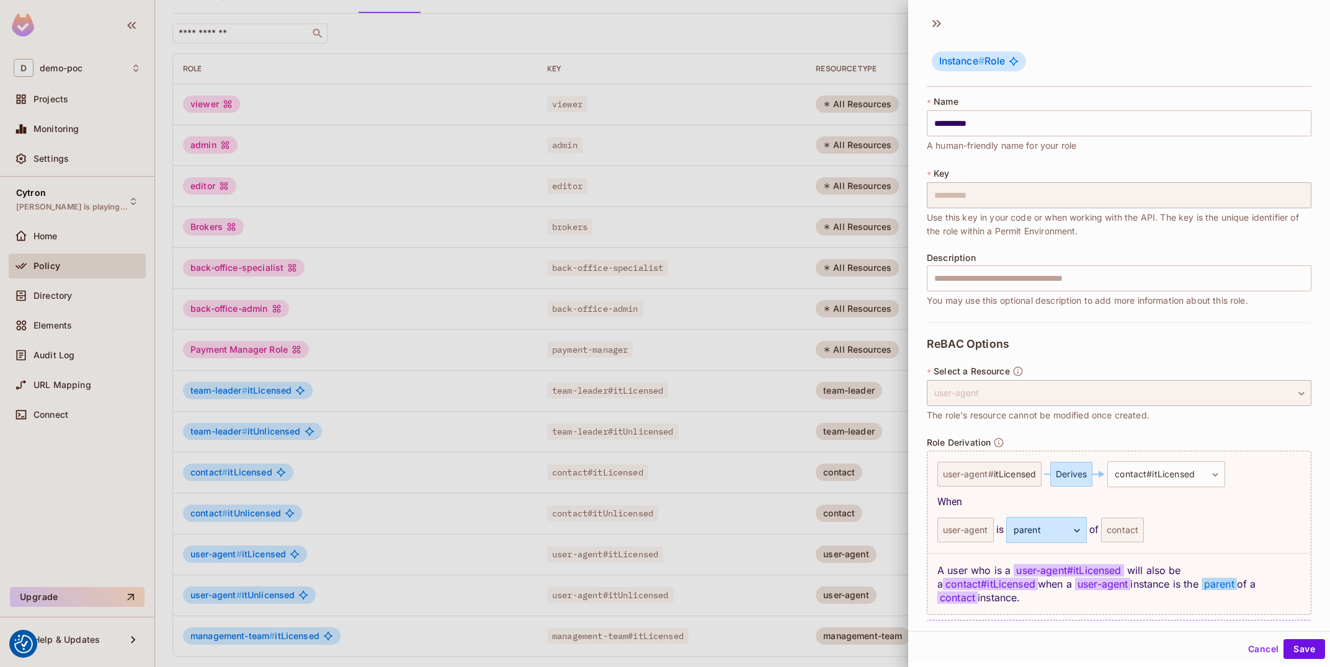
scroll to position [26, 0]
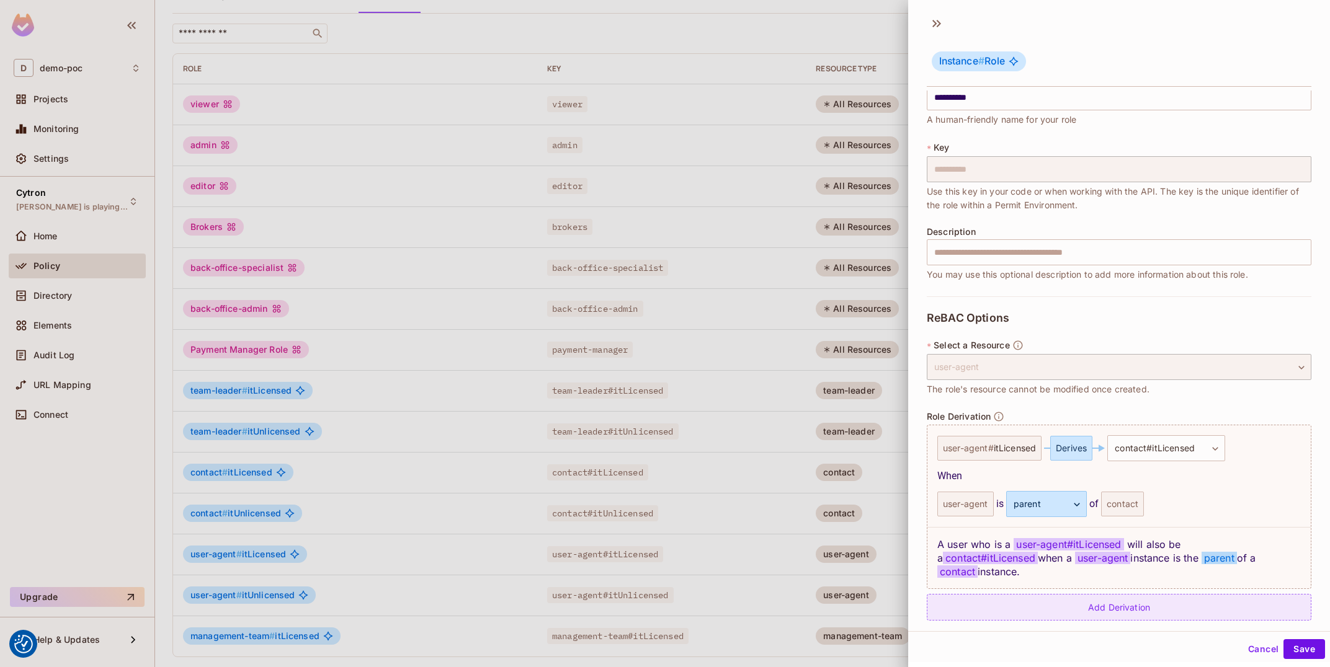
click at [1090, 598] on div "Add Derivation" at bounding box center [1119, 607] width 385 height 27
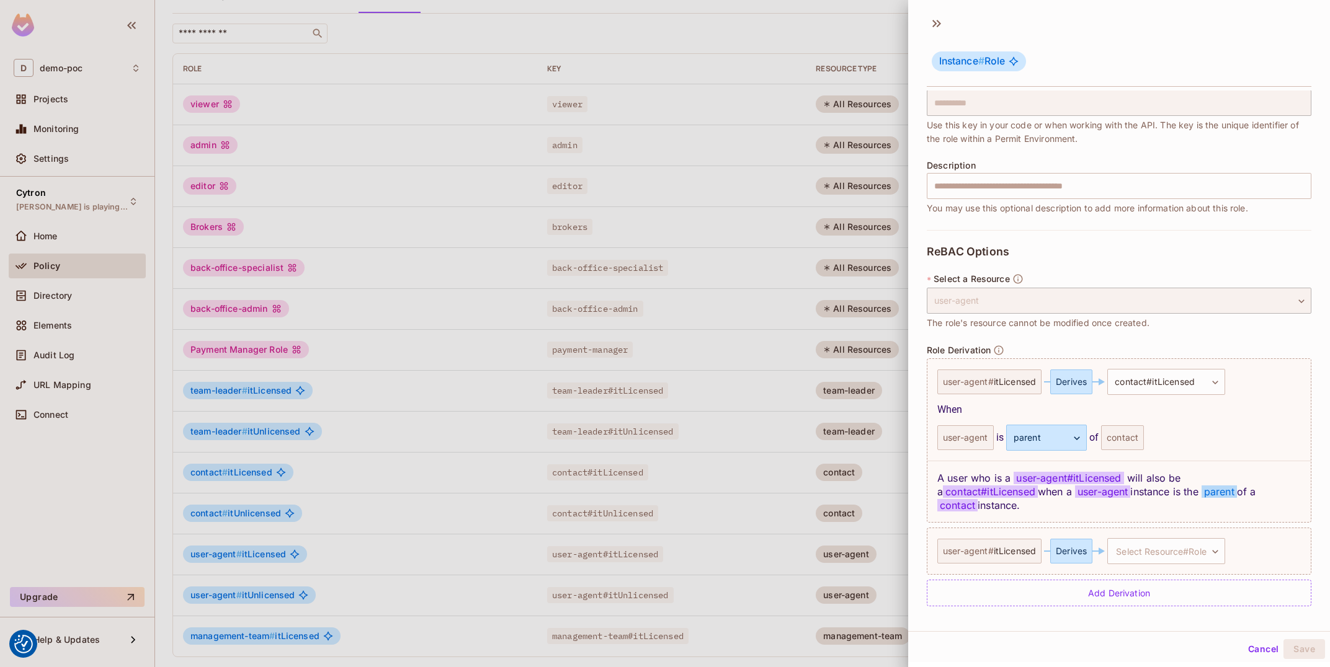
scroll to position [79, 0]
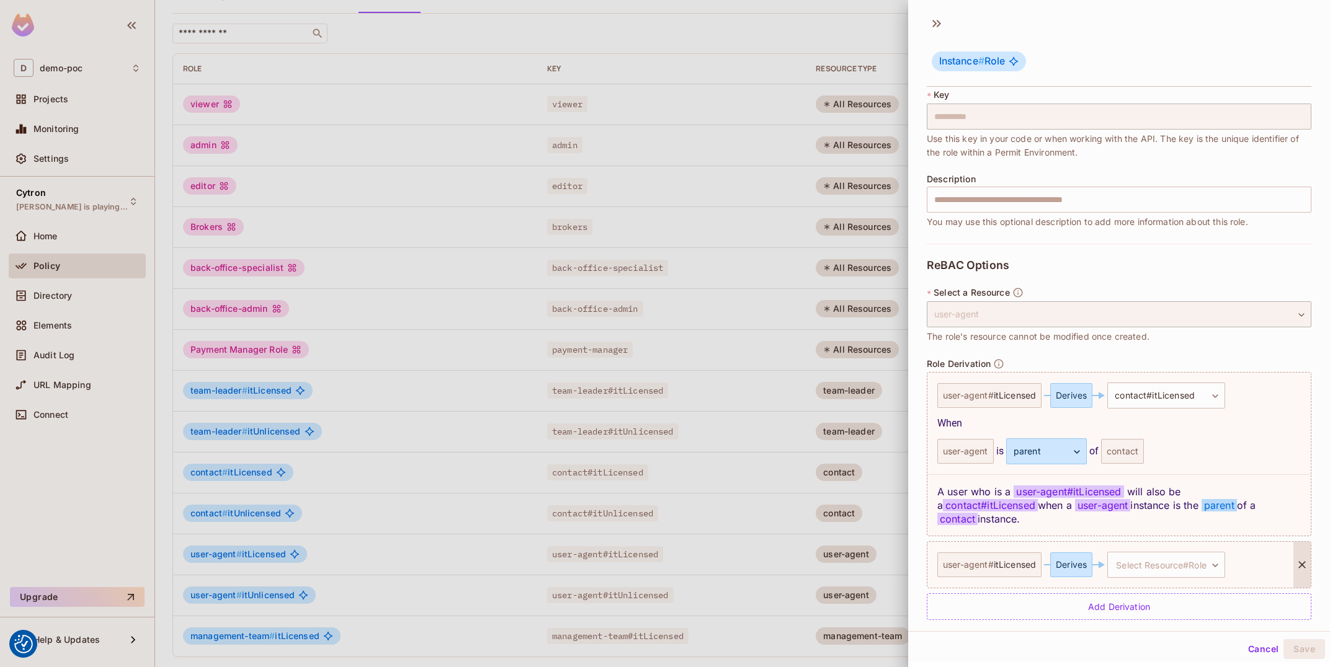
click at [1072, 553] on div "Derives" at bounding box center [1071, 565] width 42 height 25
click at [1200, 556] on body "We use cookies to enhance your browsing experience, serve personalized ads or c…" at bounding box center [665, 333] width 1330 height 667
click at [1218, 636] on span "itLicensed" at bounding box center [1213, 641] width 46 height 12
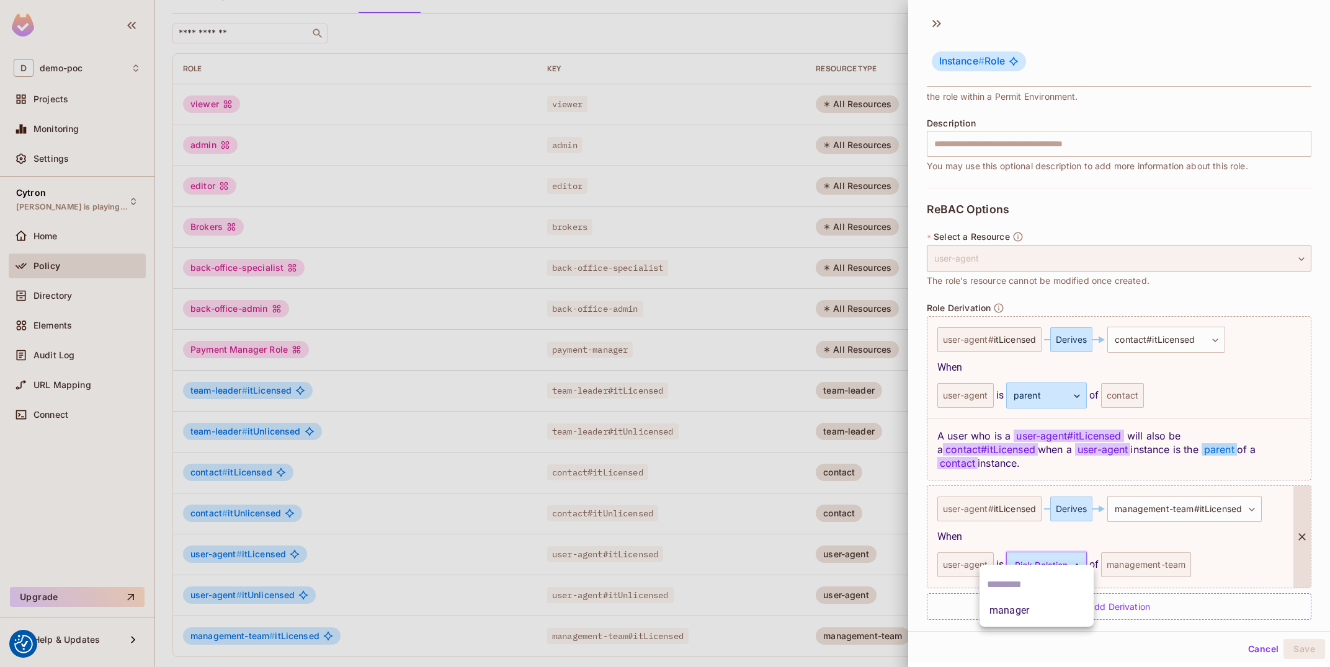
click at [1070, 549] on body "We use cookies to enhance your browsing experience, serve personalized ads or c…" at bounding box center [665, 333] width 1330 height 667
click at [1051, 605] on li "manager" at bounding box center [1036, 611] width 114 height 22
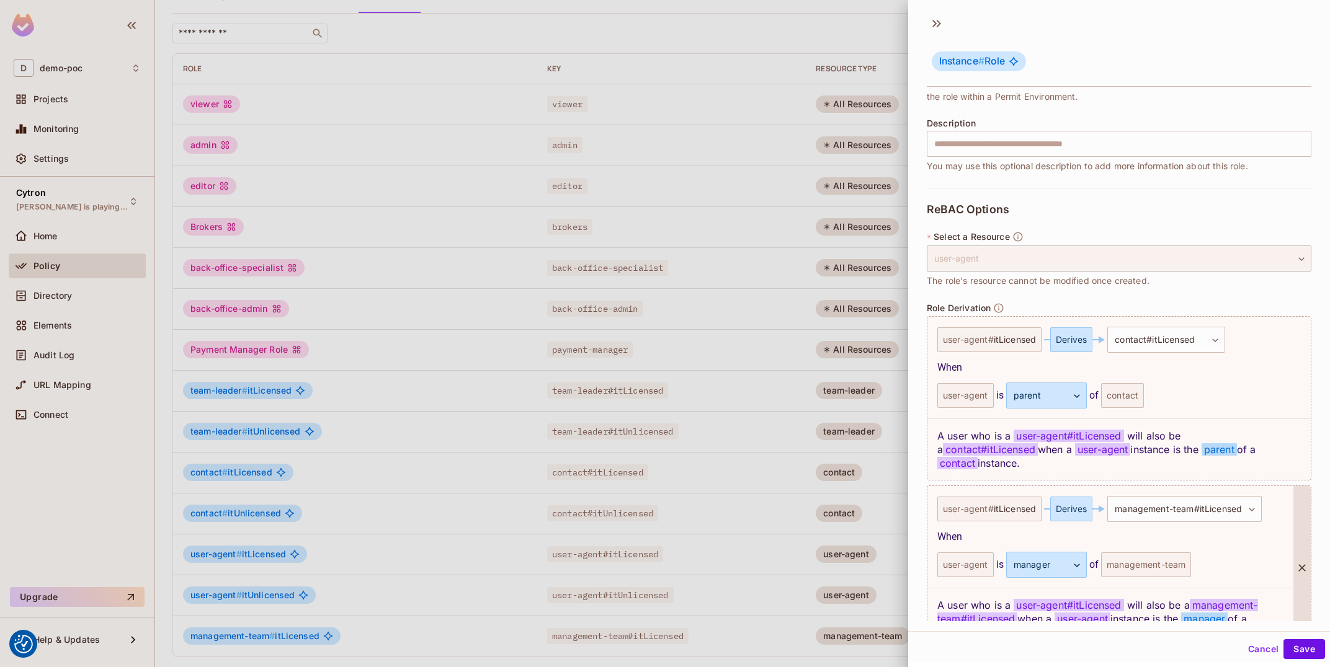
scroll to position [196, 0]
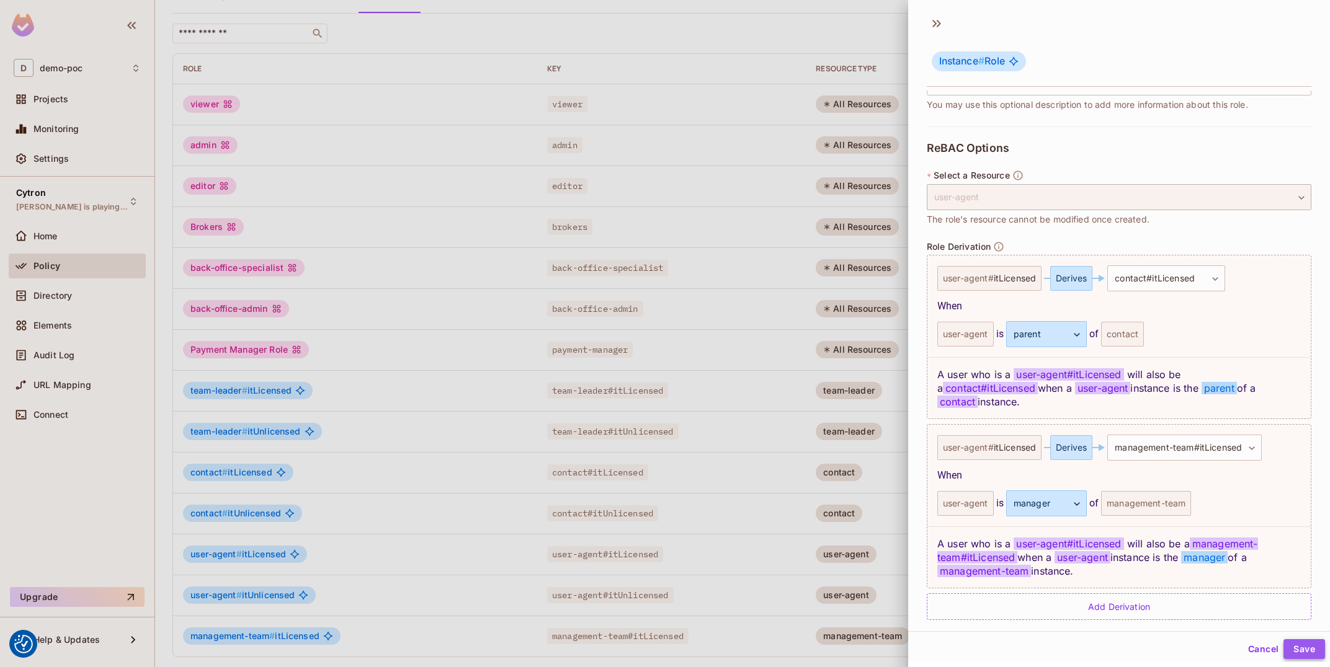
click at [1304, 648] on button "Save" at bounding box center [1304, 649] width 42 height 20
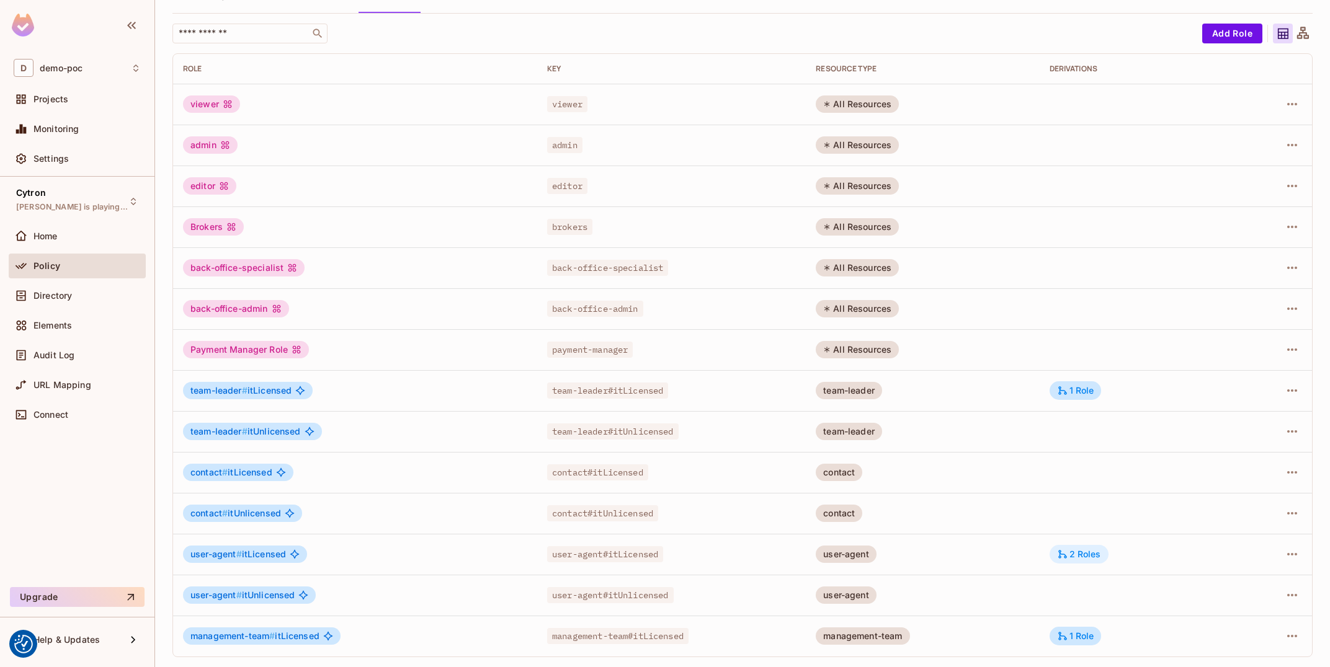
click at [1078, 551] on div "2 Roles" at bounding box center [1079, 554] width 44 height 11
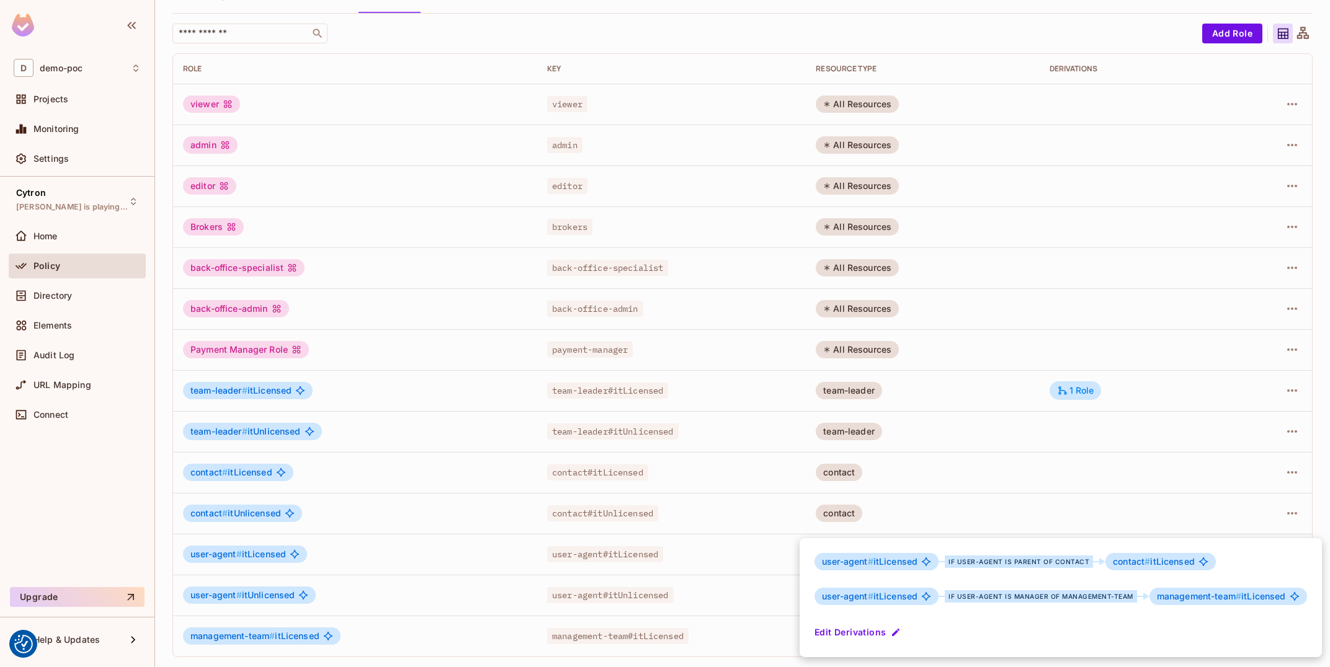
click at [1093, 505] on div at bounding box center [665, 333] width 1330 height 667
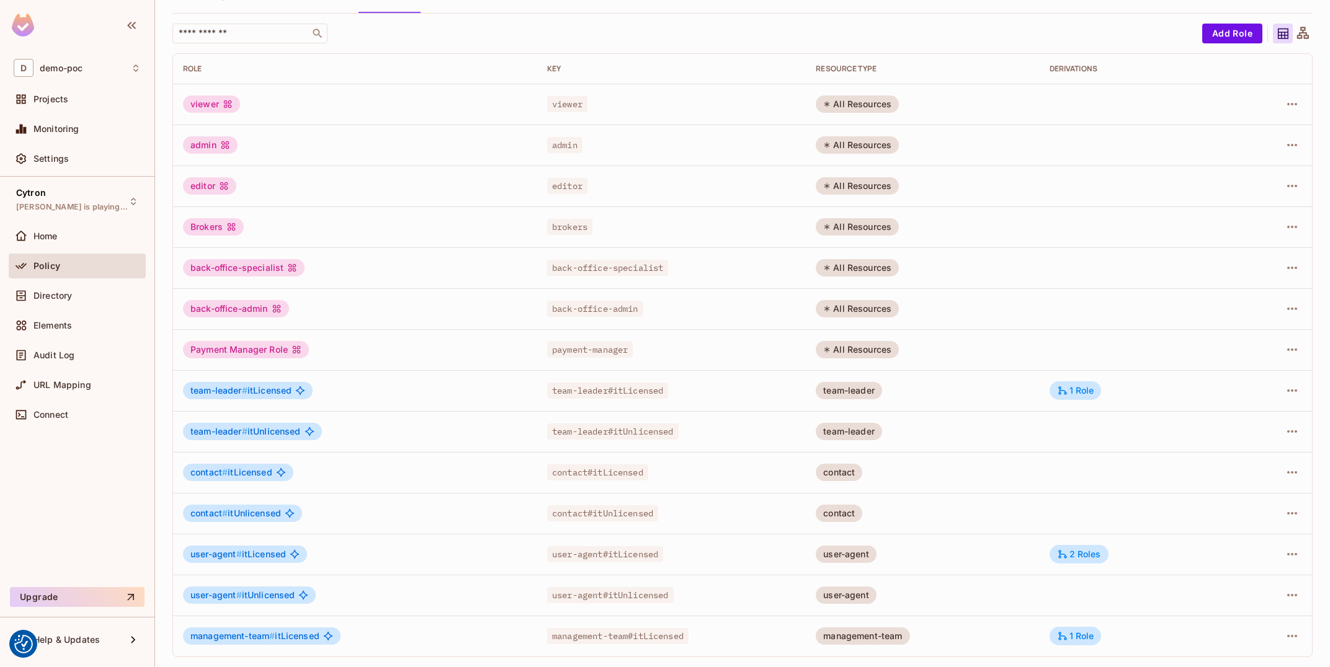
scroll to position [0, 0]
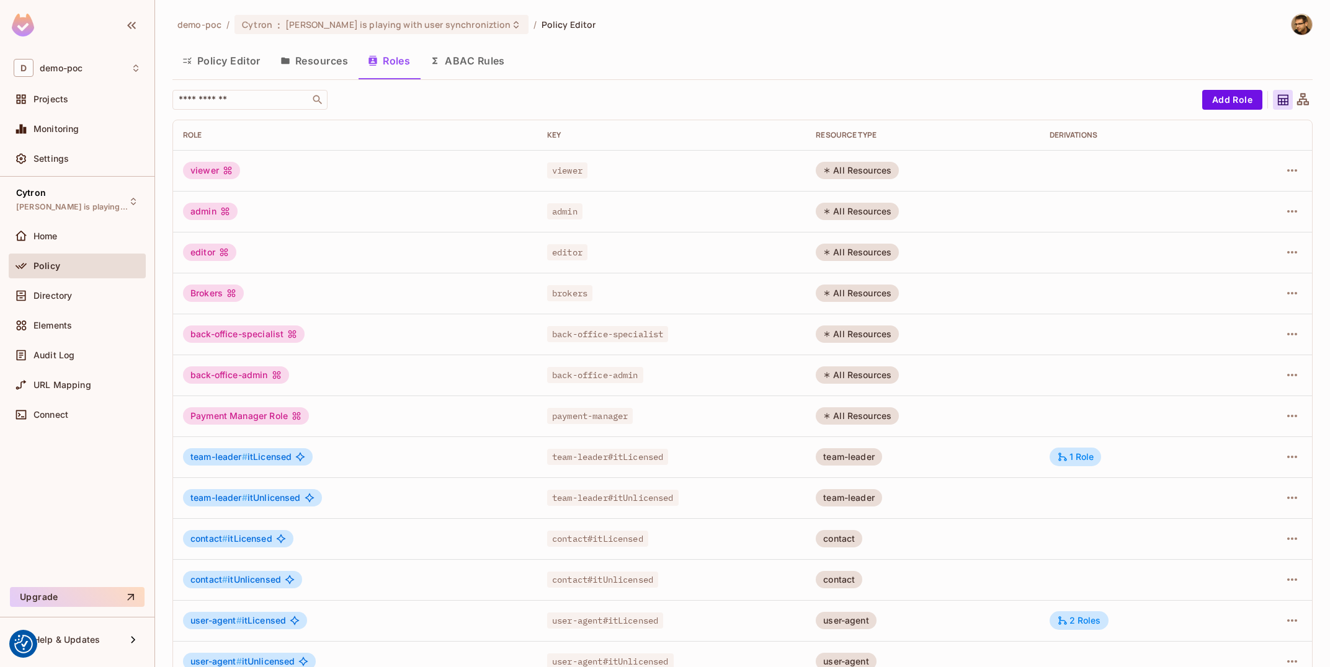
click at [247, 65] on button "Policy Editor" at bounding box center [221, 60] width 98 height 31
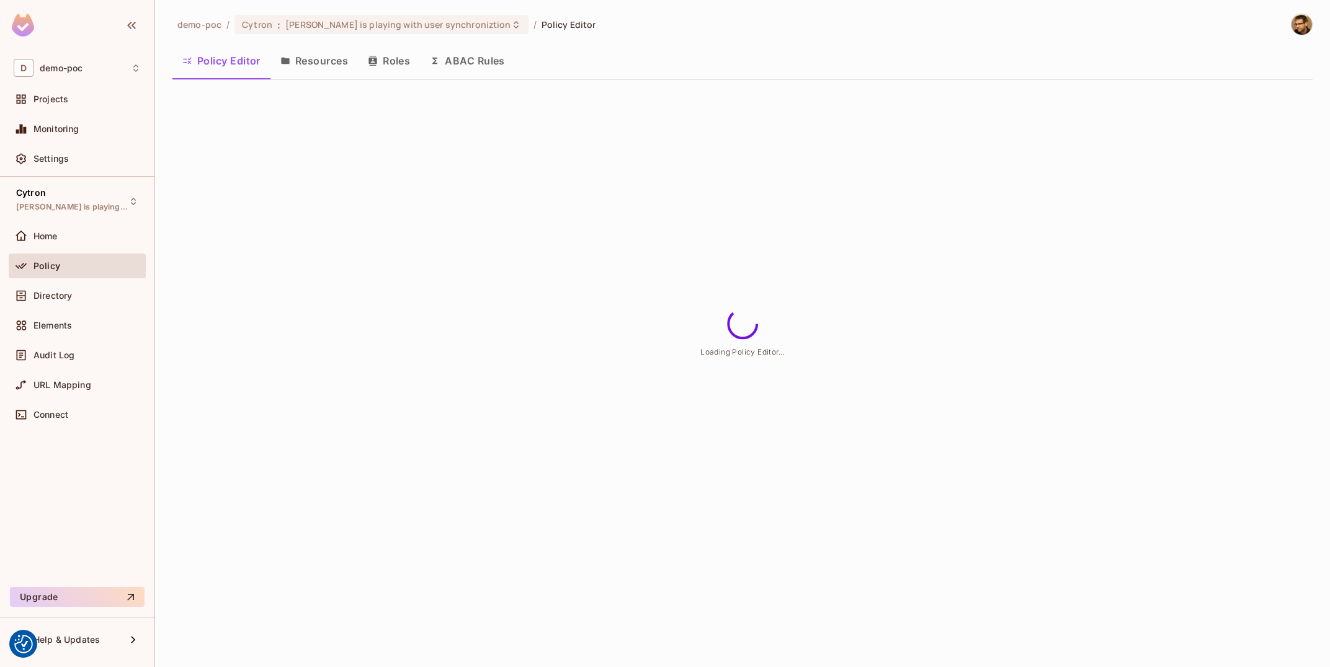
click at [301, 61] on button "Resources" at bounding box center [313, 60] width 87 height 31
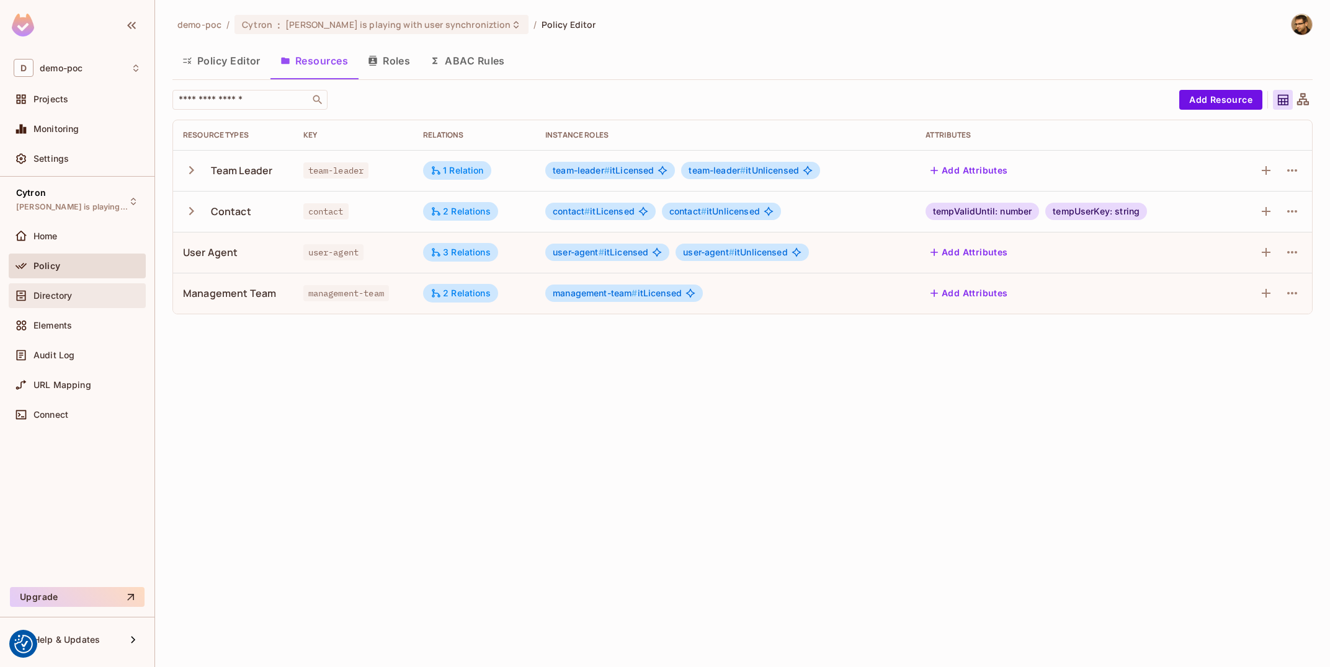
click at [102, 304] on div "Directory" at bounding box center [77, 295] width 137 height 25
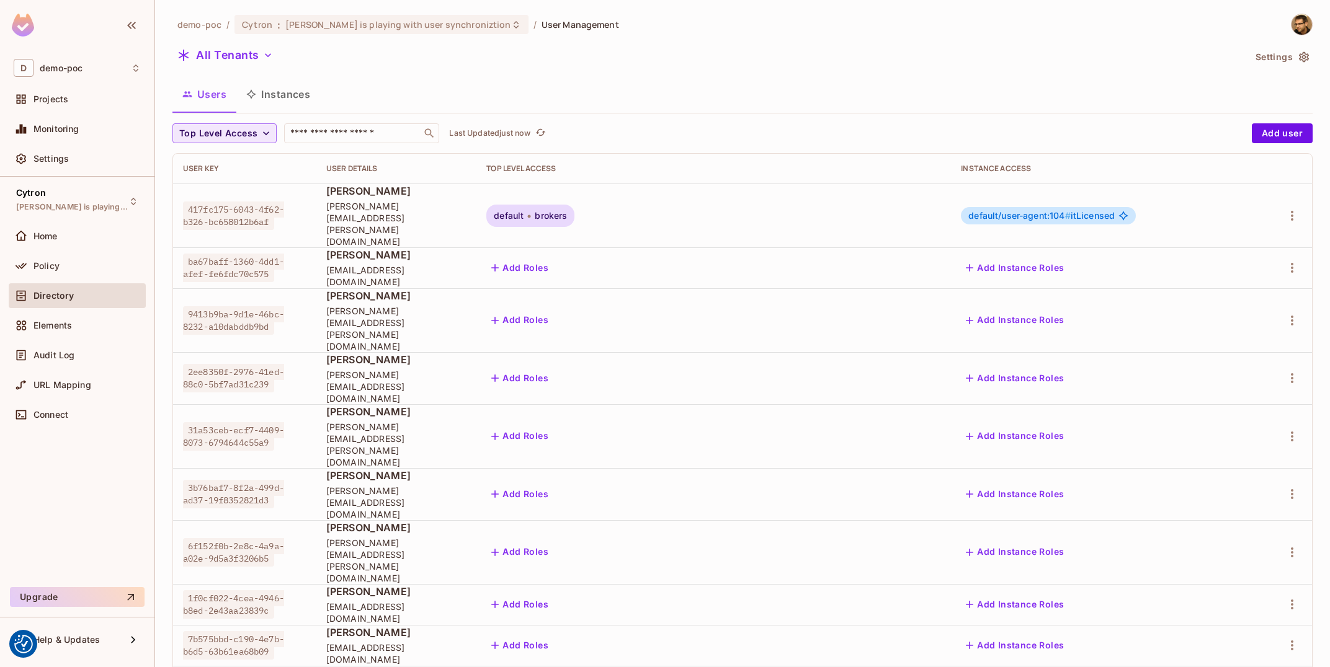
click at [231, 131] on span "Top Level Access" at bounding box center [218, 134] width 78 height 16
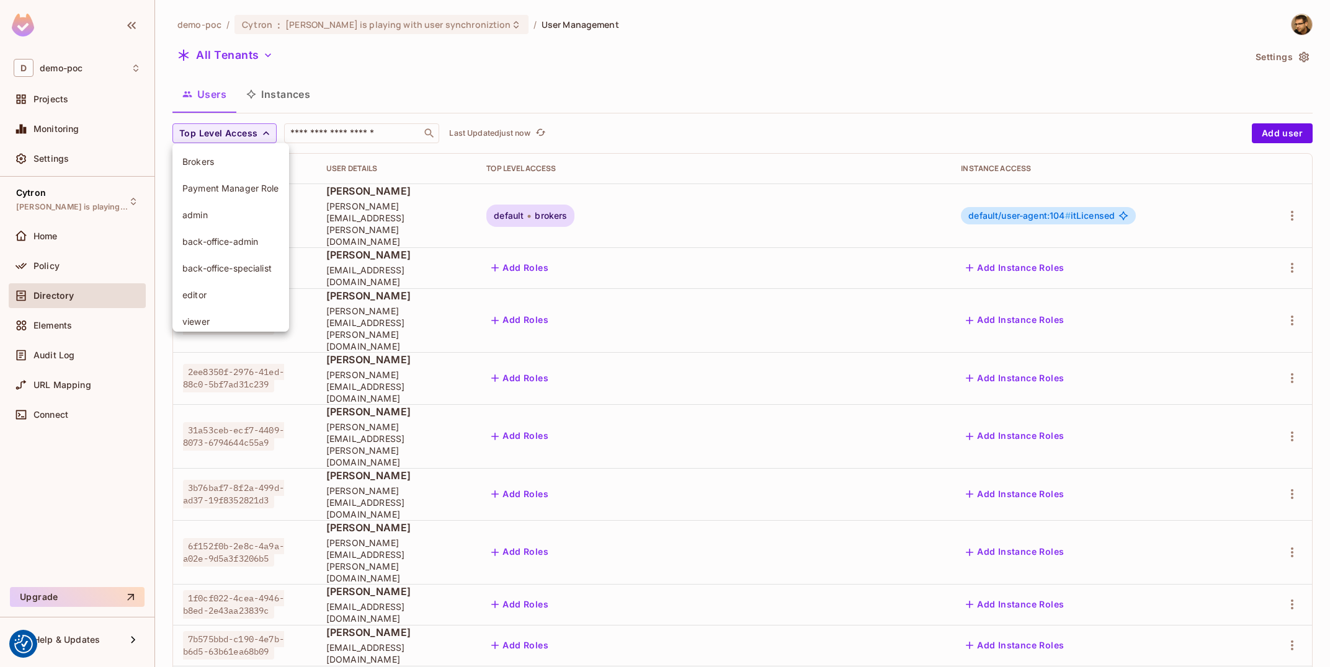
click at [232, 157] on span "Brokers" at bounding box center [230, 162] width 97 height 12
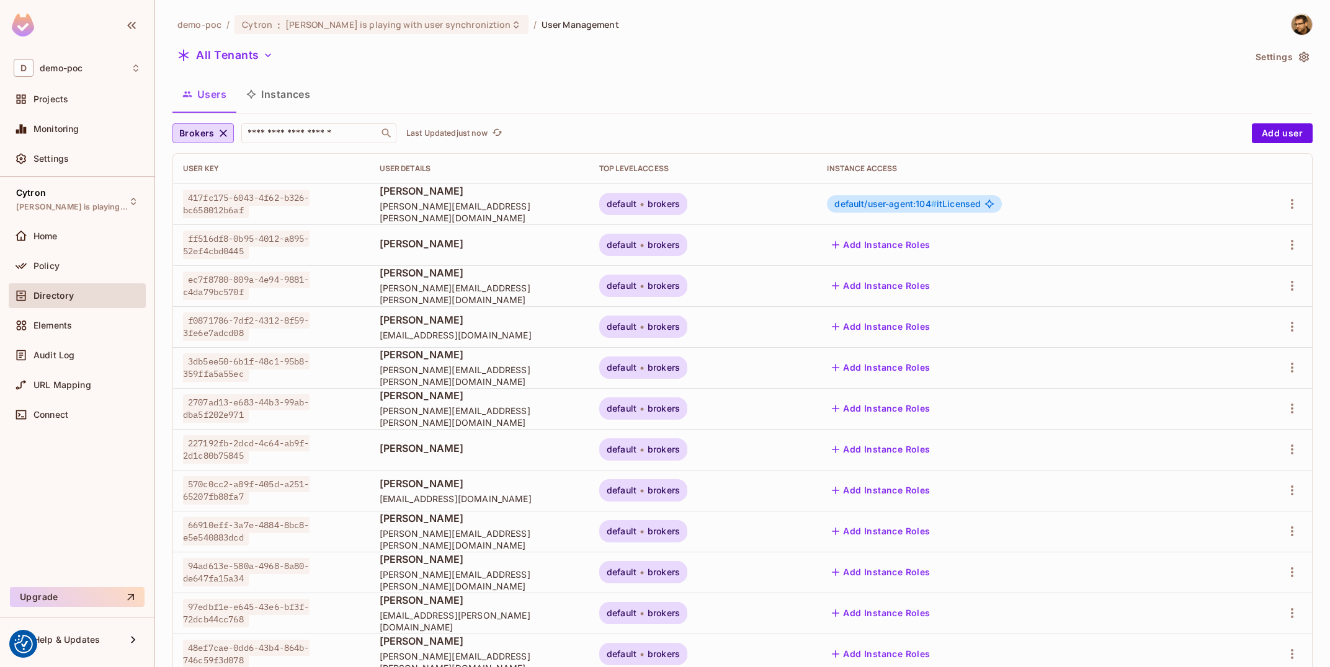
scroll to position [200, 0]
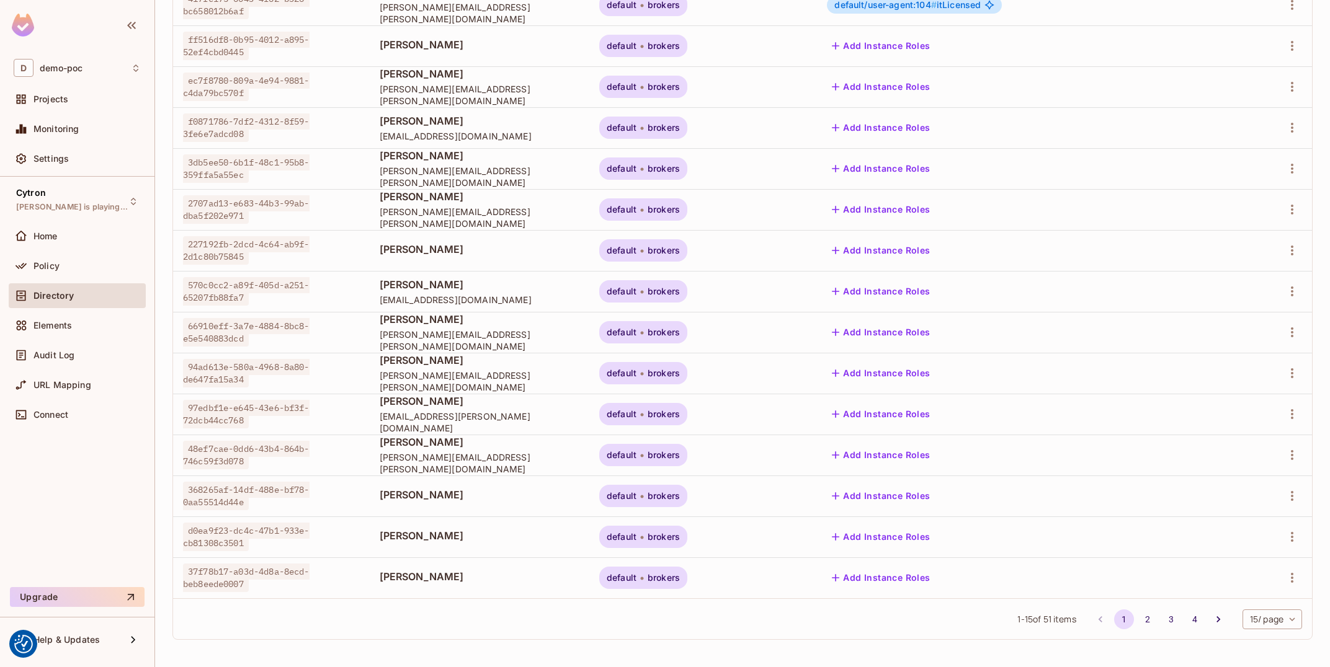
click at [1278, 620] on body "We use cookies to enhance your browsing experience, serve personalized ads or c…" at bounding box center [665, 333] width 1330 height 667
click at [1262, 660] on div at bounding box center [665, 333] width 1330 height 667
click at [1268, 630] on div "1 - 15 of 51 items 1 2 3 4 15 / page ** ​" at bounding box center [742, 618] width 1139 height 41
click at [1272, 619] on body "We use cookies to enhance your browsing experience, serve personalized ads or c…" at bounding box center [665, 333] width 1330 height 667
click at [1282, 635] on li "100 / page" at bounding box center [1271, 639] width 62 height 26
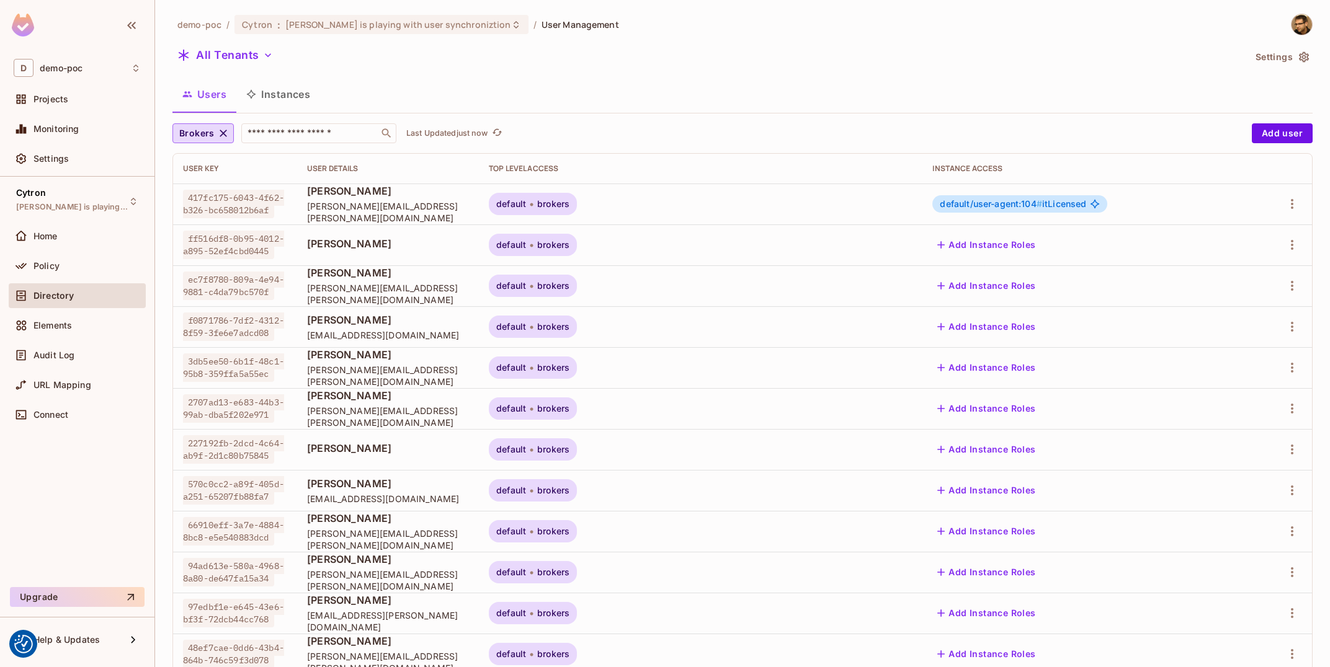
scroll to position [673, 0]
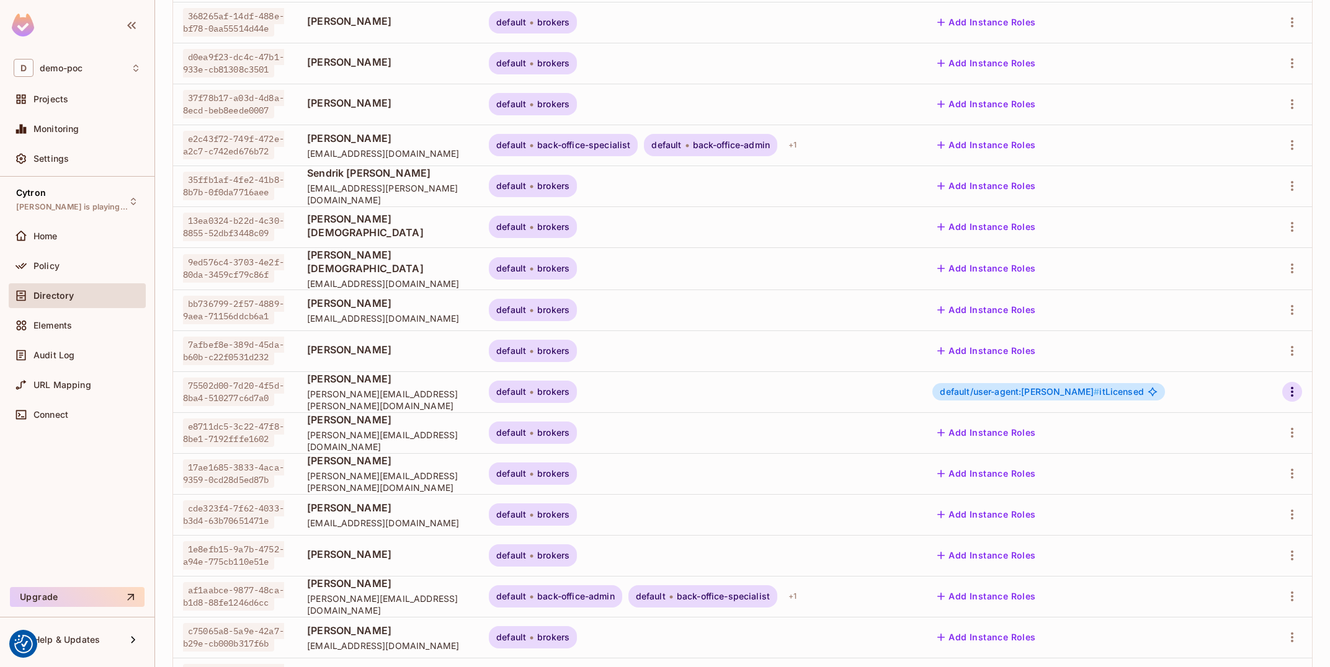
click at [1290, 391] on icon "button" at bounding box center [1291, 392] width 15 height 15
click at [1260, 416] on li "Edit" at bounding box center [1234, 419] width 115 height 27
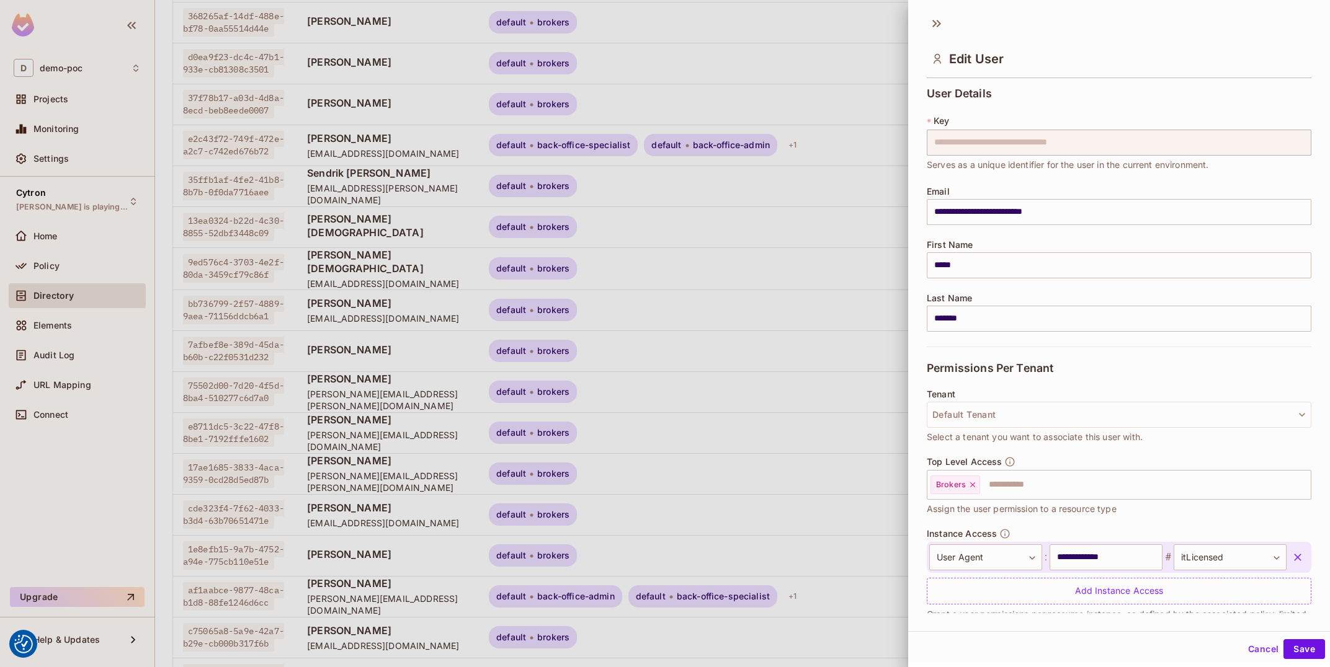
scroll to position [29, 0]
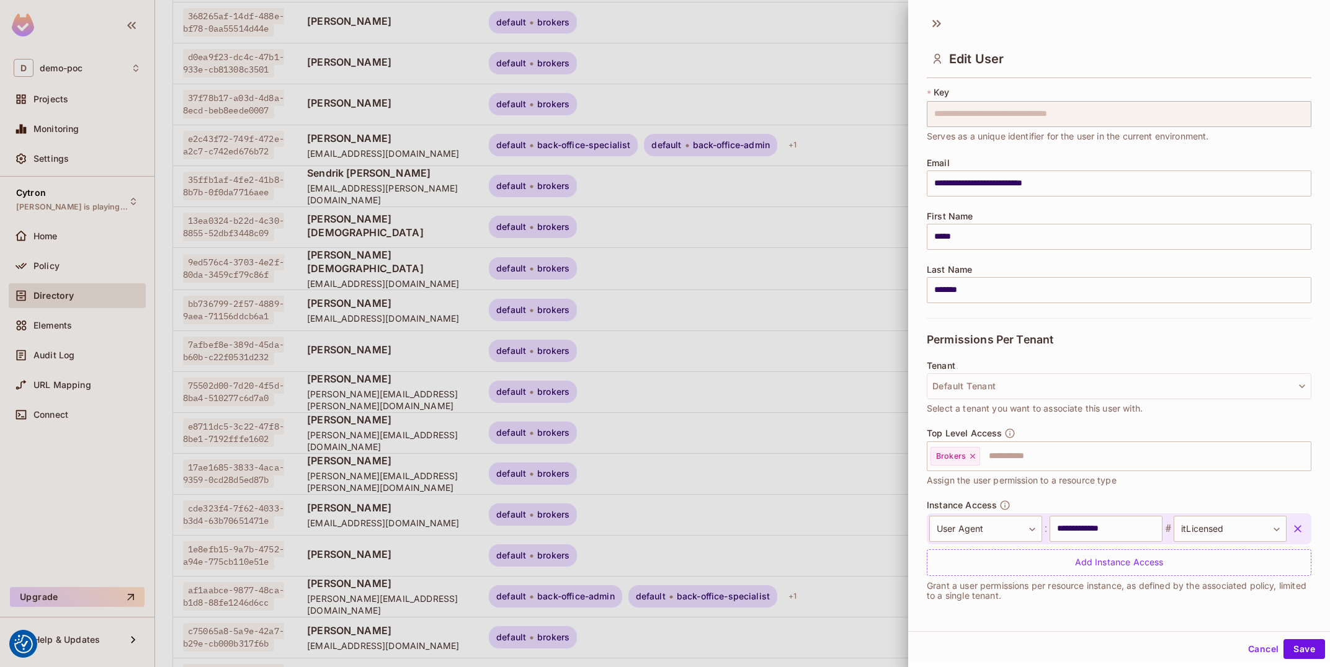
click at [1270, 649] on button "Cancel" at bounding box center [1263, 649] width 40 height 20
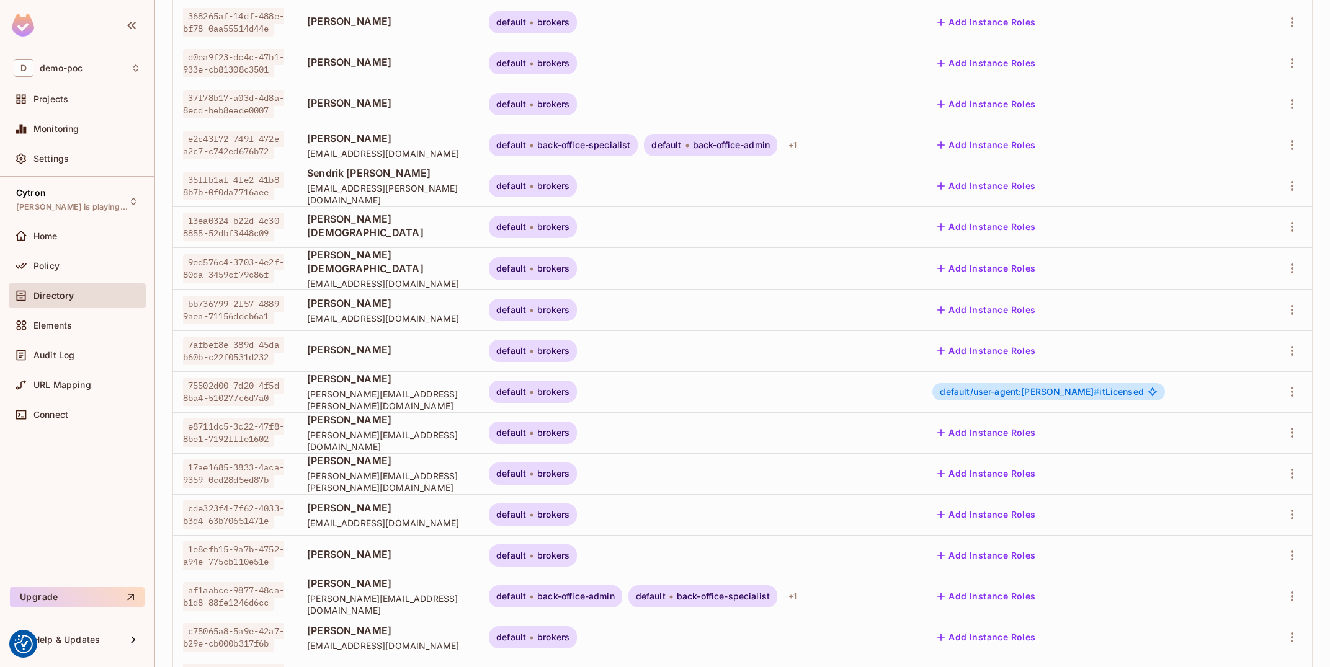
scroll to position [0, 0]
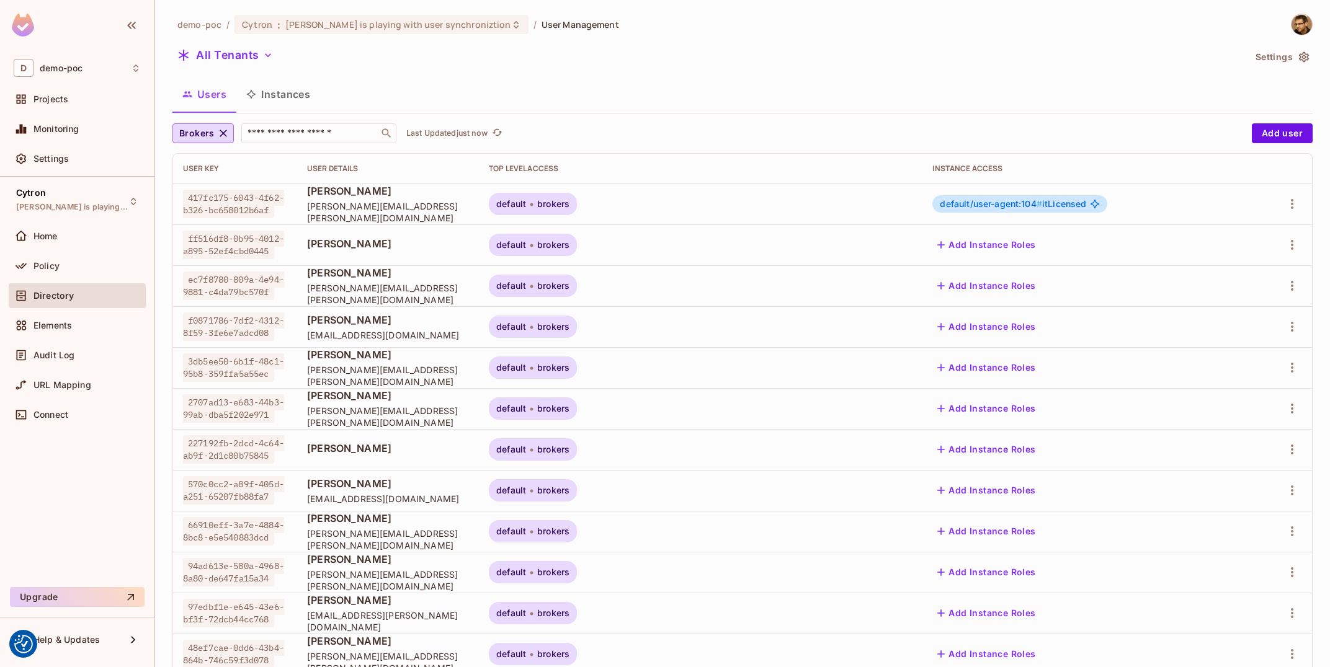
click at [277, 97] on button "Instances" at bounding box center [278, 94] width 84 height 31
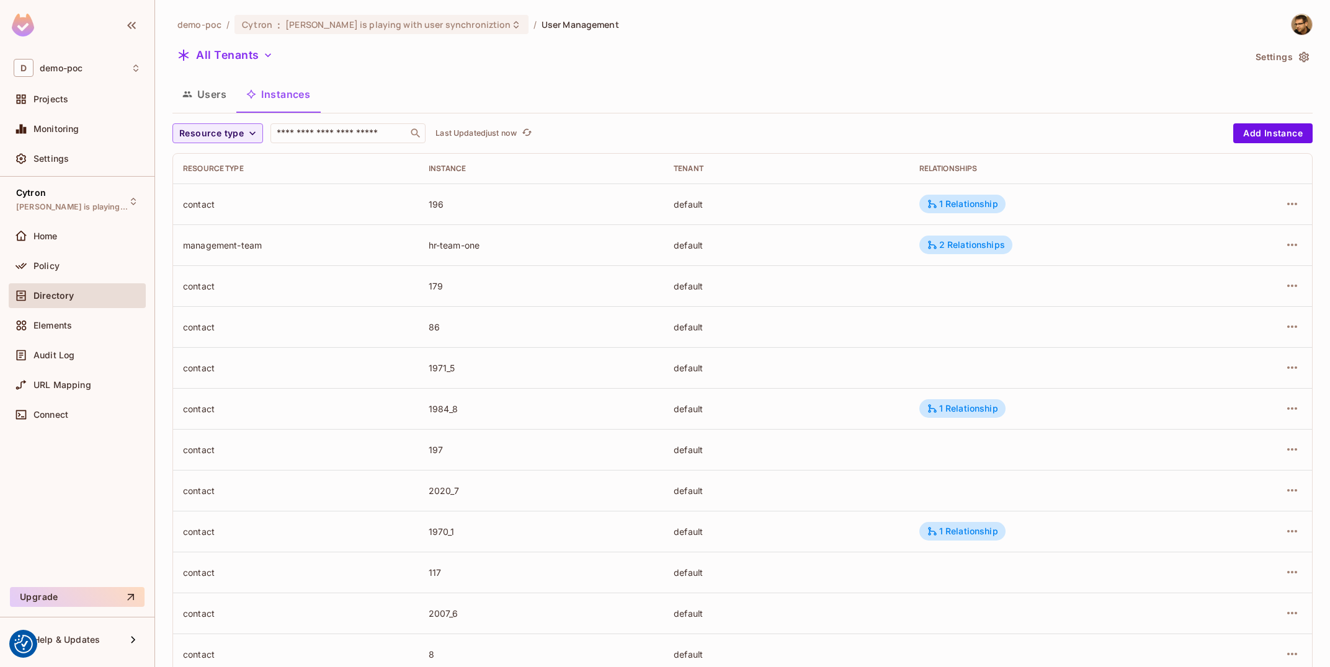
click at [167, 131] on div "demo-poc / Cytron : Tomas is playing with user synchroniztion / User Management…" at bounding box center [742, 333] width 1175 height 667
click at [197, 130] on span "Resource type" at bounding box center [211, 134] width 64 height 16
click at [238, 218] on span "User Agent" at bounding box center [222, 215] width 80 height 12
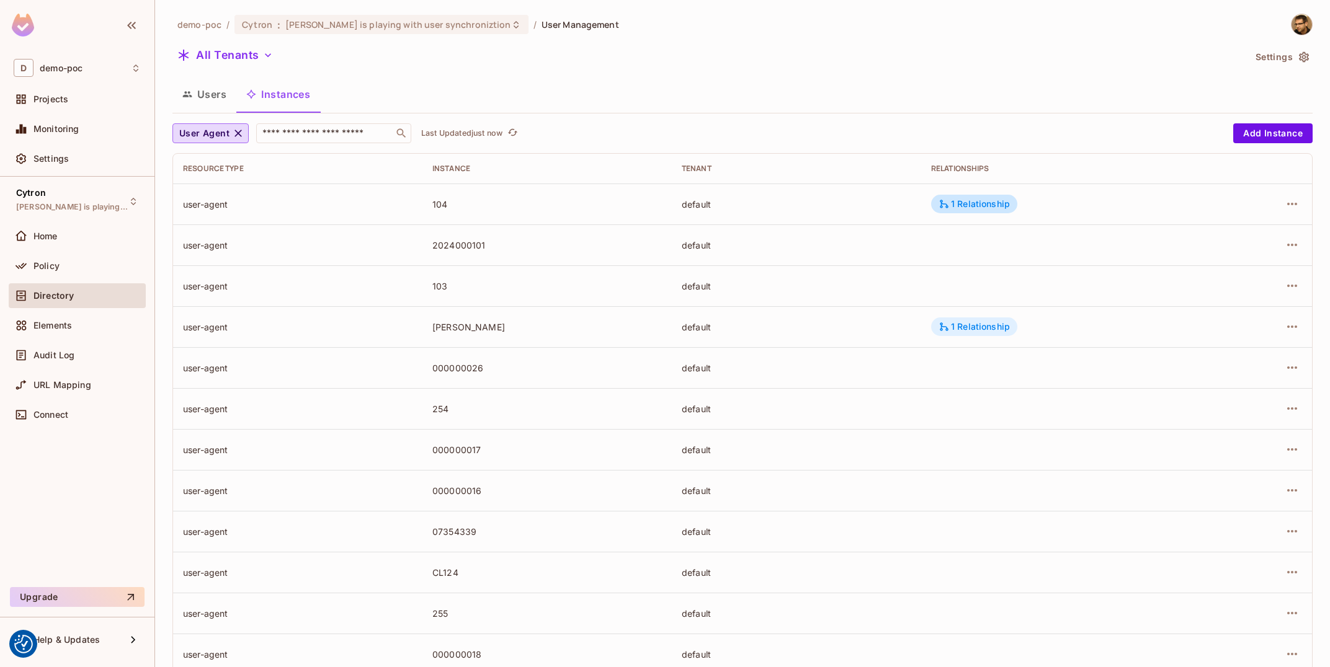
click at [969, 326] on div "1 Relationship" at bounding box center [973, 326] width 71 height 11
drag, startPoint x: 1088, startPoint y: 366, endPoint x: 1212, endPoint y: 367, distance: 124.7
click at [1163, 371] on div "user-agent:tomas-jelinek is parent of contact:2009_3" at bounding box center [1089, 365] width 283 height 17
click at [1165, 318] on div at bounding box center [665, 333] width 1330 height 667
click at [1276, 321] on div at bounding box center [1258, 327] width 87 height 20
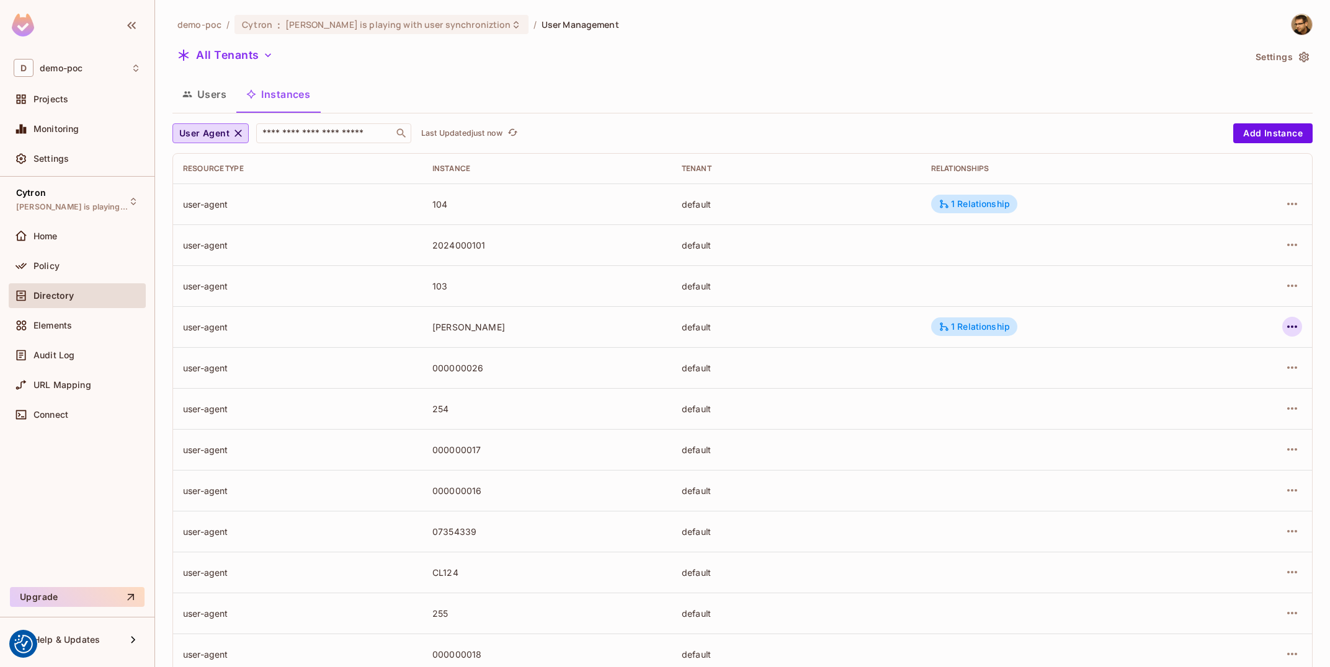
click at [1294, 331] on icon "button" at bounding box center [1291, 326] width 15 height 15
click at [1237, 358] on div "Edit Resource Instance" at bounding box center [1218, 355] width 97 height 12
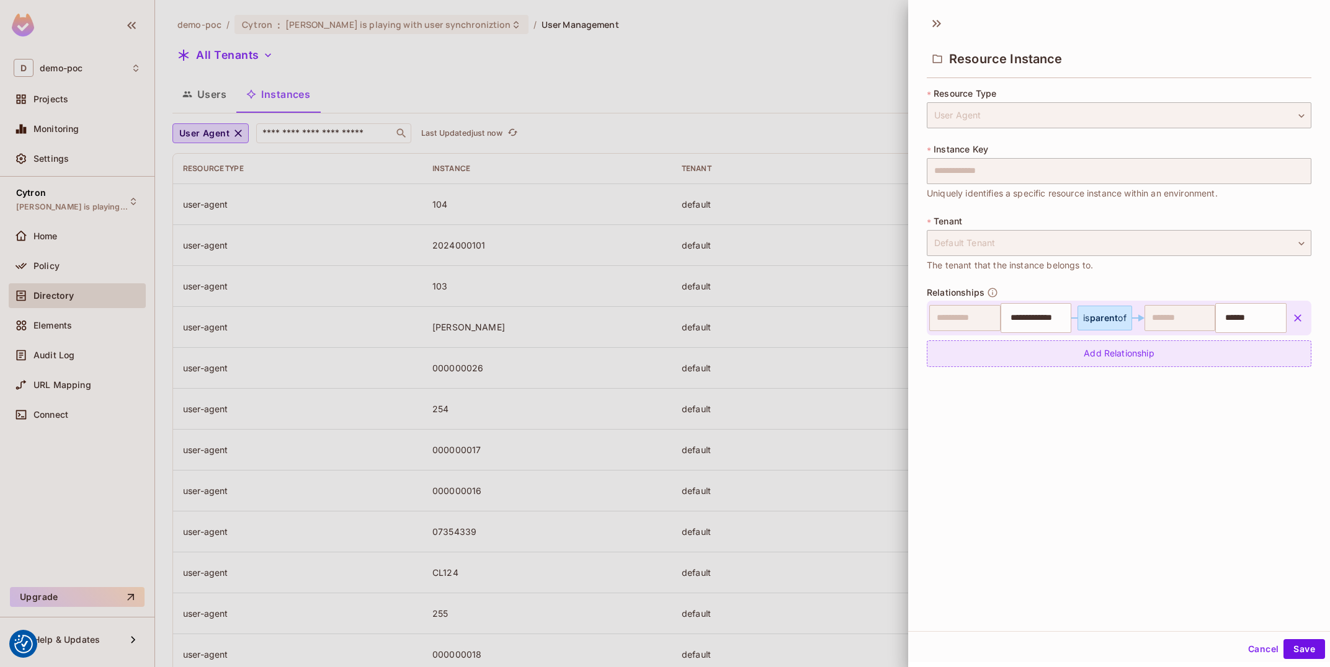
click at [1102, 349] on div "Add Relationship" at bounding box center [1119, 353] width 385 height 27
click at [1078, 367] on body "We use cookies to enhance your browsing experience, serve personalized ads or c…" at bounding box center [665, 333] width 1330 height 667
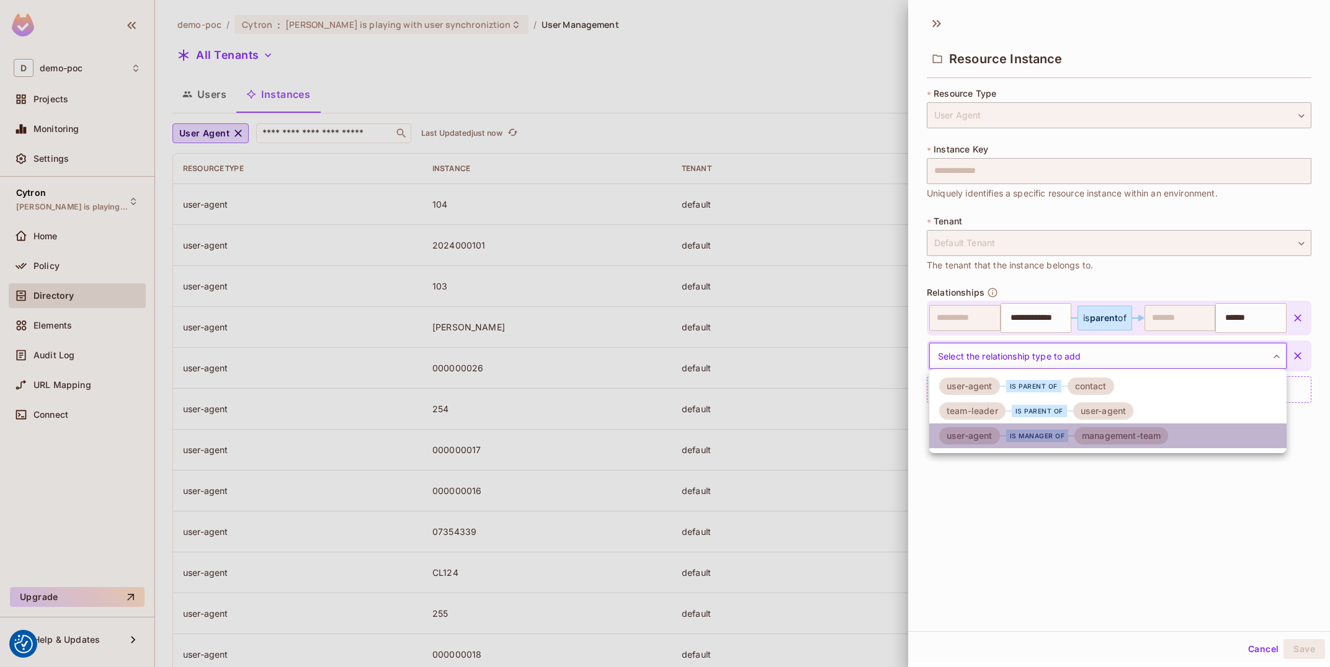
click at [1064, 439] on div "is manager of" at bounding box center [1037, 436] width 63 height 12
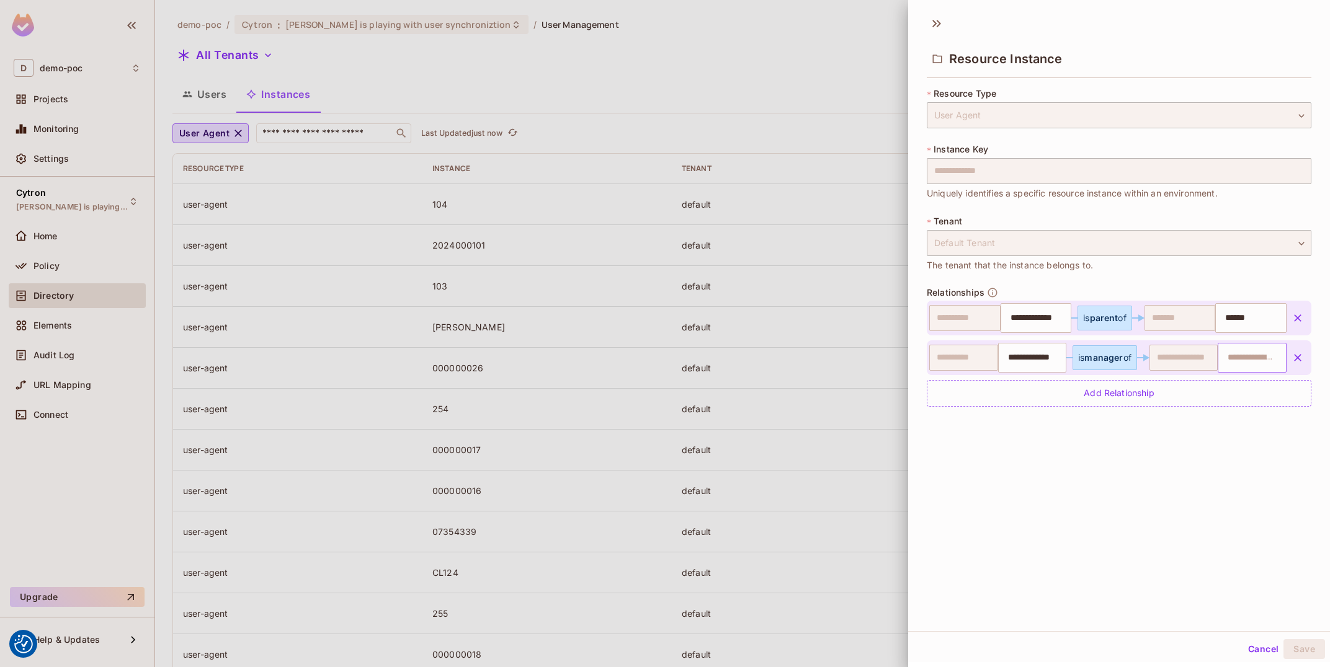
click at [1264, 363] on input "text" at bounding box center [1250, 357] width 61 height 25
paste input "**********"
type input "**********"
click at [1254, 391] on li "hr-team-one" at bounding box center [1252, 396] width 67 height 37
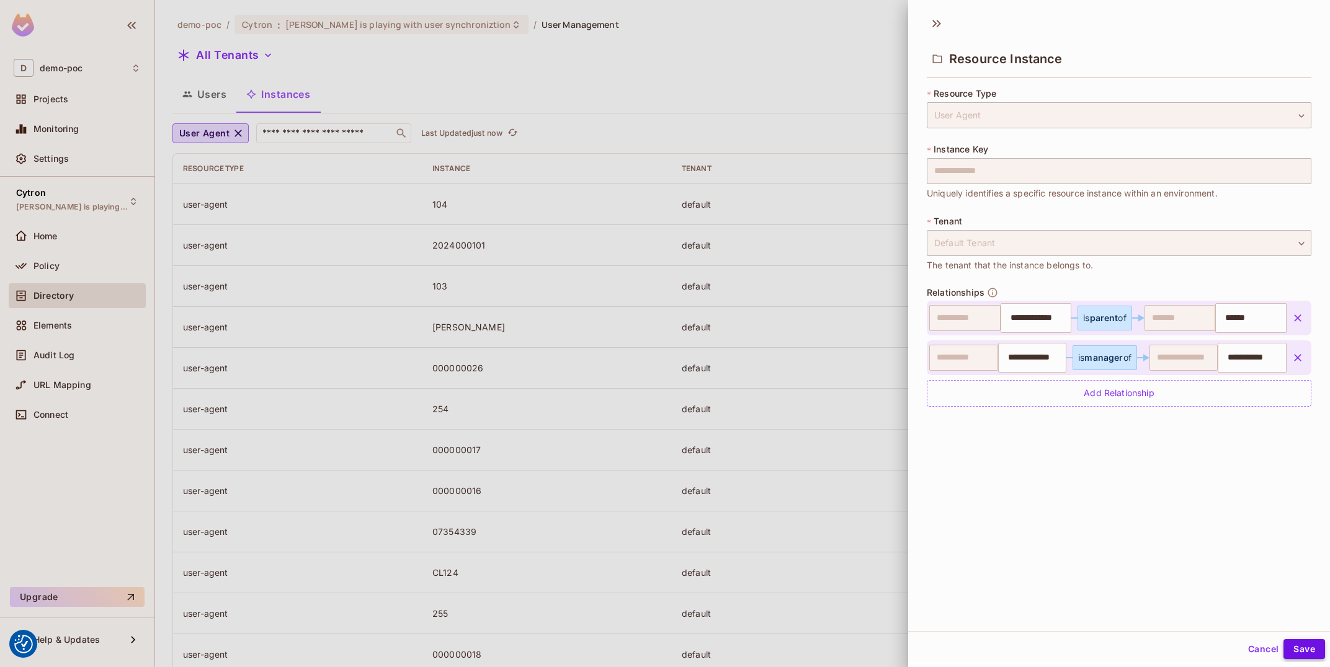
click at [1309, 647] on button "Save" at bounding box center [1304, 649] width 42 height 20
type input "**********"
type input "******"
type input "**********"
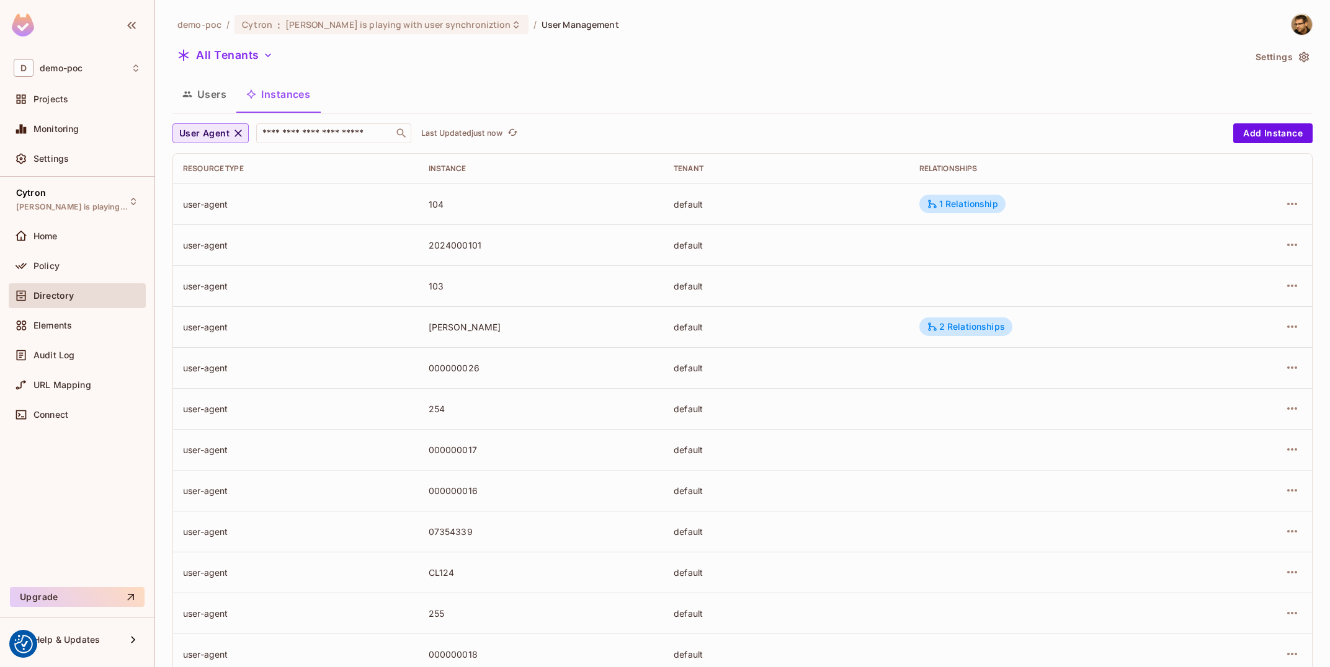
click at [234, 132] on icon "button" at bounding box center [238, 133] width 12 height 12
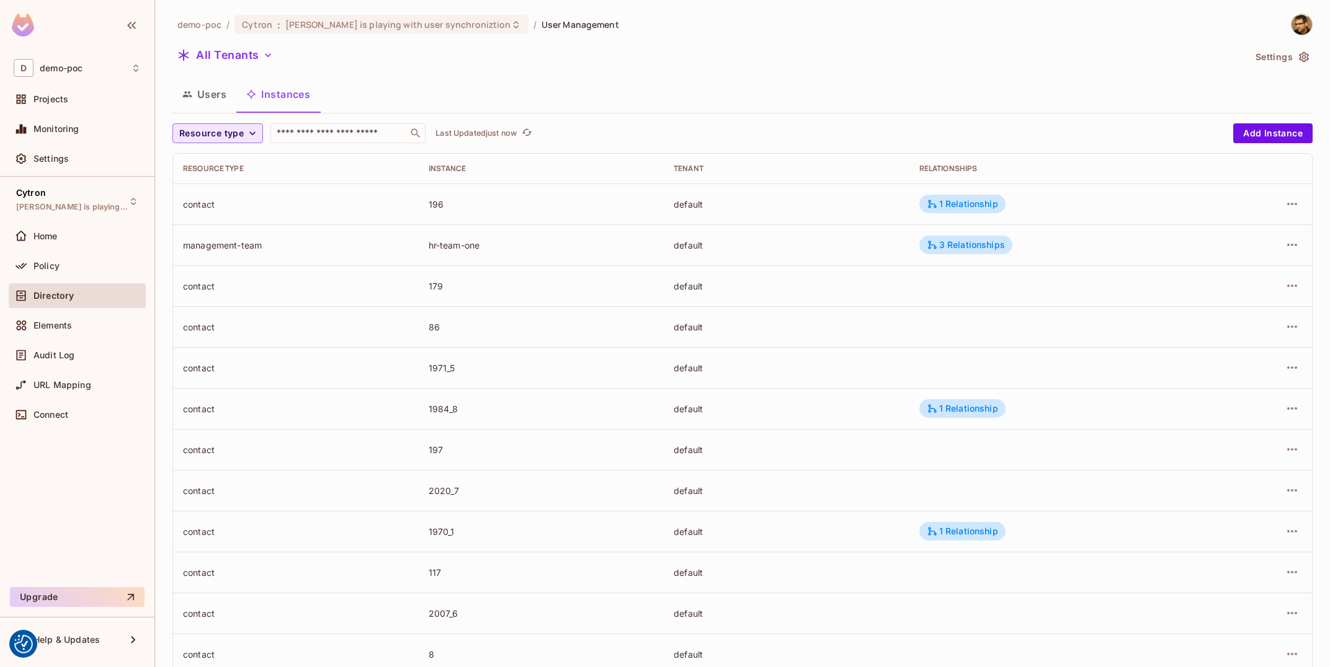
click at [221, 134] on span "Resource type" at bounding box center [211, 134] width 64 height 16
click at [251, 235] on li "Management Team" at bounding box center [222, 241] width 100 height 27
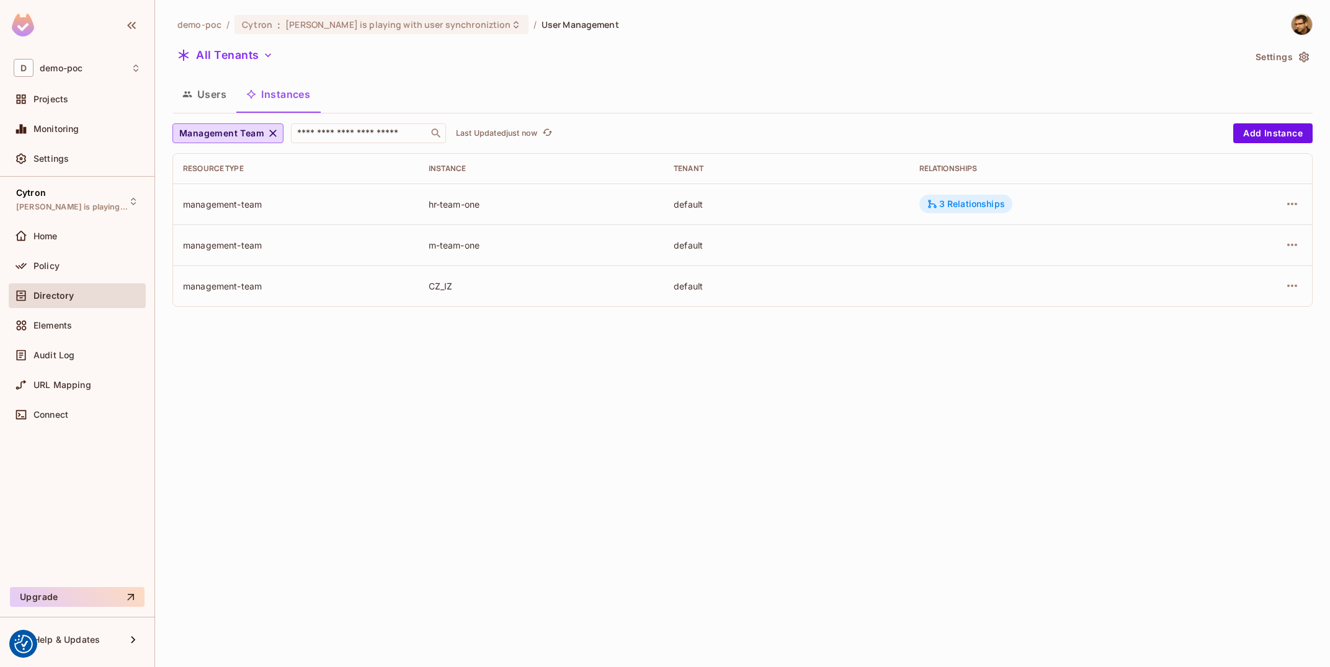
click at [966, 207] on div "3 Relationships" at bounding box center [966, 203] width 78 height 11
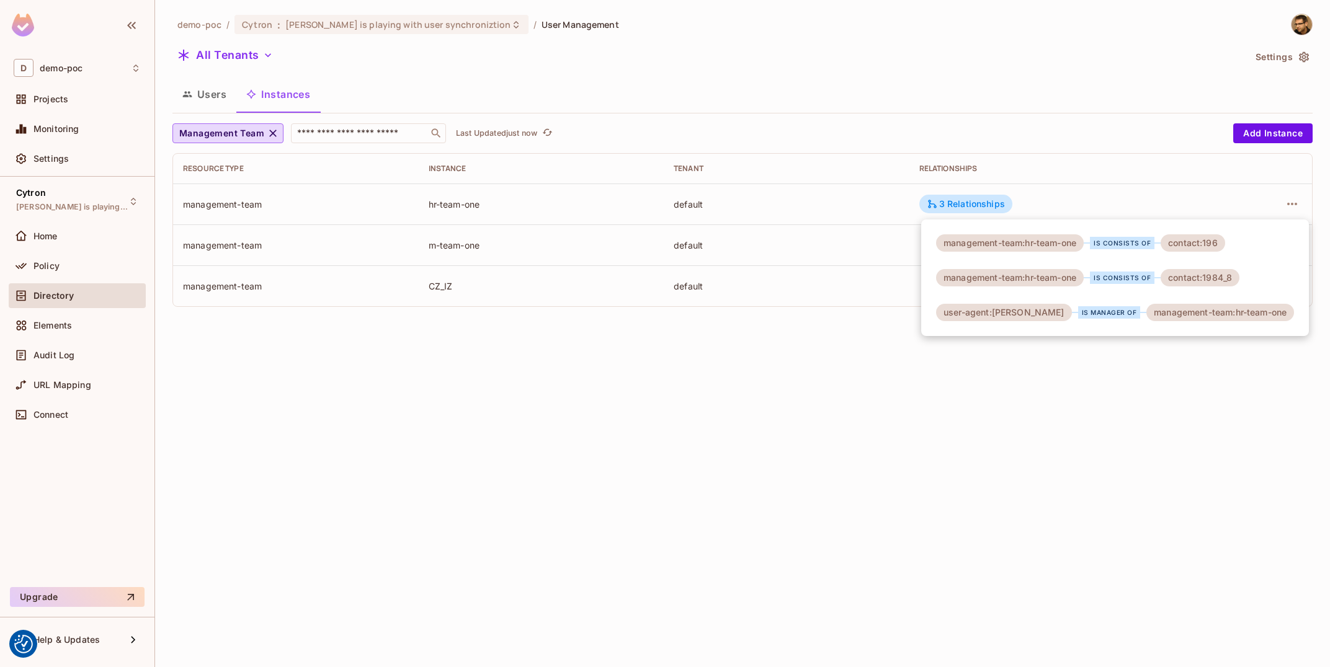
click at [1106, 416] on div at bounding box center [665, 333] width 1330 height 667
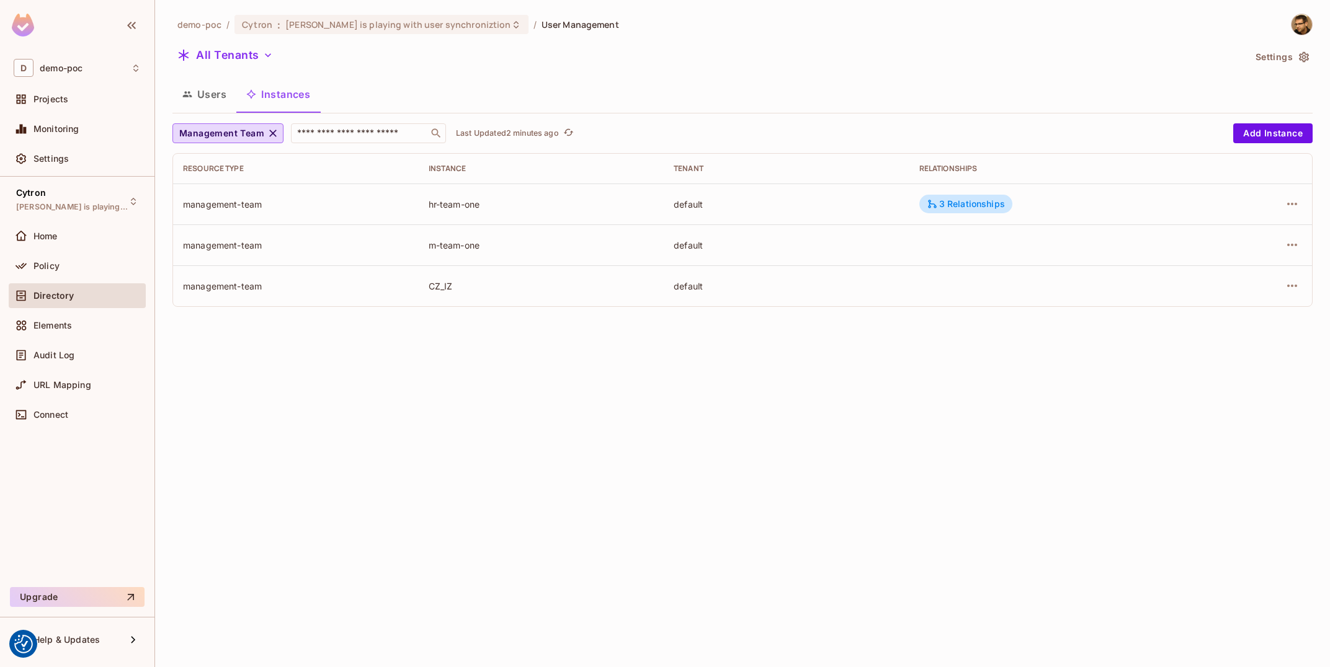
click at [208, 99] on button "Users" at bounding box center [204, 94] width 64 height 31
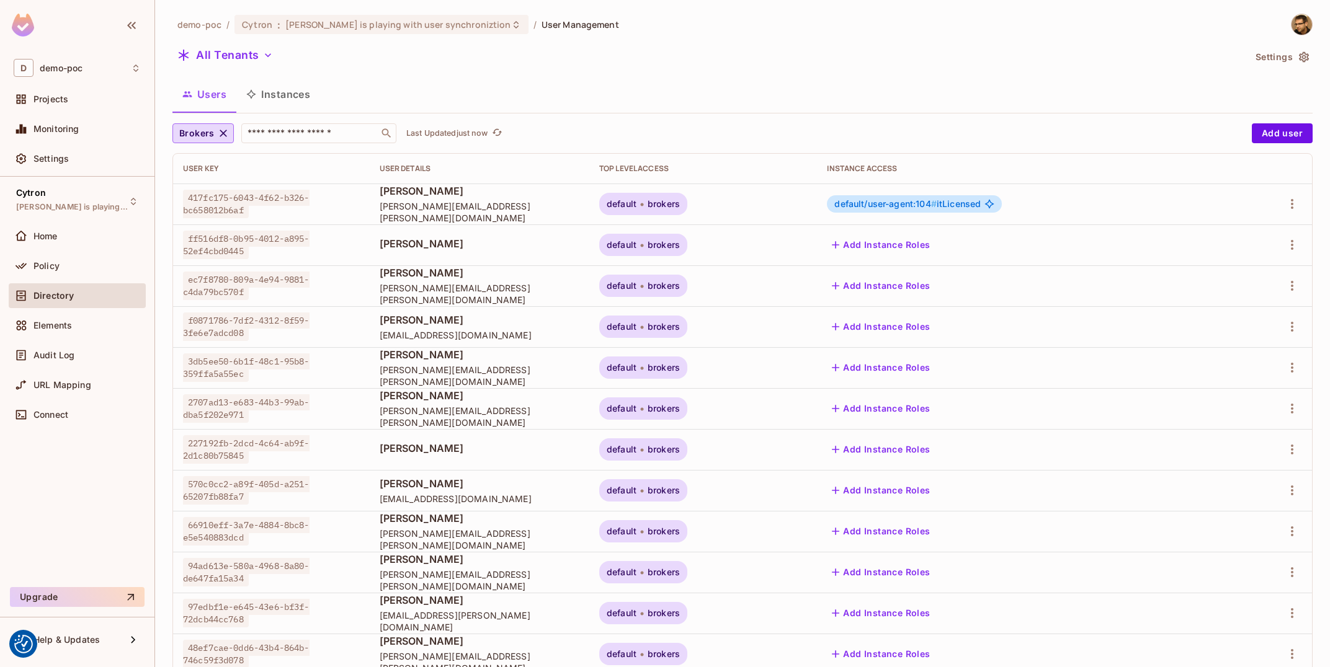
scroll to position [200, 0]
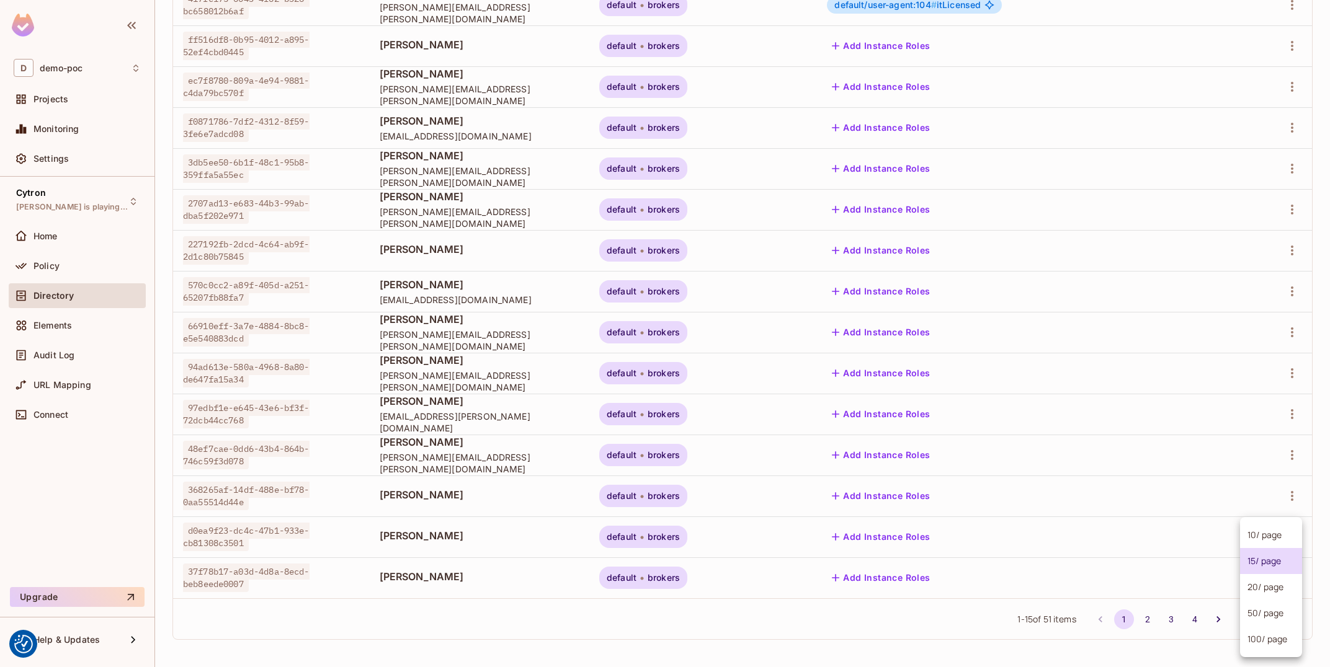
click at [1274, 616] on body "We use cookies to enhance your browsing experience, serve personalized ads or c…" at bounding box center [665, 333] width 1330 height 667
click at [1271, 644] on li "100 / page" at bounding box center [1271, 639] width 62 height 26
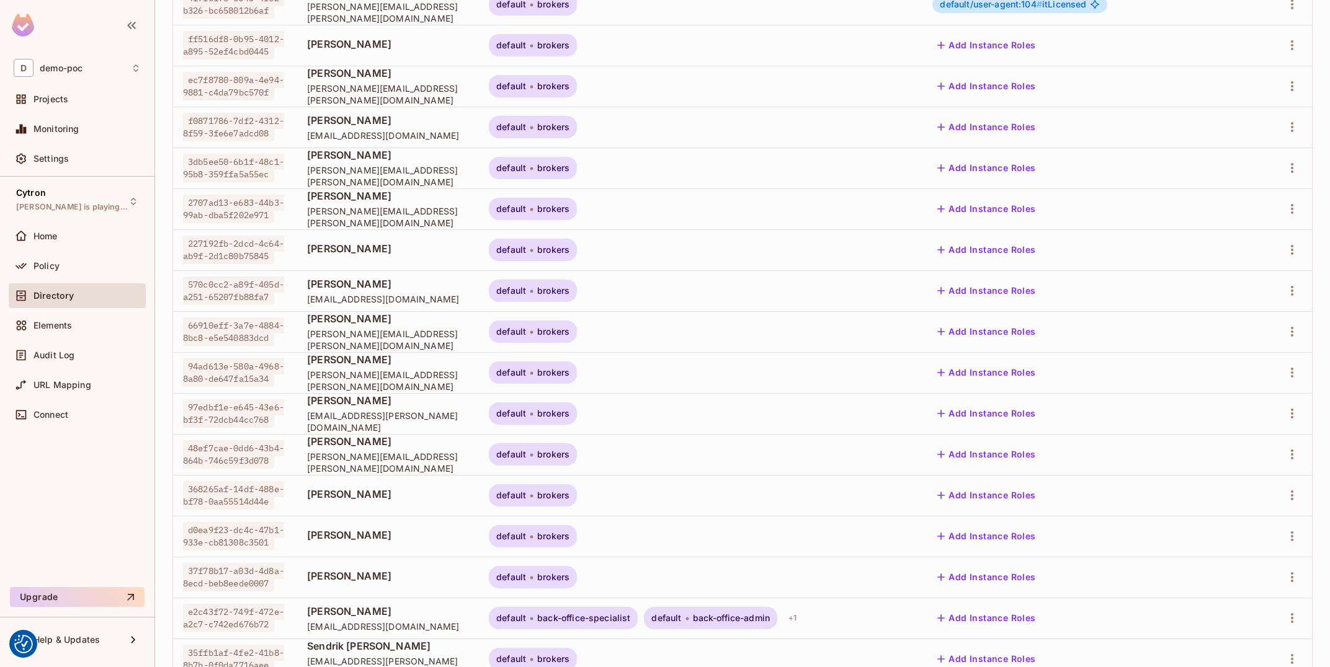
type input "***"
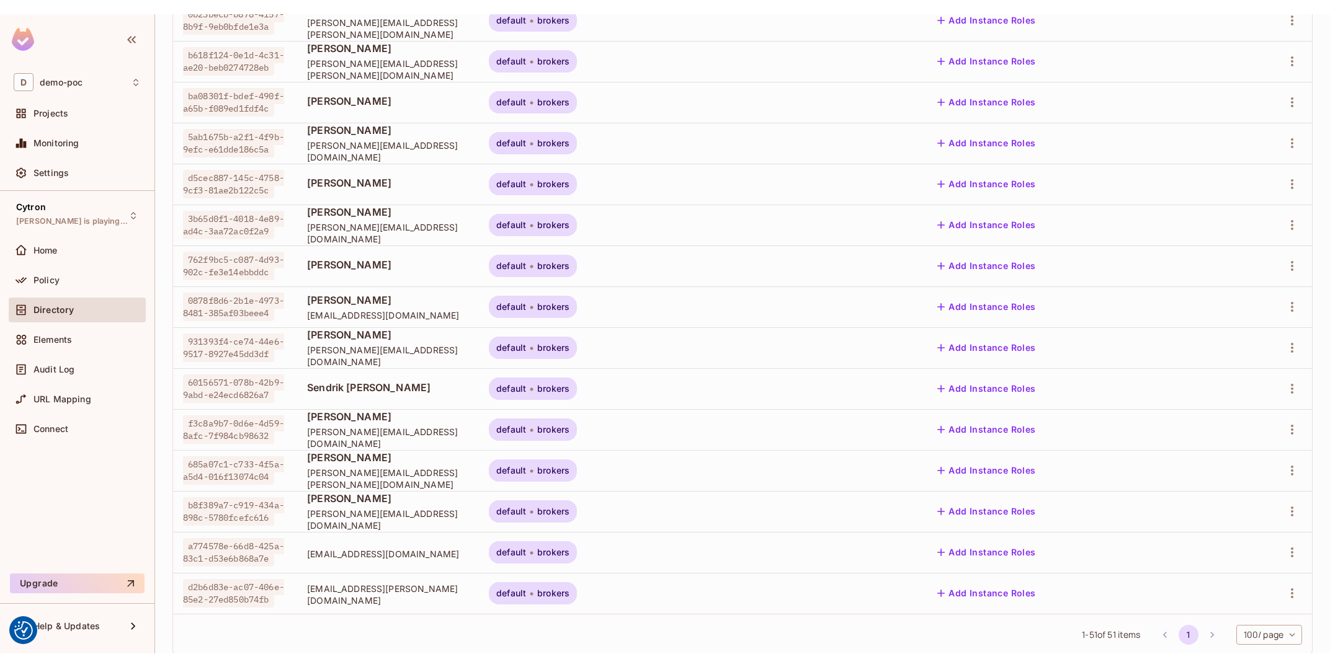
scroll to position [737, 0]
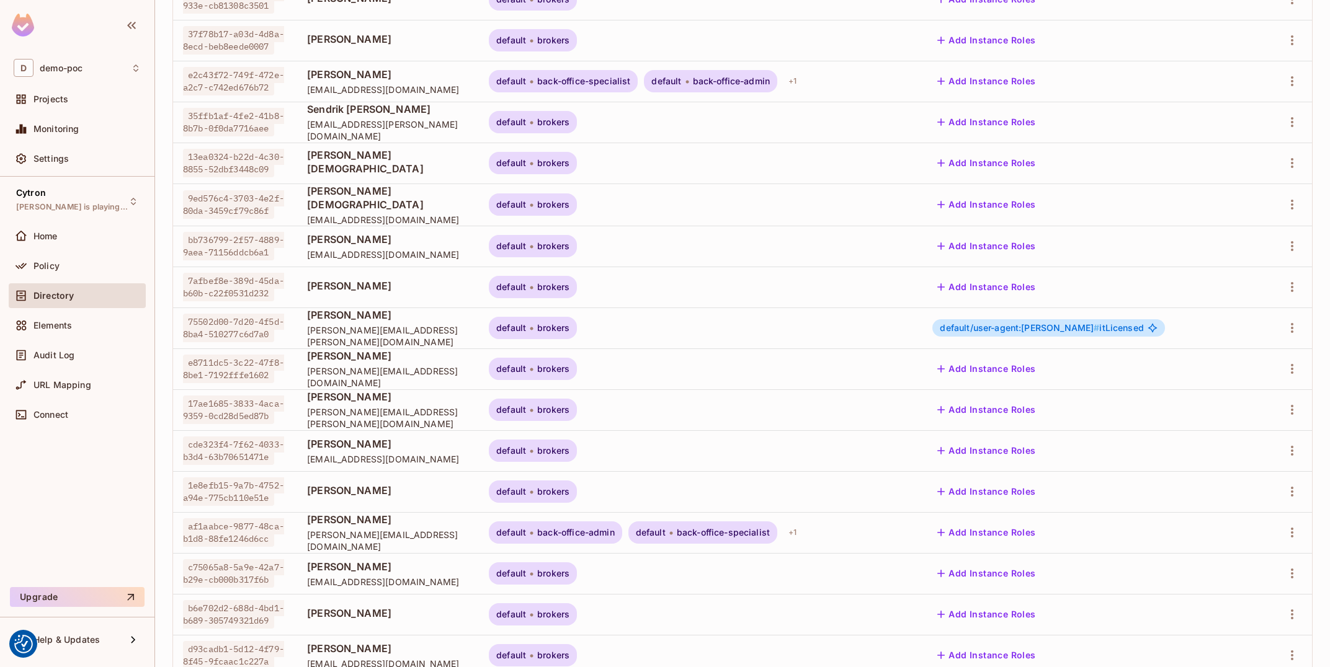
click at [1099, 326] on span "default/user-agent:[PERSON_NAME] #" at bounding box center [1019, 327] width 159 height 11
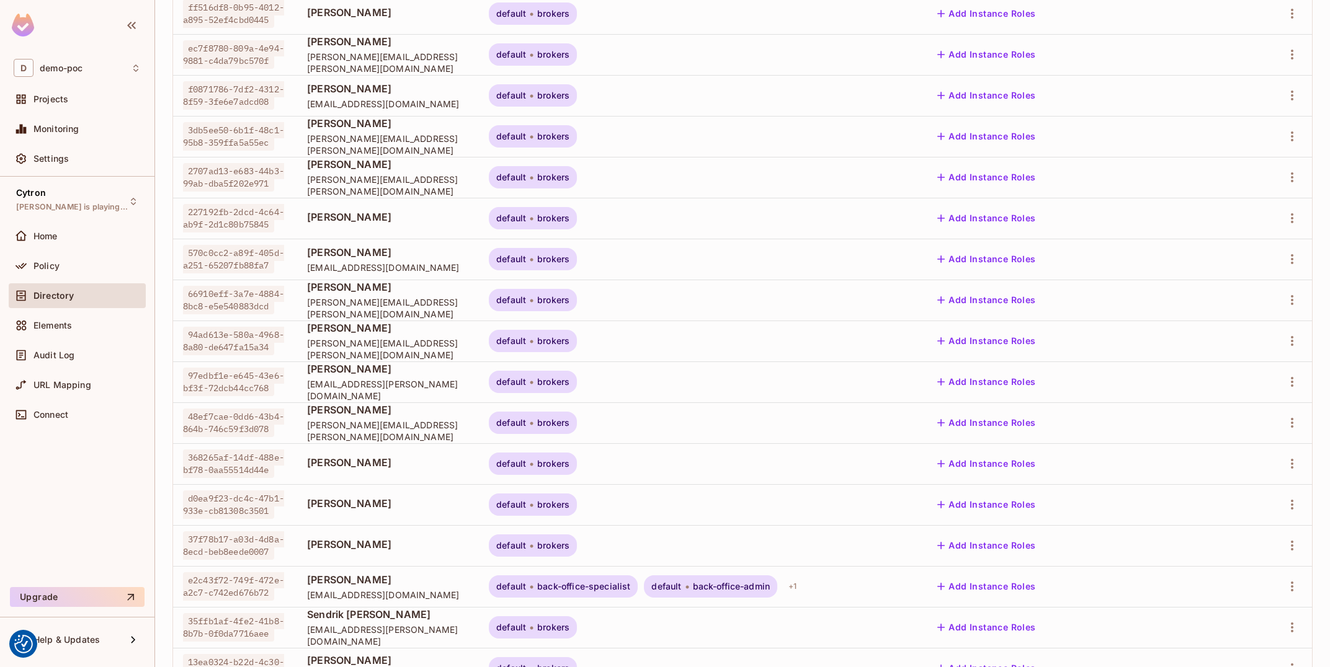
scroll to position [64, 0]
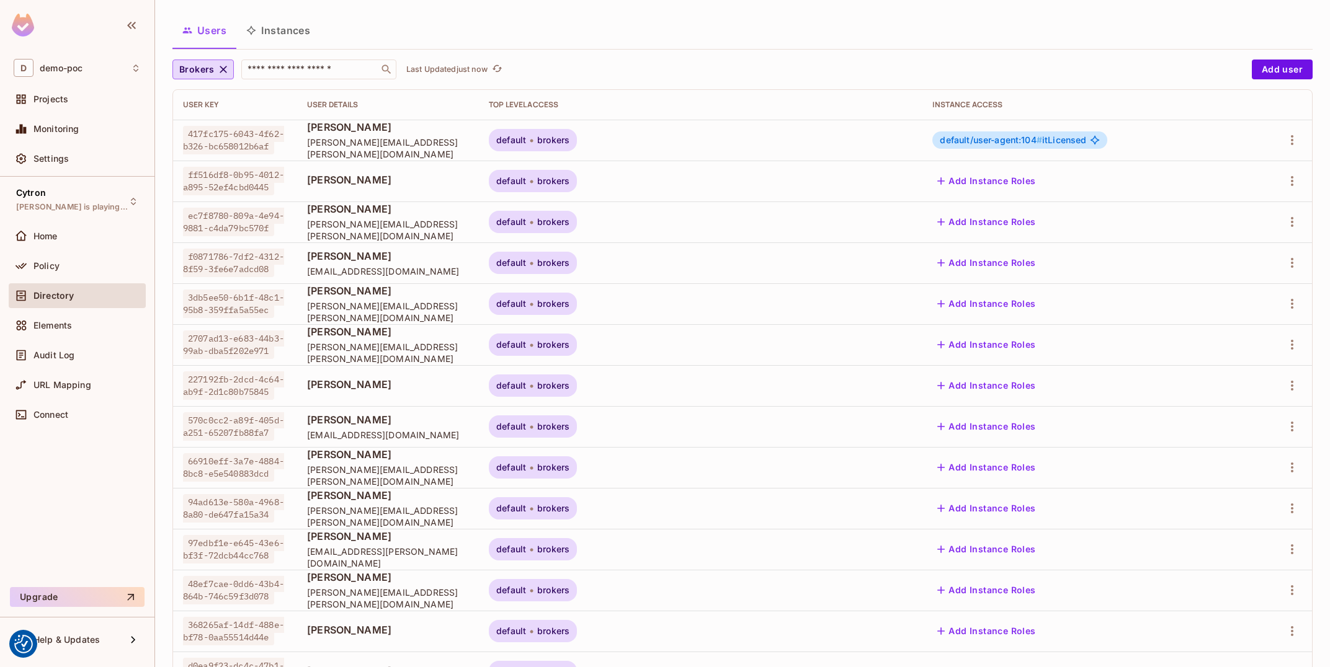
click at [290, 35] on button "Instances" at bounding box center [278, 30] width 84 height 31
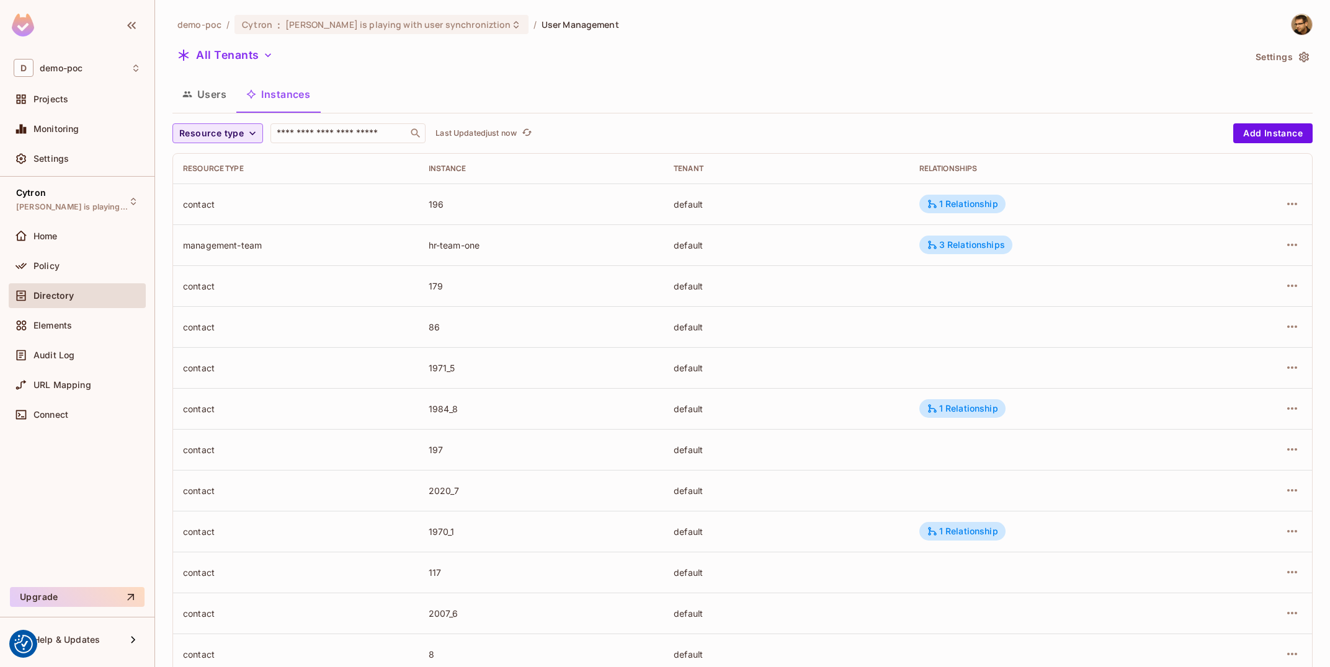
click at [248, 143] on button "Resource type" at bounding box center [217, 133] width 91 height 20
click at [244, 246] on span "Management Team" at bounding box center [222, 242] width 80 height 12
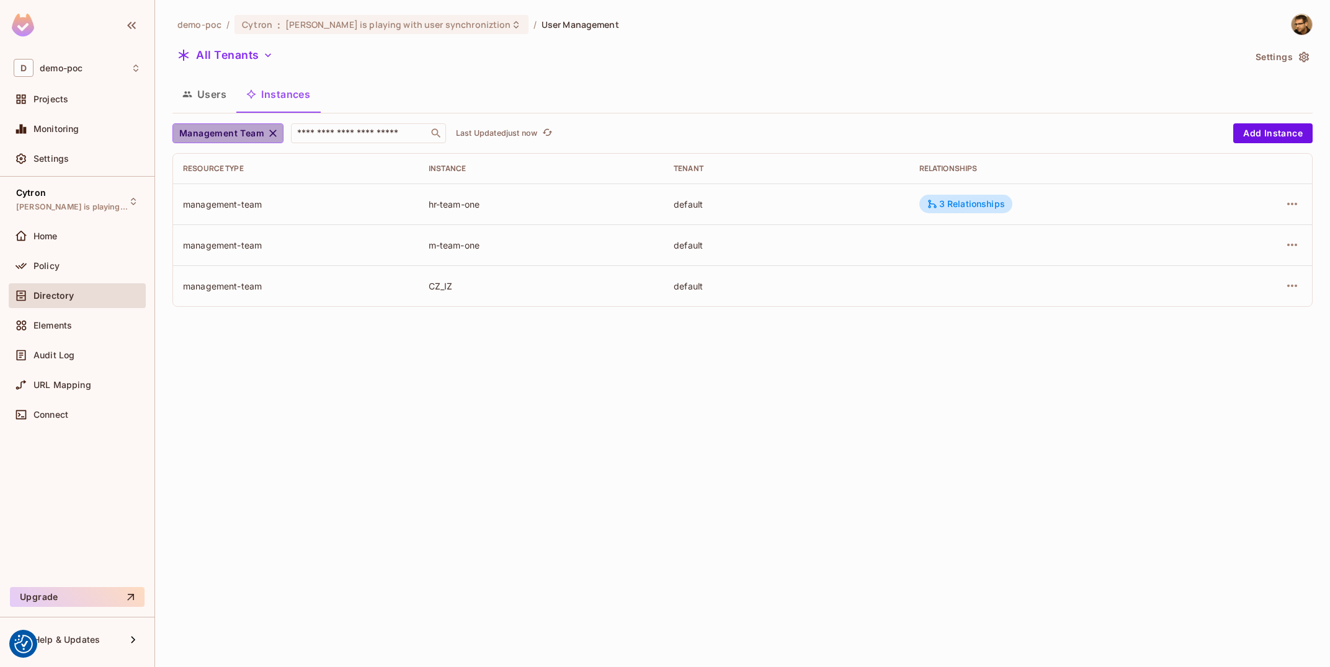
click at [245, 127] on span "Management Team" at bounding box center [221, 134] width 85 height 16
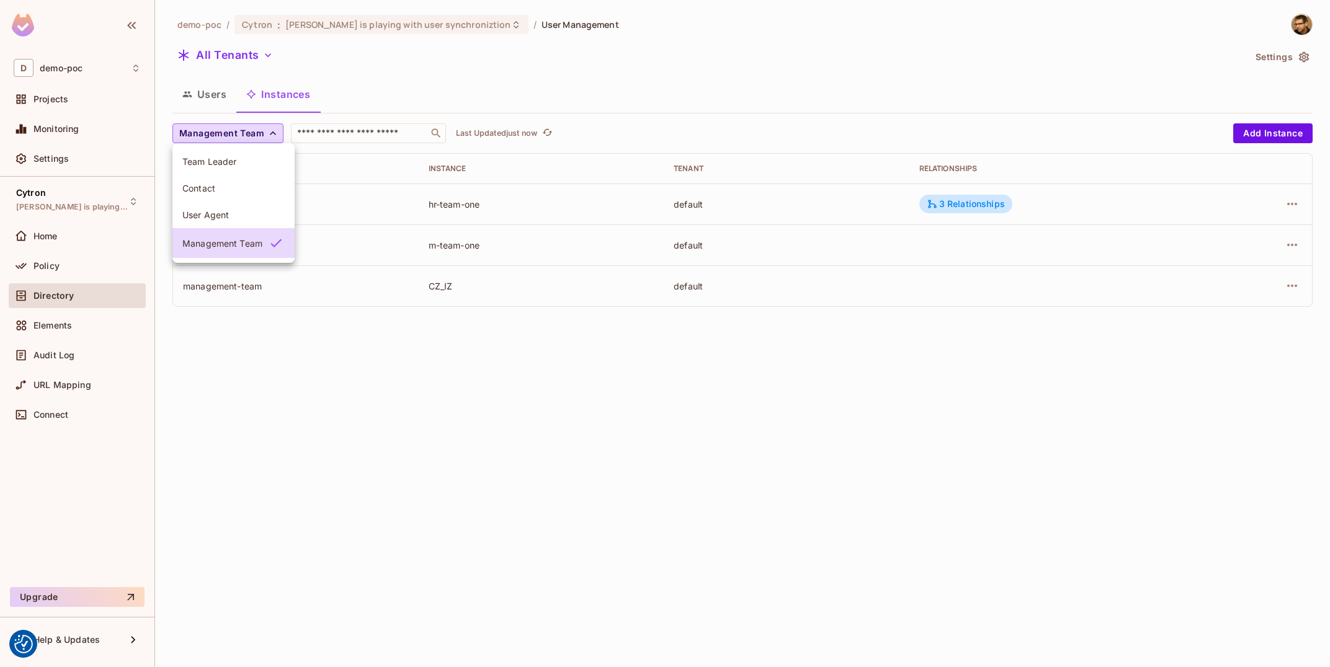
click at [229, 204] on li "User Agent" at bounding box center [233, 215] width 122 height 27
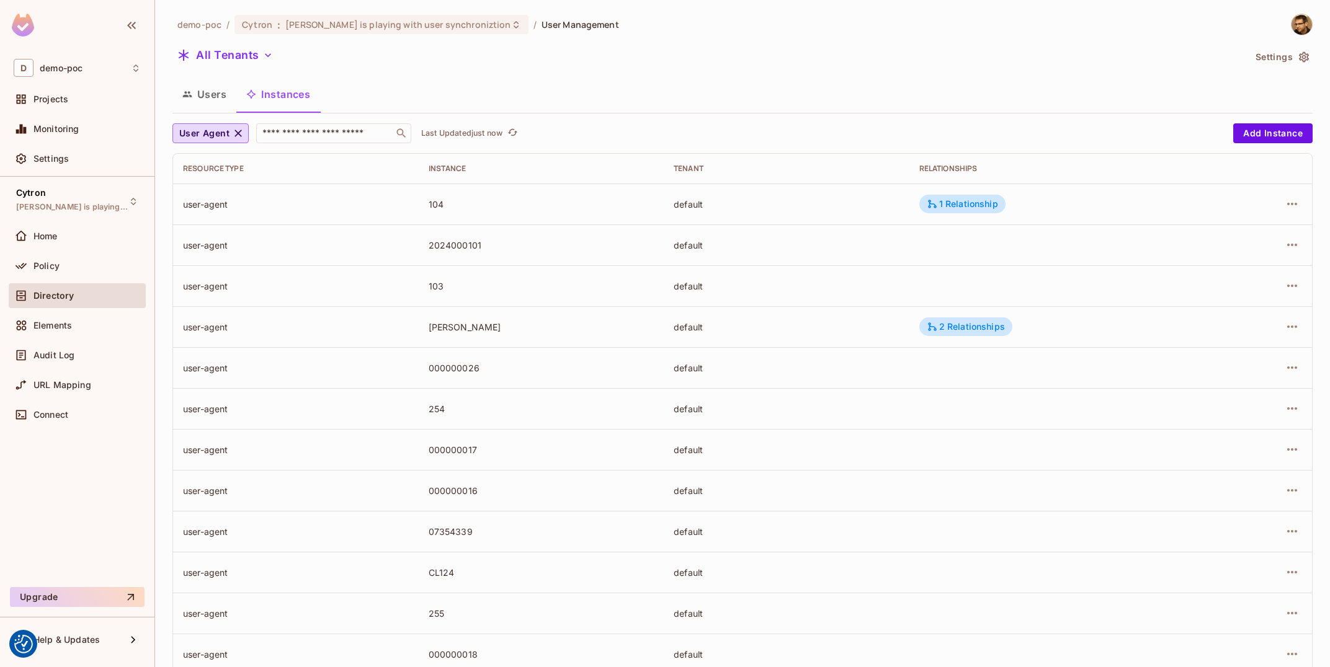
click at [967, 339] on td "2 Relationships" at bounding box center [1058, 326] width 298 height 41
click at [977, 332] on div "2 Relationships" at bounding box center [966, 326] width 78 height 11
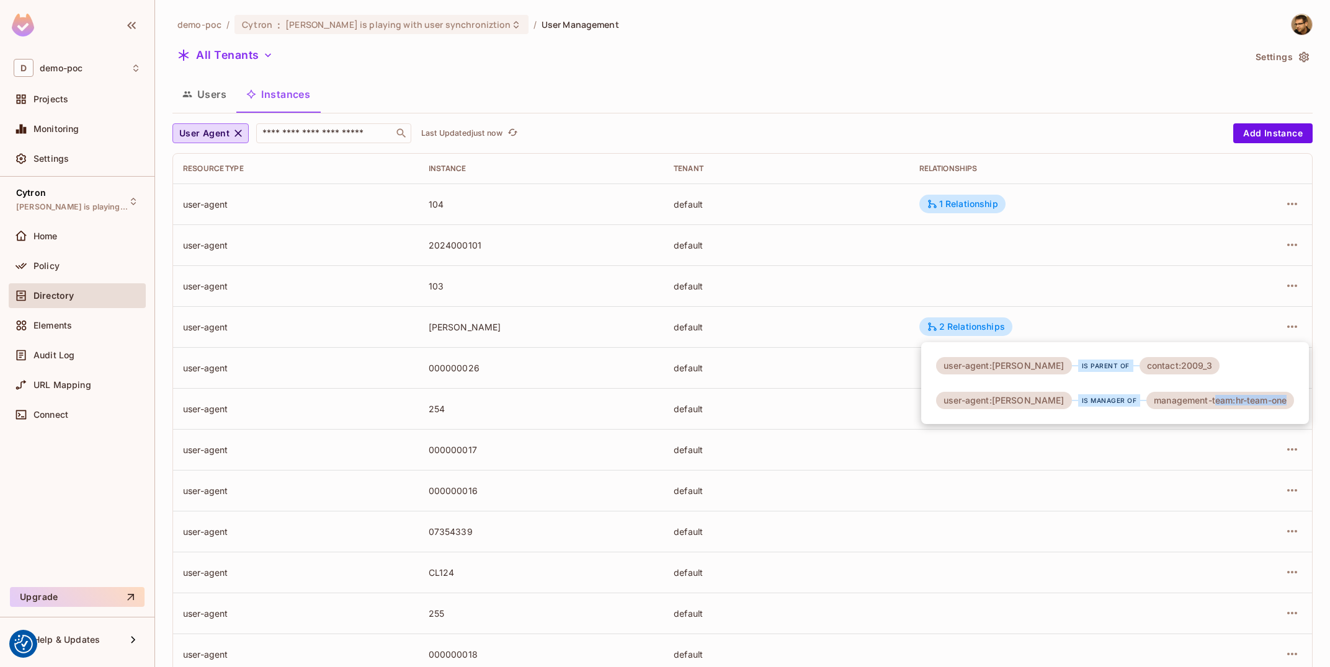
drag, startPoint x: 1230, startPoint y: 400, endPoint x: 1280, endPoint y: 402, distance: 50.3
click at [1280, 402] on div "management-team:hr-team-one" at bounding box center [1220, 400] width 148 height 17
click at [1159, 406] on div "management-team:hr-team-one" at bounding box center [1220, 400] width 148 height 17
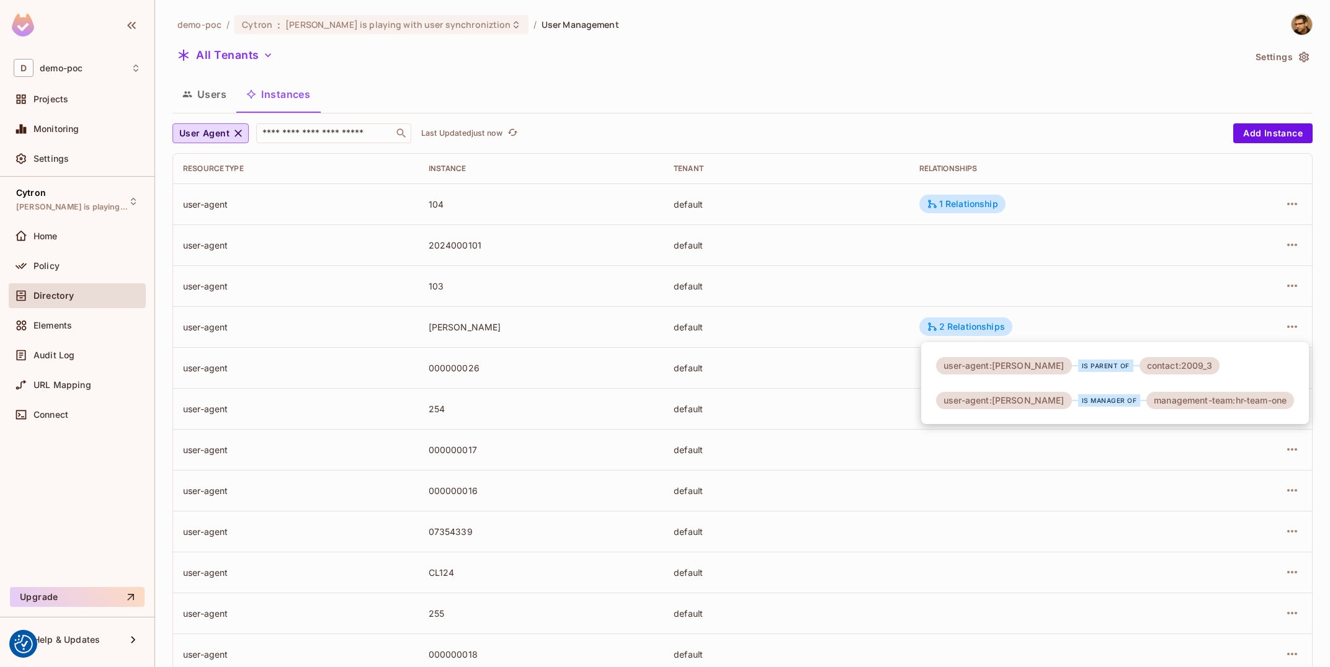
click at [1159, 406] on div "management-team:hr-team-one" at bounding box center [1220, 400] width 148 height 17
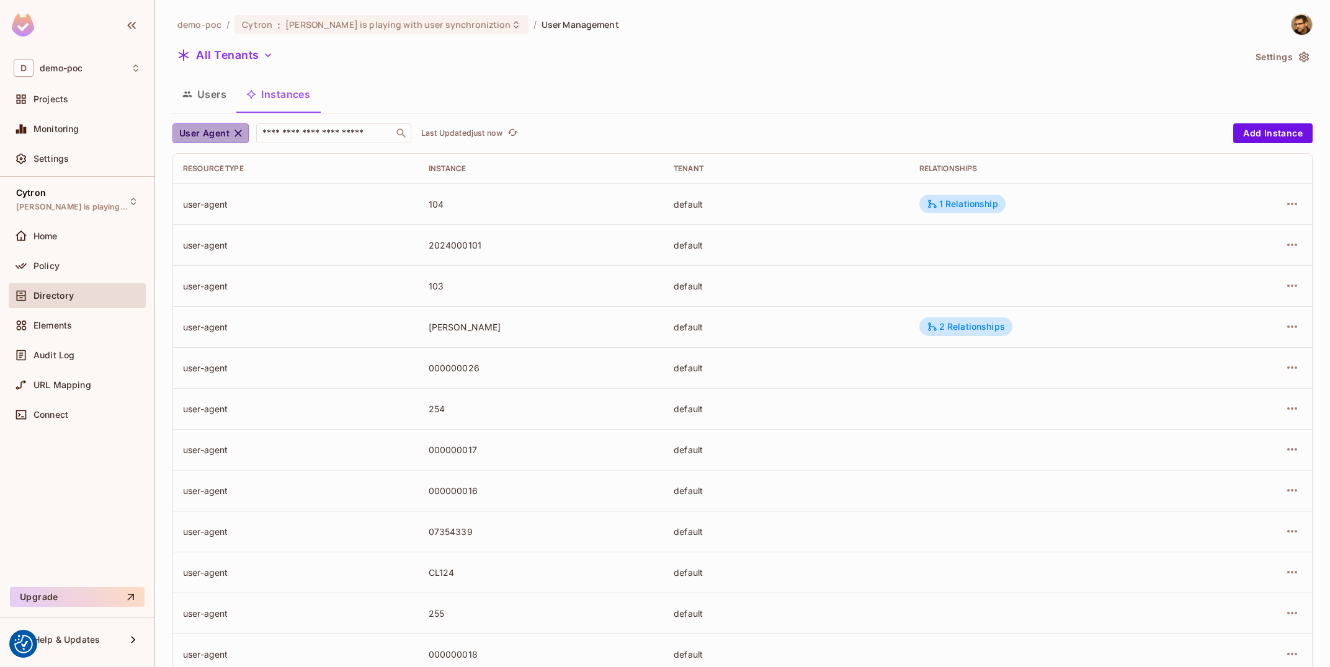
click at [244, 135] on button "User Agent" at bounding box center [210, 133] width 76 height 20
click at [210, 245] on span "Management Team" at bounding box center [222, 245] width 80 height 12
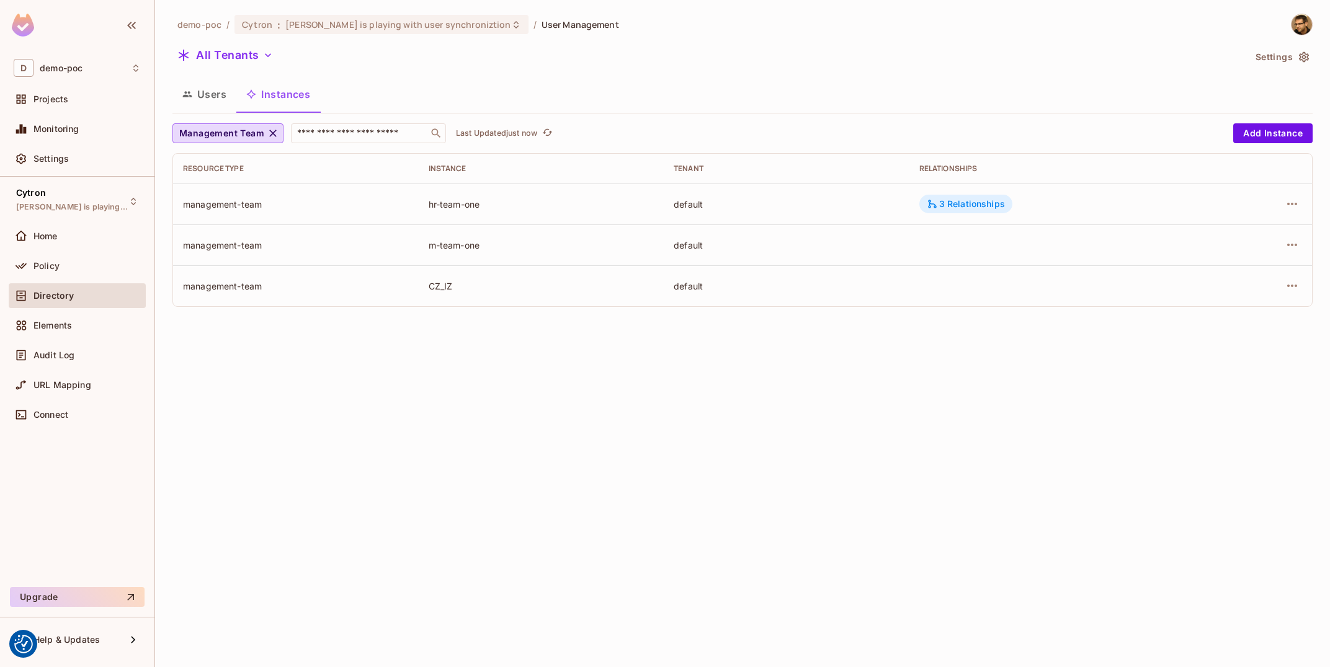
click at [974, 202] on div "3 Relationships" at bounding box center [966, 203] width 78 height 11
click at [78, 275] on div "Policy" at bounding box center [77, 266] width 137 height 25
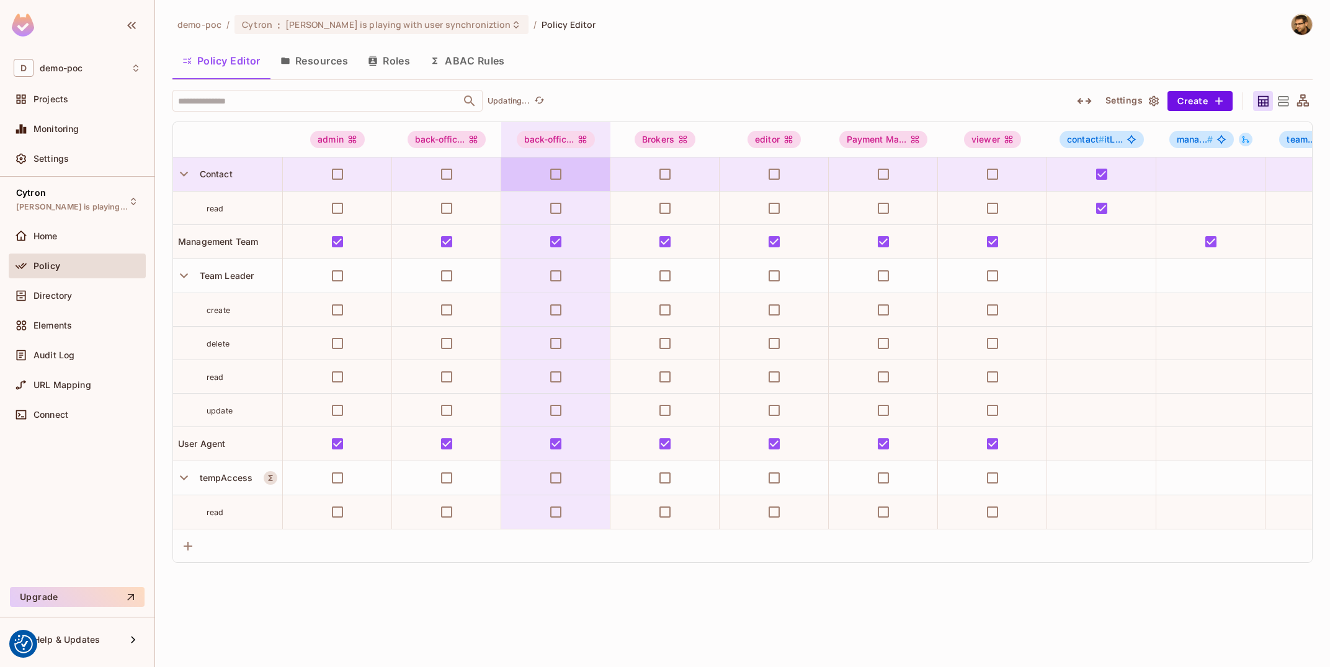
click at [370, 61] on icon "button" at bounding box center [372, 61] width 8 height 10
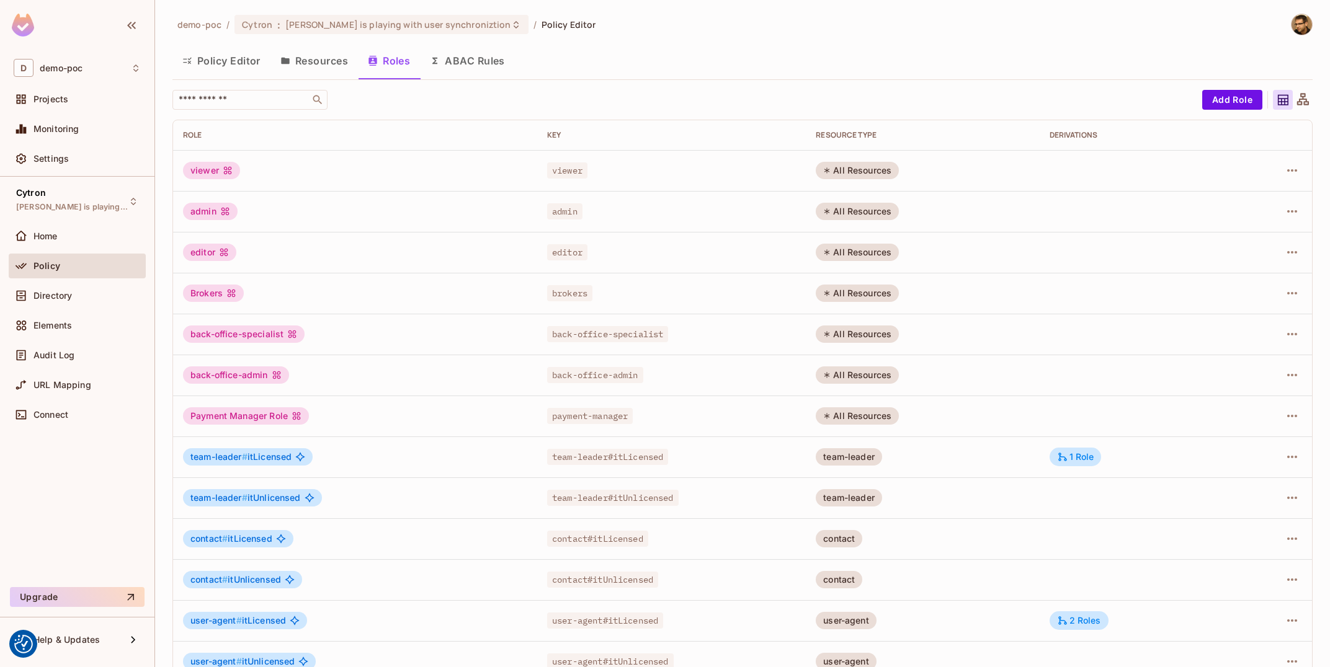
scroll to position [66, 0]
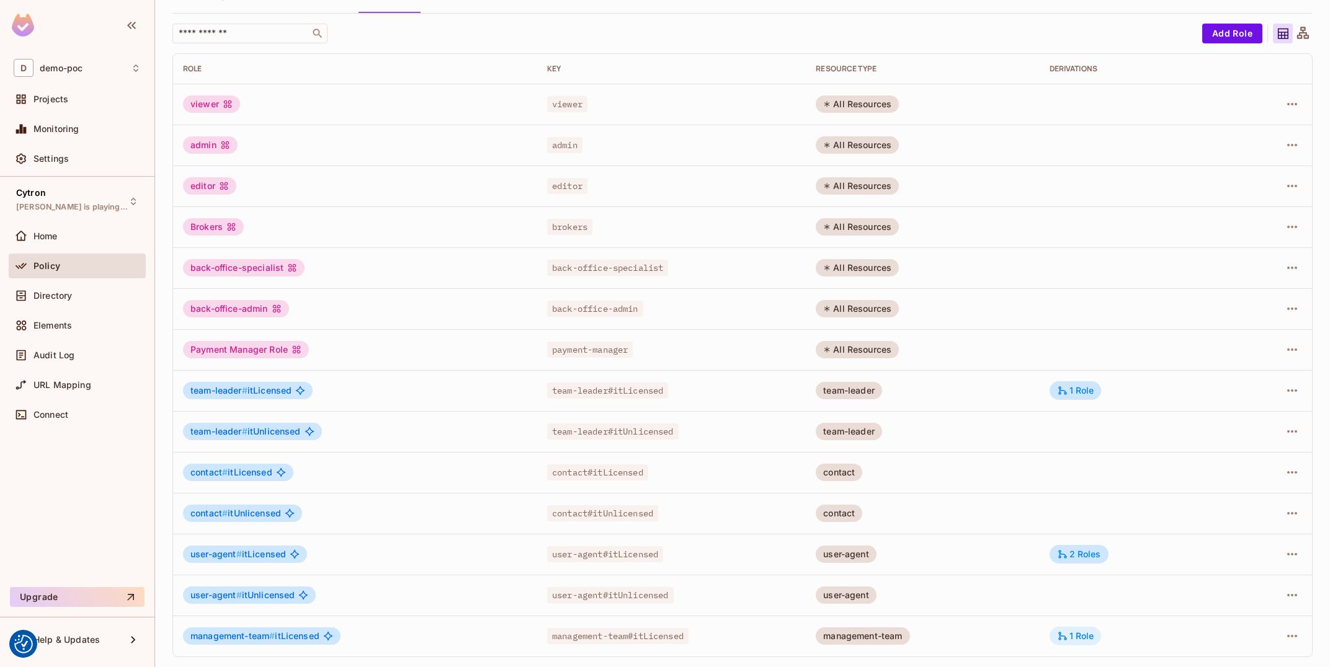
click at [1094, 642] on div "1 Role" at bounding box center [1075, 636] width 37 height 11
click at [1291, 635] on icon "button" at bounding box center [1291, 636] width 15 height 15
click at [1241, 580] on div "Edit Role" at bounding box center [1236, 584] width 37 height 12
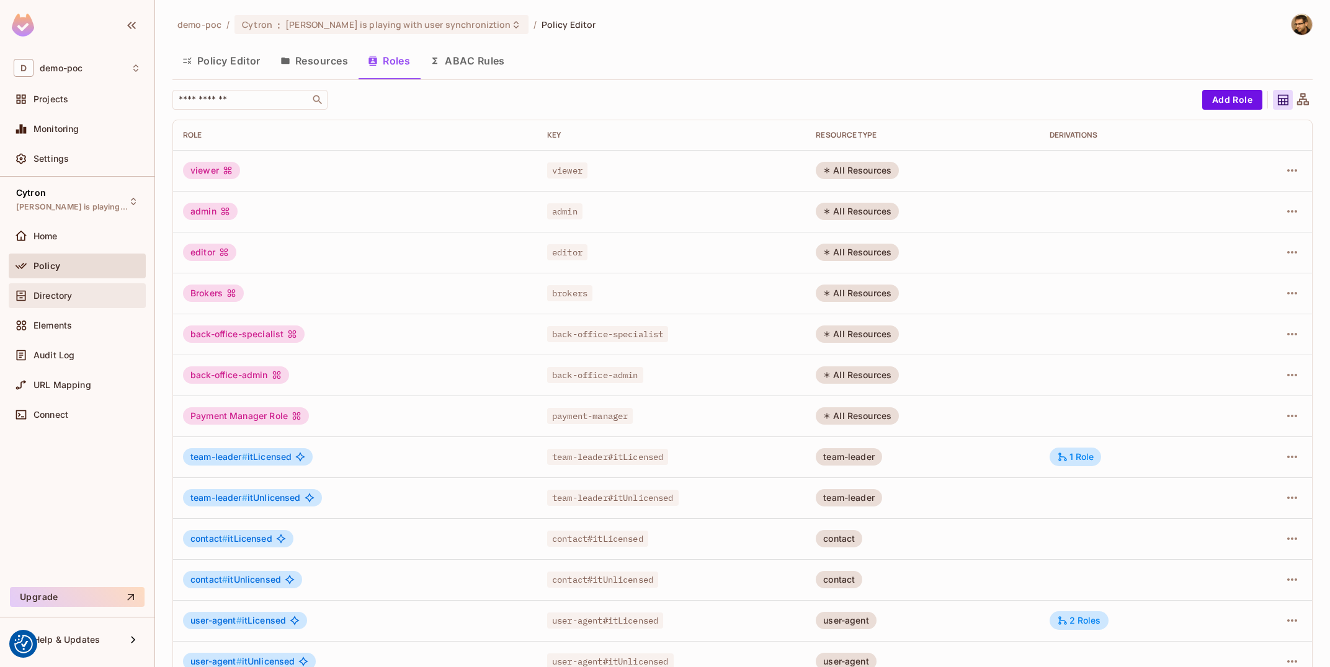
click at [102, 290] on div "Directory" at bounding box center [77, 295] width 127 height 15
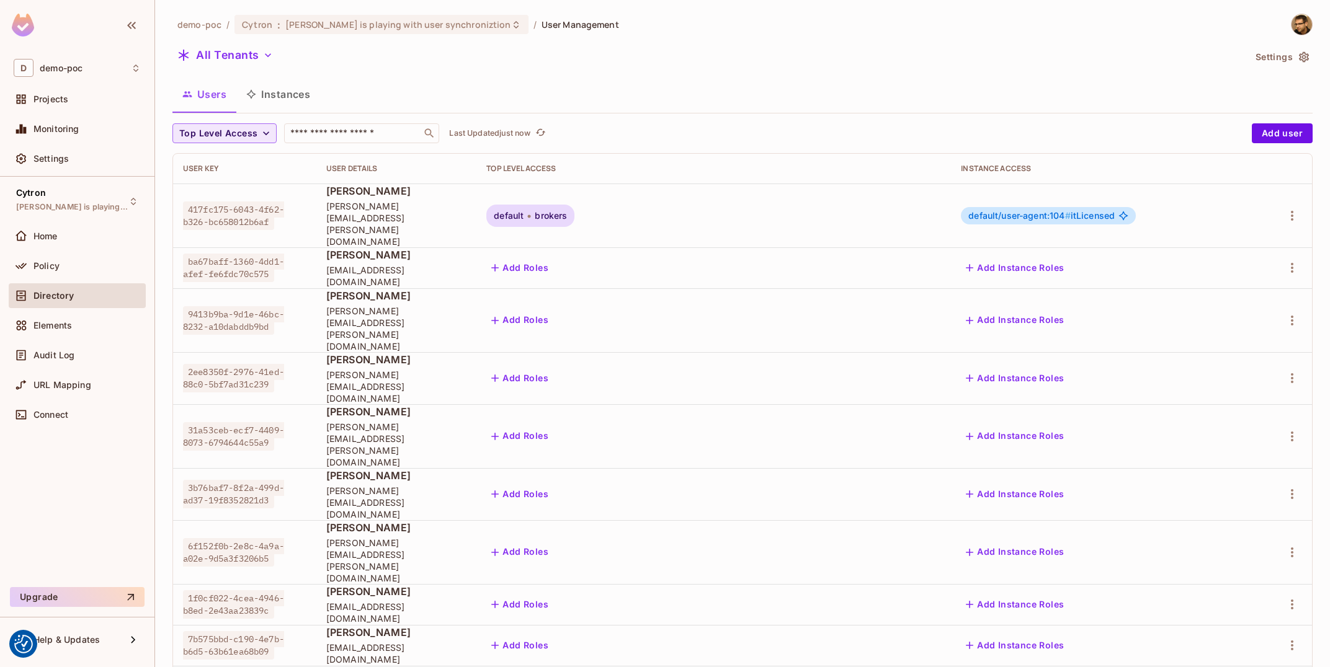
click at [244, 131] on span "Top Level Access" at bounding box center [218, 134] width 78 height 16
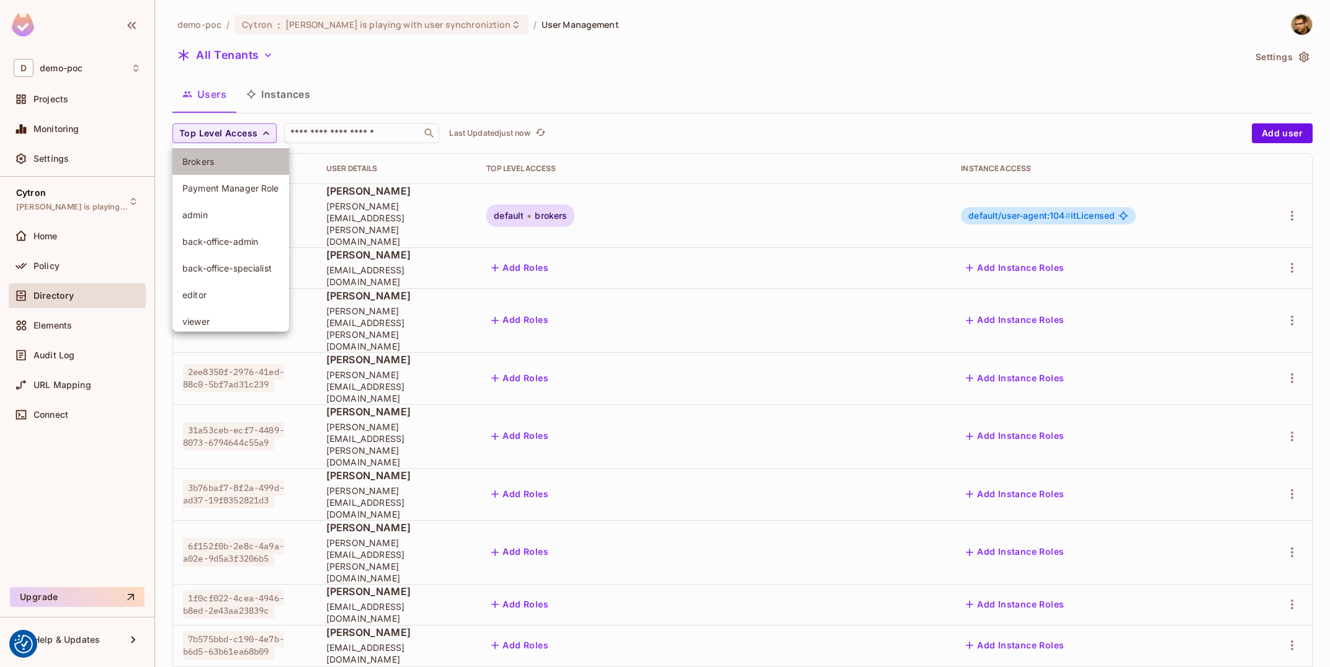
click at [238, 167] on span "Brokers" at bounding box center [230, 162] width 97 height 12
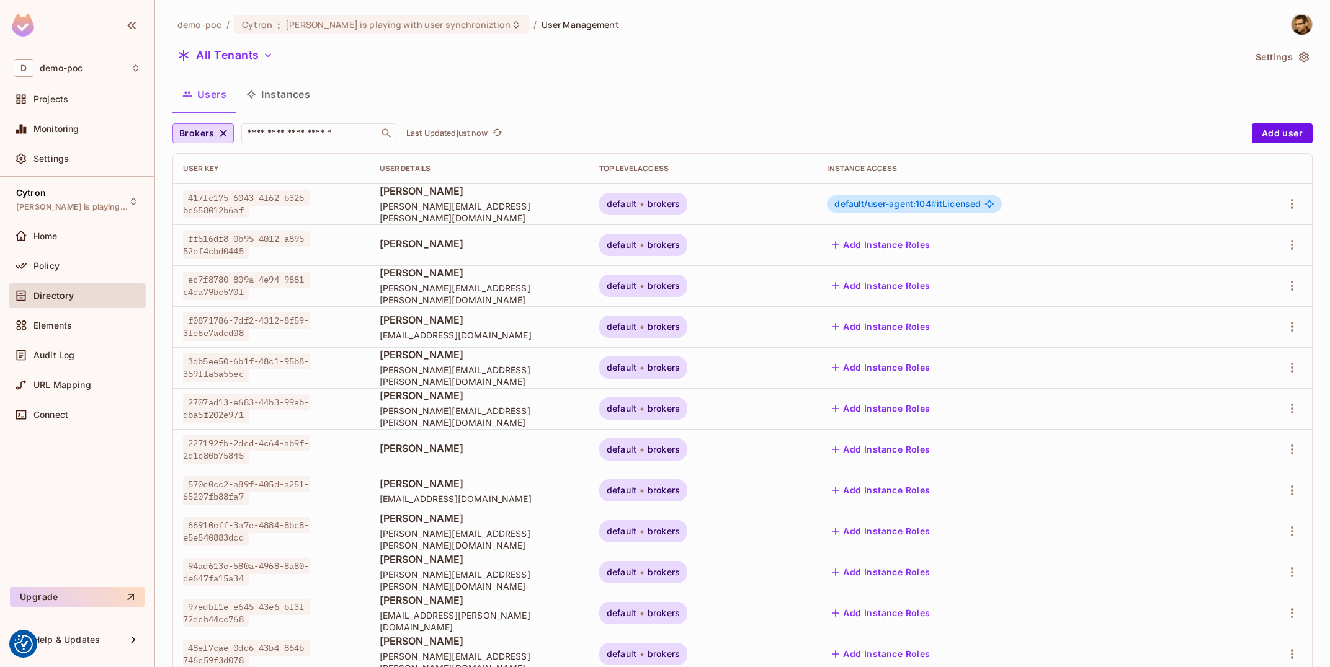
scroll to position [200, 0]
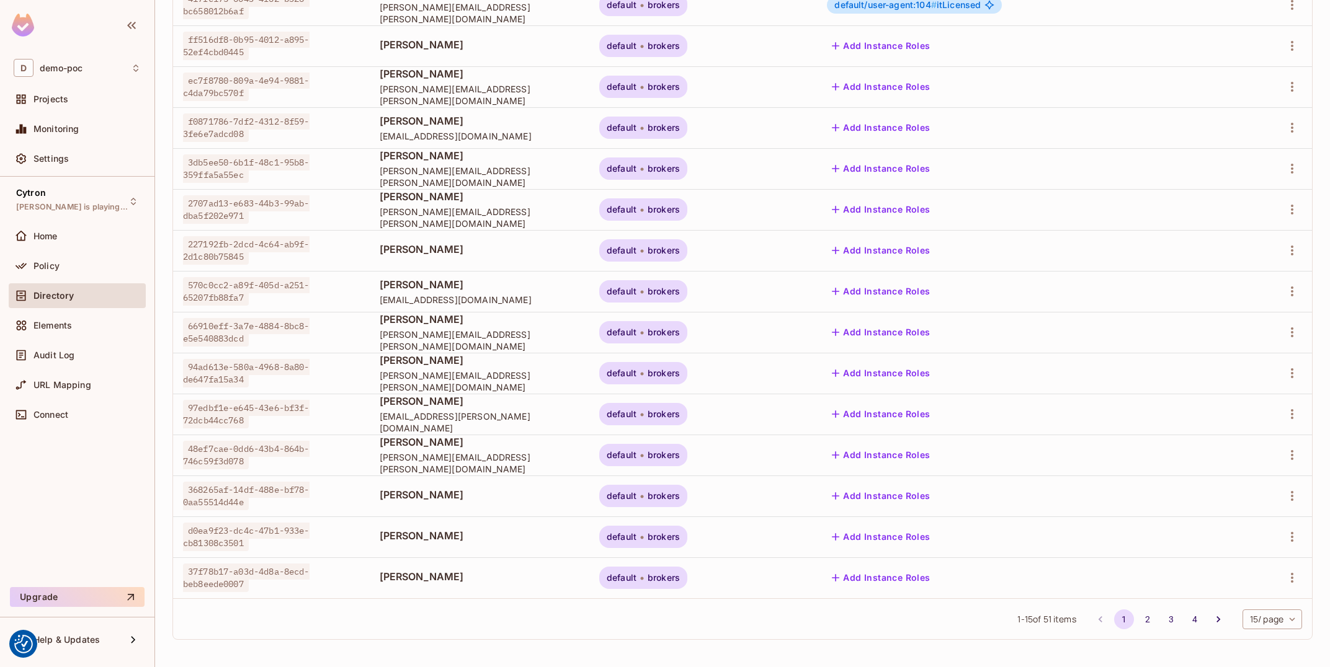
click at [1255, 633] on div "1 - 15 of 51 items 1 2 3 4 15 / page ** ​" at bounding box center [742, 618] width 1139 height 41
click at [1265, 625] on body "We use cookies to enhance your browsing experience, serve personalized ads or c…" at bounding box center [665, 333] width 1330 height 667
drag, startPoint x: 1276, startPoint y: 647, endPoint x: 745, endPoint y: 228, distance: 676.3
click at [1276, 647] on li "100 / page" at bounding box center [1271, 639] width 62 height 26
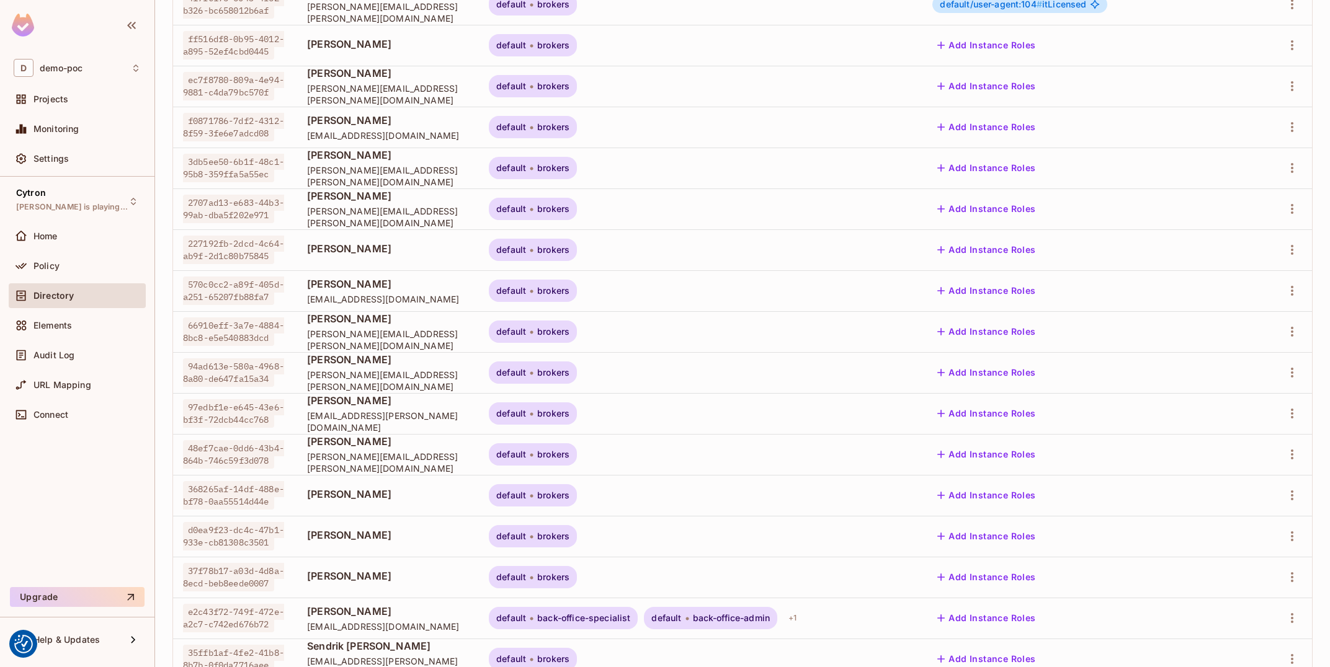
type input "***"
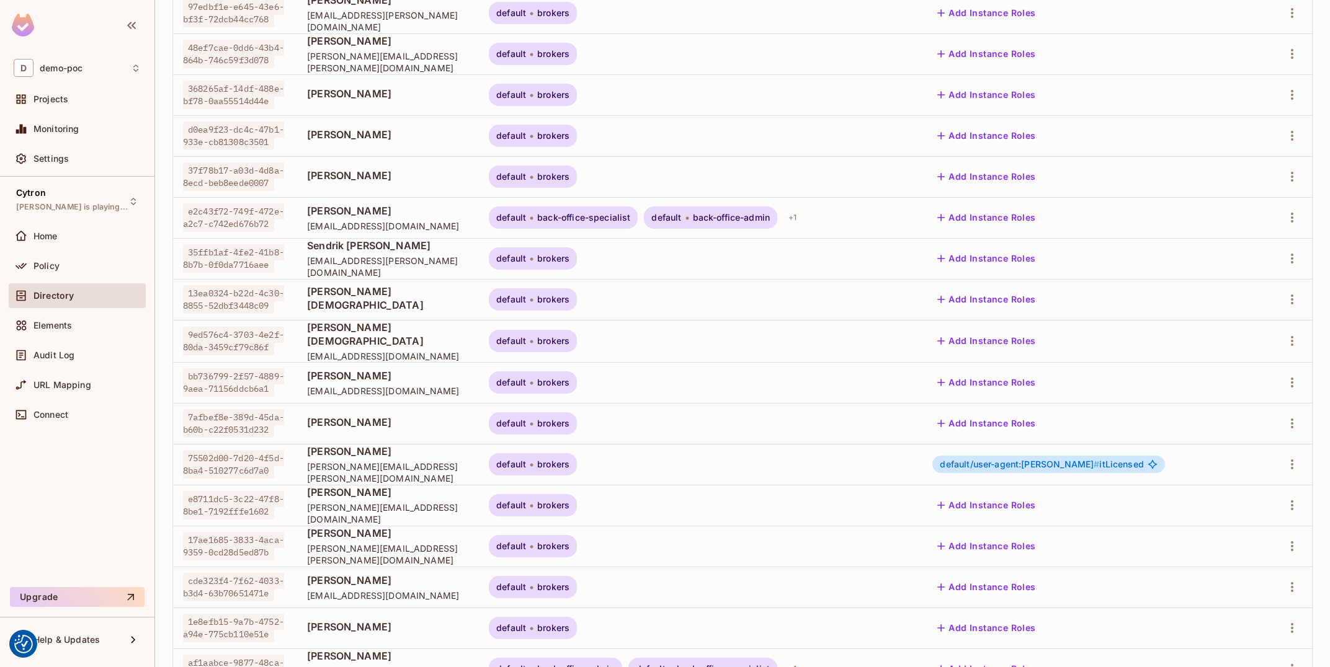
scroll to position [673, 0]
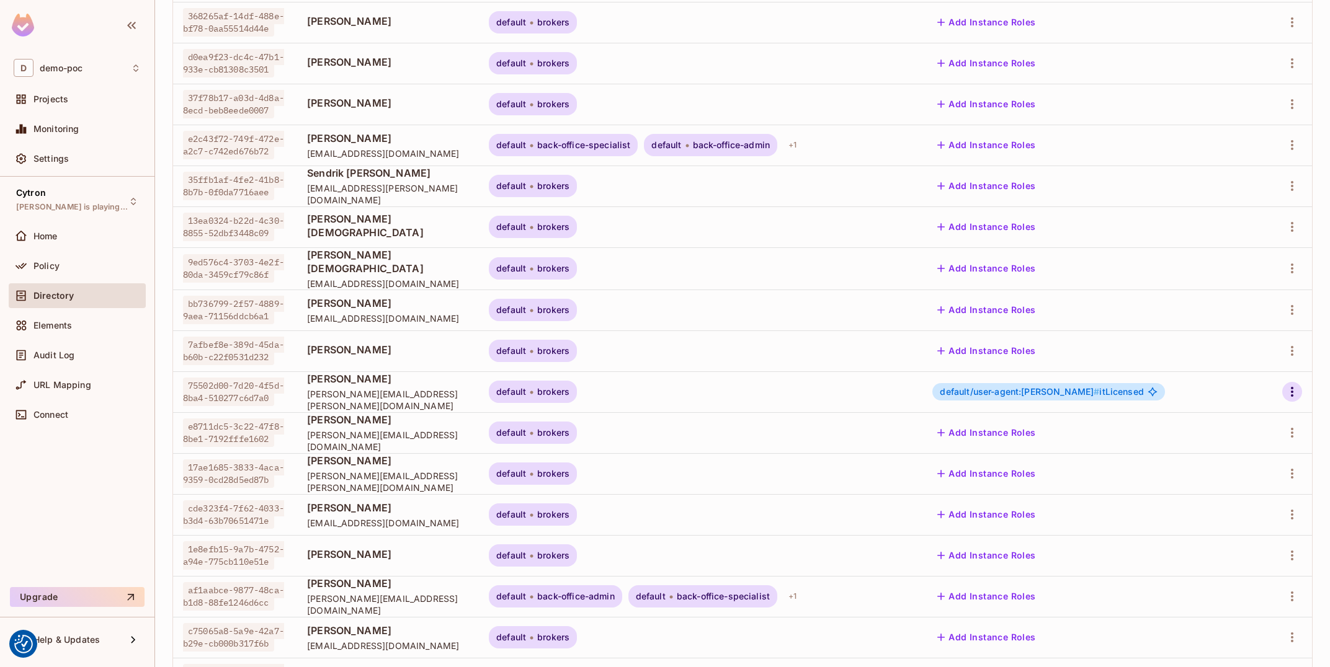
click at [1293, 400] on button "button" at bounding box center [1292, 392] width 20 height 20
click at [1265, 420] on li "Edit" at bounding box center [1234, 419] width 115 height 27
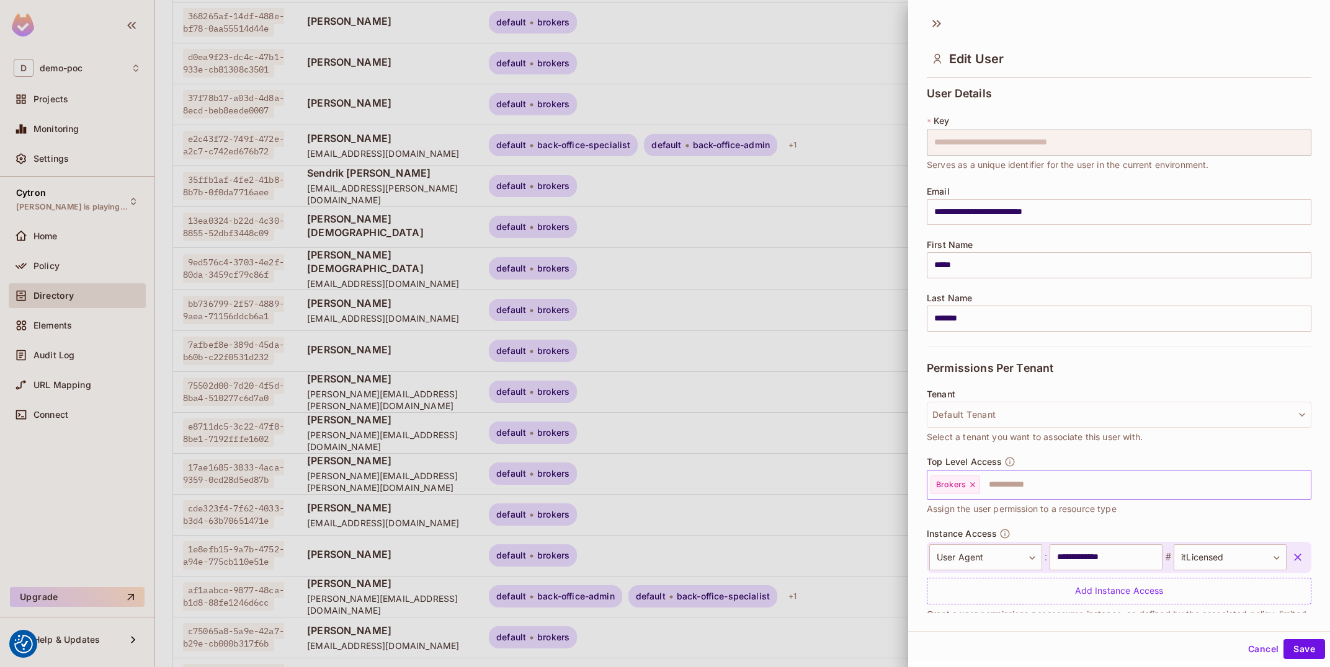
scroll to position [29, 0]
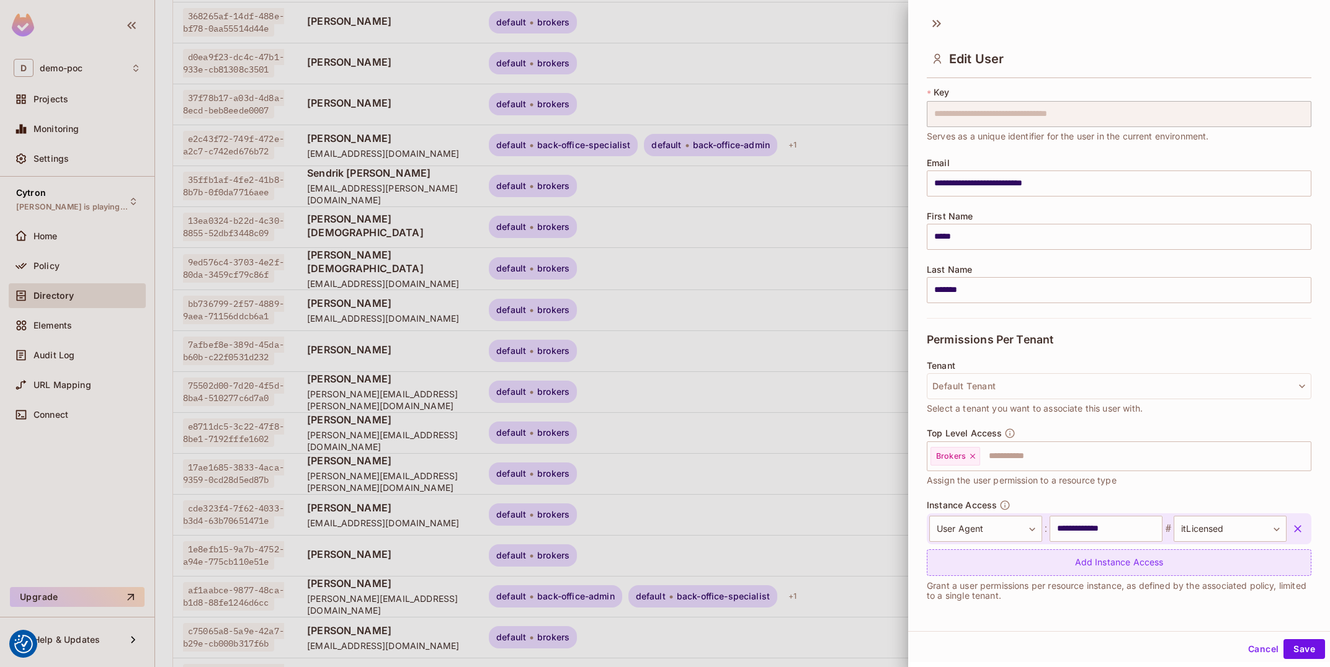
click at [1130, 574] on div "Add Instance Access" at bounding box center [1119, 562] width 385 height 27
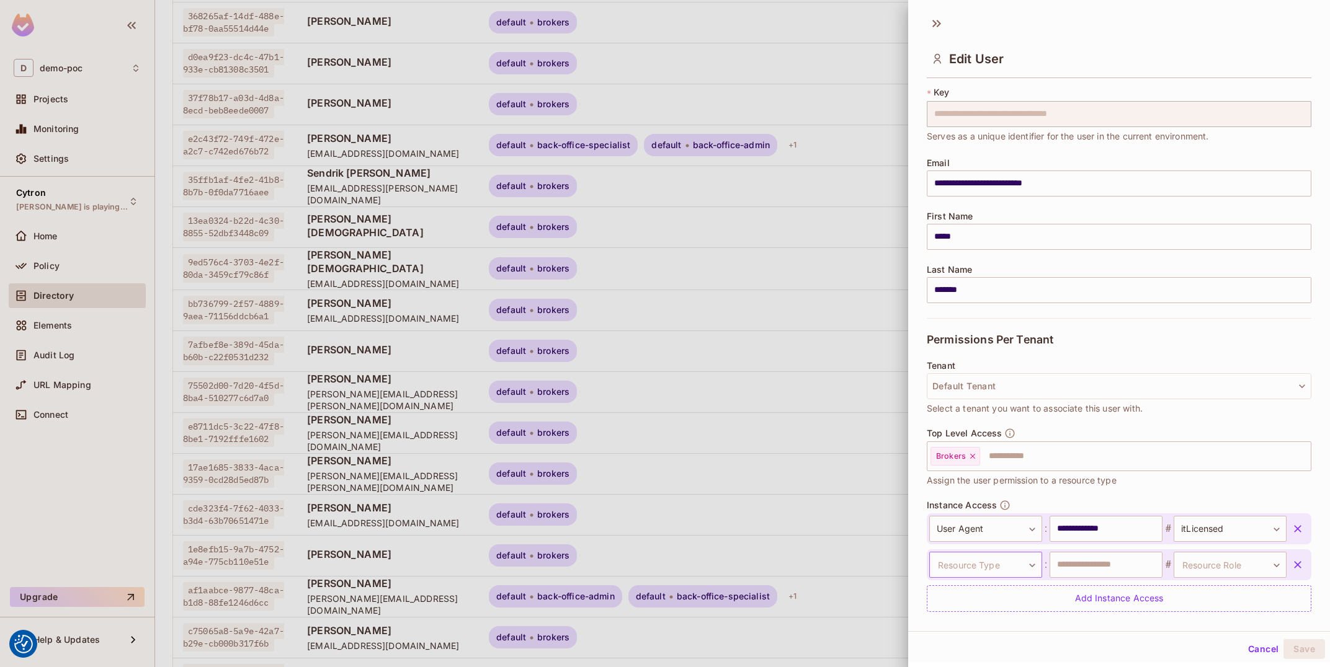
click at [979, 564] on body "We use cookies to enhance your browsing experience, serve personalized ads or c…" at bounding box center [665, 333] width 1330 height 667
click at [988, 649] on li "Management Team" at bounding box center [974, 641] width 114 height 22
click at [1105, 566] on input "text" at bounding box center [1105, 565] width 113 height 26
paste input "**********"
type input "**********"
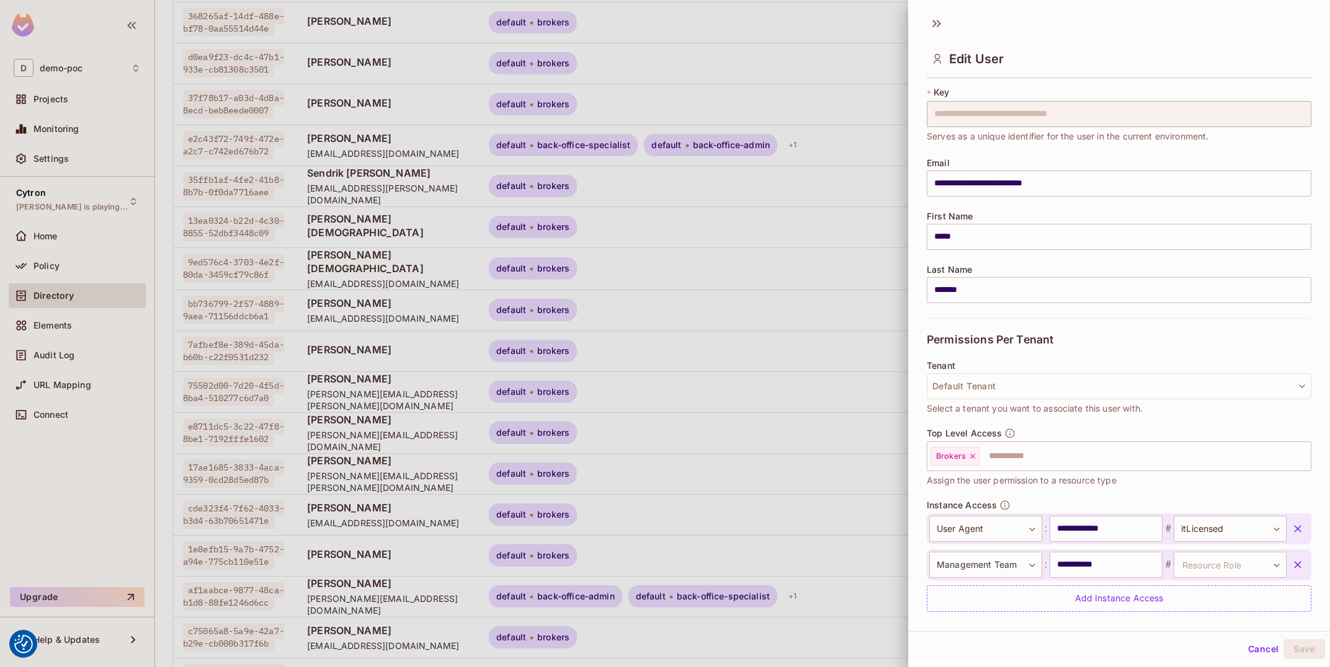
click at [1228, 551] on div "**********" at bounding box center [1119, 564] width 385 height 31
click at [1228, 556] on body "We use cookies to enhance your browsing experience, serve personalized ads or c…" at bounding box center [665, 333] width 1330 height 667
click at [1233, 628] on li "itLicensed" at bounding box center [1219, 624] width 114 height 22
click at [1318, 657] on button "Save" at bounding box center [1304, 649] width 42 height 20
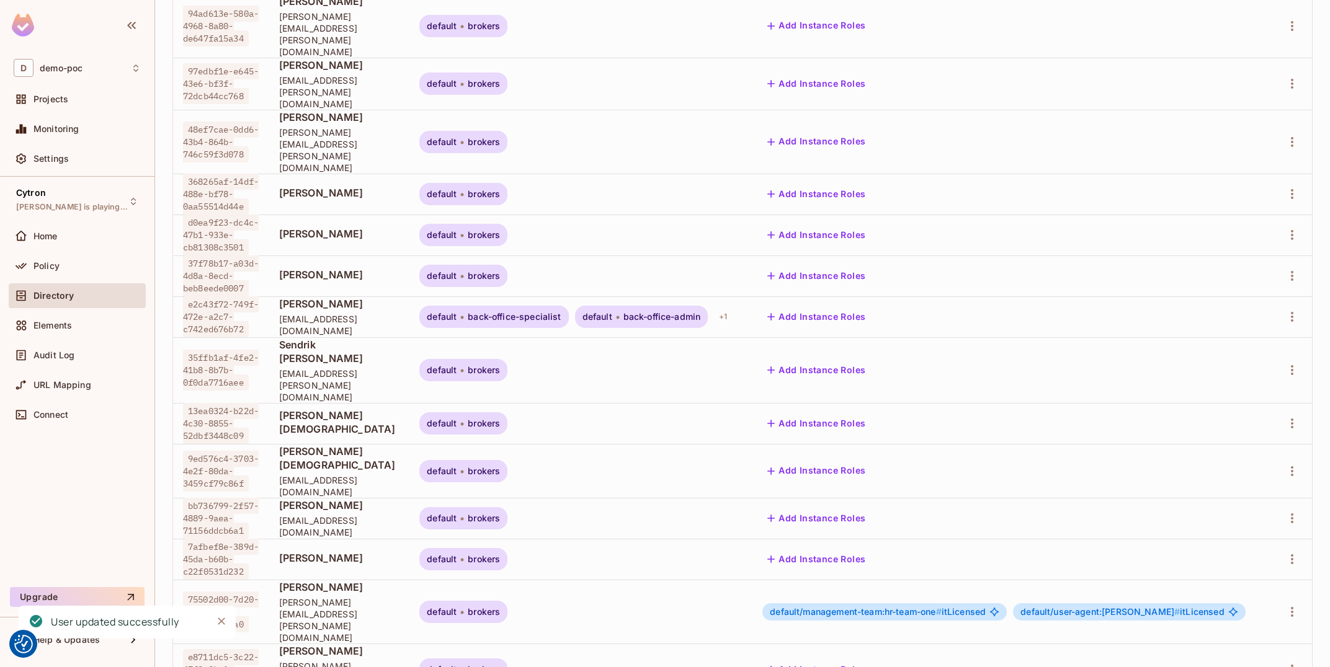
click at [1180, 607] on span "default/user-agent:[PERSON_NAME] #" at bounding box center [1099, 612] width 159 height 11
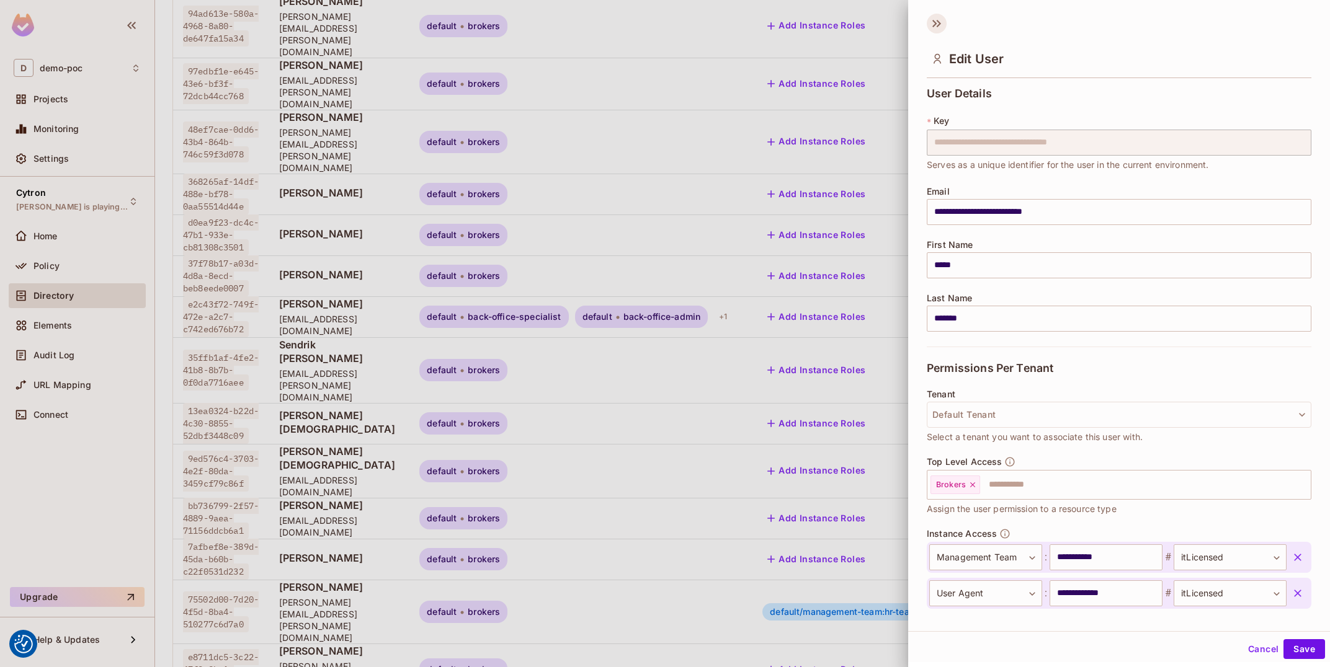
click at [939, 32] on icon at bounding box center [937, 24] width 20 height 20
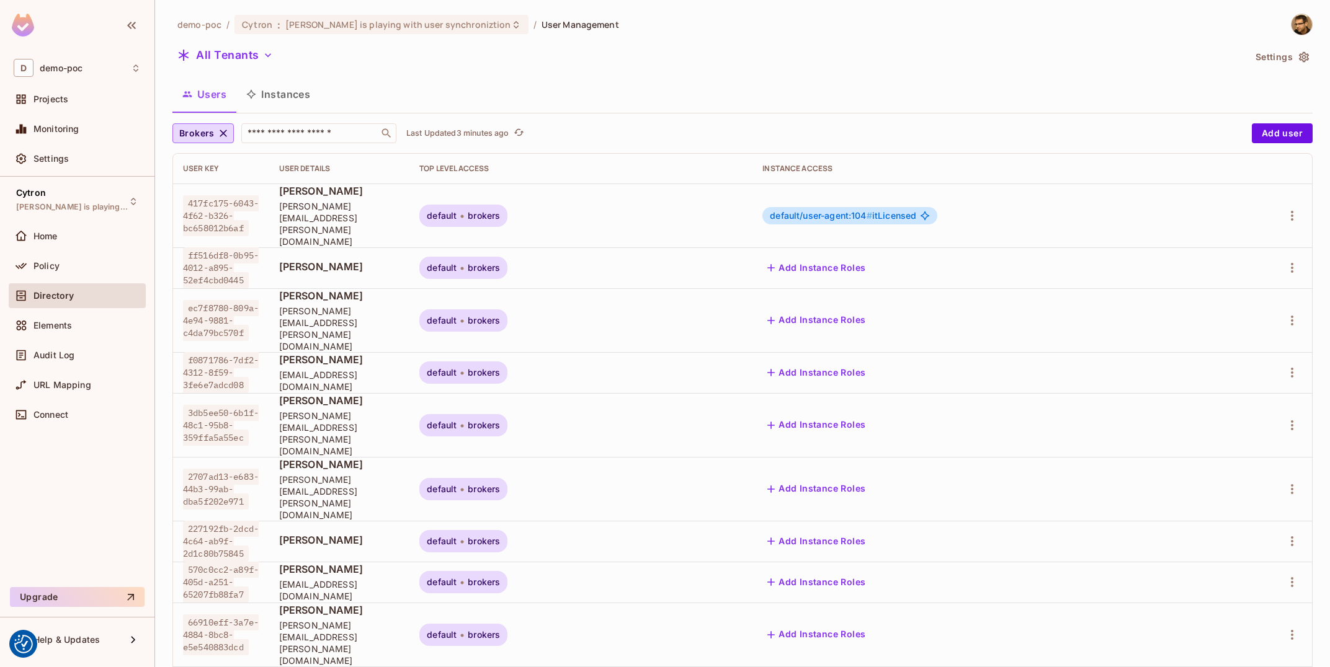
scroll to position [0, 0]
click at [76, 272] on div "Policy" at bounding box center [77, 266] width 127 height 15
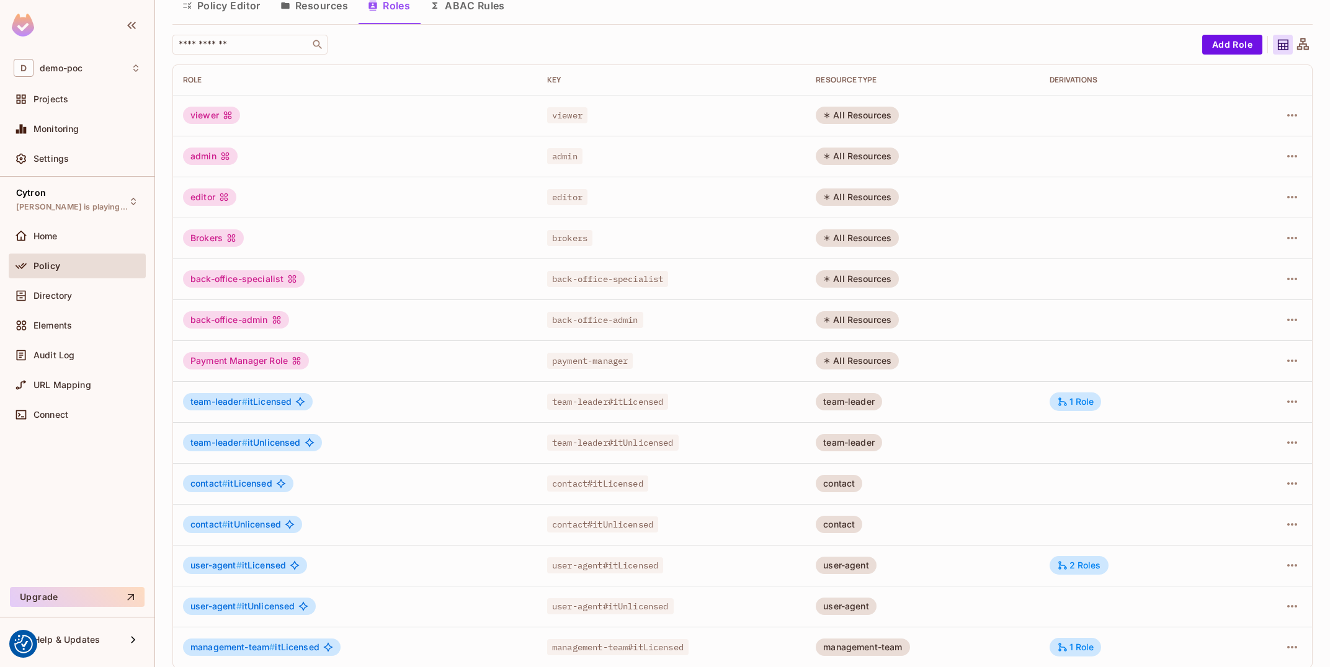
scroll to position [66, 0]
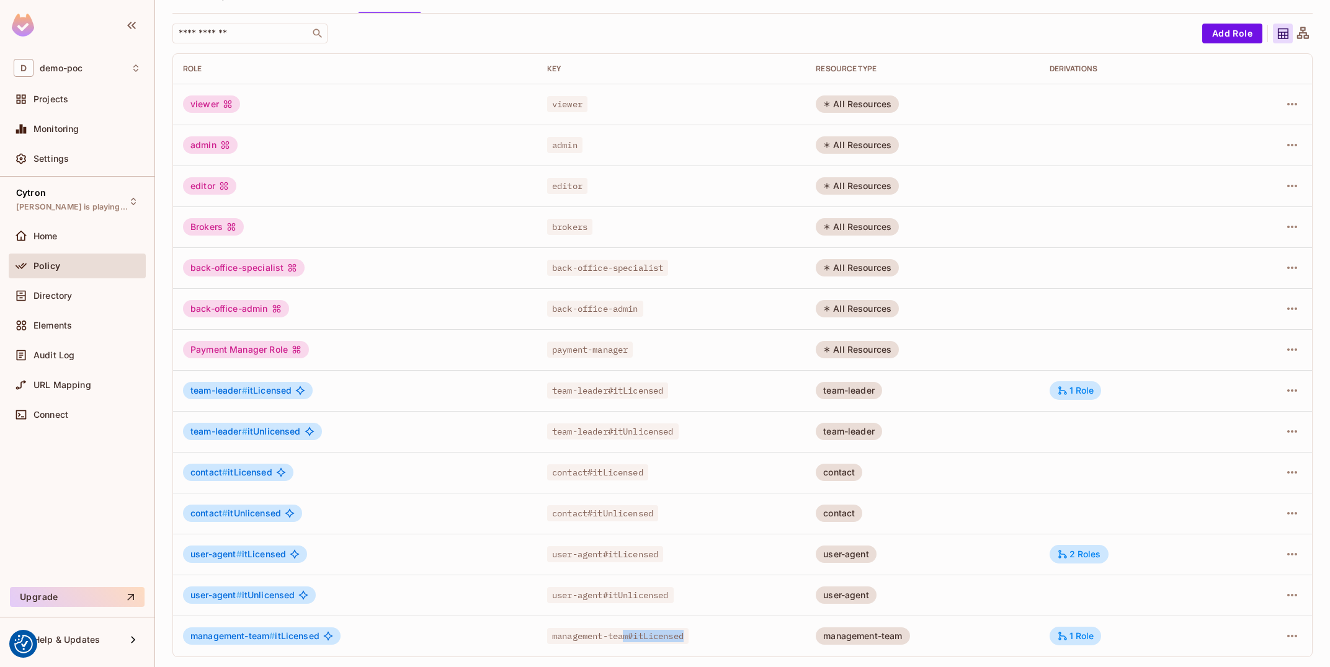
drag, startPoint x: 627, startPoint y: 636, endPoint x: 710, endPoint y: 639, distance: 83.2
click at [710, 639] on div "management-team#itLicensed" at bounding box center [671, 636] width 249 height 12
click at [1298, 636] on icon "button" at bounding box center [1291, 636] width 15 height 15
click at [1233, 574] on li "Edit Role" at bounding box center [1238, 584] width 110 height 27
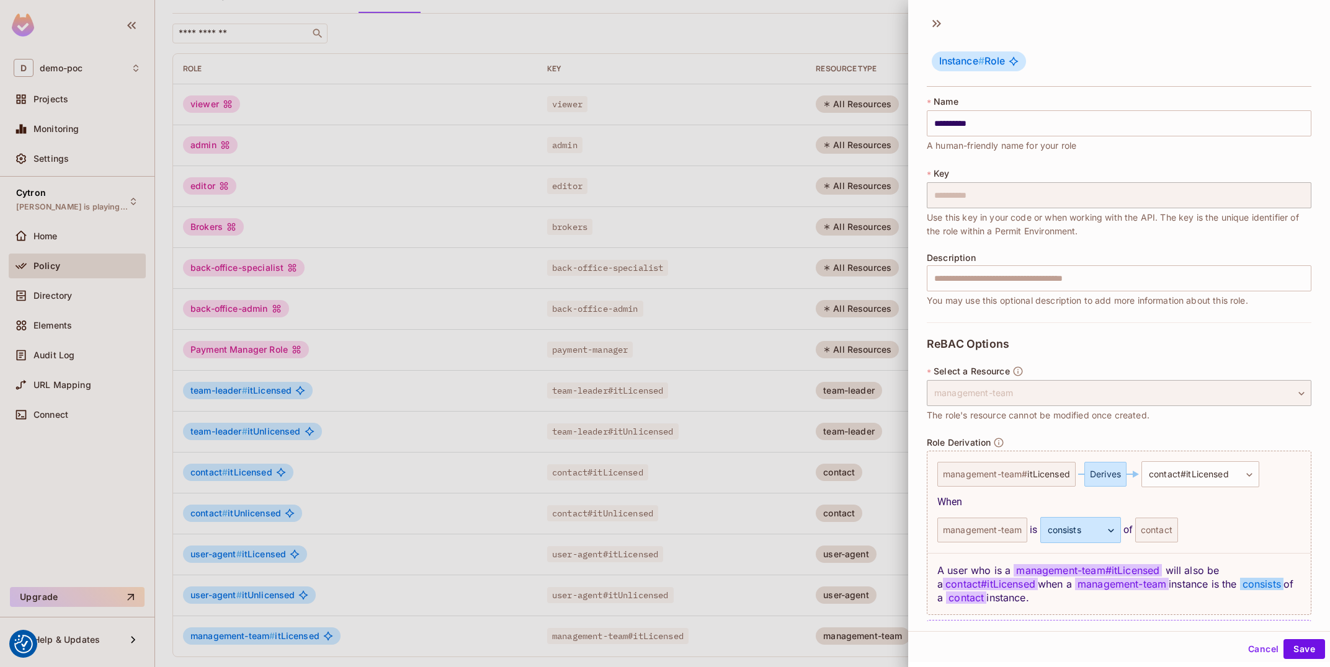
scroll to position [40, 0]
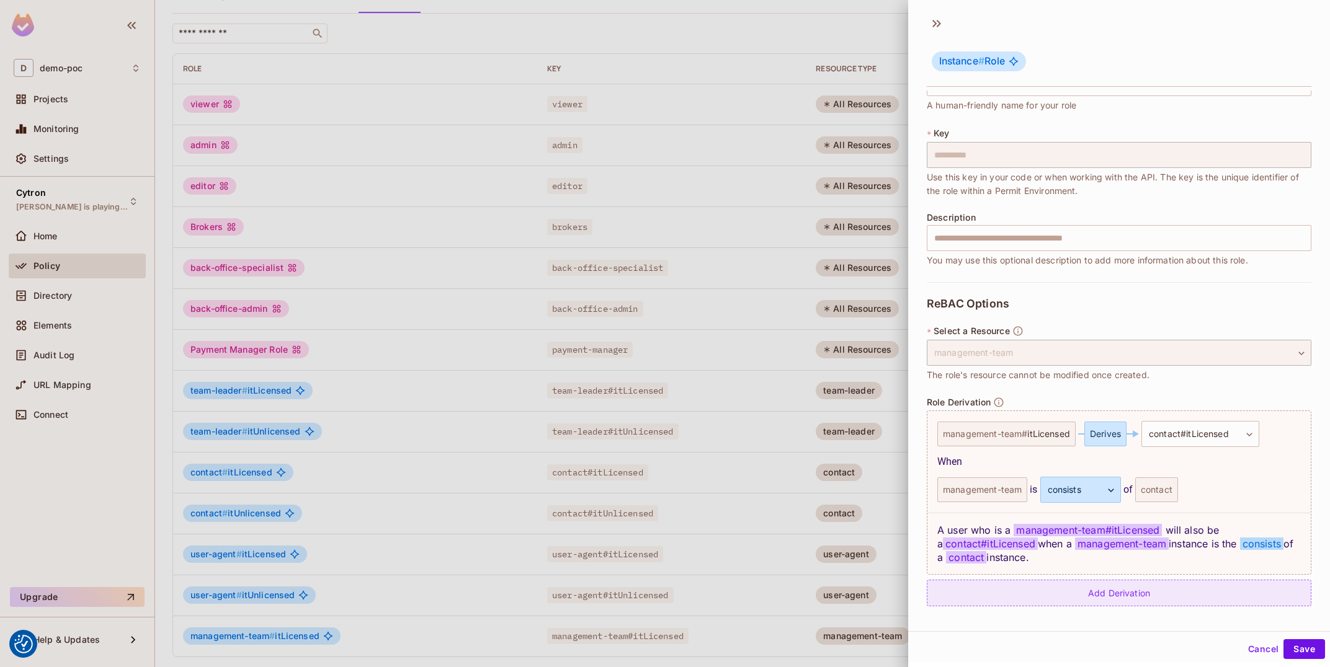
click at [1181, 596] on div "Add Derivation" at bounding box center [1119, 593] width 385 height 27
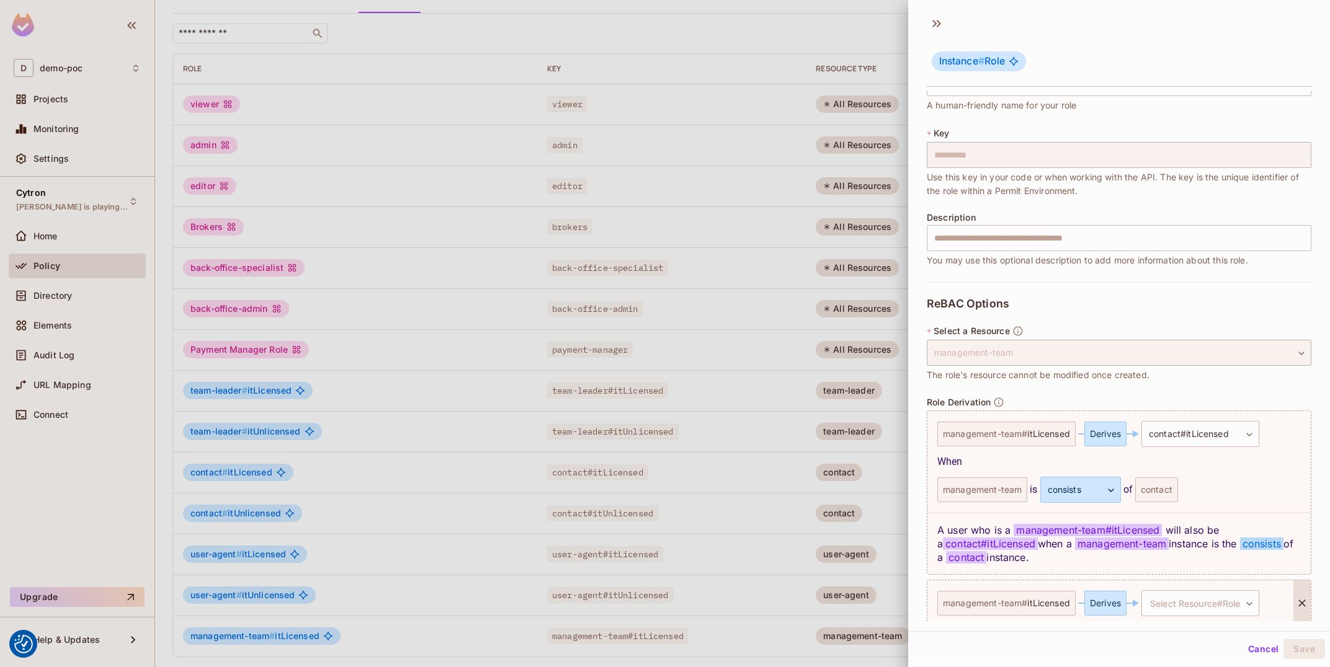
scroll to position [92, 0]
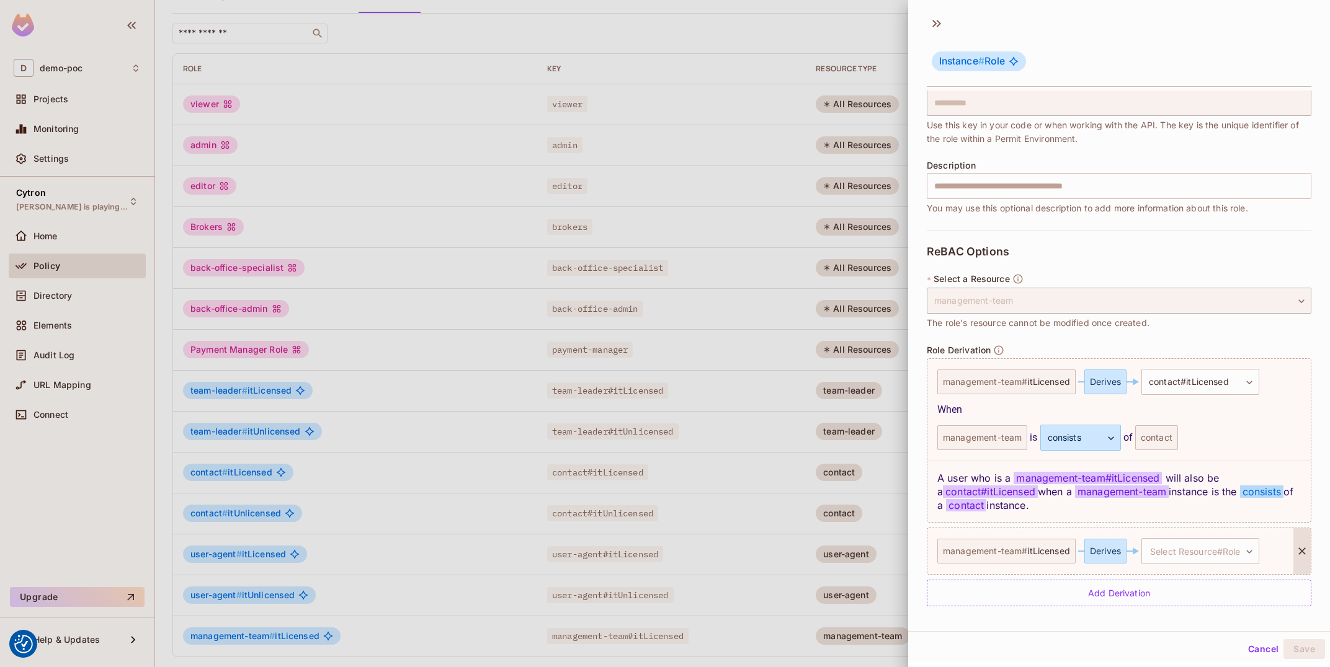
click at [1096, 548] on div "Derives" at bounding box center [1105, 551] width 42 height 25
click at [1212, 544] on body "We use cookies to enhance your browsing experience, serve personalized ads or c…" at bounding box center [665, 333] width 1330 height 667
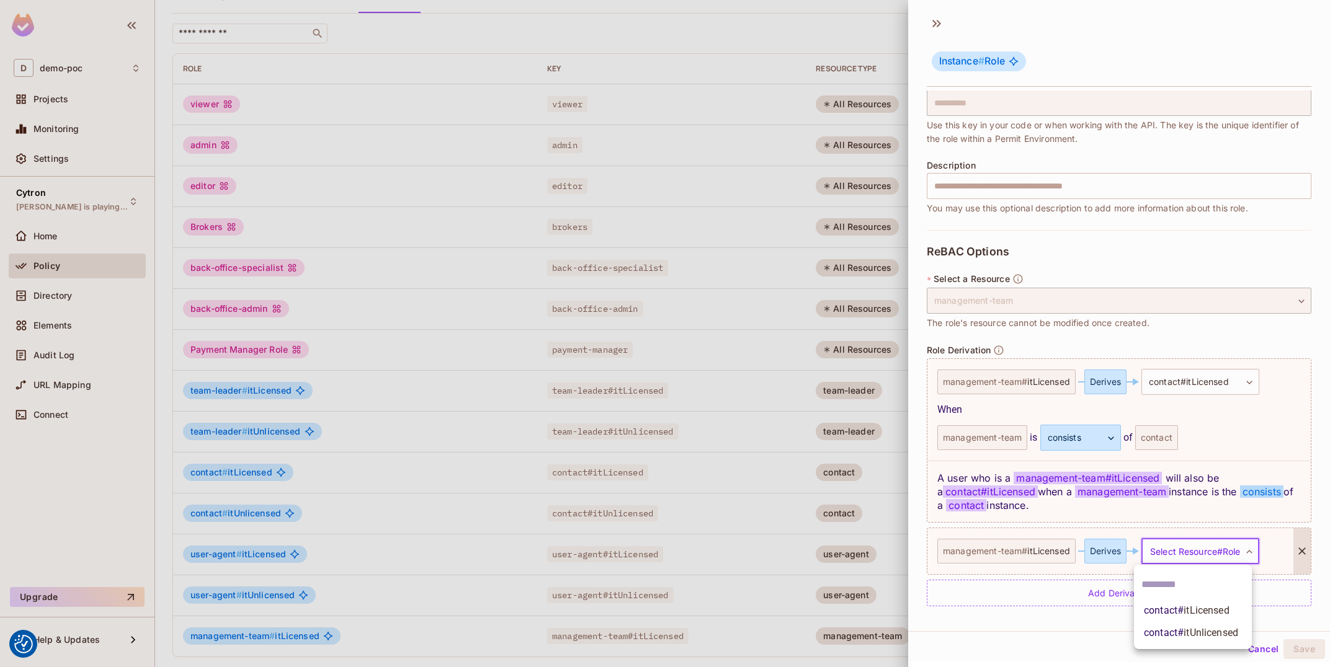
click at [1215, 625] on li "contact # itUnlicensed" at bounding box center [1193, 633] width 118 height 22
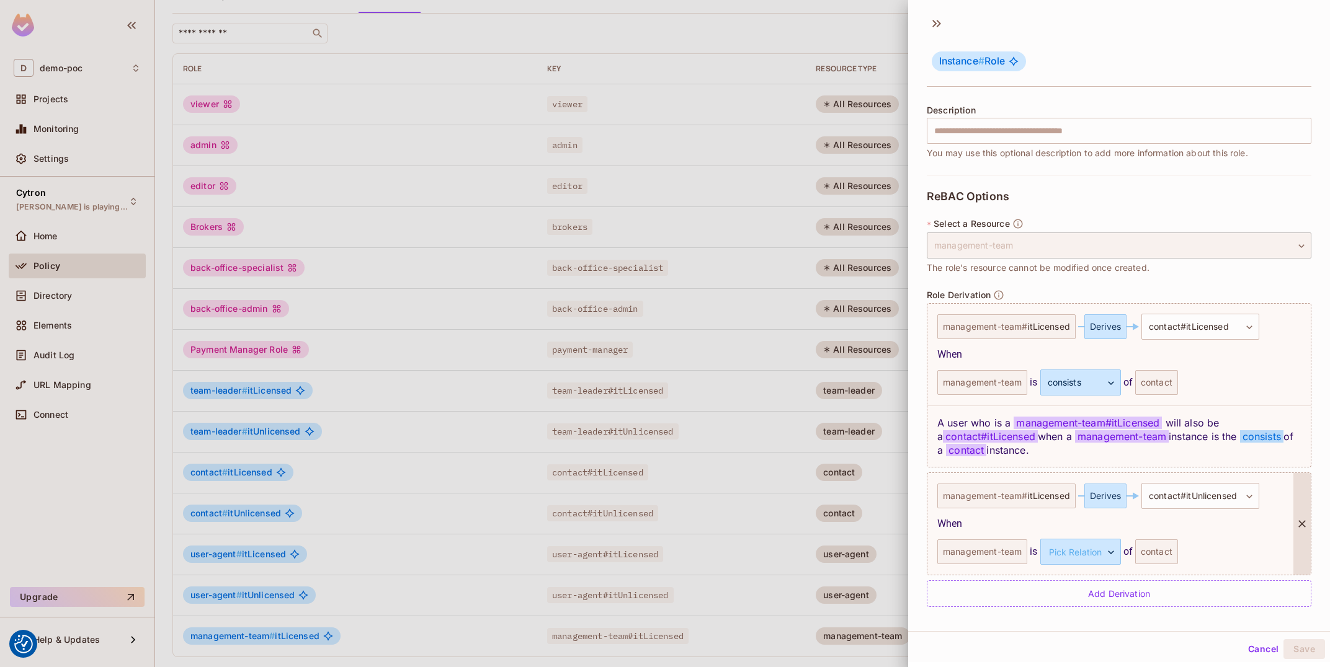
scroll to position [148, 0]
click at [1078, 556] on body "We use cookies to enhance your browsing experience, serve personalized ads or c…" at bounding box center [665, 333] width 1330 height 667
click at [1092, 605] on li "consists" at bounding box center [1069, 611] width 114 height 22
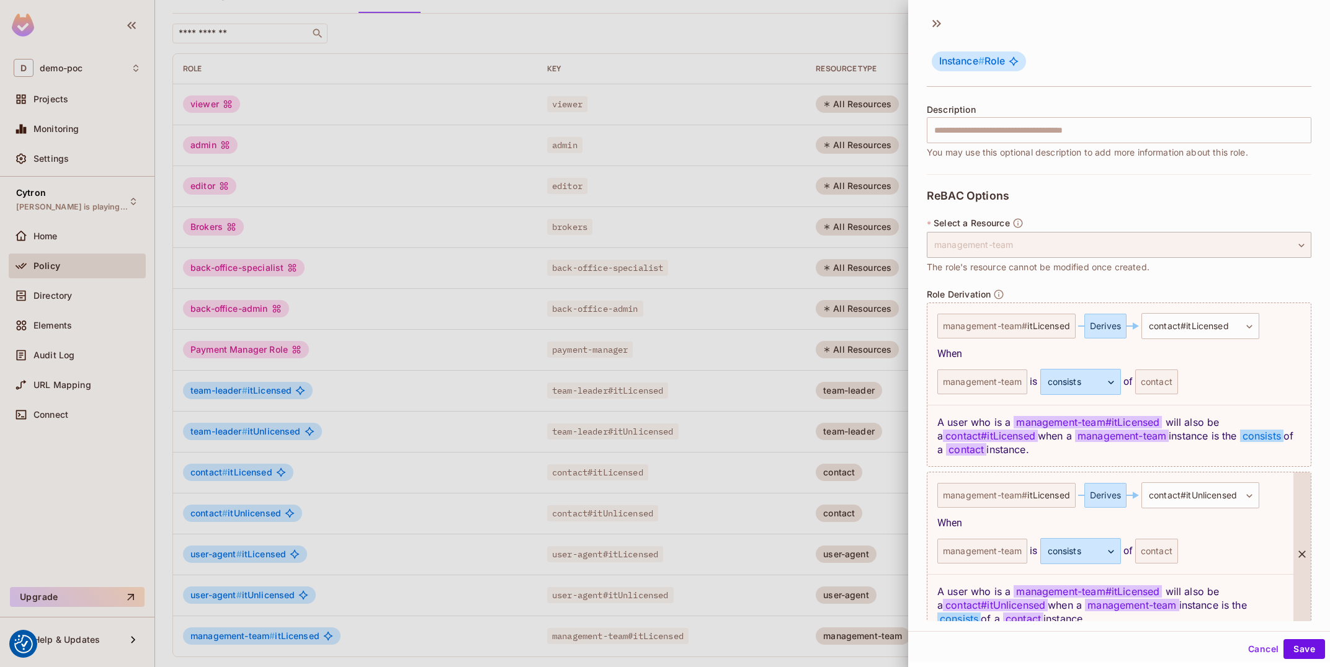
click at [1152, 564] on div "management-team is consists ******** ​ of contact" at bounding box center [1110, 551] width 346 height 26
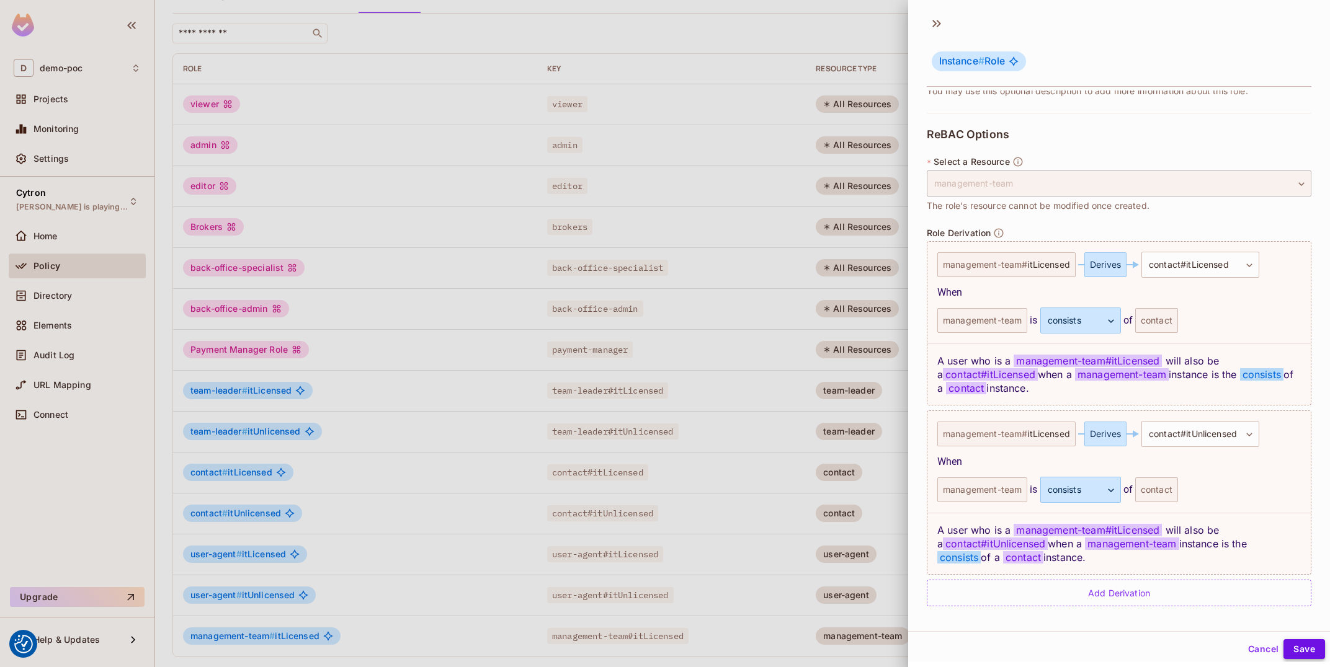
click at [1305, 645] on button "Save" at bounding box center [1304, 649] width 42 height 20
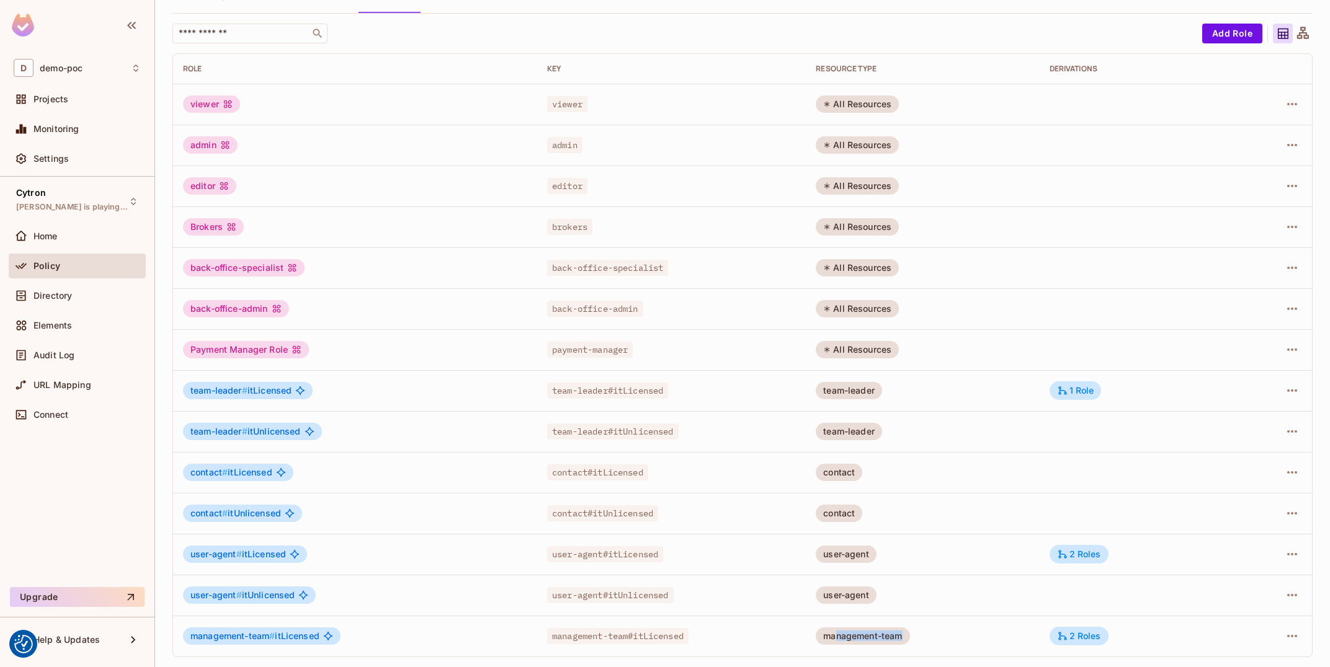
drag, startPoint x: 848, startPoint y: 640, endPoint x: 962, endPoint y: 642, distance: 114.1
click at [962, 642] on td "management-team" at bounding box center [922, 636] width 233 height 41
click at [1098, 551] on div "2 Roles" at bounding box center [1079, 554] width 44 height 11
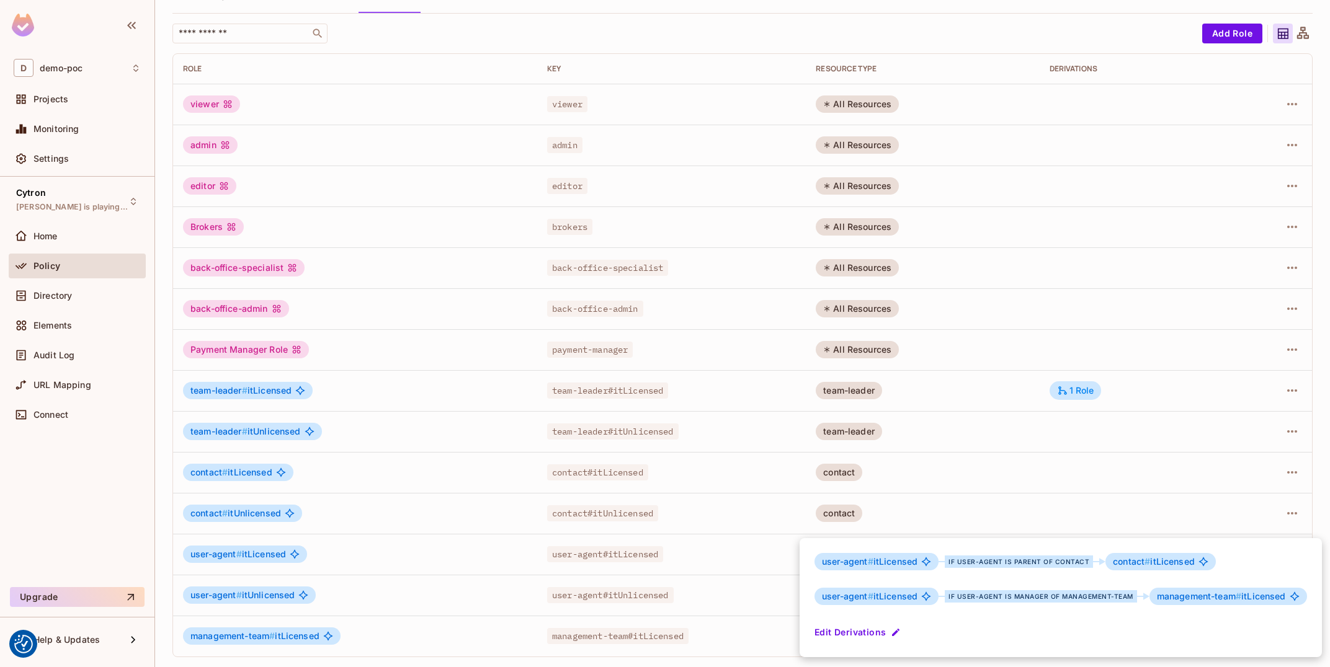
click at [1292, 534] on div at bounding box center [665, 333] width 1330 height 667
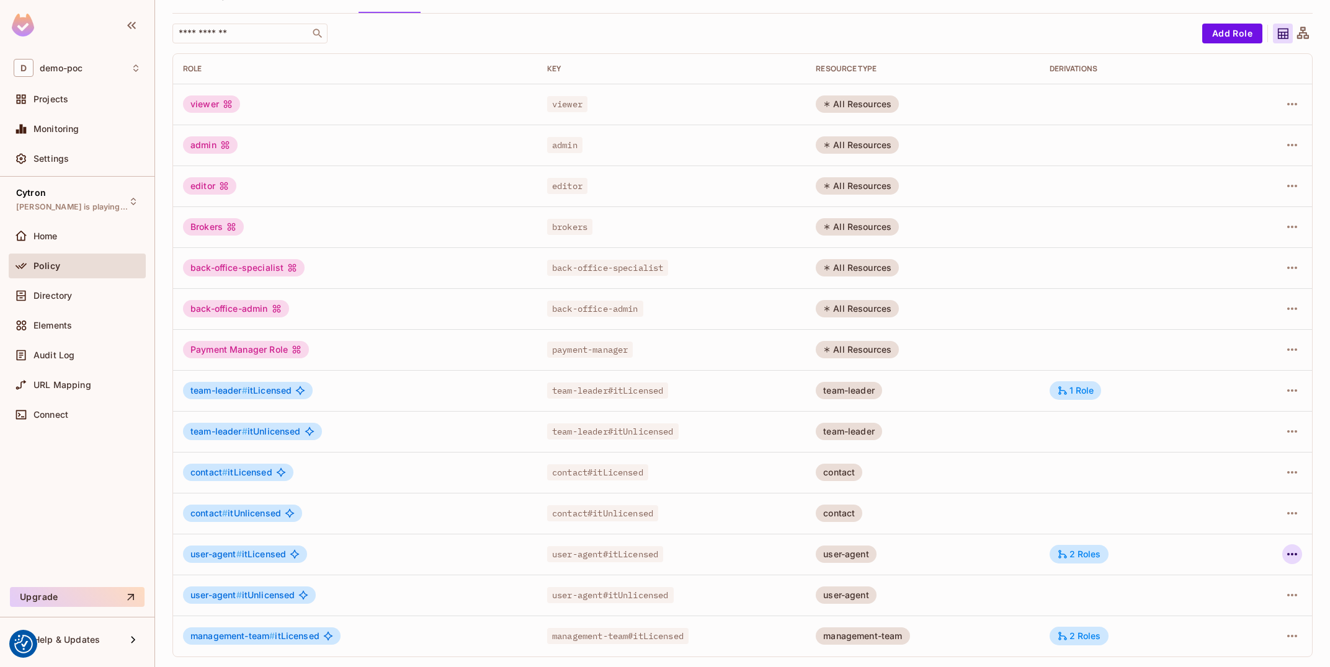
click at [1299, 559] on icon "button" at bounding box center [1291, 554] width 15 height 15
click at [1271, 576] on li "Edit Role" at bounding box center [1238, 582] width 110 height 27
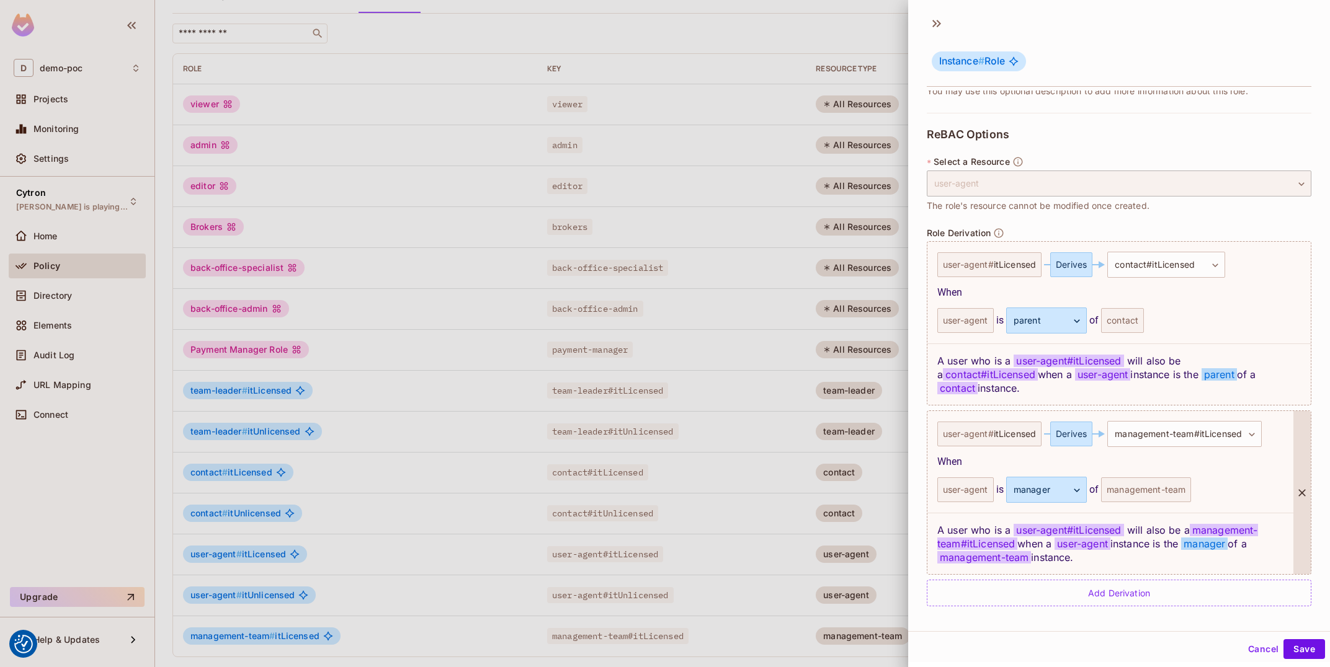
scroll to position [196, 0]
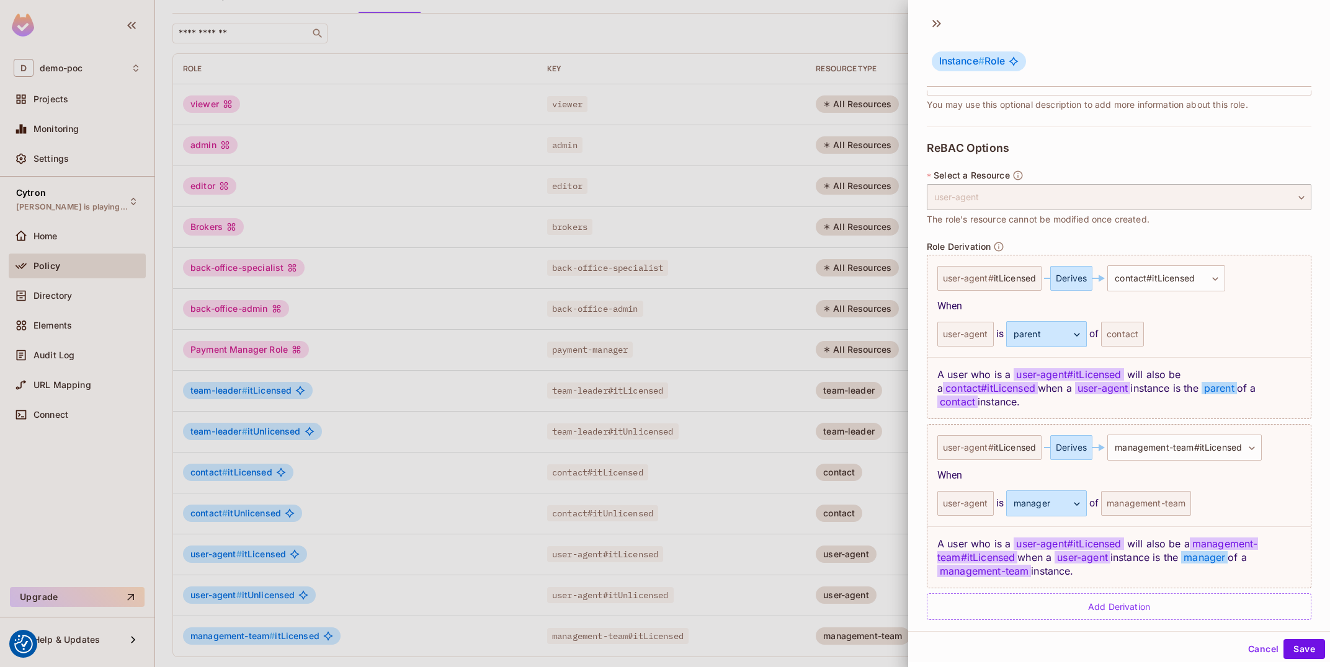
click at [1265, 649] on button "Cancel" at bounding box center [1263, 649] width 40 height 20
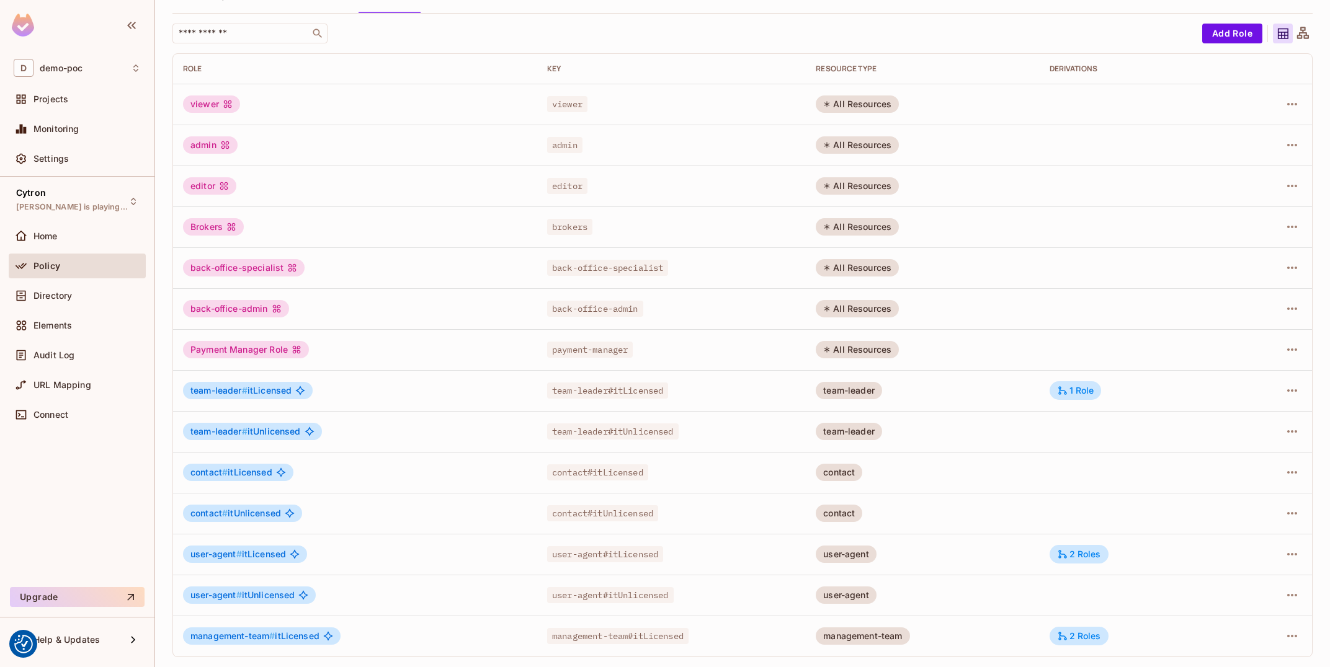
scroll to position [0, 0]
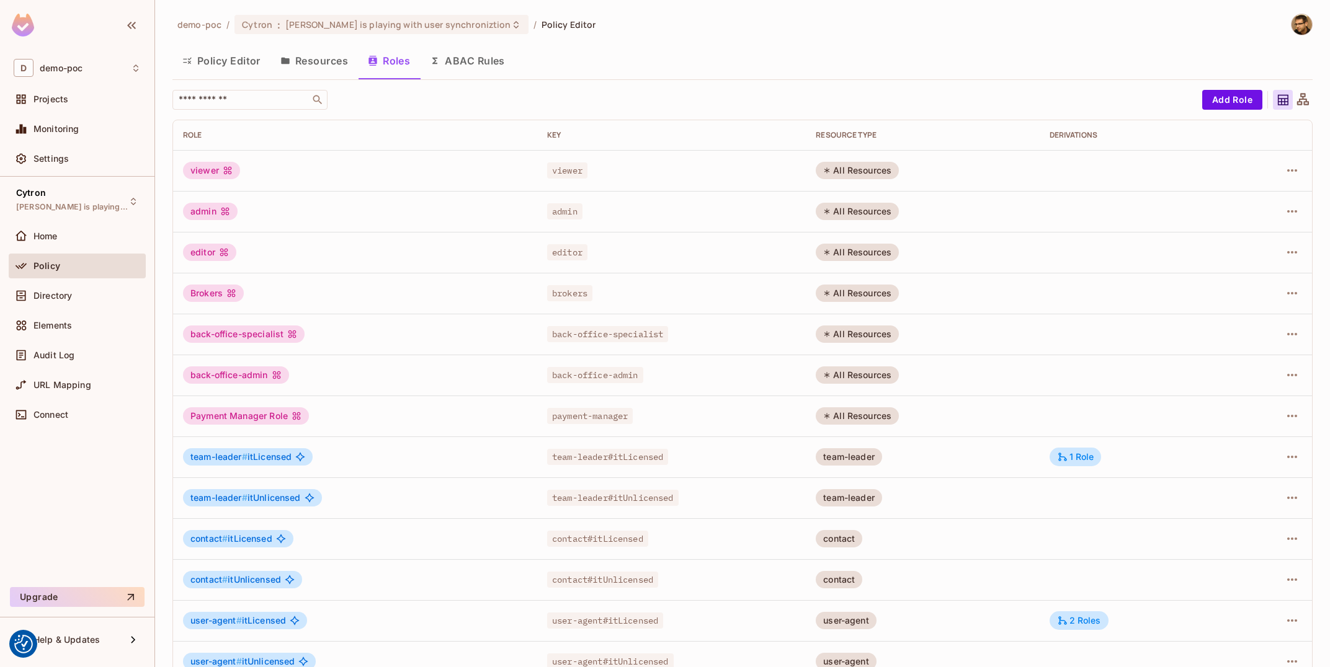
click at [312, 58] on button "Resources" at bounding box center [313, 60] width 87 height 31
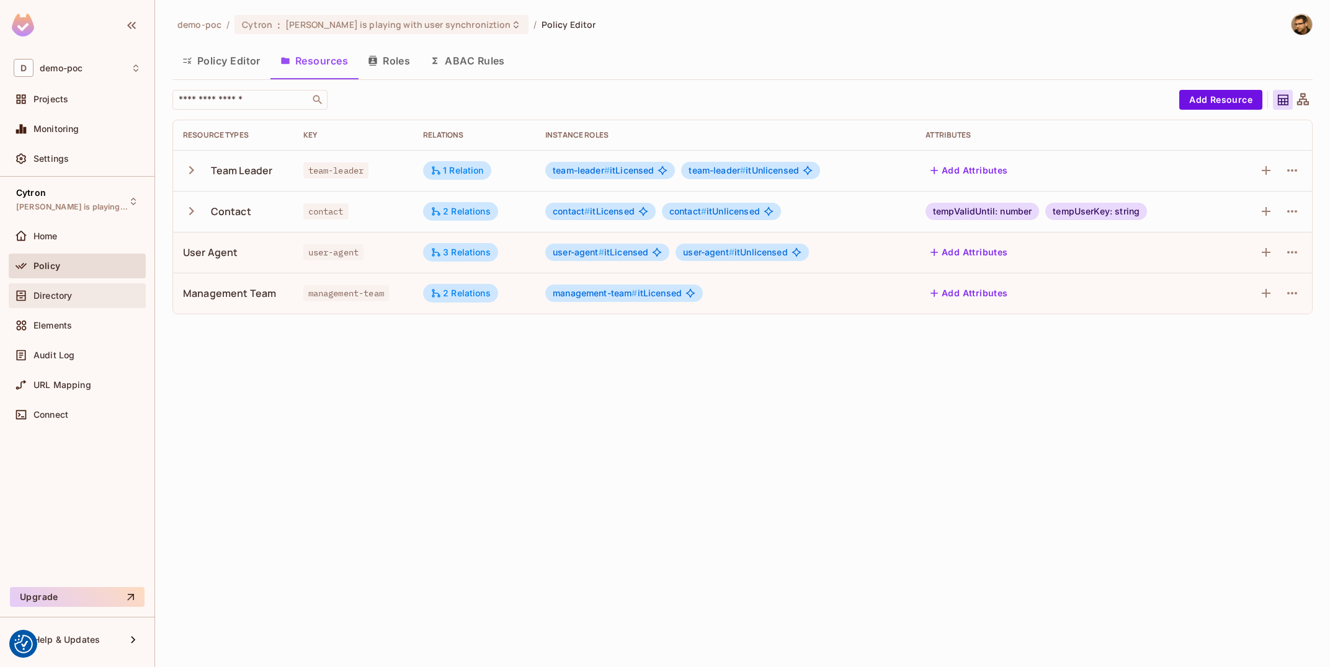
click at [76, 303] on div "Directory" at bounding box center [77, 295] width 137 height 25
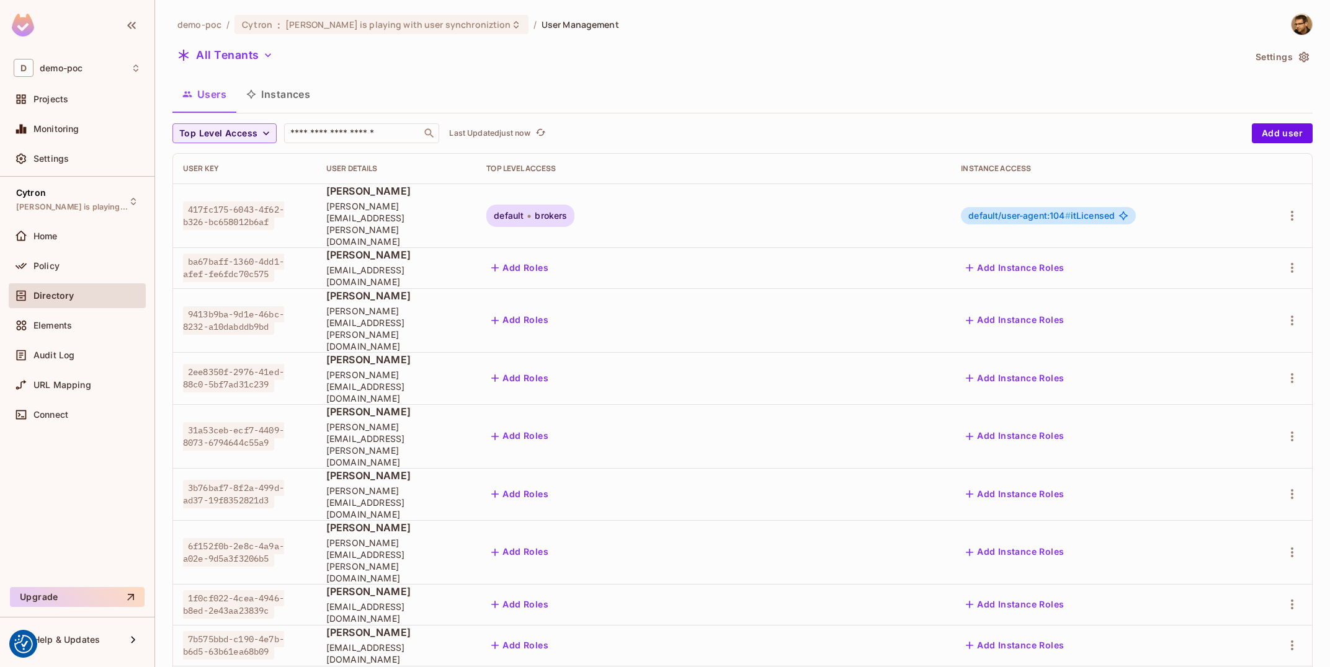
click at [292, 99] on button "Instances" at bounding box center [278, 94] width 84 height 31
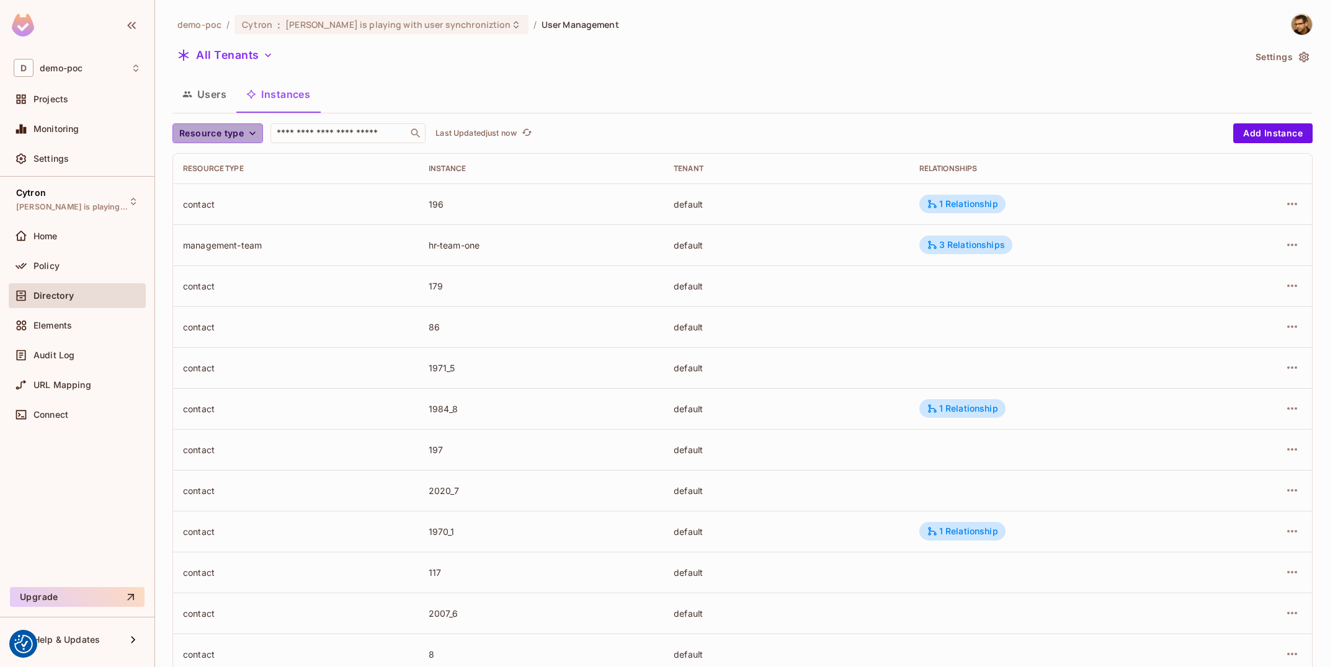
click at [252, 137] on icon "button" at bounding box center [252, 133] width 12 height 12
click at [225, 219] on span "User Agent" at bounding box center [222, 215] width 80 height 12
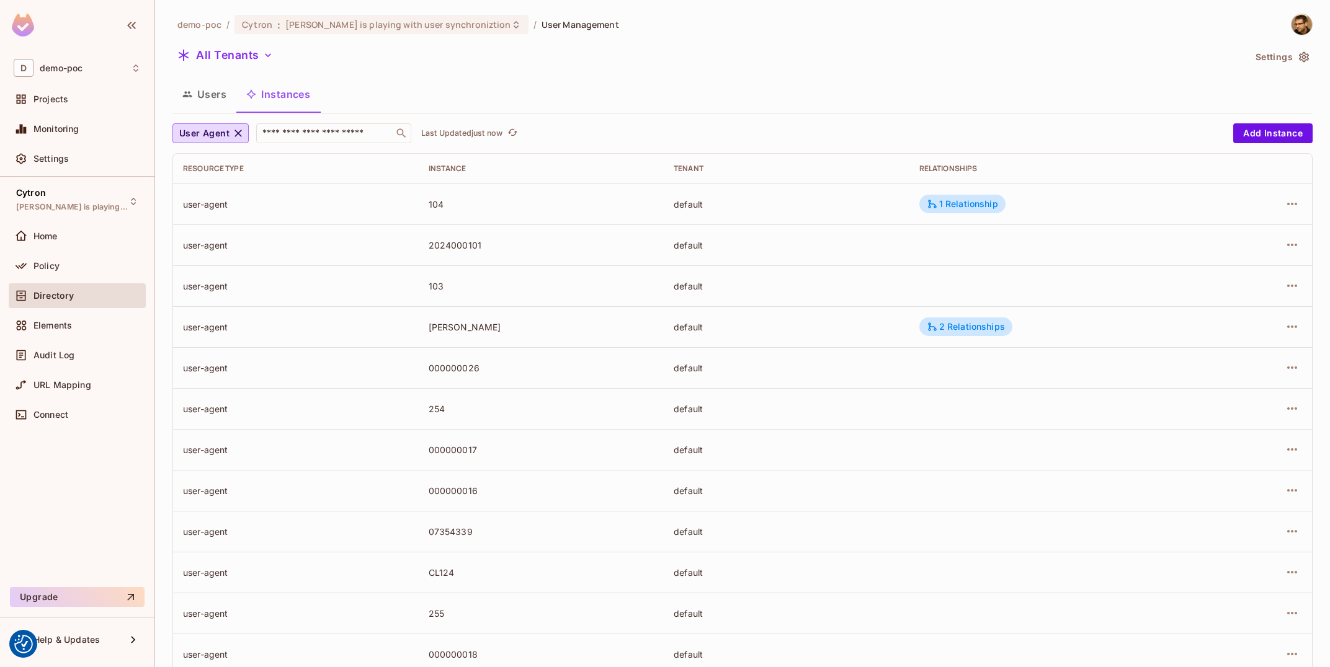
scroll to position [75, 0]
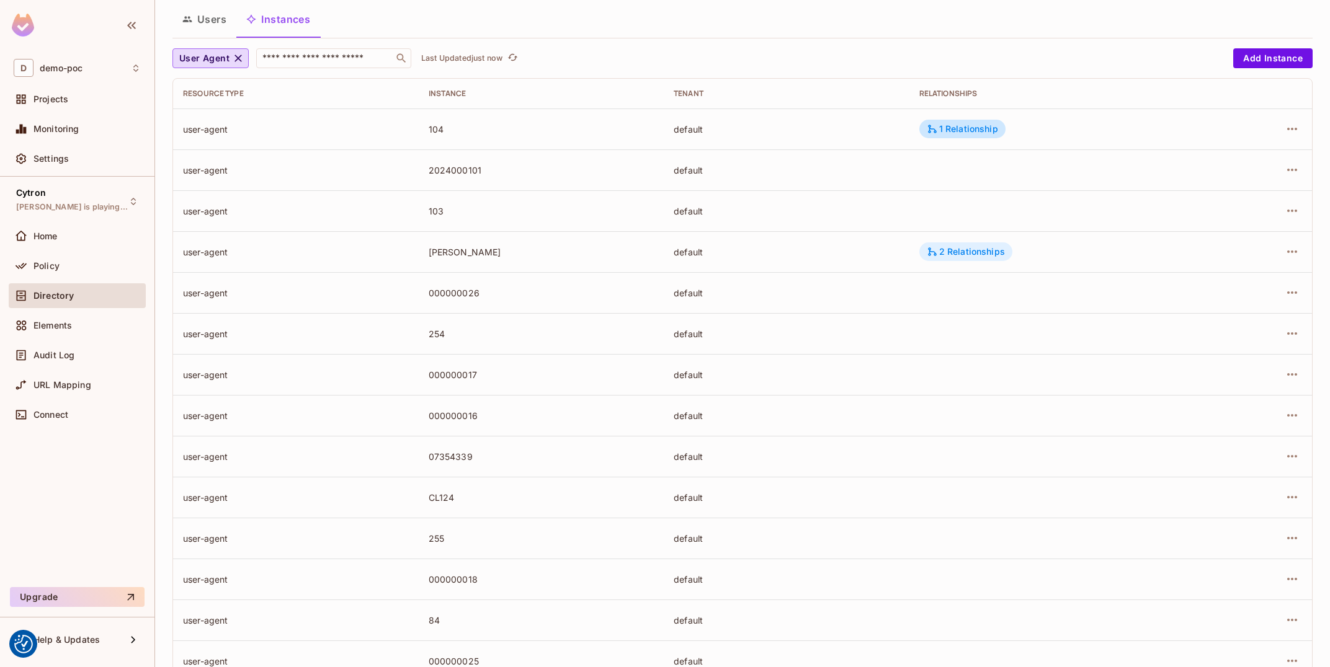
click at [956, 253] on div "2 Relationships" at bounding box center [966, 251] width 78 height 11
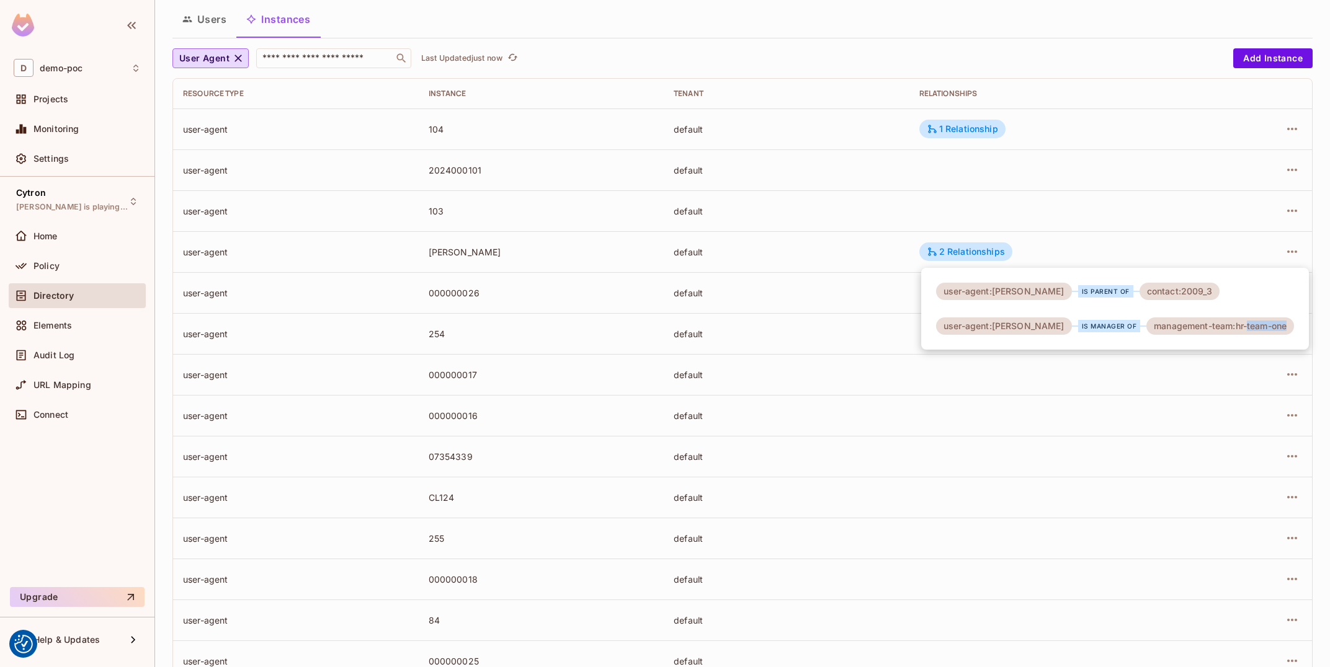
drag, startPoint x: 1245, startPoint y: 325, endPoint x: 1279, endPoint y: 326, distance: 34.1
click at [1279, 326] on div "management-team:hr-team-one" at bounding box center [1220, 326] width 148 height 17
click at [1273, 323] on div "management-team:hr-team-one" at bounding box center [1220, 326] width 148 height 17
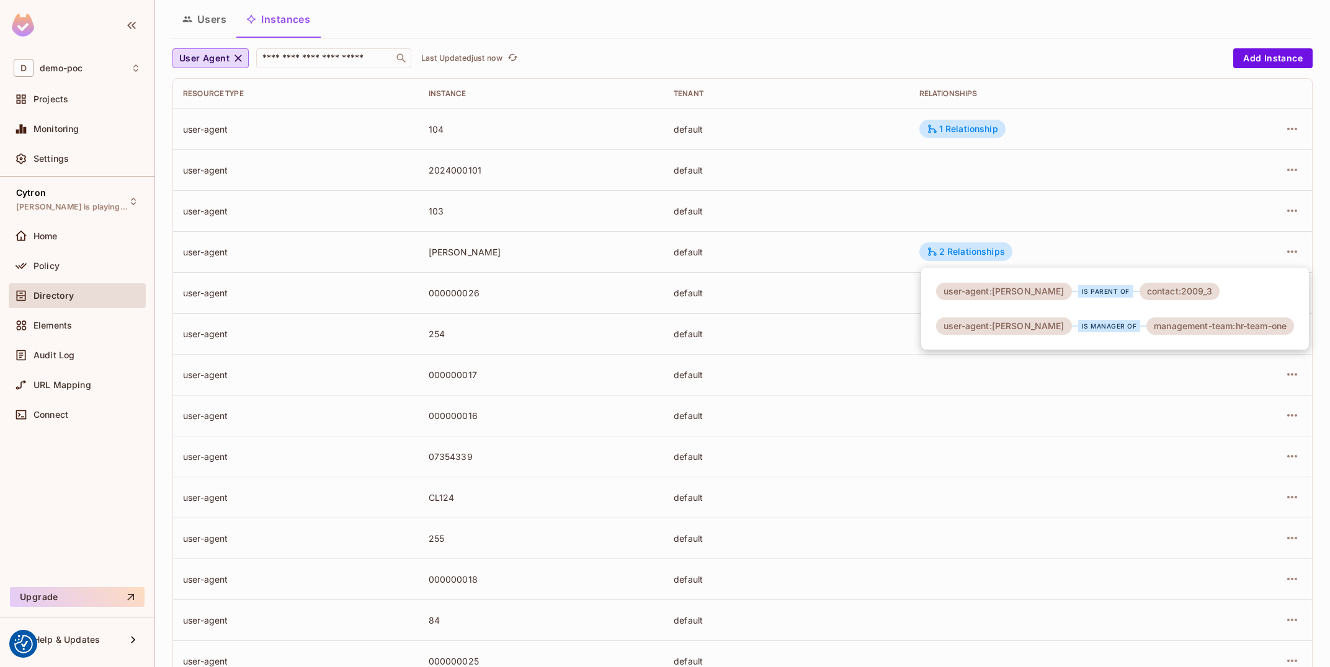
click at [1273, 323] on div "management-team:hr-team-one" at bounding box center [1220, 326] width 148 height 17
drag, startPoint x: 1183, startPoint y: 330, endPoint x: 1263, endPoint y: 322, distance: 79.8
click at [1268, 324] on div "management-team:hr-team-one" at bounding box center [1220, 326] width 148 height 17
click at [1263, 322] on div "management-team:hr-team-one" at bounding box center [1220, 326] width 148 height 17
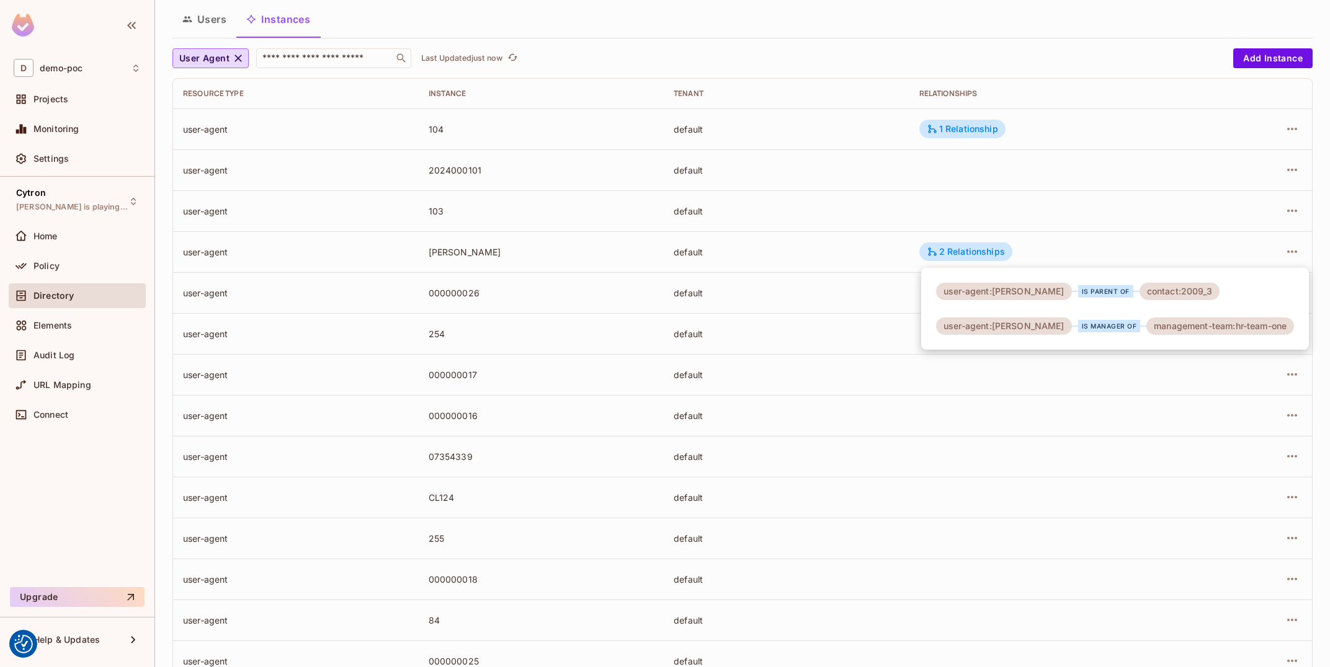
click at [1263, 322] on div "management-team:hr-team-one" at bounding box center [1220, 326] width 148 height 17
drag, startPoint x: 1165, startPoint y: 292, endPoint x: 1223, endPoint y: 293, distance: 57.7
click at [1223, 293] on div "user-agent:tomas-jelinek is parent of contact:2009_3 user-agent:tomas-jelinek i…" at bounding box center [1115, 309] width 388 height 82
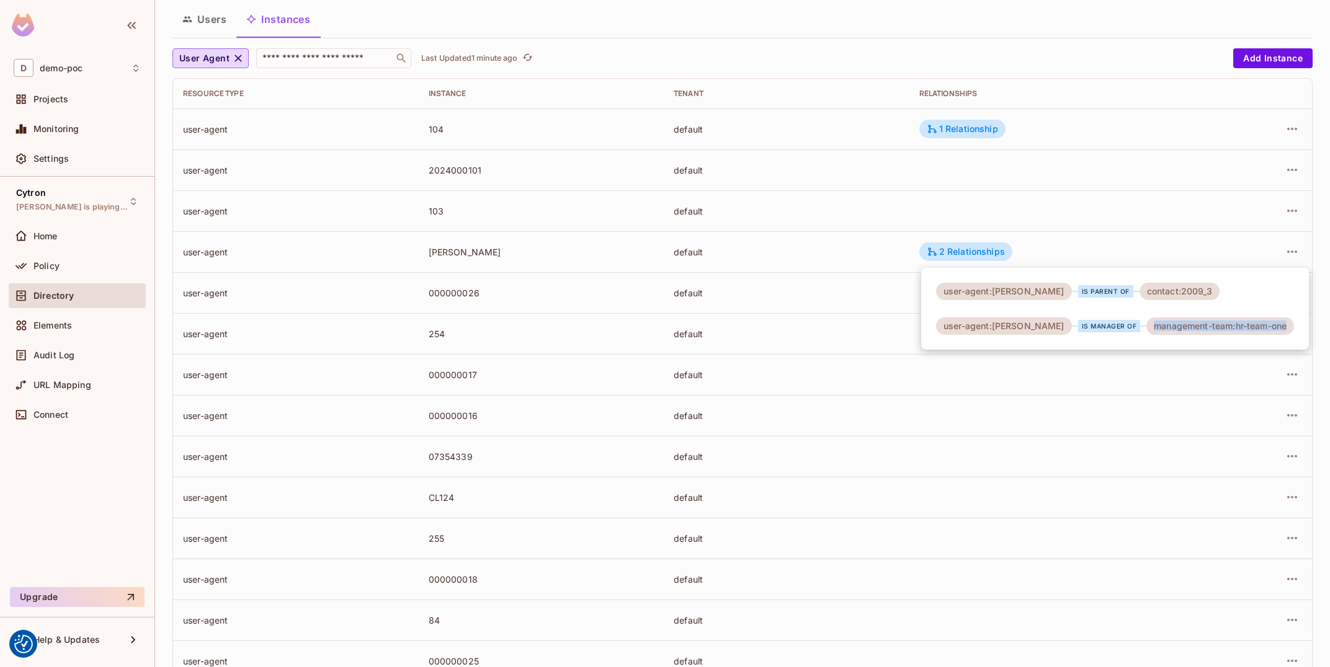
drag, startPoint x: 972, startPoint y: 326, endPoint x: 1278, endPoint y: 322, distance: 305.8
click at [1278, 322] on div "user-agent:tomas-jelinek is manager of management-team:hr-team-one" at bounding box center [1115, 326] width 358 height 17
click at [949, 332] on div "user-agent:tomas-jelinek" at bounding box center [1004, 326] width 136 height 17
drag, startPoint x: 948, startPoint y: 325, endPoint x: 1044, endPoint y: 321, distance: 96.2
click at [1044, 321] on div "user-agent:tomas-jelinek" at bounding box center [1004, 326] width 136 height 17
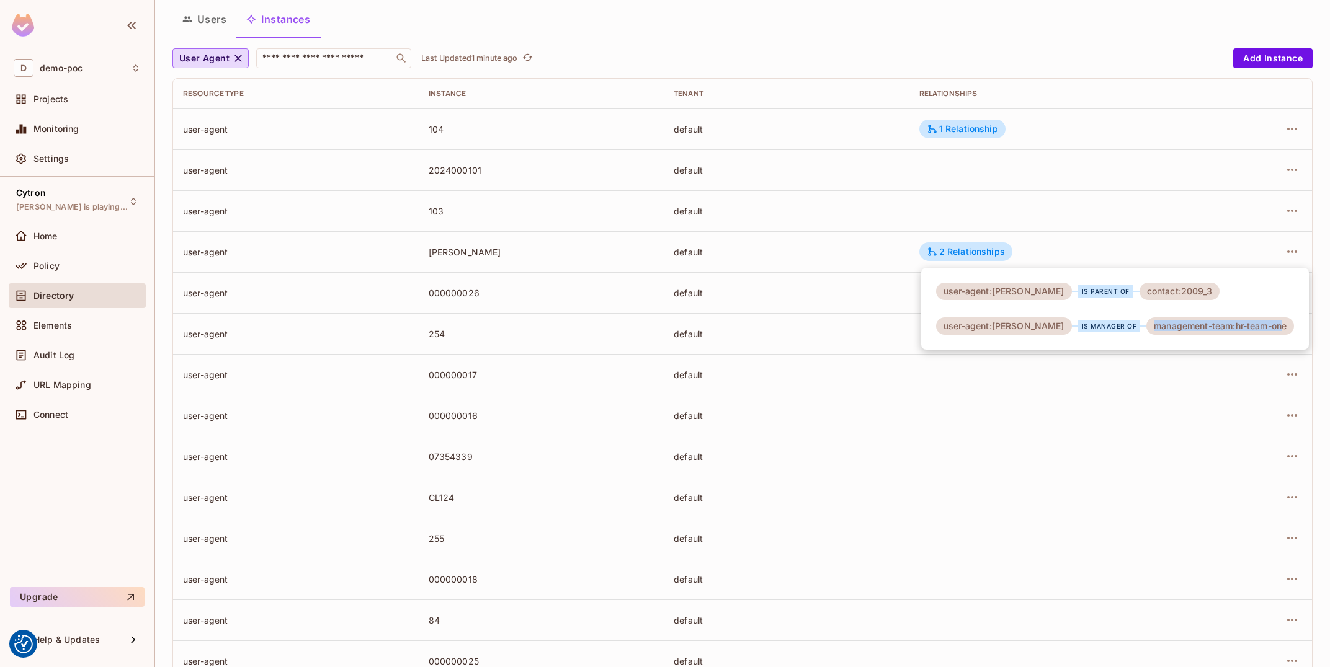
drag, startPoint x: 1139, startPoint y: 321, endPoint x: 1264, endPoint y: 336, distance: 125.5
click at [1269, 324] on div "management-team:hr-team-one" at bounding box center [1220, 326] width 148 height 17
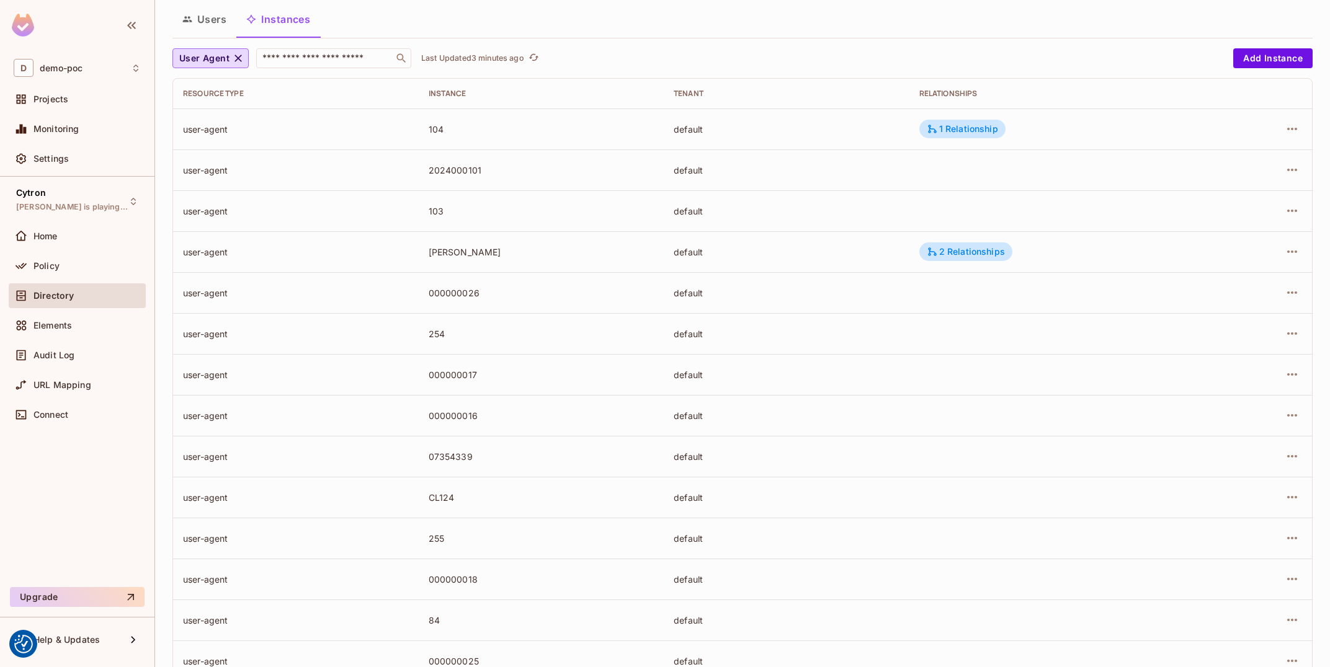
click at [216, 27] on button "Users" at bounding box center [204, 19] width 64 height 31
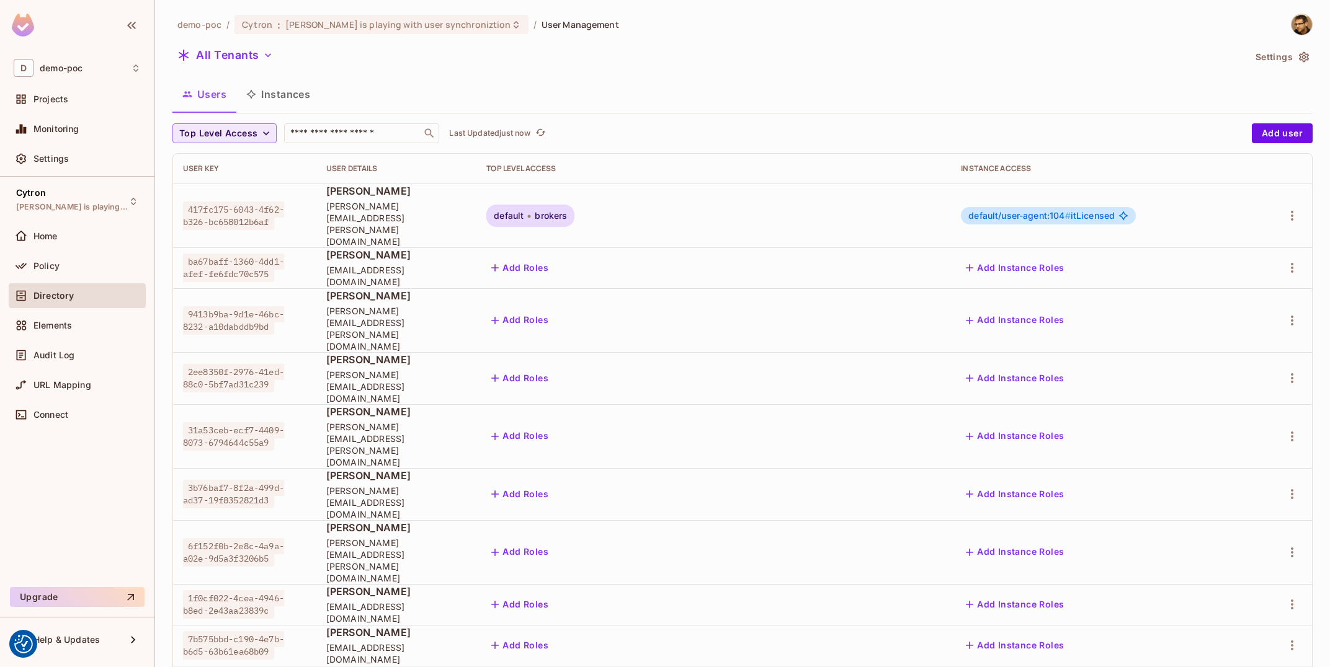
click at [224, 134] on span "Top Level Access" at bounding box center [218, 134] width 78 height 16
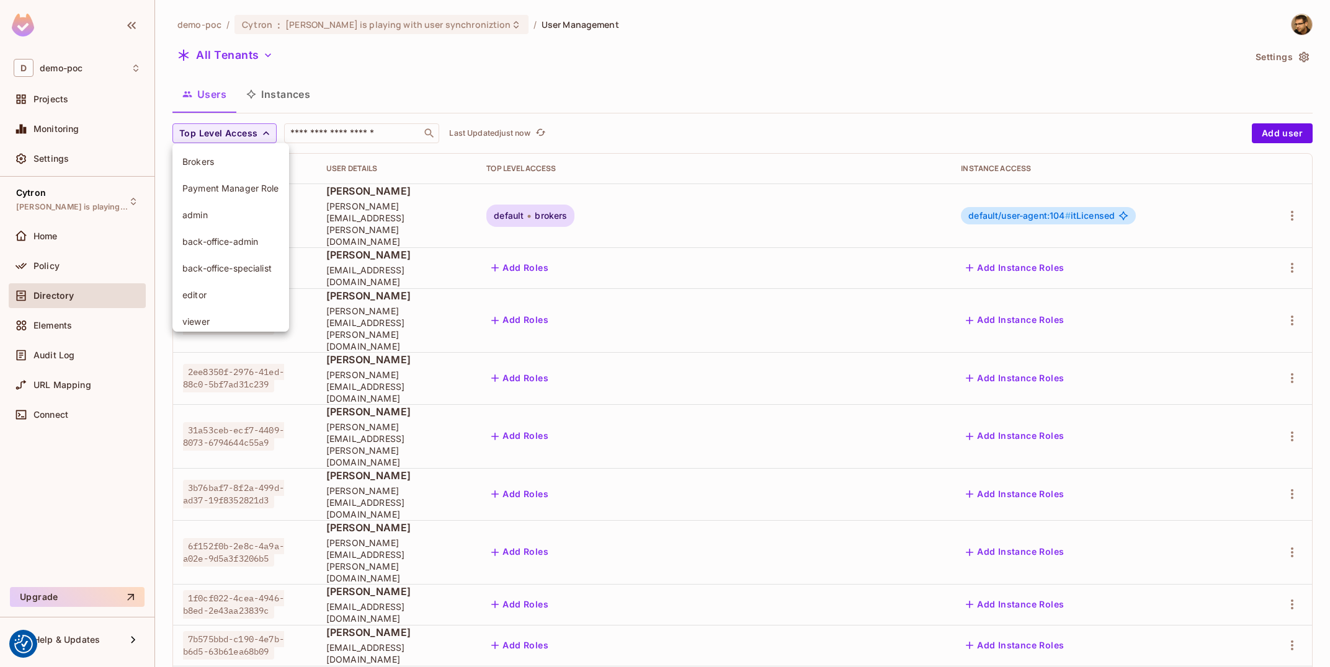
click at [201, 157] on span "Brokers" at bounding box center [230, 162] width 97 height 12
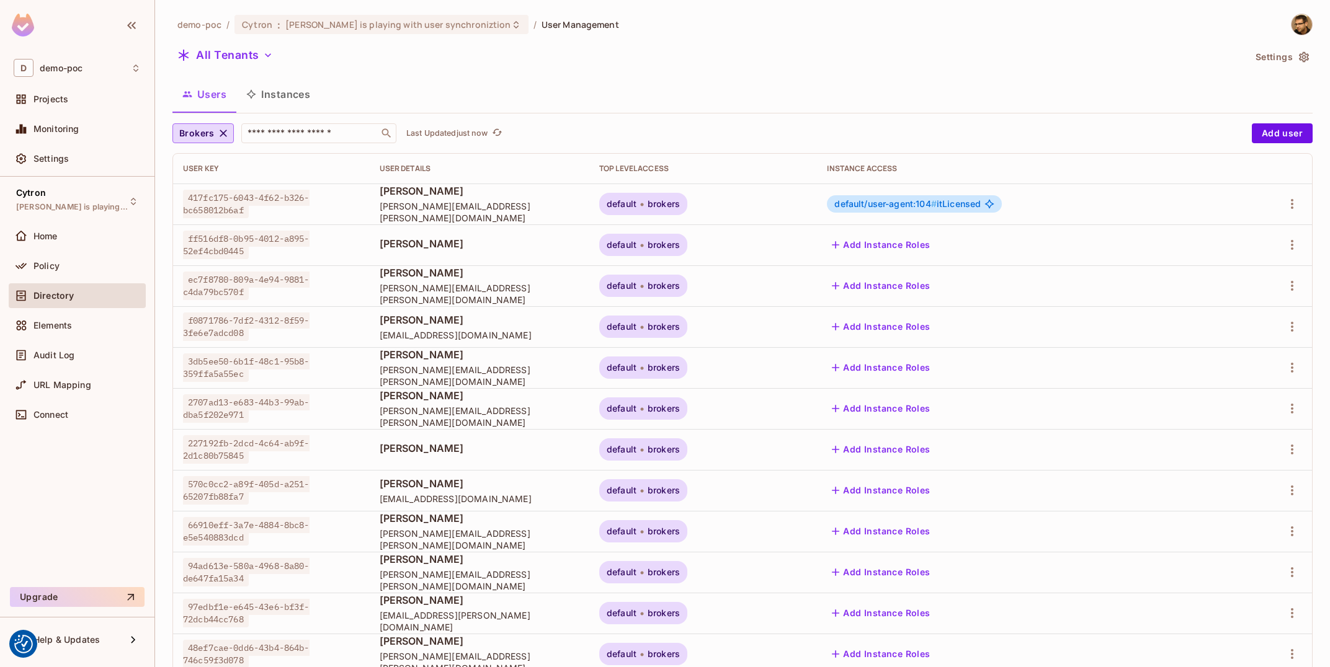
scroll to position [200, 0]
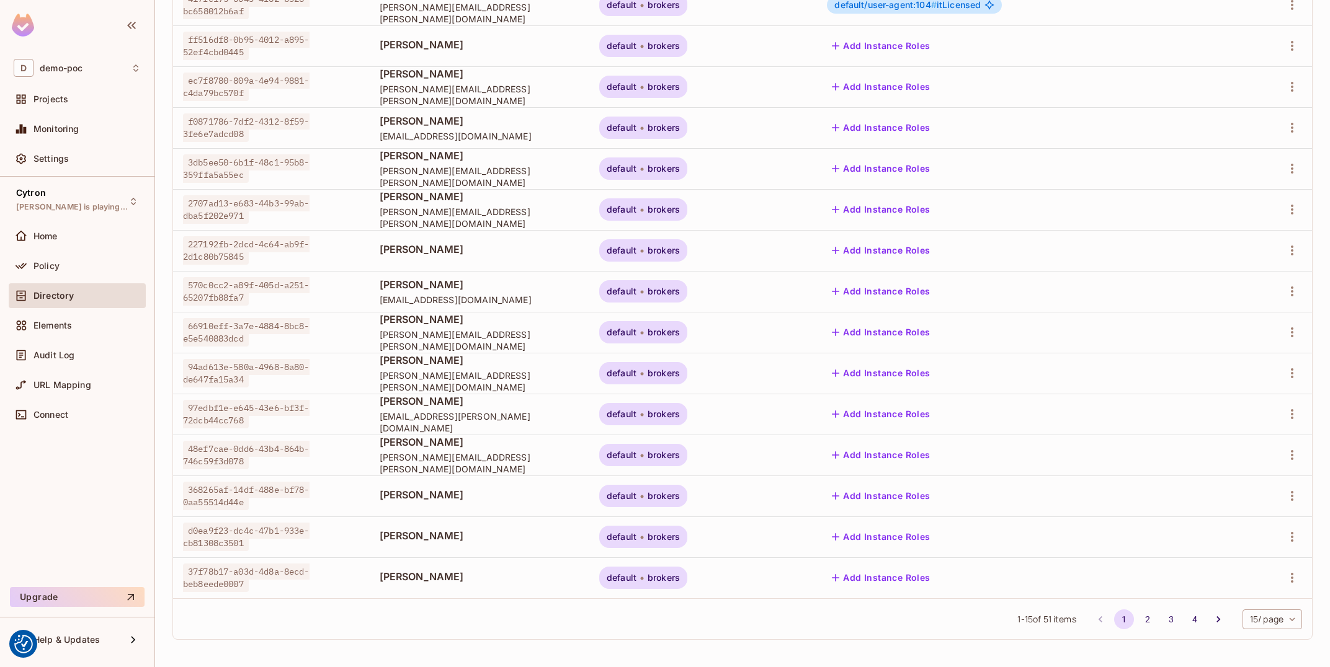
click at [1259, 628] on body "We use cookies to enhance your browsing experience, serve personalized ads or c…" at bounding box center [665, 333] width 1330 height 667
click at [1263, 646] on li "100 / page" at bounding box center [1271, 639] width 62 height 26
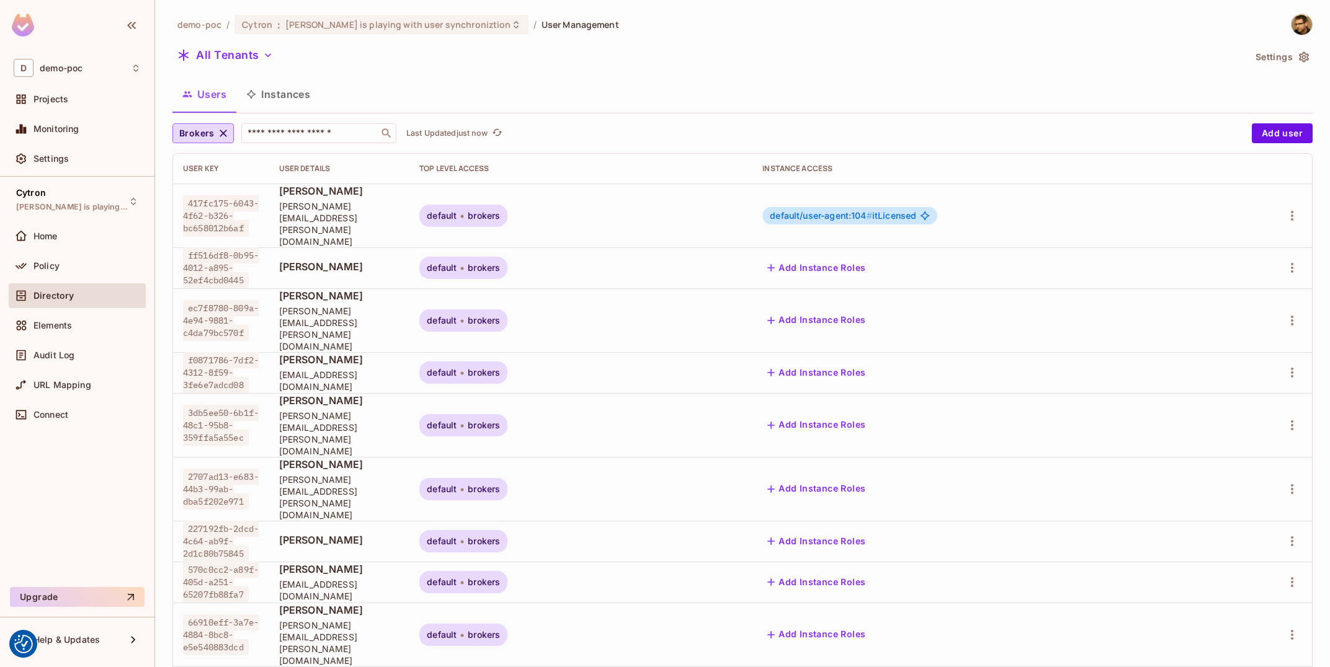
scroll to position [673, 0]
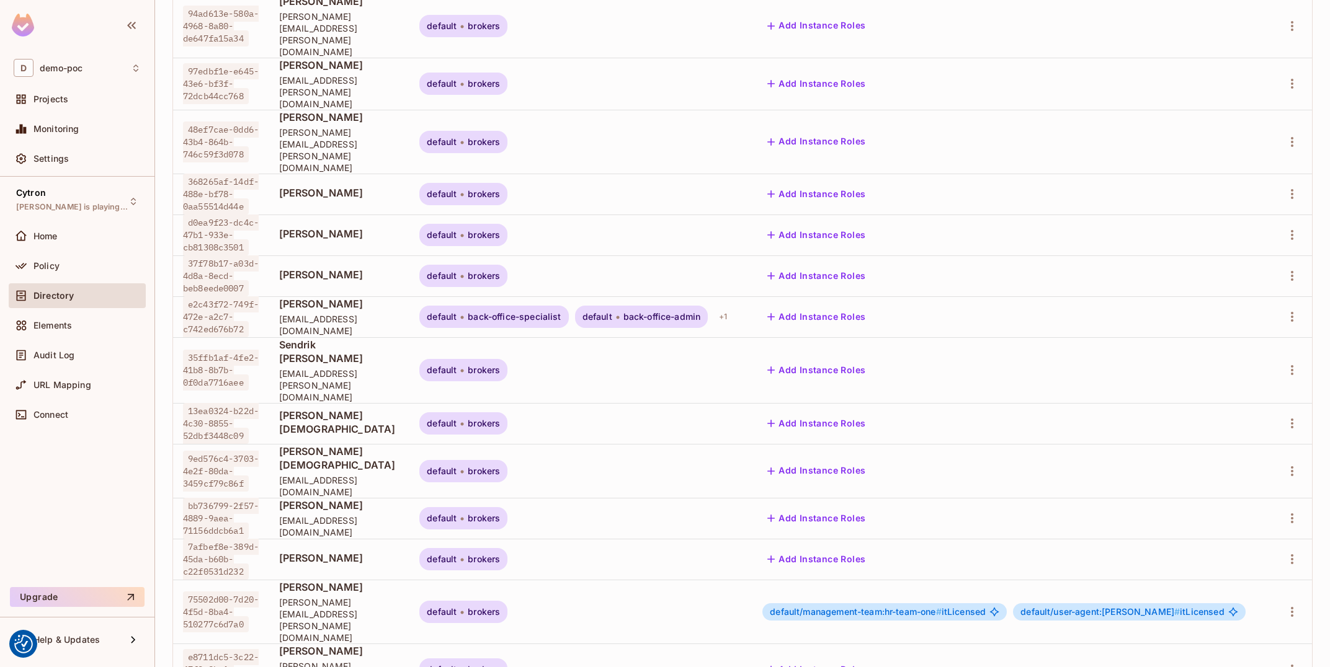
click at [1180, 603] on div "default/user-agent:[PERSON_NAME] # itLicensed" at bounding box center [1129, 611] width 232 height 17
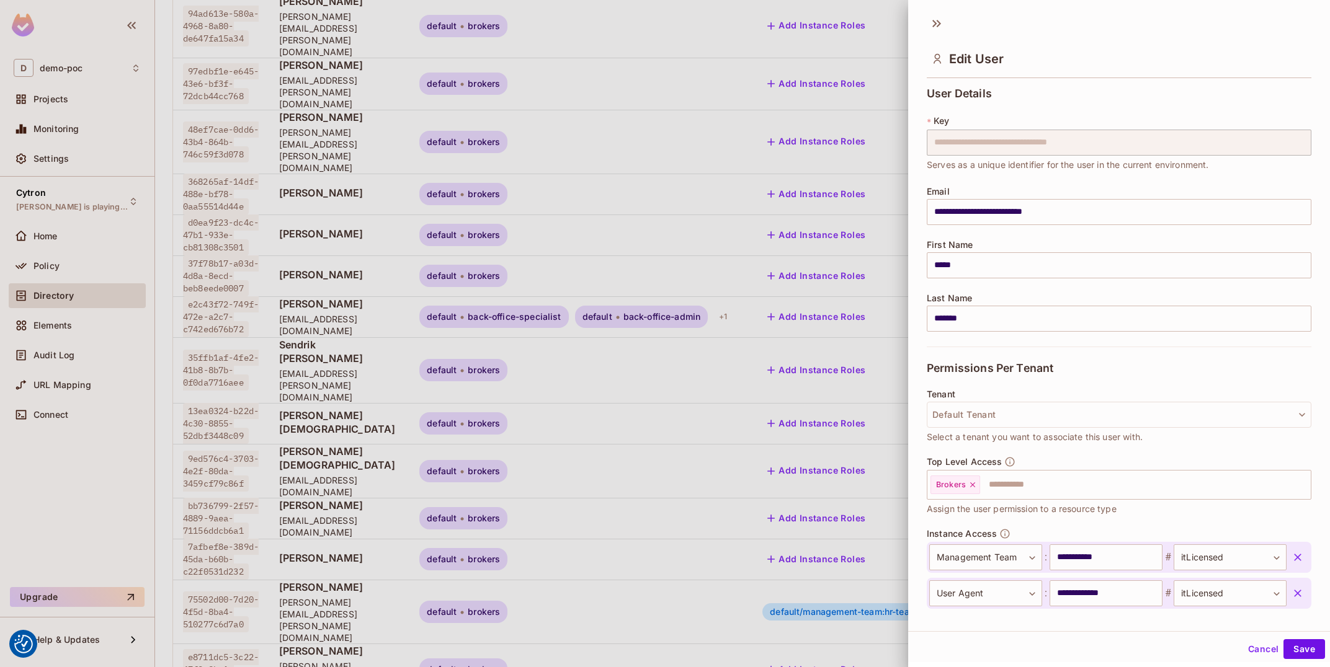
scroll to position [64, 0]
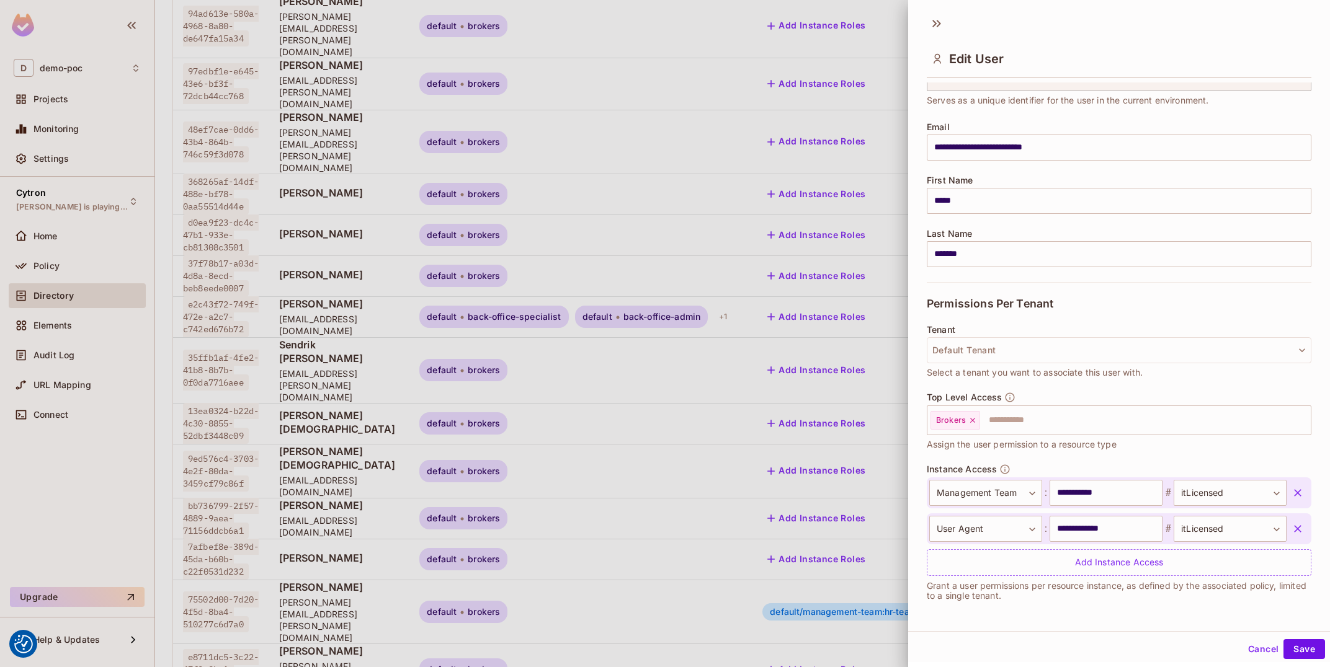
click at [1292, 492] on icon "button" at bounding box center [1297, 493] width 12 height 12
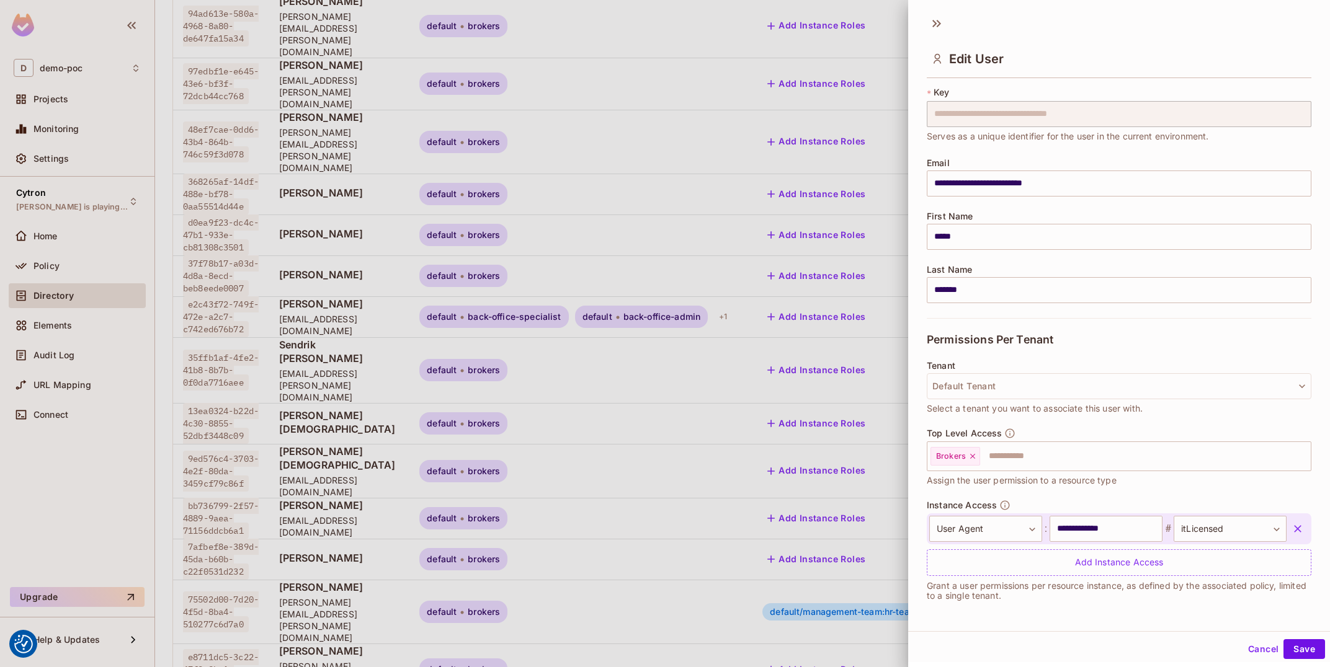
scroll to position [29, 0]
click at [1293, 651] on button "Save" at bounding box center [1304, 649] width 42 height 20
